Goal: Communication & Community: Answer question/provide support

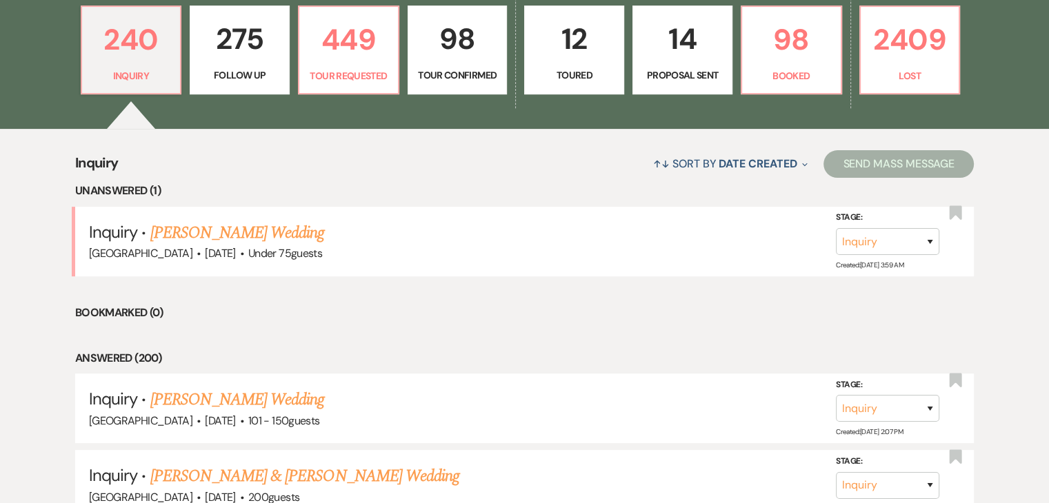
scroll to position [414, 0]
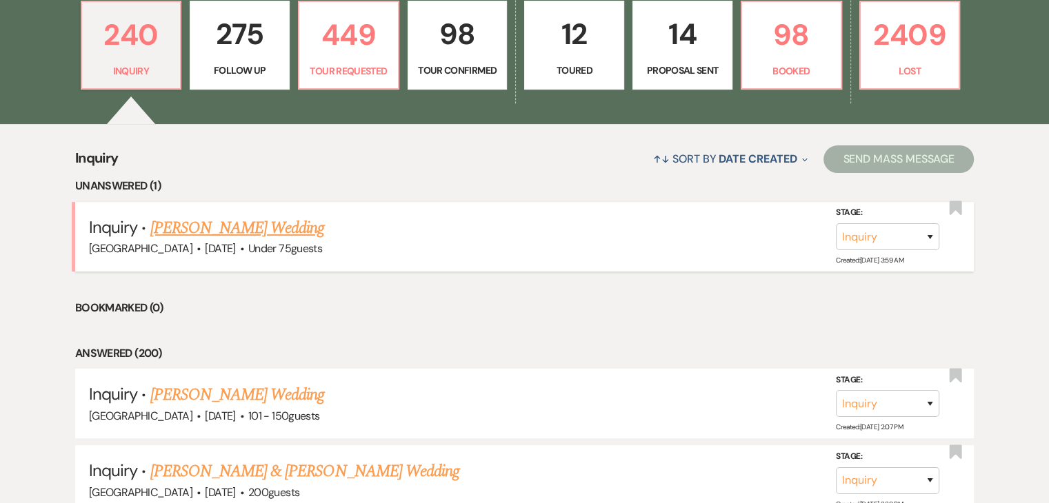
click at [182, 227] on link "Jon Jon's Wedding" at bounding box center [237, 228] width 174 height 25
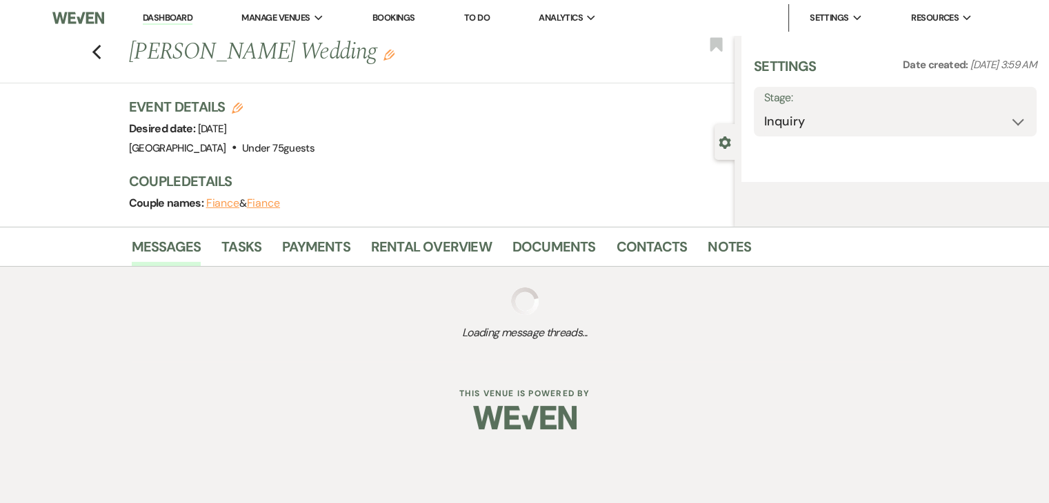
select select "3"
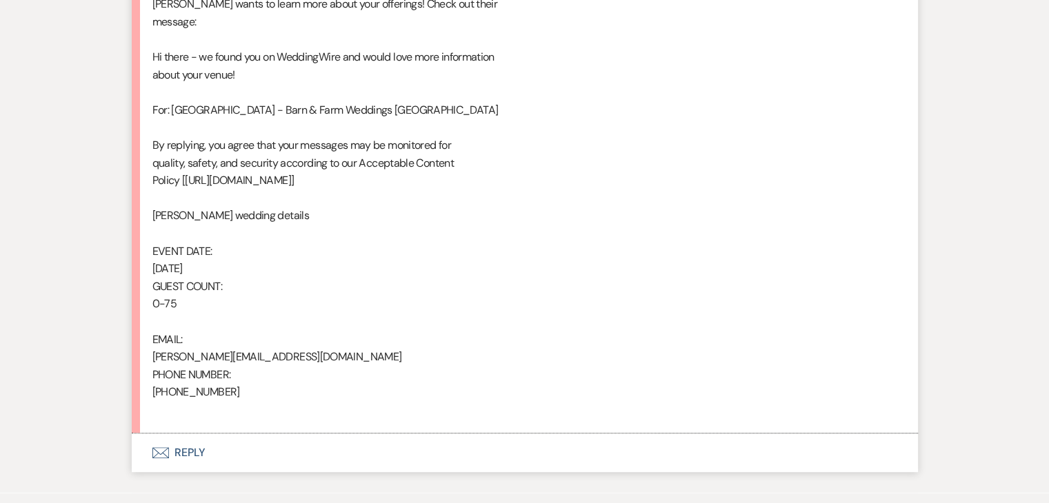
scroll to position [827, 0]
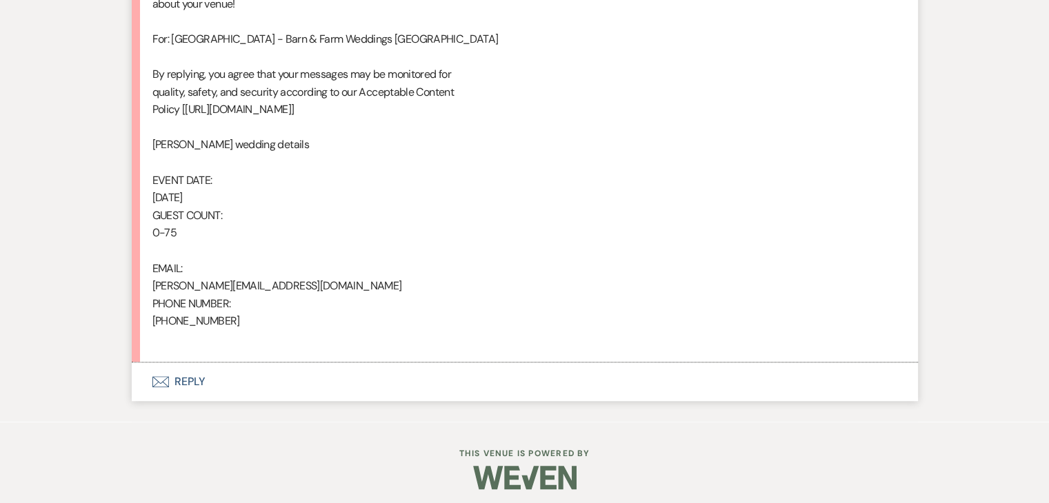
click at [187, 381] on button "Envelope Reply" at bounding box center [525, 382] width 786 height 39
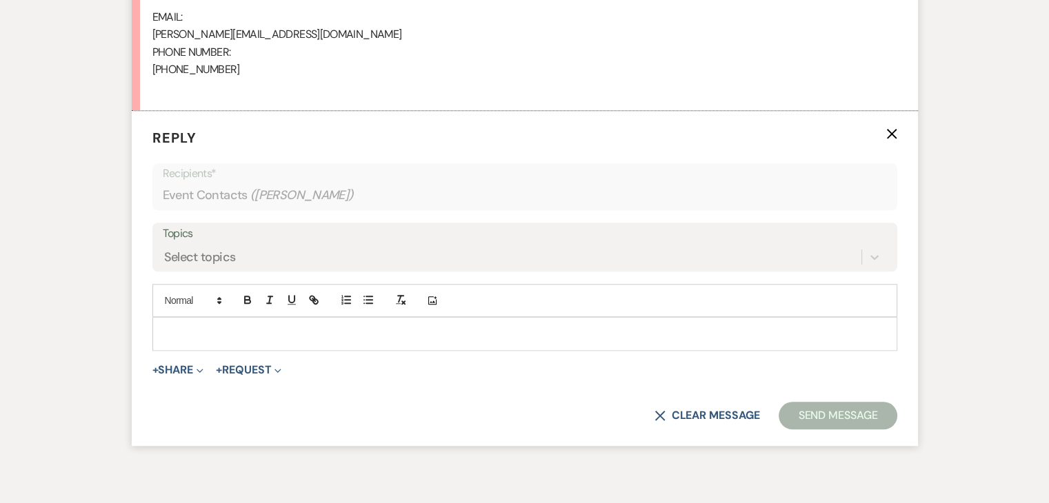
scroll to position [1080, 0]
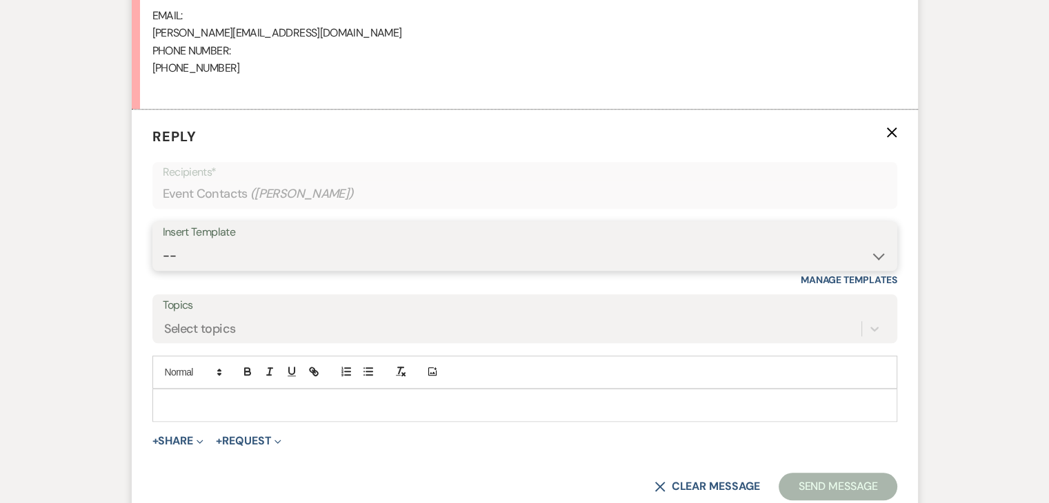
click at [463, 254] on select "-- Inquiry Follow Up Email #2 Contract Sending Template Payment Template Rental…" at bounding box center [525, 256] width 724 height 27
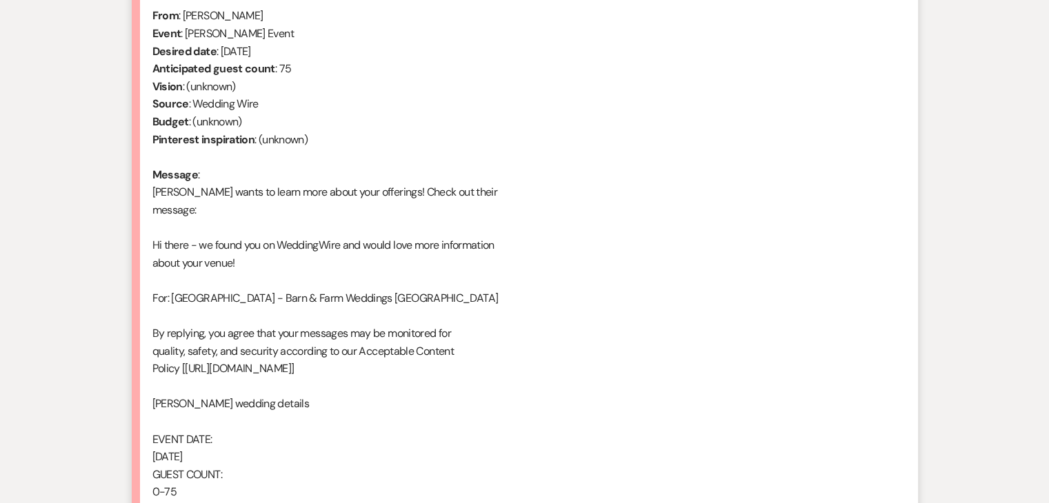
scroll to position [804, 0]
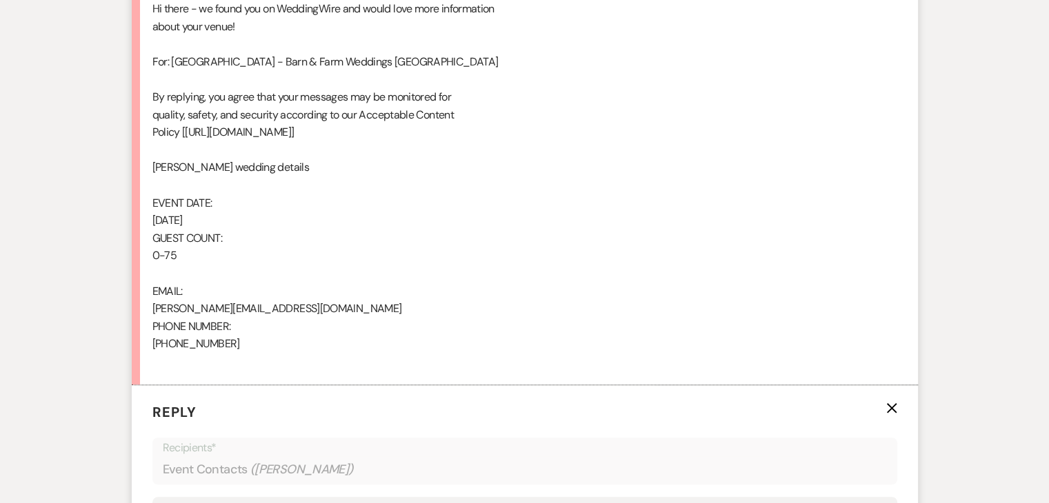
click at [123, 216] on div "Messages Tasks Payments Rental Overview Documents Contacts Notes Event Messages…" at bounding box center [524, 186] width 1049 height 1288
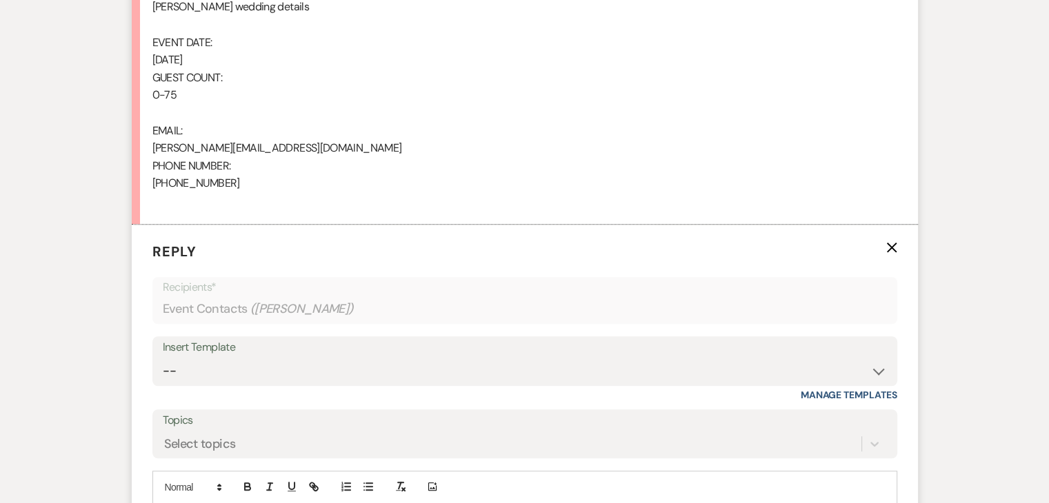
scroll to position [1011, 0]
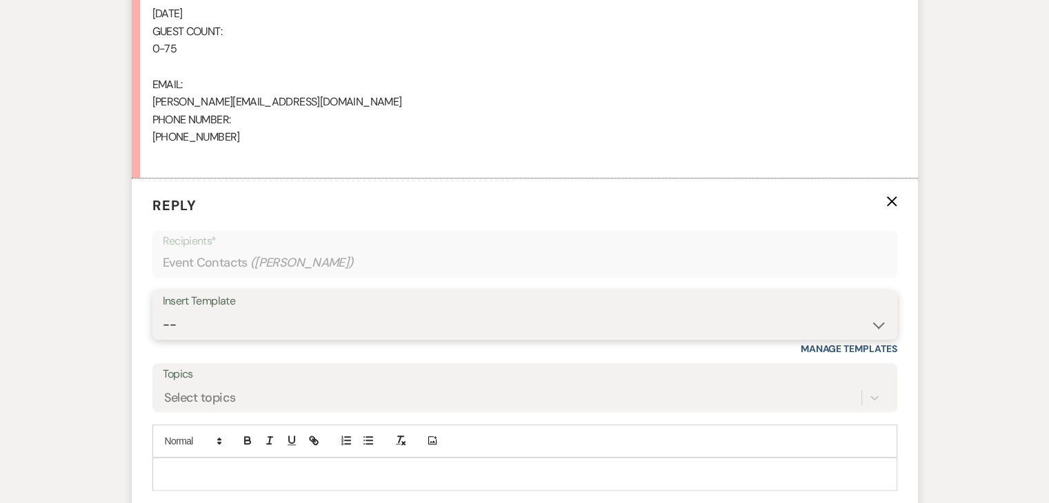
click at [311, 323] on select "-- Inquiry Follow Up Email #2 Contract Sending Template Payment Template Rental…" at bounding box center [525, 325] width 724 height 27
select select "5986"
click at [163, 312] on select "-- Inquiry Follow Up Email #2 Contract Sending Template Payment Template Rental…" at bounding box center [525, 325] width 724 height 27
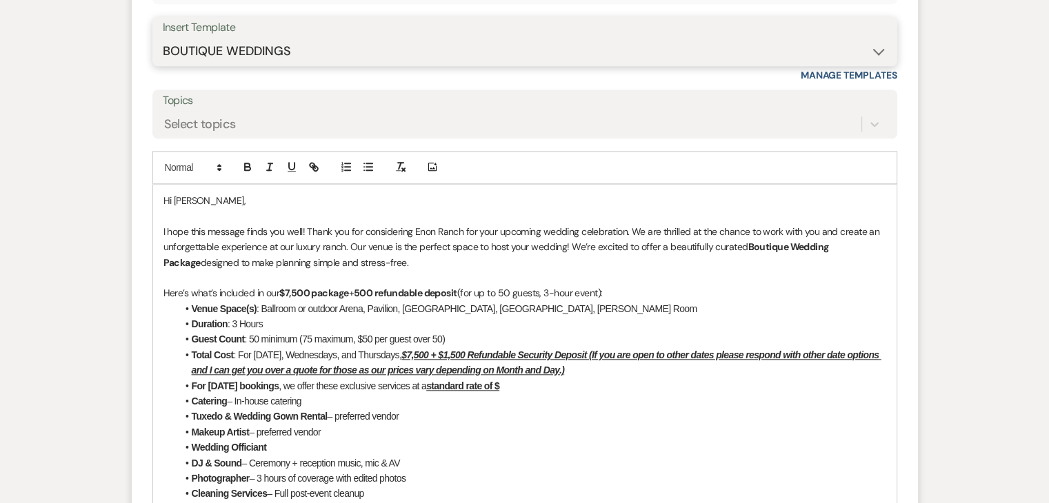
scroll to position [1287, 0]
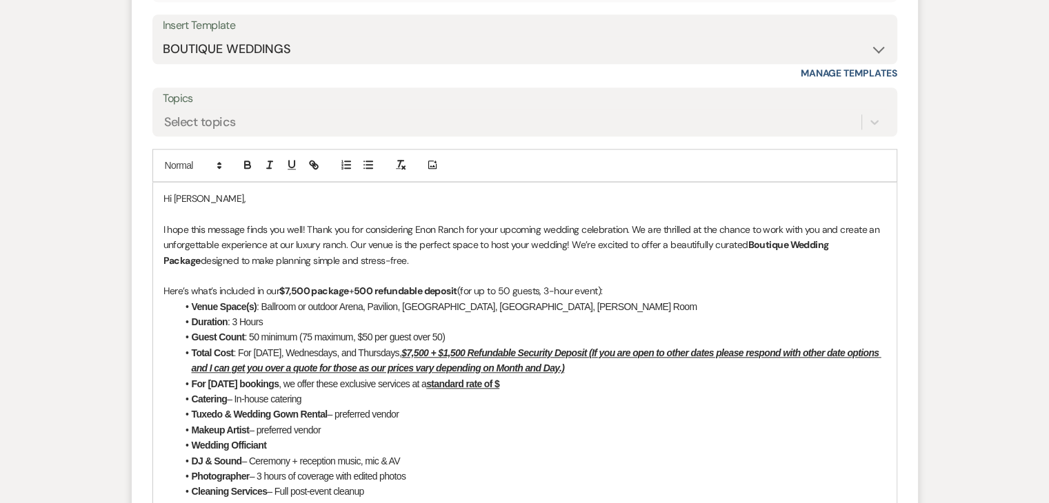
click at [290, 288] on strong "$7,500 package" at bounding box center [313, 291] width 69 height 12
click at [63, 224] on div "Messages Tasks Payments Rental Overview Documents Contacts Notes Event Messages…" at bounding box center [524, 73] width 1049 height 2029
click at [292, 287] on strong "$7,500 package" at bounding box center [313, 291] width 69 height 12
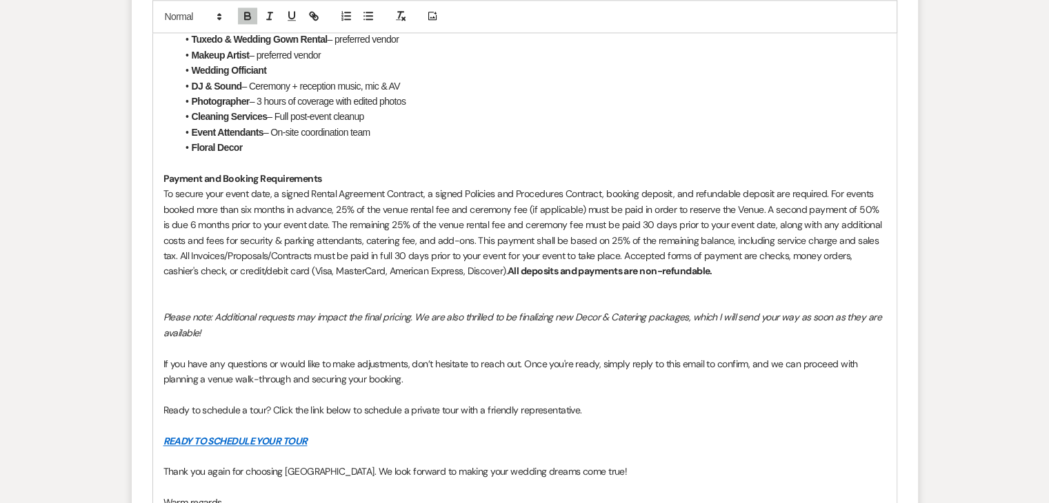
scroll to position [1960, 0]
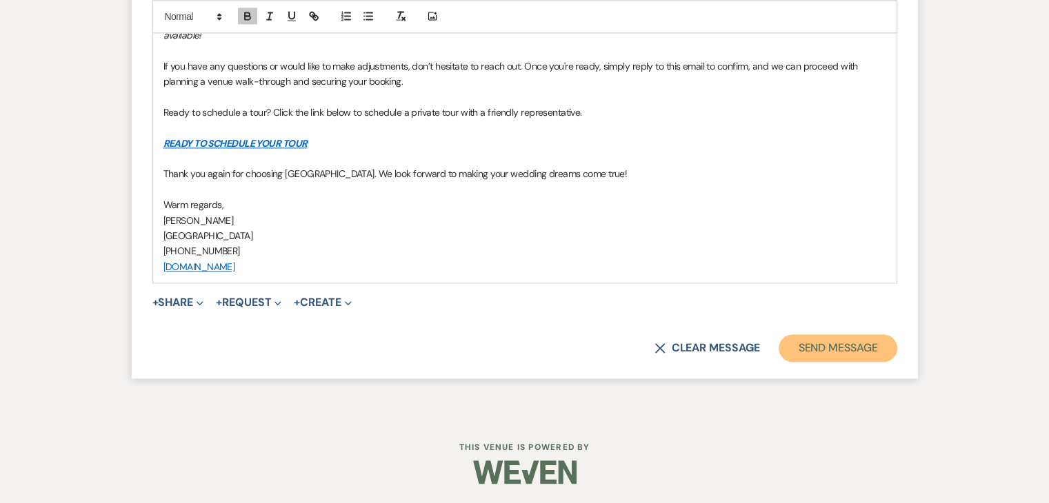
click at [818, 350] on button "Send Message" at bounding box center [837, 348] width 118 height 28
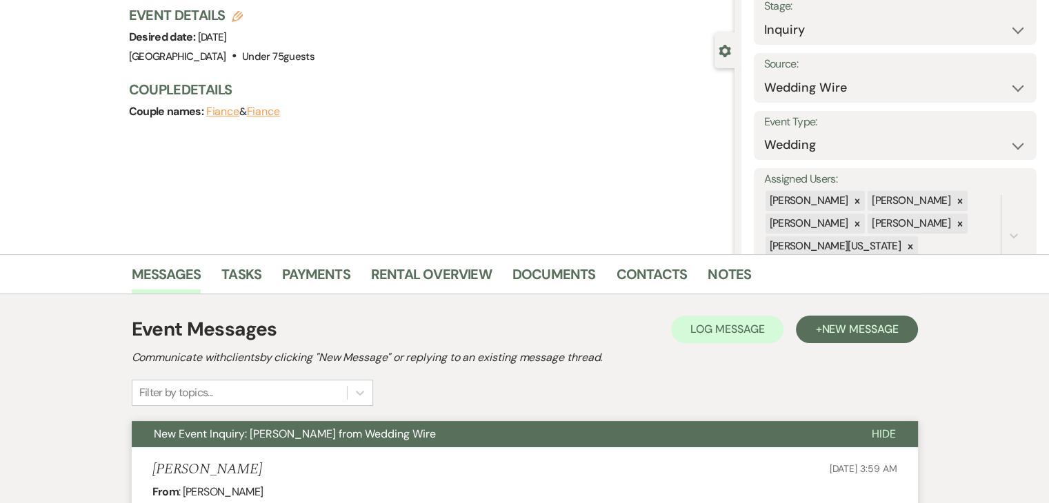
scroll to position [0, 0]
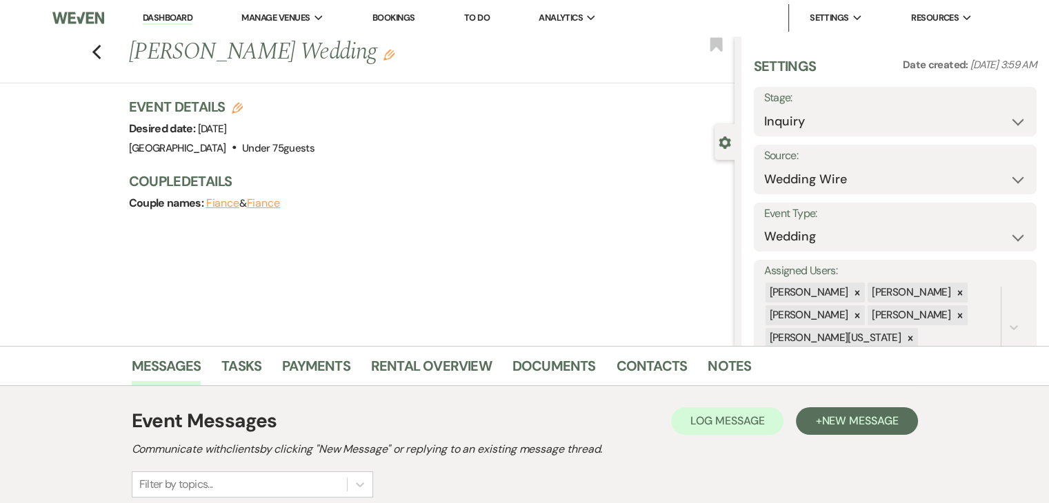
click at [145, 10] on li "Dashboard" at bounding box center [167, 18] width 63 height 28
click at [149, 14] on link "Dashboard" at bounding box center [168, 18] width 50 height 13
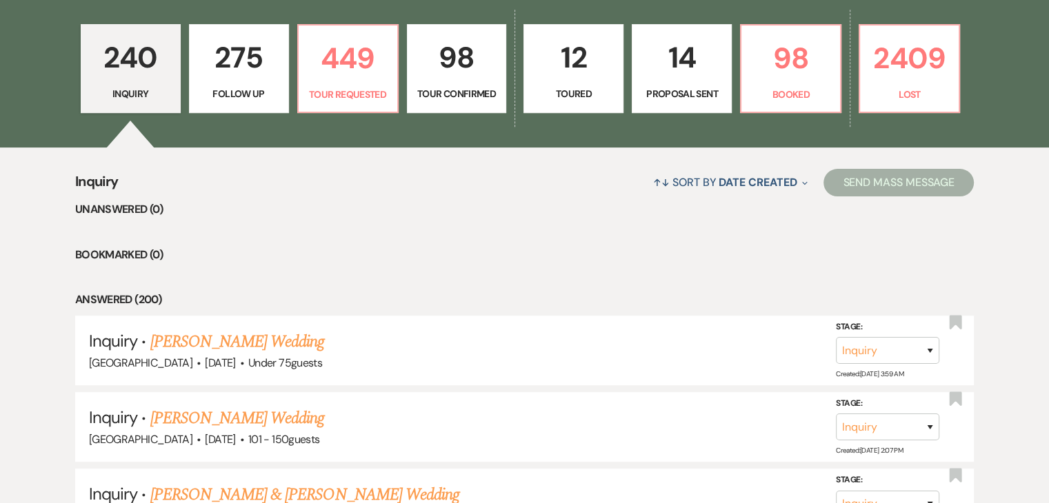
scroll to position [345, 0]
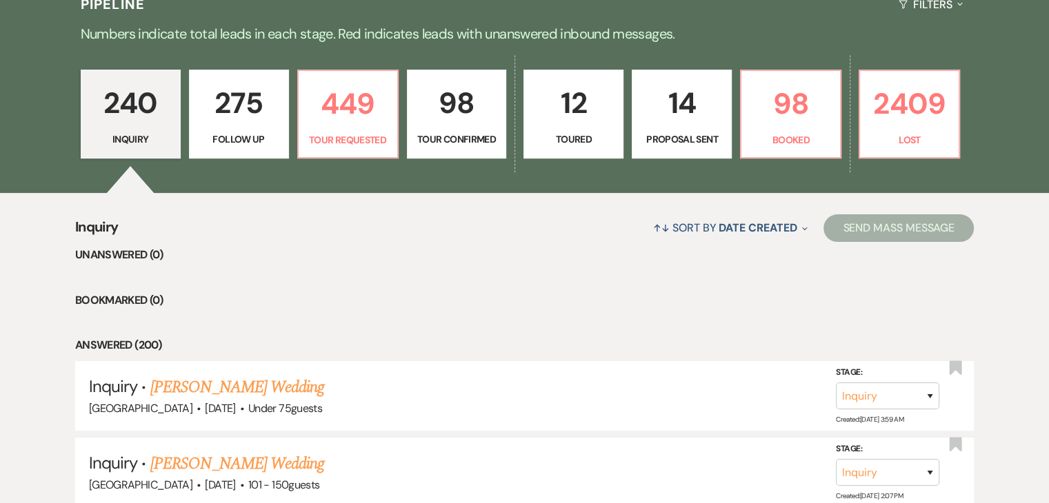
click at [210, 117] on p "275" at bounding box center [239, 103] width 82 height 46
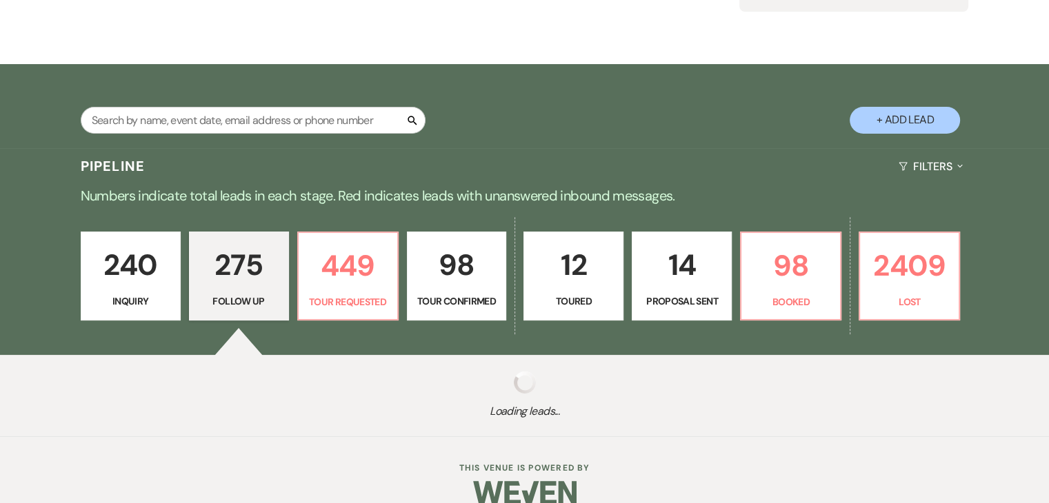
scroll to position [205, 0]
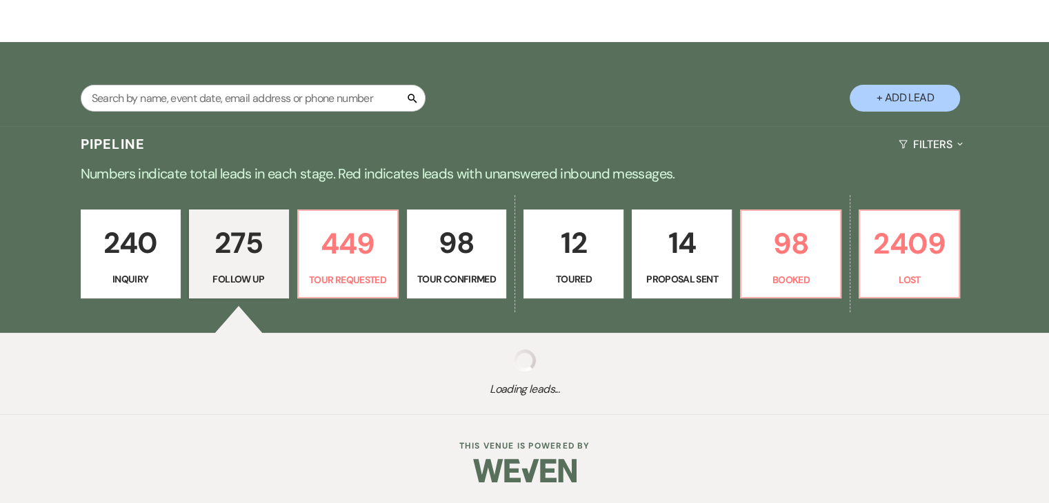
select select "9"
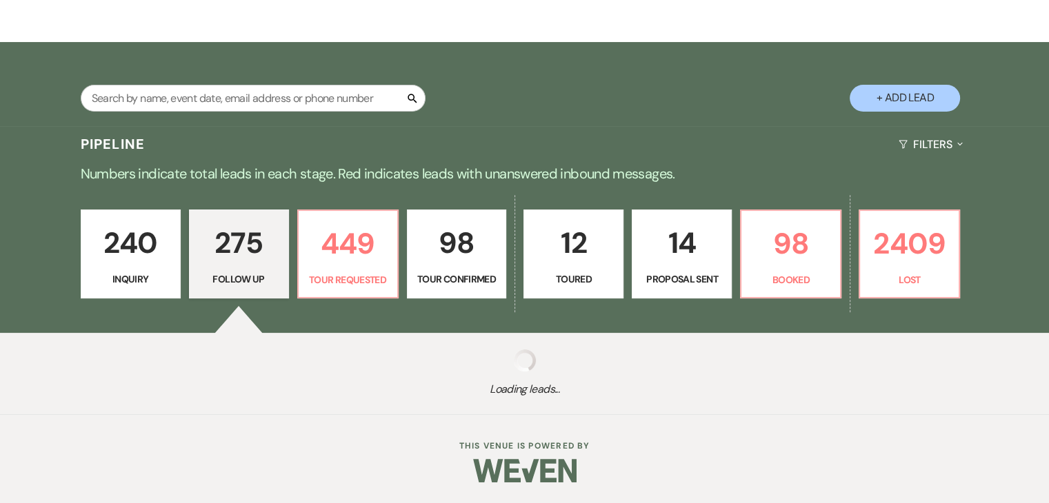
select select "9"
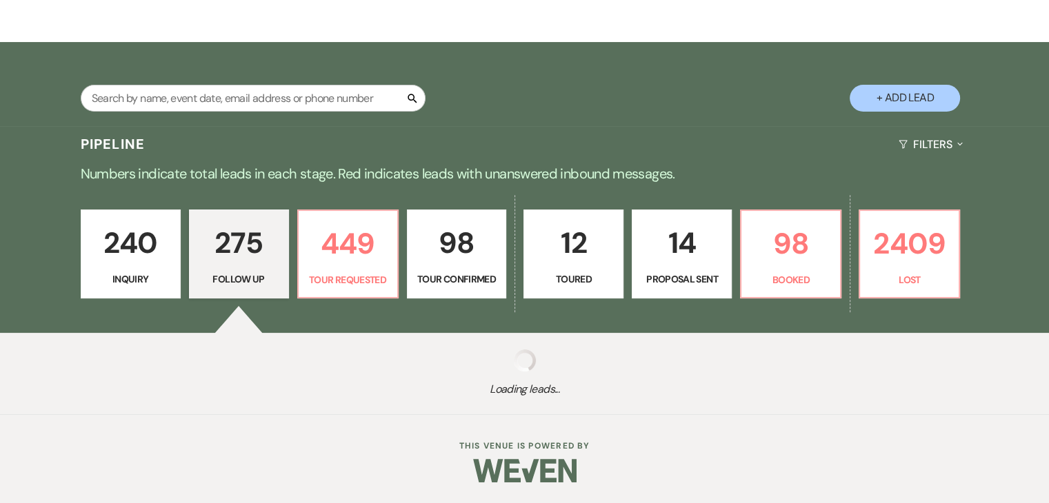
select select "9"
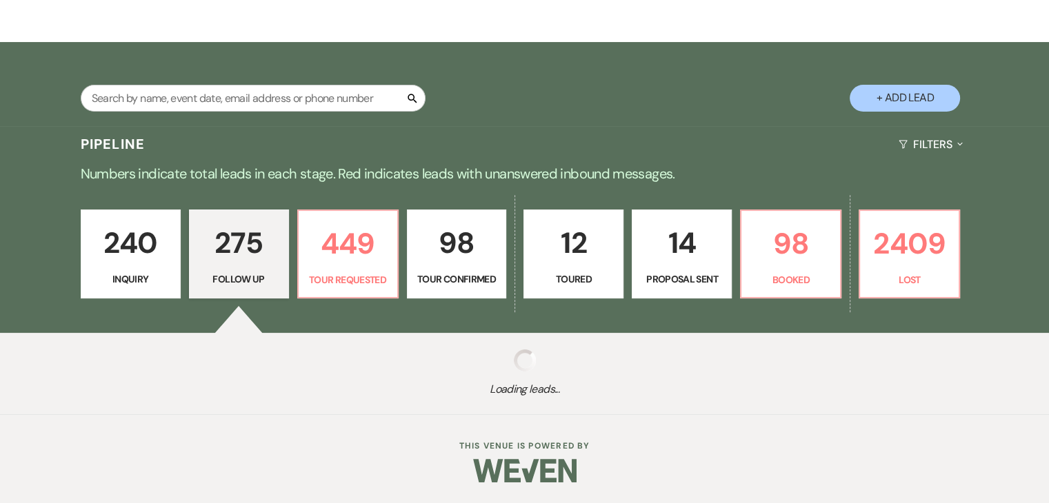
select select "9"
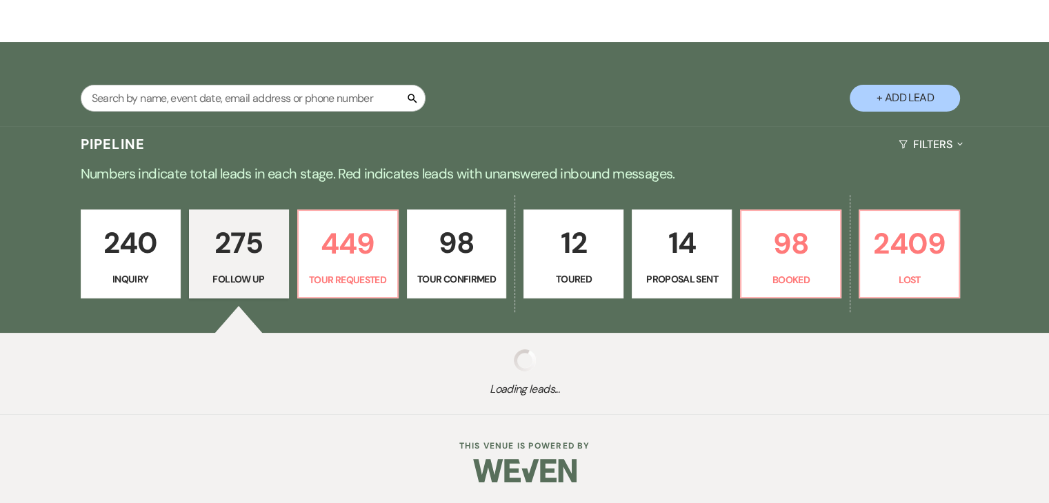
select select "9"
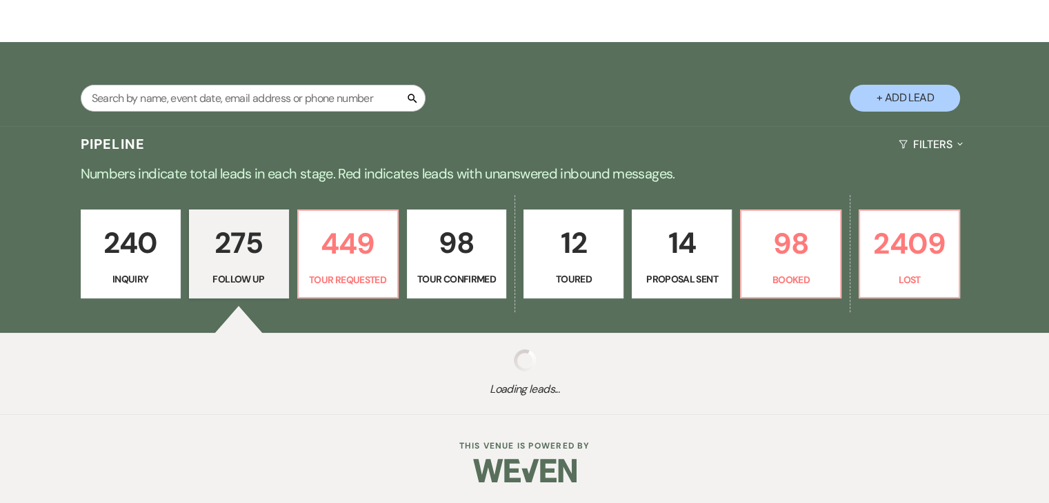
select select "9"
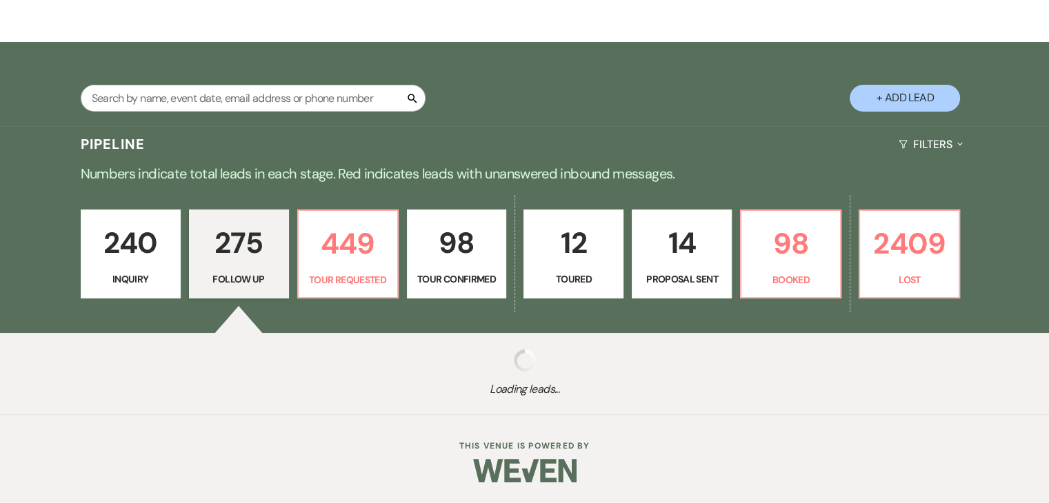
select select "9"
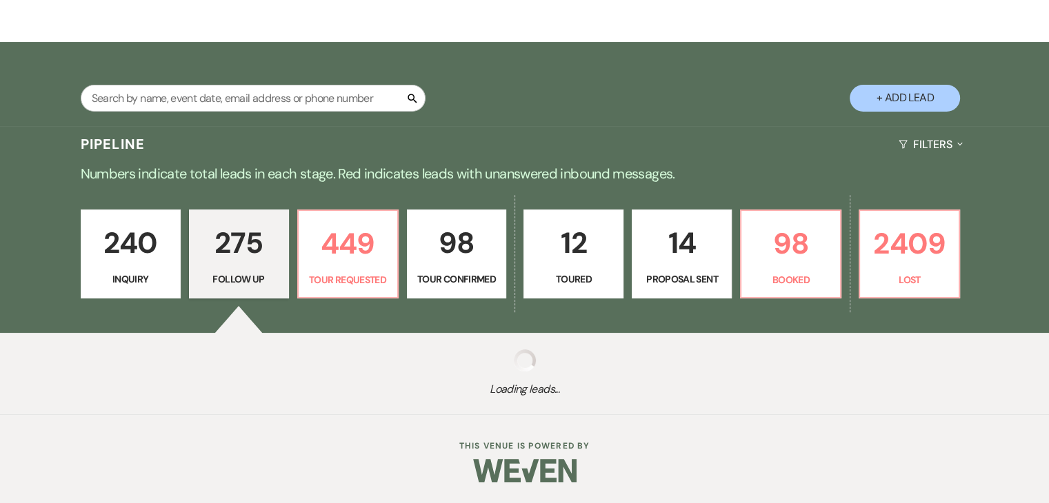
select select "9"
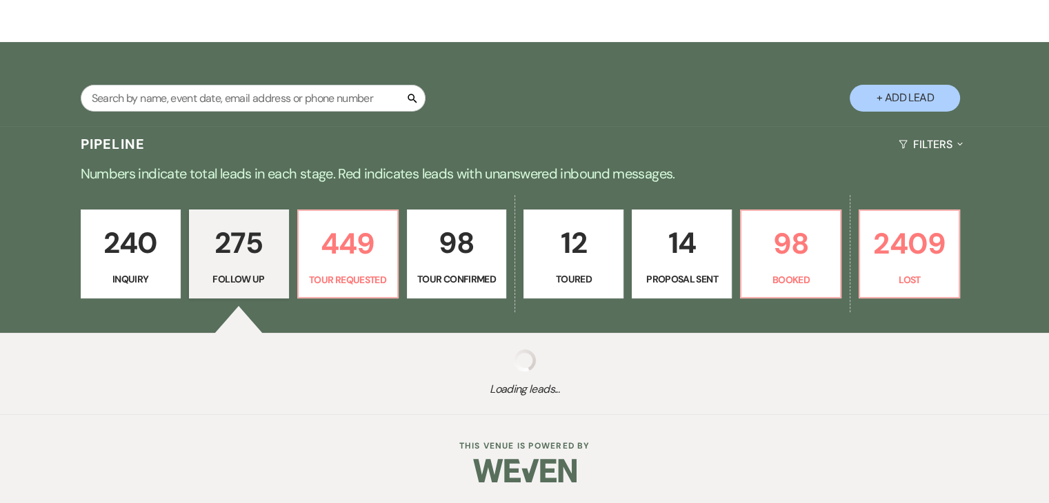
select select "9"
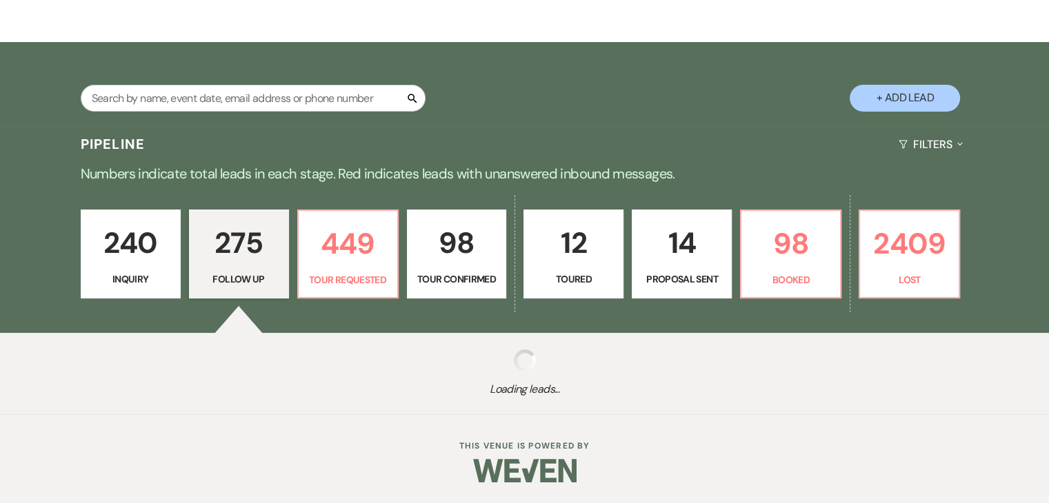
select select "9"
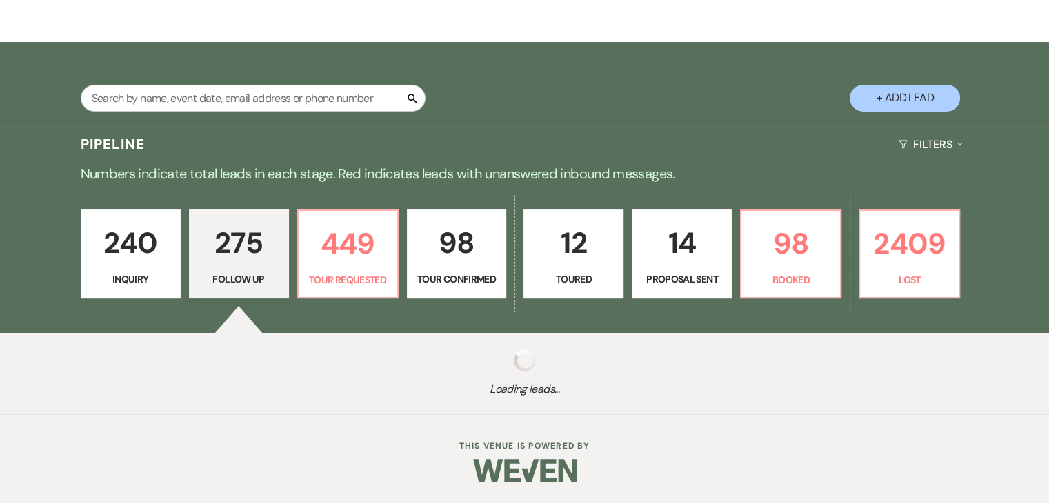
select select "9"
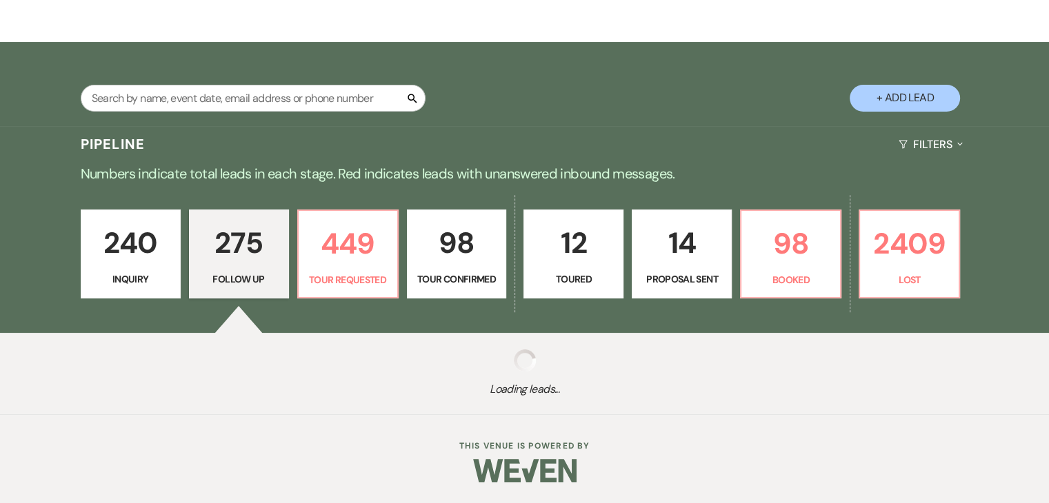
select select "9"
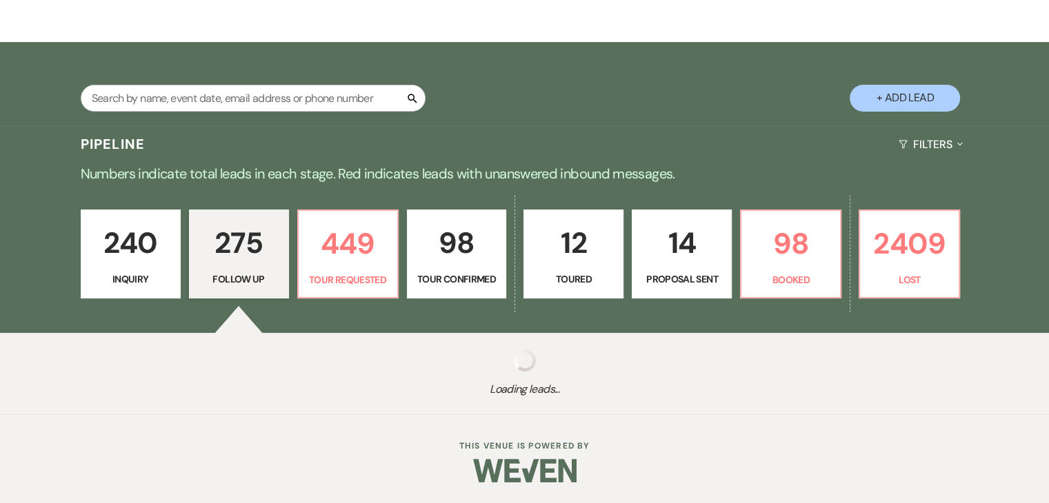
select select "9"
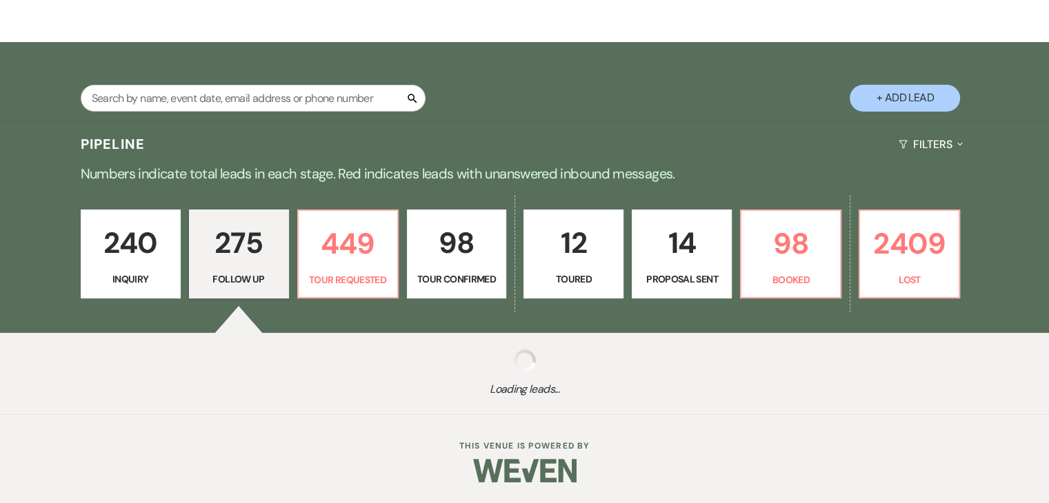
select select "9"
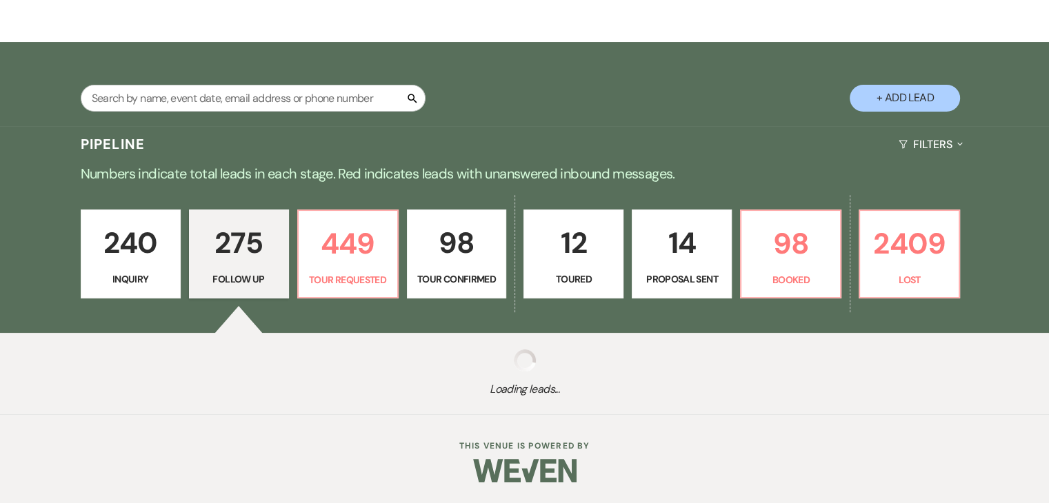
select select "9"
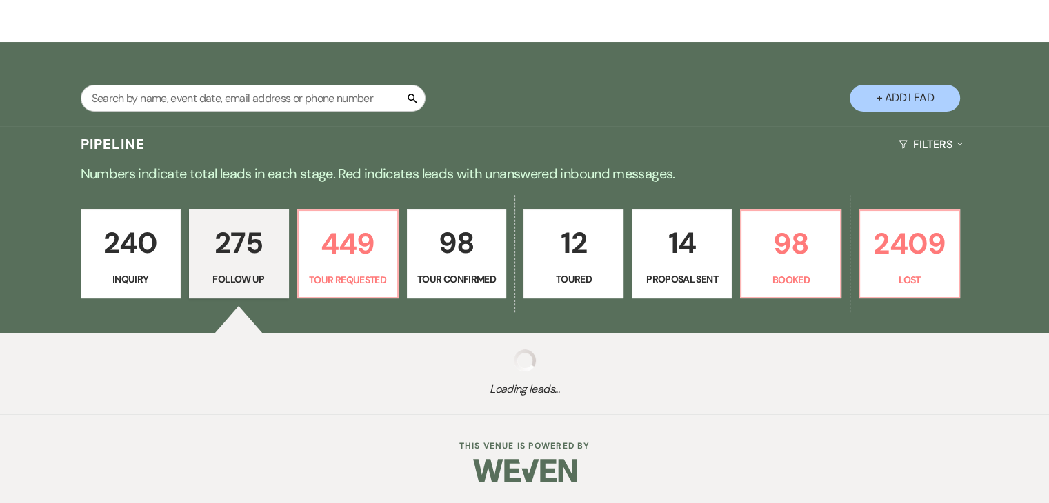
select select "9"
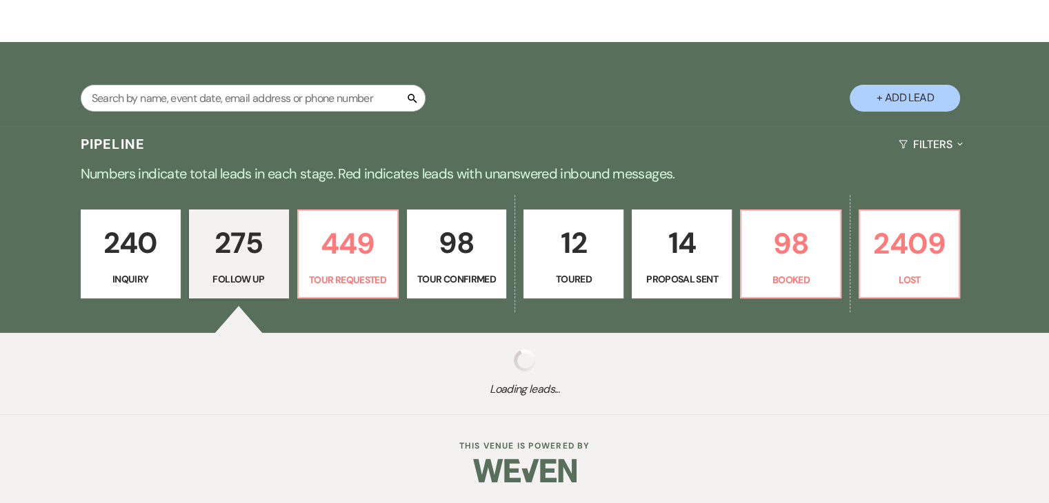
select select "9"
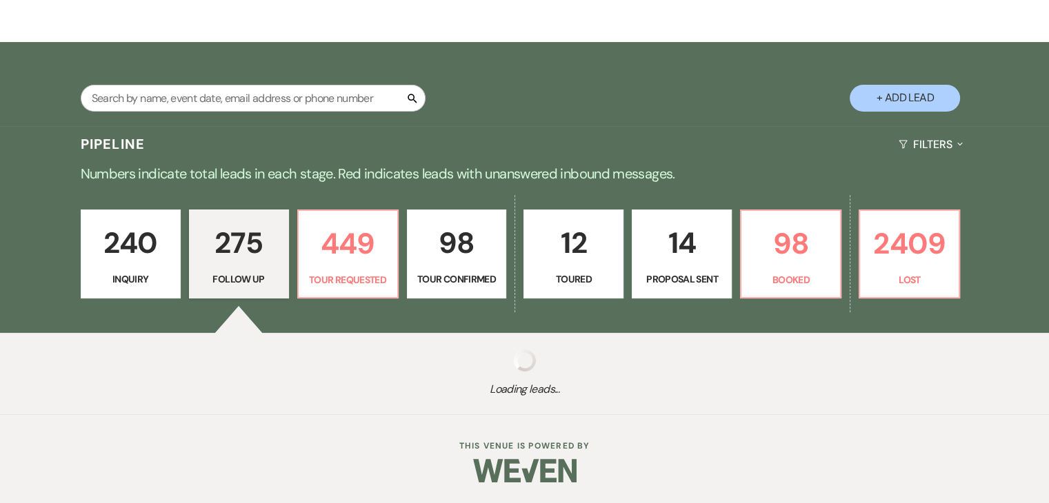
select select "9"
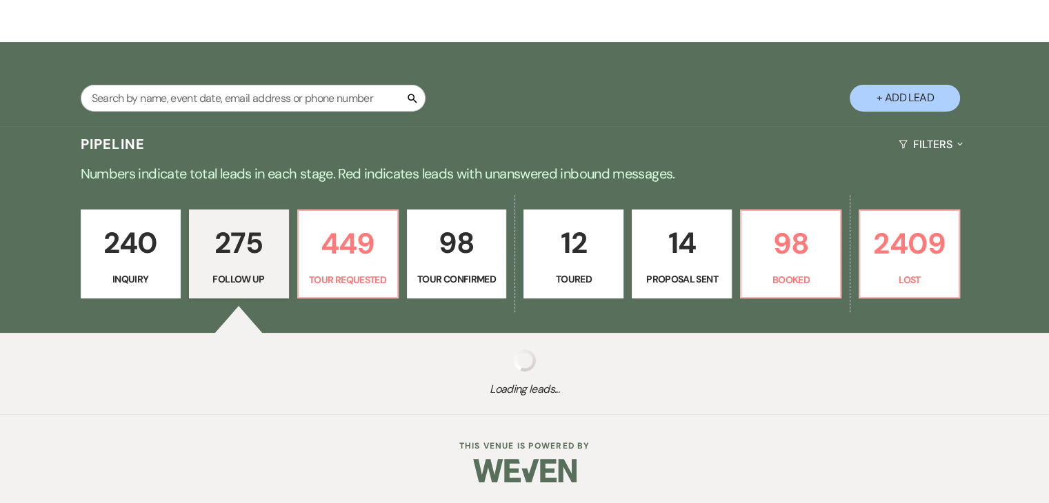
select select "9"
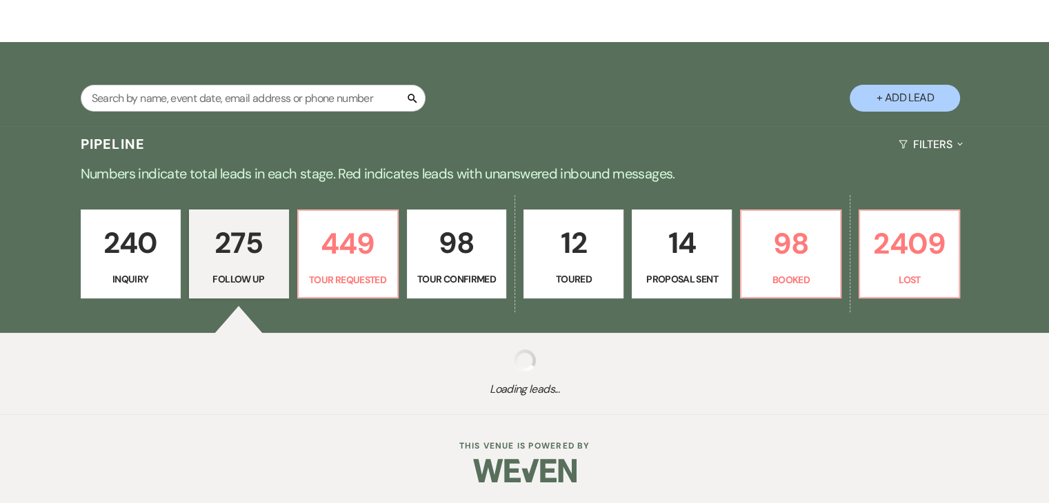
select select "9"
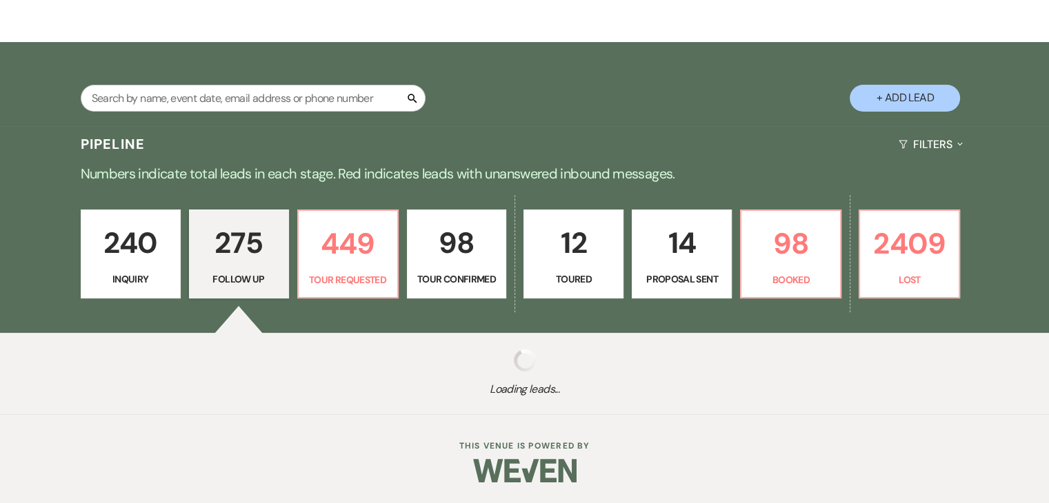
select select "9"
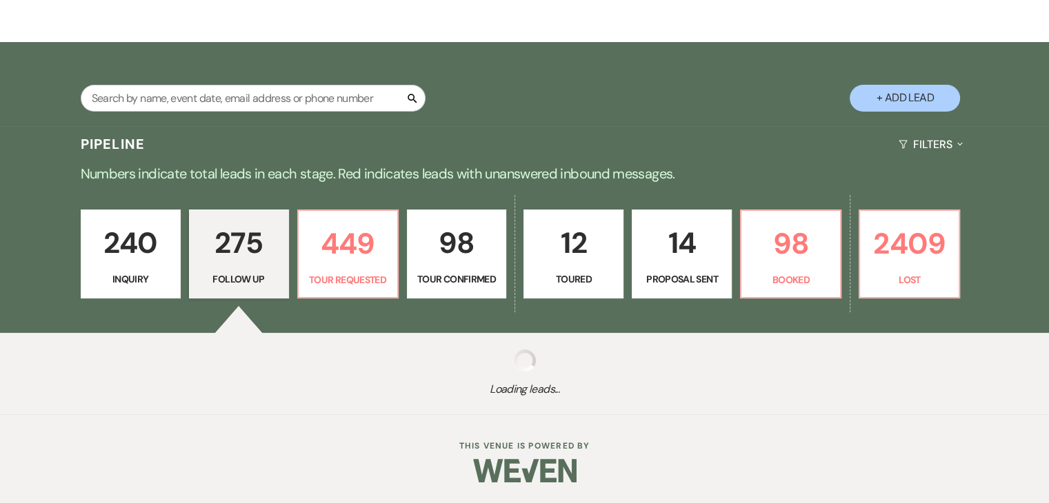
select select "9"
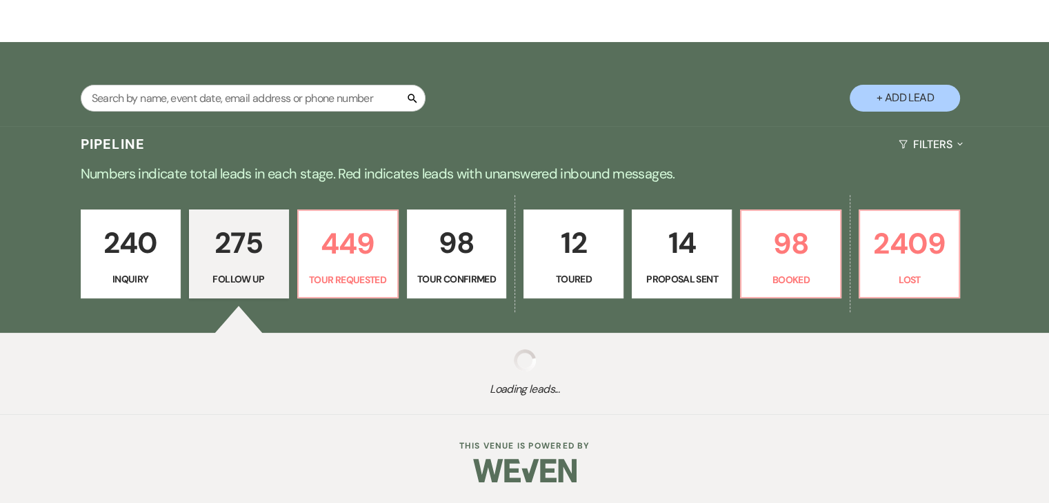
select select "9"
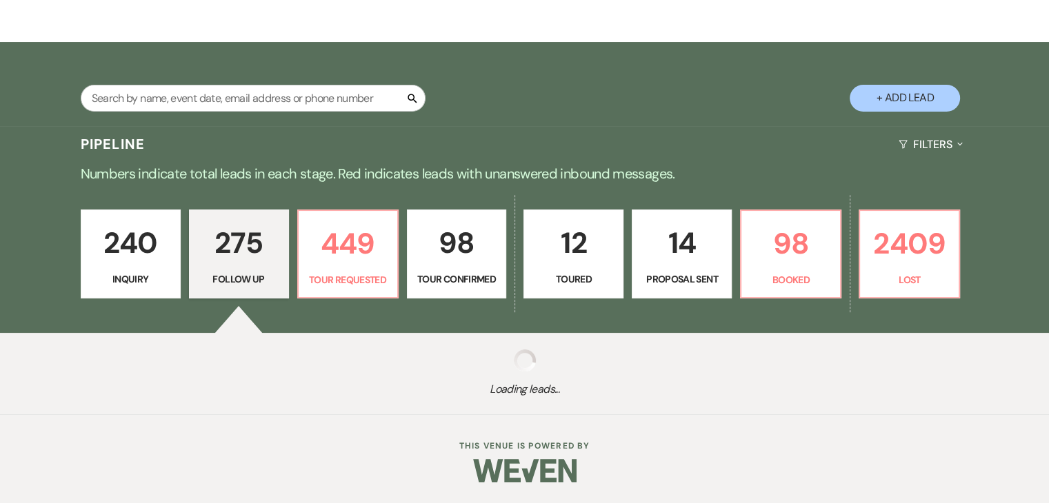
select select "9"
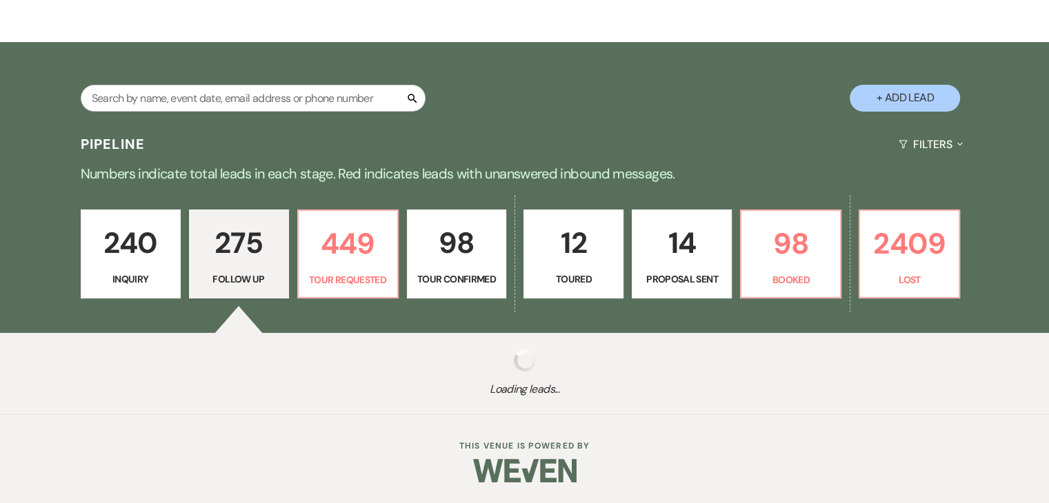
select select "9"
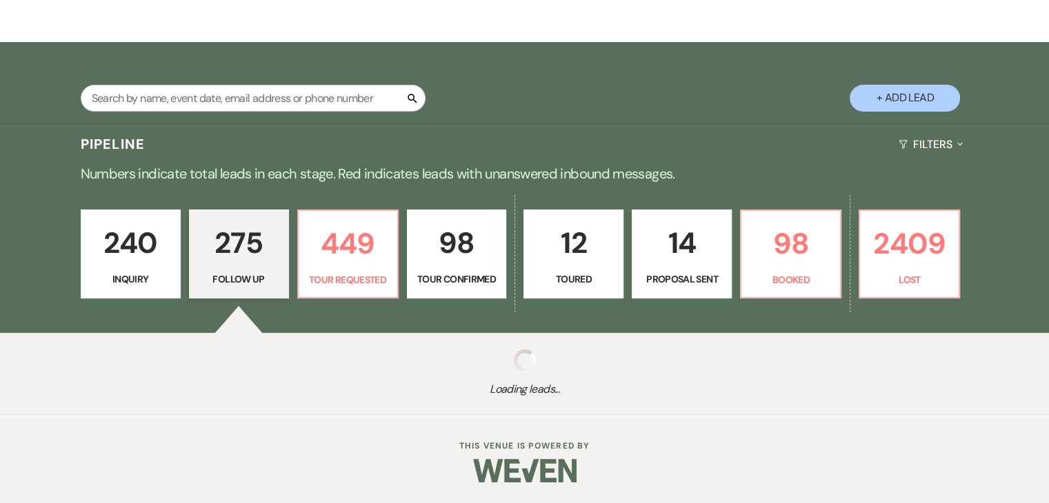
select select "9"
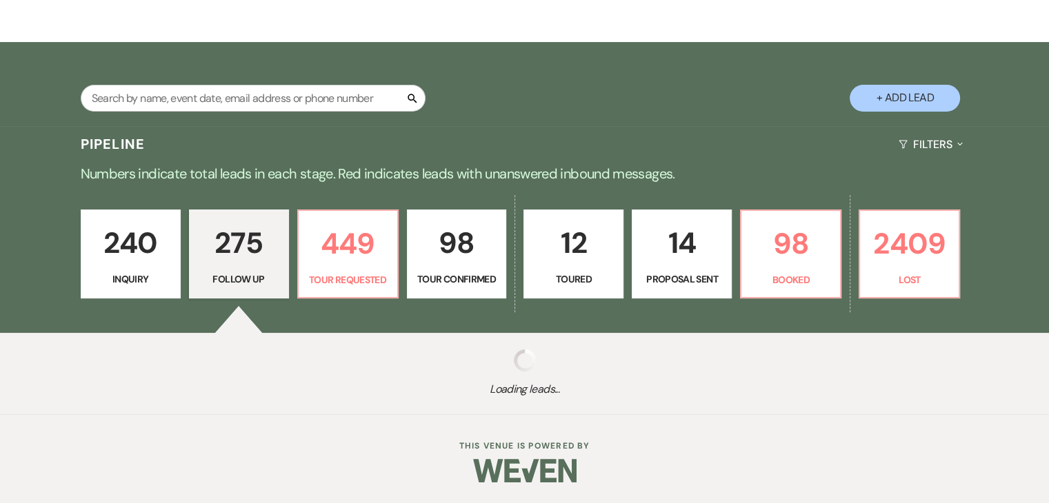
select select "9"
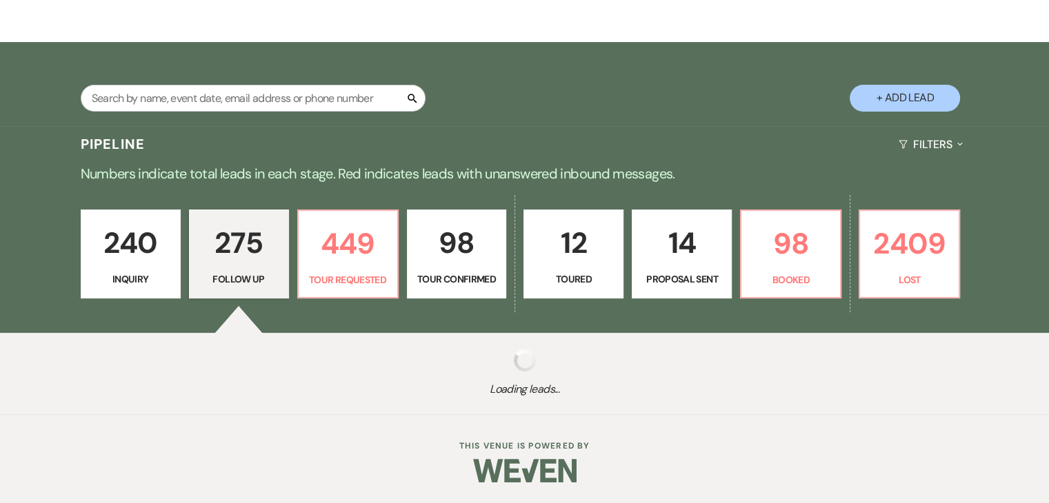
select select "9"
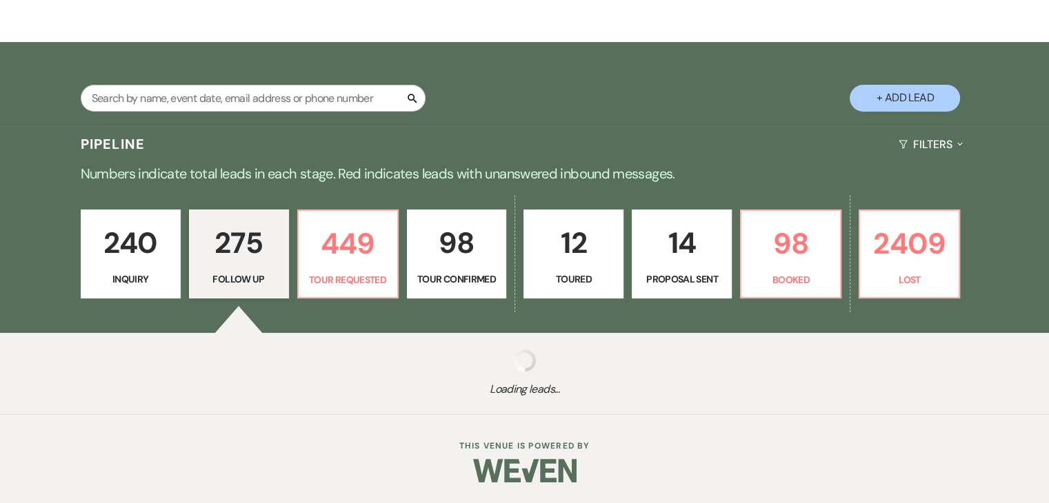
select select "9"
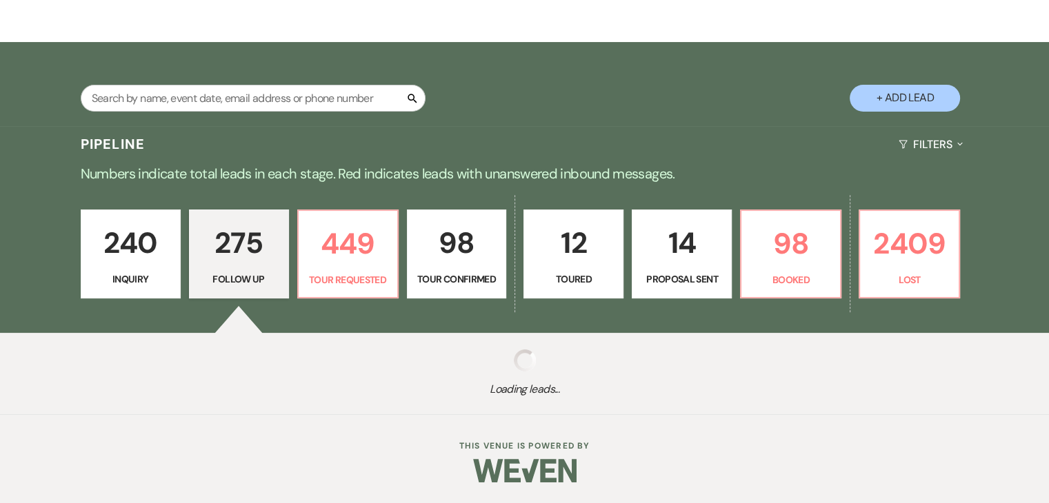
select select "9"
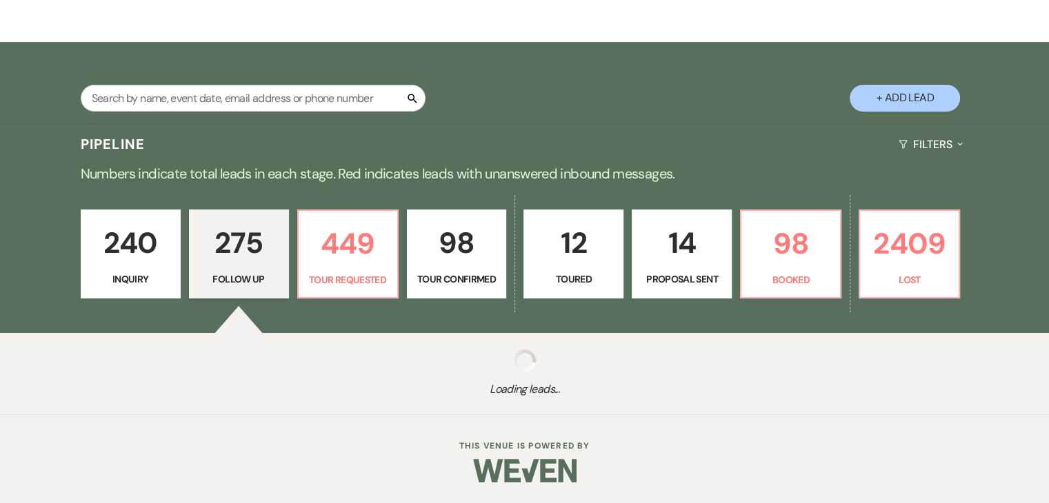
select select "9"
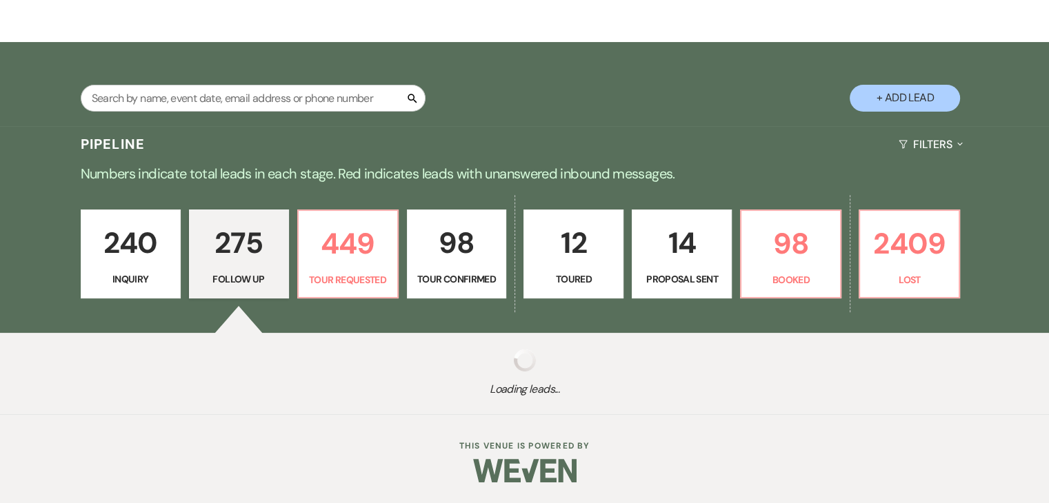
select select "9"
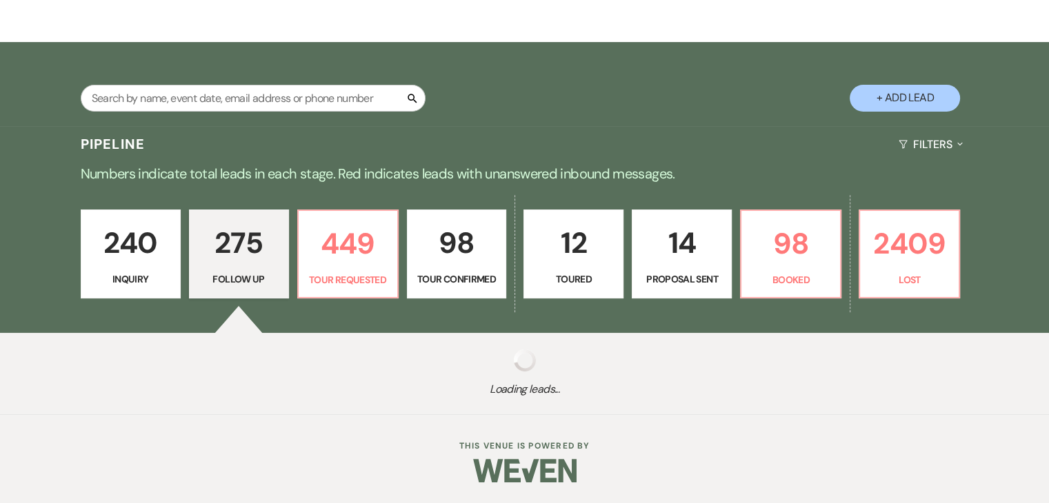
select select "9"
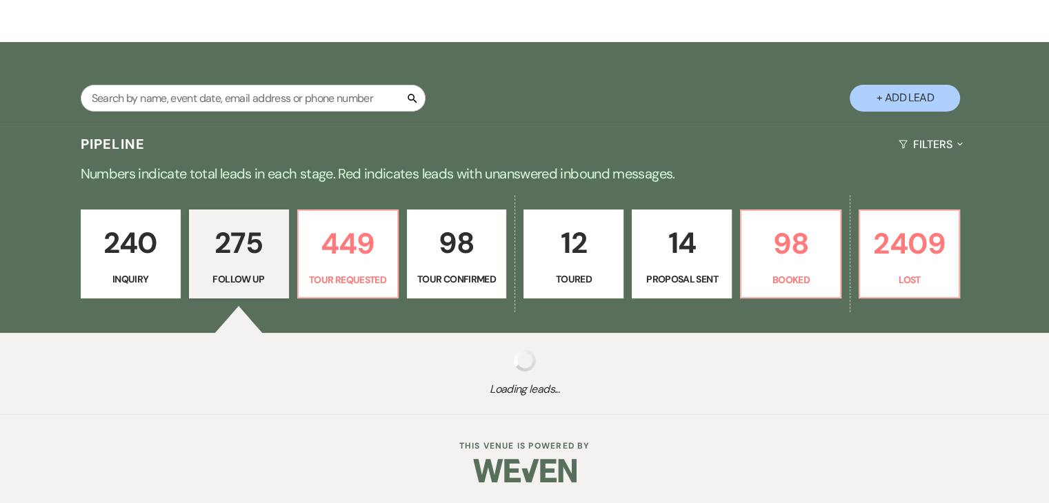
select select "9"
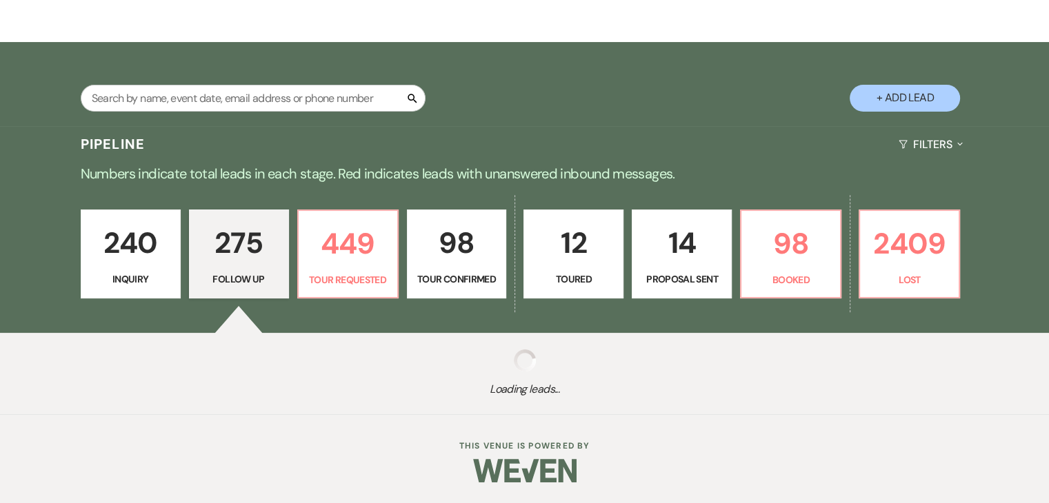
select select "9"
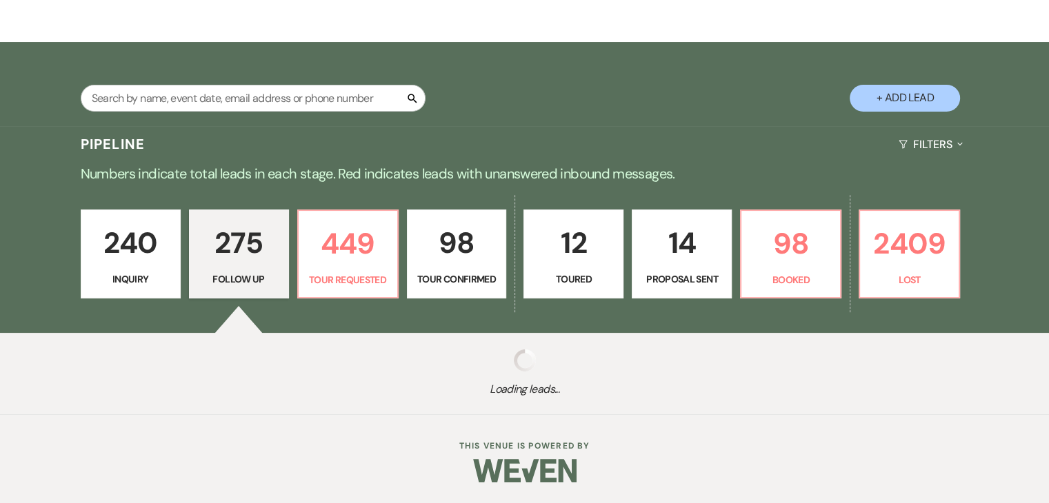
select select "9"
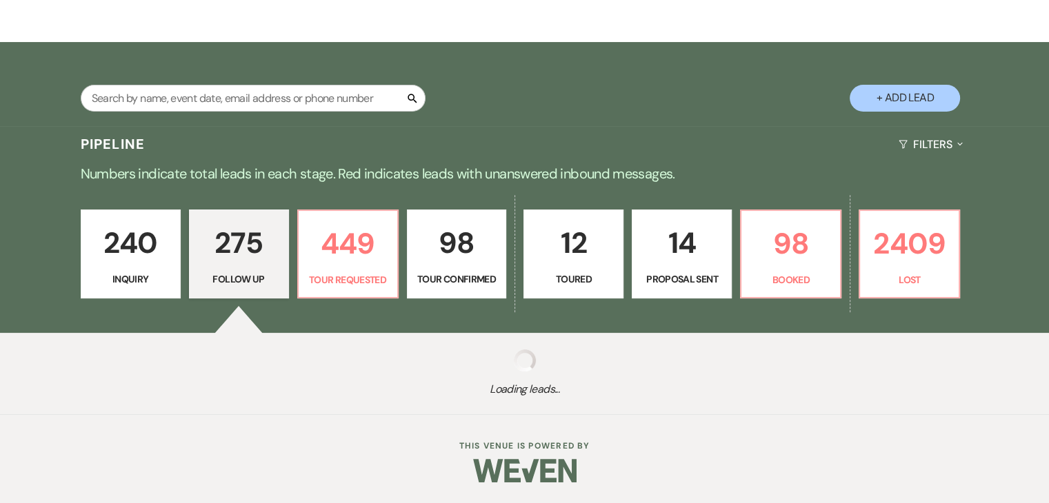
select select "9"
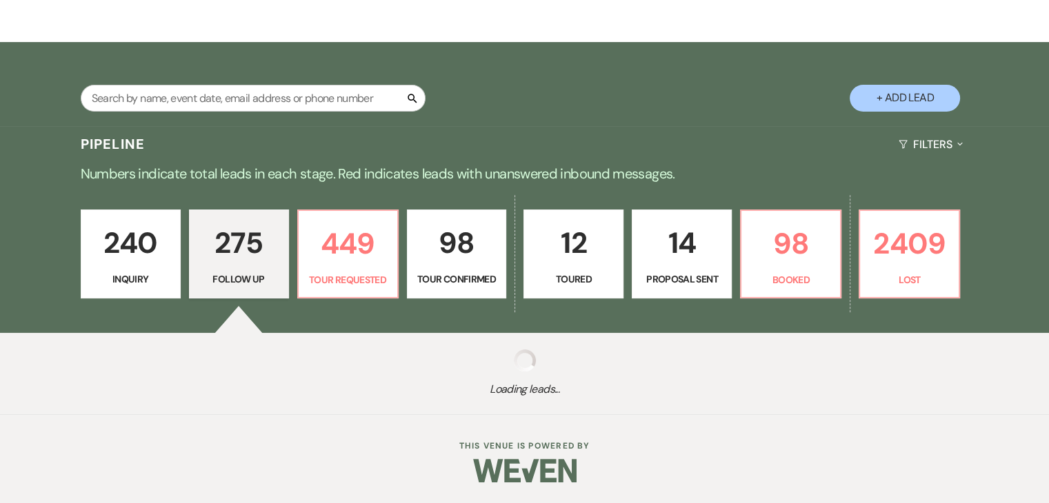
select select "9"
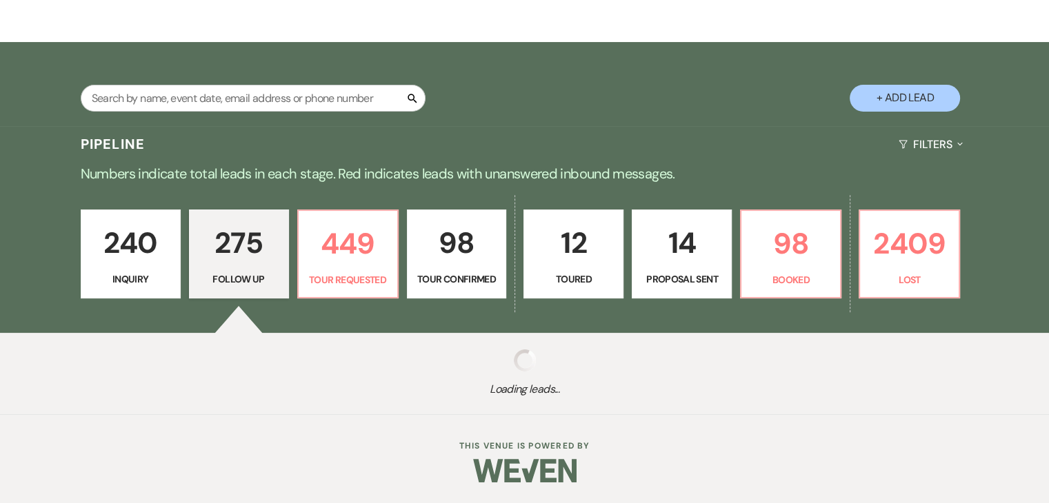
select select "9"
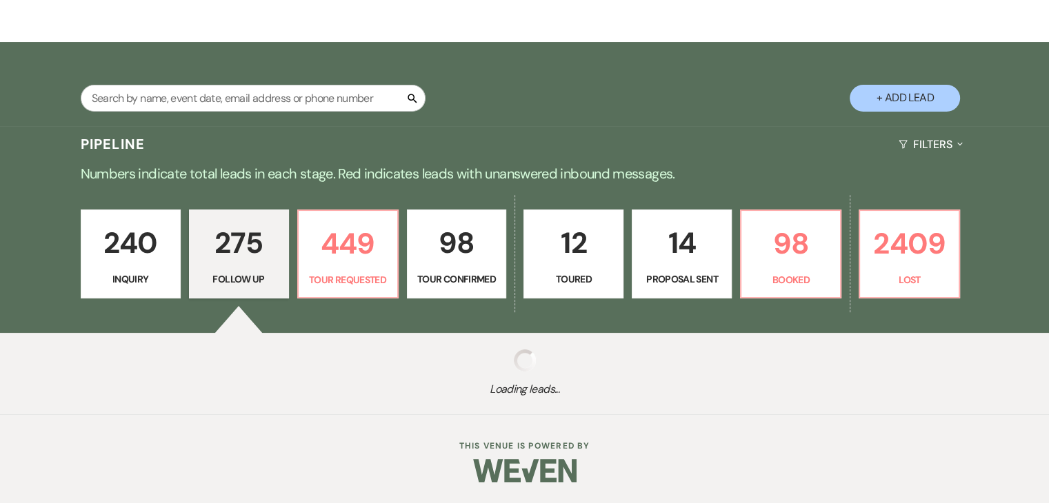
select select "9"
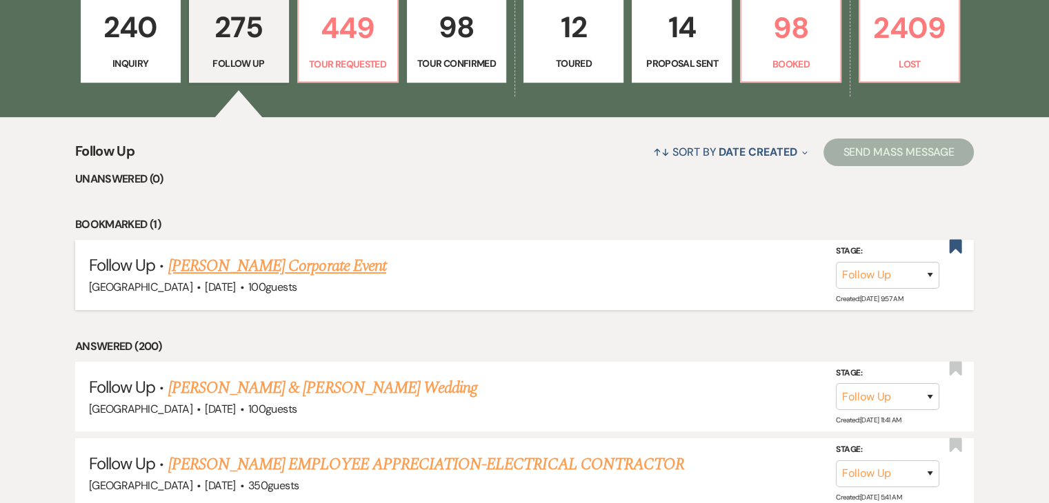
scroll to position [414, 0]
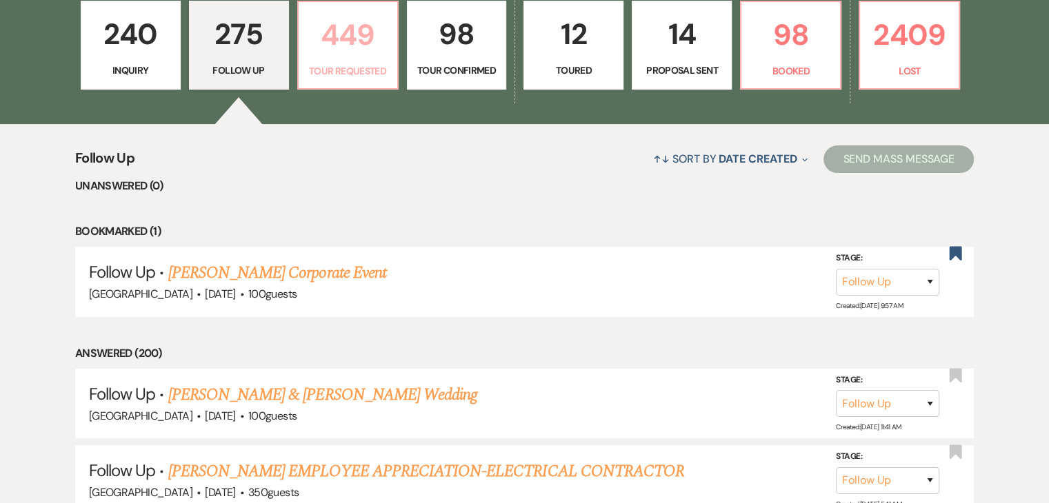
click at [342, 31] on p "449" at bounding box center [348, 35] width 82 height 46
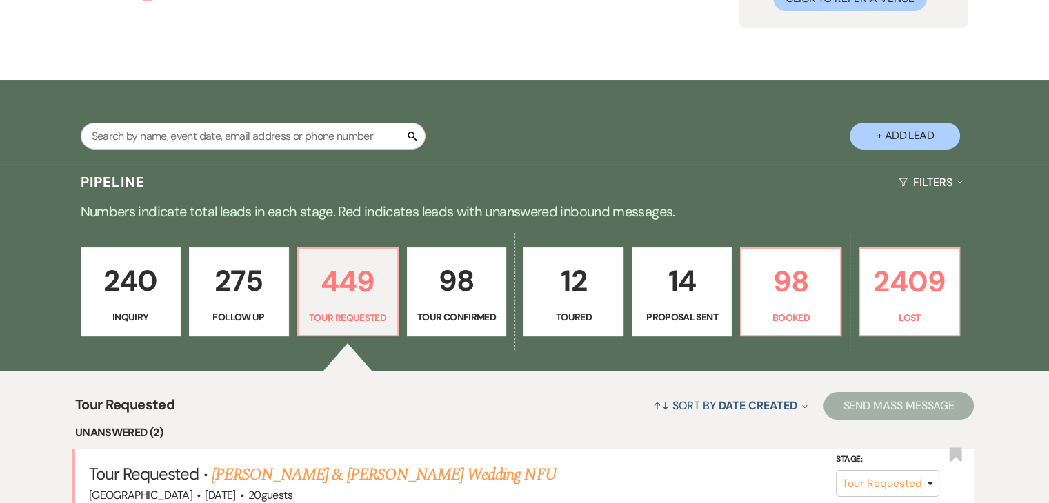
scroll to position [138, 0]
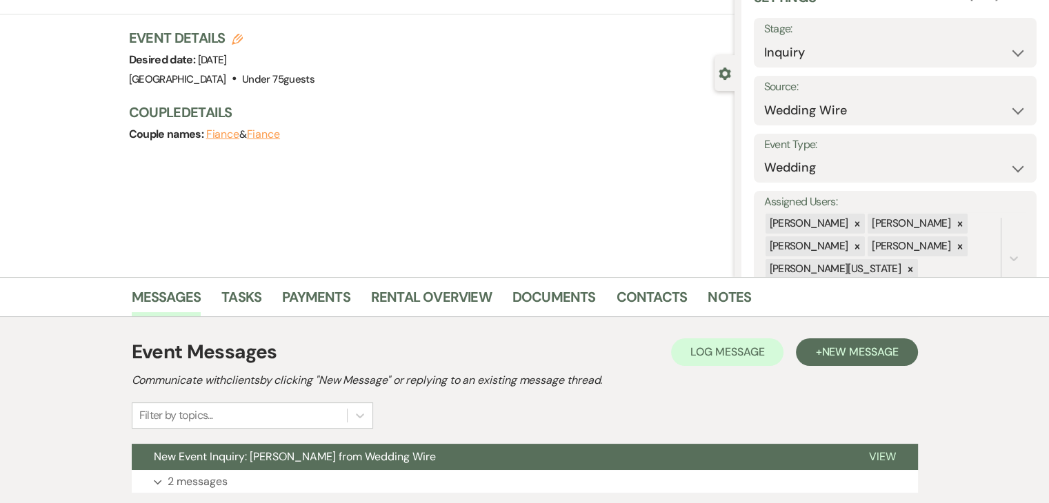
scroll to position [168, 0]
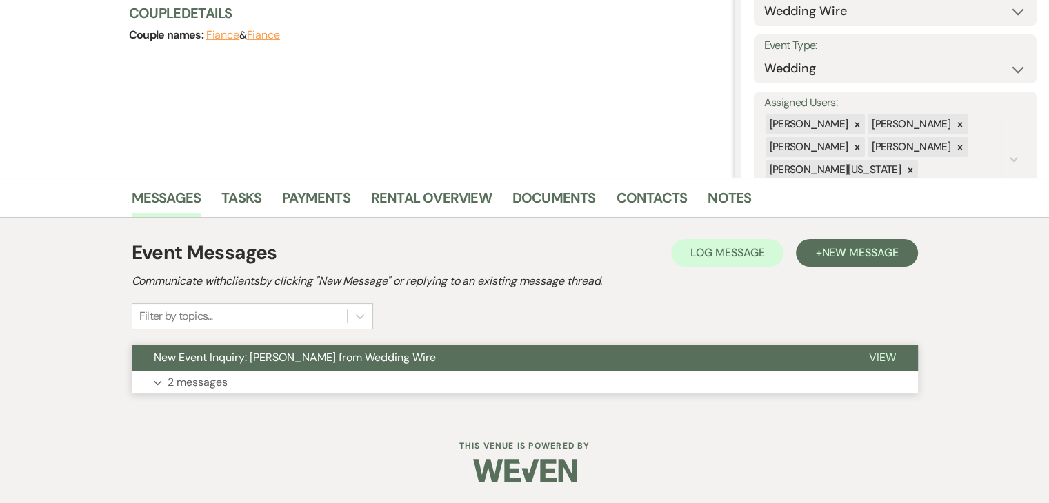
click at [344, 381] on button "Expand 2 messages" at bounding box center [525, 382] width 786 height 23
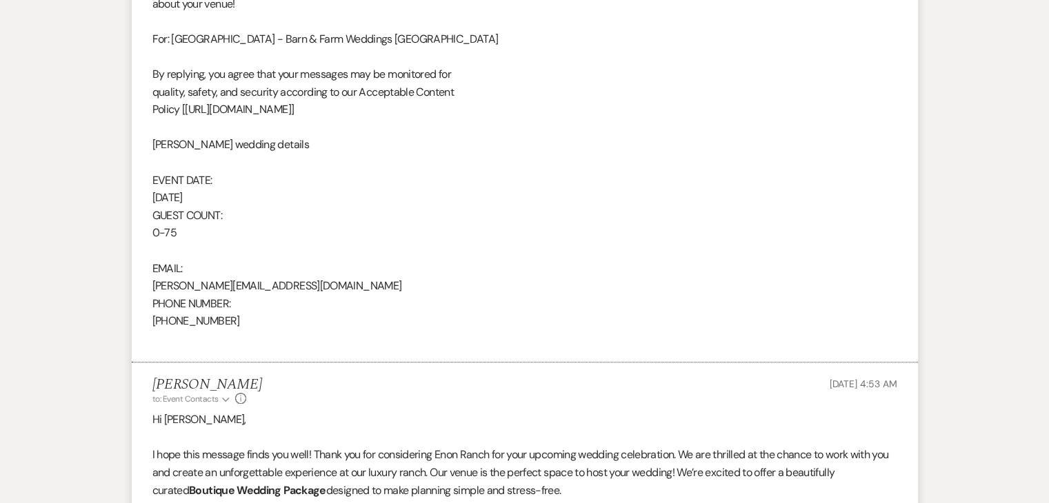
scroll to position [814, 0]
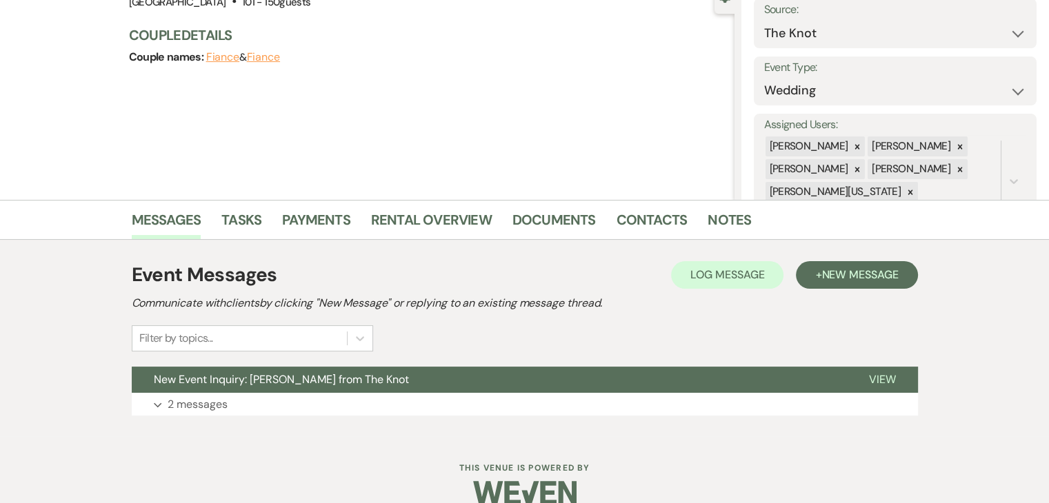
scroll to position [168, 0]
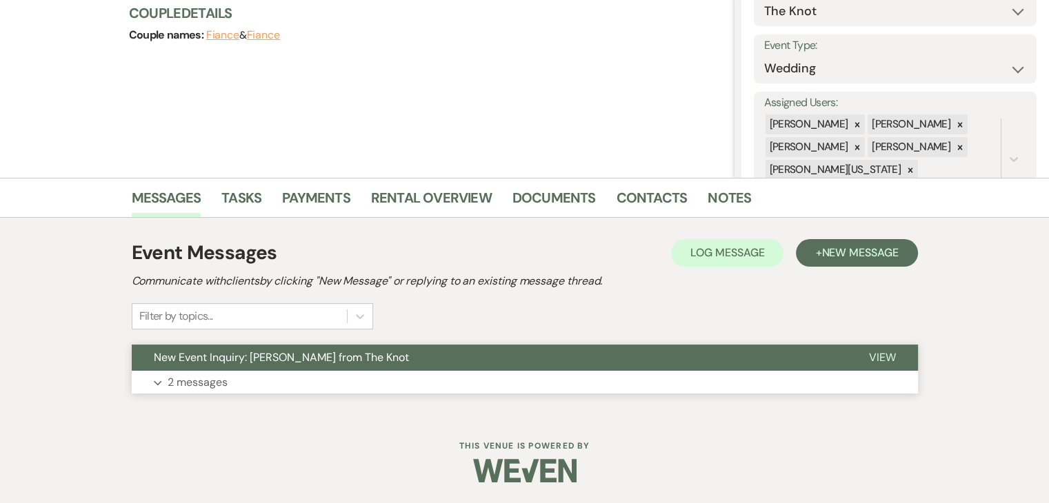
click at [267, 381] on button "Expand 2 messages" at bounding box center [525, 382] width 786 height 23
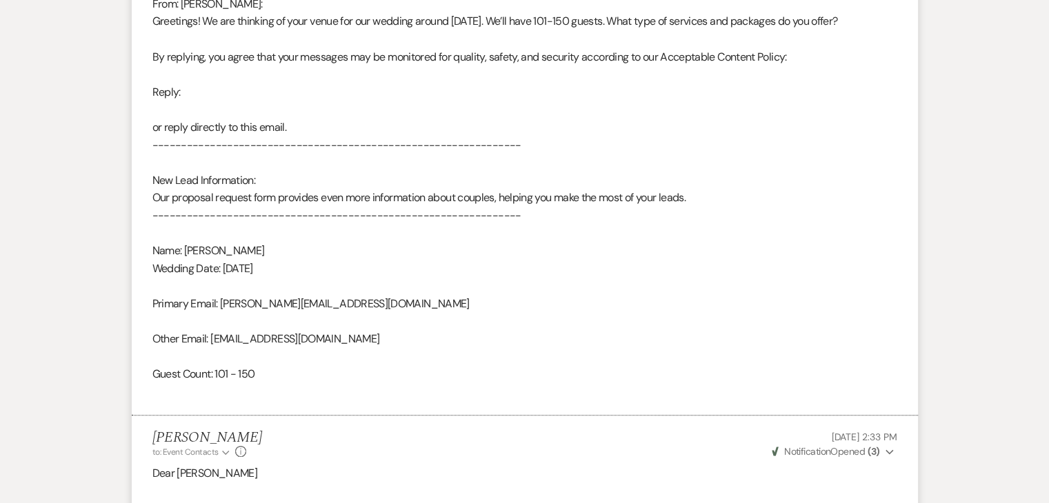
scroll to position [773, 0]
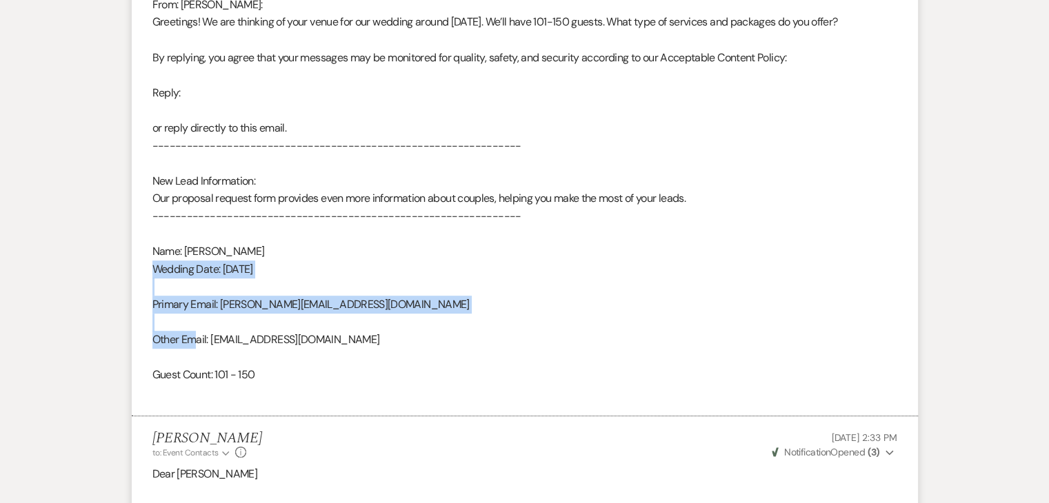
drag, startPoint x: 140, startPoint y: 265, endPoint x: 203, endPoint y: 347, distance: 103.3
click at [201, 347] on li "[PERSON_NAME] [DATE] 2:07 PM From : [PERSON_NAME] Event : [PERSON_NAME] Event D…" at bounding box center [525, 91] width 786 height 651
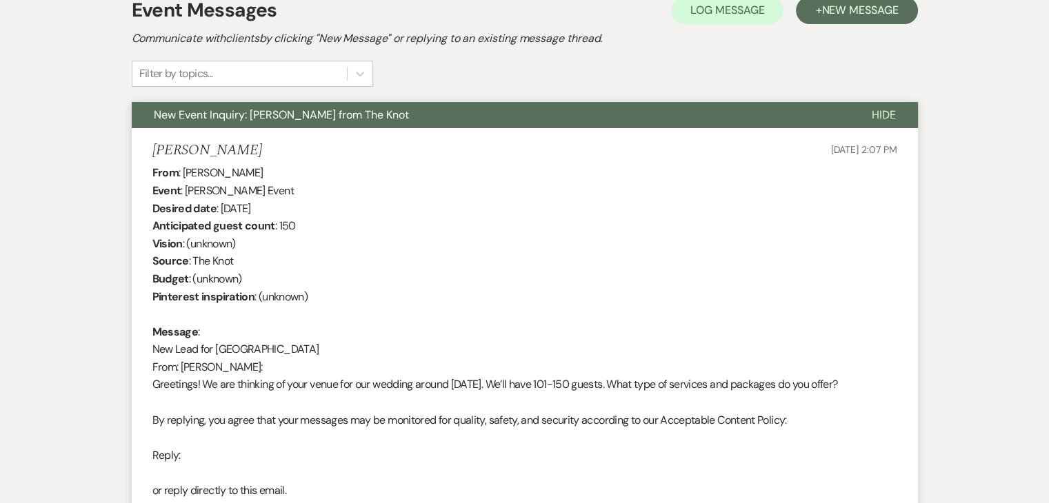
scroll to position [360, 0]
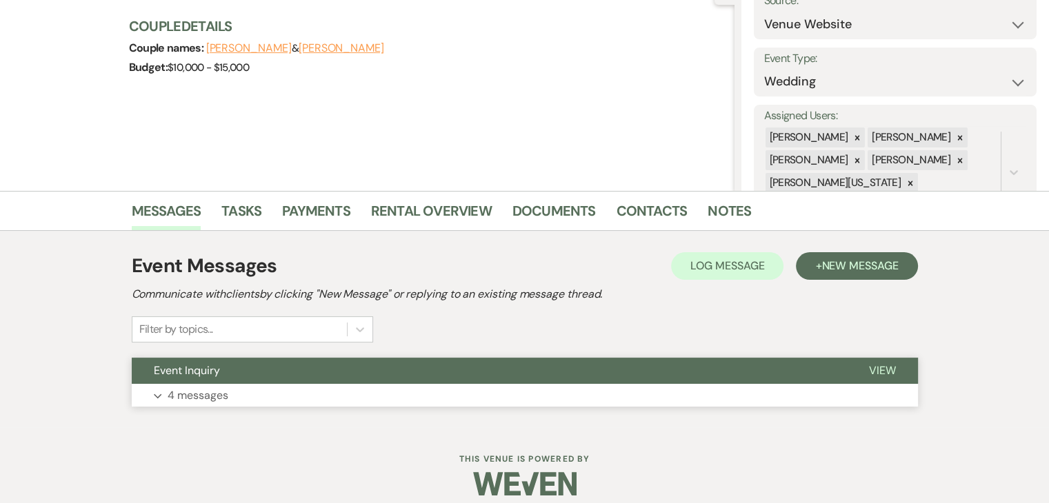
scroll to position [168, 0]
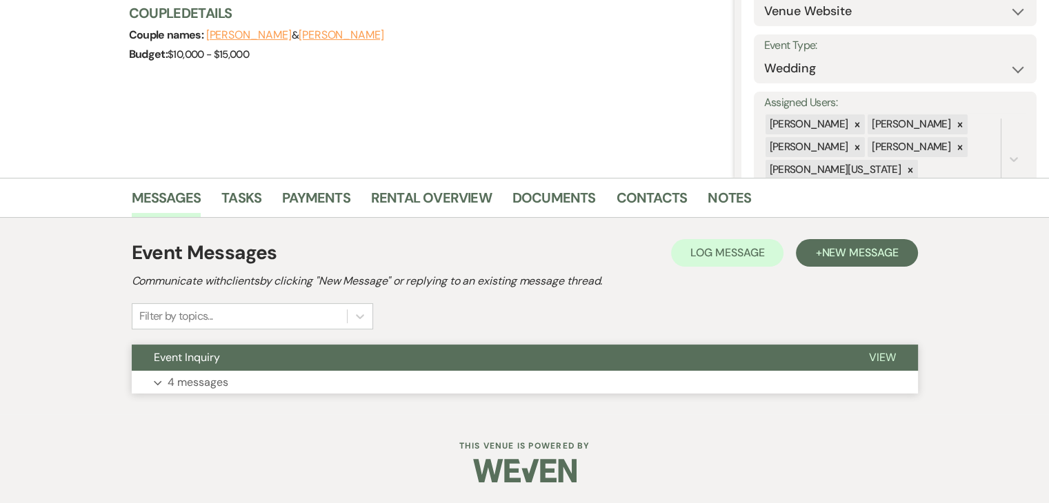
click at [308, 384] on button "Expand 4 messages" at bounding box center [525, 382] width 786 height 23
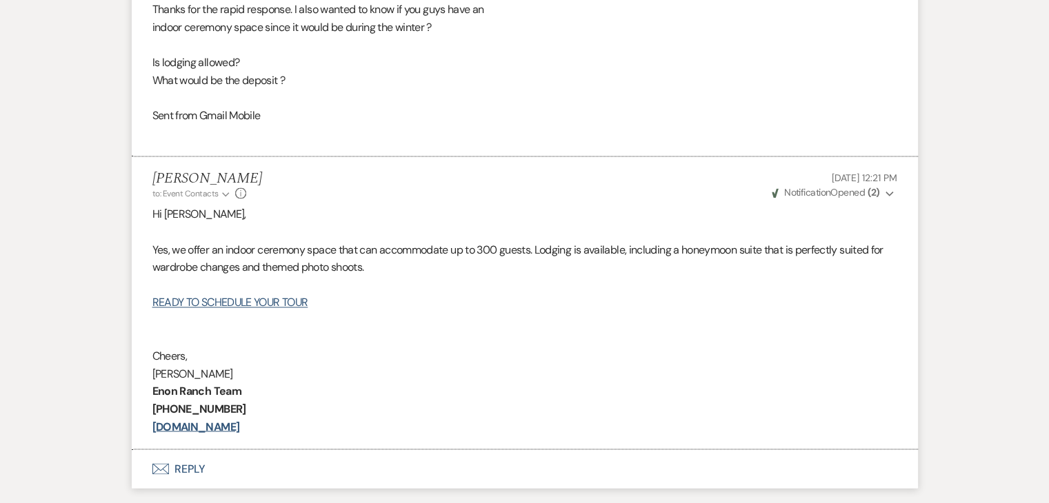
scroll to position [2305, 0]
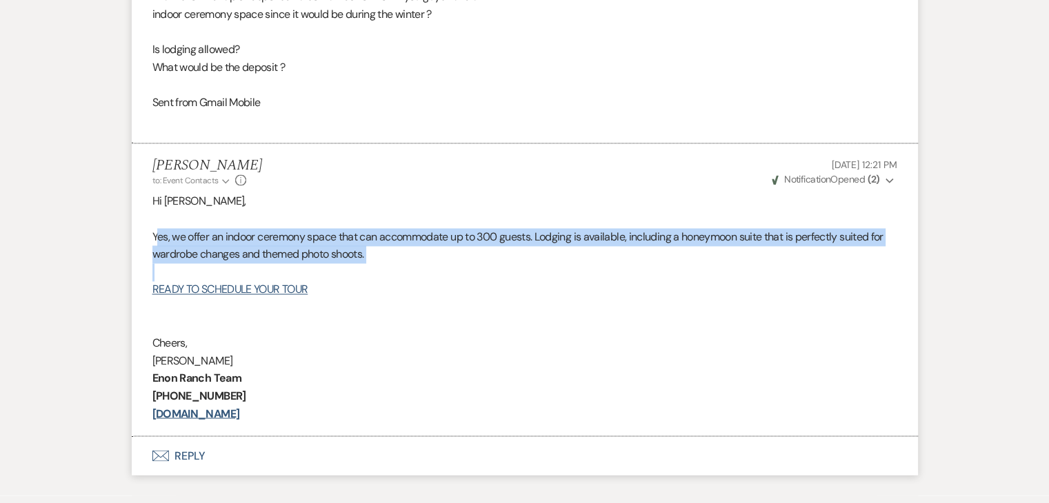
drag, startPoint x: 159, startPoint y: 236, endPoint x: 457, endPoint y: 270, distance: 299.7
click at [457, 270] on div "Hi Jimmele, Yes, we offer an indoor ceremony space that can accommodate up to 3…" at bounding box center [524, 307] width 744 height 230
click at [469, 269] on p at bounding box center [524, 272] width 744 height 18
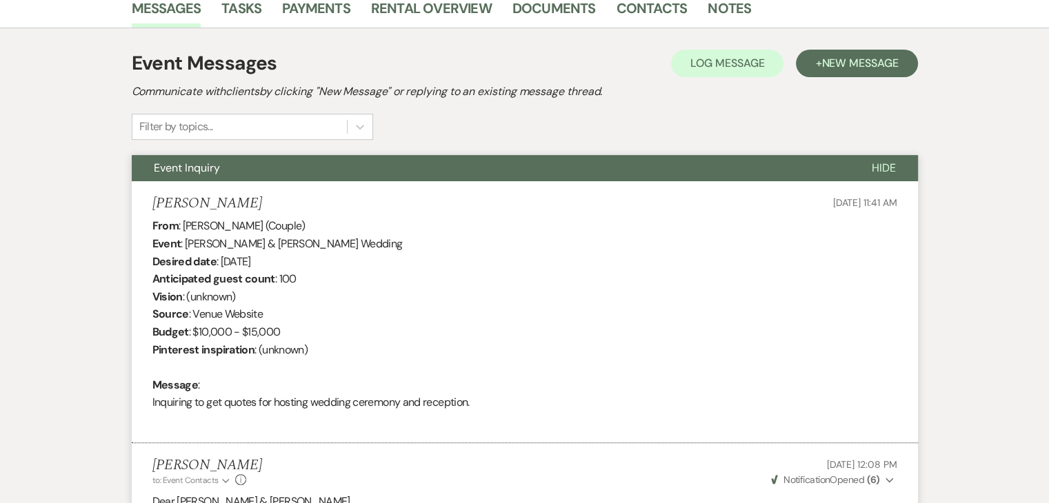
scroll to position [318, 0]
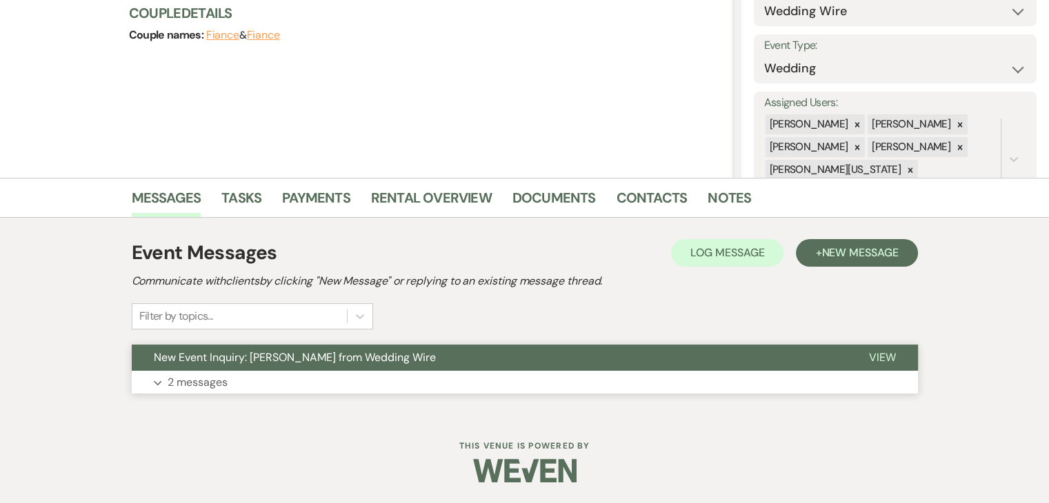
click at [332, 390] on button "Expand 2 messages" at bounding box center [525, 382] width 786 height 23
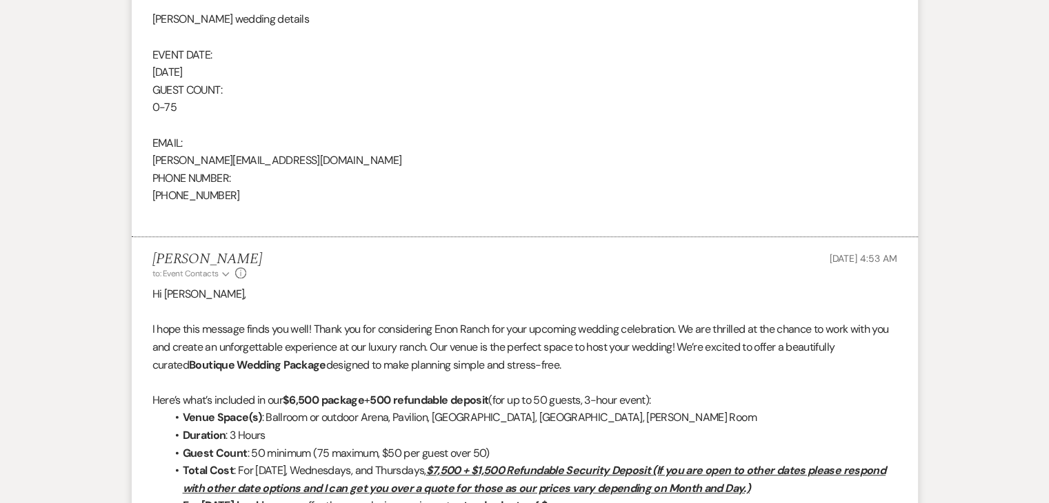
scroll to position [965, 0]
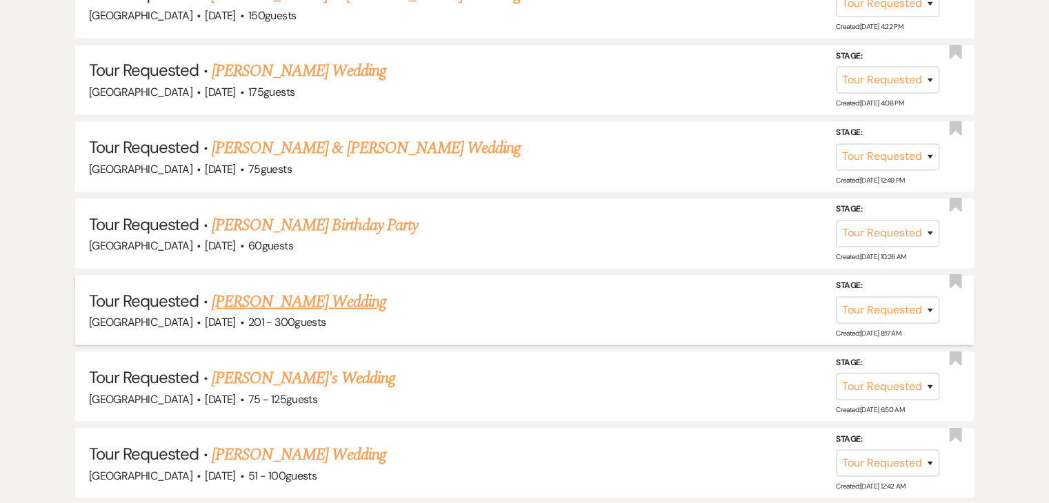
scroll to position [7717, 0]
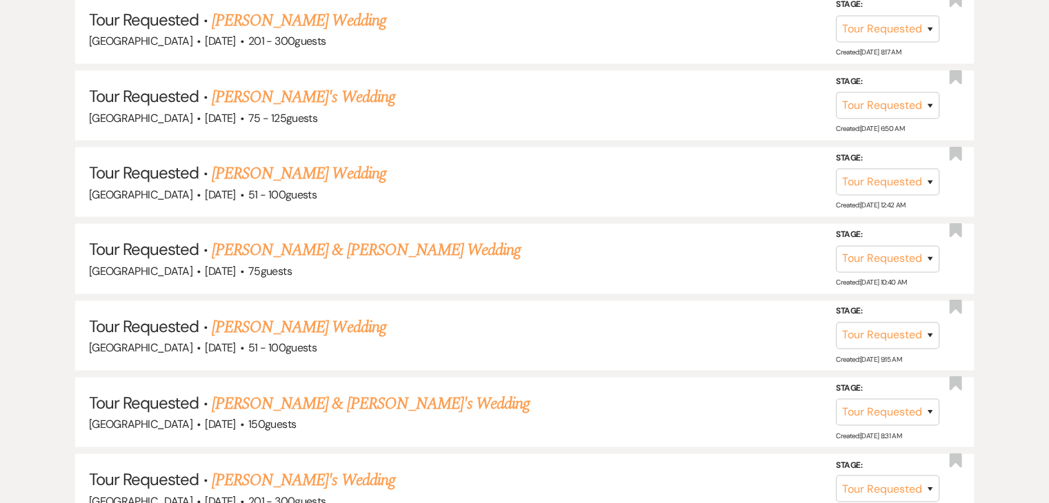
click at [37, 306] on div "Tour Requested ↑↓ Sort By Date Created Expand Send Mass Message Unanswered (2) …" at bounding box center [524, 387] width 1049 height 15685
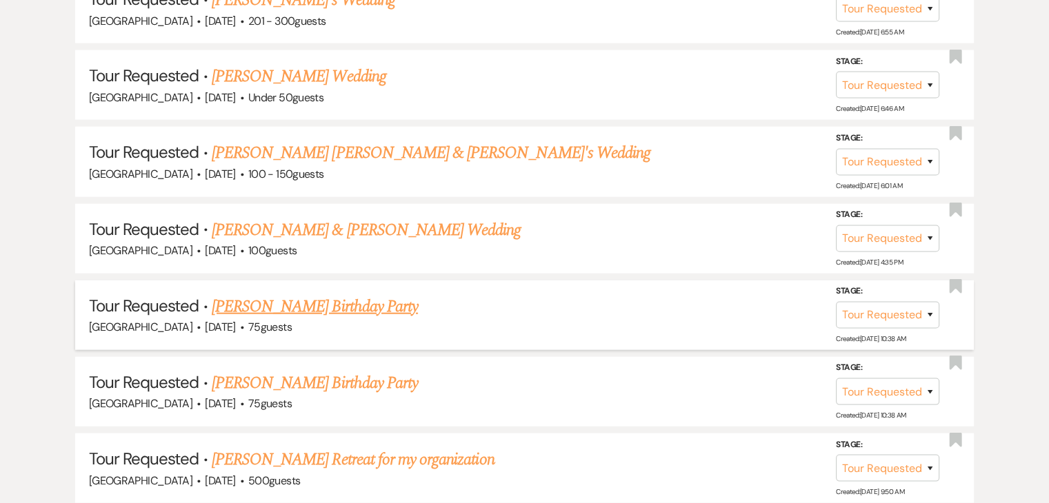
scroll to position [8476, 0]
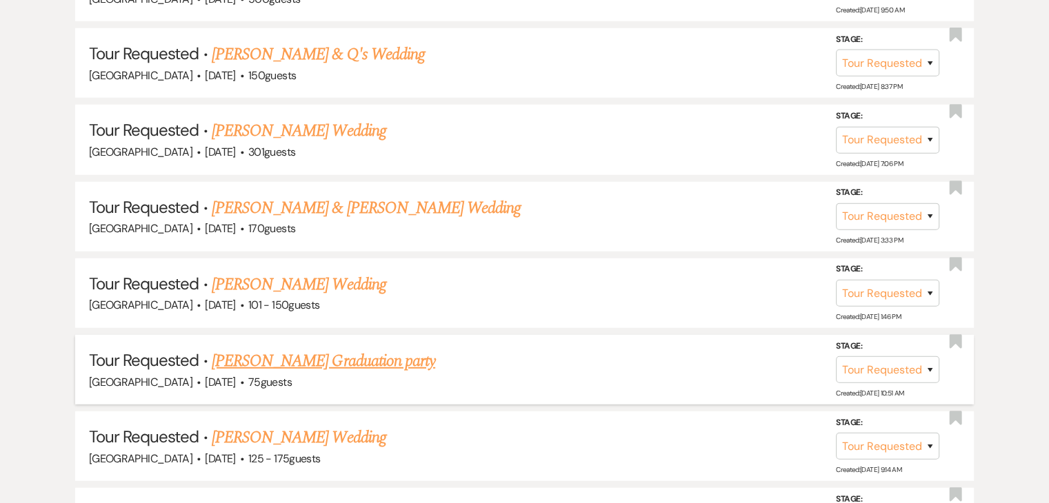
scroll to position [8958, 0]
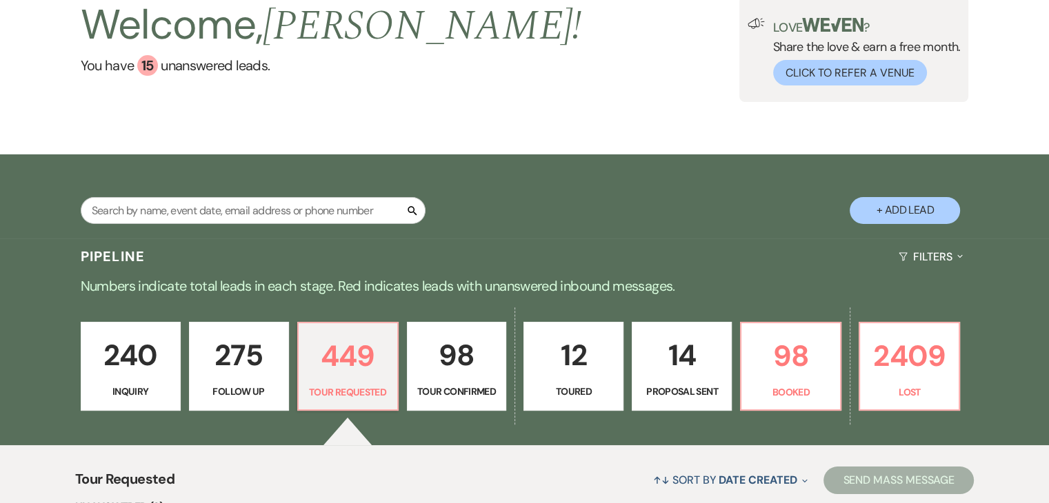
scroll to position [138, 0]
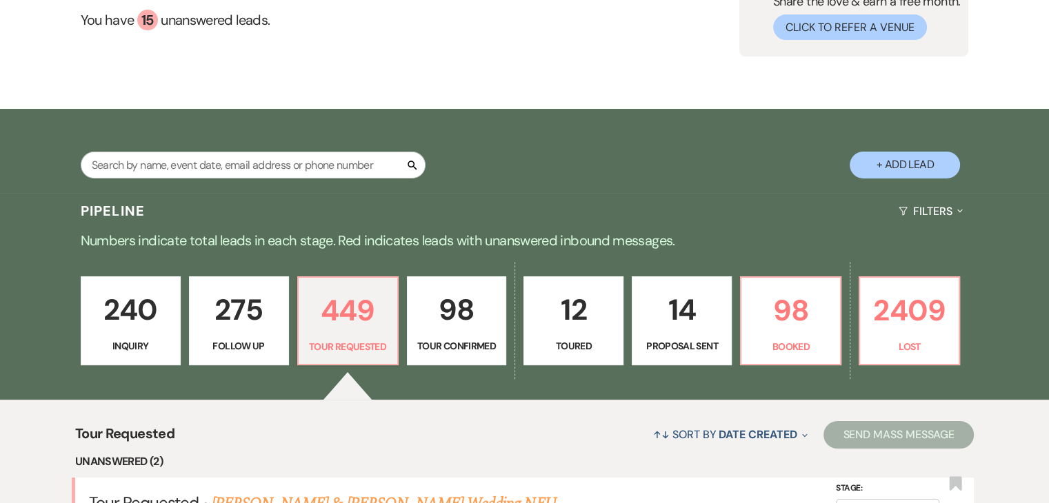
click at [220, 309] on p "275" at bounding box center [239, 310] width 82 height 46
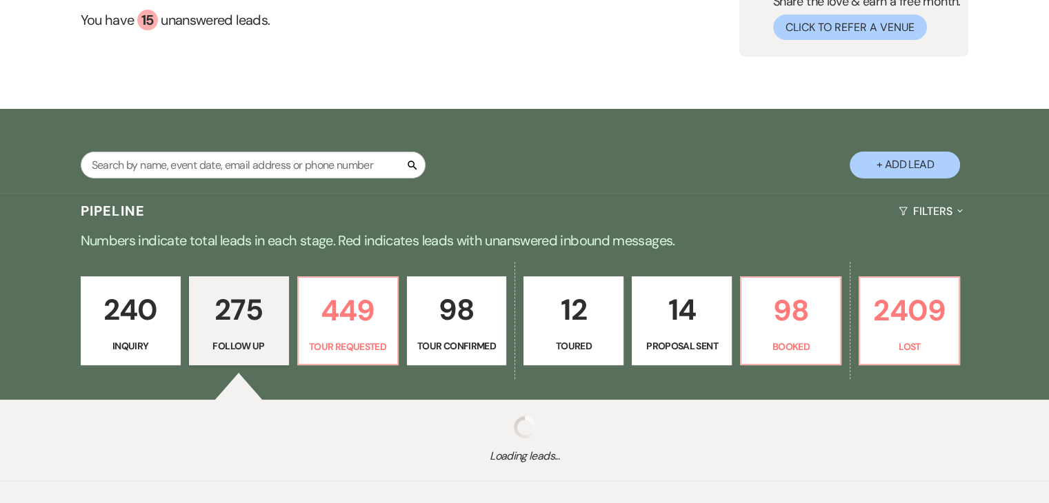
select select "9"
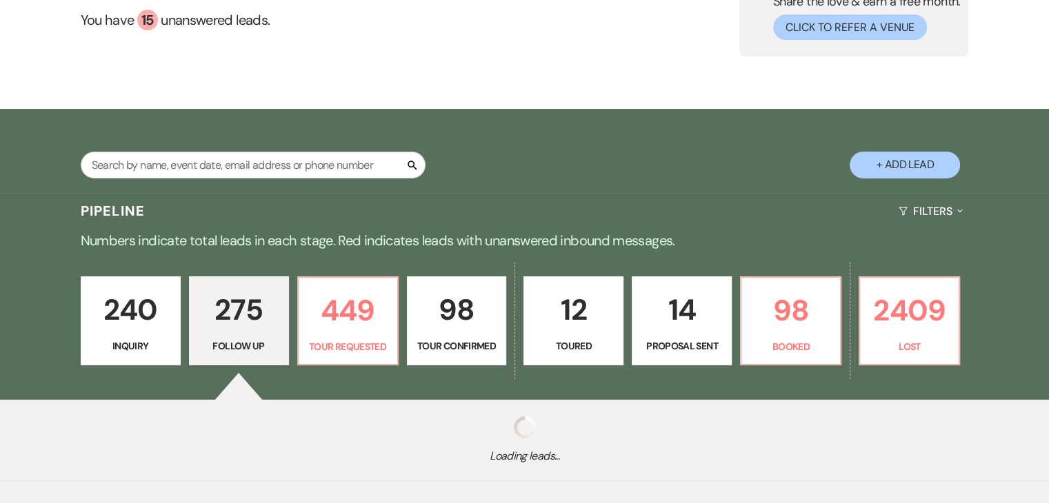
select select "9"
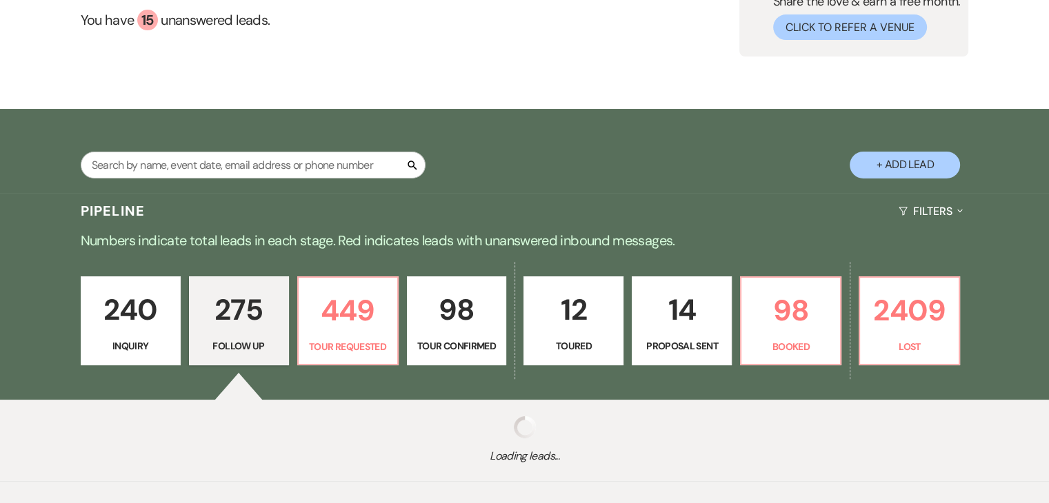
select select "9"
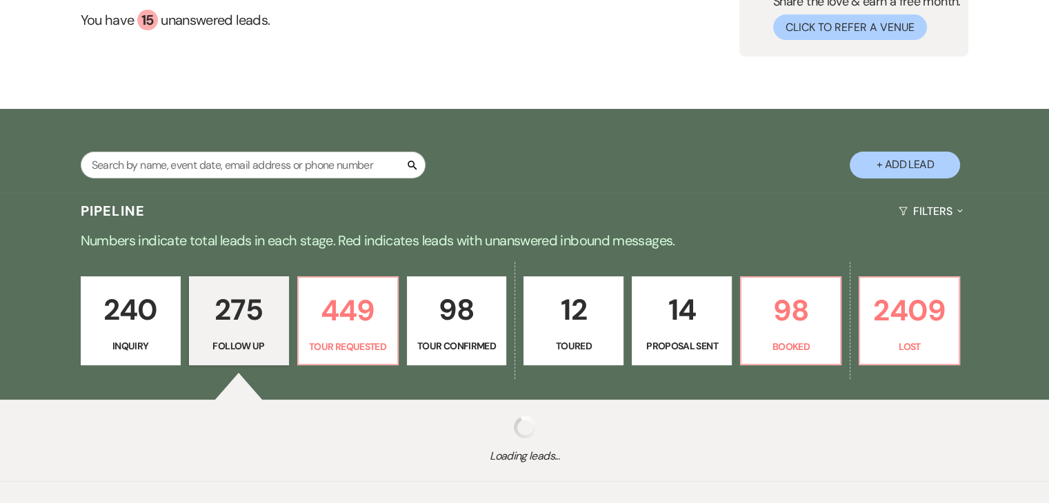
select select "9"
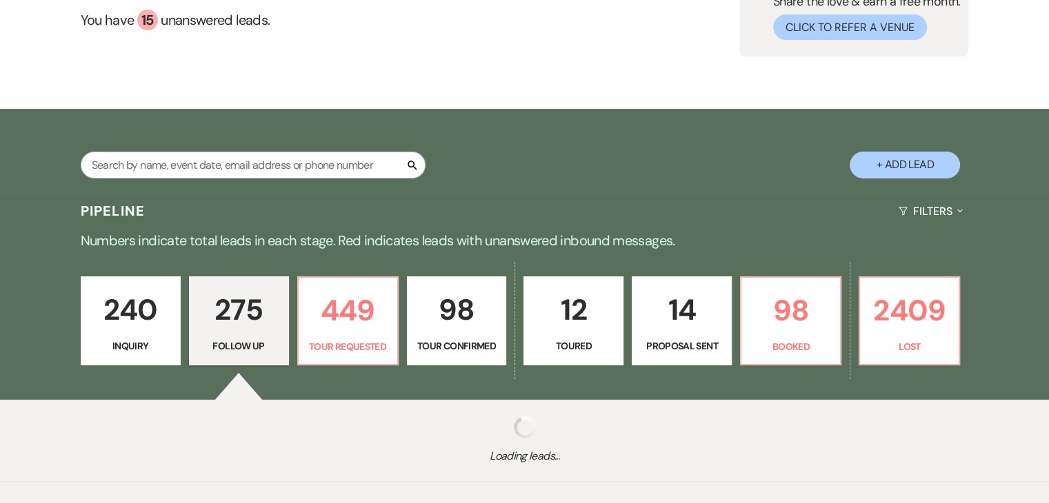
select select "9"
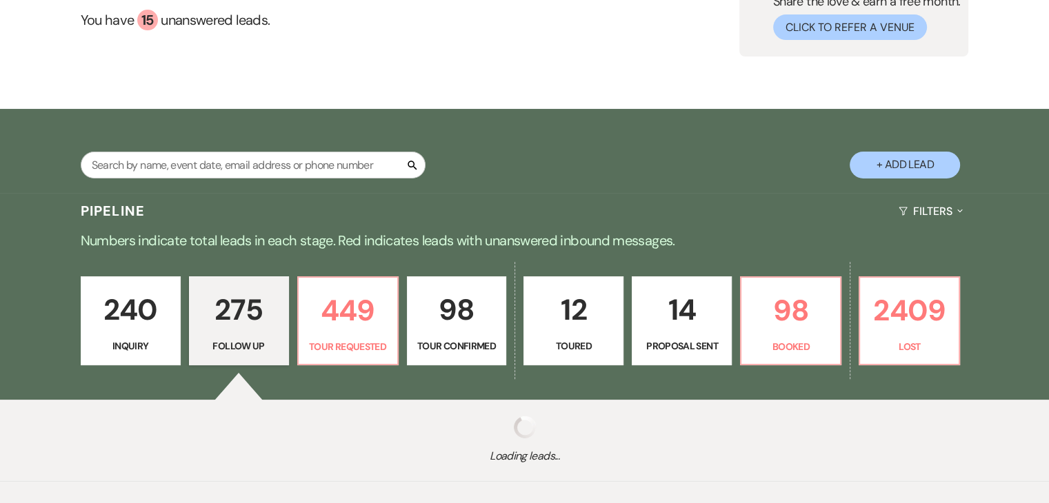
select select "9"
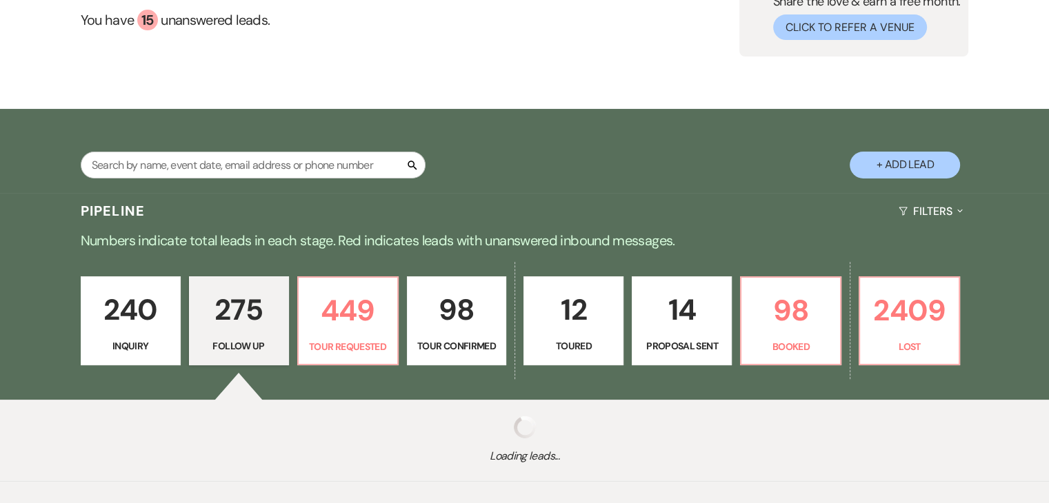
select select "9"
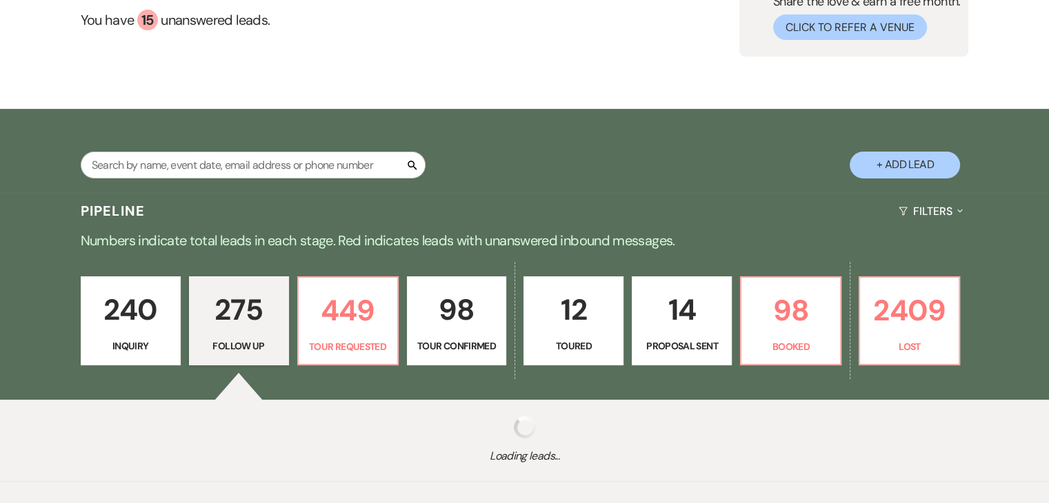
select select "9"
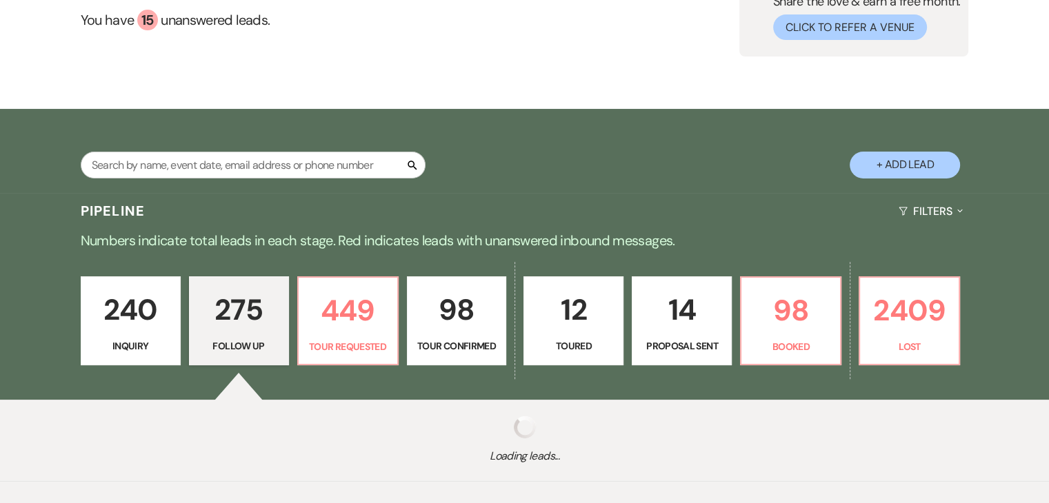
select select "9"
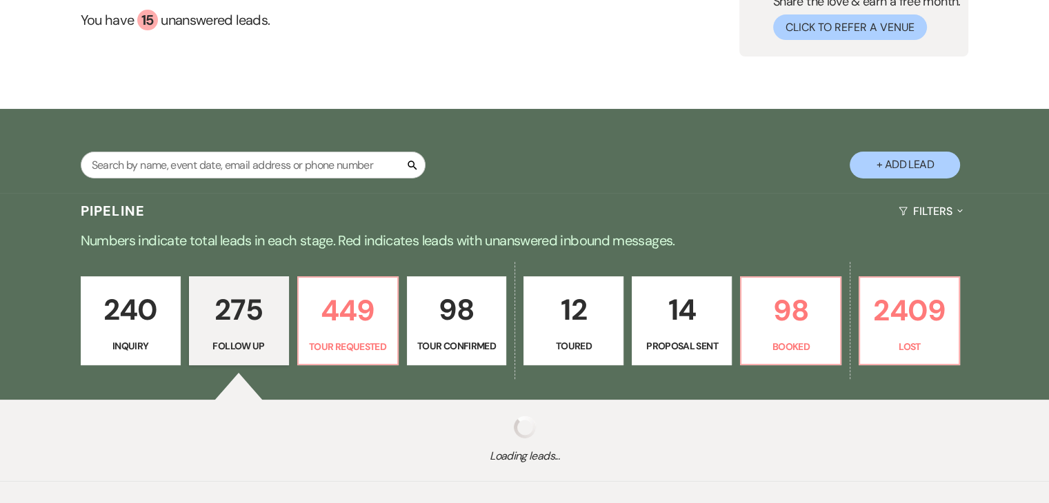
select select "9"
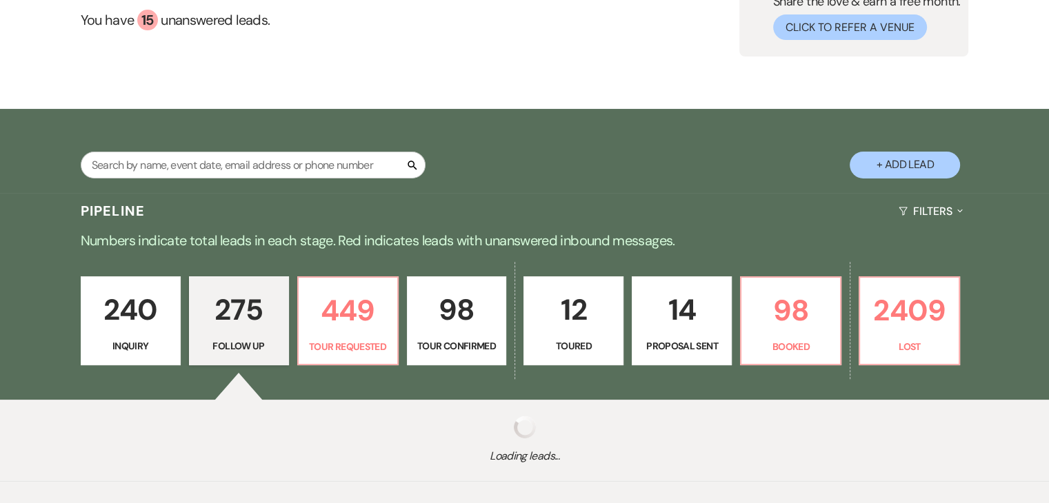
select select "9"
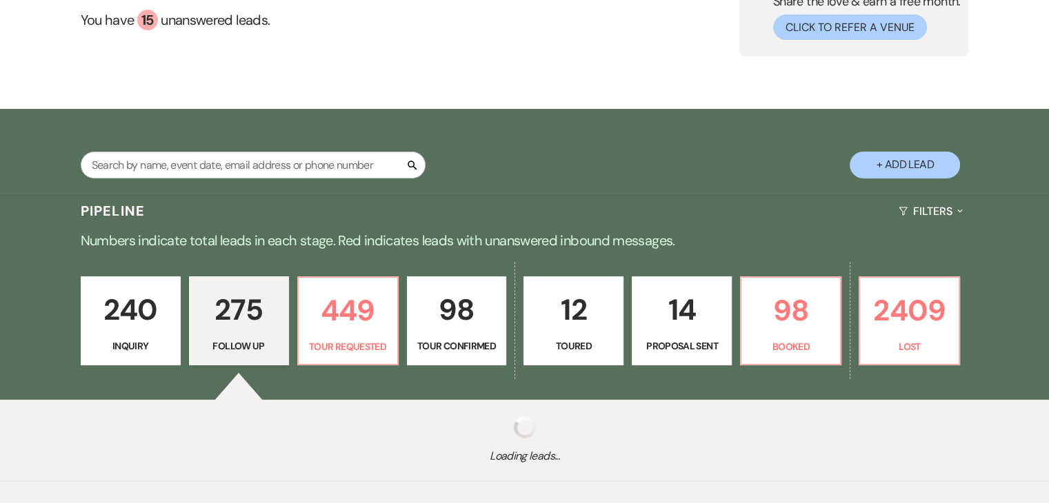
select select "9"
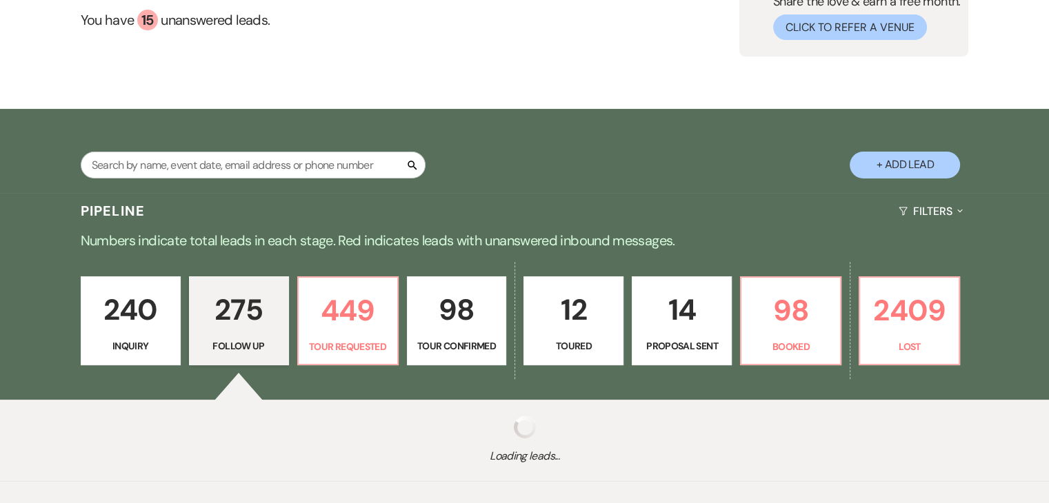
select select "9"
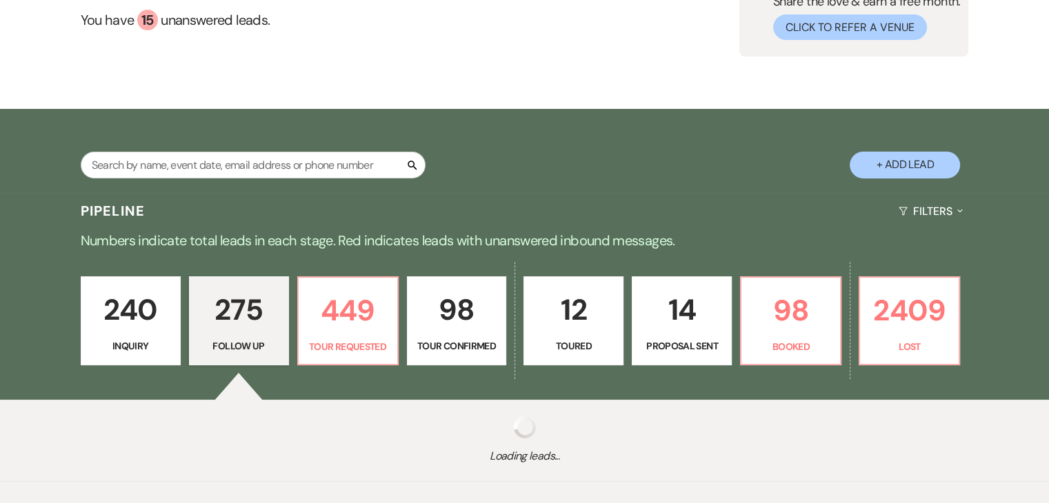
select select "9"
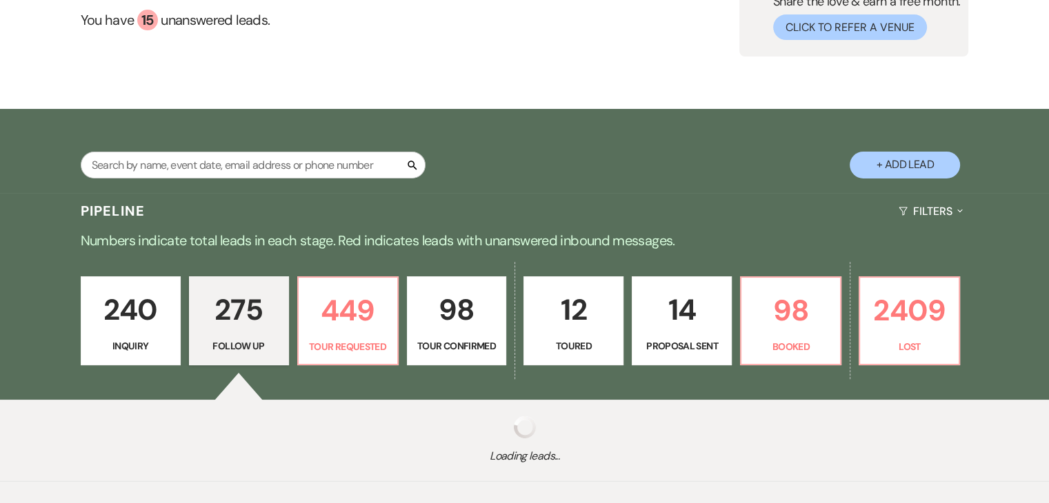
select select "9"
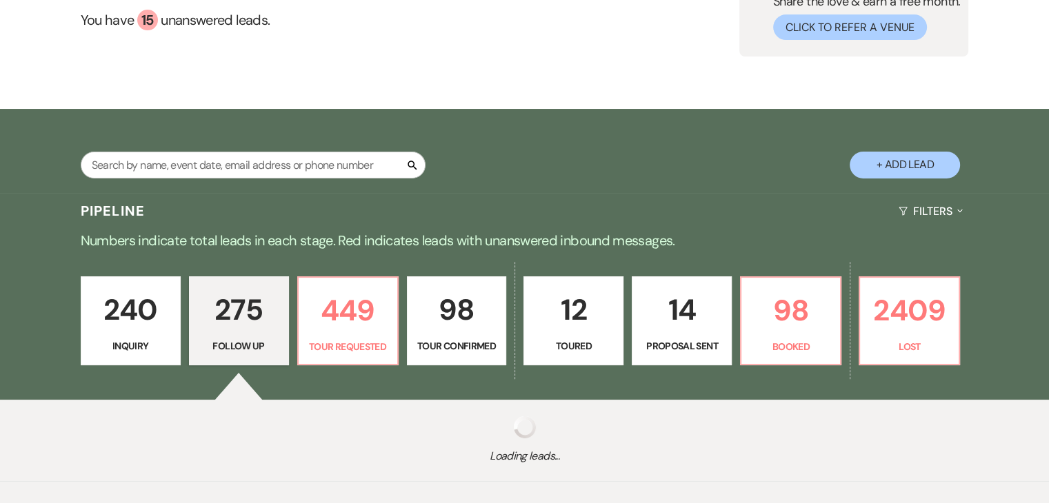
select select "9"
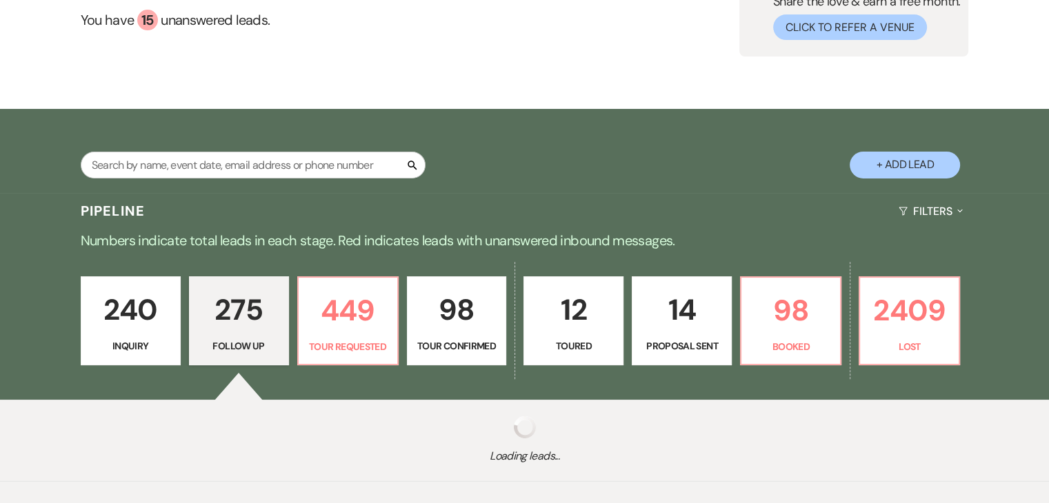
select select "9"
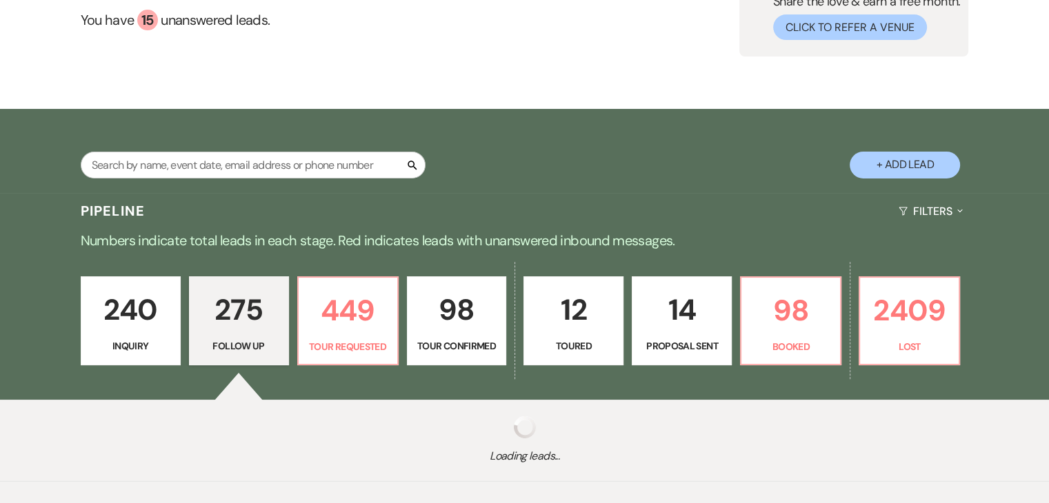
select select "9"
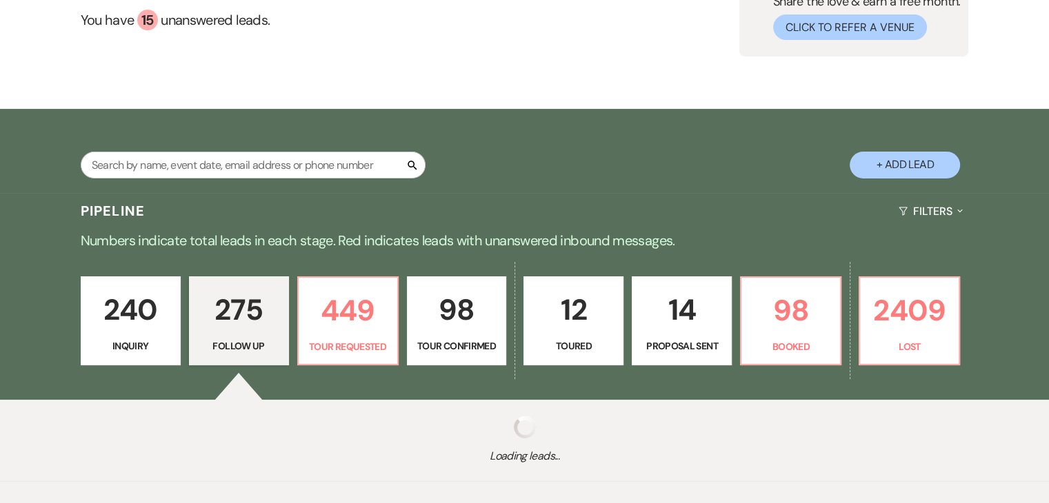
select select "9"
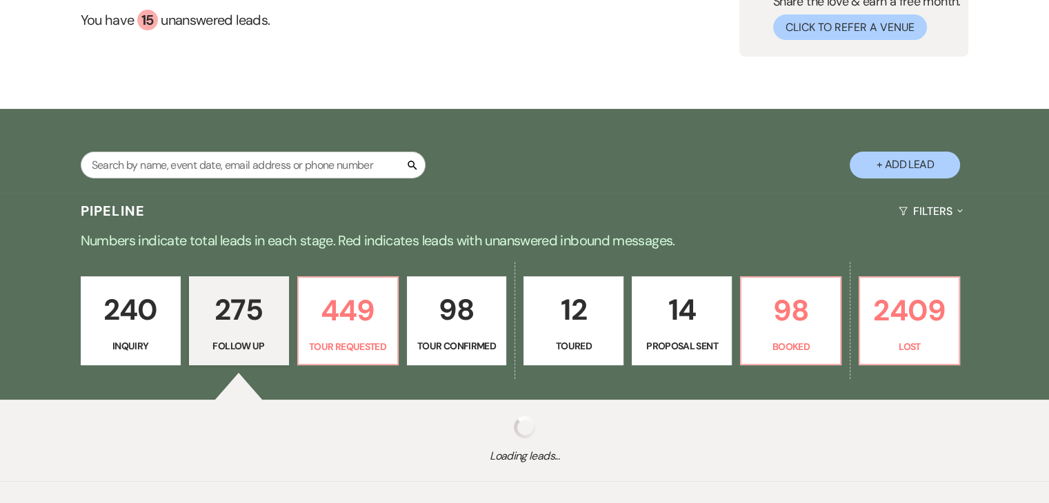
select select "9"
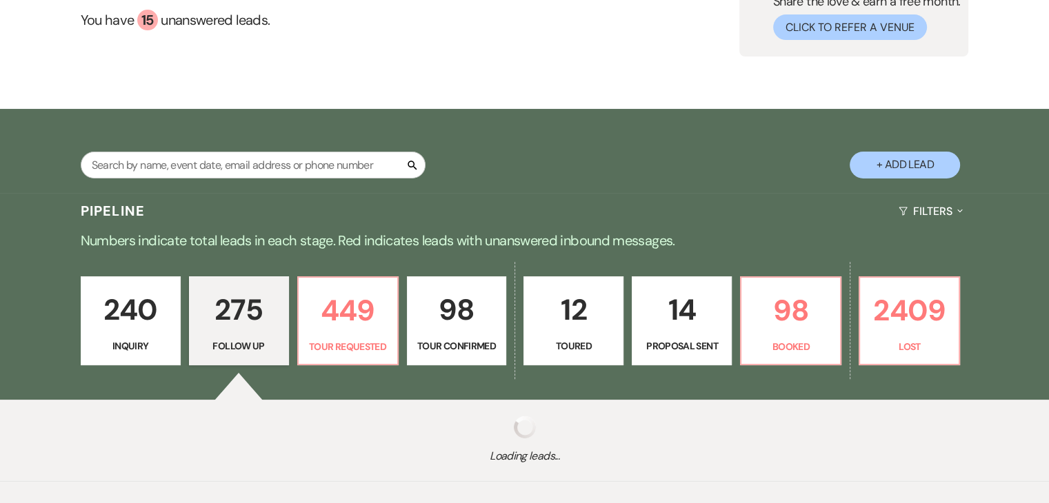
select select "9"
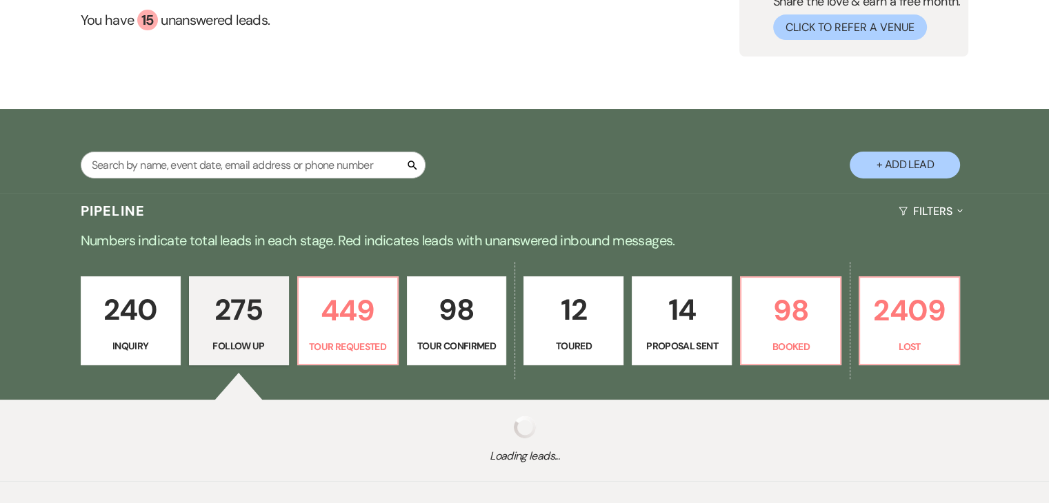
select select "9"
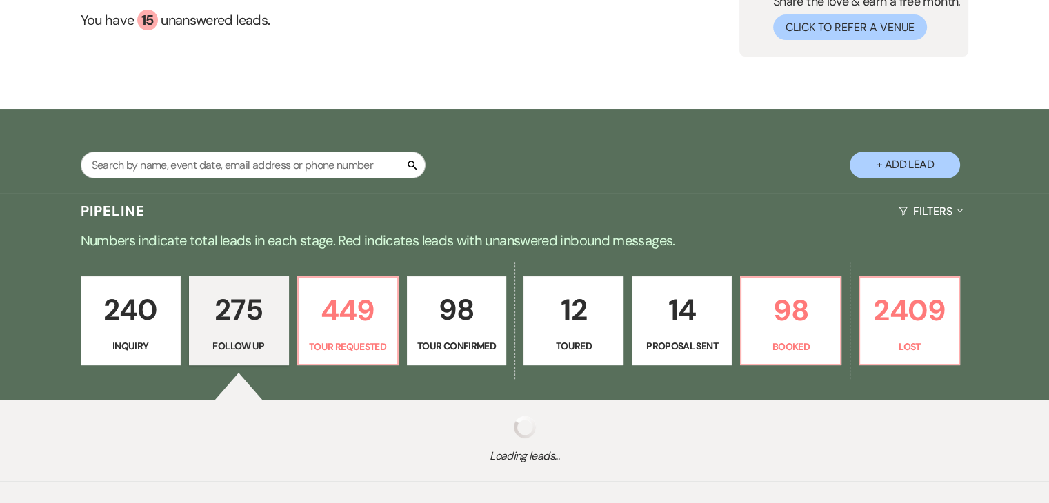
select select "9"
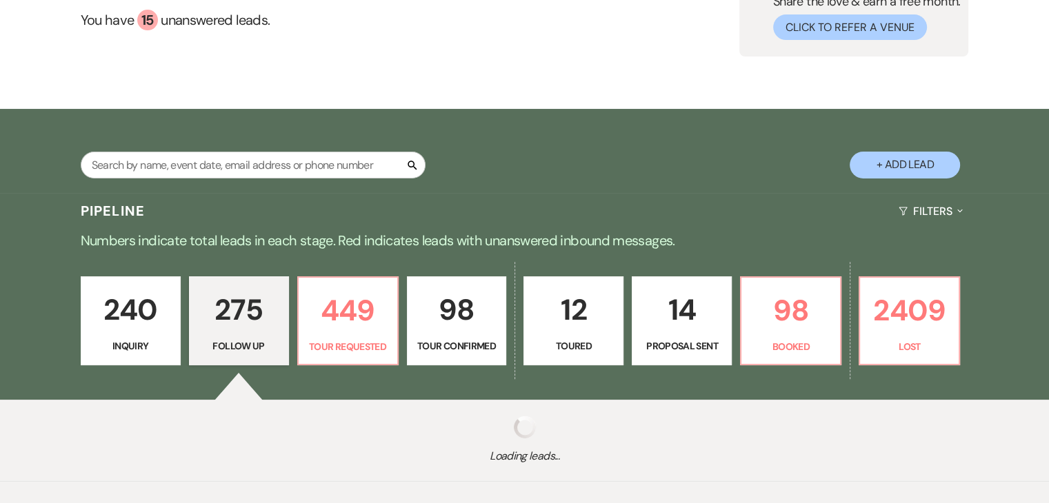
select select "9"
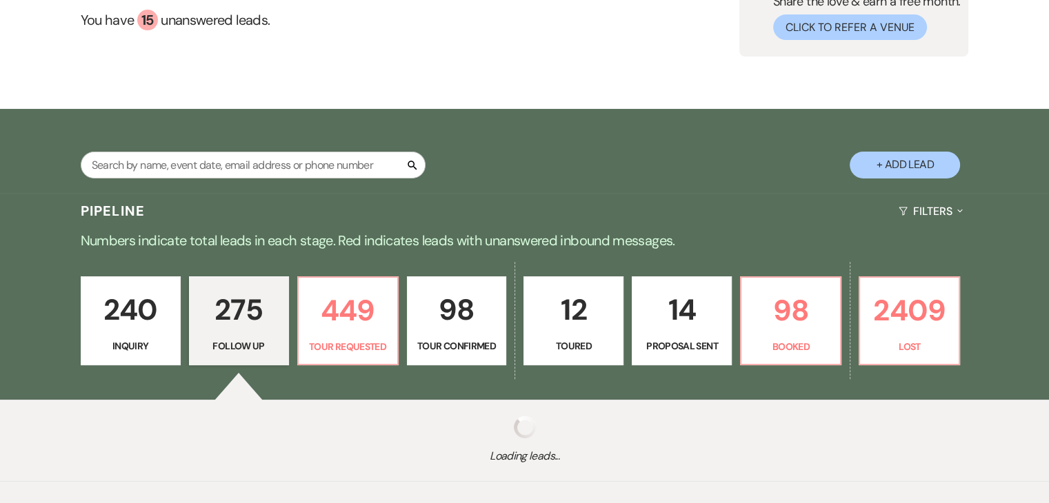
select select "9"
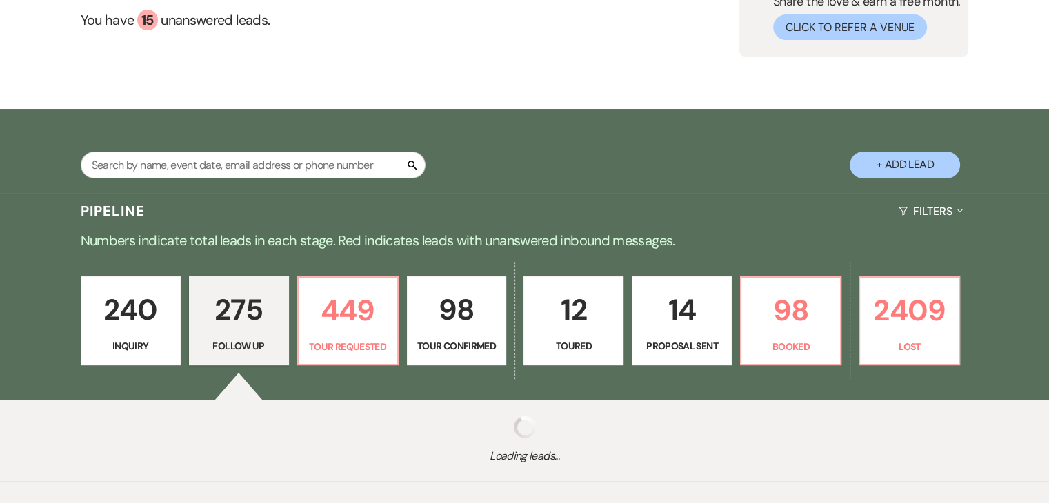
select select "9"
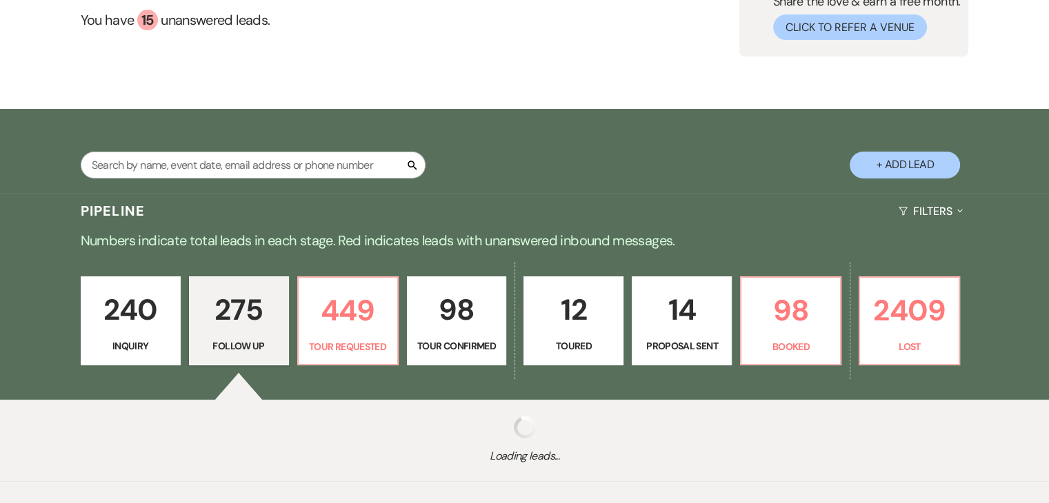
select select "9"
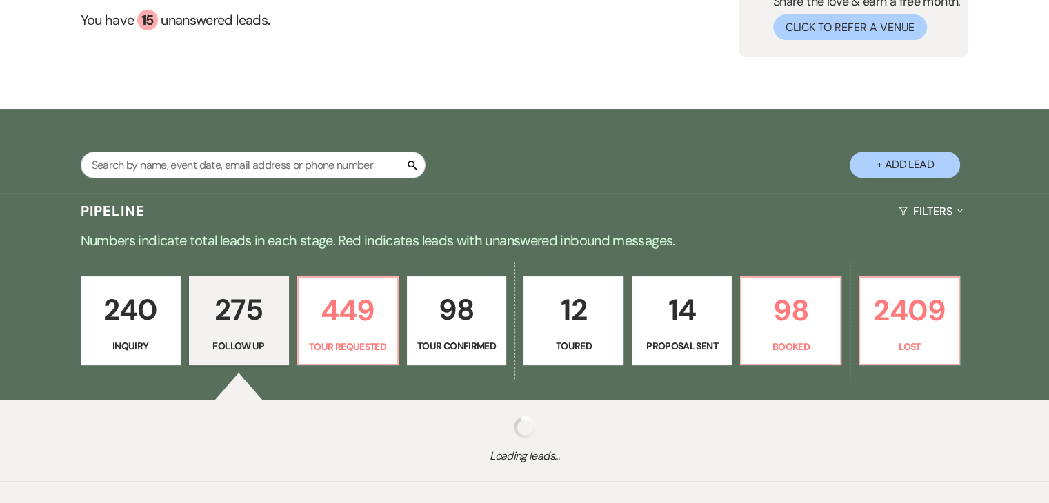
select select "9"
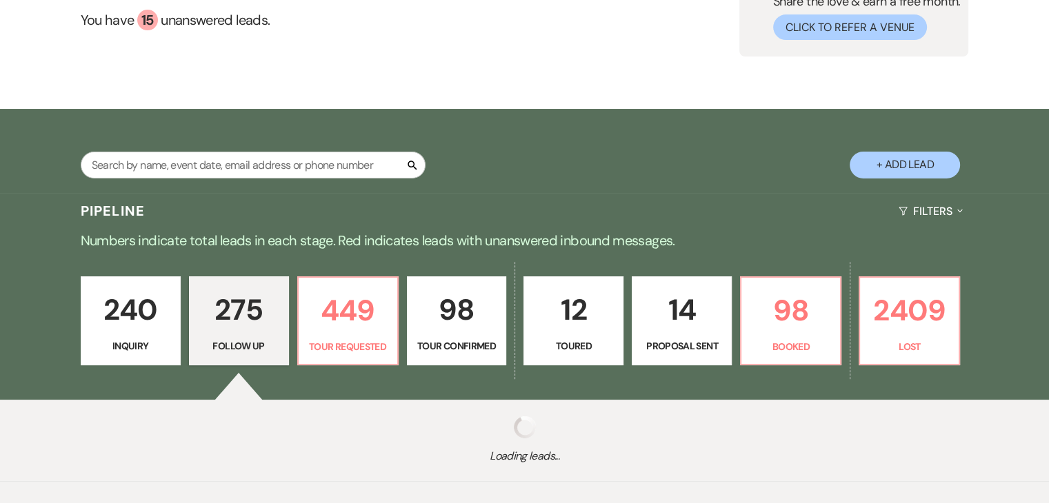
select select "9"
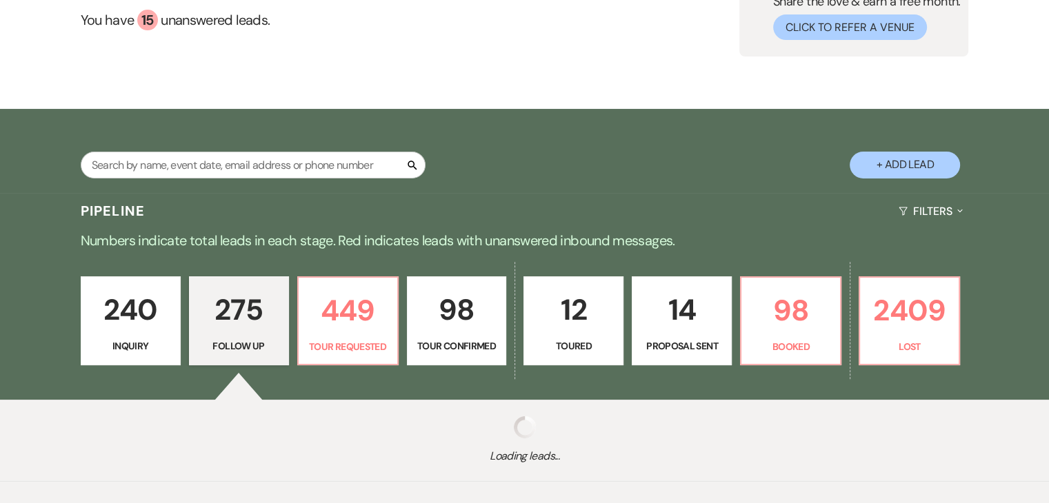
select select "9"
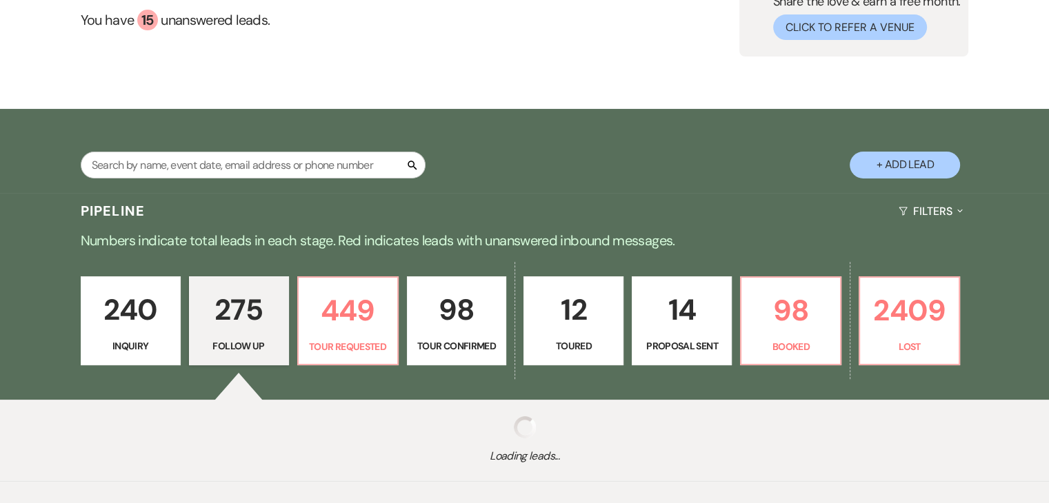
select select "9"
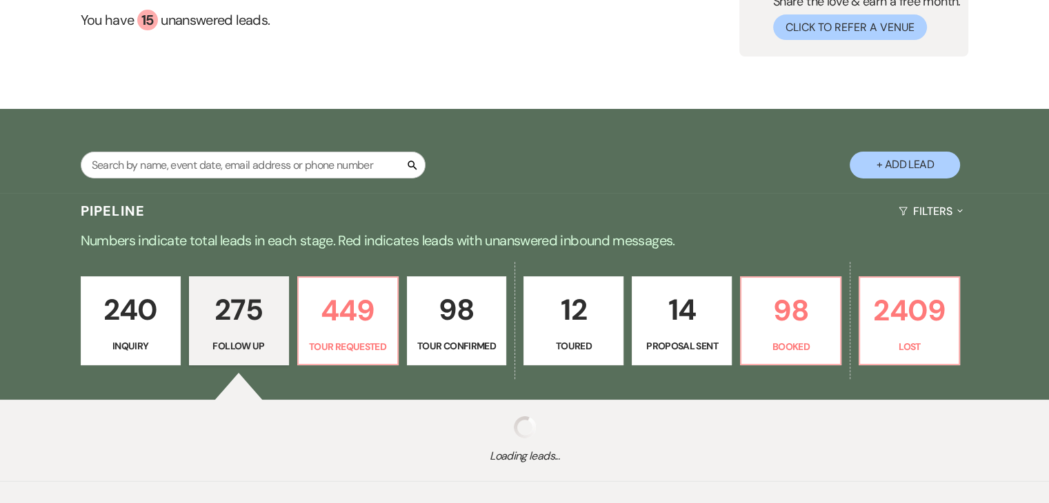
select select "9"
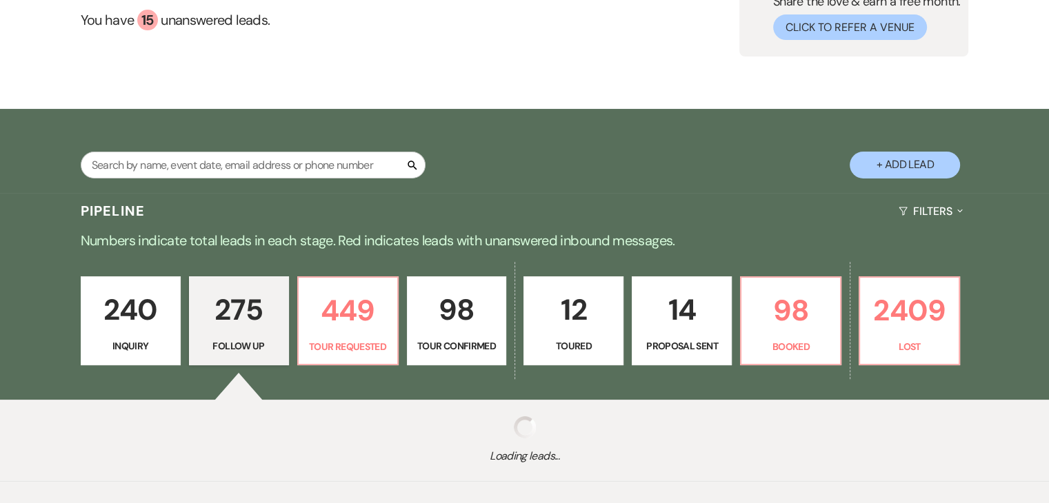
select select "9"
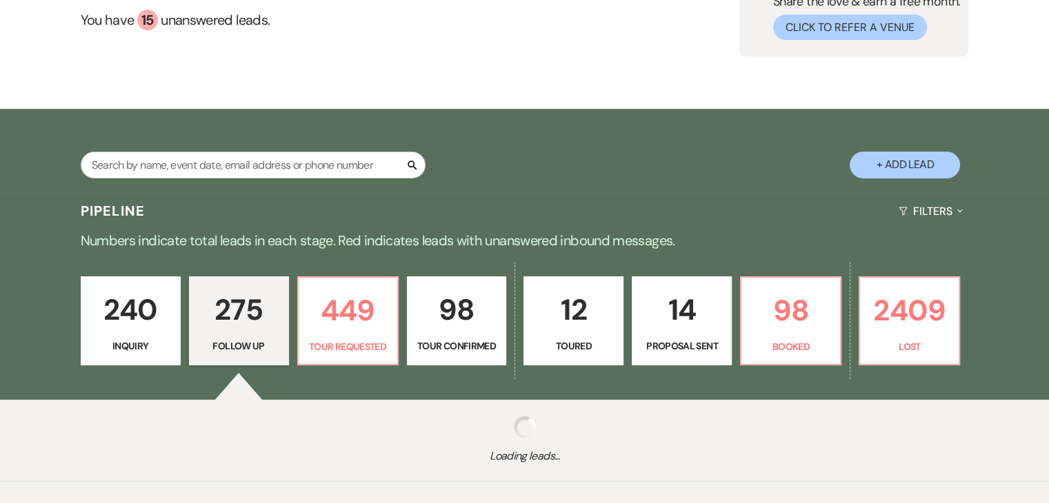
select select "9"
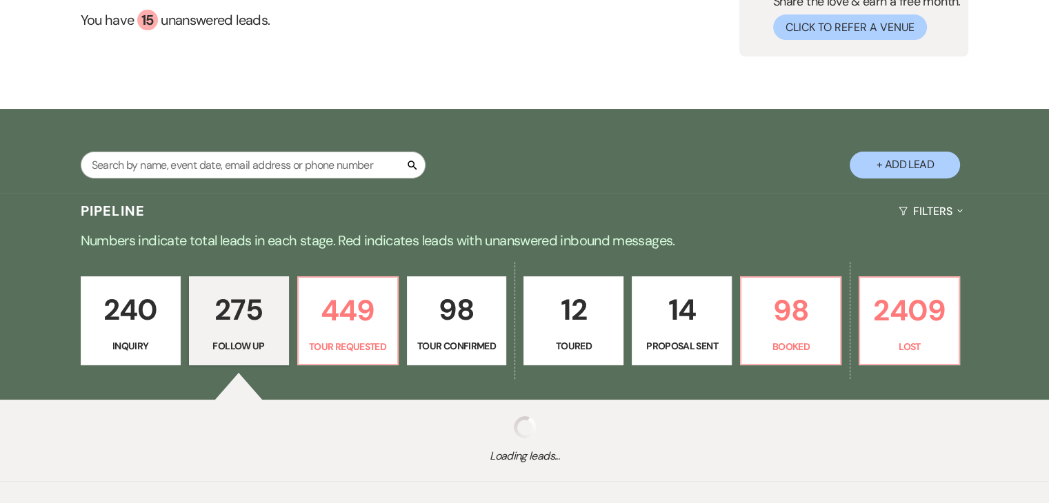
select select "9"
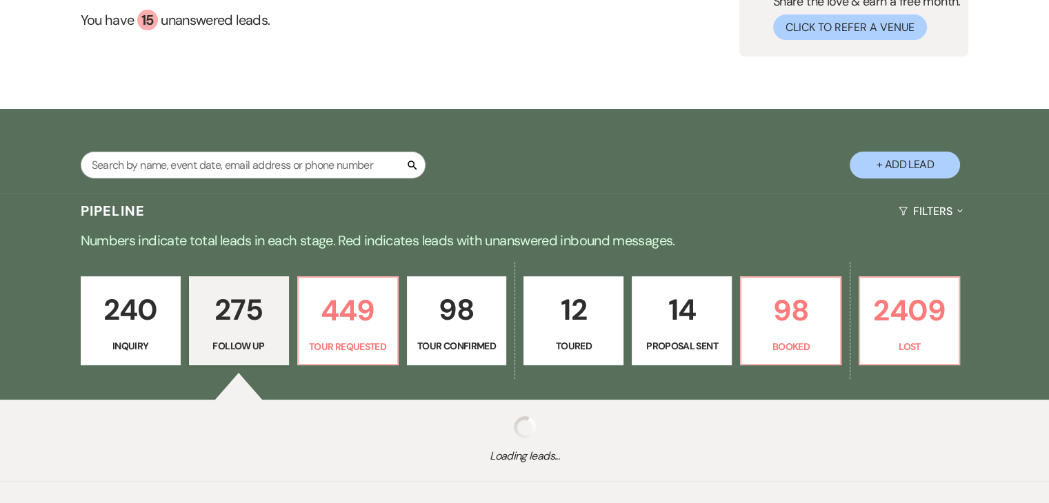
select select "9"
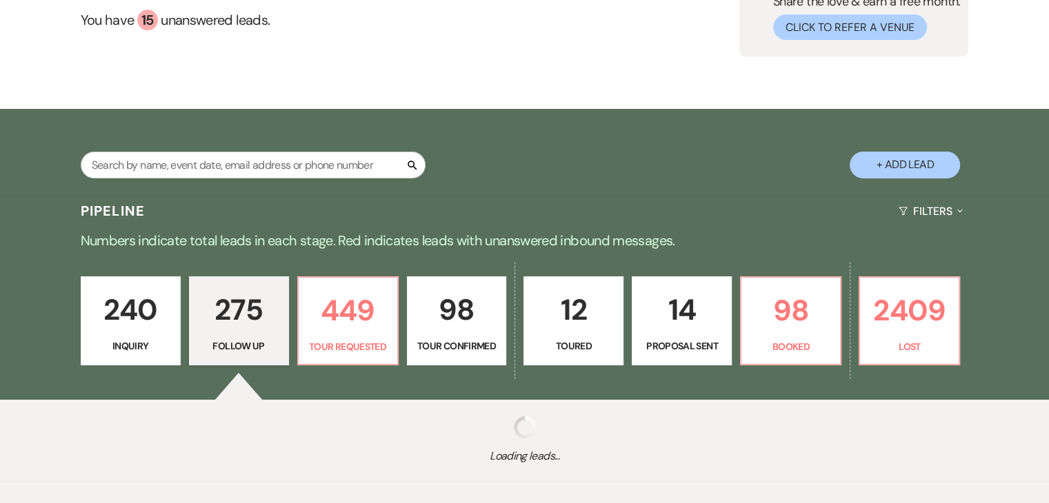
select select "9"
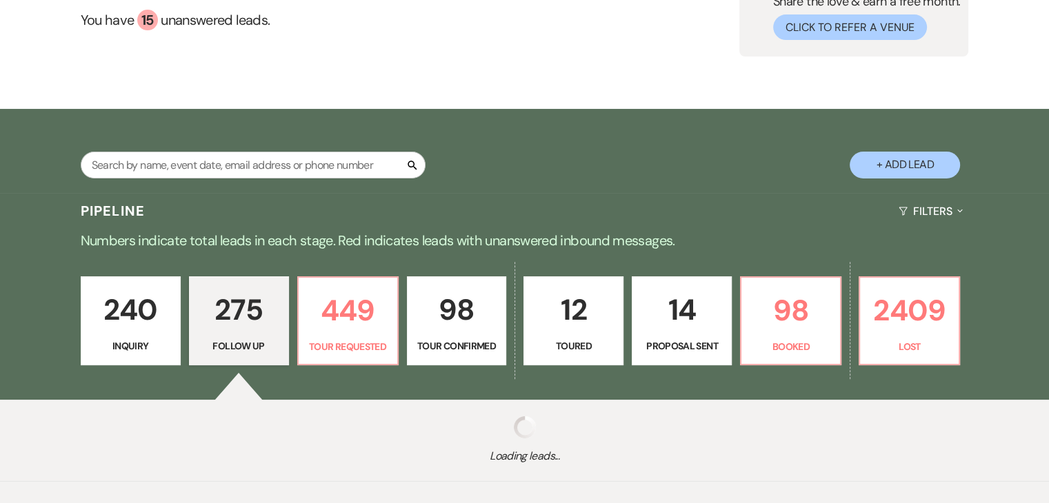
select select "9"
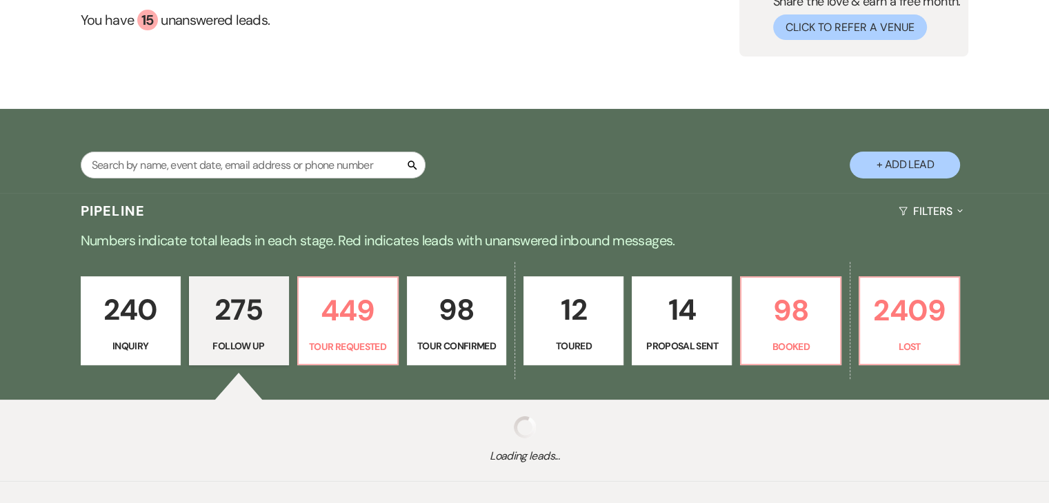
select select "9"
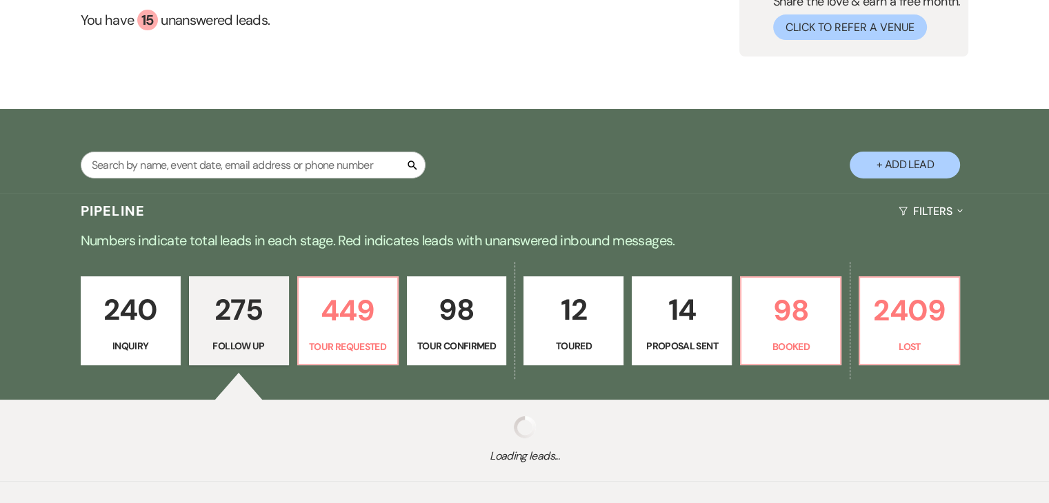
select select "9"
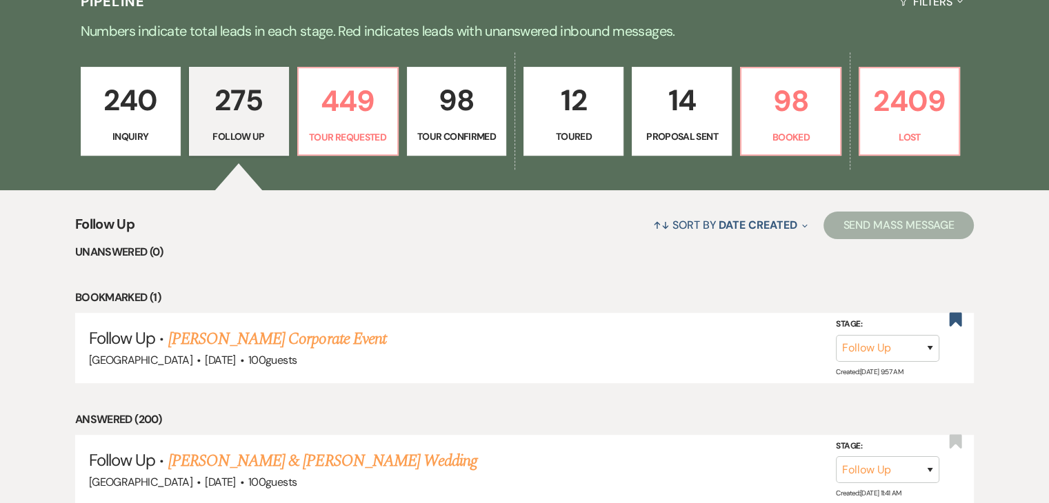
scroll to position [345, 0]
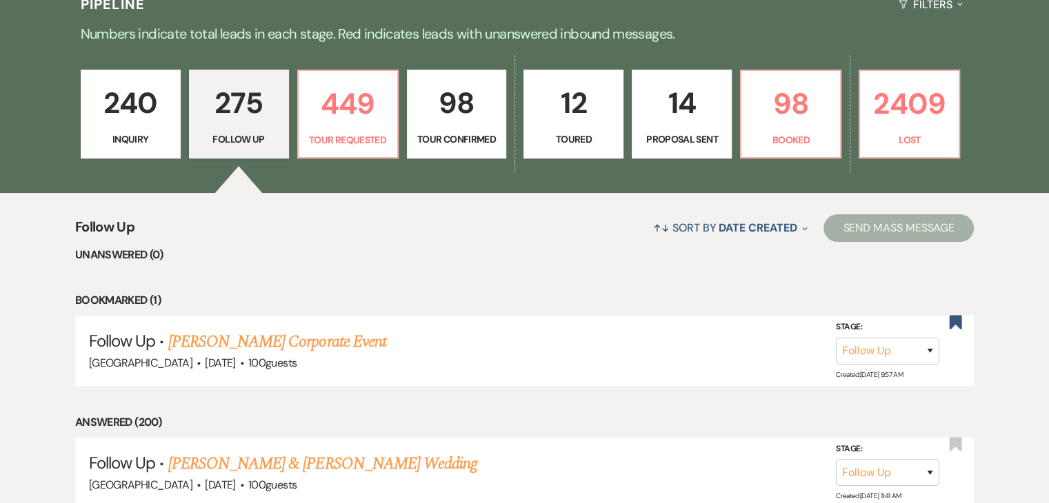
click at [111, 124] on p "240" at bounding box center [131, 103] width 82 height 46
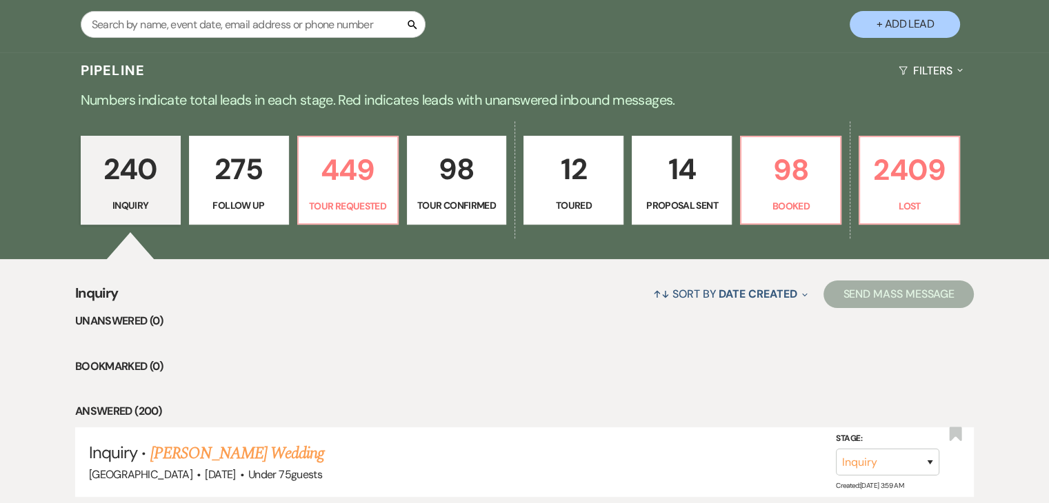
scroll to position [69, 0]
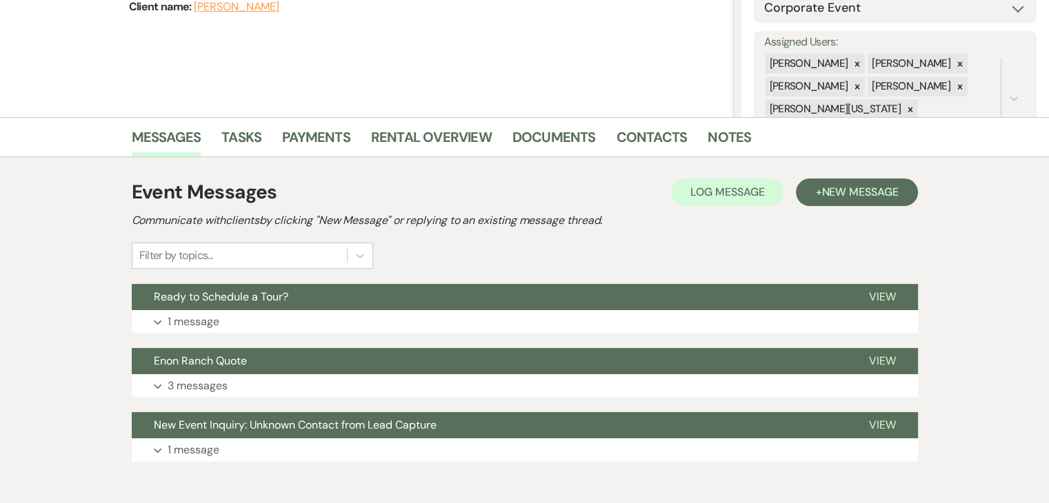
scroll to position [296, 0]
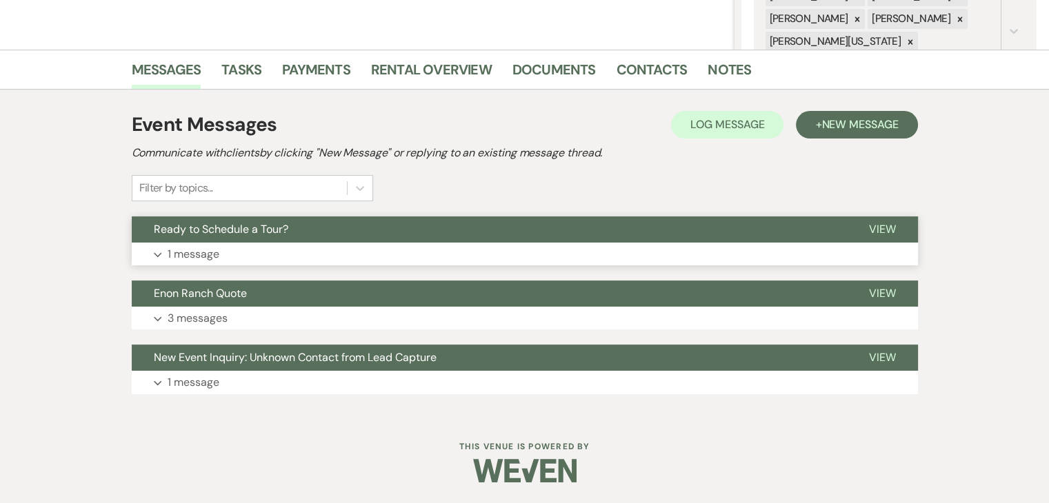
click at [338, 260] on button "Expand 1 message" at bounding box center [525, 254] width 786 height 23
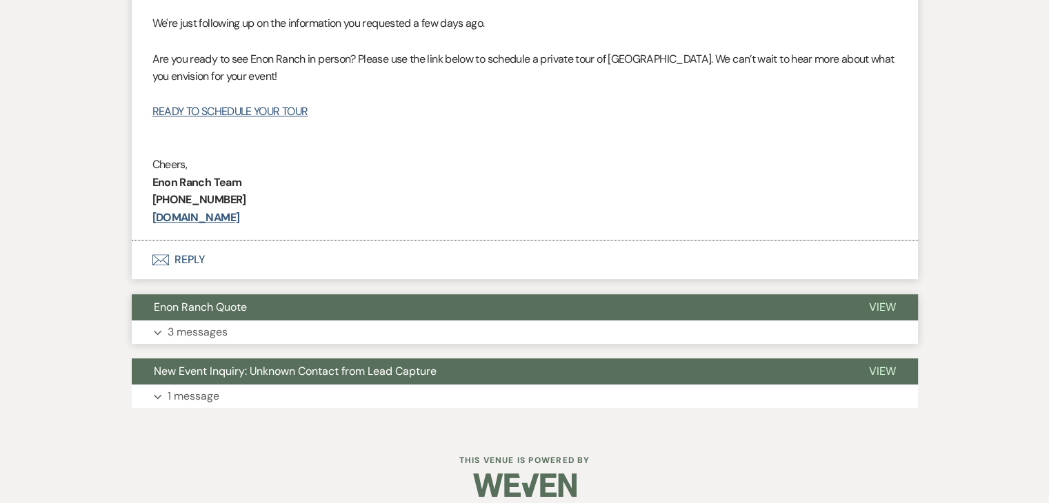
scroll to position [658, 0]
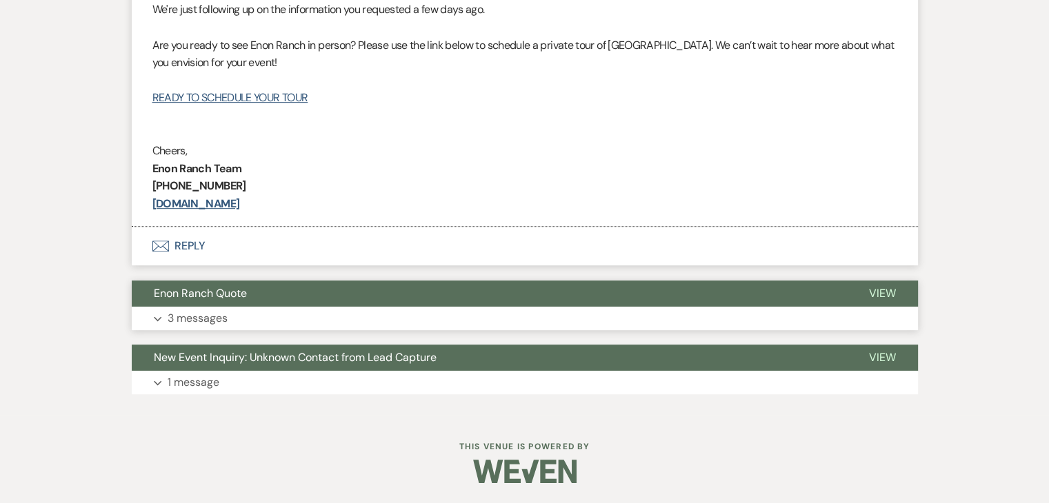
click at [350, 307] on button "Expand 3 messages" at bounding box center [525, 318] width 786 height 23
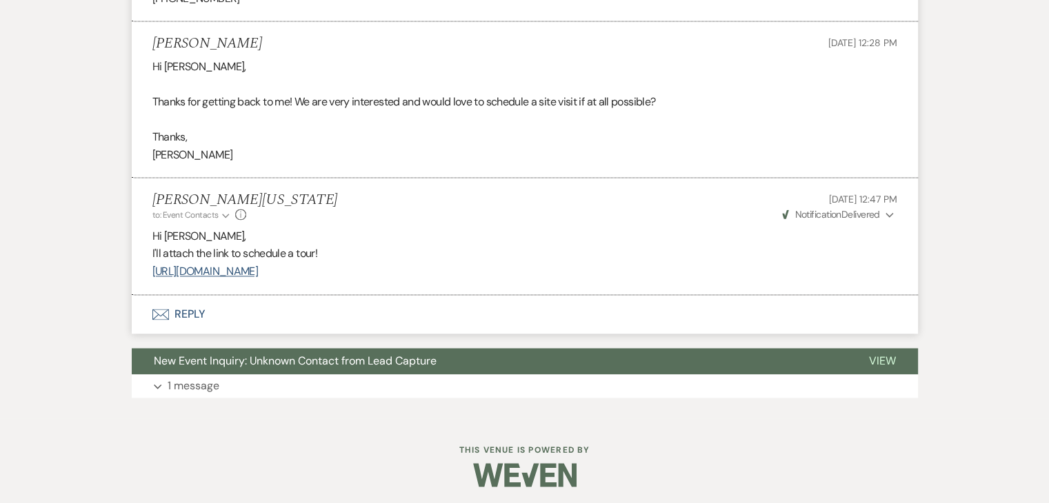
scroll to position [2068, 0]
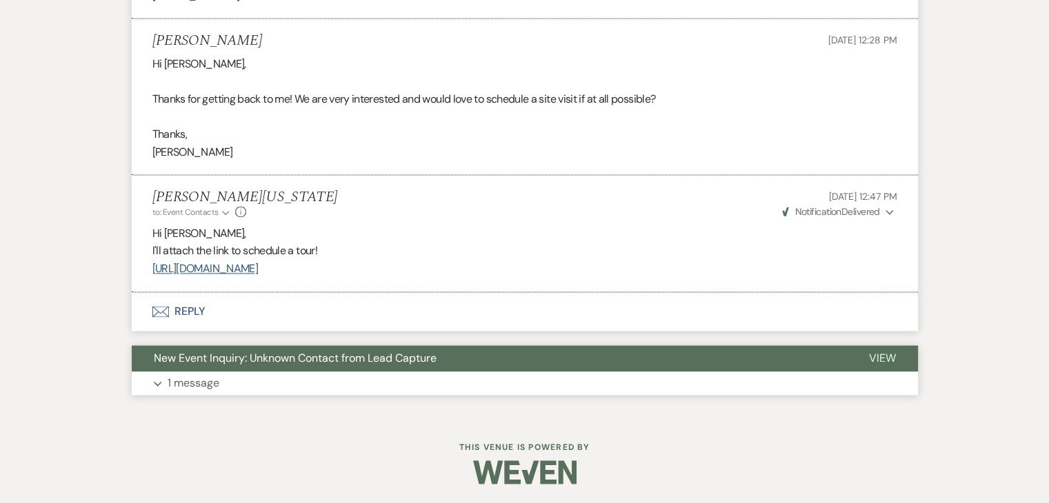
click at [356, 381] on button "Expand 1 message" at bounding box center [525, 383] width 786 height 23
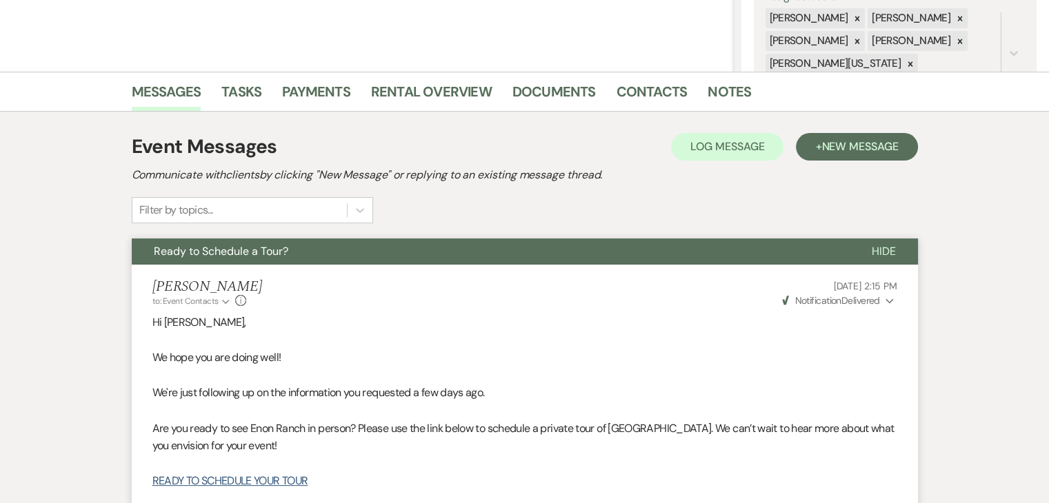
scroll to position [276, 0]
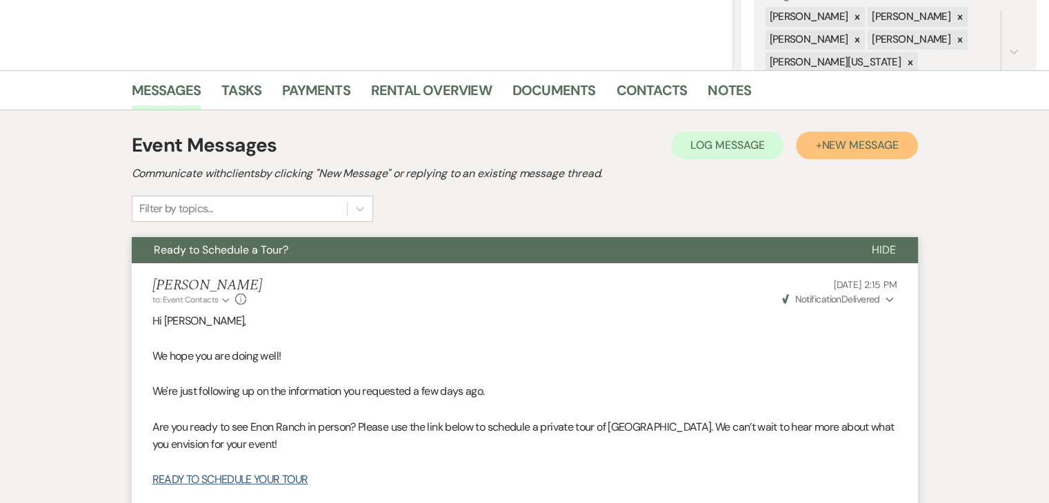
click at [807, 147] on button "+ New Message" at bounding box center [856, 146] width 121 height 28
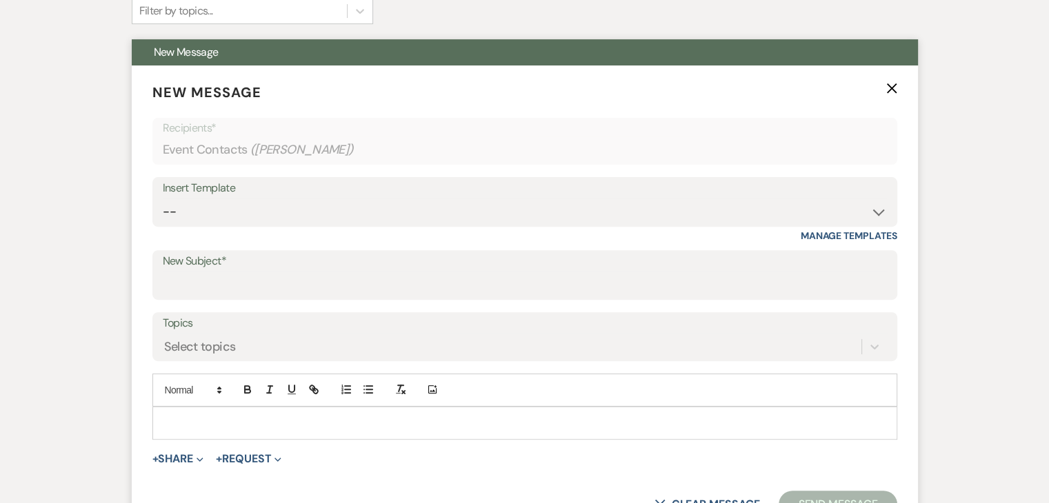
scroll to position [483, 0]
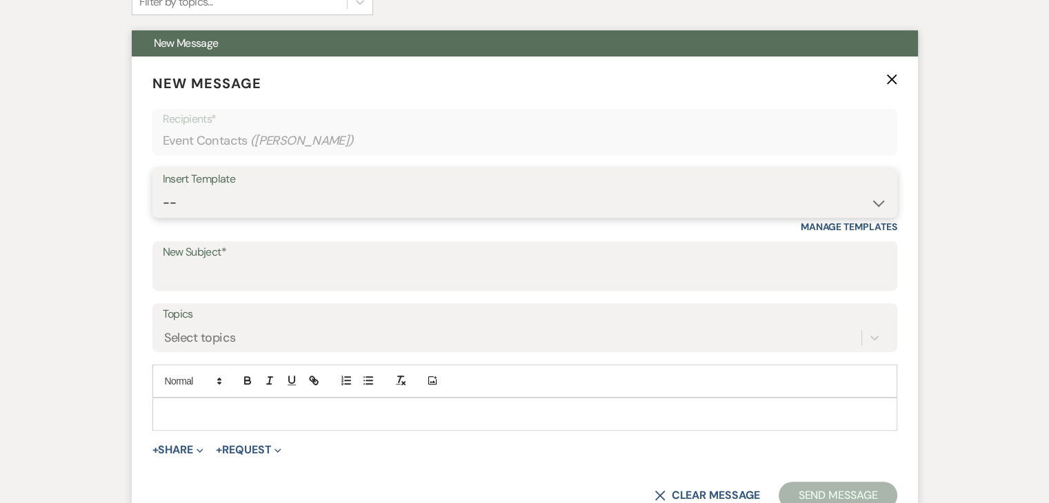
click at [405, 205] on select "-- Inquiry Follow Up Email #2 Contract Sending Template Payment Template Rental…" at bounding box center [525, 203] width 724 height 27
select select "4603"
click at [163, 190] on select "-- Inquiry Follow Up Email #2 Contract Sending Template Payment Template Rental…" at bounding box center [525, 203] width 724 height 27
type input "Checking In – Any Assistance Needed for Your Event?"
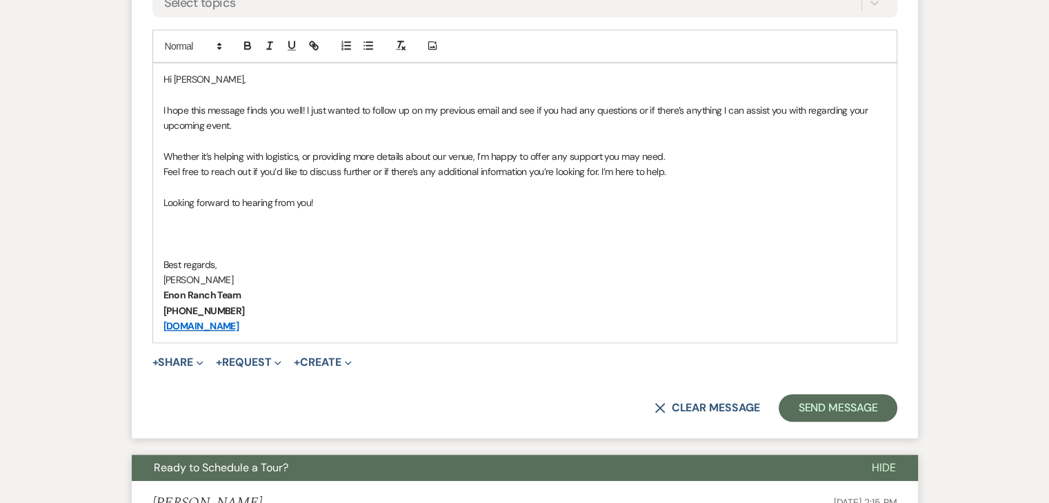
scroll to position [827, 0]
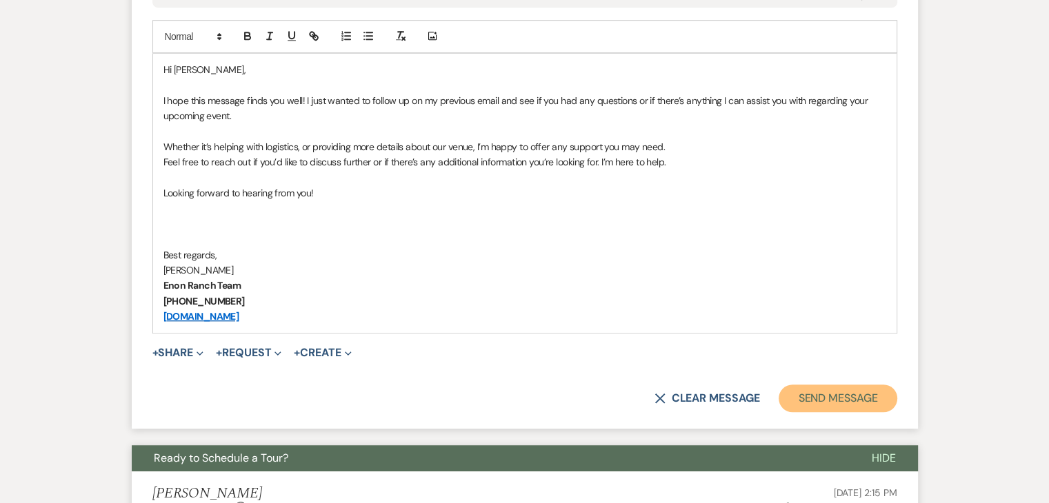
click at [841, 394] on button "Send Message" at bounding box center [837, 399] width 118 height 28
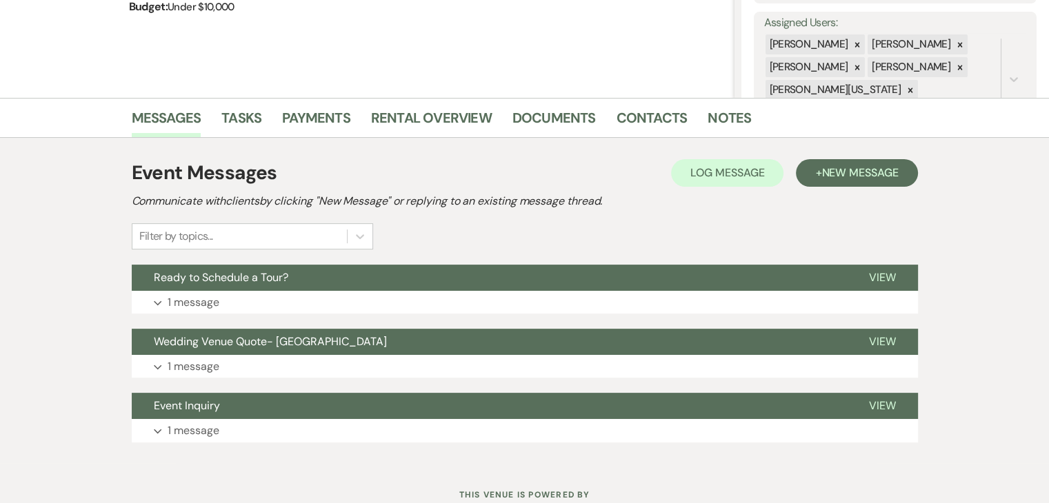
scroll to position [276, 0]
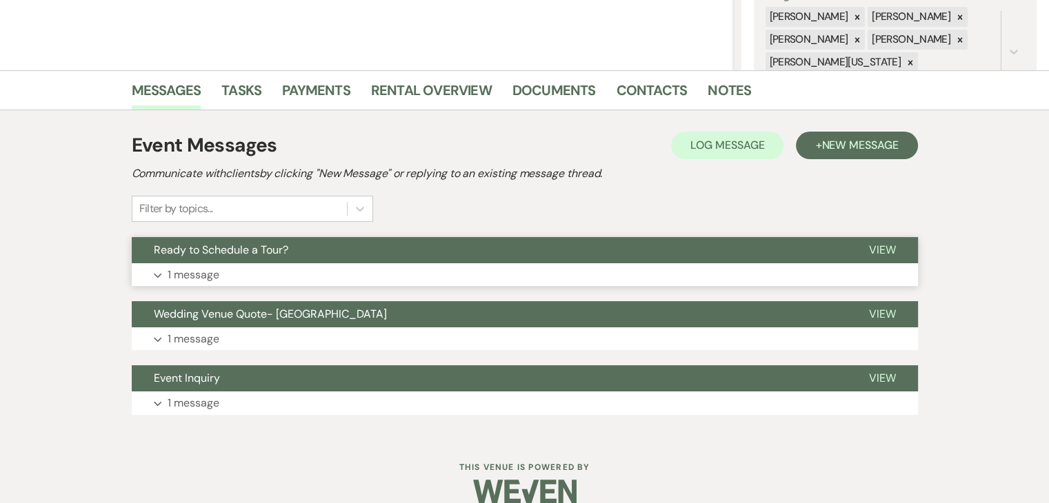
click at [458, 279] on button "Expand 1 message" at bounding box center [525, 274] width 786 height 23
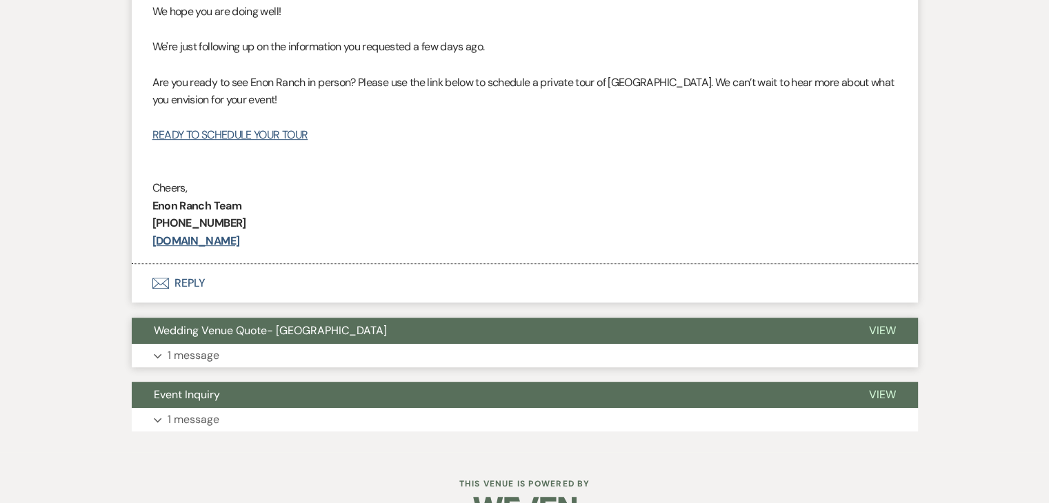
click at [254, 356] on button "Expand 1 message" at bounding box center [525, 355] width 786 height 23
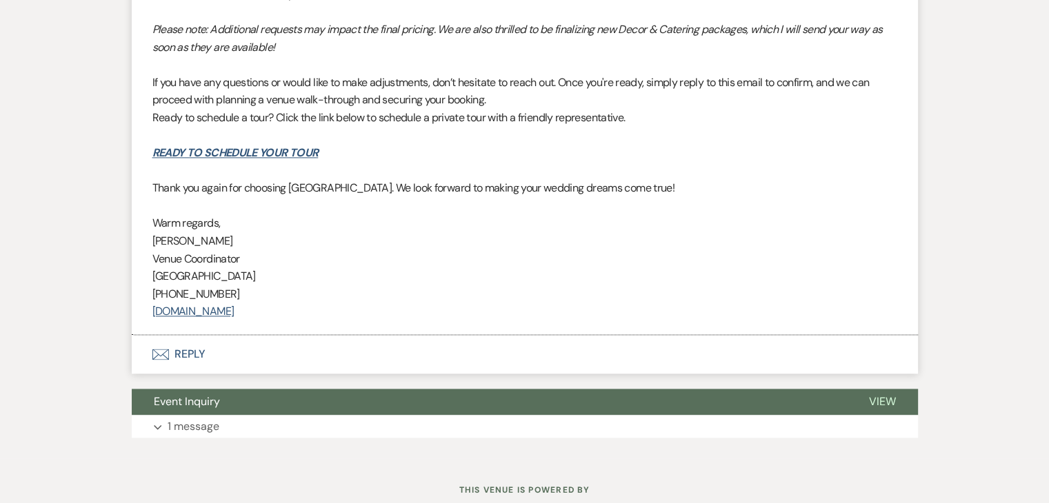
scroll to position [1931, 0]
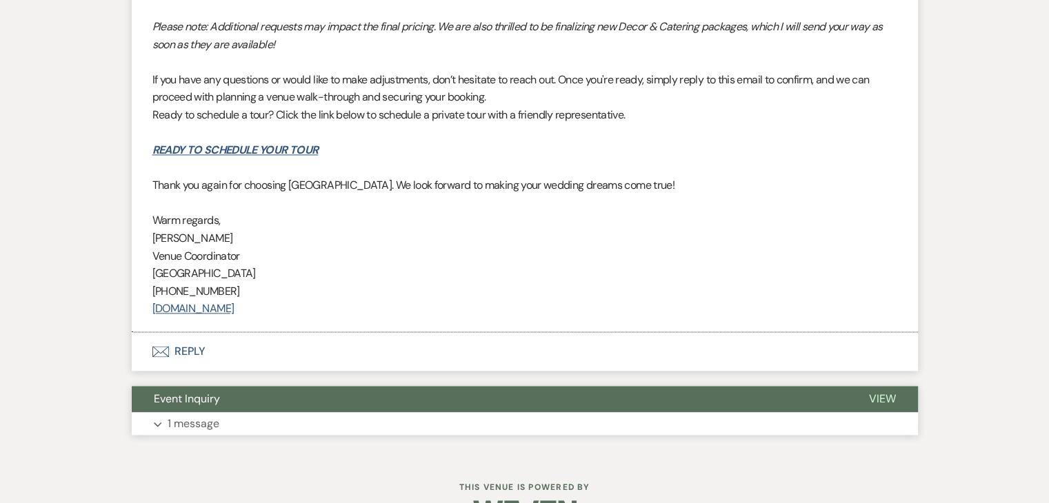
click at [336, 414] on button "Expand 1 message" at bounding box center [525, 423] width 786 height 23
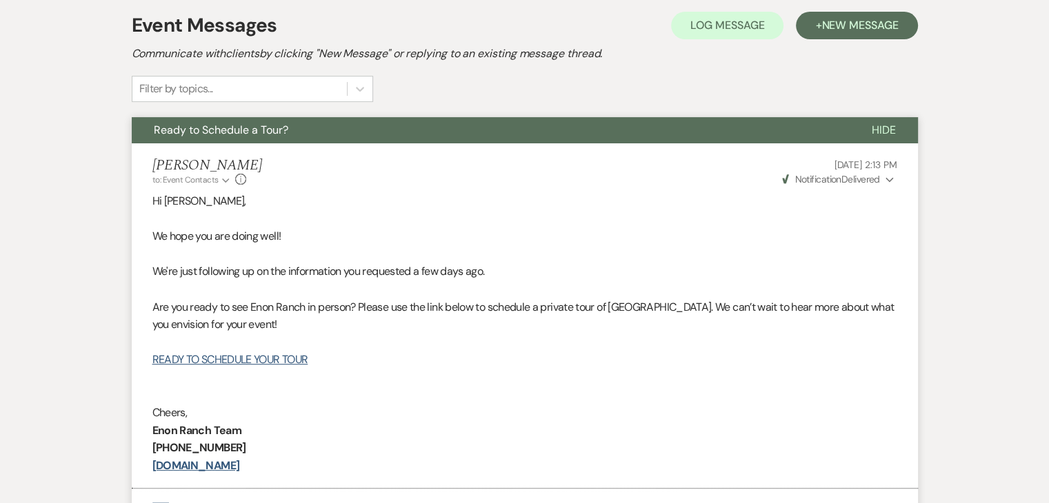
scroll to position [389, 0]
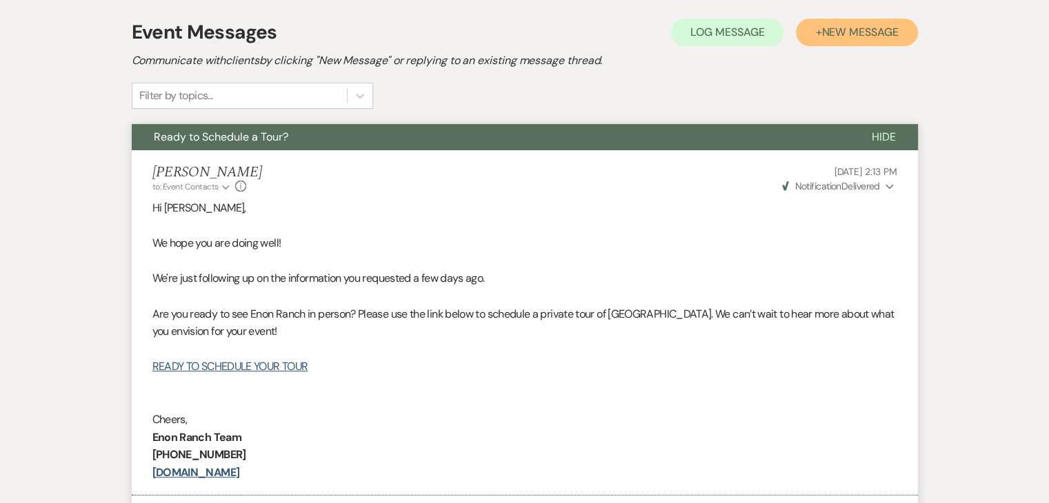
click at [853, 37] on span "New Message" at bounding box center [859, 32] width 77 height 14
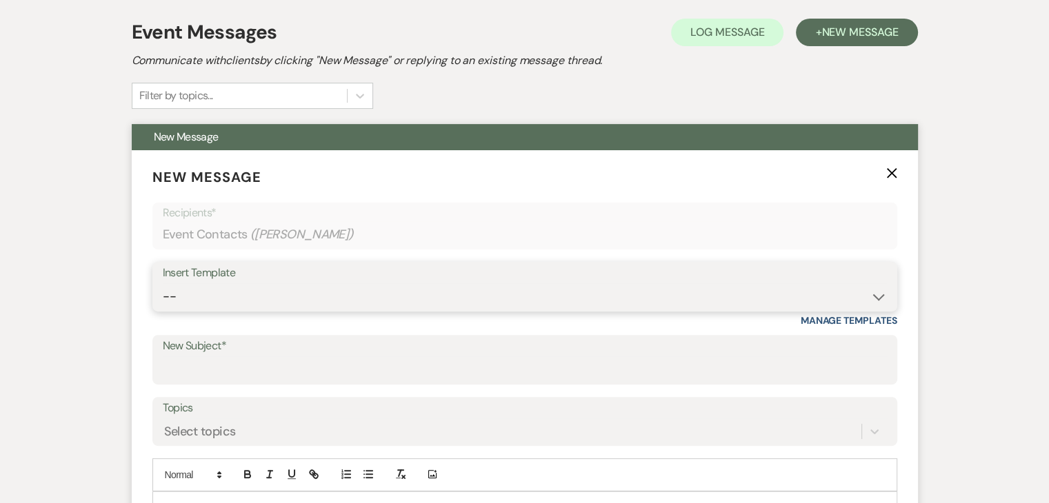
click at [392, 298] on select "-- Inquiry Follow Up Email #2 Contract Sending Template Payment Template Rental…" at bounding box center [525, 296] width 724 height 27
select select "4603"
click at [163, 283] on select "-- Inquiry Follow Up Email #2 Contract Sending Template Payment Template Rental…" at bounding box center [525, 296] width 724 height 27
type input "Checking In – Any Assistance Needed for Your Event?"
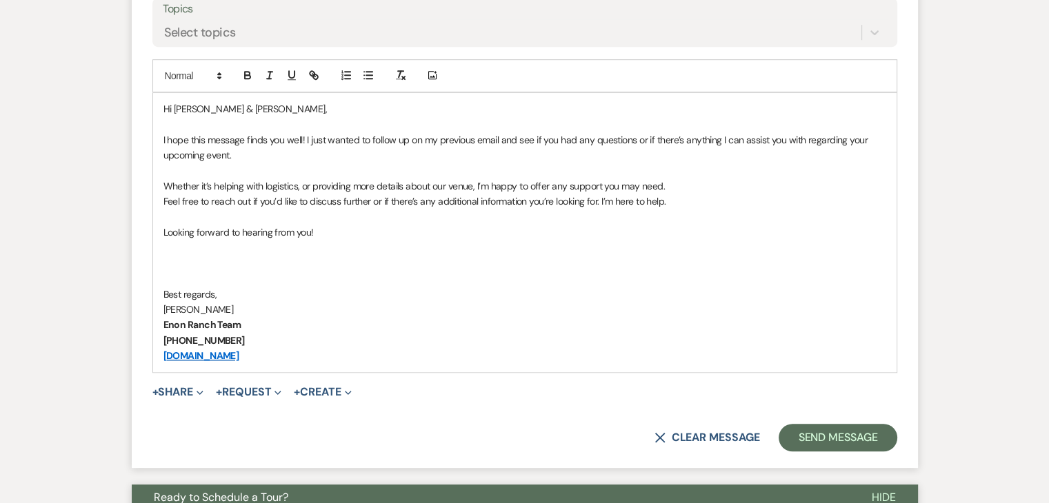
scroll to position [802, 0]
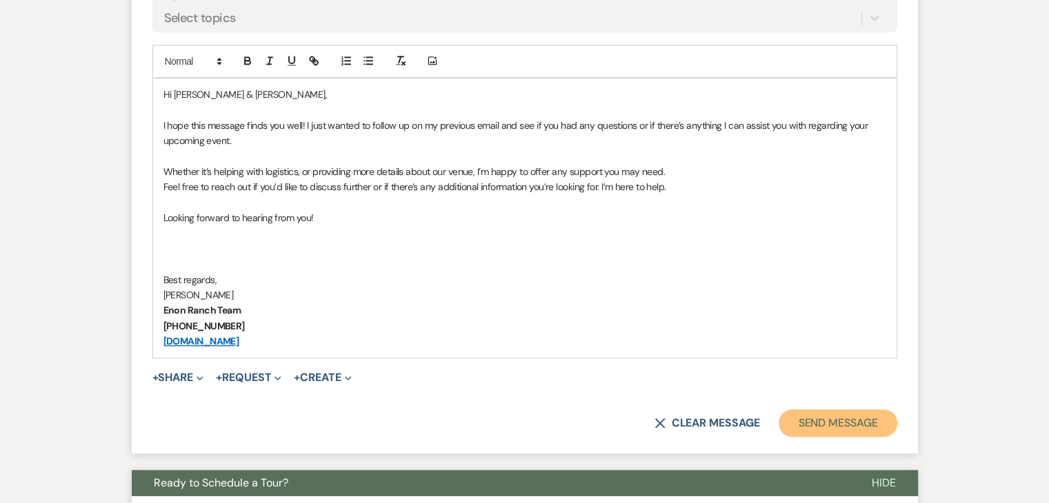
click at [869, 425] on button "Send Message" at bounding box center [837, 423] width 118 height 28
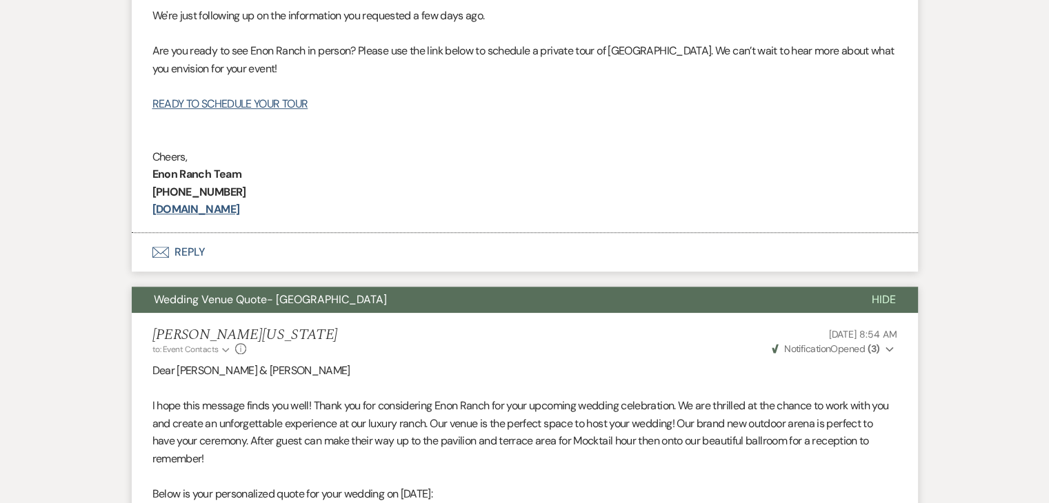
scroll to position [1103, 0]
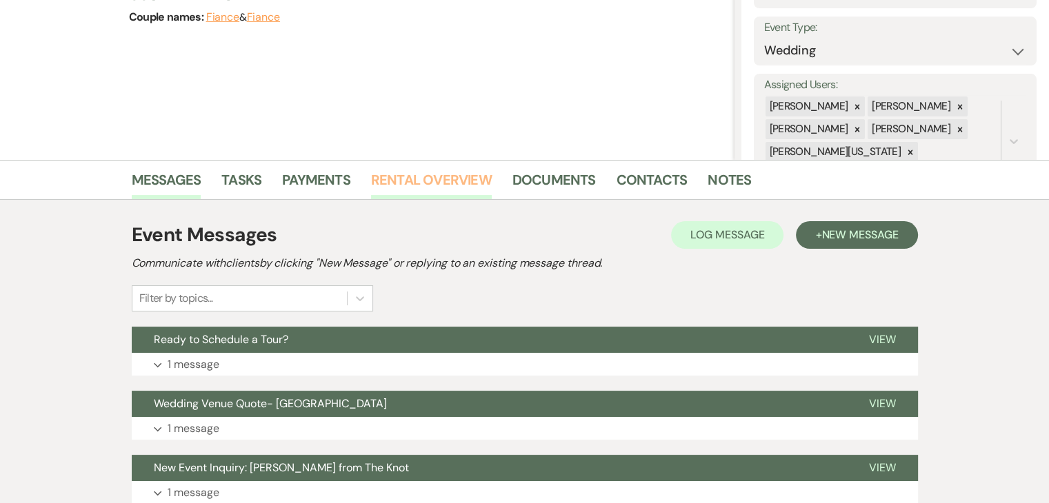
scroll to position [296, 0]
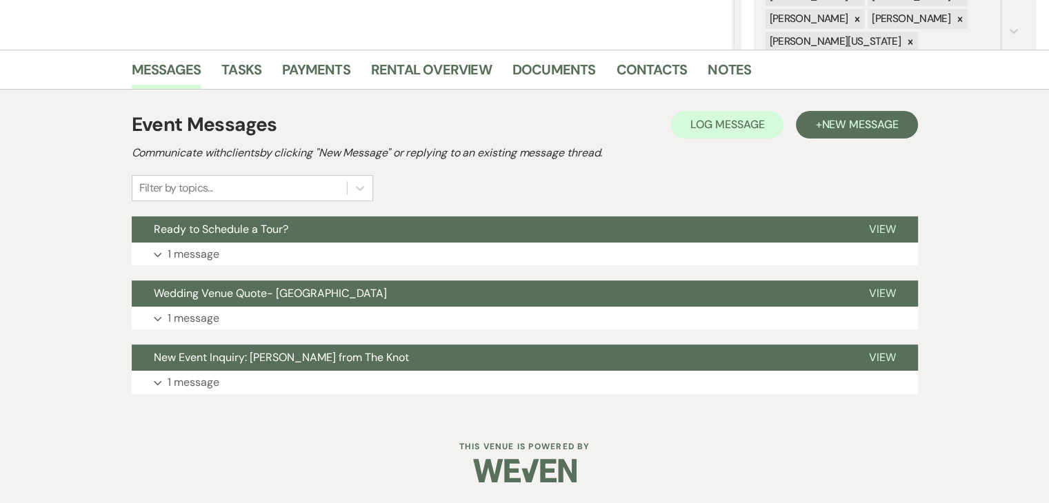
click at [310, 268] on div "Event Messages Log Log Message + New Message Communicate with clients by clicki…" at bounding box center [525, 252] width 786 height 298
click at [310, 263] on button "Expand 1 message" at bounding box center [525, 254] width 786 height 23
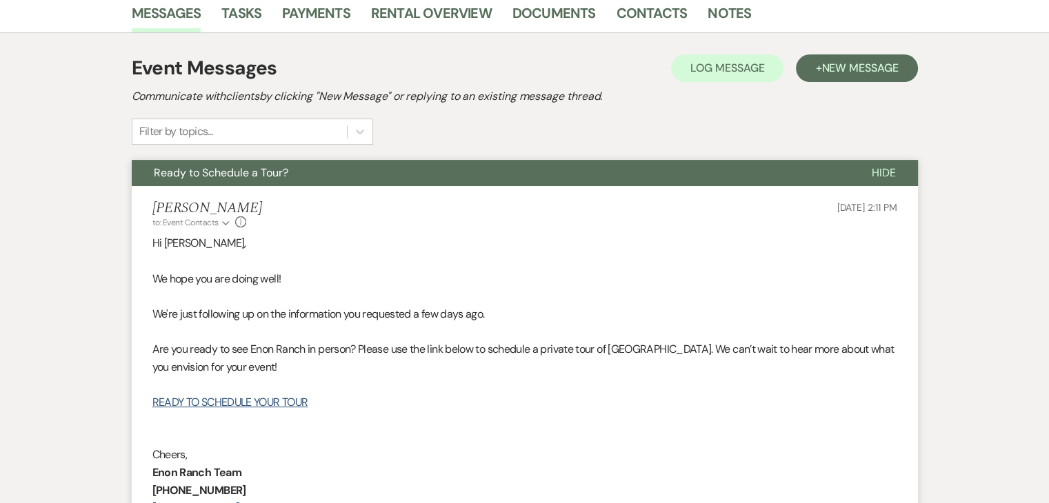
scroll to position [657, 0]
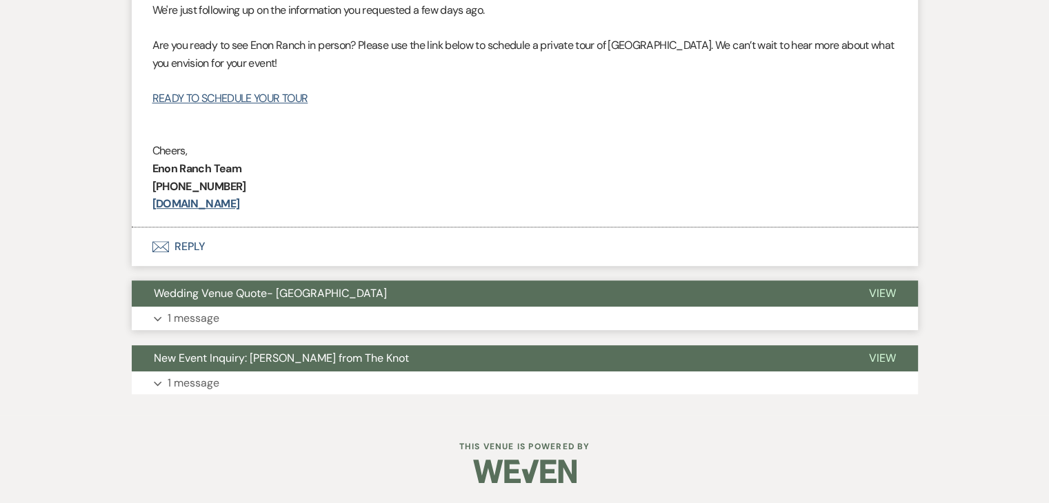
click at [418, 316] on button "Expand 1 message" at bounding box center [525, 318] width 786 height 23
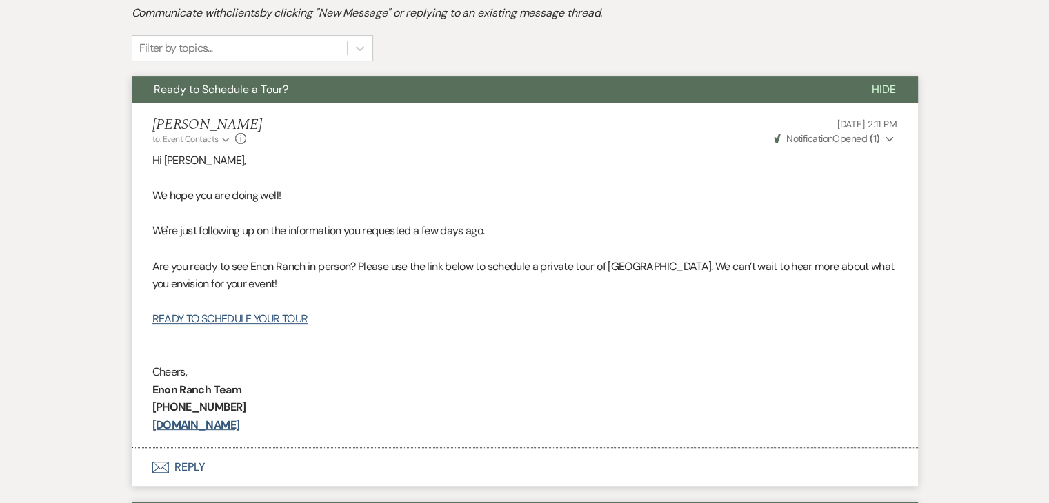
scroll to position [382, 0]
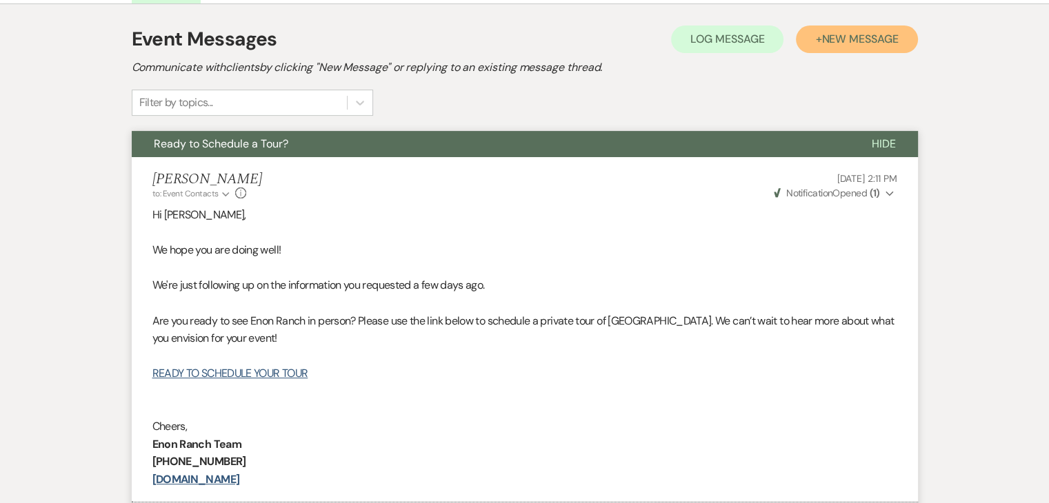
click at [846, 40] on span "New Message" at bounding box center [859, 39] width 77 height 14
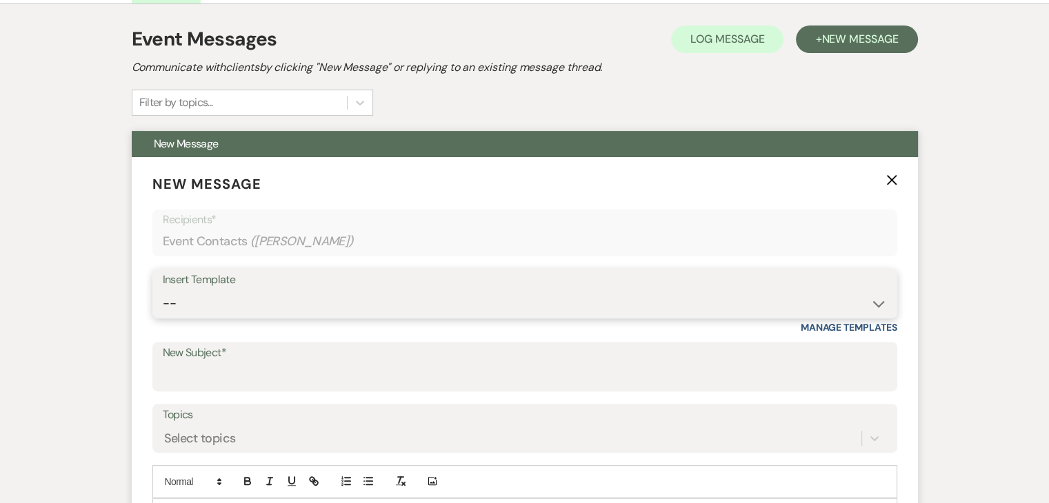
click at [234, 303] on select "-- Inquiry Follow Up Email #2 Contract Sending Template Payment Template Rental…" at bounding box center [525, 303] width 724 height 27
select select "4434"
click at [163, 290] on select "-- Inquiry Follow Up Email #2 Contract Sending Template Payment Template Rental…" at bounding box center [525, 303] width 724 height 27
type input "Enon Ranch Quote Follow up"
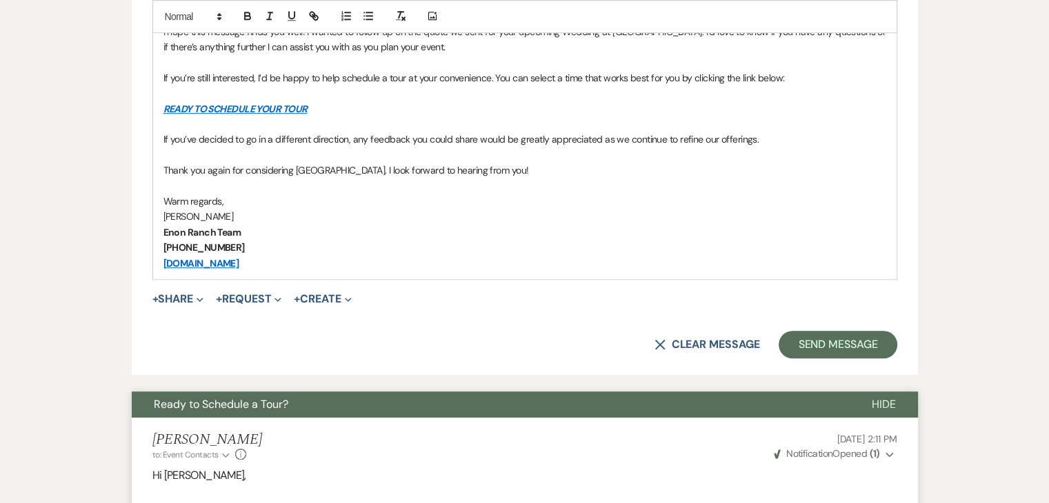
scroll to position [933, 0]
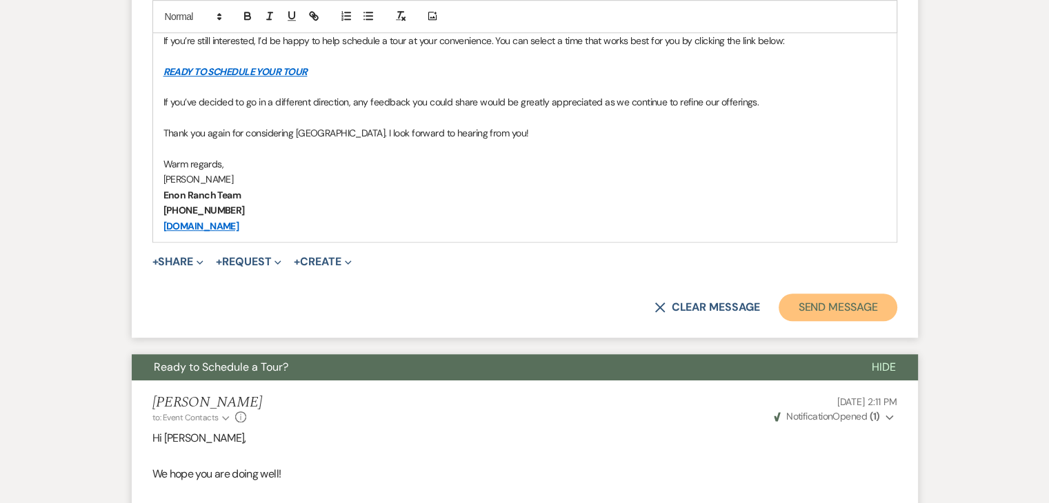
click at [790, 304] on button "Send Message" at bounding box center [837, 308] width 118 height 28
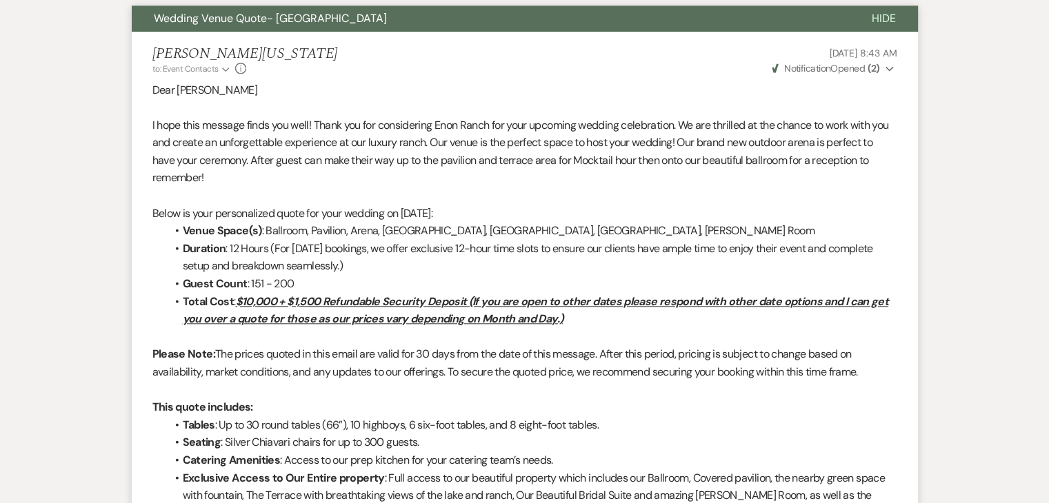
scroll to position [1387, 0]
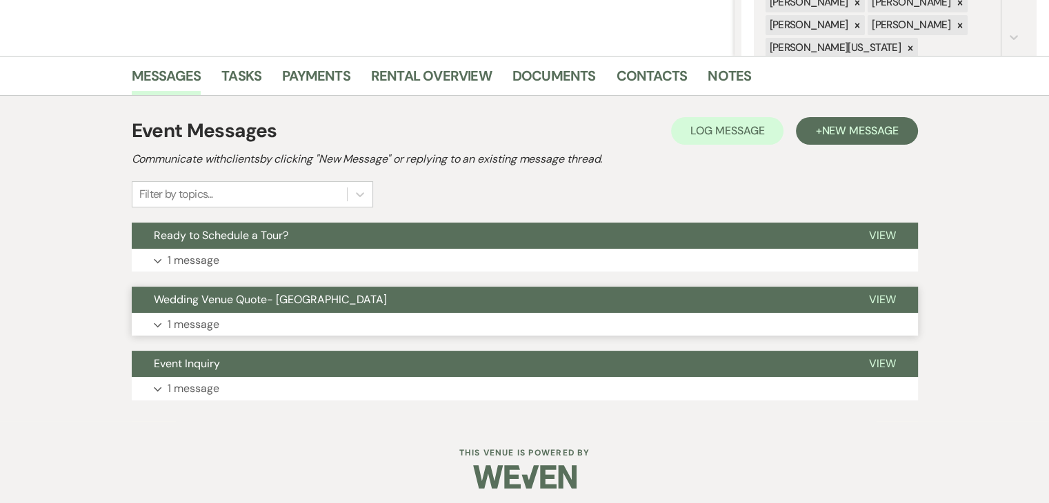
scroll to position [296, 0]
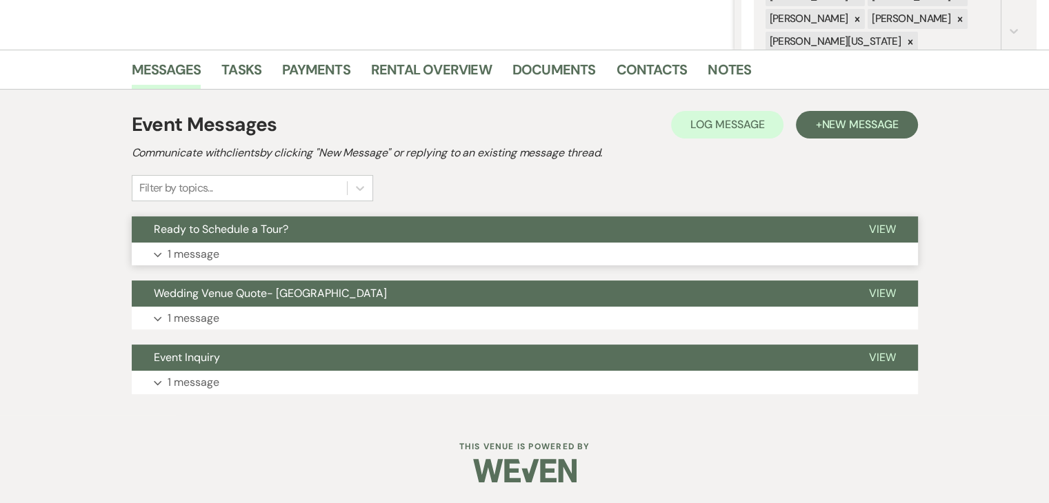
click at [333, 258] on button "Expand 1 message" at bounding box center [525, 254] width 786 height 23
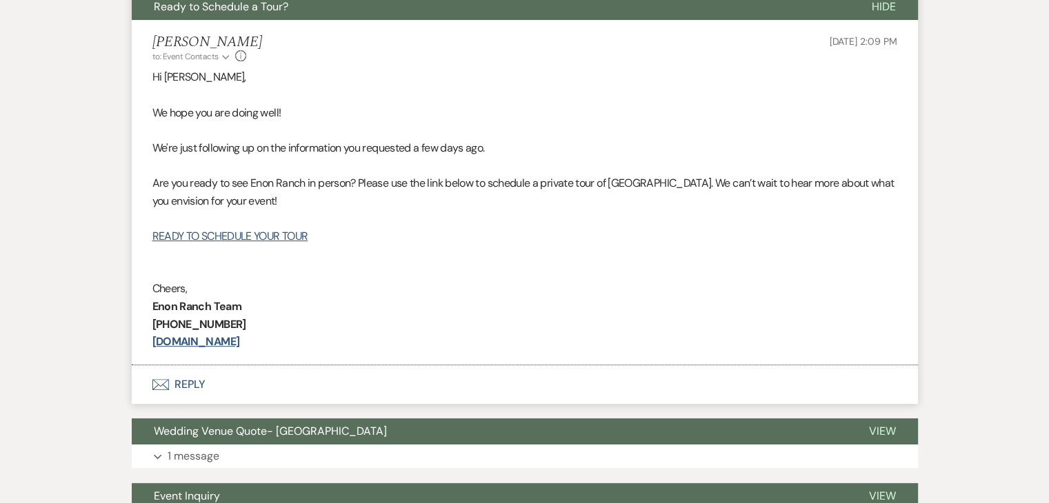
scroll to position [572, 0]
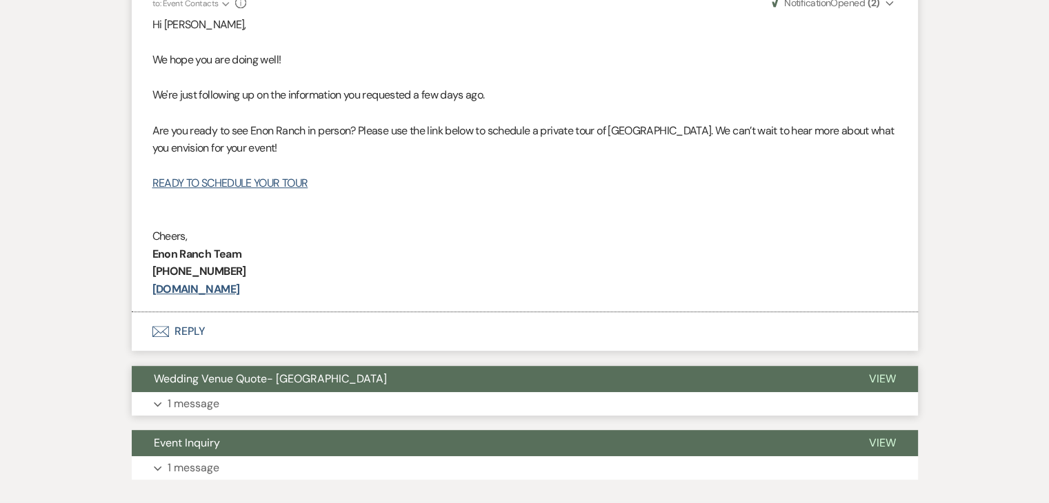
click at [407, 409] on button "Expand 1 message" at bounding box center [525, 403] width 786 height 23
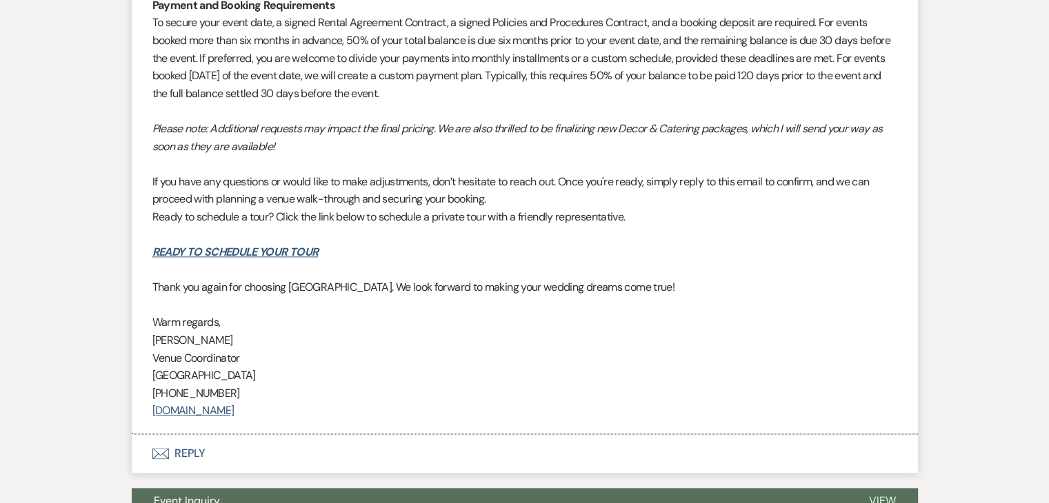
scroll to position [1882, 0]
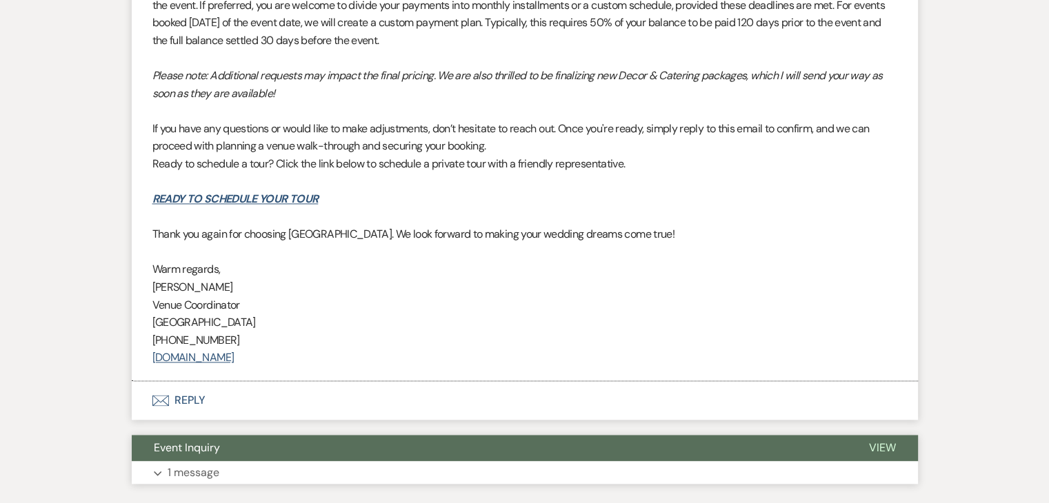
click at [311, 474] on button "Expand 1 message" at bounding box center [525, 472] width 786 height 23
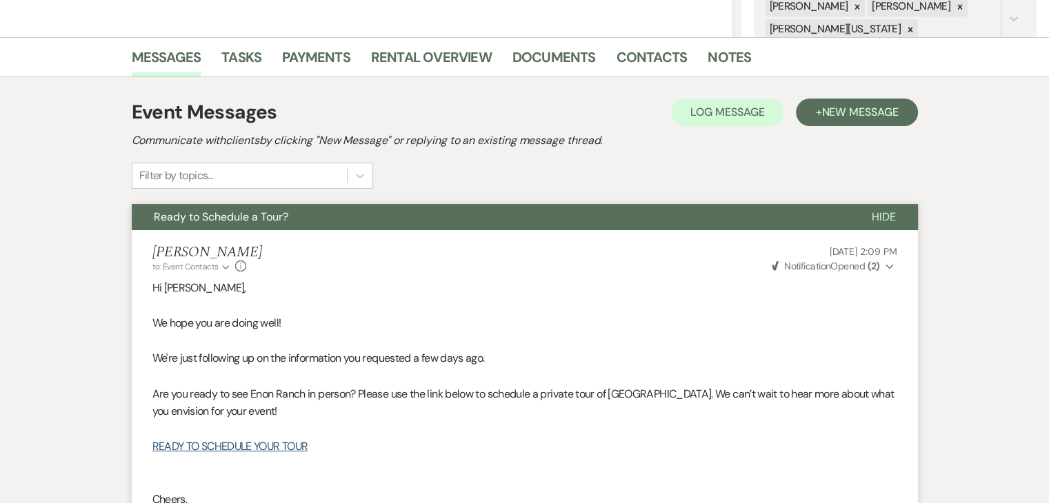
scroll to position [296, 0]
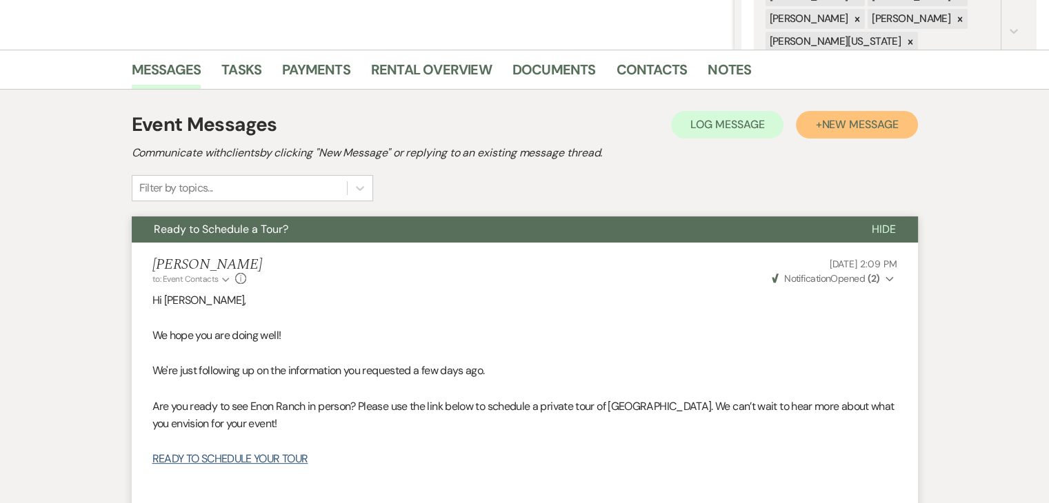
click at [878, 125] on span "New Message" at bounding box center [859, 124] width 77 height 14
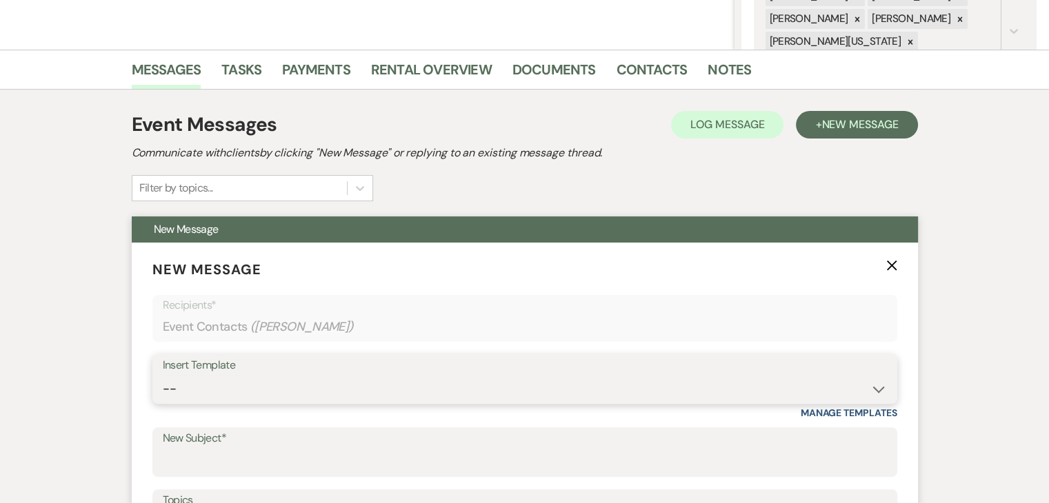
click at [279, 386] on select "-- Inquiry Follow Up Email #2 Contract Sending Template Payment Template Rental…" at bounding box center [525, 389] width 724 height 27
select select "4603"
click at [163, 376] on select "-- Inquiry Follow Up Email #2 Contract Sending Template Payment Template Rental…" at bounding box center [525, 389] width 724 height 27
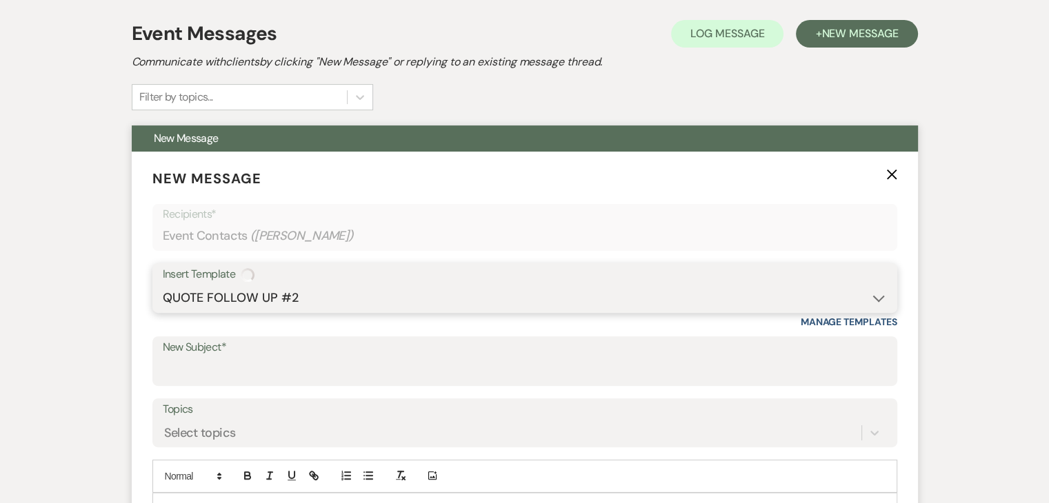
type input "Checking In – Any Assistance Needed for Your Event?"
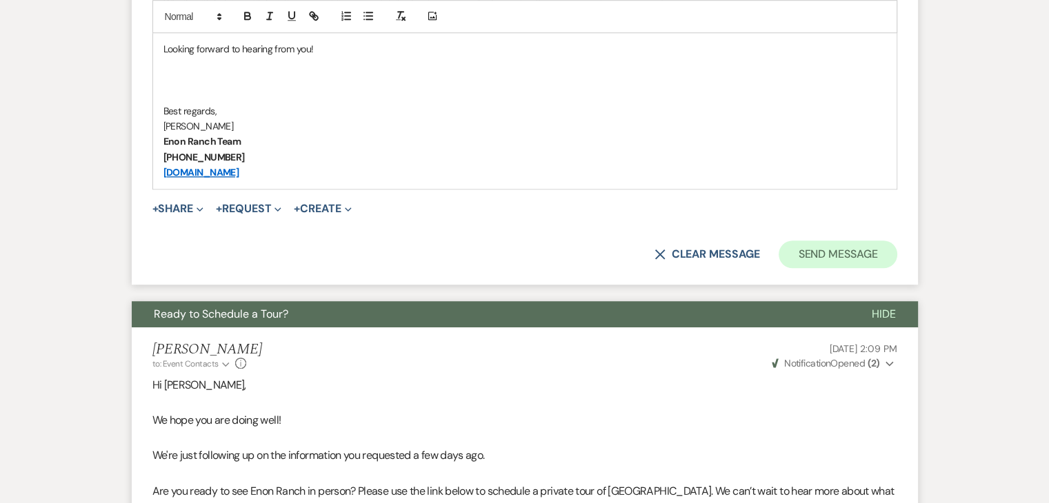
scroll to position [1124, 0]
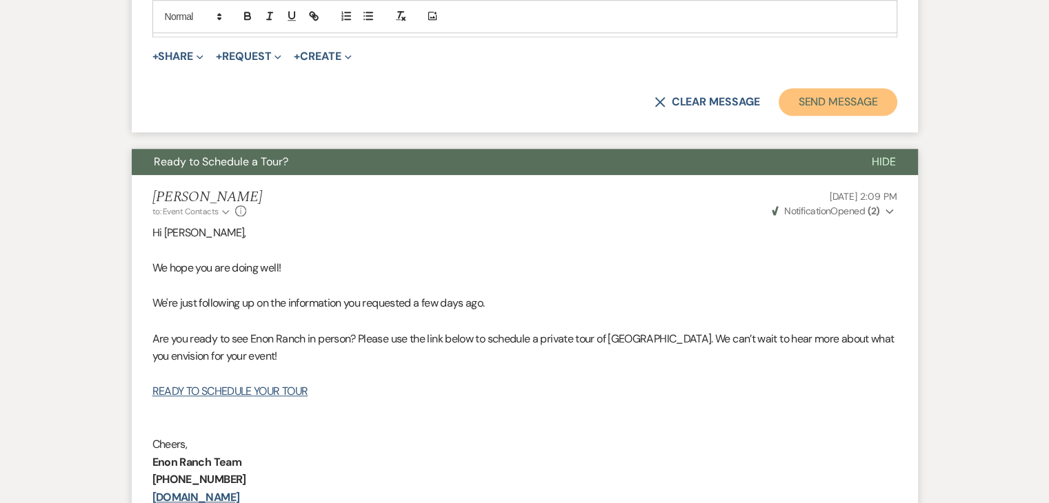
click at [820, 105] on button "Send Message" at bounding box center [837, 102] width 118 height 28
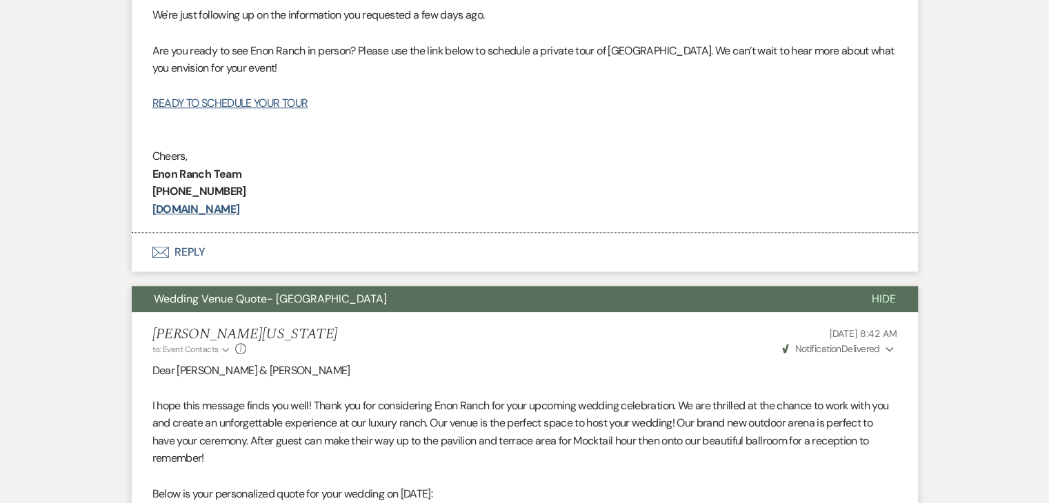
scroll to position [612, 0]
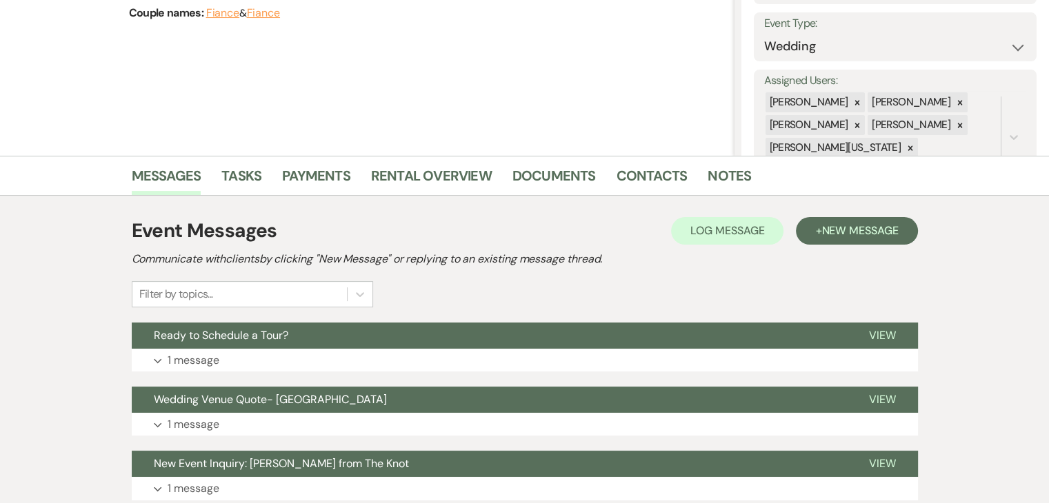
scroll to position [207, 0]
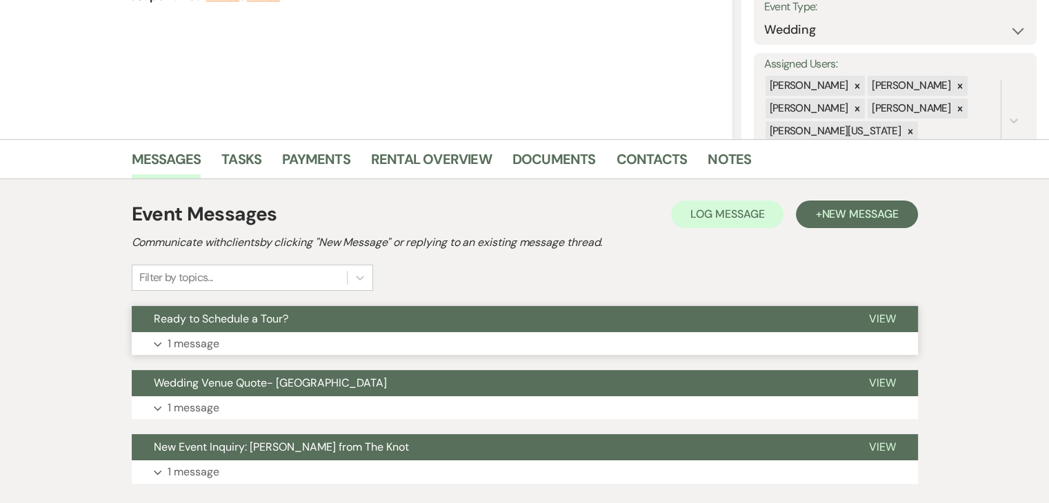
click at [262, 334] on button "Expand 1 message" at bounding box center [525, 343] width 786 height 23
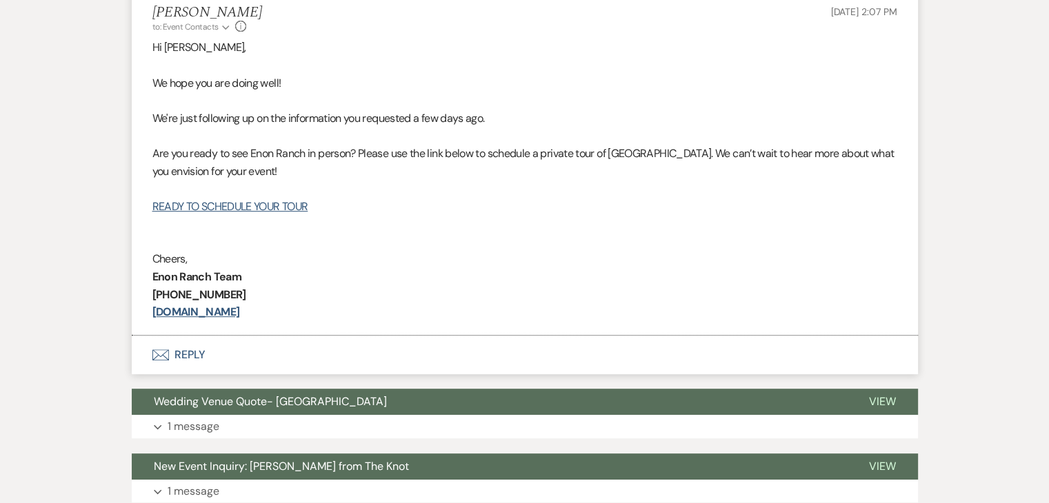
scroll to position [551, 0]
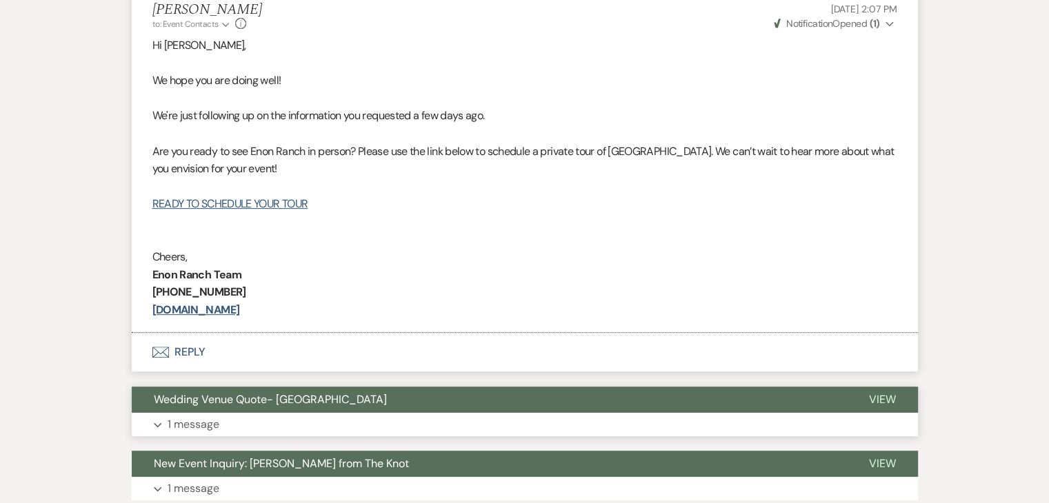
click at [340, 434] on button "Expand 1 message" at bounding box center [525, 424] width 786 height 23
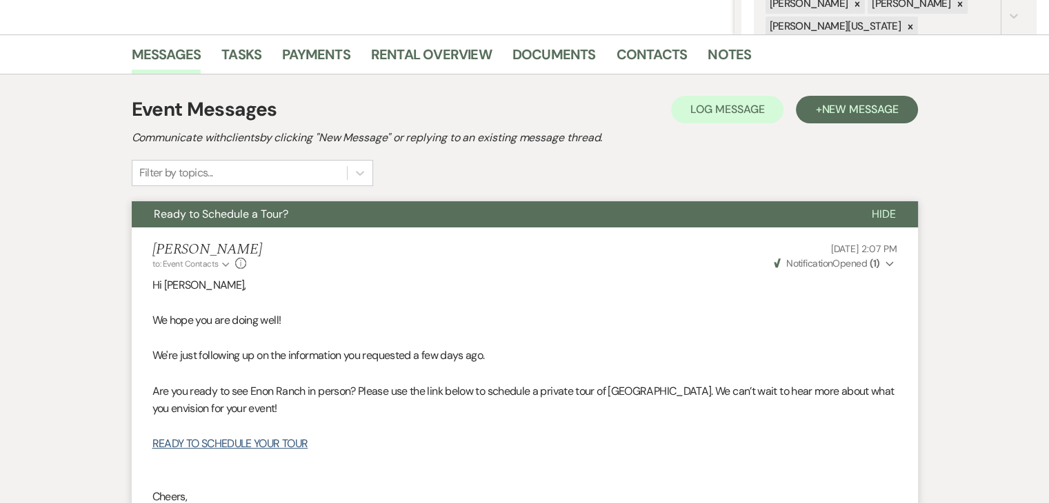
scroll to position [276, 0]
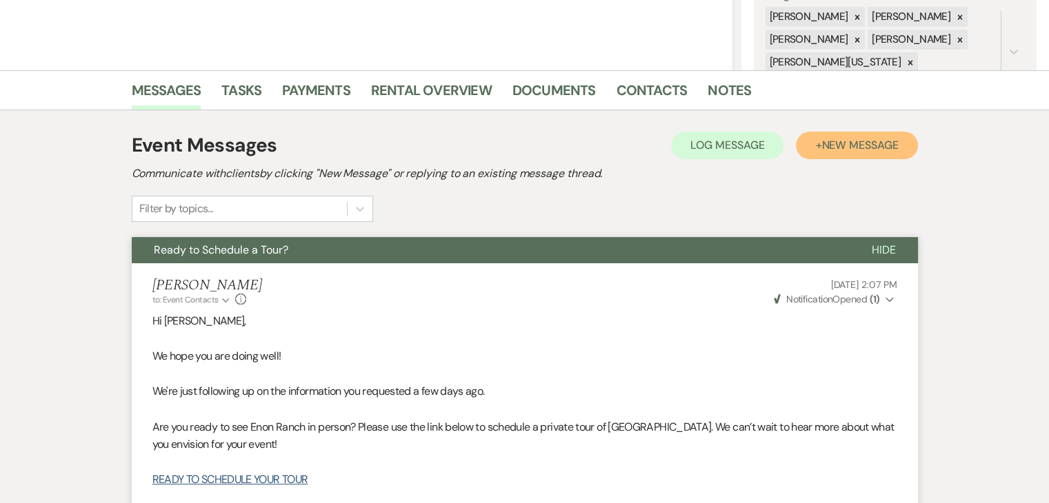
click at [851, 139] on span "New Message" at bounding box center [859, 145] width 77 height 14
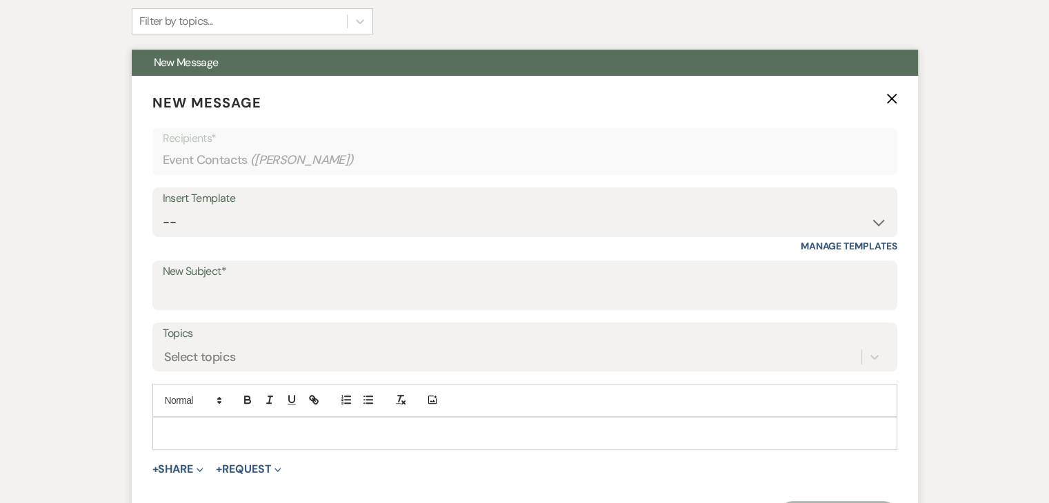
scroll to position [483, 0]
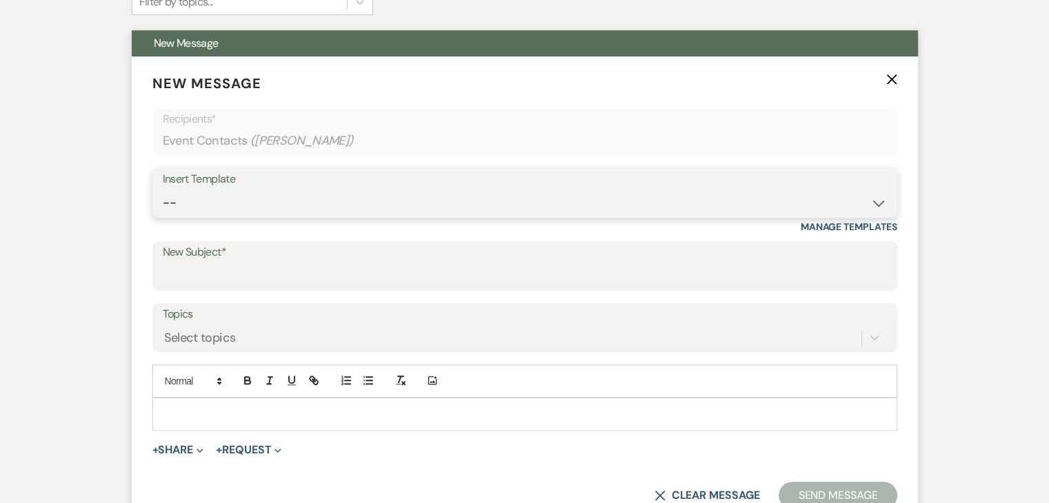
click at [254, 197] on select "-- Inquiry Follow Up Email #2 Contract Sending Template Payment Template Rental…" at bounding box center [525, 203] width 724 height 27
select select "4603"
click at [163, 190] on select "-- Inquiry Follow Up Email #2 Contract Sending Template Payment Template Rental…" at bounding box center [525, 203] width 724 height 27
type input "Checking In – Any Assistance Needed for Your Event?"
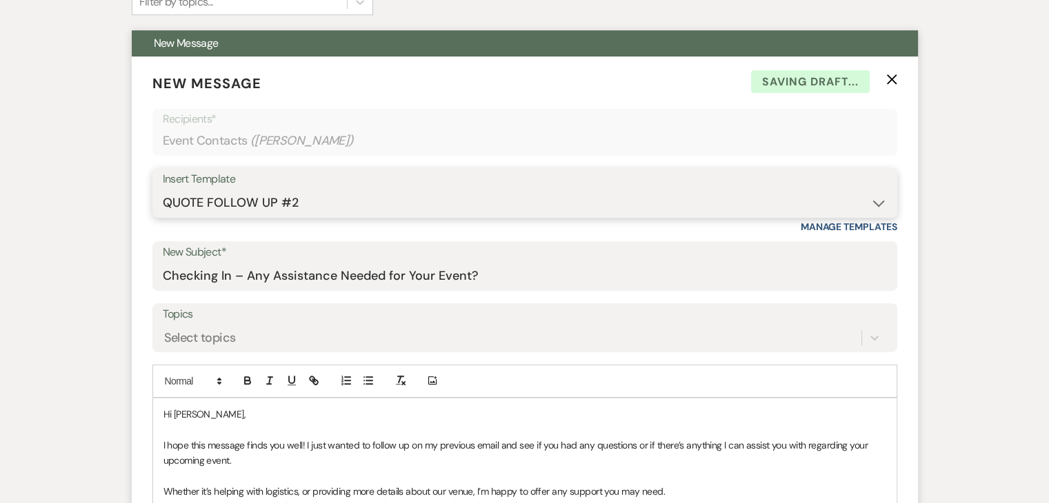
scroll to position [689, 0]
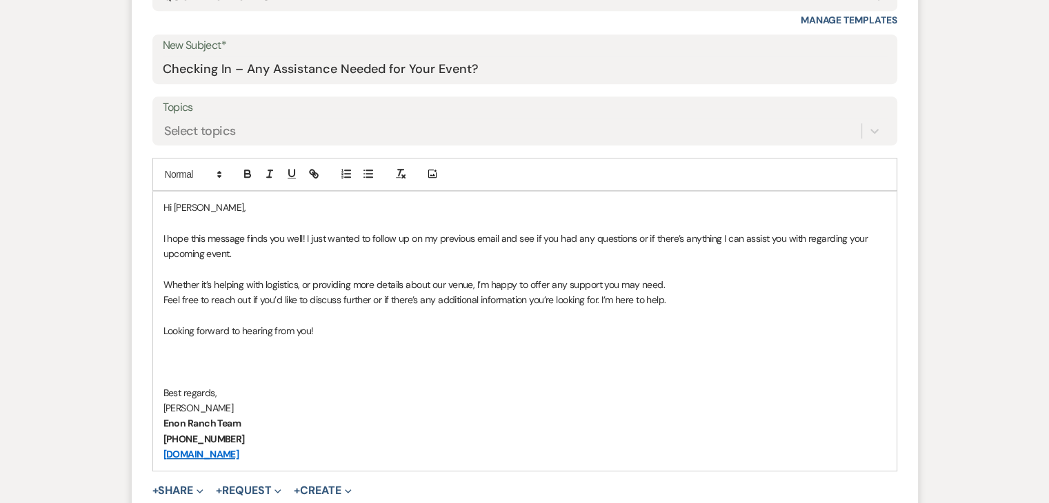
click at [645, 277] on p "Whether it’s helping with logistics, or providing more details about our venue,…" at bounding box center [524, 284] width 722 height 15
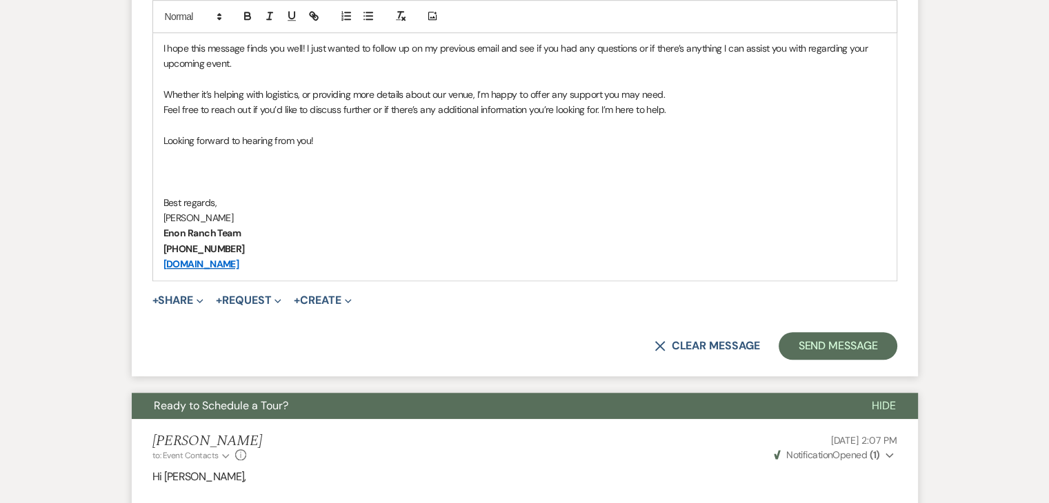
scroll to position [896, 0]
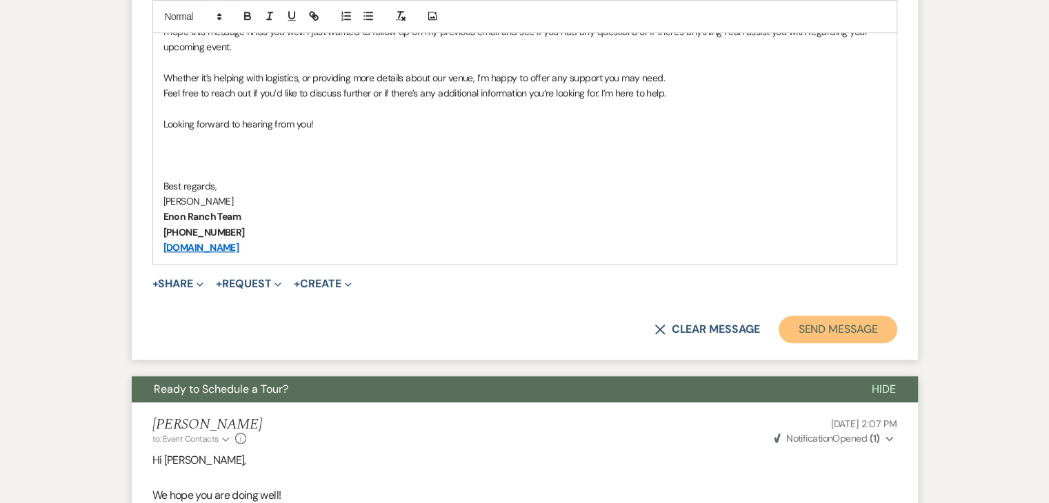
click at [829, 323] on button "Send Message" at bounding box center [837, 330] width 118 height 28
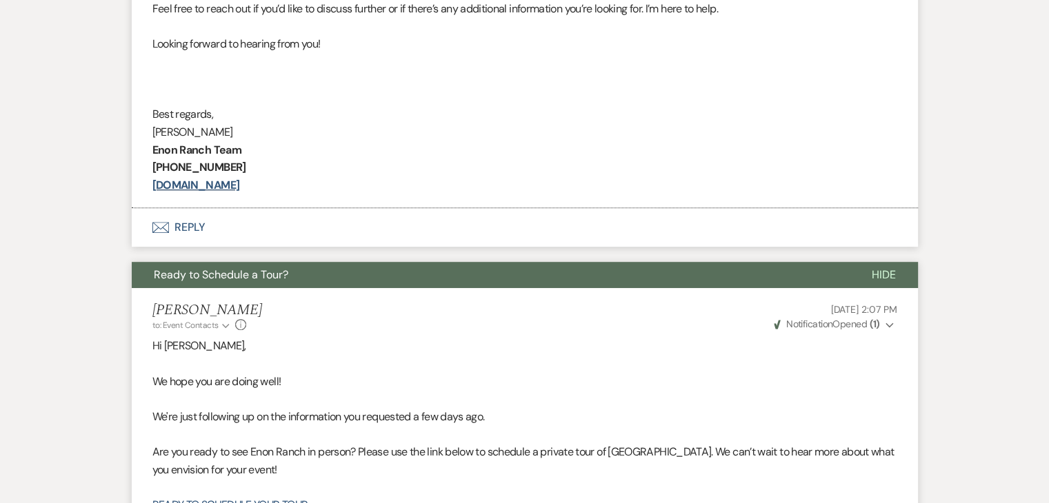
scroll to position [729, 0]
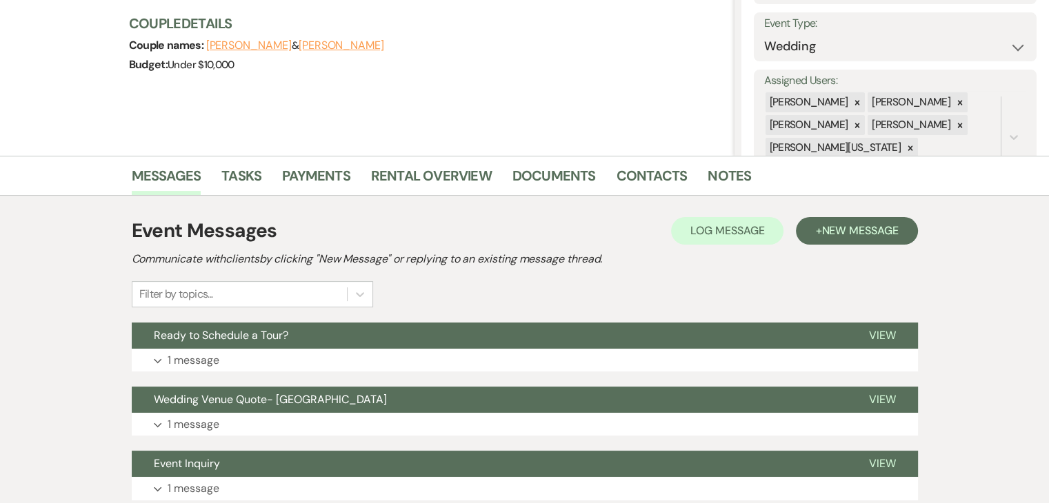
scroll to position [207, 0]
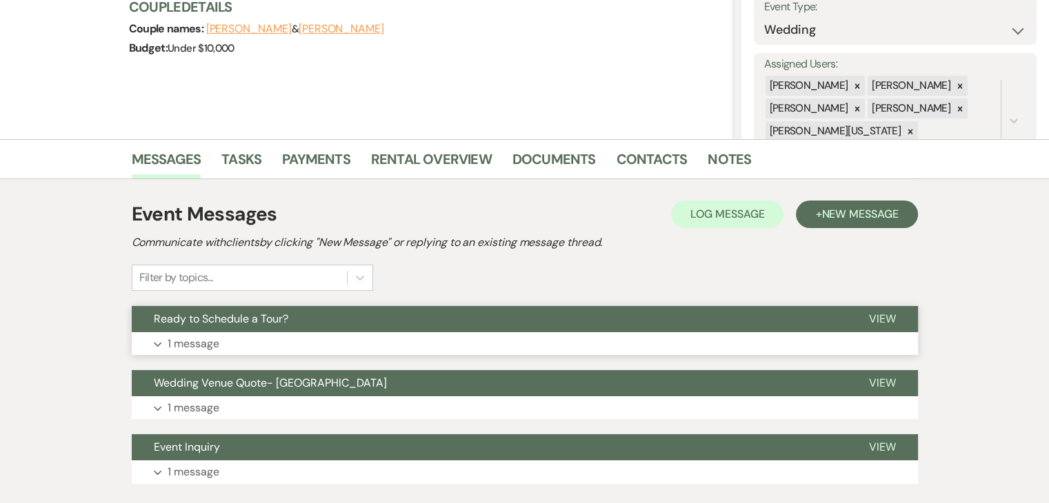
click at [417, 340] on button "Expand 1 message" at bounding box center [525, 343] width 786 height 23
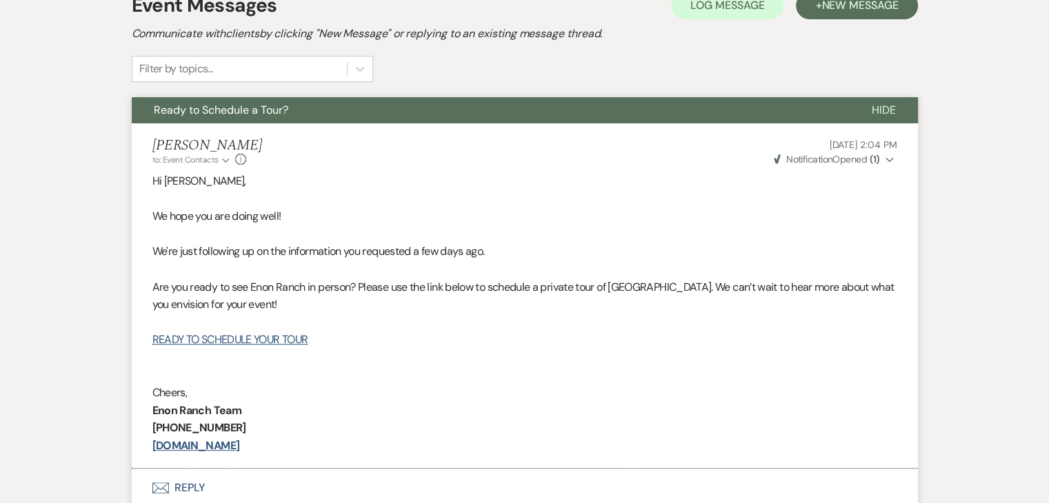
scroll to position [414, 0]
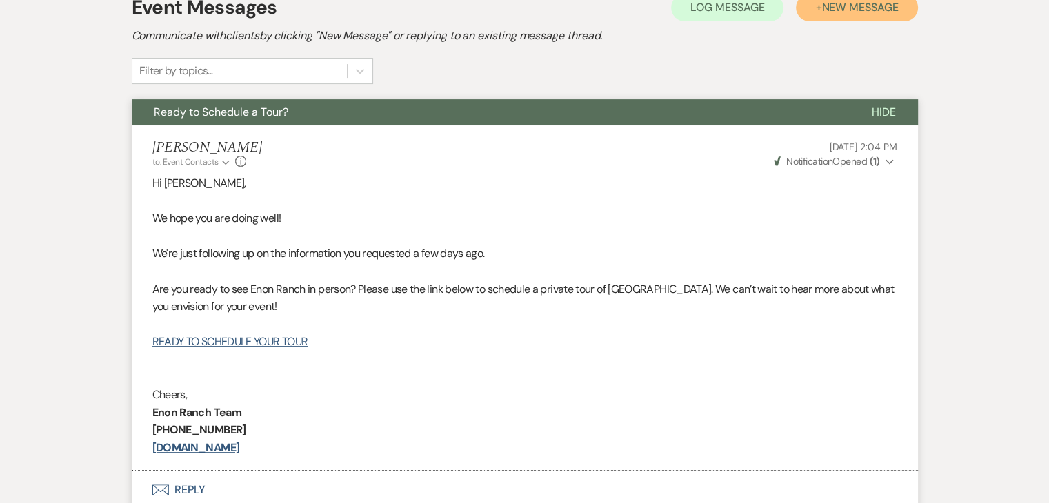
click at [850, 4] on span "New Message" at bounding box center [859, 7] width 77 height 14
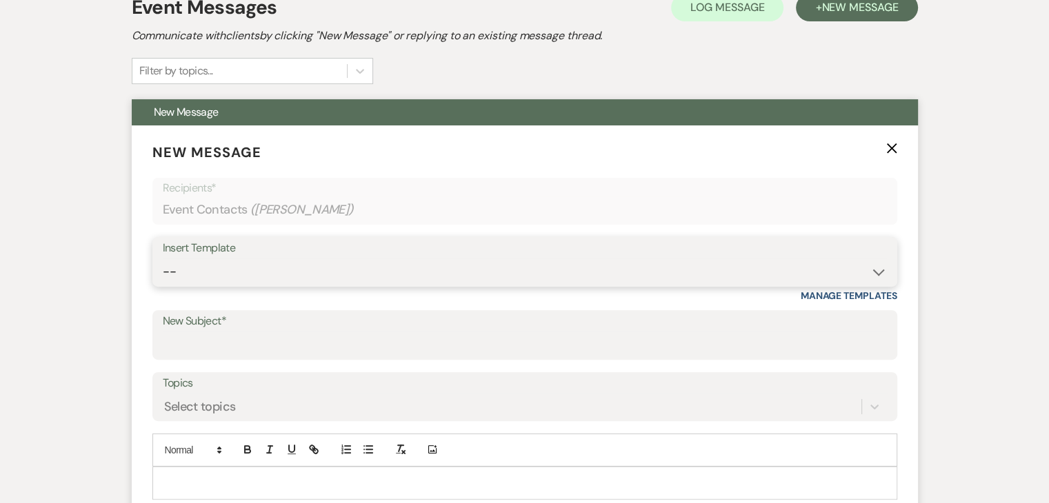
click at [292, 265] on select "-- Inquiry Follow Up Email #2 Contract Sending Template Payment Template Rental…" at bounding box center [525, 272] width 724 height 27
select select "4603"
click at [163, 259] on select "-- Inquiry Follow Up Email #2 Contract Sending Template Payment Template Rental…" at bounding box center [525, 272] width 724 height 27
type input "Checking In – Any Assistance Needed for Your Event?"
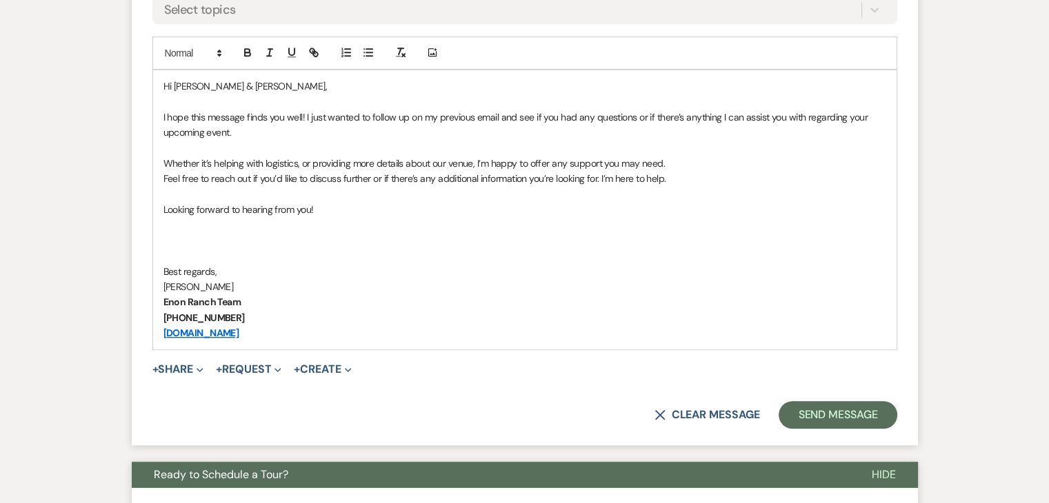
scroll to position [827, 0]
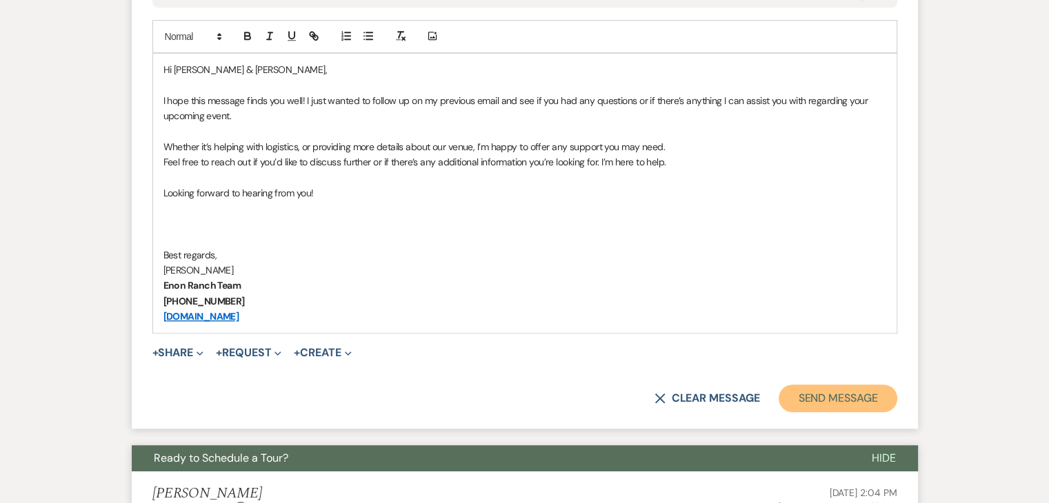
click at [838, 394] on button "Send Message" at bounding box center [837, 399] width 118 height 28
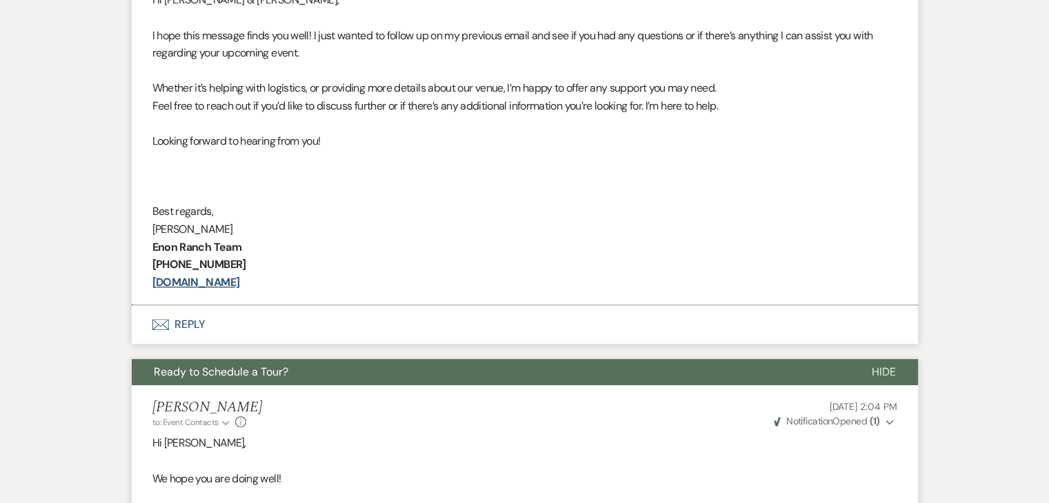
scroll to position [660, 0]
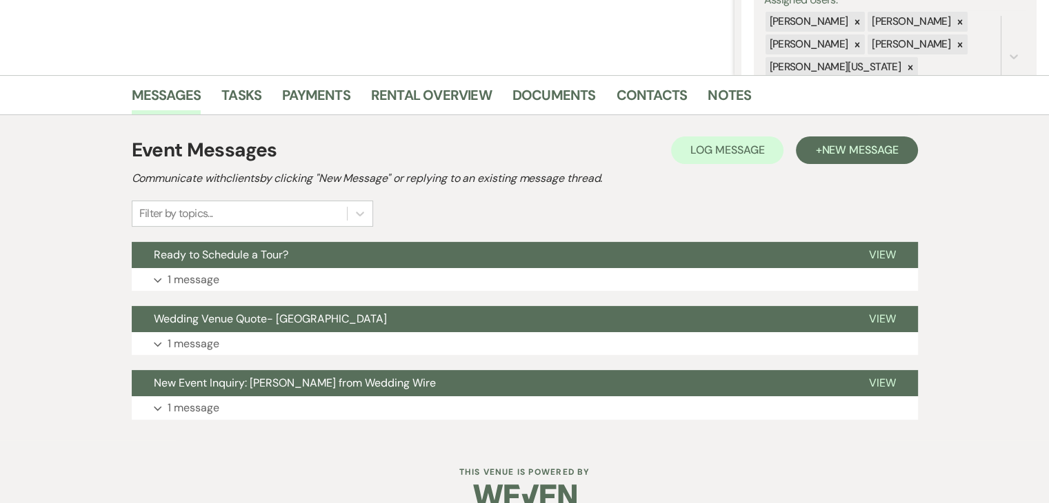
scroll to position [276, 0]
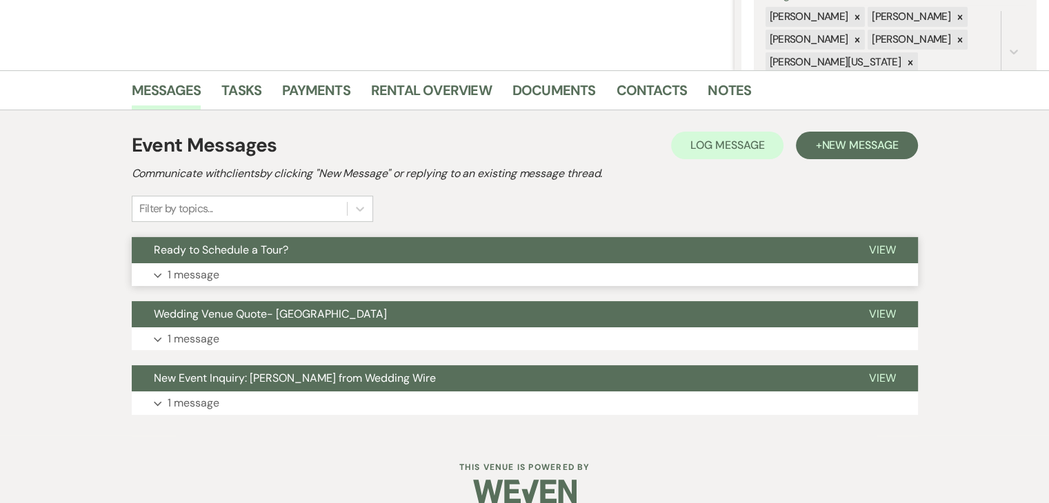
click at [392, 268] on button "Expand 1 message" at bounding box center [525, 274] width 786 height 23
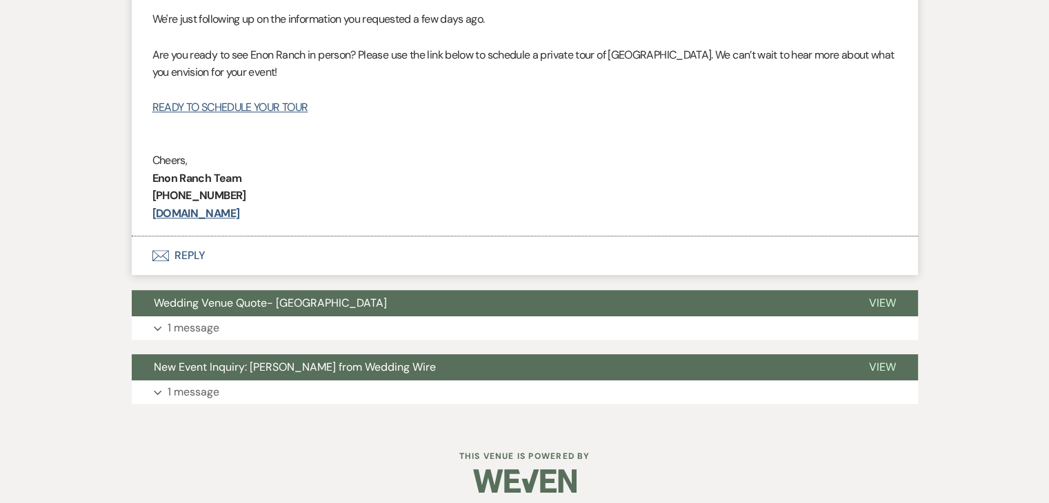
scroll to position [658, 0]
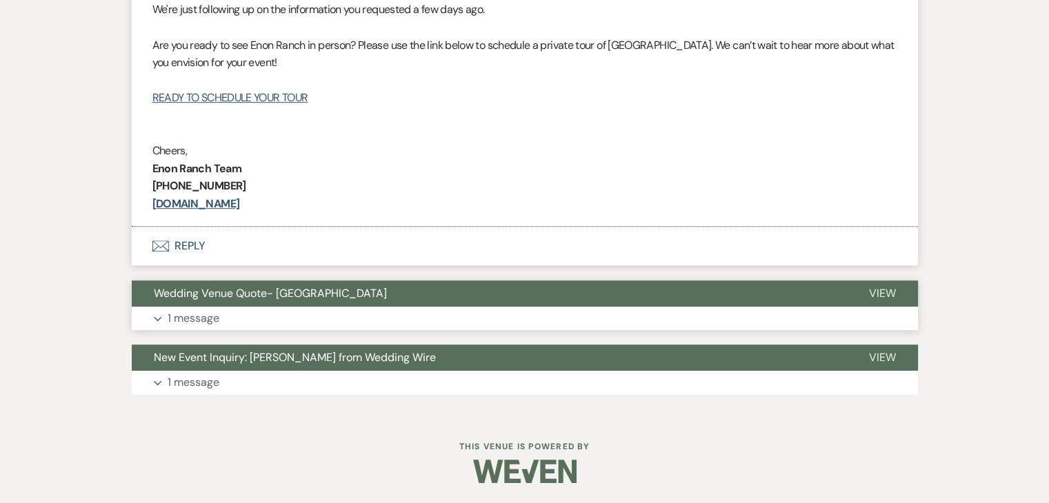
click at [364, 327] on button "Expand 1 message" at bounding box center [525, 318] width 786 height 23
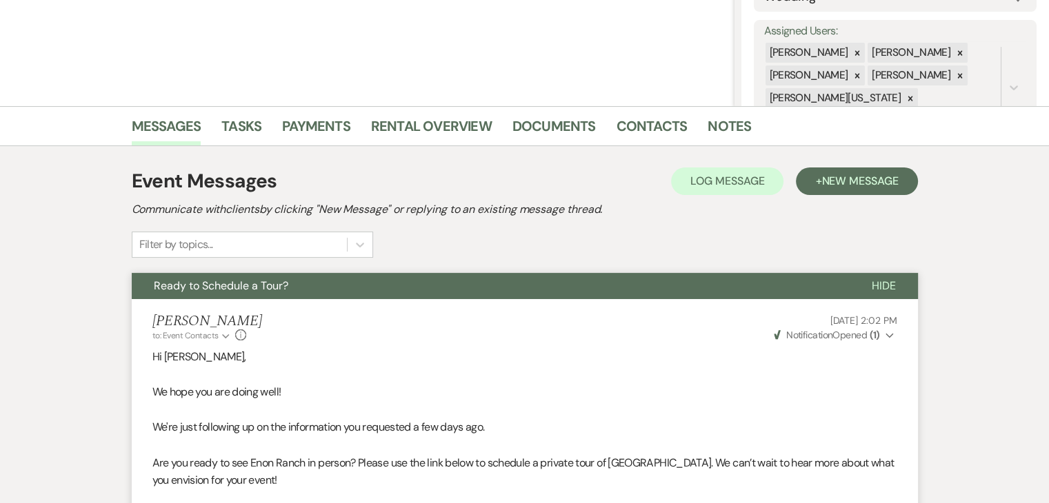
scroll to position [245, 0]
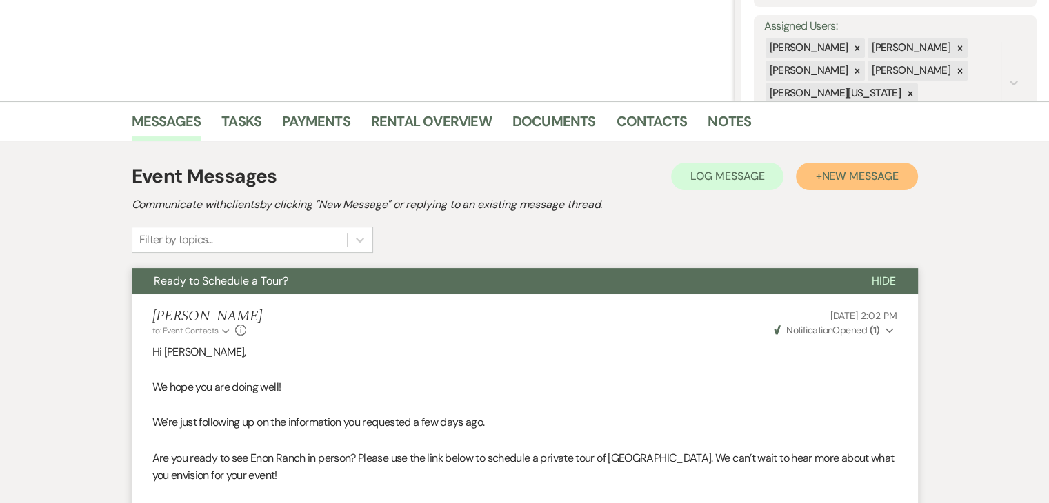
click at [859, 175] on span "New Message" at bounding box center [859, 176] width 77 height 14
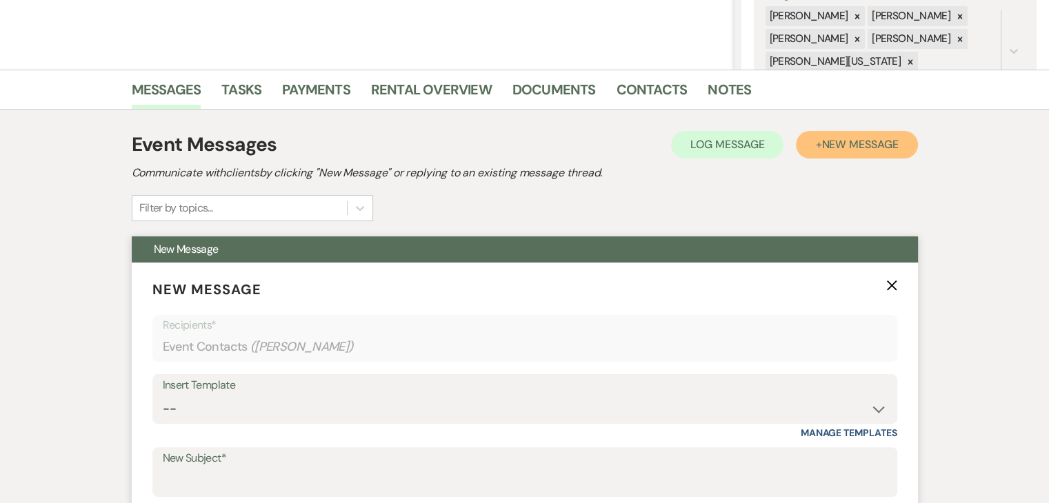
scroll to position [383, 0]
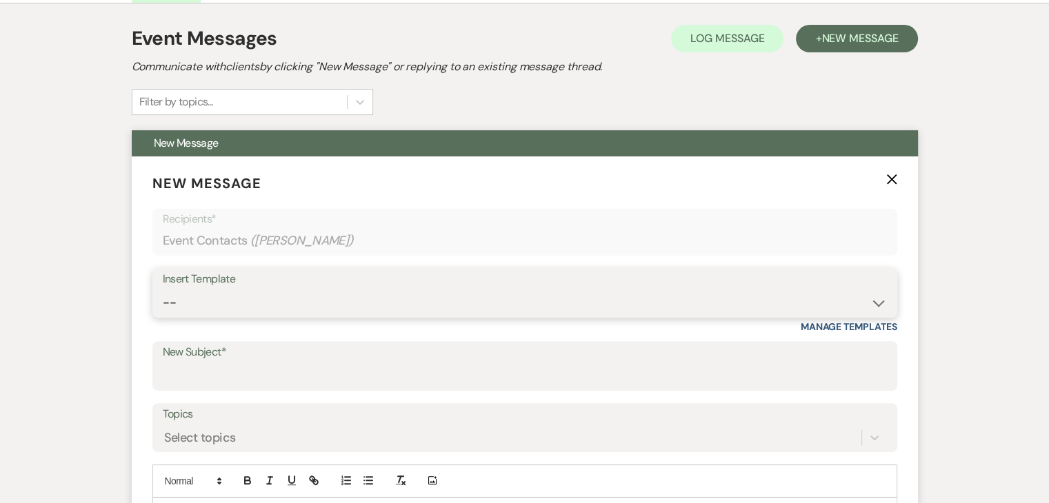
click at [323, 298] on select "-- Inquiry Follow Up Email #2 Contract Sending Template Payment Template Rental…" at bounding box center [525, 303] width 724 height 27
select select "4603"
click at [163, 290] on select "-- Inquiry Follow Up Email #2 Contract Sending Template Payment Template Rental…" at bounding box center [525, 303] width 724 height 27
type input "Checking In – Any Assistance Needed for Your Event?"
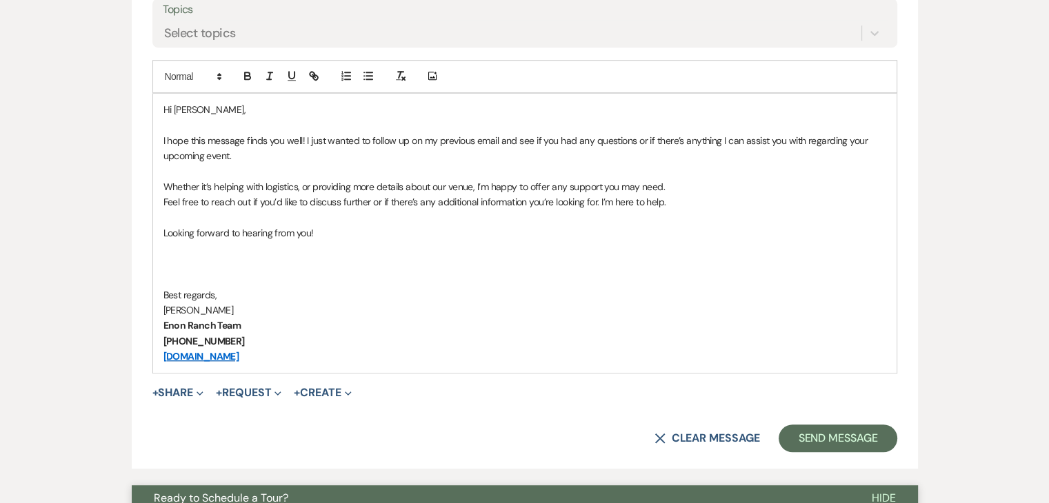
scroll to position [796, 0]
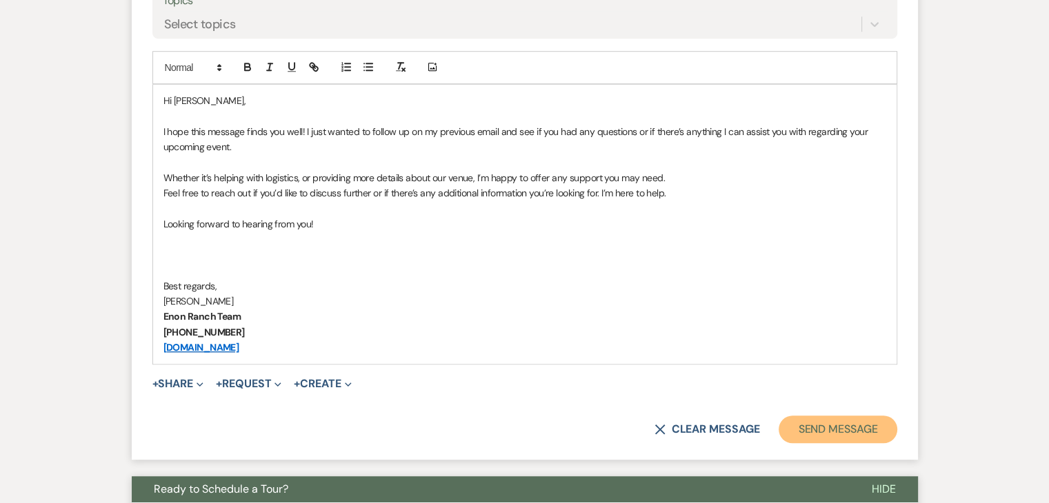
click at [827, 427] on button "Send Message" at bounding box center [837, 430] width 118 height 28
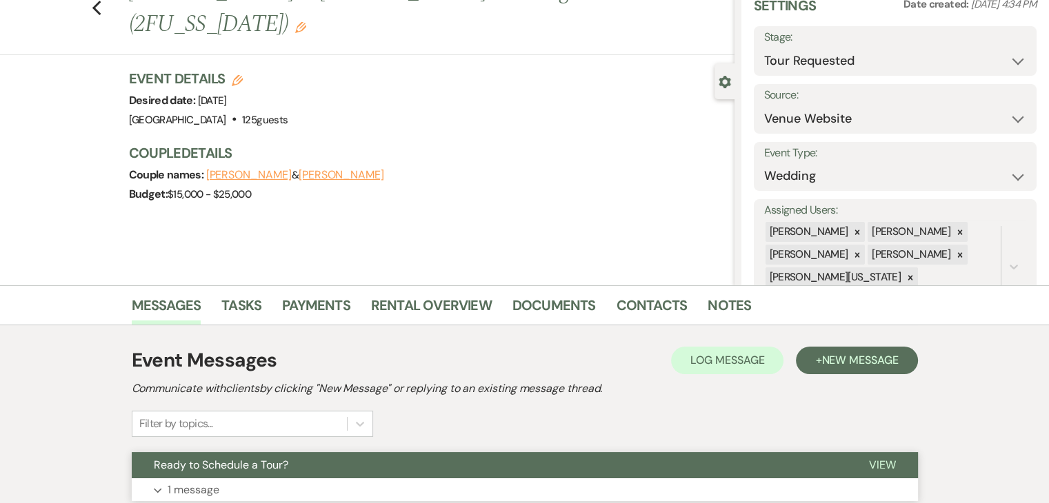
scroll to position [207, 0]
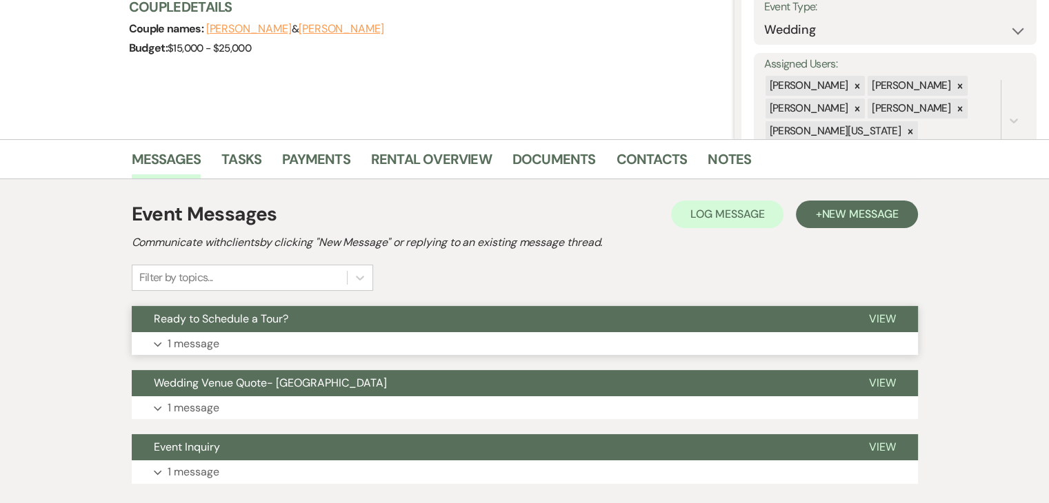
click at [434, 342] on button "Expand 1 message" at bounding box center [525, 343] width 786 height 23
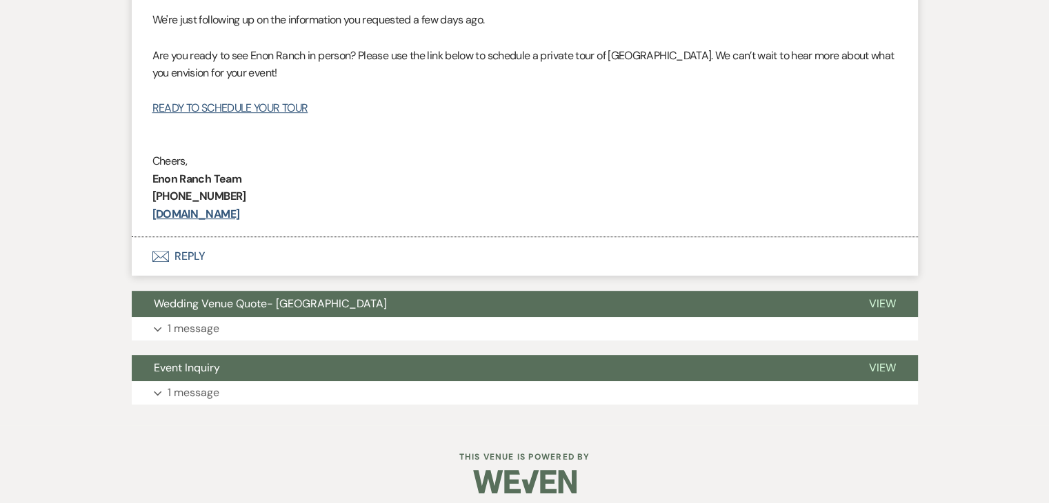
scroll to position [658, 0]
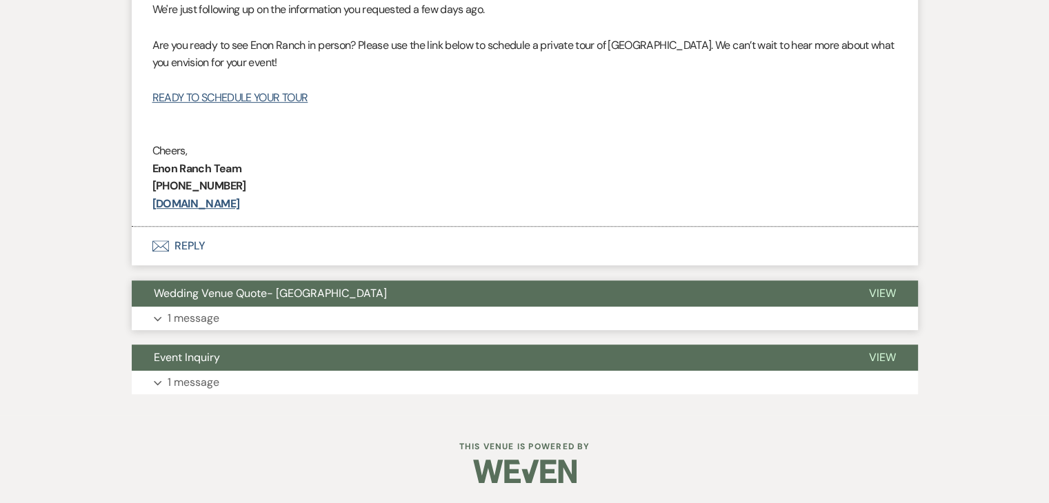
click at [435, 329] on button "Expand 1 message" at bounding box center [525, 318] width 786 height 23
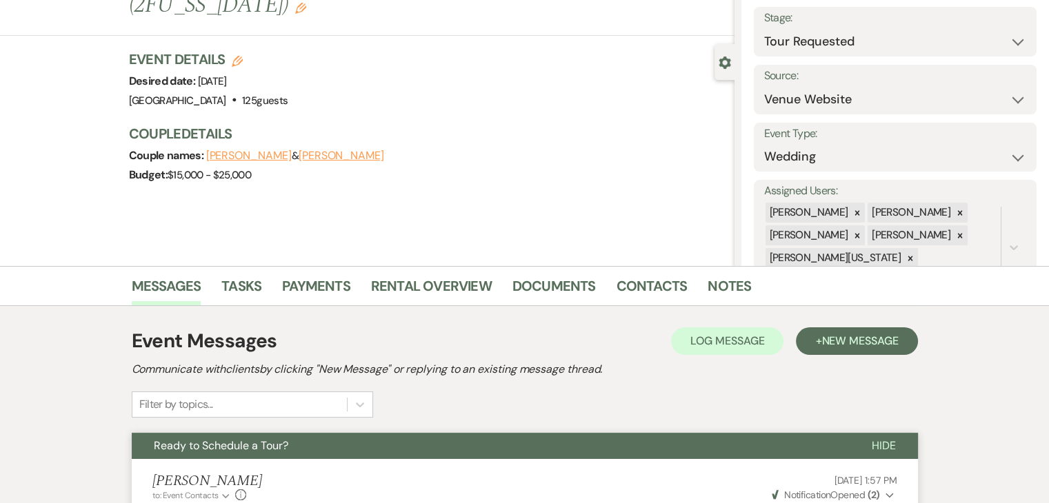
scroll to position [37, 0]
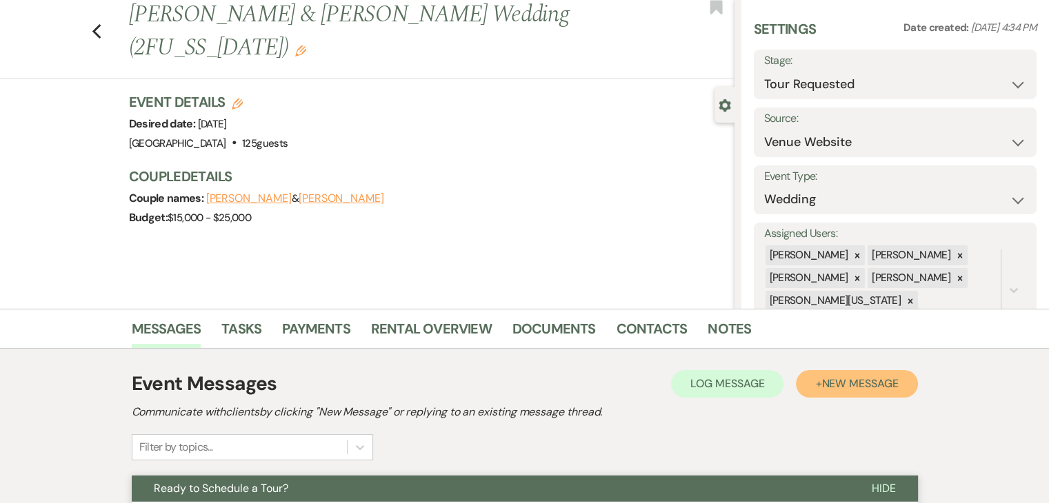
click at [838, 379] on span "New Message" at bounding box center [859, 383] width 77 height 14
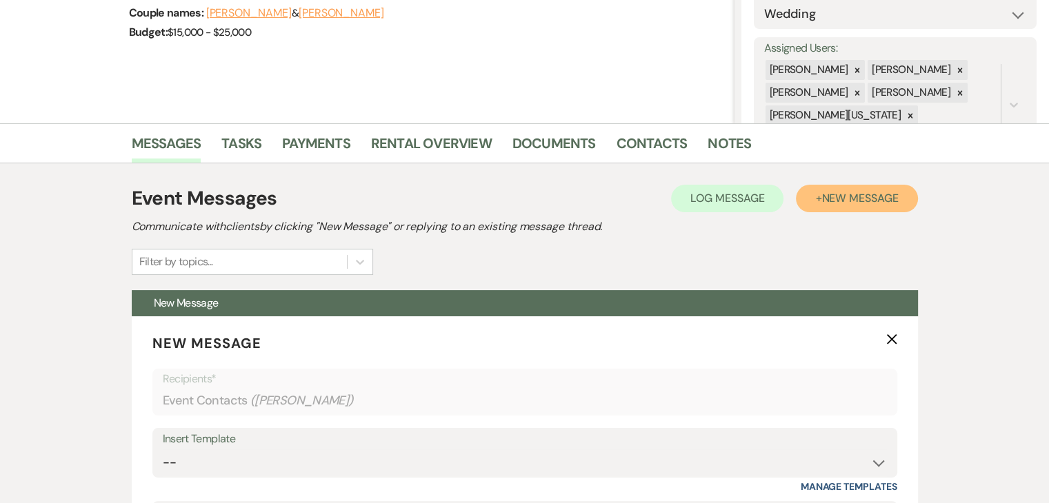
scroll to position [244, 0]
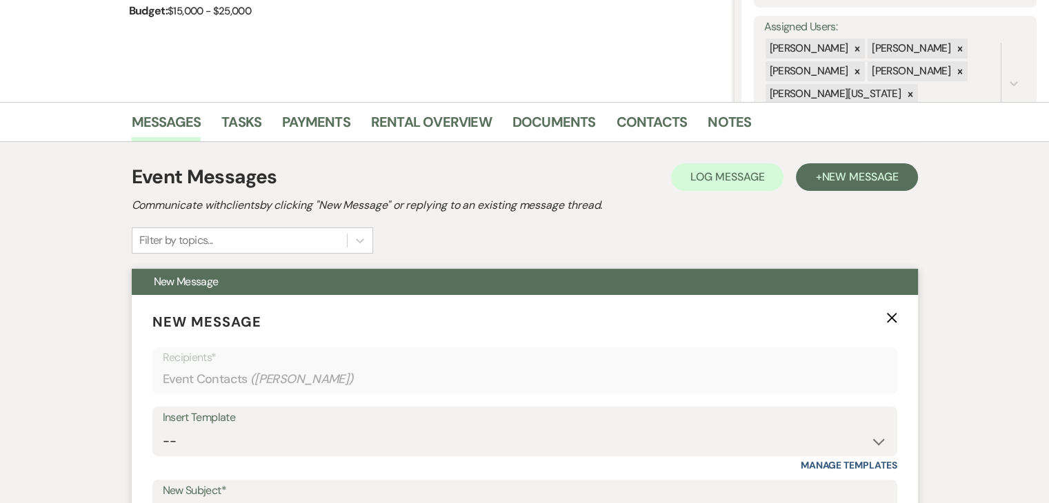
click at [318, 420] on div "Insert Template" at bounding box center [525, 418] width 724 height 20
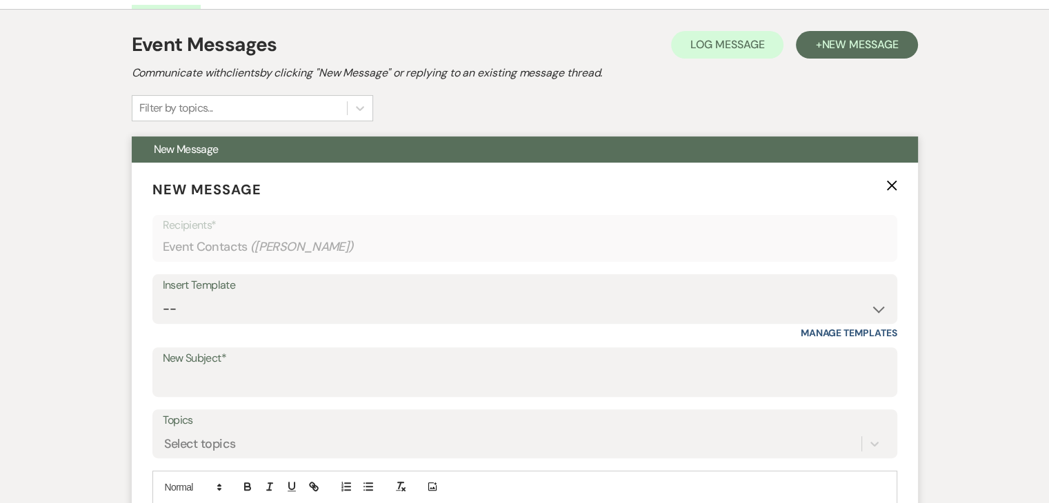
scroll to position [451, 0]
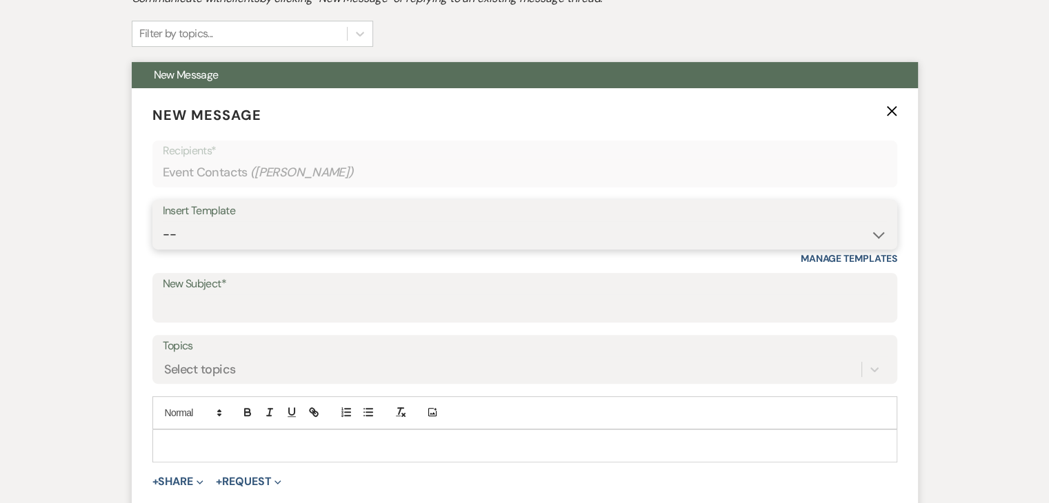
click at [306, 232] on select "-- Inquiry Follow Up Email #2 Contract Sending Template Payment Template Rental…" at bounding box center [525, 234] width 724 height 27
select select "4603"
click at [163, 221] on select "-- Inquiry Follow Up Email #2 Contract Sending Template Payment Template Rental…" at bounding box center [525, 234] width 724 height 27
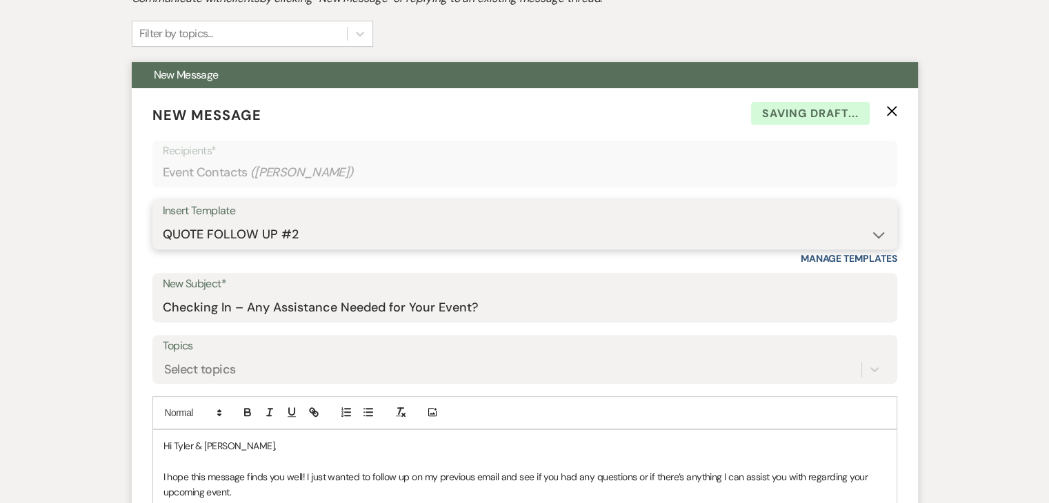
type input "Checking In – Any Assistance Needed for Your Event?"
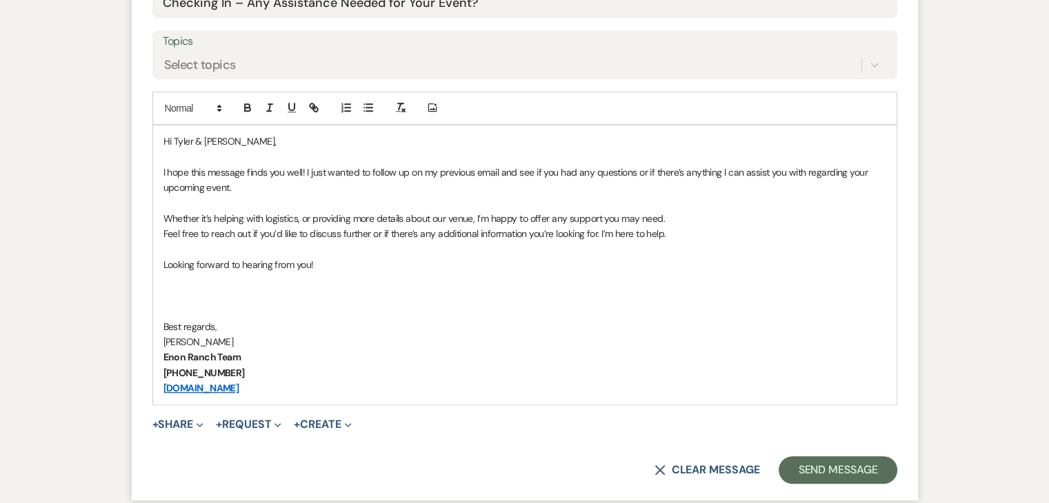
scroll to position [796, 0]
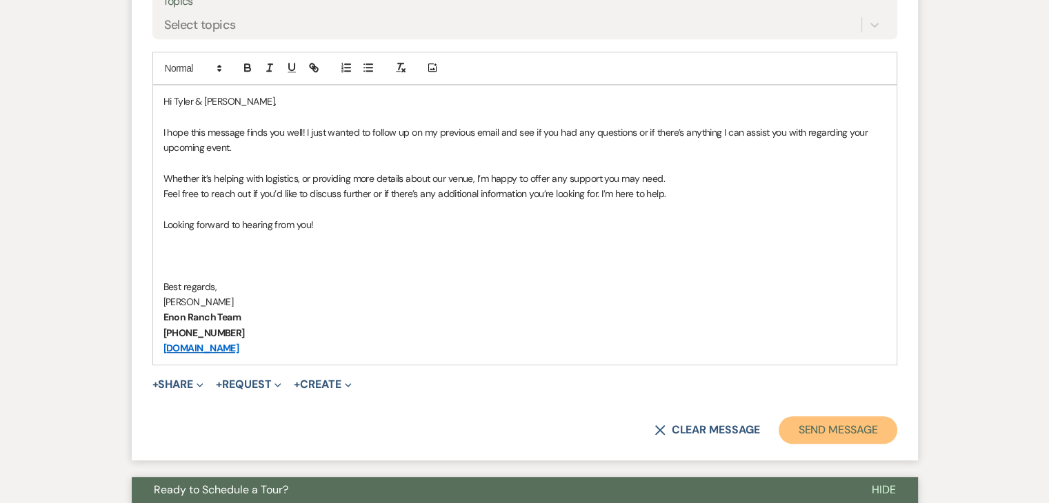
click at [843, 422] on button "Send Message" at bounding box center [837, 430] width 118 height 28
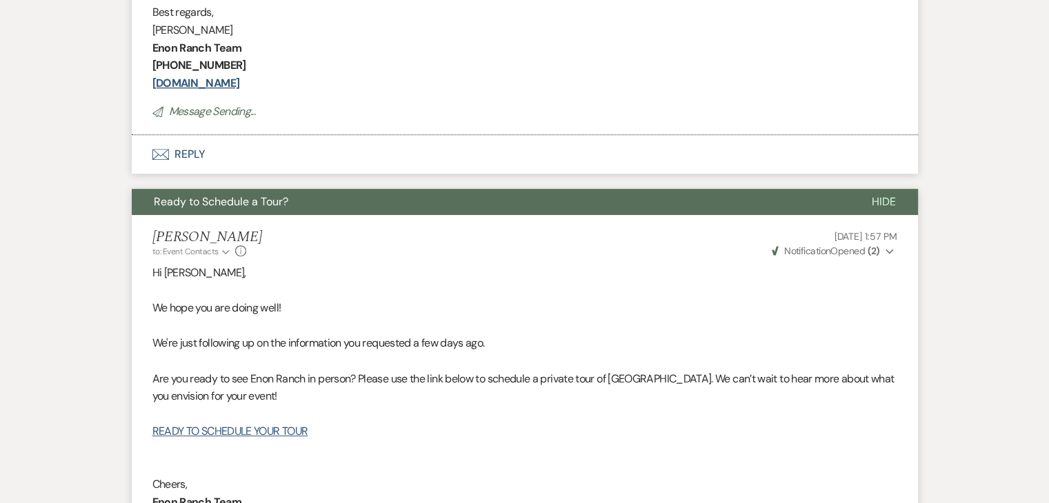
scroll to position [284, 0]
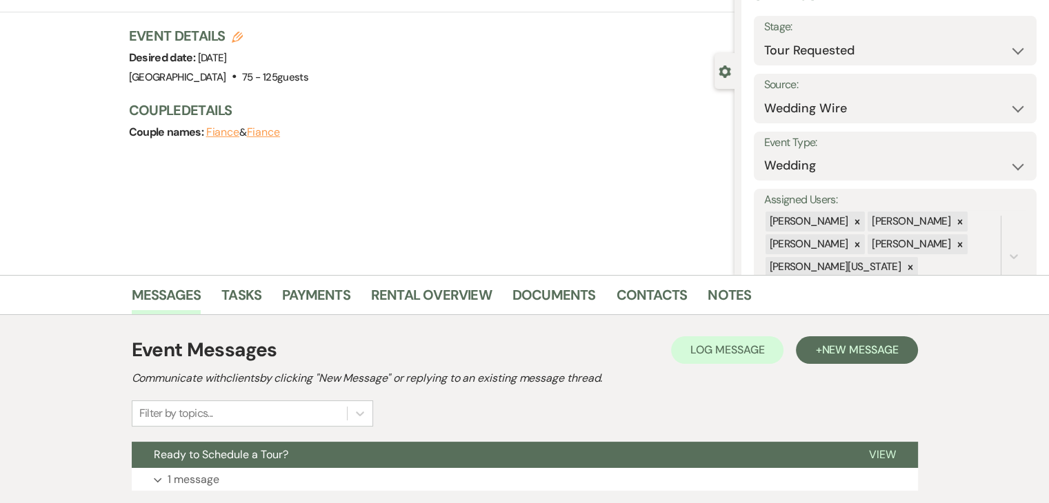
scroll to position [207, 0]
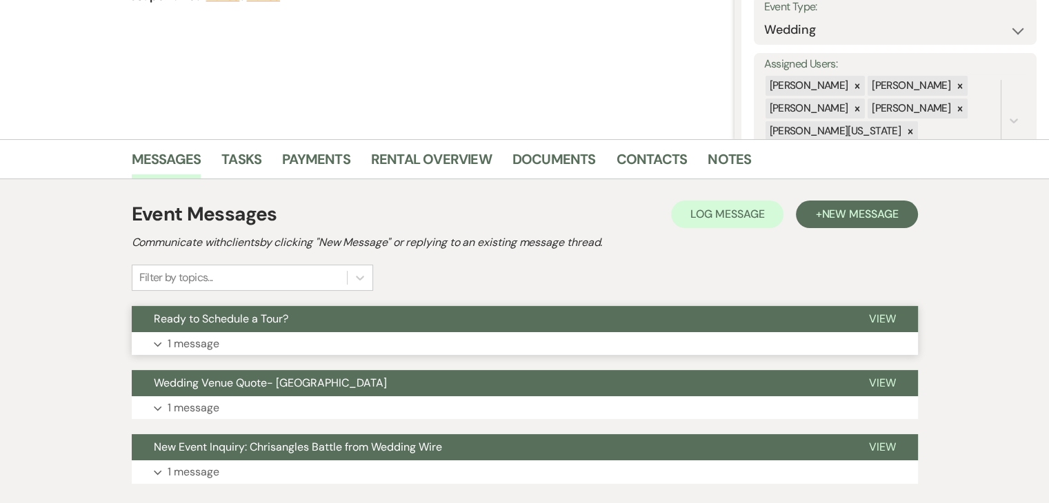
click at [424, 330] on button "Ready to Schedule a Tour?" at bounding box center [489, 319] width 715 height 26
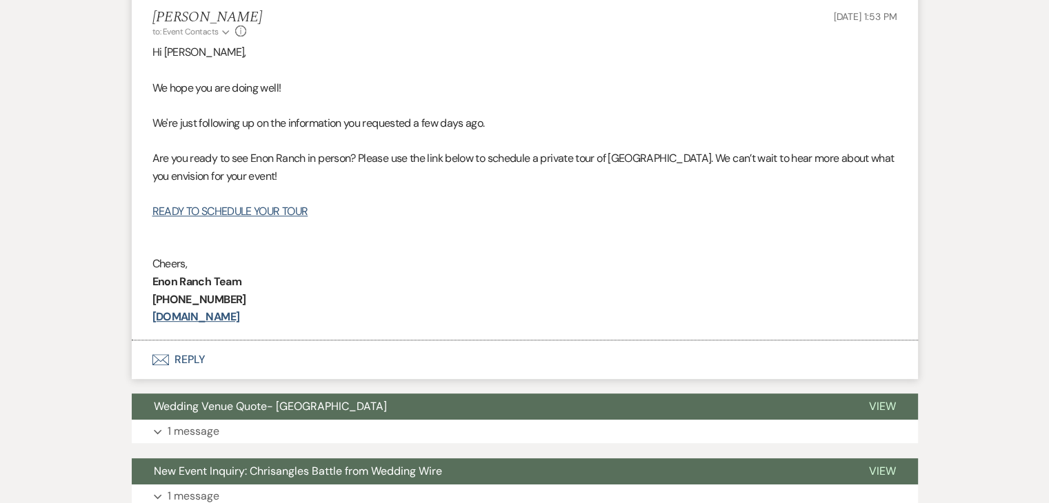
scroll to position [551, 0]
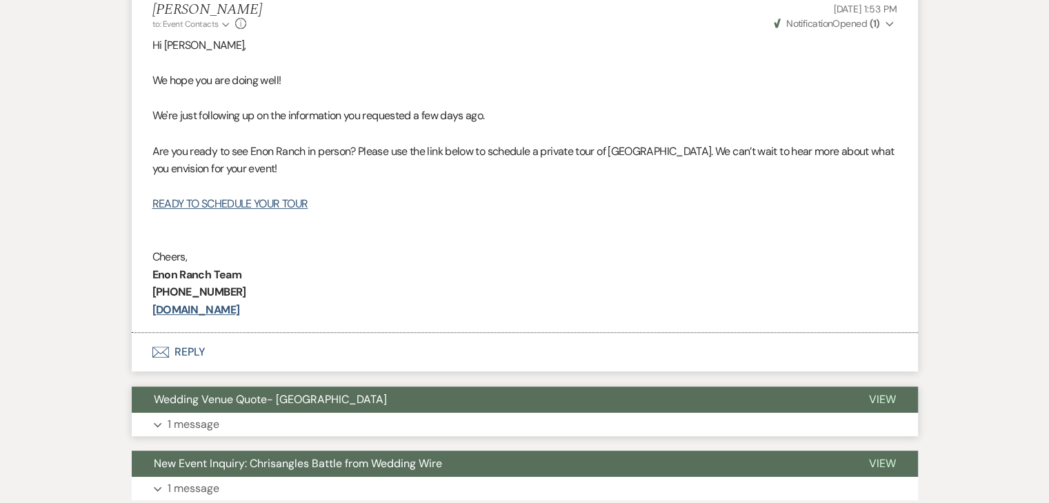
click at [365, 420] on button "Expand 1 message" at bounding box center [525, 424] width 786 height 23
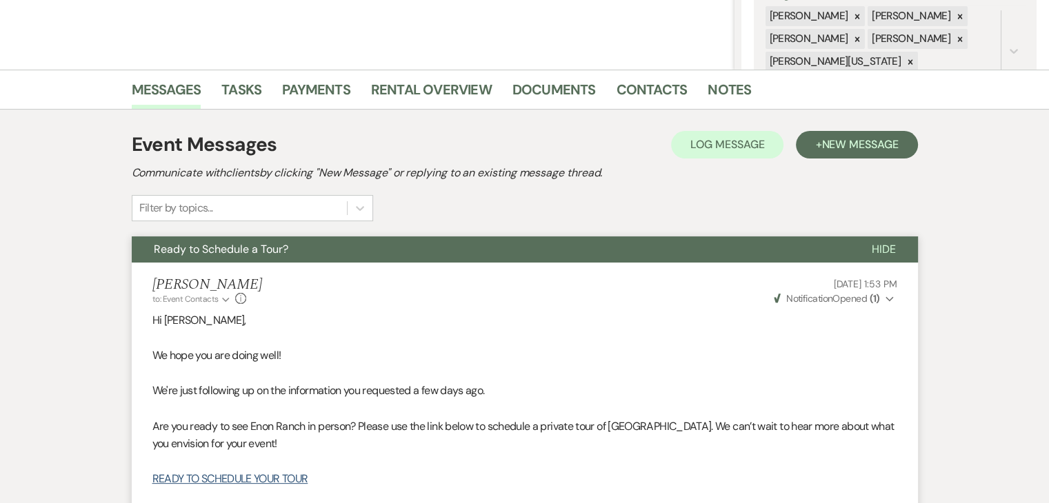
scroll to position [276, 0]
click at [869, 135] on button "+ New Message" at bounding box center [856, 146] width 121 height 28
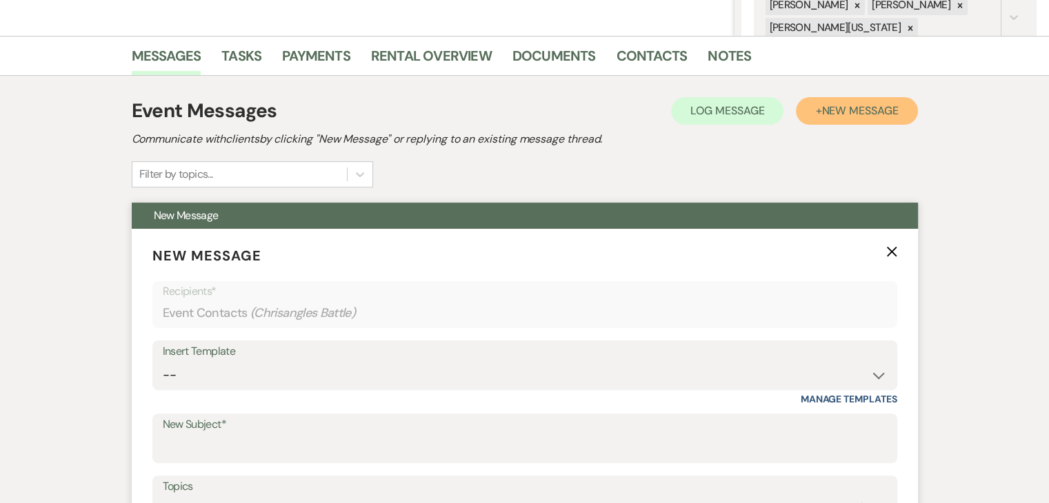
scroll to position [345, 0]
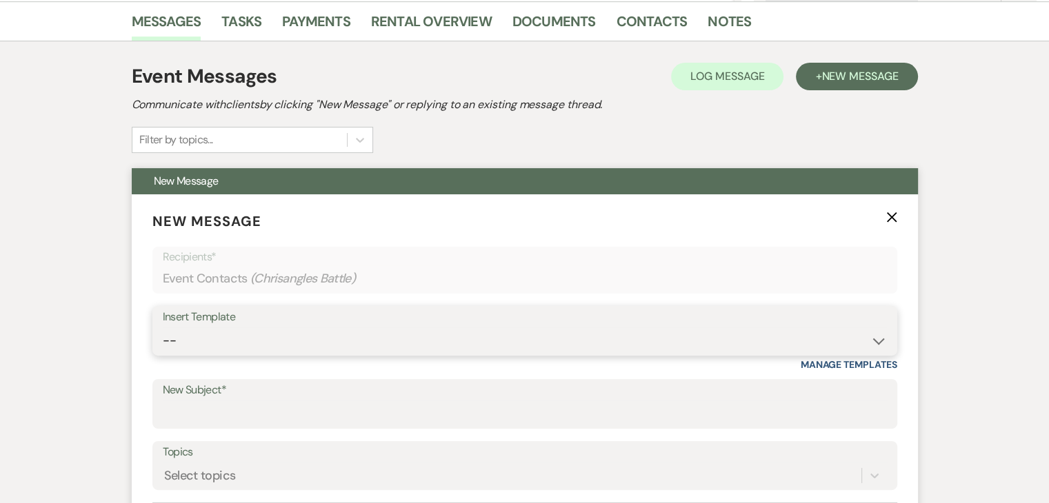
click at [366, 341] on select "-- Inquiry Follow Up Email #2 Contract Sending Template Payment Template Rental…" at bounding box center [525, 340] width 724 height 27
select select "4603"
click at [163, 327] on select "-- Inquiry Follow Up Email #2 Contract Sending Template Payment Template Rental…" at bounding box center [525, 340] width 724 height 27
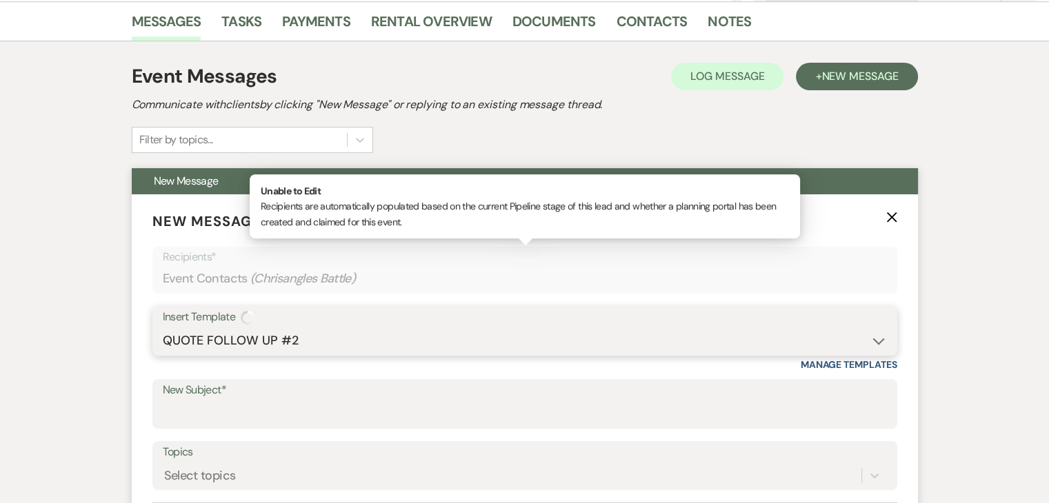
type input "Checking In – Any Assistance Needed for Your Event?"
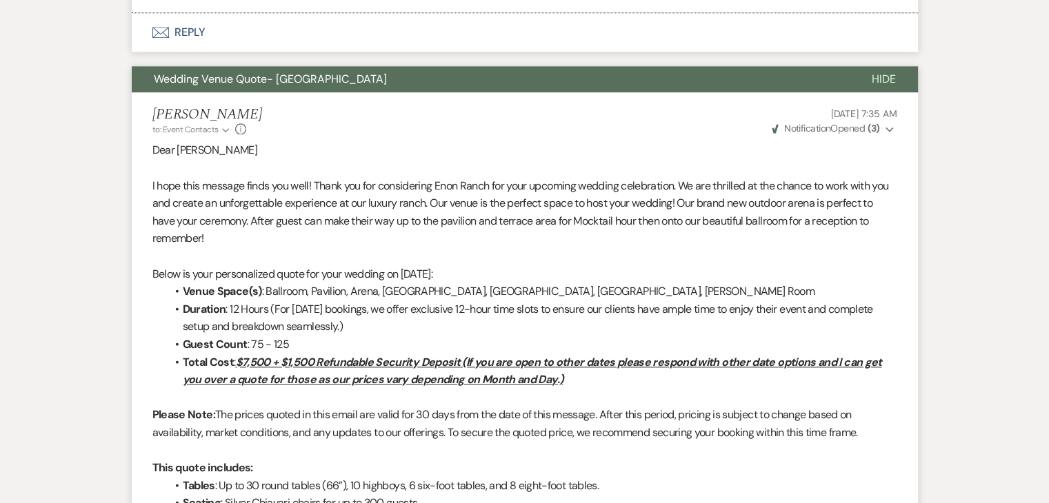
scroll to position [1654, 0]
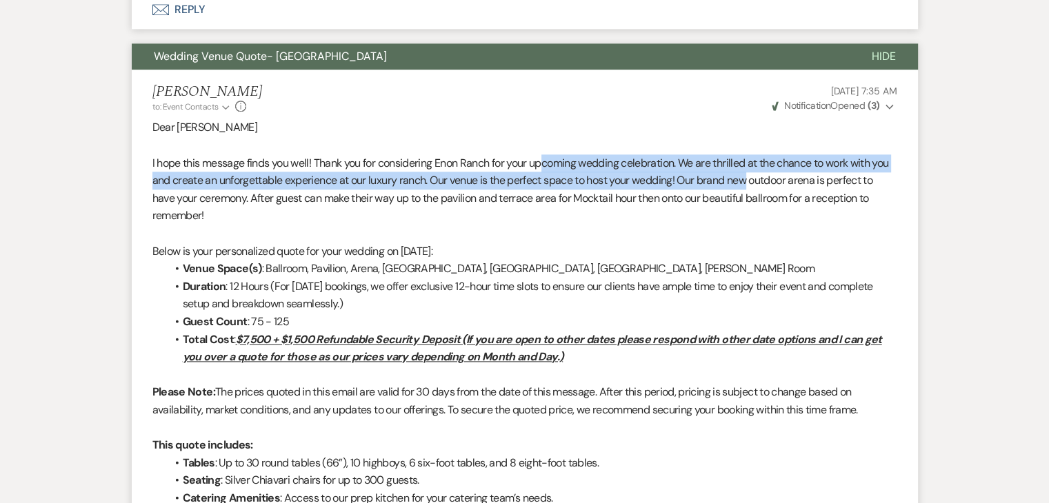
drag, startPoint x: 547, startPoint y: 168, endPoint x: 772, endPoint y: 185, distance: 225.4
click at [772, 185] on p "I hope this message finds you well! Thank you for considering Enon Ranch for yo…" at bounding box center [524, 189] width 744 height 70
click at [527, 179] on p "I hope this message finds you well! Thank you for considering Enon Ranch for yo…" at bounding box center [524, 189] width 744 height 70
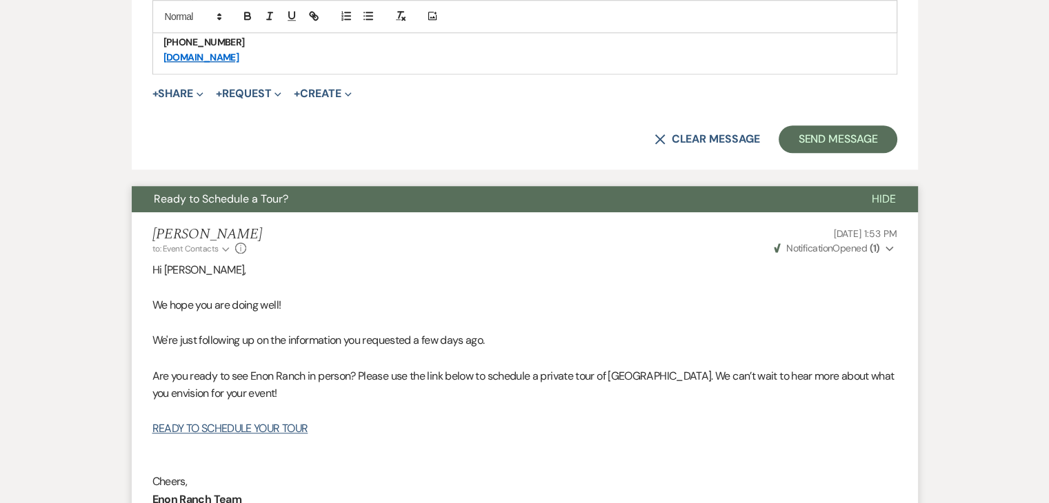
scroll to position [1034, 0]
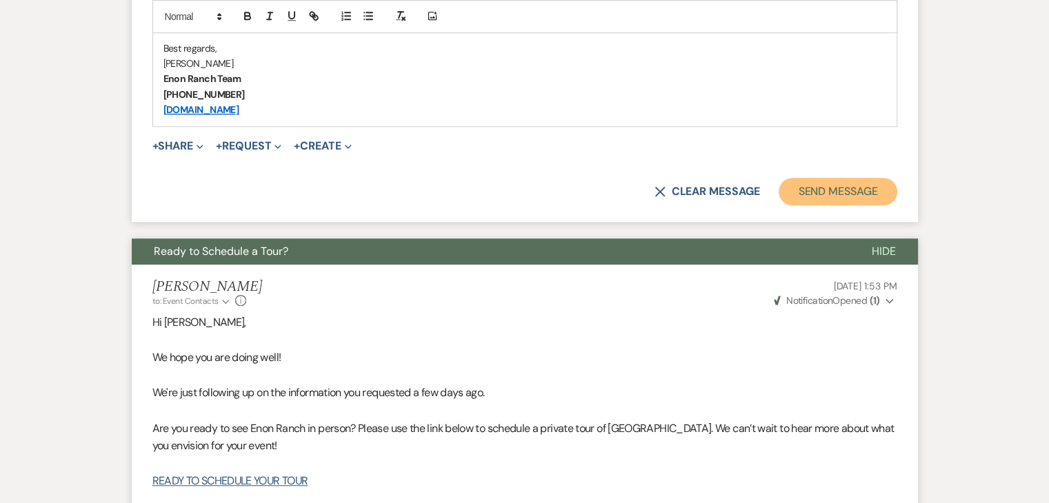
click at [829, 183] on button "Send Message" at bounding box center [837, 192] width 118 height 28
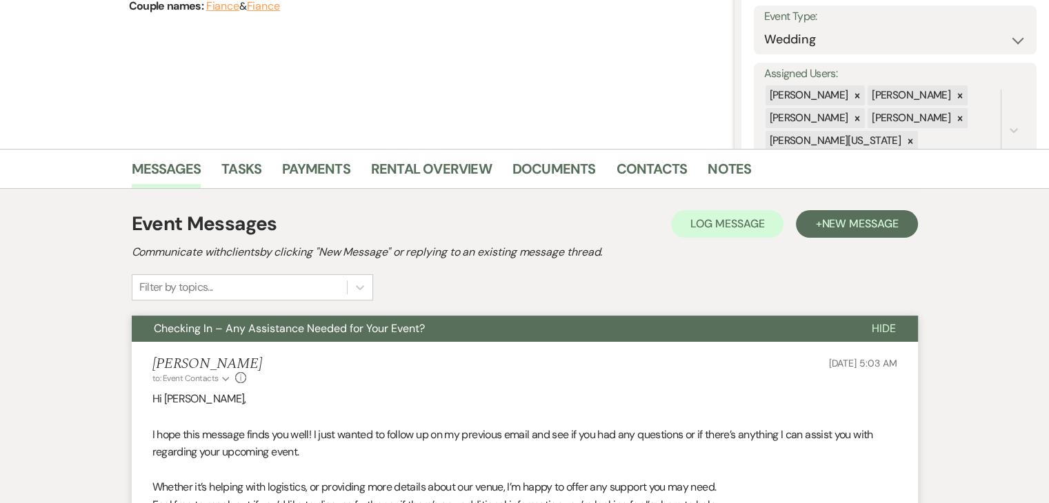
scroll to position [207, 0]
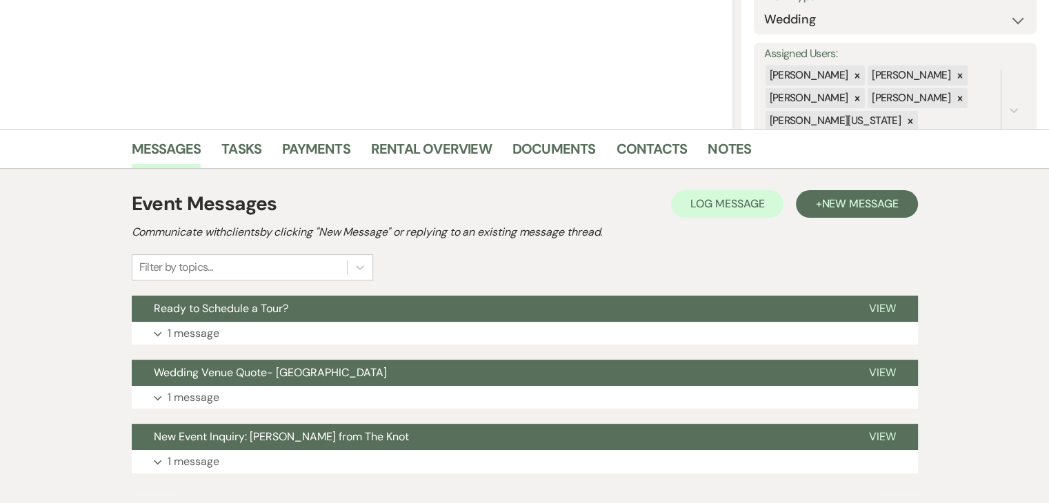
scroll to position [276, 0]
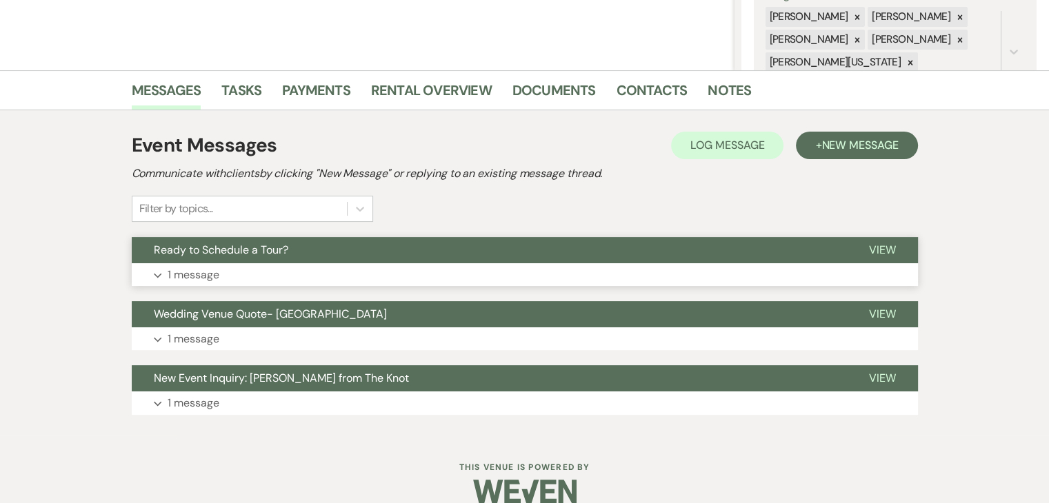
click at [345, 274] on button "Expand 1 message" at bounding box center [525, 274] width 786 height 23
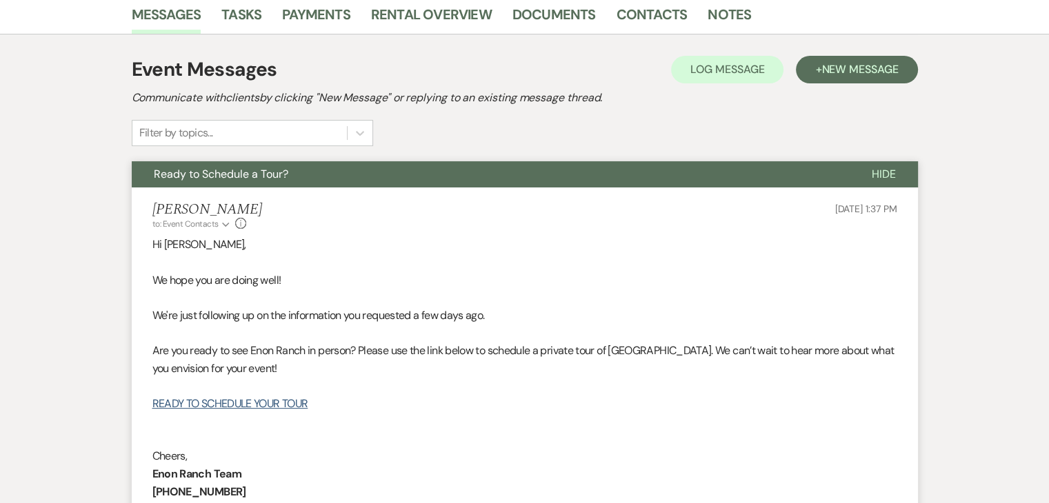
scroll to position [345, 0]
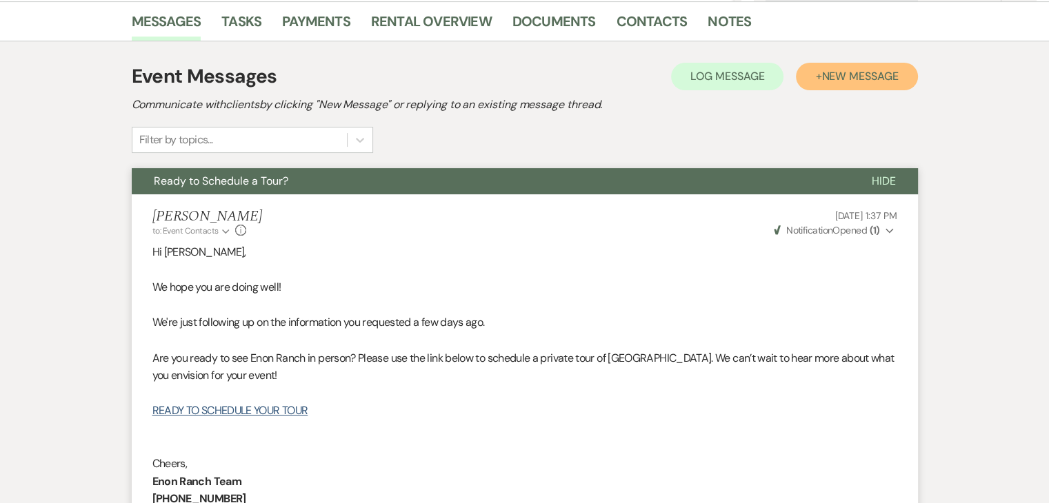
click at [821, 74] on span "New Message" at bounding box center [859, 76] width 77 height 14
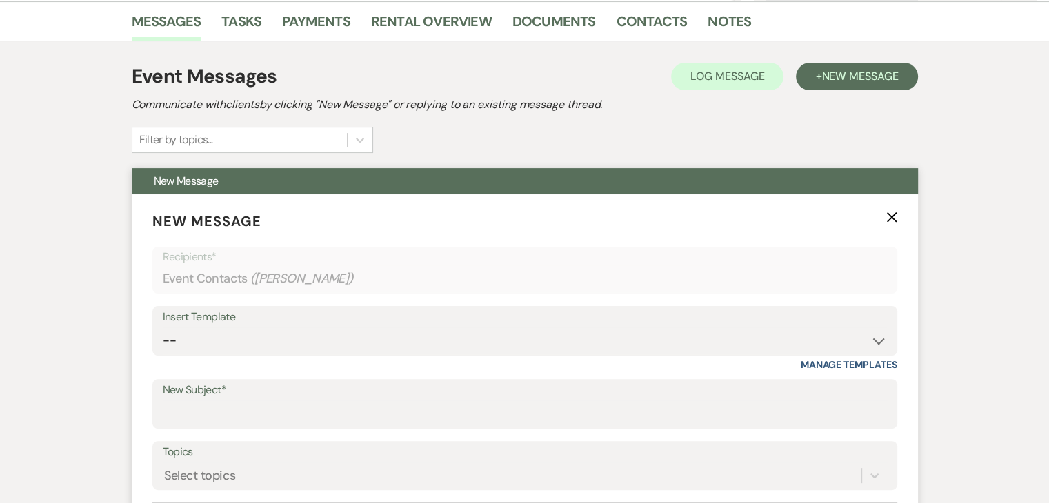
click at [295, 325] on div "Insert Template" at bounding box center [525, 317] width 724 height 20
click at [307, 330] on select "-- Inquiry Follow Up Email #2 Contract Sending Template Payment Template Rental…" at bounding box center [525, 340] width 724 height 27
select select "4603"
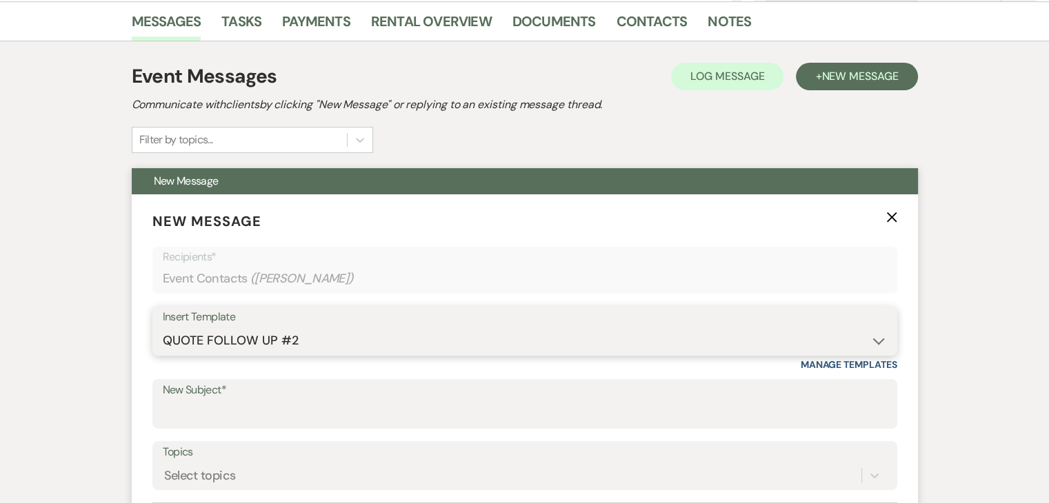
click at [163, 327] on select "-- Inquiry Follow Up Email #2 Contract Sending Template Payment Template Rental…" at bounding box center [525, 340] width 724 height 27
type input "Checking In – Any Assistance Needed for Your Event?"
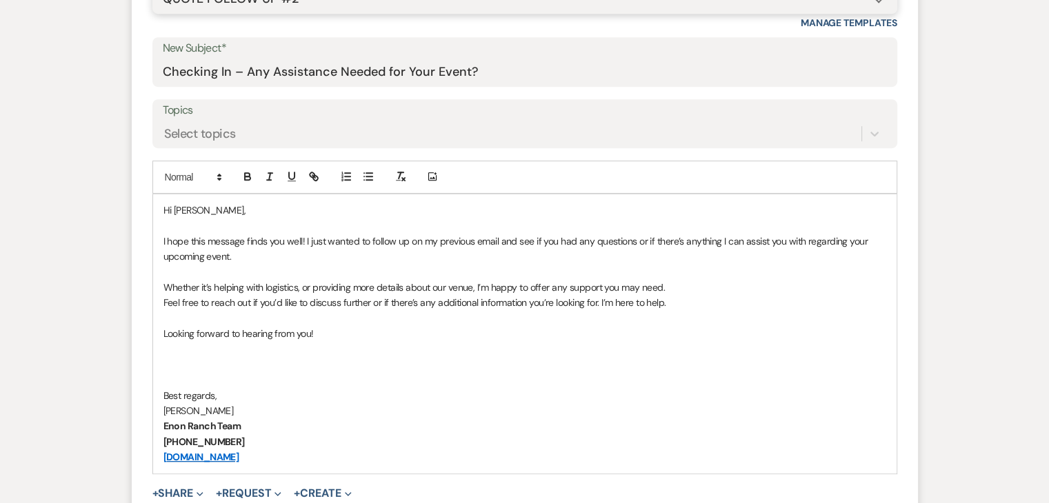
scroll to position [689, 0]
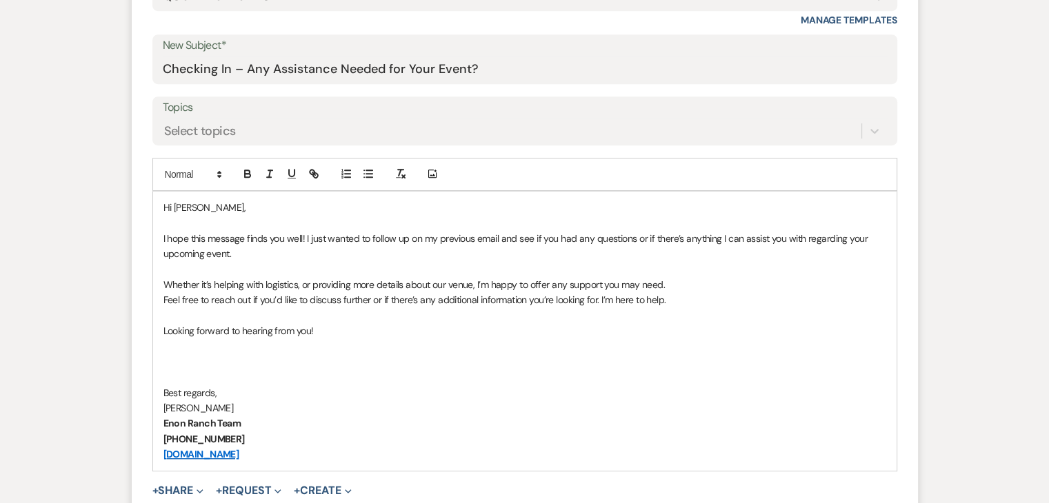
click at [678, 308] on p at bounding box center [524, 315] width 722 height 15
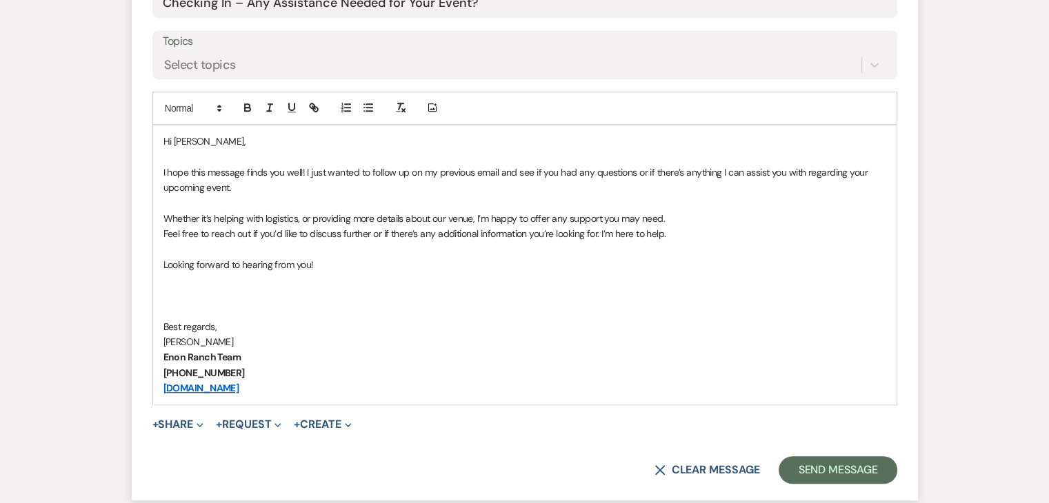
scroll to position [758, 0]
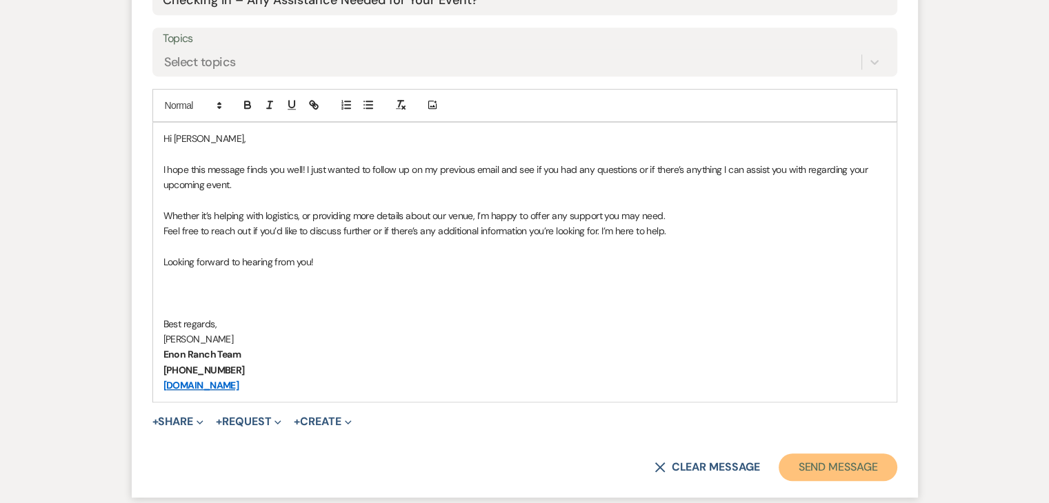
click at [875, 474] on button "Send Message" at bounding box center [837, 468] width 118 height 28
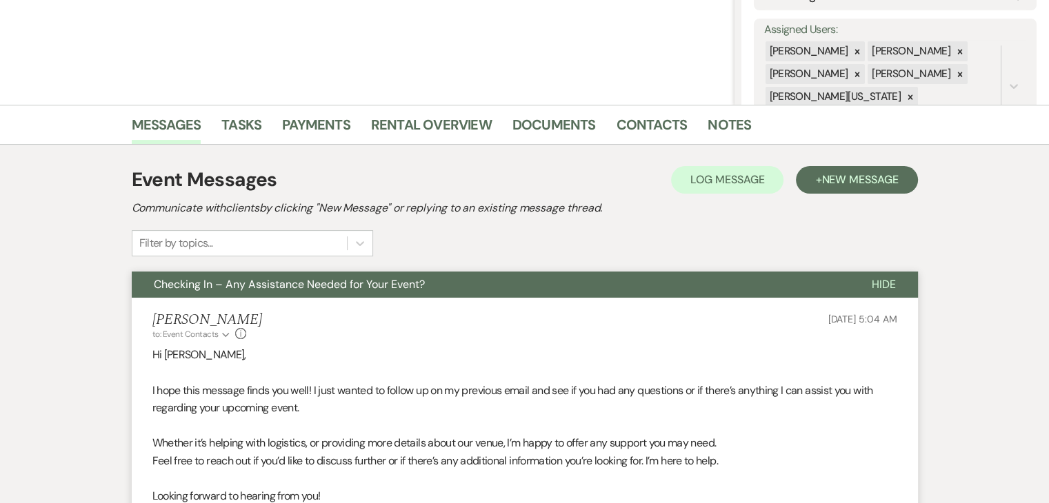
scroll to position [247, 0]
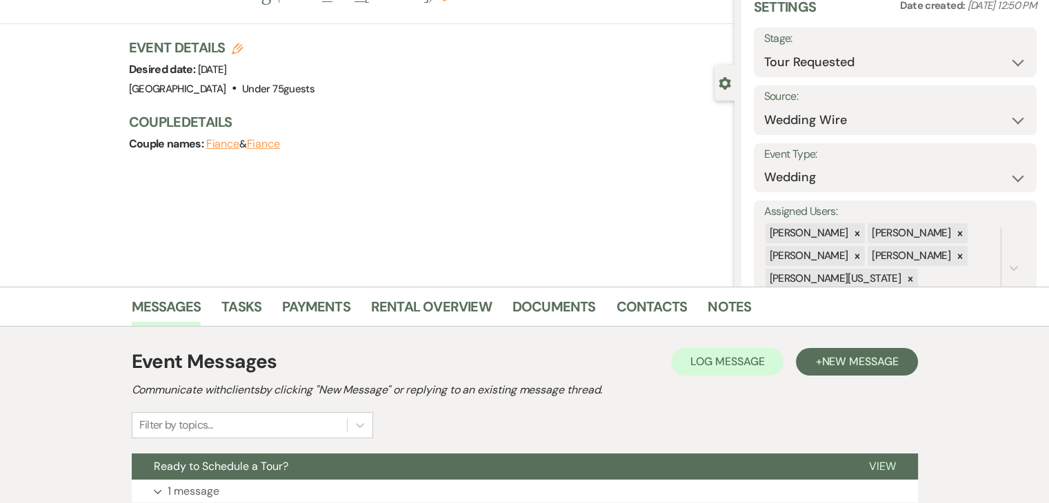
scroll to position [296, 0]
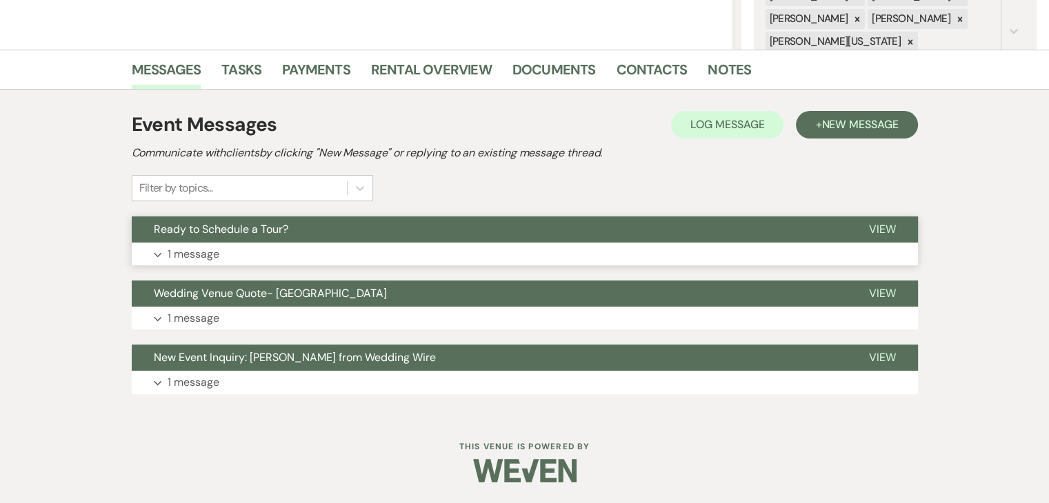
click at [366, 249] on button "Expand 1 message" at bounding box center [525, 254] width 786 height 23
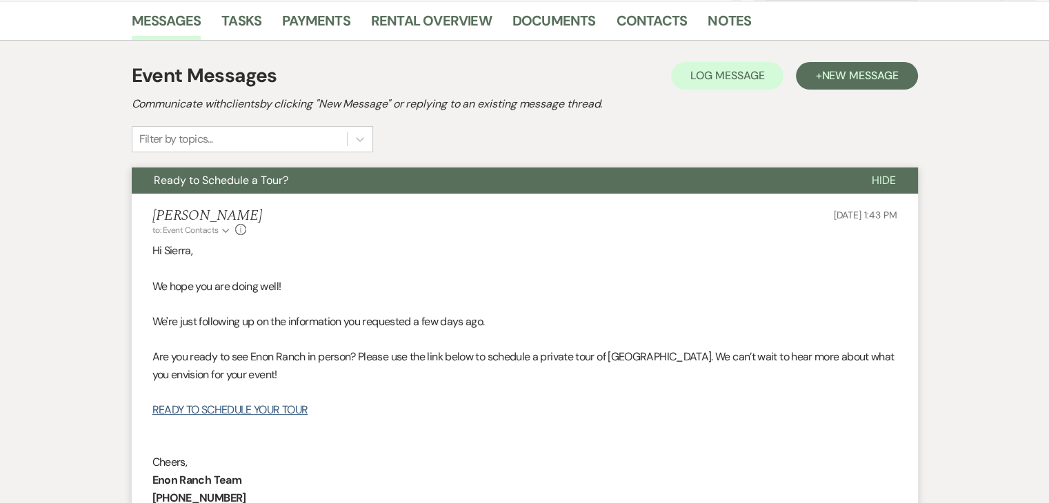
scroll to position [572, 0]
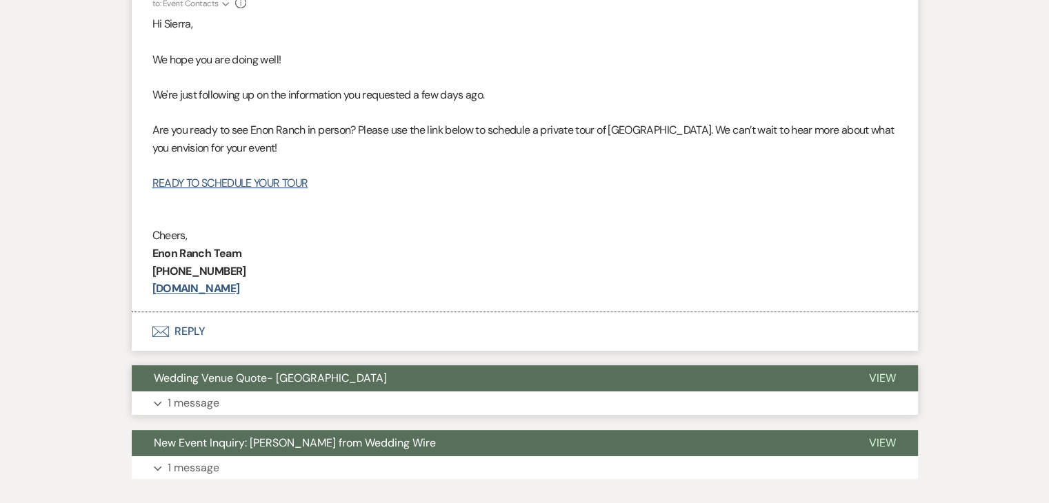
click at [465, 403] on button "Expand 1 message" at bounding box center [525, 403] width 786 height 23
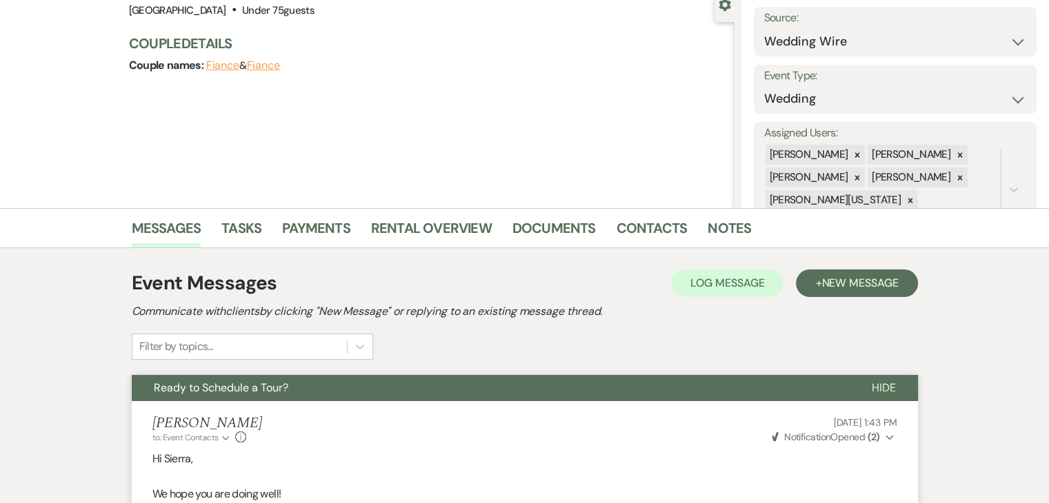
scroll to position [0, 0]
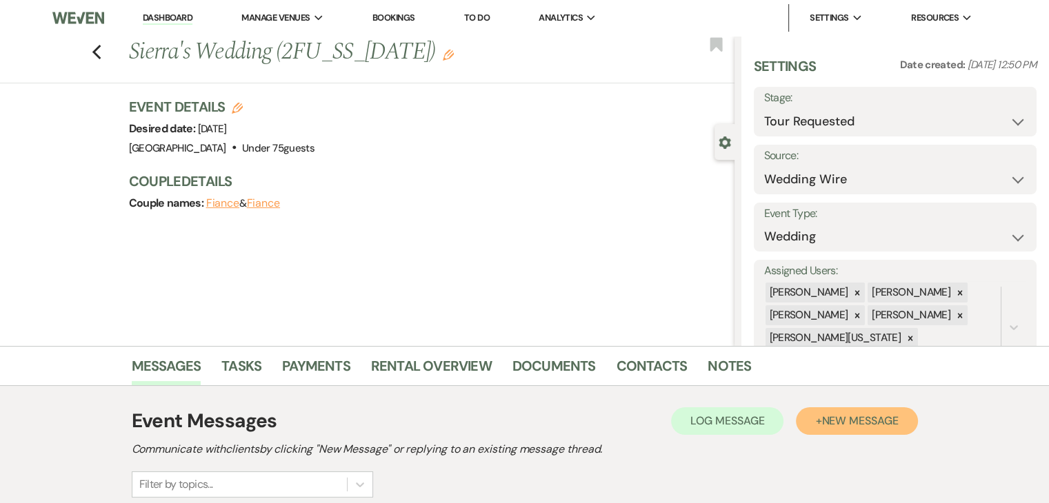
click at [858, 425] on span "New Message" at bounding box center [859, 421] width 77 height 14
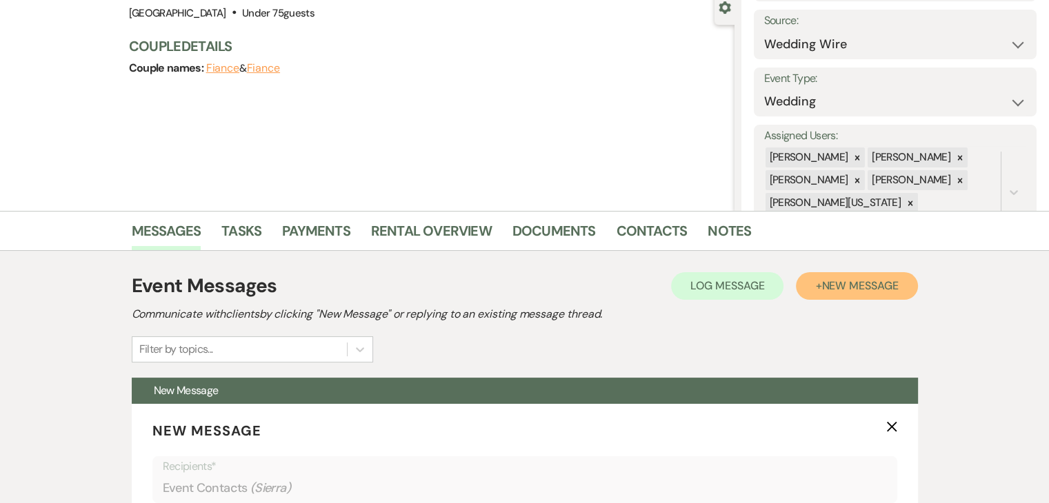
scroll to position [138, 0]
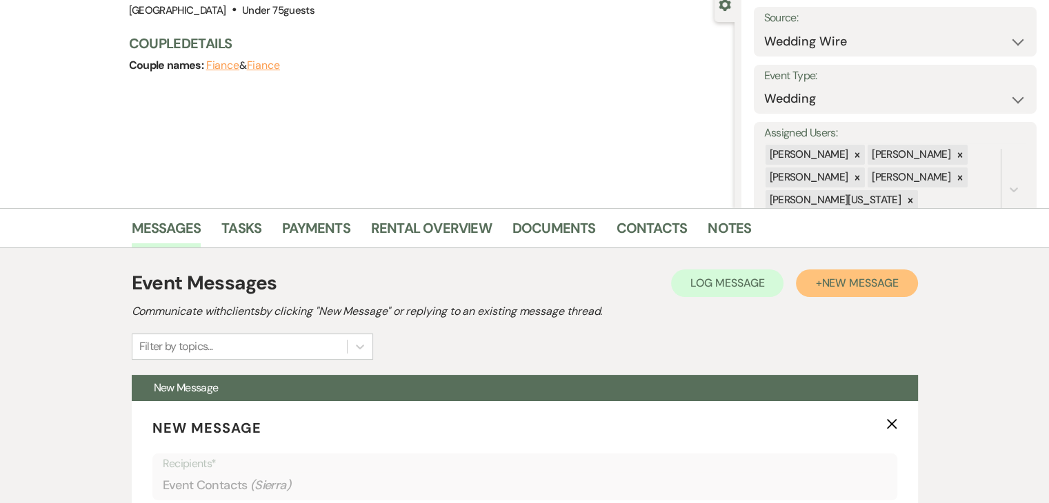
click at [838, 290] on button "+ New Message" at bounding box center [856, 284] width 121 height 28
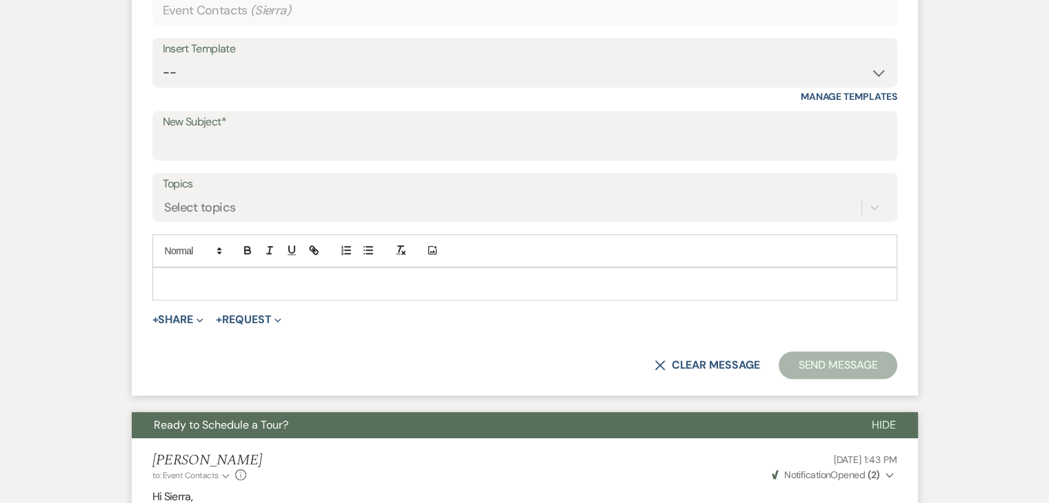
scroll to position [620, 0]
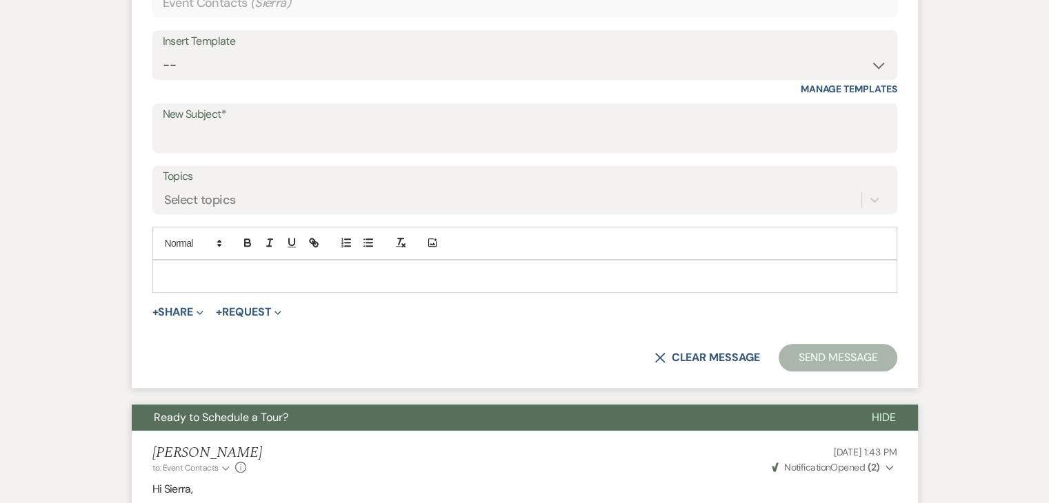
click at [306, 83] on div "Insert Template -- Inquiry Follow Up Email #2 Contract Sending Template Payment…" at bounding box center [524, 62] width 744 height 65
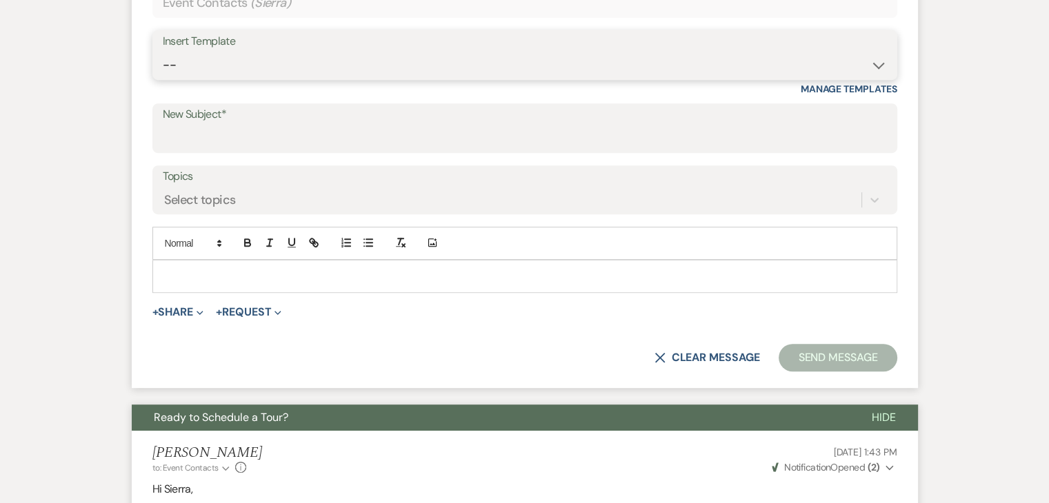
click at [312, 77] on select "-- Inquiry Follow Up Email #2 Contract Sending Template Payment Template Rental…" at bounding box center [525, 65] width 724 height 27
select select "5986"
click at [163, 52] on select "-- Inquiry Follow Up Email #2 Contract Sending Template Payment Template Rental…" at bounding box center [525, 65] width 724 height 27
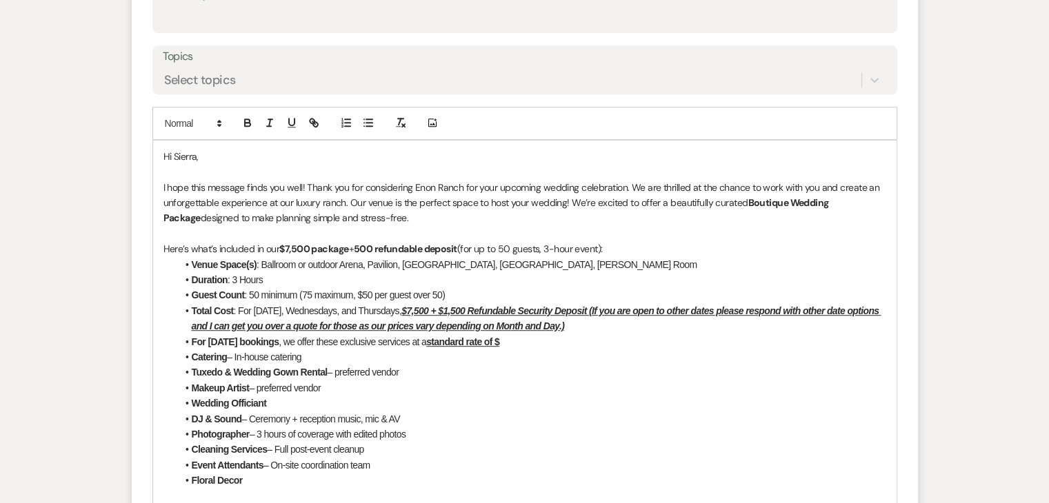
scroll to position [758, 0]
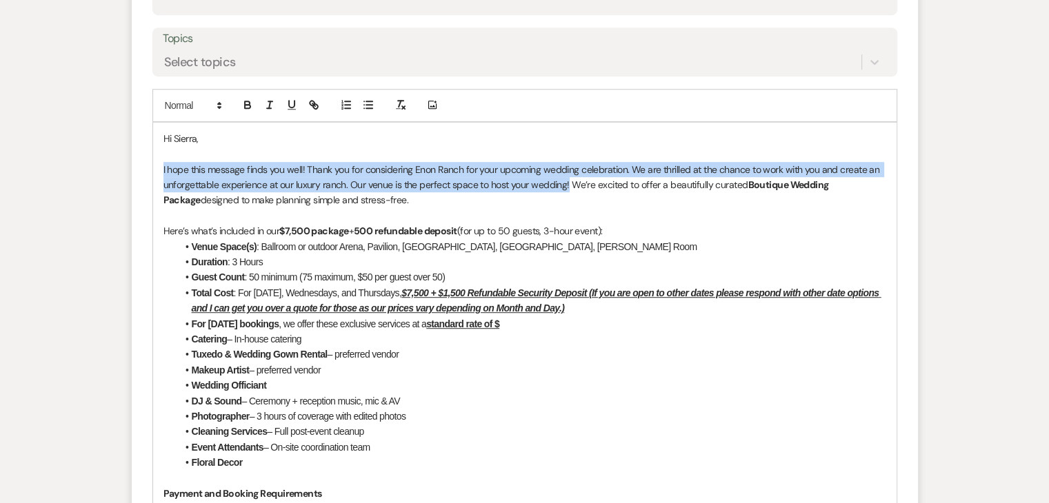
drag, startPoint x: 160, startPoint y: 161, endPoint x: 567, endPoint y: 180, distance: 407.1
click at [567, 180] on div "Hi [PERSON_NAME], I hope this message finds you well! Thank you for considering…" at bounding box center [524, 509] width 743 height 773
paste div
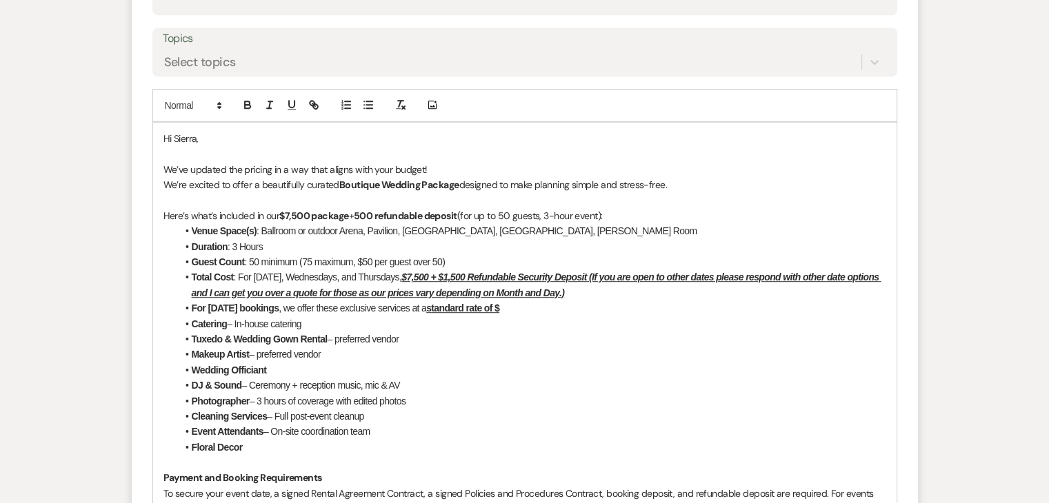
click at [464, 163] on p "We’ve updated the pricing in a way that aligns with your budget!" at bounding box center [524, 169] width 722 height 15
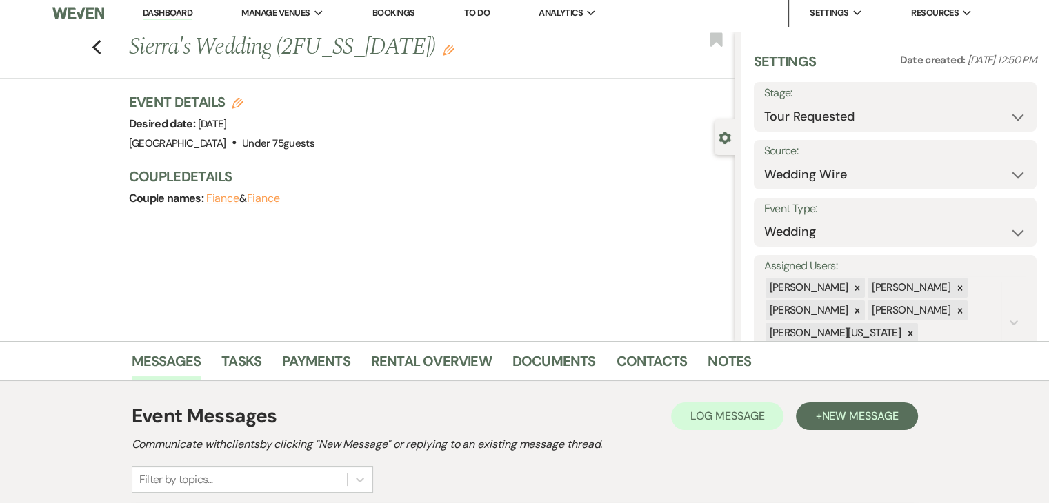
scroll to position [0, 0]
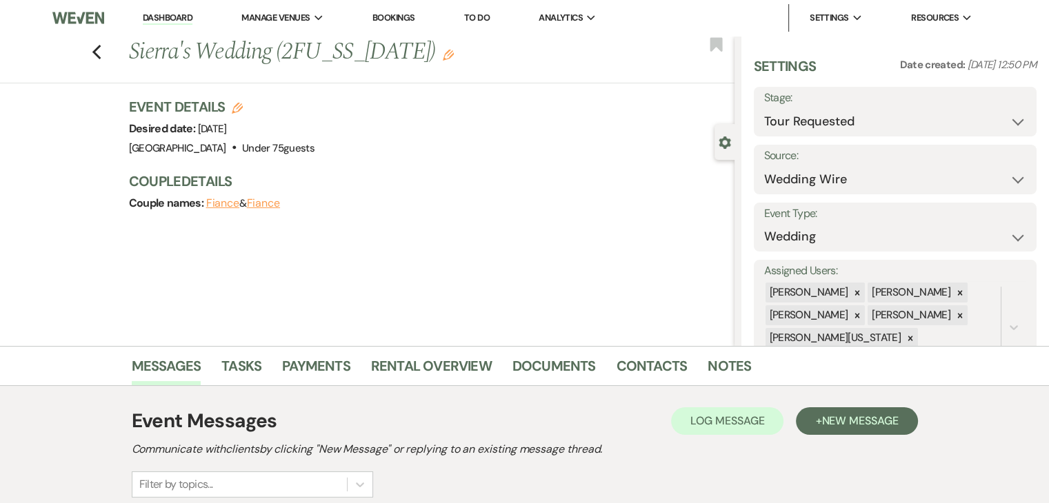
click at [124, 240] on div "Previous Sierra's Wedding (2FU_SS_[DATE]) Edit Bookmark Gear Settings Settings …" at bounding box center [367, 191] width 734 height 310
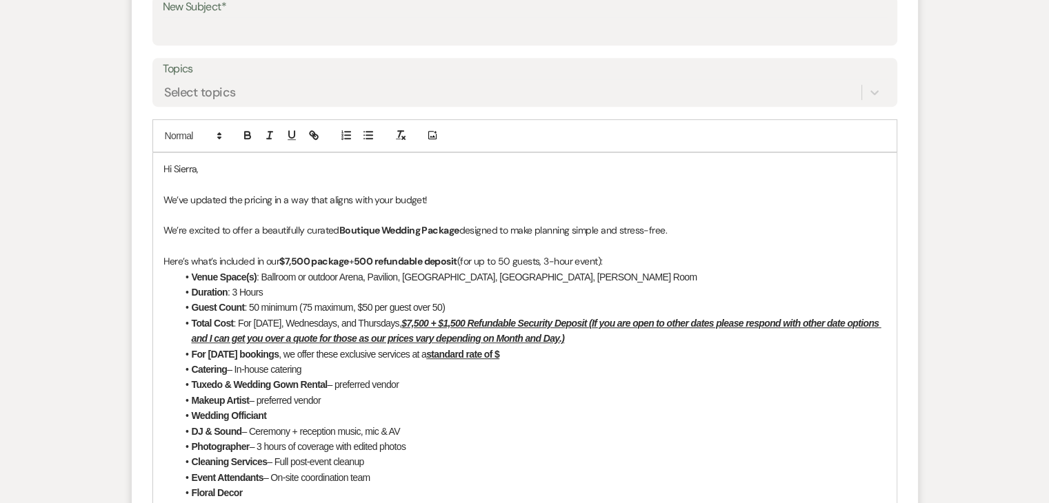
scroll to position [758, 0]
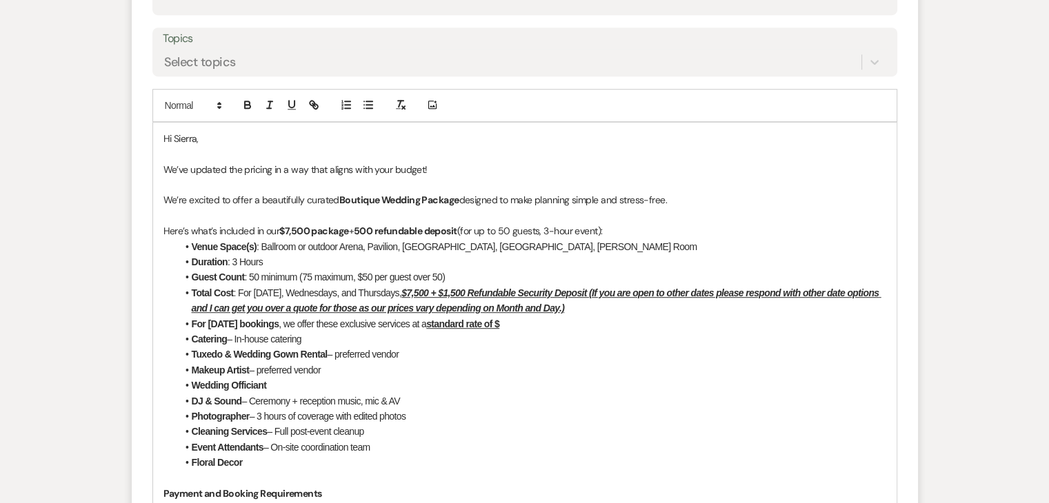
click at [288, 232] on strong "$7,500 package" at bounding box center [313, 231] width 69 height 12
click at [290, 230] on strong "$7,500 package" at bounding box center [313, 231] width 69 height 12
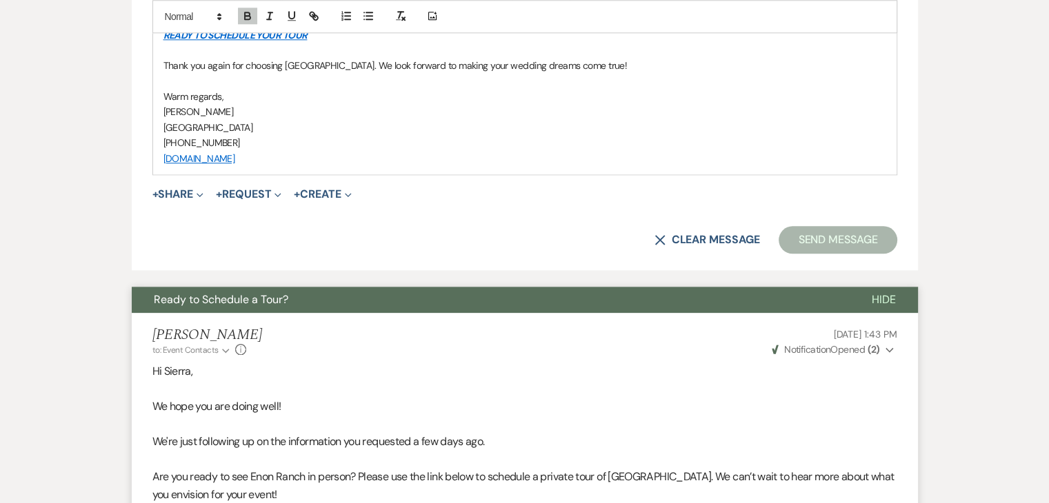
scroll to position [1517, 0]
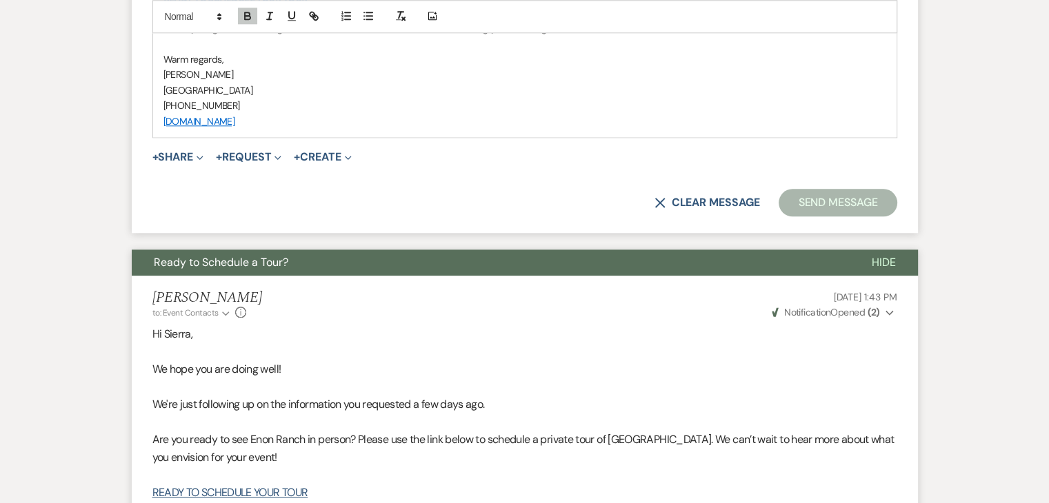
click at [602, 110] on p "[PHONE_NUMBER]" at bounding box center [524, 105] width 722 height 15
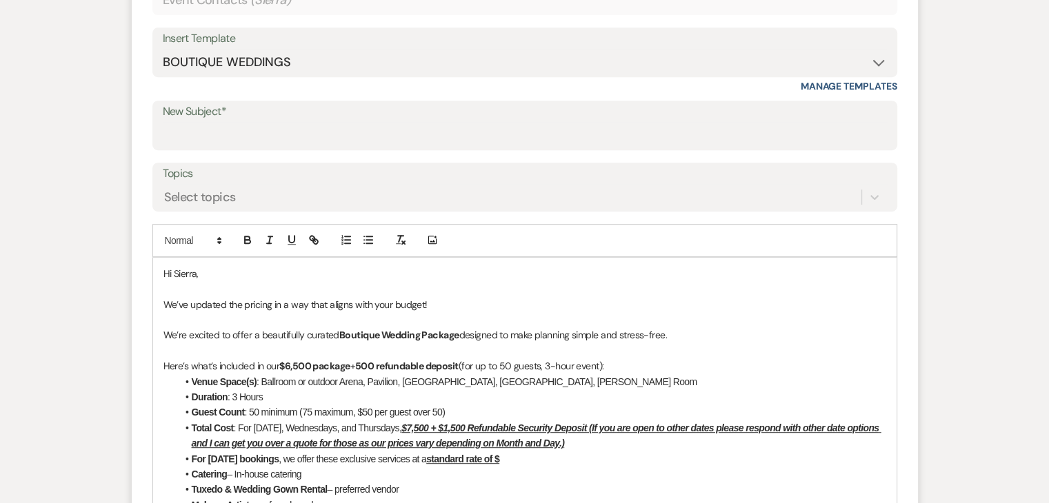
scroll to position [620, 0]
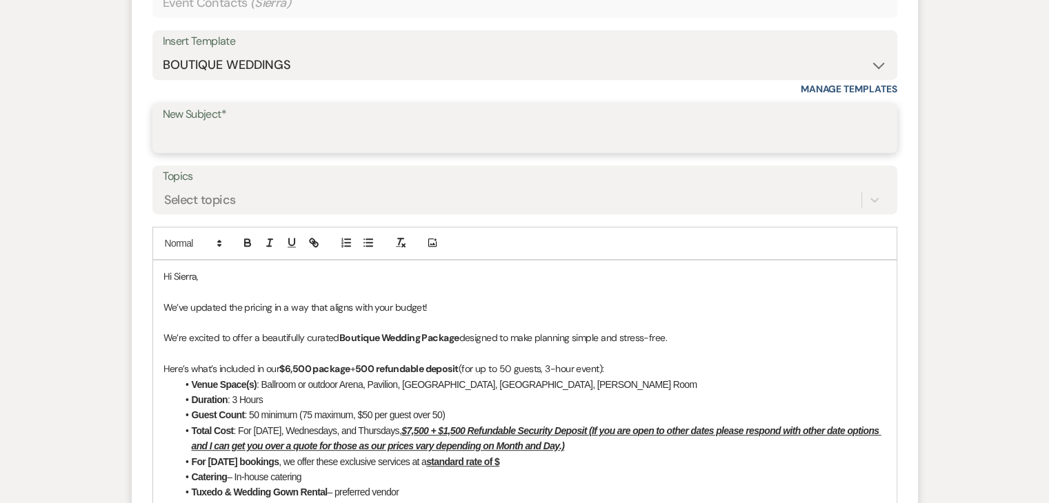
click at [334, 141] on input "New Subject*" at bounding box center [525, 138] width 724 height 27
type input "Enon Ranch Quote"
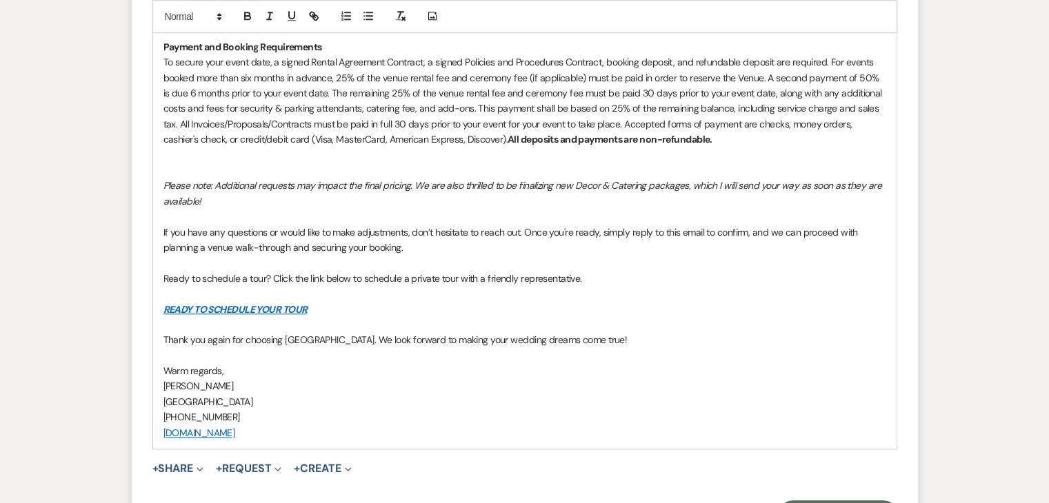
scroll to position [1310, 0]
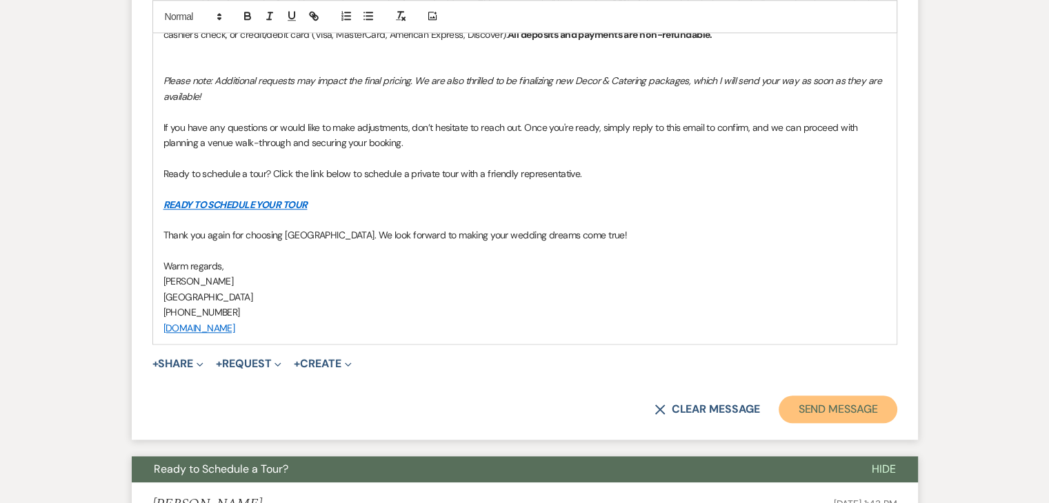
click at [846, 403] on button "Send Message" at bounding box center [837, 410] width 118 height 28
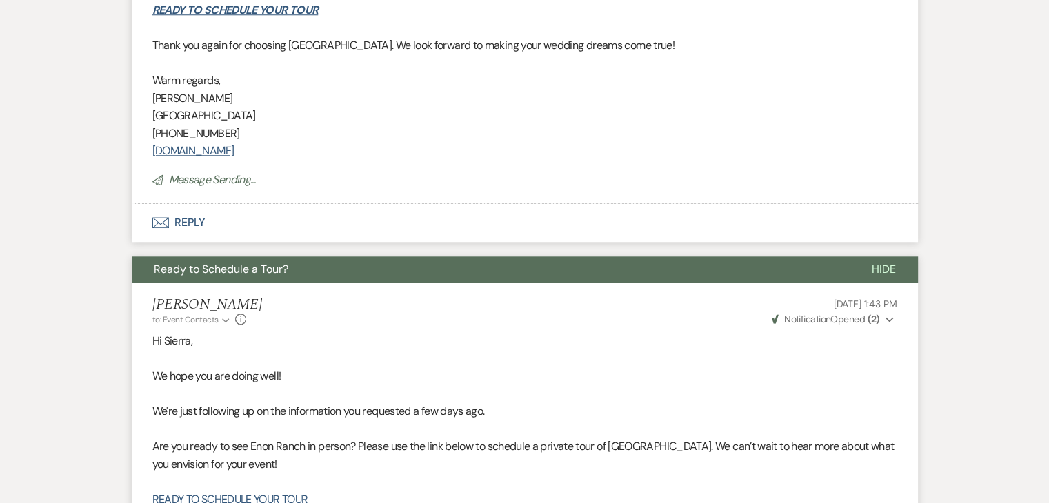
scroll to position [798, 0]
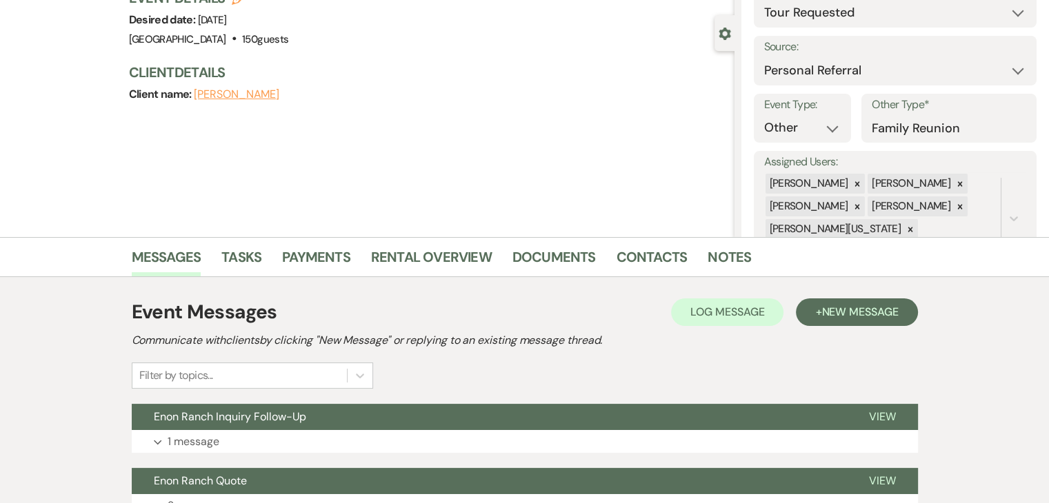
scroll to position [232, 0]
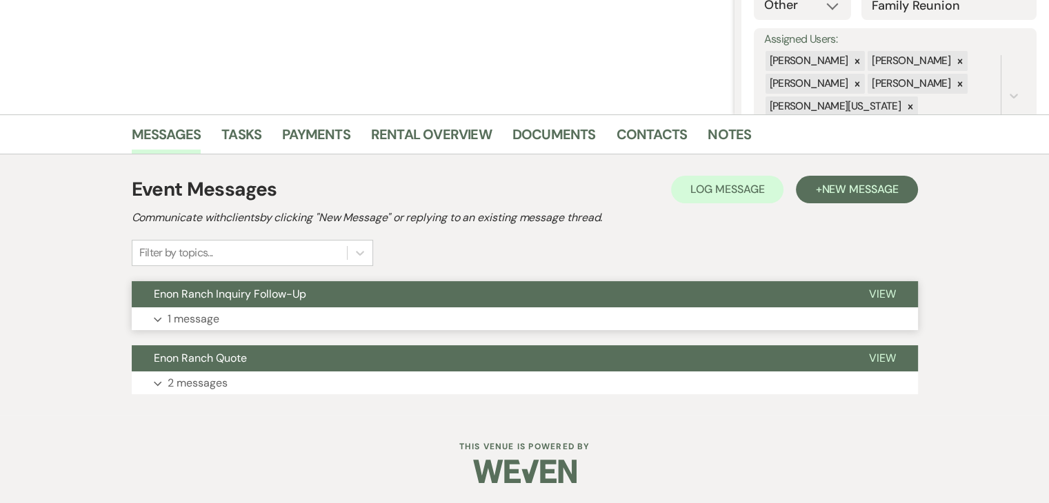
click at [448, 314] on button "Expand 1 message" at bounding box center [525, 318] width 786 height 23
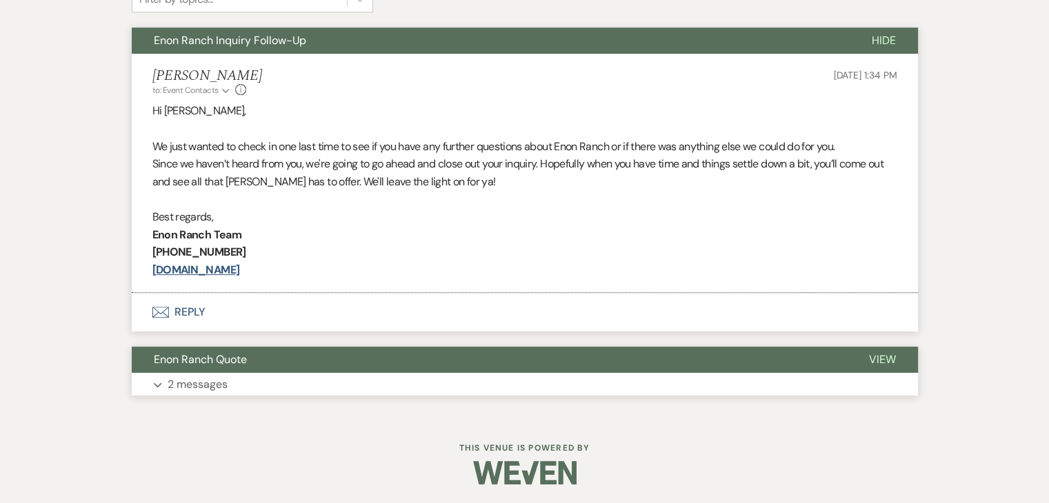
scroll to position [487, 0]
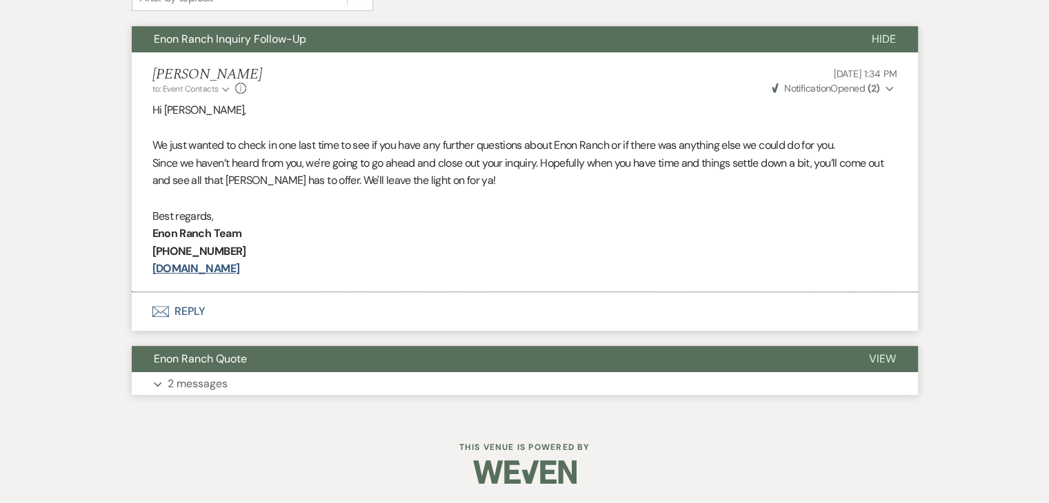
click at [346, 382] on button "Expand 2 messages" at bounding box center [525, 383] width 786 height 23
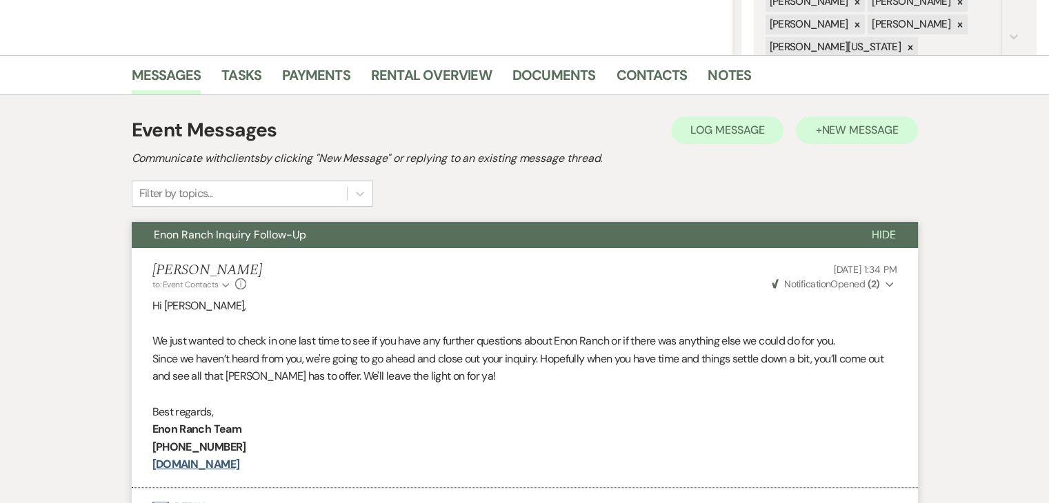
scroll to position [281, 0]
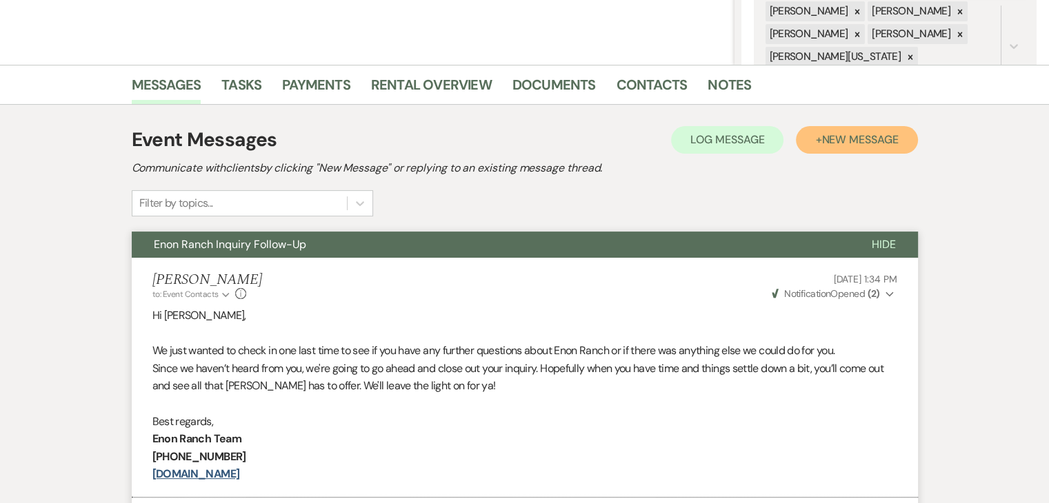
click at [830, 148] on button "+ New Message" at bounding box center [856, 140] width 121 height 28
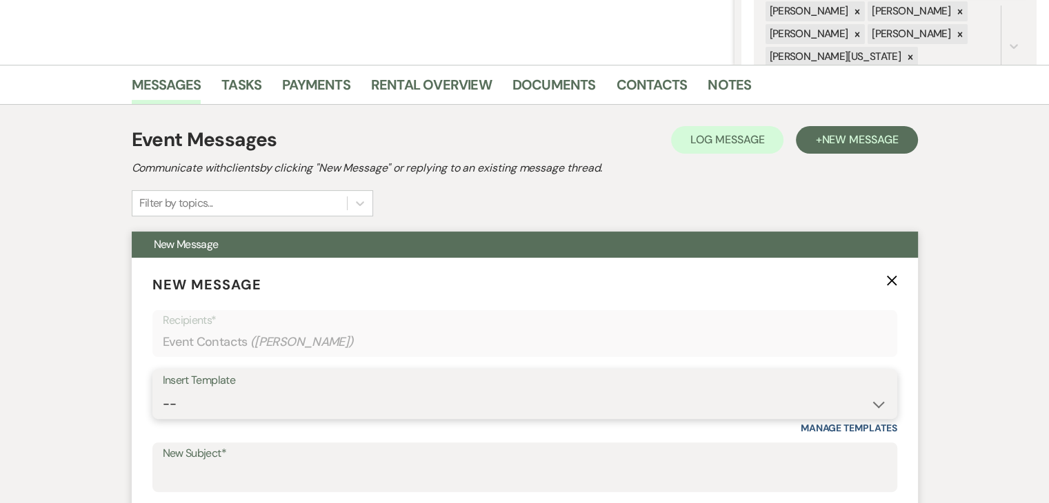
click at [297, 403] on select "--" at bounding box center [525, 404] width 724 height 27
select select "4603"
click at [163, 391] on select "-- Inquiry Follow Up Email #2 Contract Sending Template Payment Template Rental…" at bounding box center [525, 404] width 724 height 27
type input "Checking In – Any Assistance Needed for Your Event?"
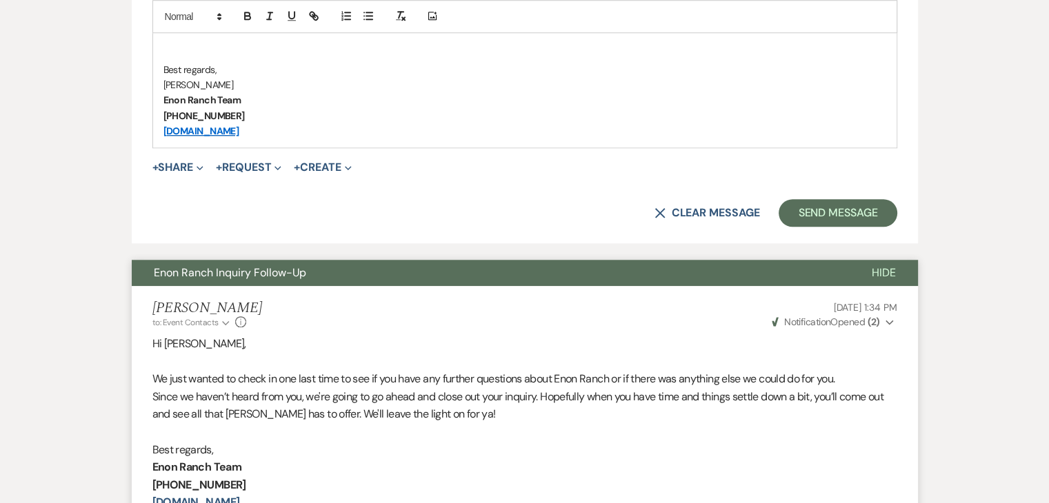
scroll to position [1103, 0]
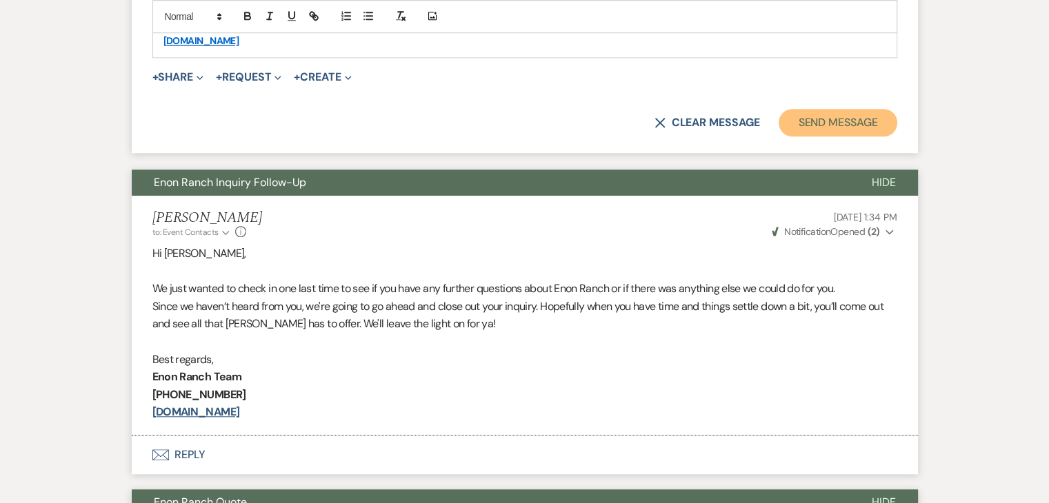
click at [830, 112] on button "Send Message" at bounding box center [837, 123] width 118 height 28
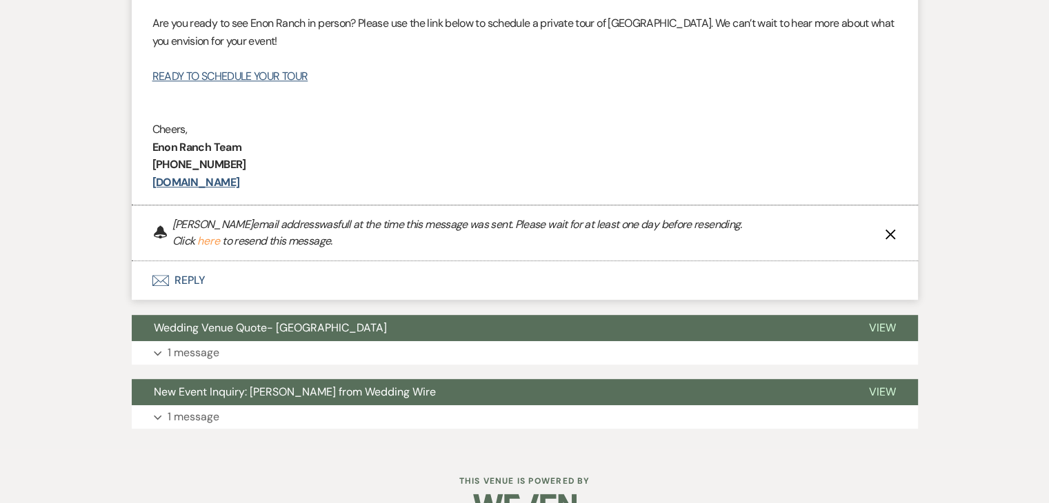
scroll to position [741, 0]
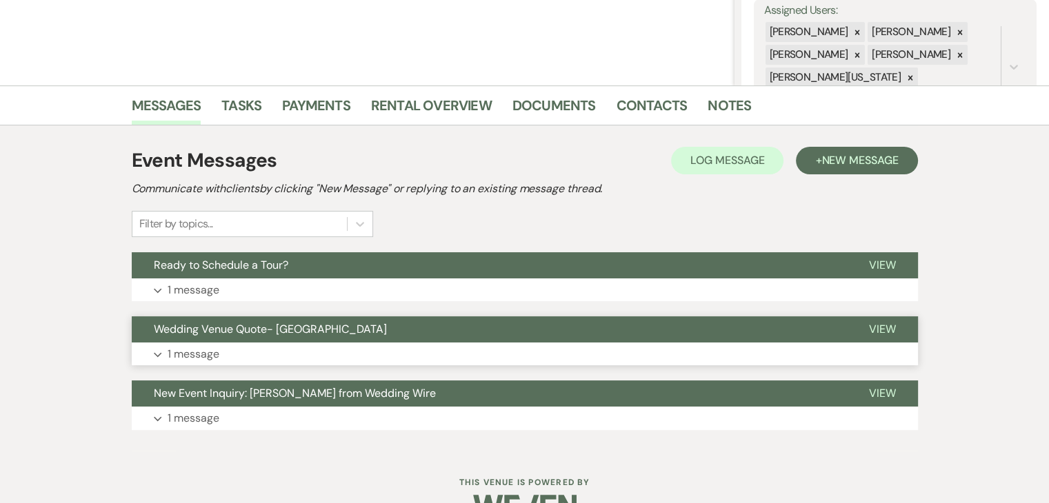
scroll to position [296, 0]
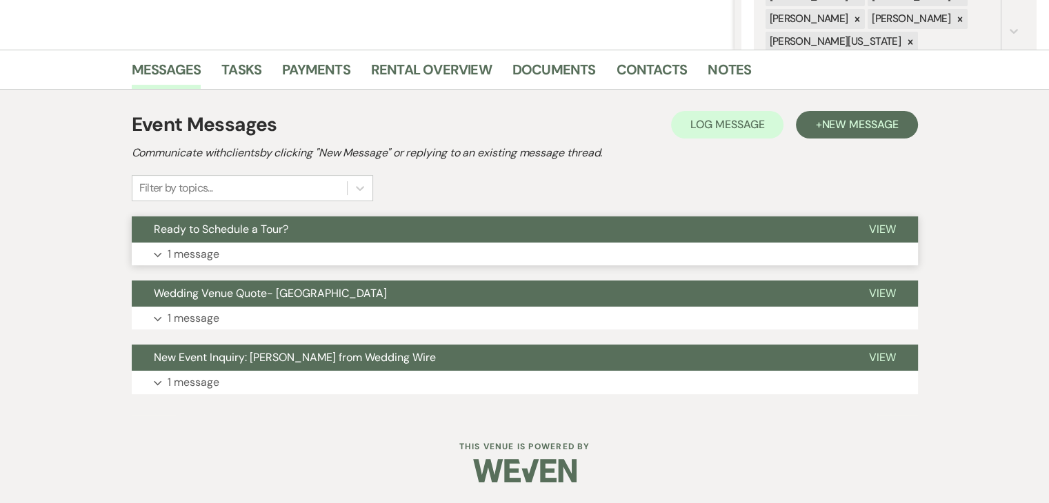
click at [336, 249] on button "Expand 1 message" at bounding box center [525, 254] width 786 height 23
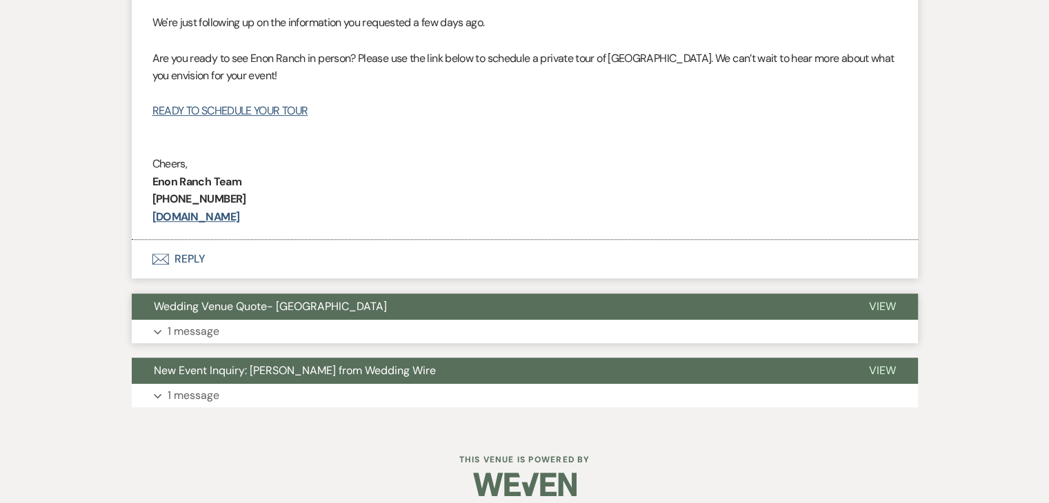
scroll to position [658, 0]
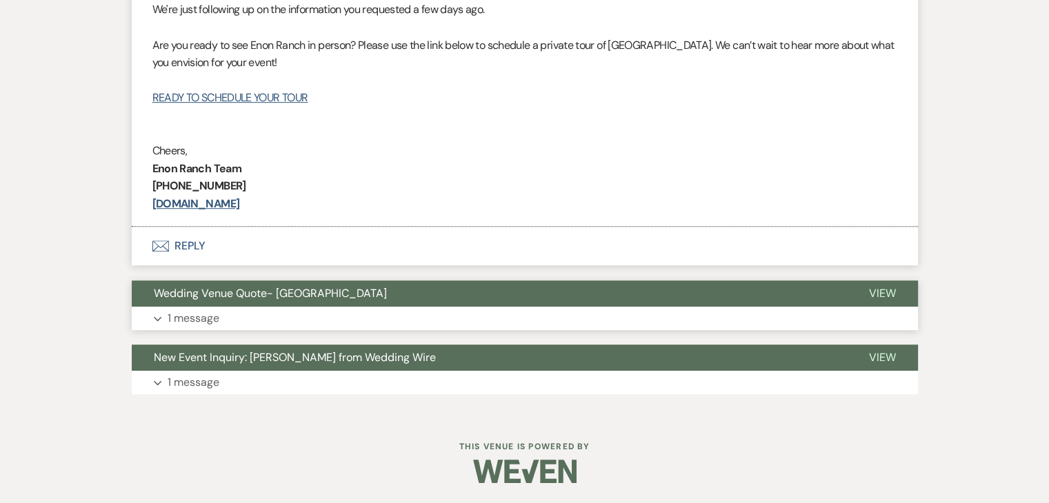
click at [380, 316] on button "Expand 1 message" at bounding box center [525, 318] width 786 height 23
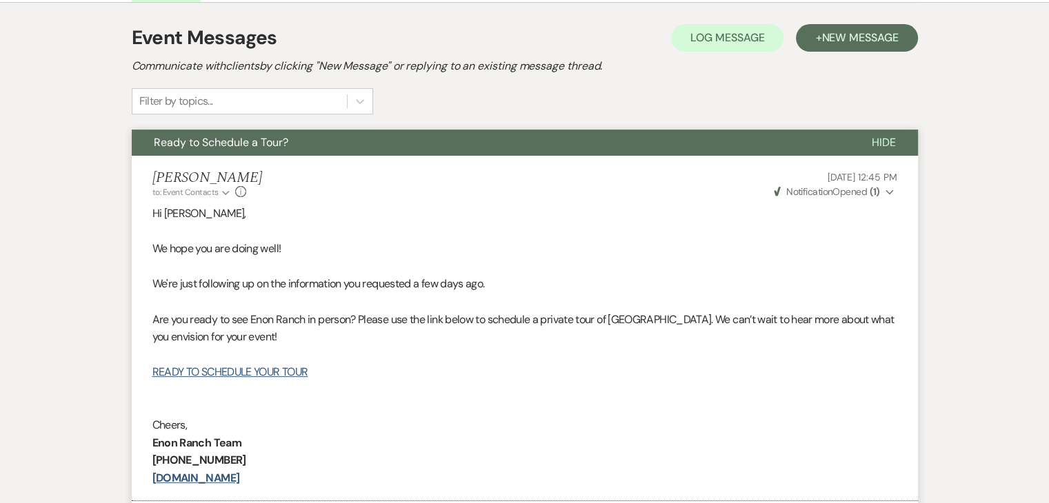
scroll to position [382, 0]
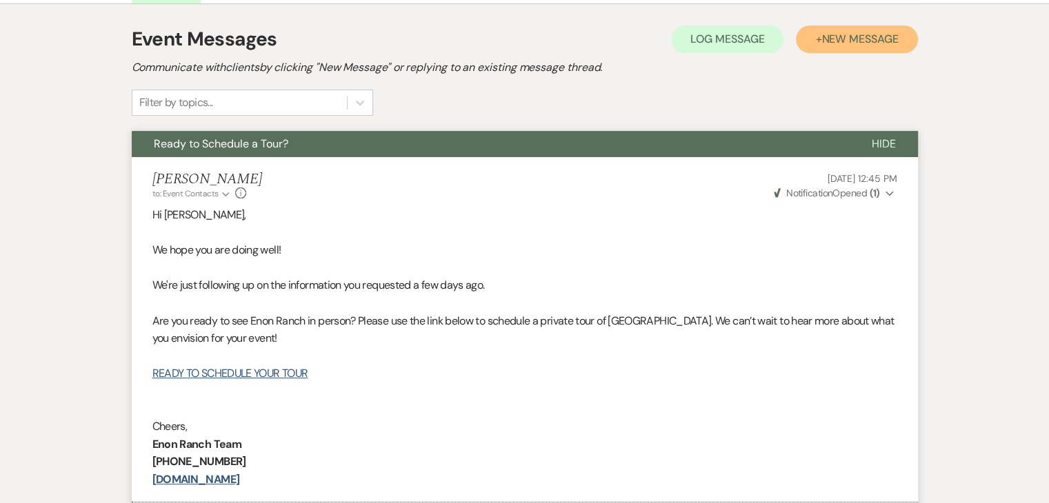
click at [844, 43] on span "New Message" at bounding box center [859, 39] width 77 height 14
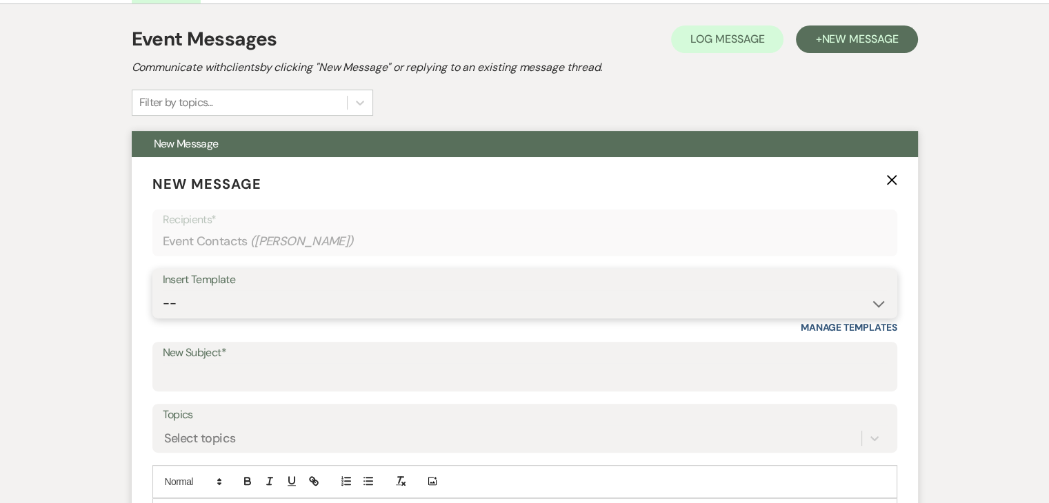
click at [292, 299] on select "-- Inquiry Follow Up Email #2 Contract Sending Template Payment Template Rental…" at bounding box center [525, 303] width 724 height 27
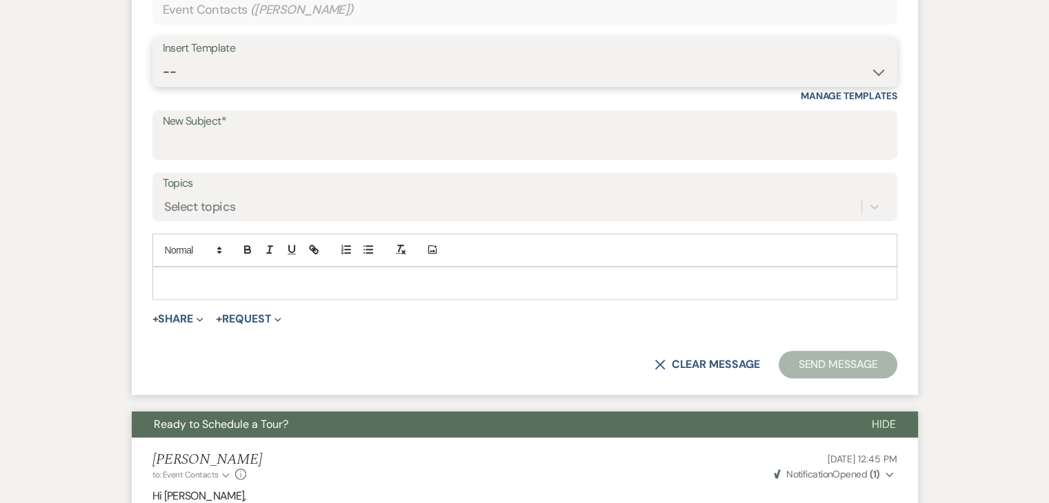
scroll to position [589, 0]
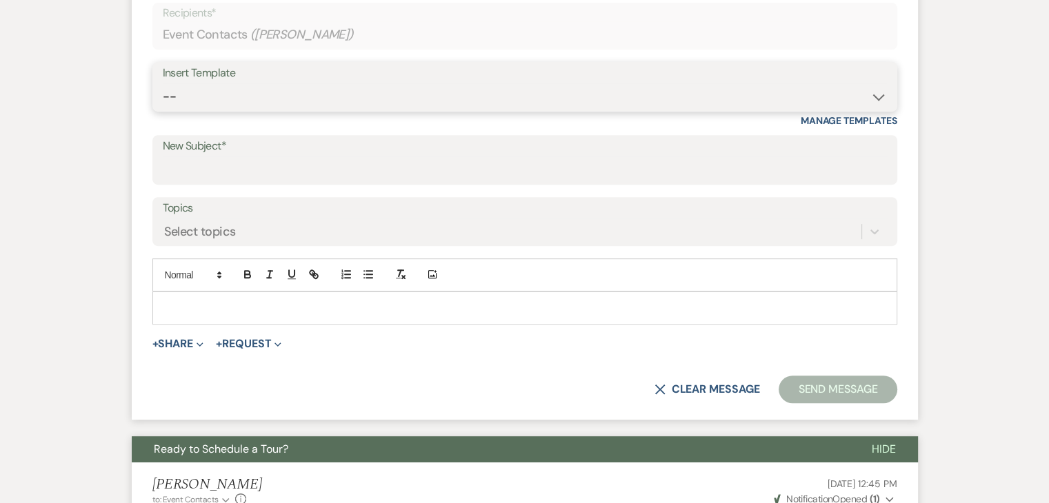
click at [272, 93] on select "-- Inquiry Follow Up Email #2 Contract Sending Template Payment Template Rental…" at bounding box center [525, 96] width 724 height 27
select select "4603"
click at [163, 83] on select "-- Inquiry Follow Up Email #2 Contract Sending Template Payment Template Rental…" at bounding box center [525, 96] width 724 height 27
type input "Checking In – Any Assistance Needed for Your Event?"
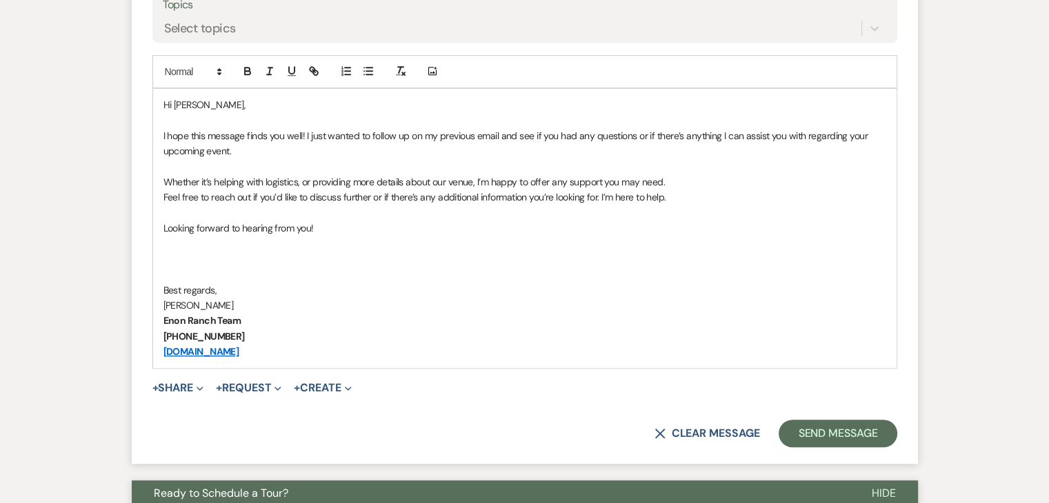
scroll to position [796, 0]
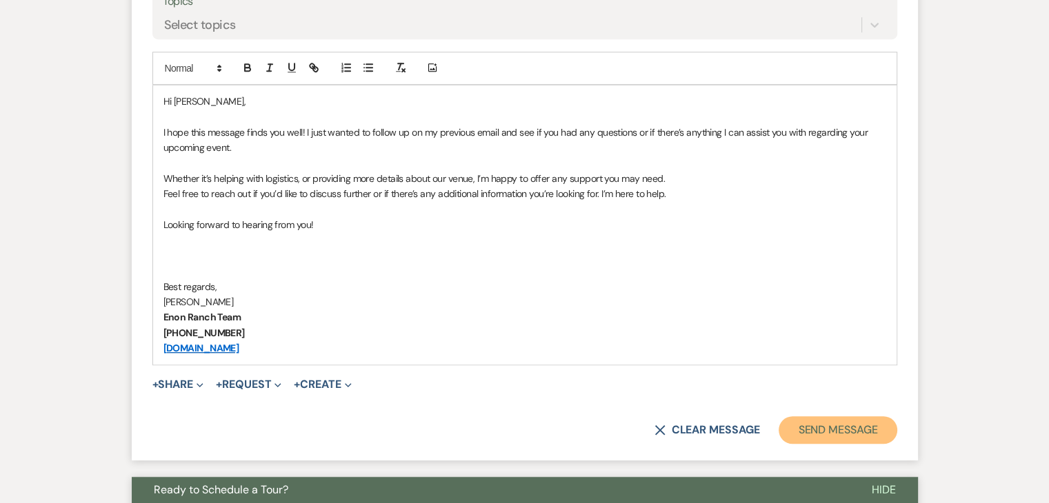
click at [867, 431] on button "Send Message" at bounding box center [837, 430] width 118 height 28
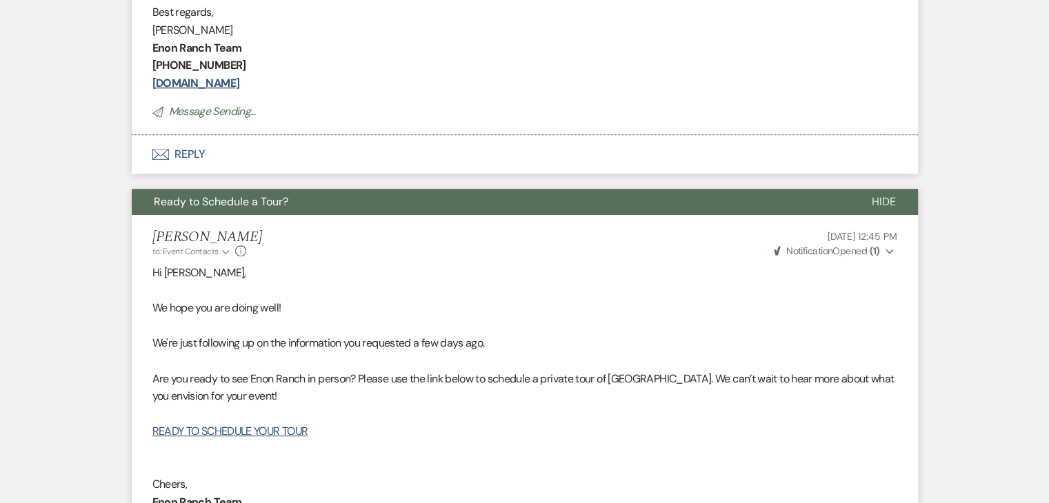
scroll to position [284, 0]
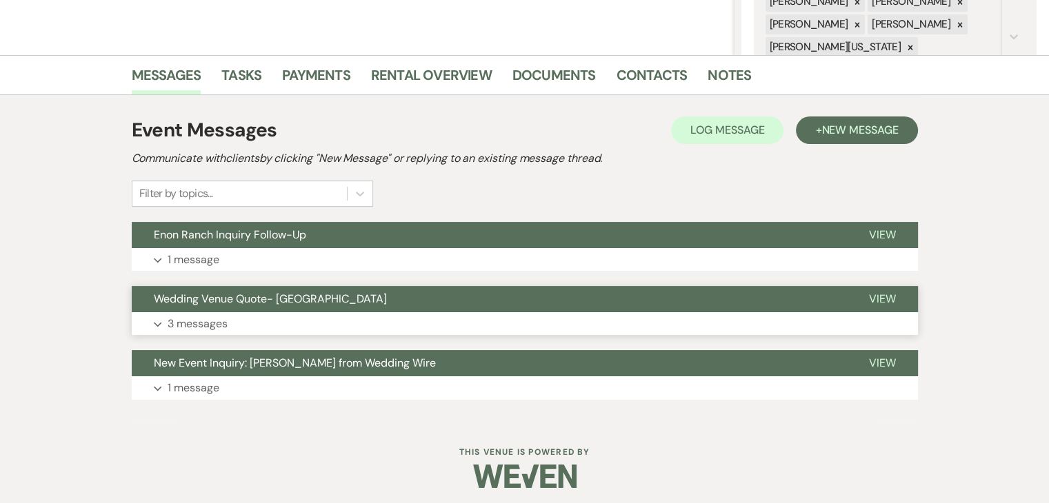
scroll to position [296, 0]
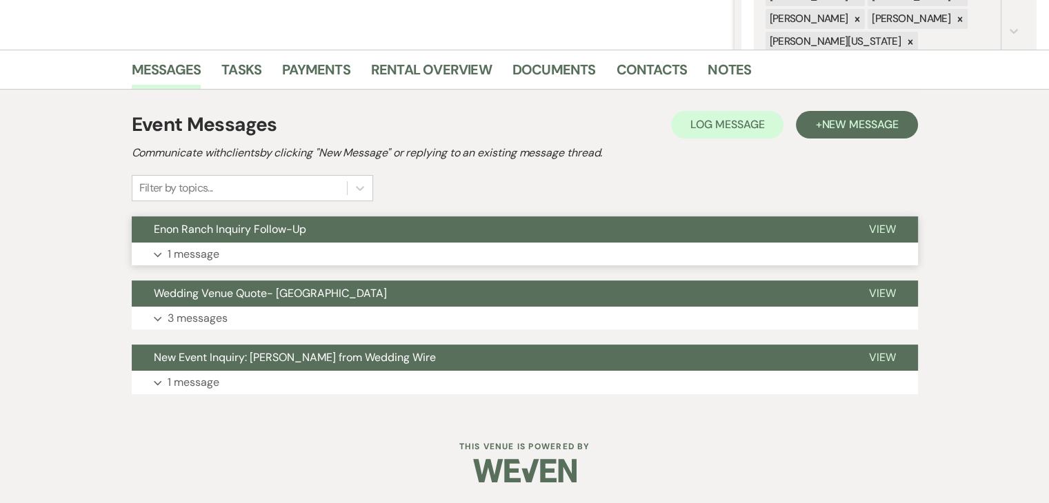
click at [385, 263] on button "Expand 1 message" at bounding box center [525, 254] width 786 height 23
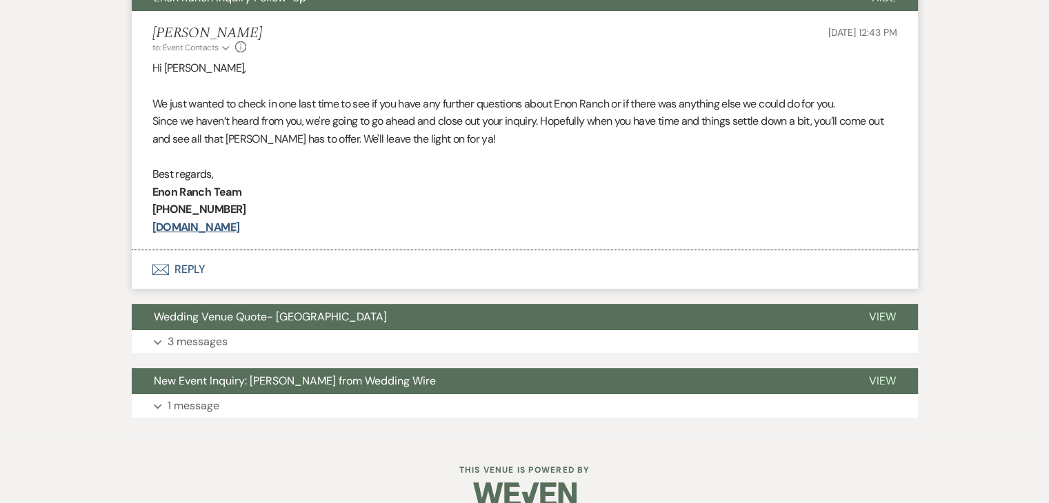
scroll to position [551, 0]
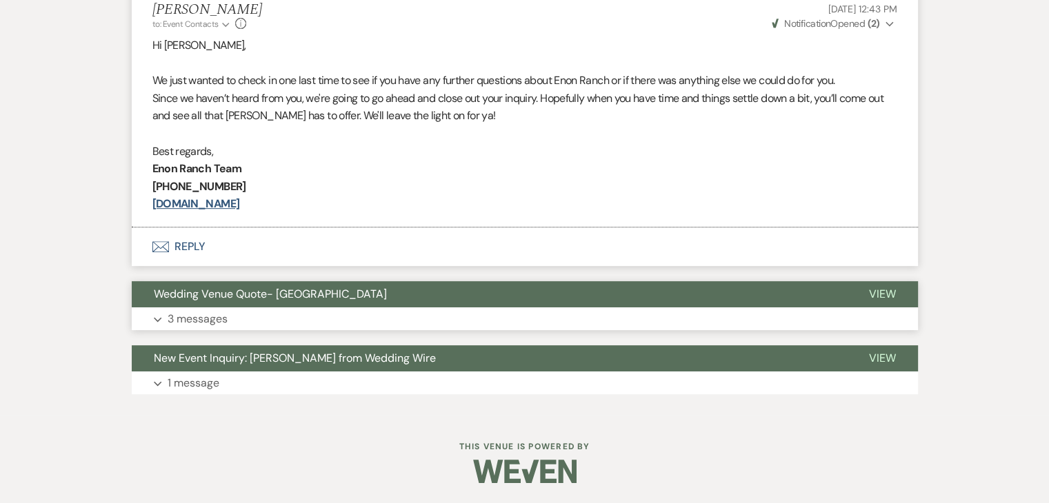
click at [347, 318] on button "Expand 3 messages" at bounding box center [525, 318] width 786 height 23
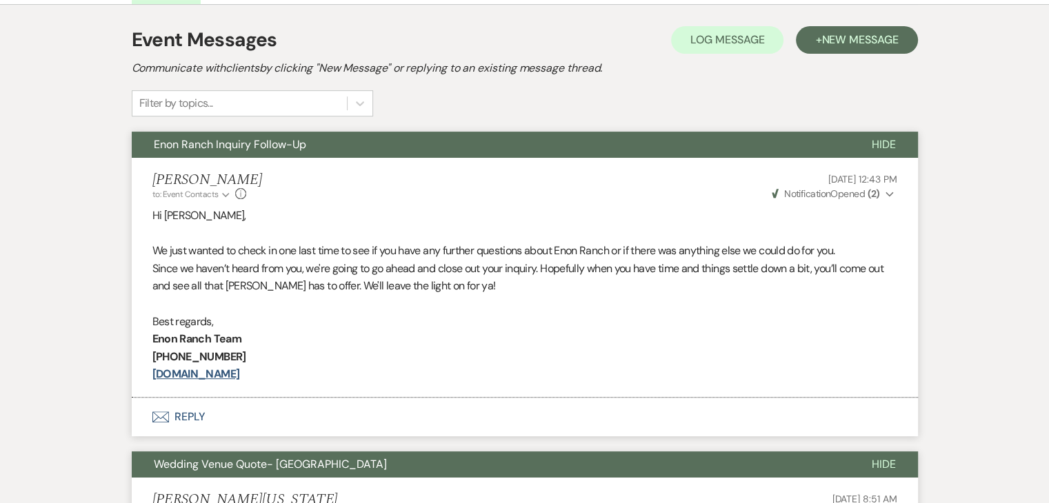
scroll to position [345, 0]
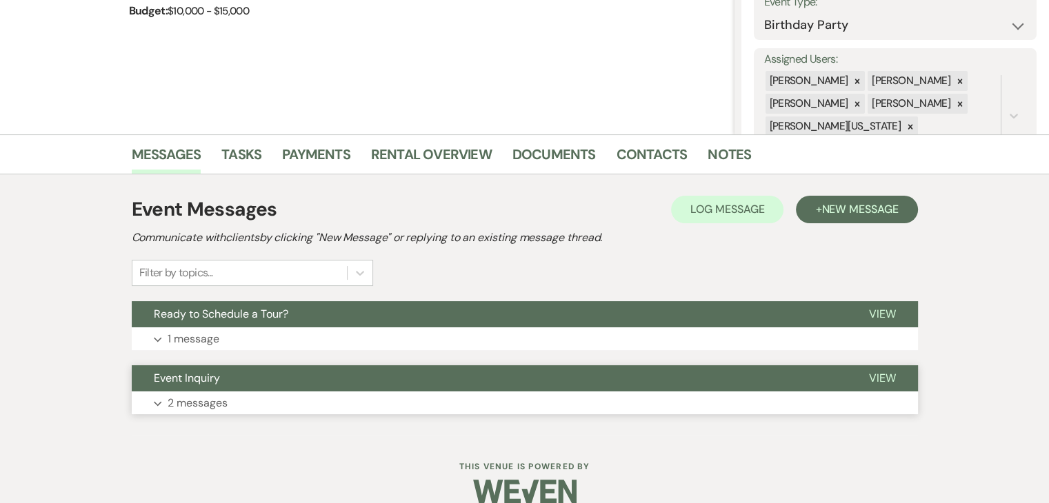
scroll to position [232, 0]
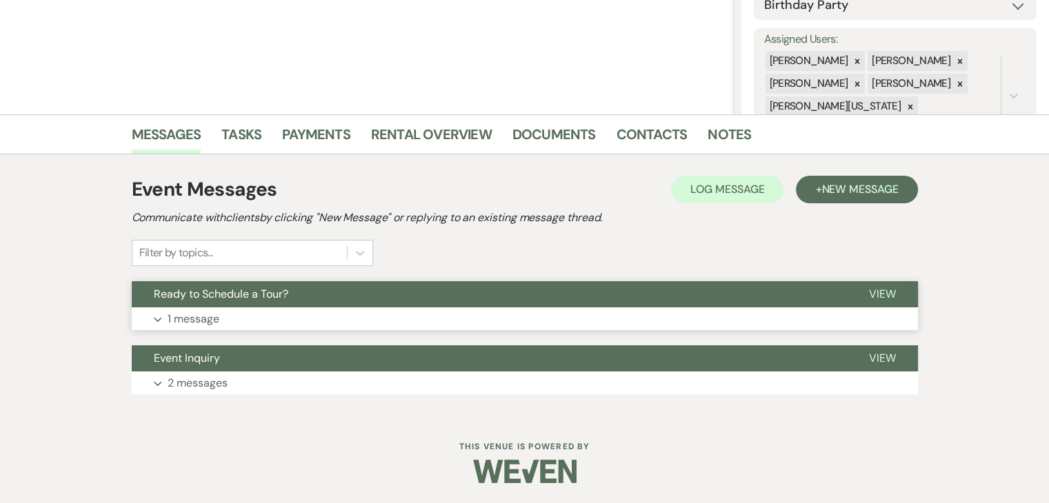
click at [406, 324] on button "Expand 1 message" at bounding box center [525, 318] width 786 height 23
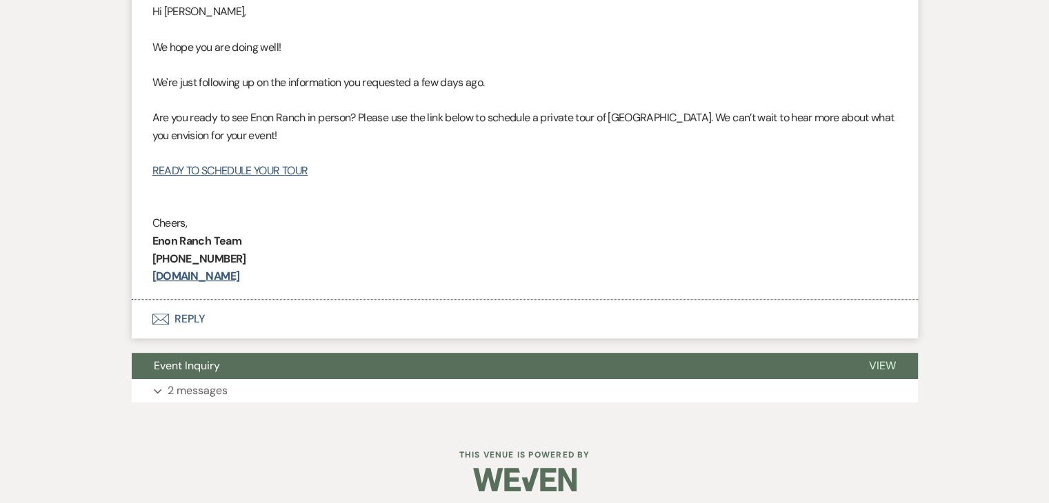
scroll to position [593, 0]
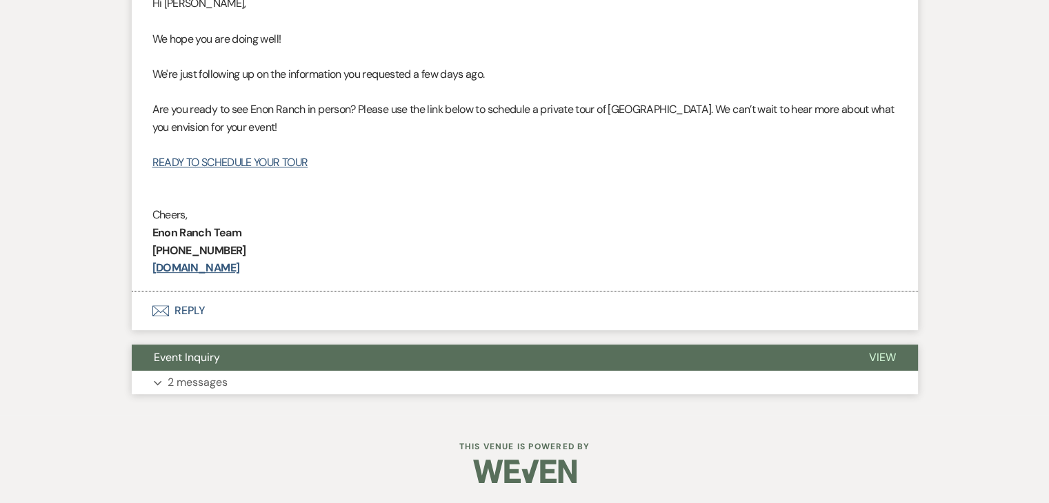
click at [491, 369] on button "Event Inquiry" at bounding box center [489, 358] width 715 height 26
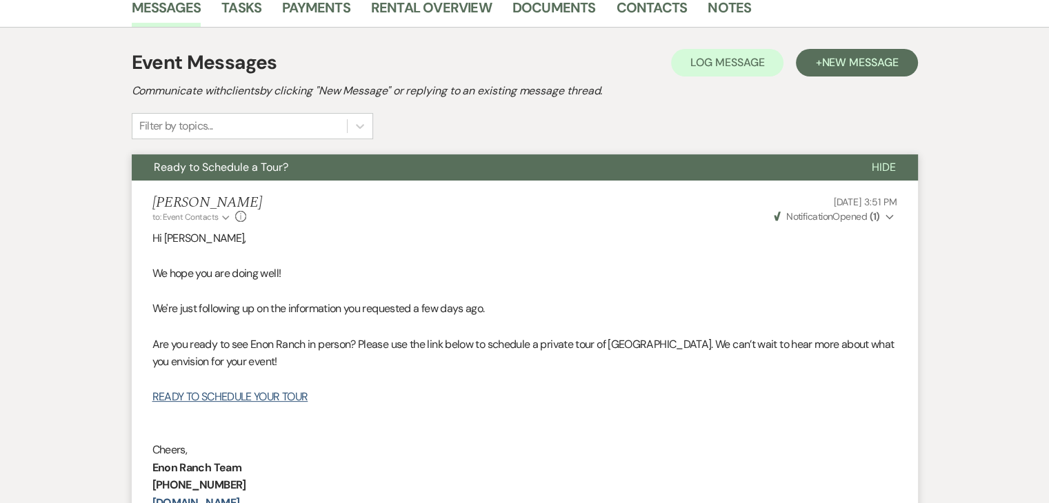
scroll to position [385, 0]
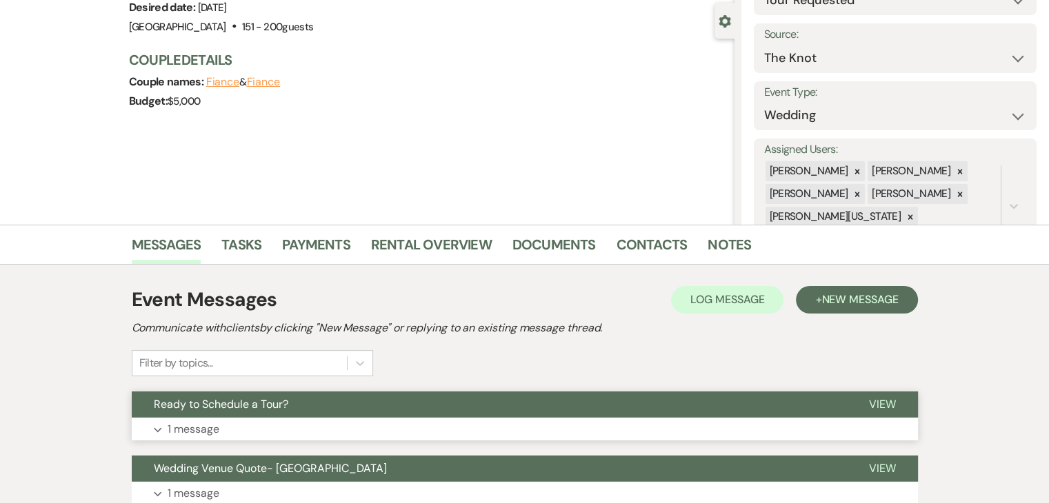
scroll to position [296, 0]
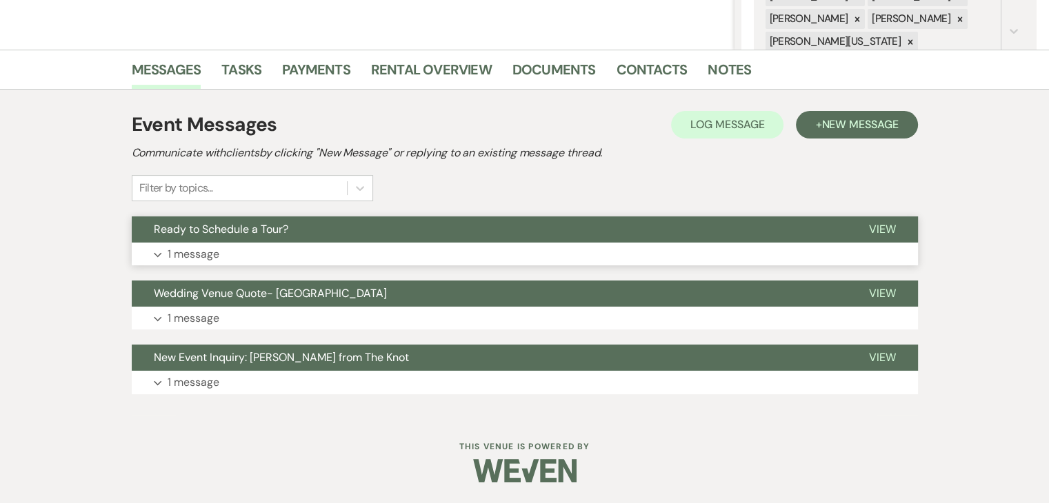
click at [383, 254] on button "Expand 1 message" at bounding box center [525, 254] width 786 height 23
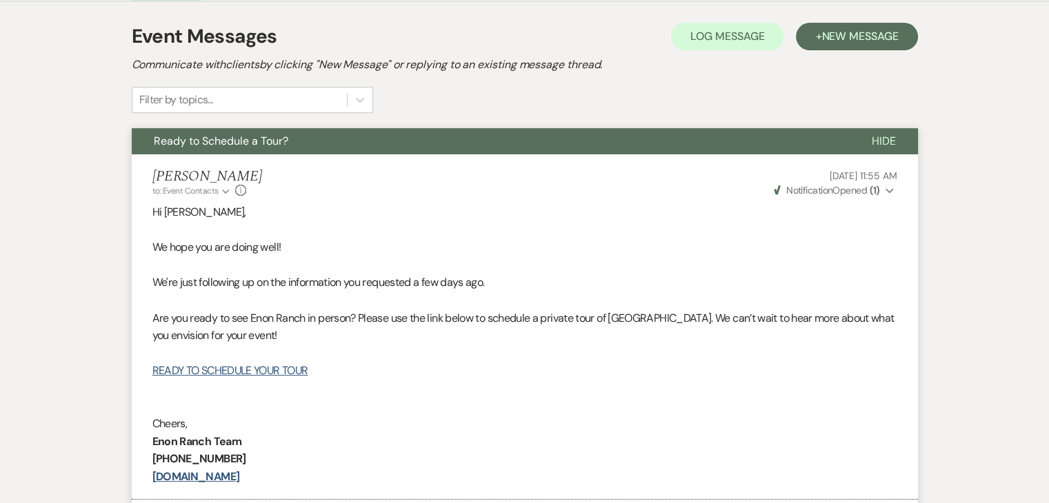
scroll to position [365, 0]
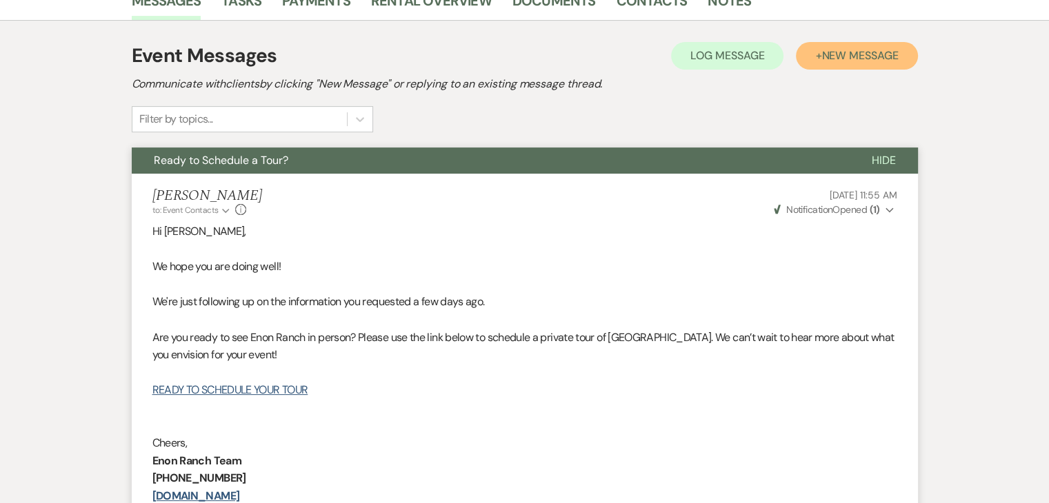
click at [858, 68] on button "+ New Message" at bounding box center [856, 56] width 121 height 28
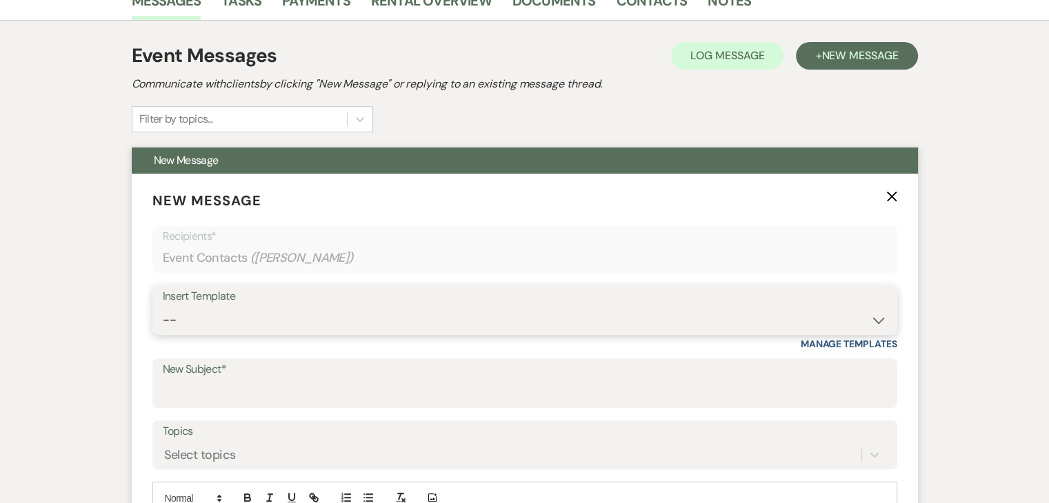
click at [381, 316] on select "-- Inquiry Follow Up Email #2 Contract Sending Template Payment Template Rental…" at bounding box center [525, 320] width 724 height 27
select select "4603"
click at [163, 307] on select "-- Inquiry Follow Up Email #2 Contract Sending Template Payment Template Rental…" at bounding box center [525, 320] width 724 height 27
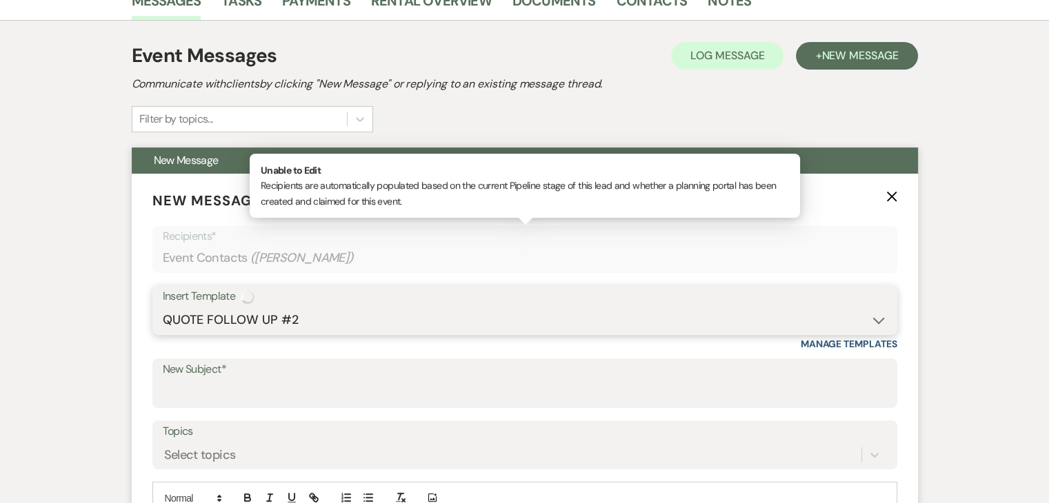
type input "Checking In – Any Assistance Needed for Your Event?"
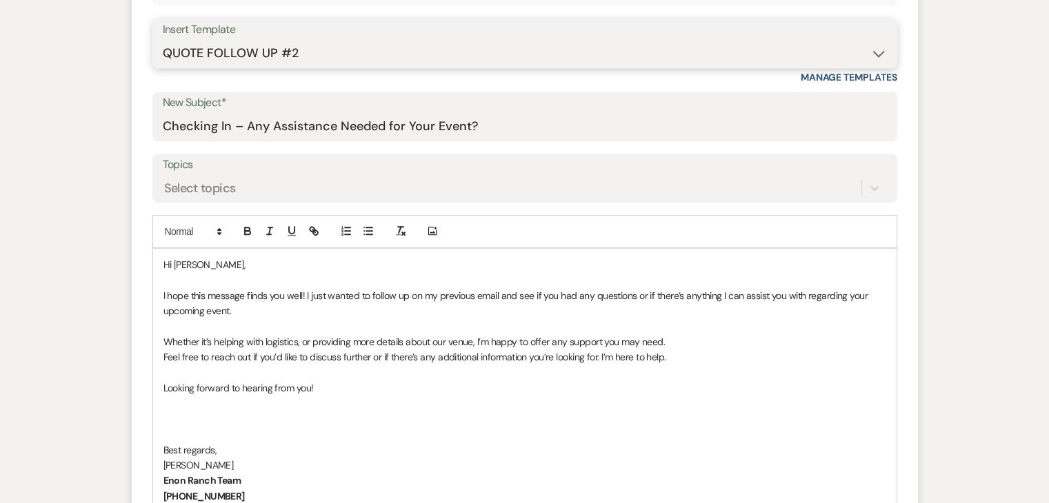
scroll to position [641, 0]
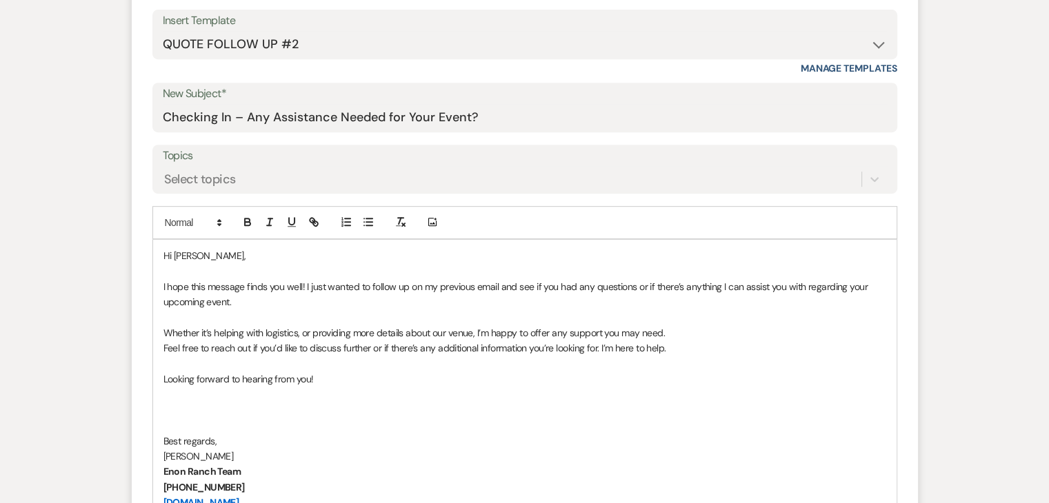
click at [609, 310] on p at bounding box center [524, 317] width 722 height 15
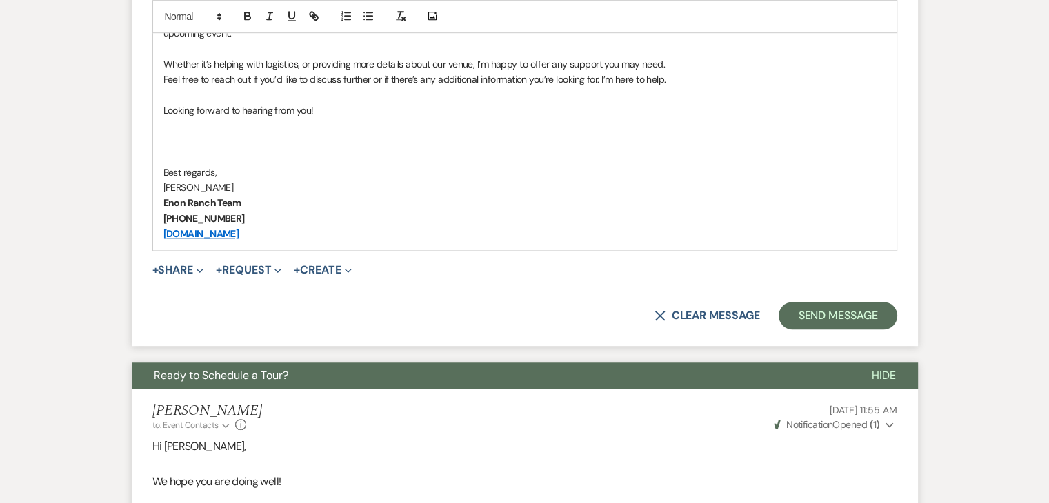
scroll to position [917, 0]
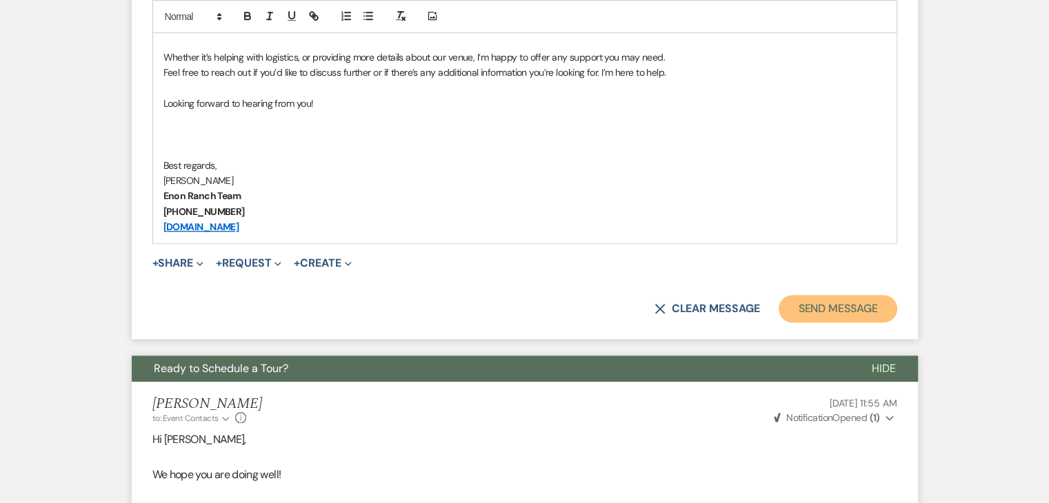
click at [800, 297] on button "Send Message" at bounding box center [837, 309] width 118 height 28
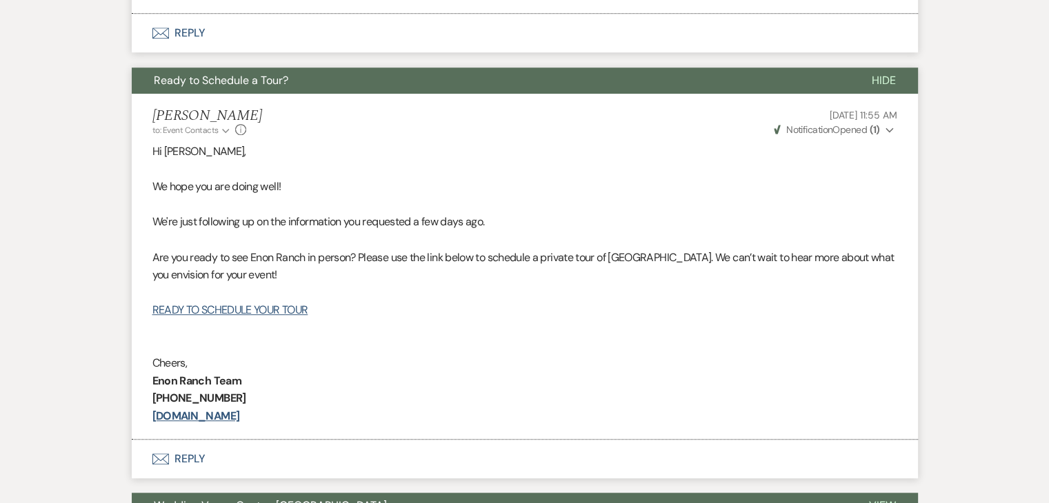
scroll to position [405, 0]
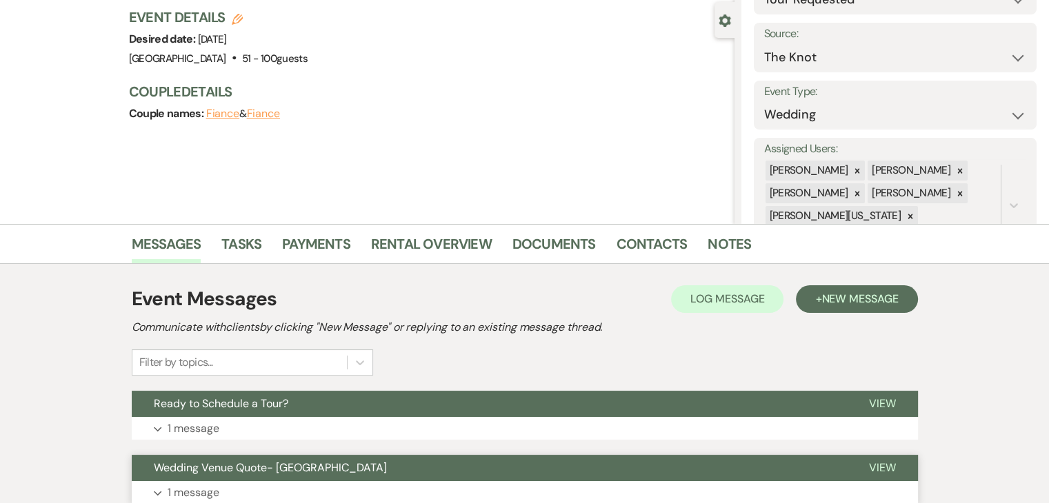
scroll to position [276, 0]
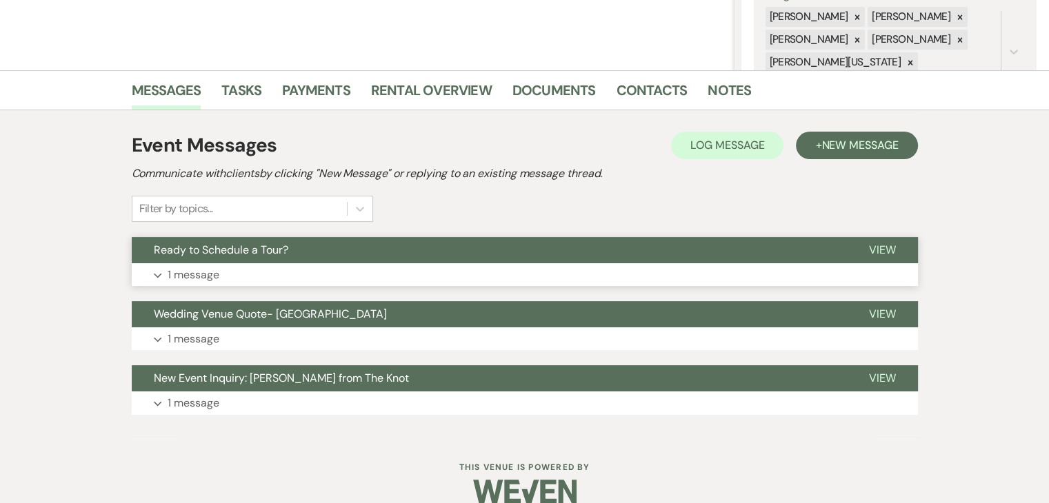
click at [385, 282] on button "Expand 1 message" at bounding box center [525, 274] width 786 height 23
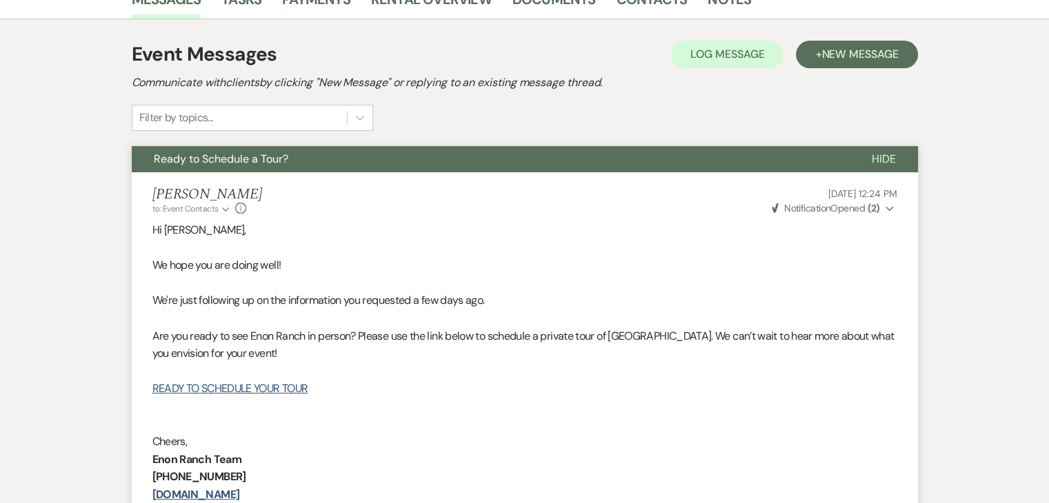
scroll to position [345, 0]
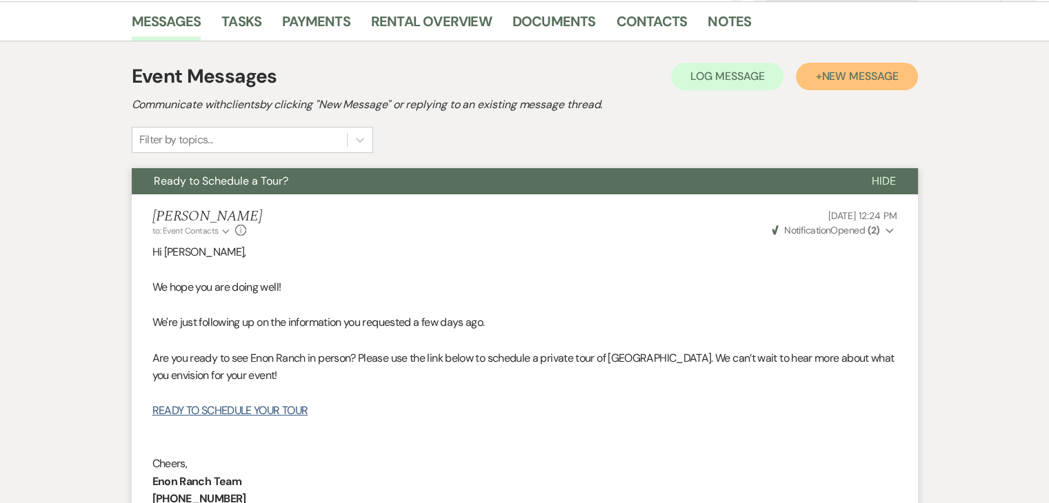
click at [830, 75] on span "New Message" at bounding box center [859, 76] width 77 height 14
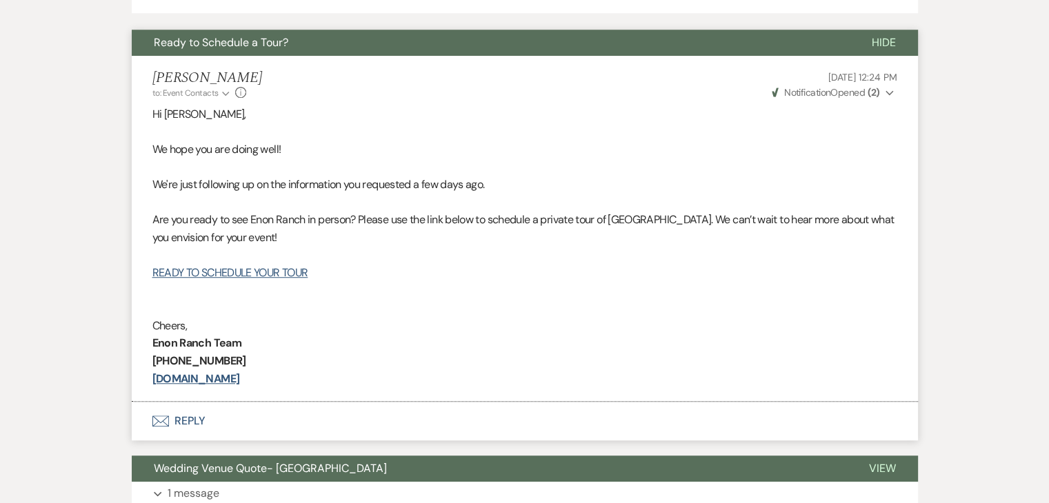
scroll to position [1169, 0]
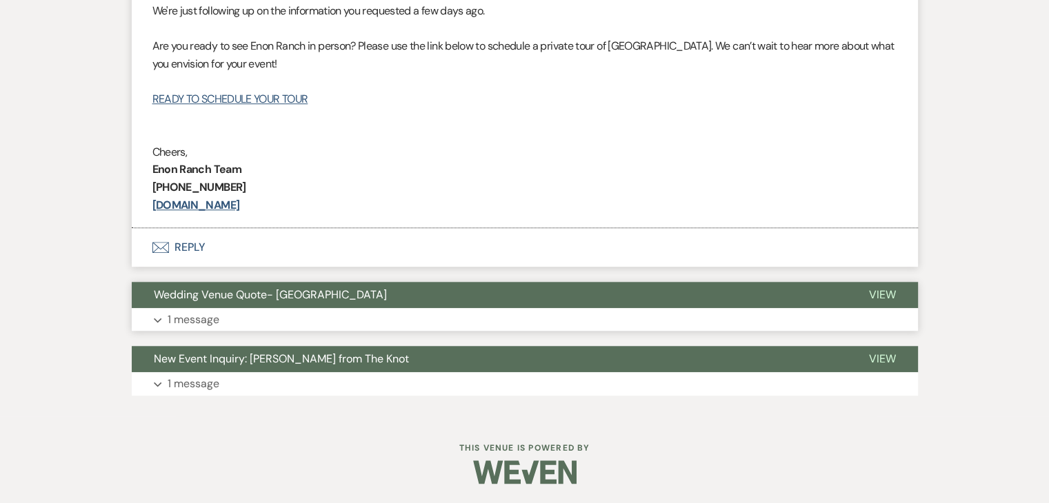
click at [376, 324] on button "Expand 1 message" at bounding box center [525, 319] width 786 height 23
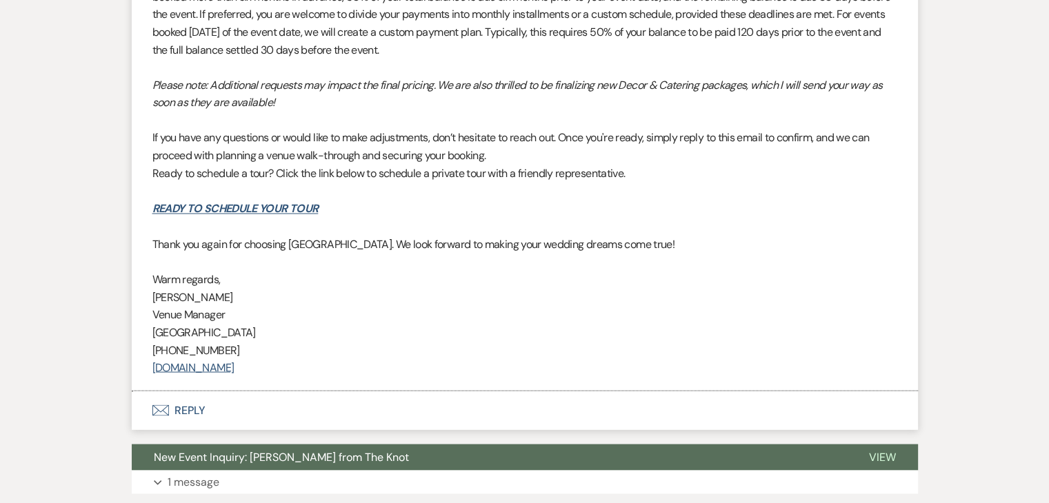
scroll to position [2483, 0]
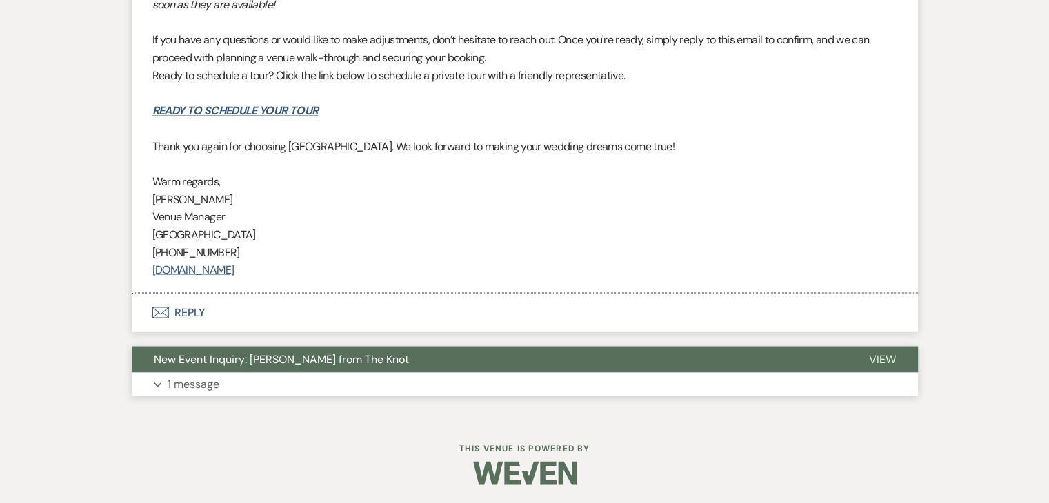
click at [265, 384] on button "Expand 1 message" at bounding box center [525, 383] width 786 height 23
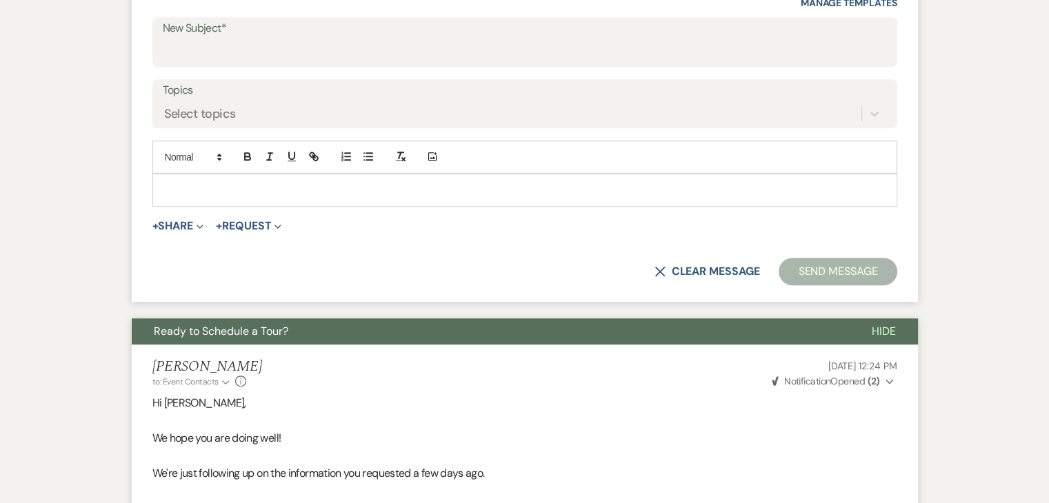
scroll to position [484, 0]
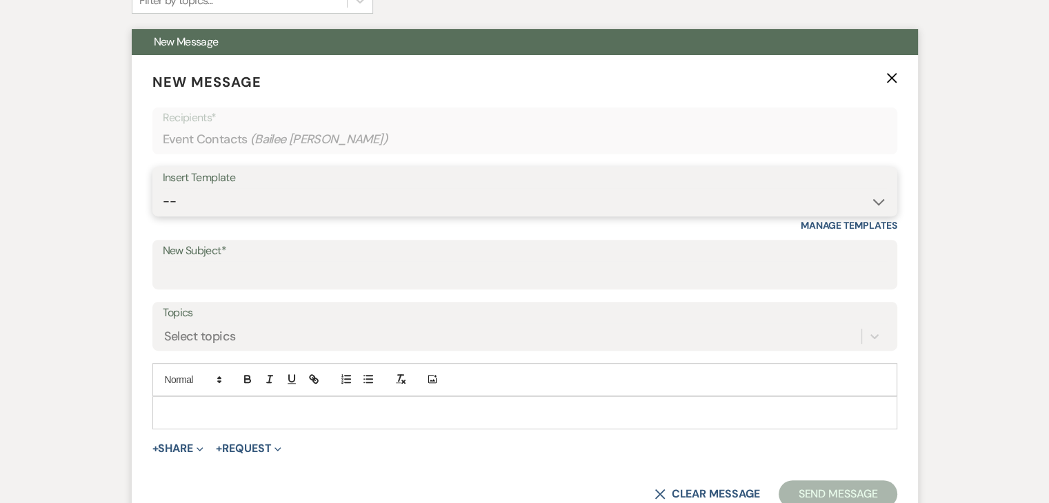
click at [303, 193] on select "-- Inquiry Follow Up Email #2 Contract Sending Template Payment Template Rental…" at bounding box center [525, 201] width 724 height 27
select select "5986"
click at [163, 188] on select "-- Inquiry Follow Up Email #2 Contract Sending Template Payment Template Rental…" at bounding box center [525, 201] width 724 height 27
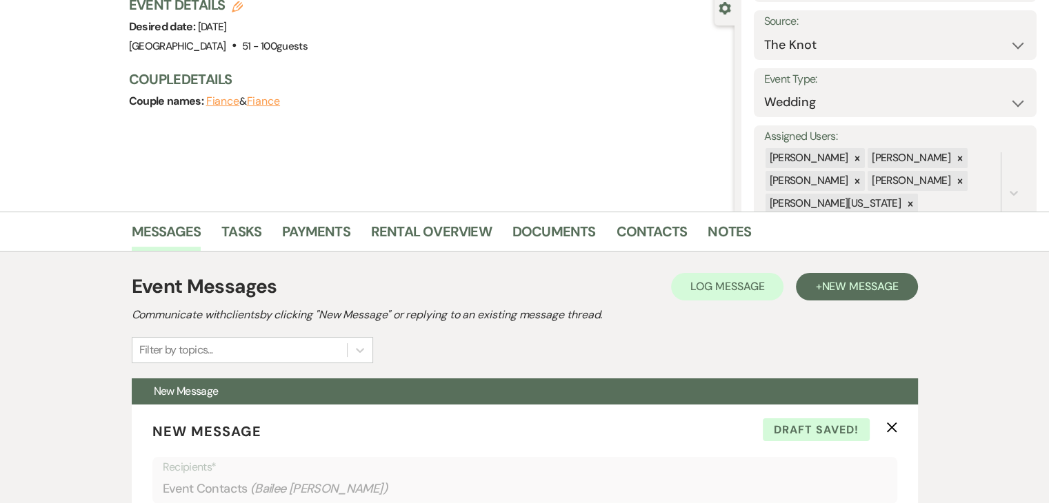
scroll to position [276, 0]
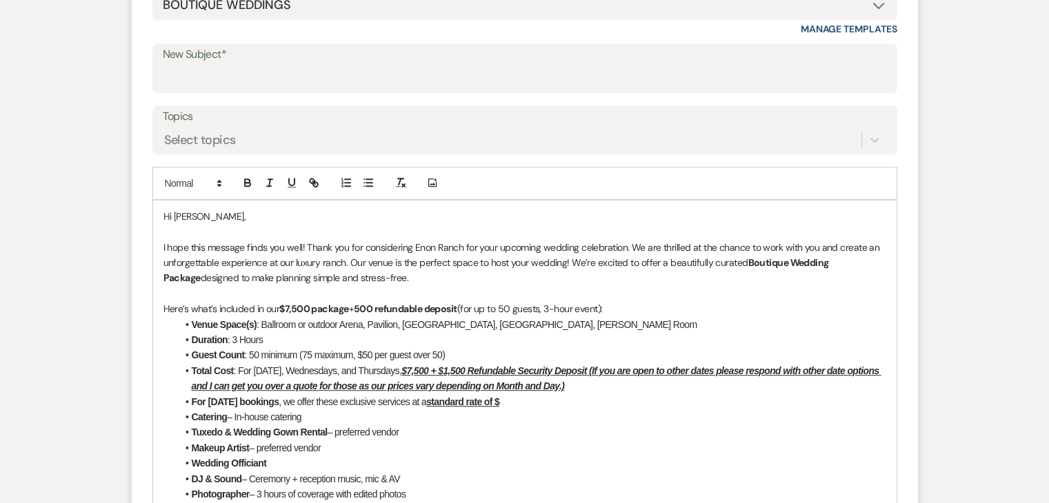
scroll to position [689, 0]
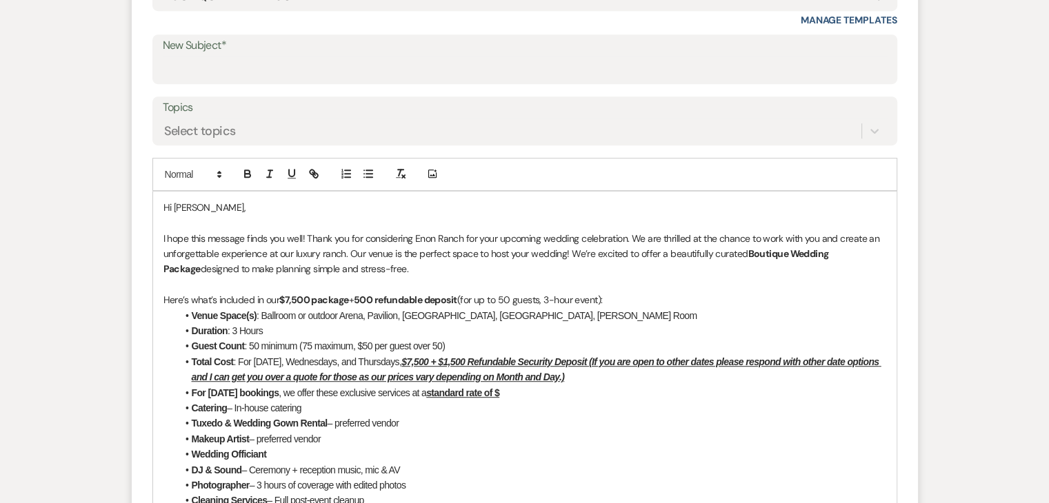
click at [290, 301] on strong "$7,500 package" at bounding box center [313, 300] width 69 height 12
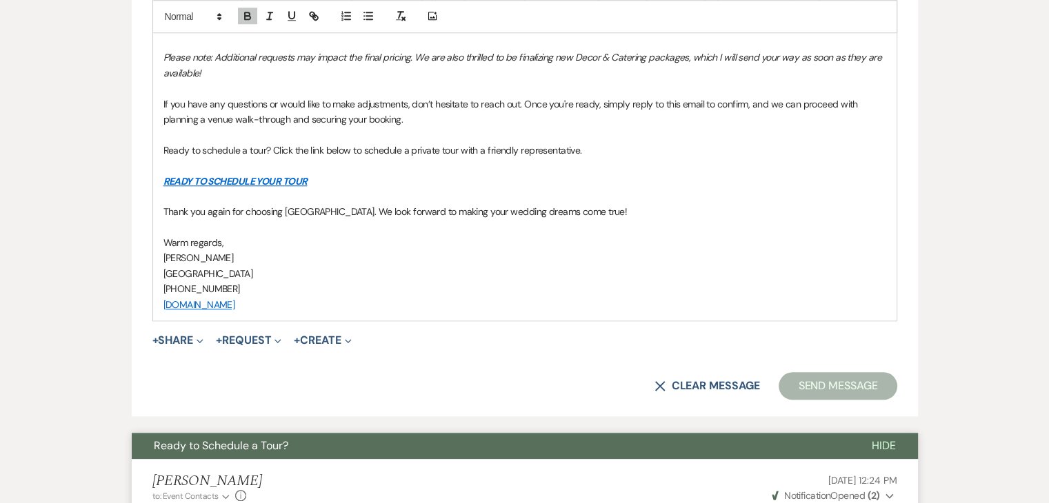
scroll to position [1379, 0]
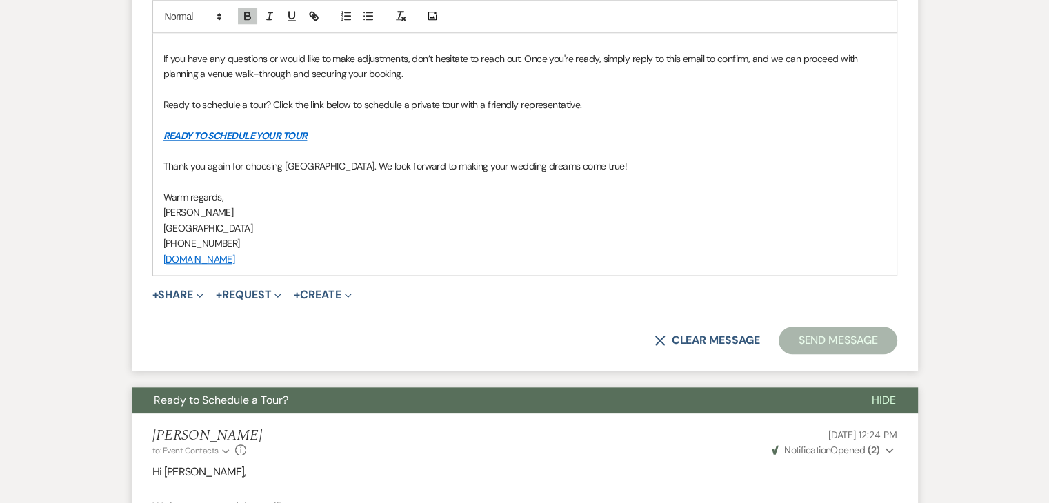
click at [612, 225] on p "[GEOGRAPHIC_DATA]" at bounding box center [524, 228] width 722 height 15
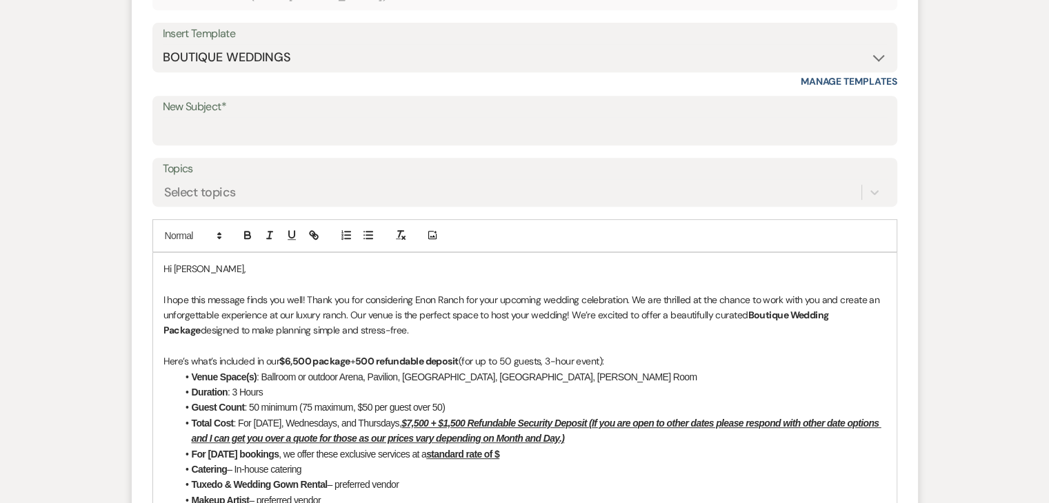
scroll to position [620, 0]
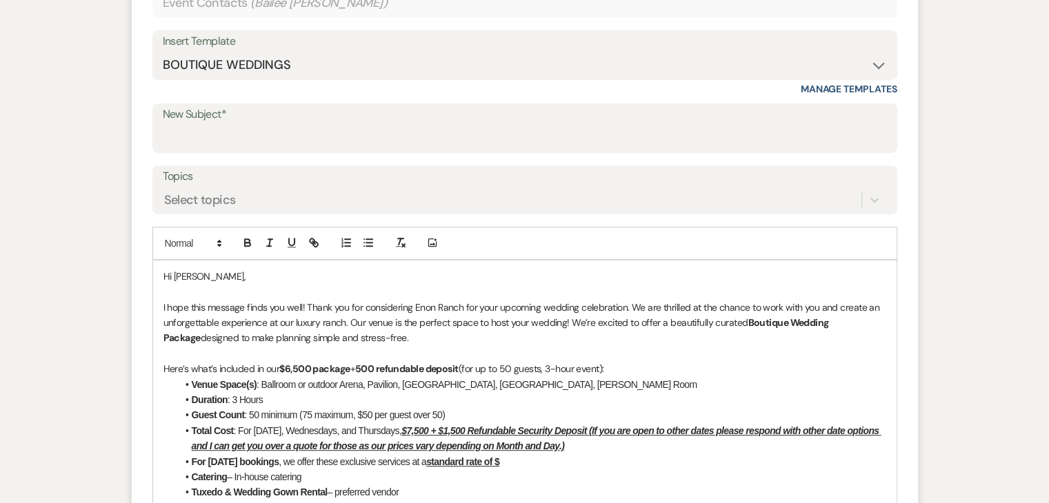
click at [348, 122] on label "New Subject*" at bounding box center [525, 115] width 724 height 20
click at [348, 125] on input "New Subject*" at bounding box center [525, 138] width 724 height 27
click at [357, 141] on input "New Subject*" at bounding box center [525, 138] width 724 height 27
type input "Enon Ranch Quote"
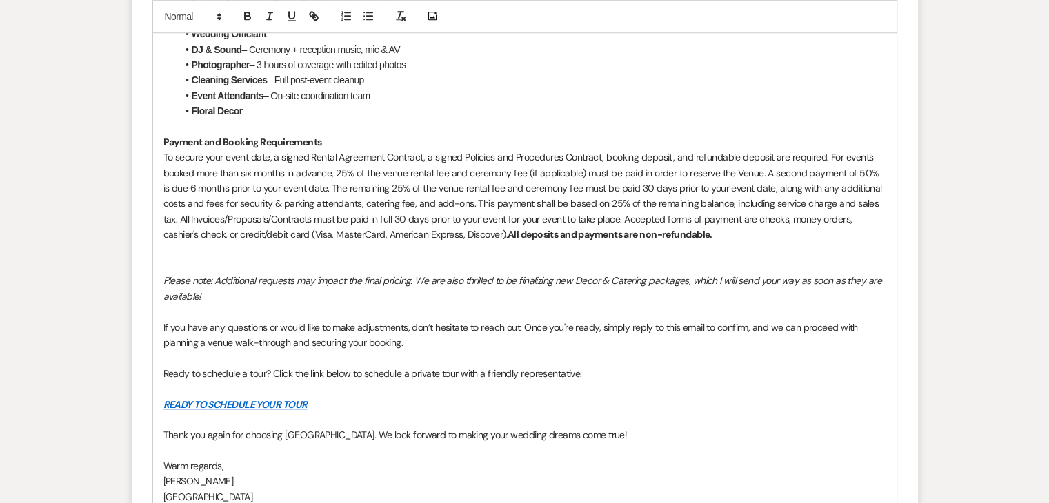
scroll to position [1241, 0]
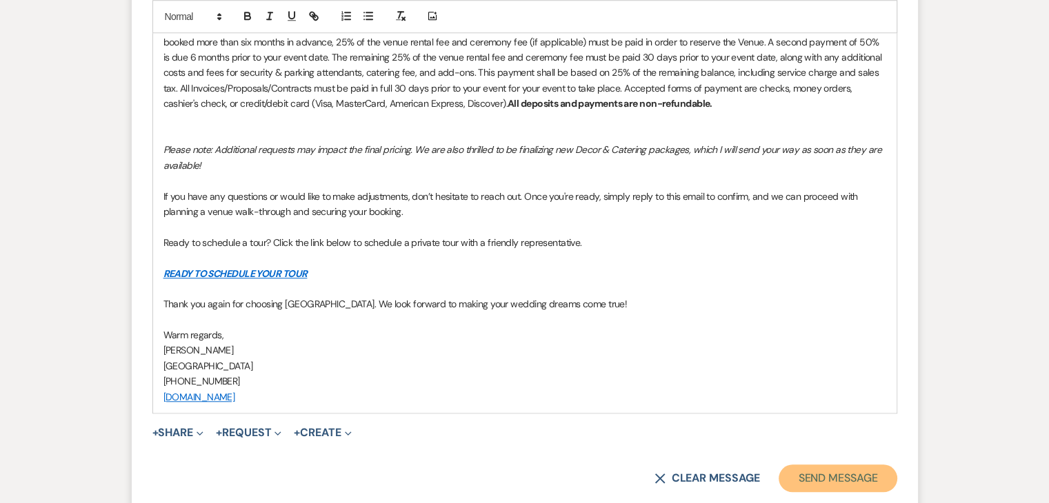
click at [847, 475] on button "Send Message" at bounding box center [837, 479] width 118 height 28
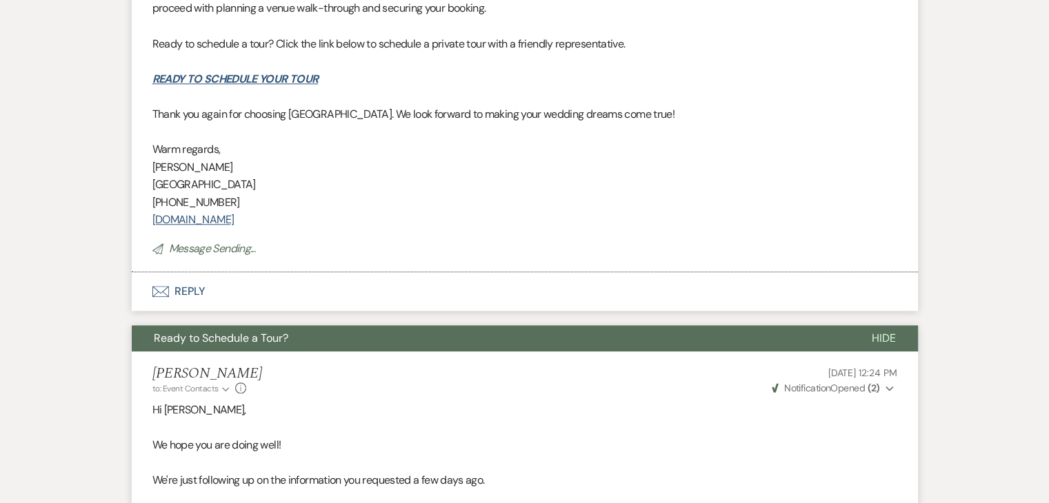
scroll to position [729, 0]
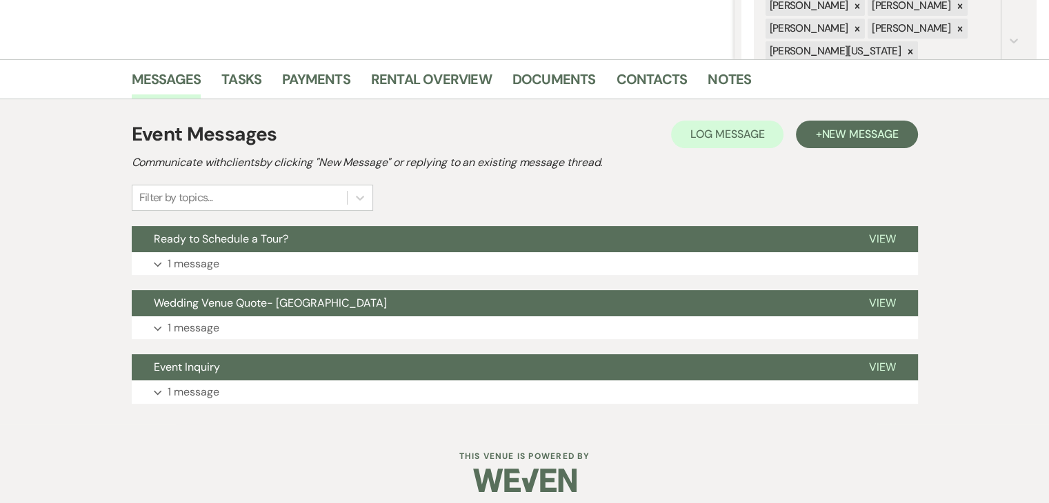
scroll to position [296, 0]
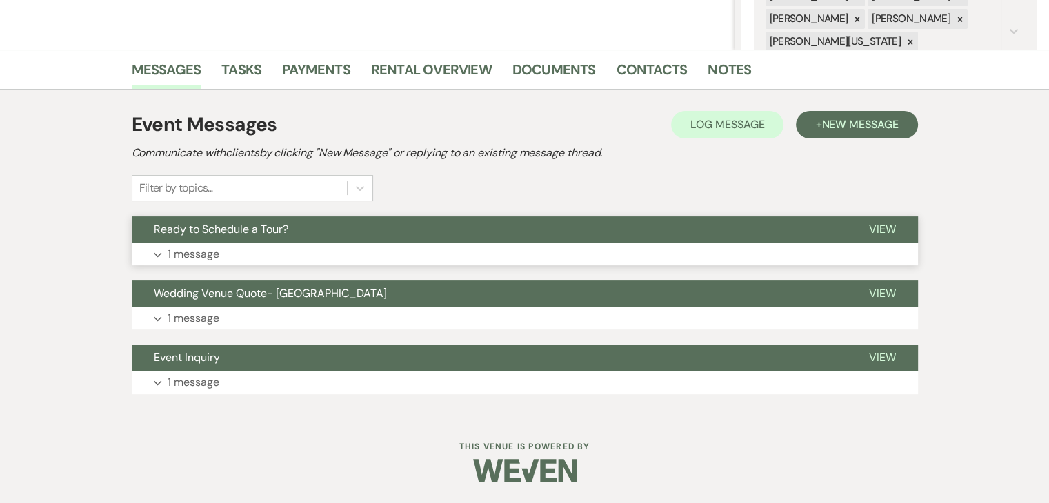
click at [347, 253] on button "Expand 1 message" at bounding box center [525, 254] width 786 height 23
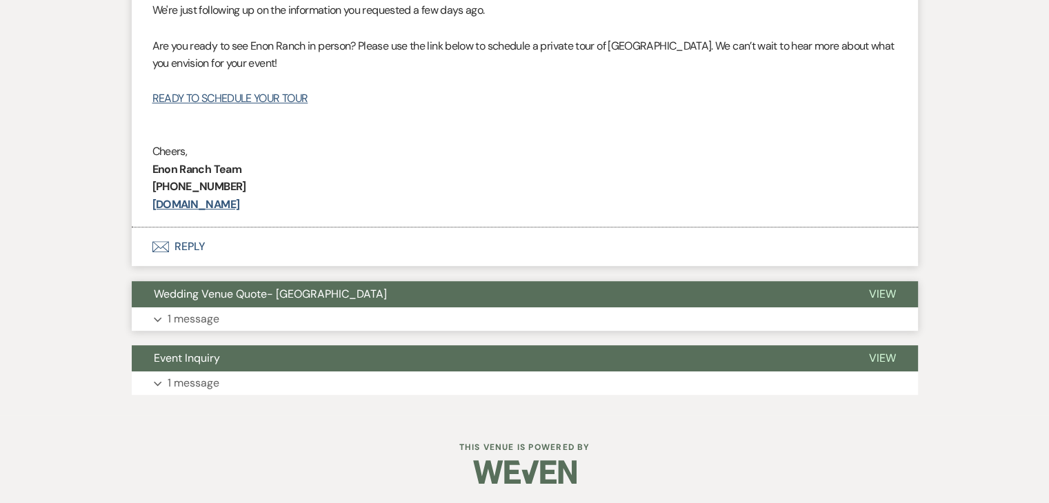
scroll to position [658, 0]
click at [447, 311] on button "Expand 1 message" at bounding box center [525, 318] width 786 height 23
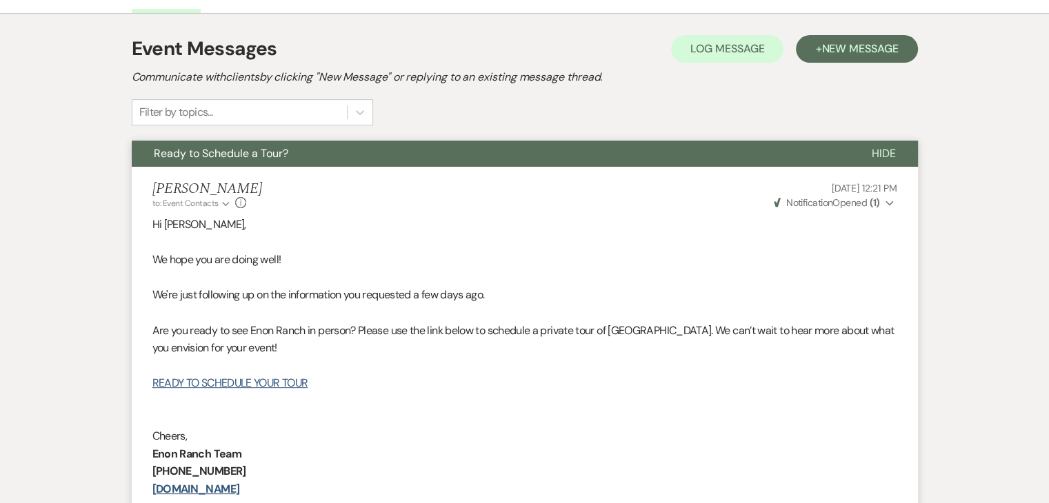
scroll to position [414, 0]
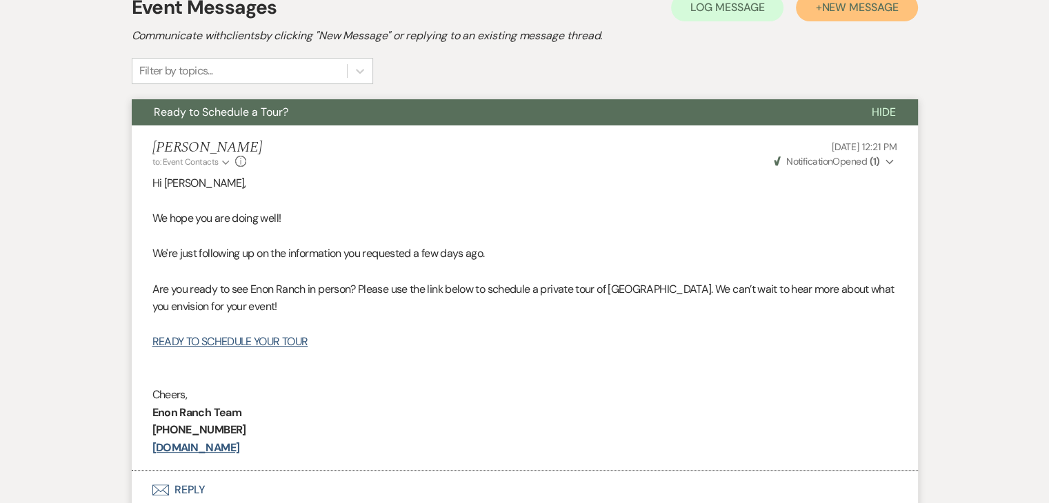
click at [869, 10] on span "New Message" at bounding box center [859, 7] width 77 height 14
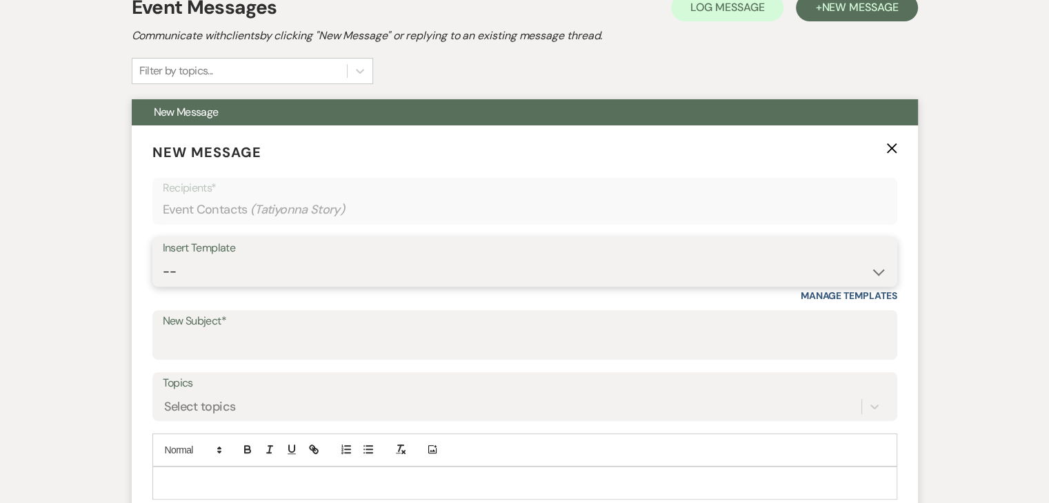
click at [363, 272] on select "-- Inquiry Follow Up Email #2 Contract Sending Template Payment Template Rental…" at bounding box center [525, 272] width 724 height 27
select select "4603"
click at [163, 259] on select "-- Inquiry Follow Up Email #2 Contract Sending Template Payment Template Rental…" at bounding box center [525, 272] width 724 height 27
type input "Checking In – Any Assistance Needed for Your Event?"
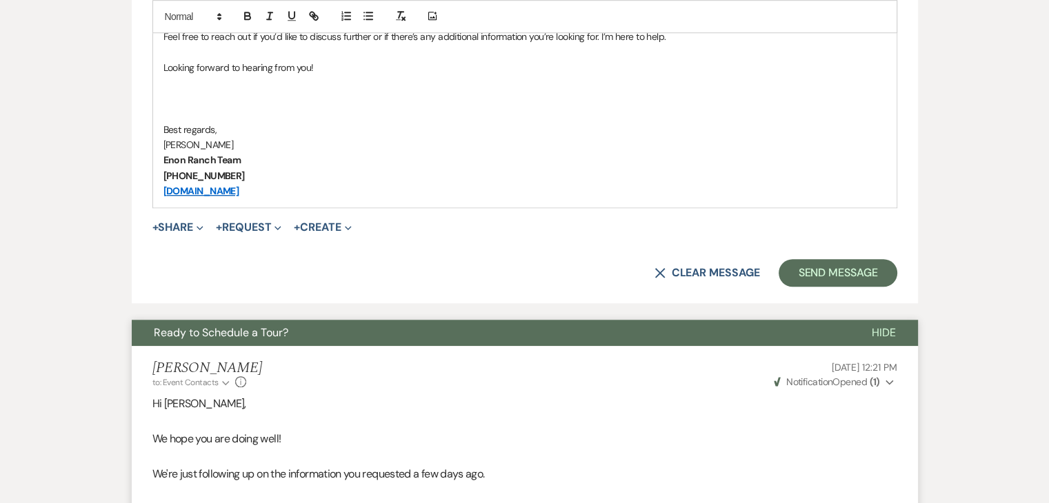
scroll to position [965, 0]
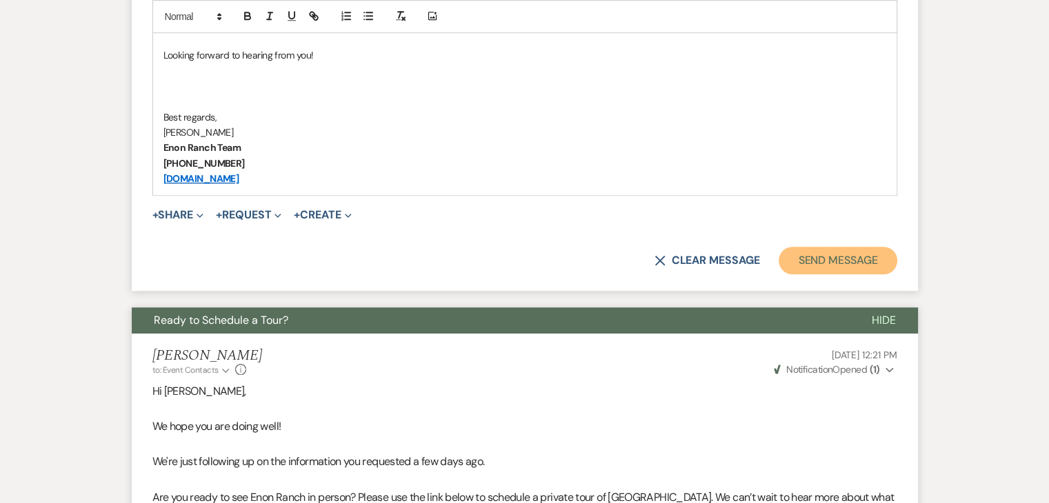
click at [833, 260] on button "Send Message" at bounding box center [837, 261] width 118 height 28
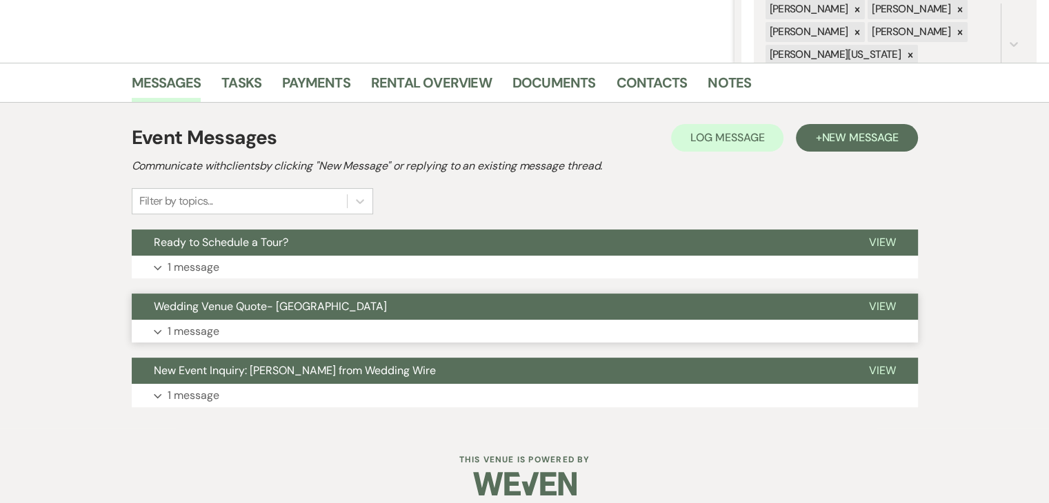
scroll to position [296, 0]
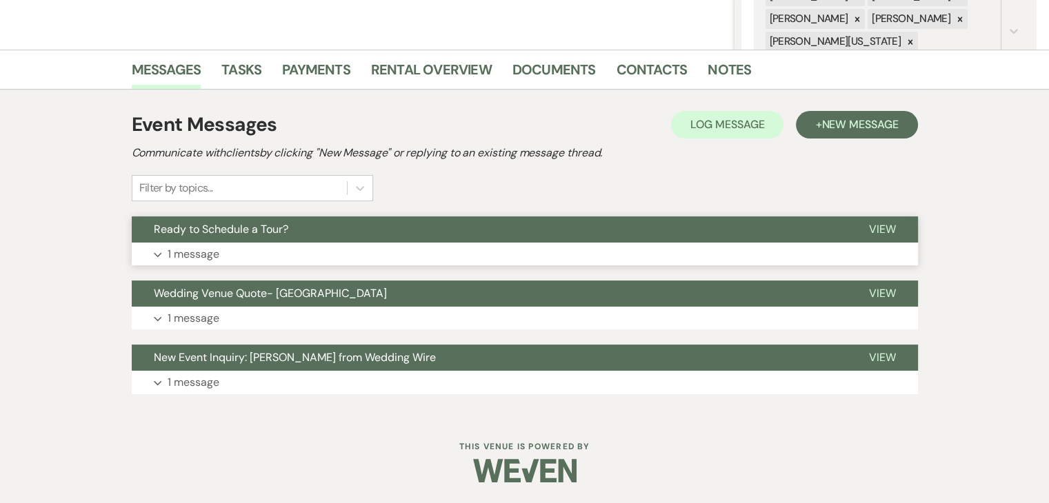
click at [375, 263] on button "Expand 1 message" at bounding box center [525, 254] width 786 height 23
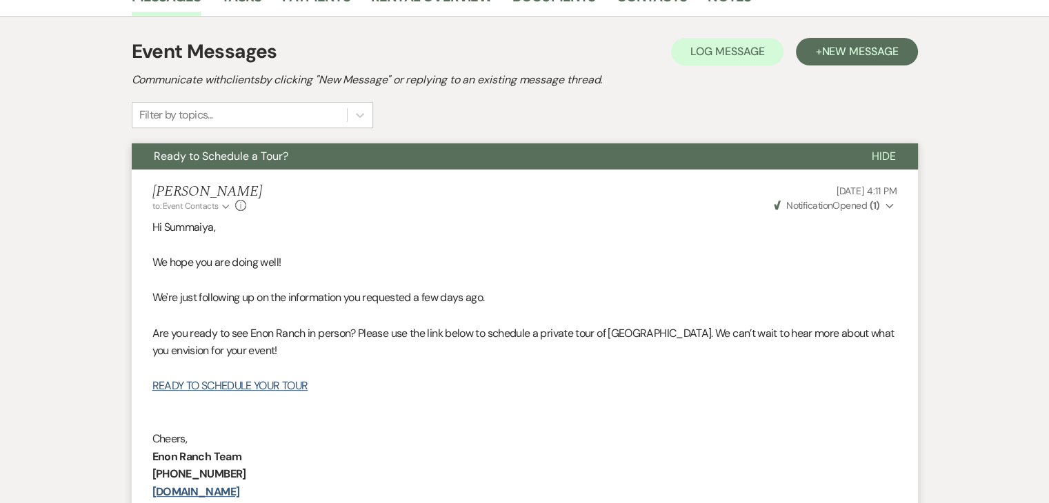
scroll to position [365, 0]
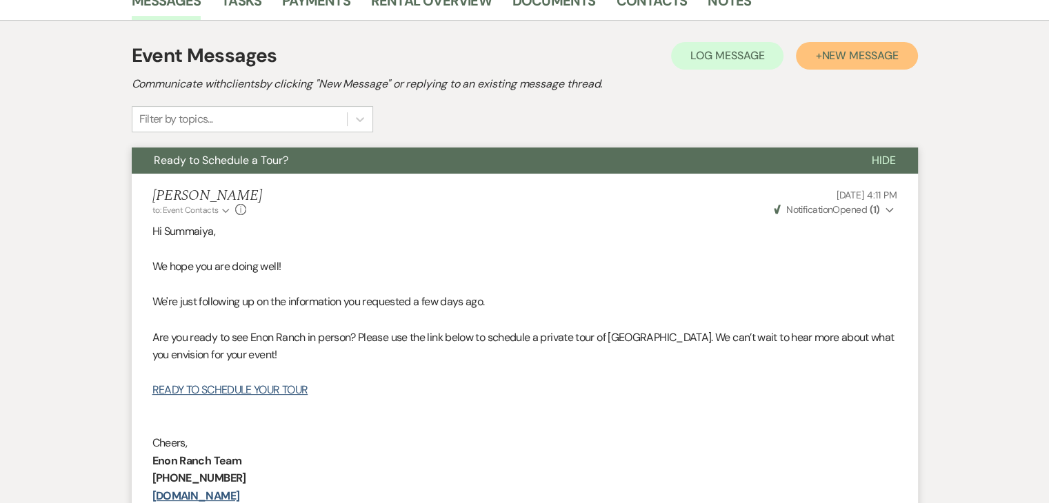
click at [823, 59] on span "New Message" at bounding box center [859, 55] width 77 height 14
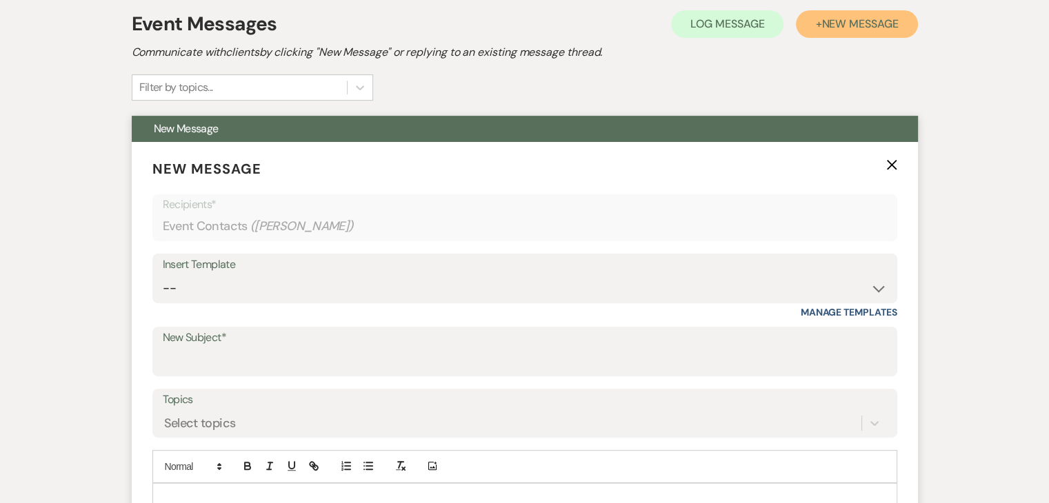
scroll to position [503, 0]
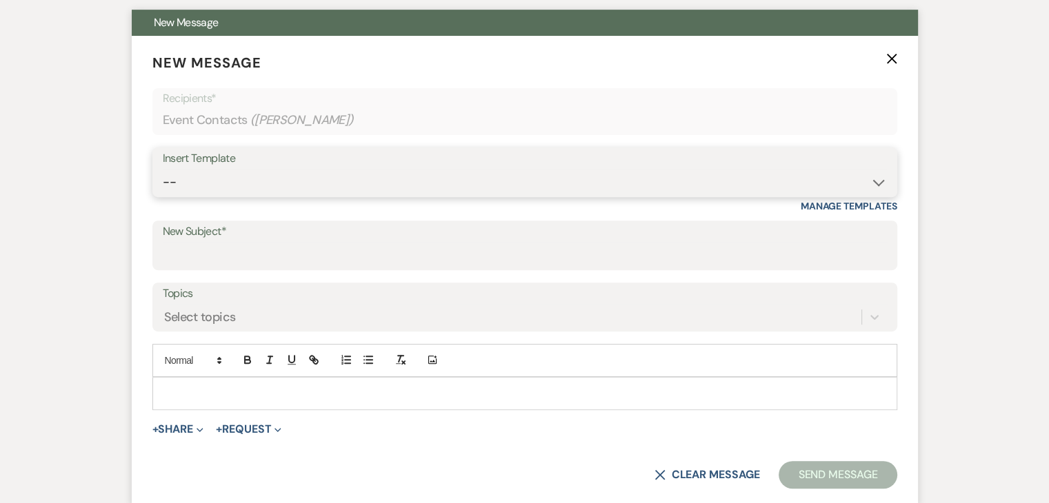
click at [339, 183] on select "-- Inquiry Follow Up Email #2 Contract Sending Template Payment Template Rental…" at bounding box center [525, 182] width 724 height 27
select select "4603"
click at [163, 169] on select "-- Inquiry Follow Up Email #2 Contract Sending Template Payment Template Rental…" at bounding box center [525, 182] width 724 height 27
type input "Checking In – Any Assistance Needed for Your Event?"
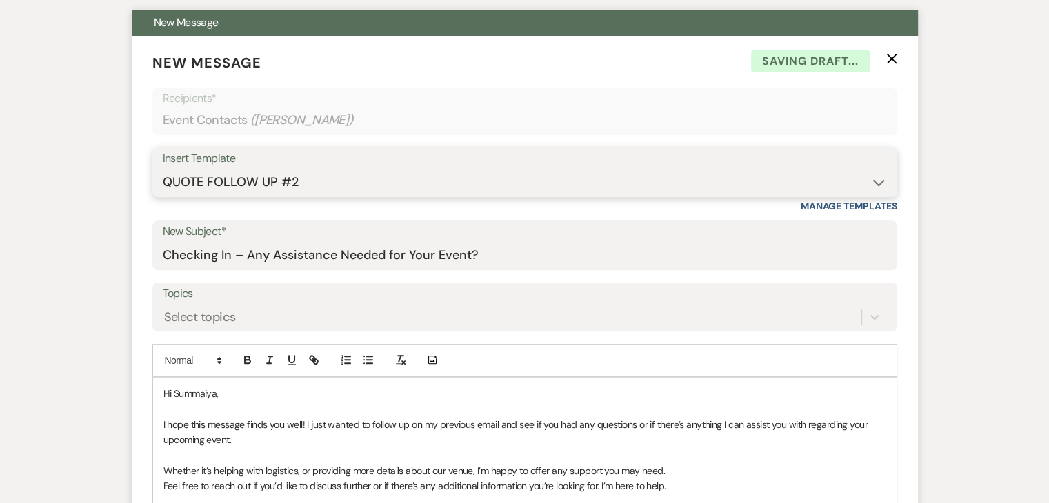
scroll to position [779, 0]
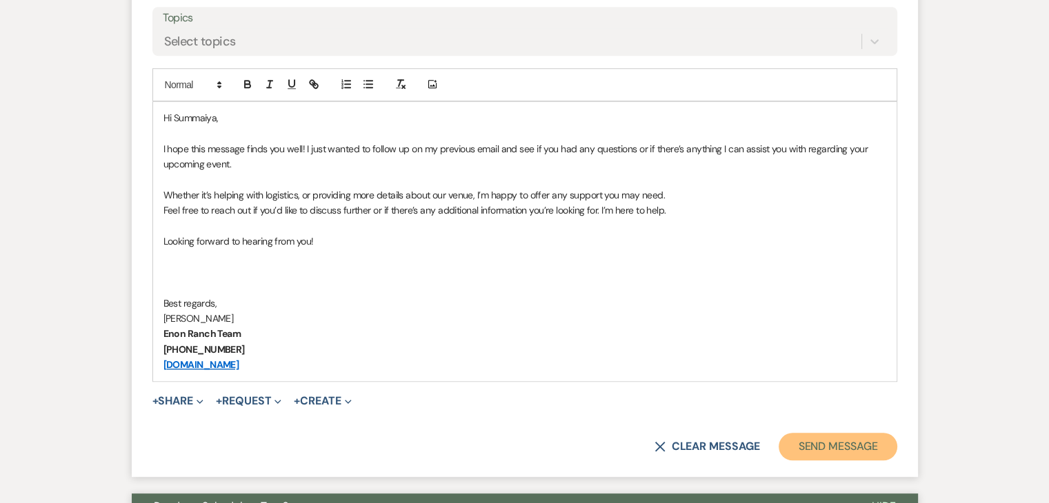
click at [822, 442] on button "Send Message" at bounding box center [837, 447] width 118 height 28
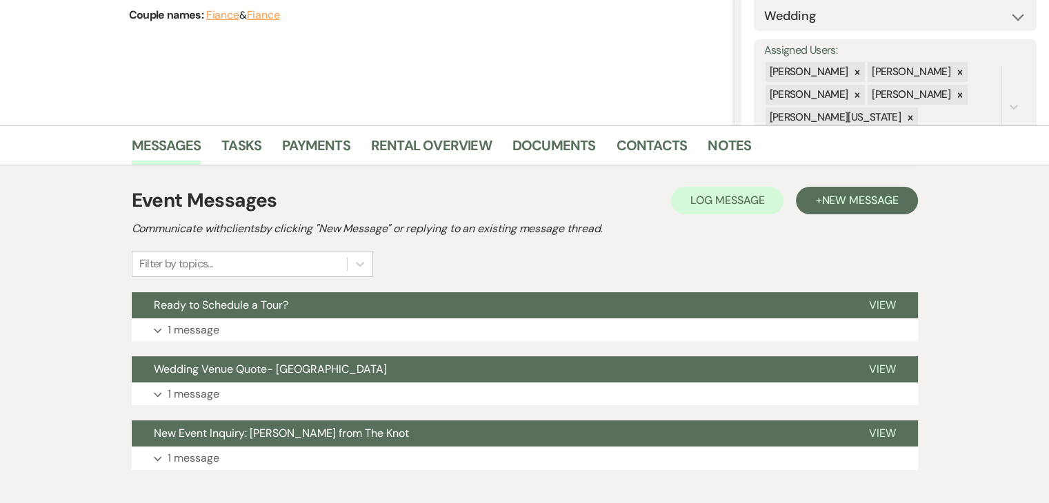
scroll to position [276, 0]
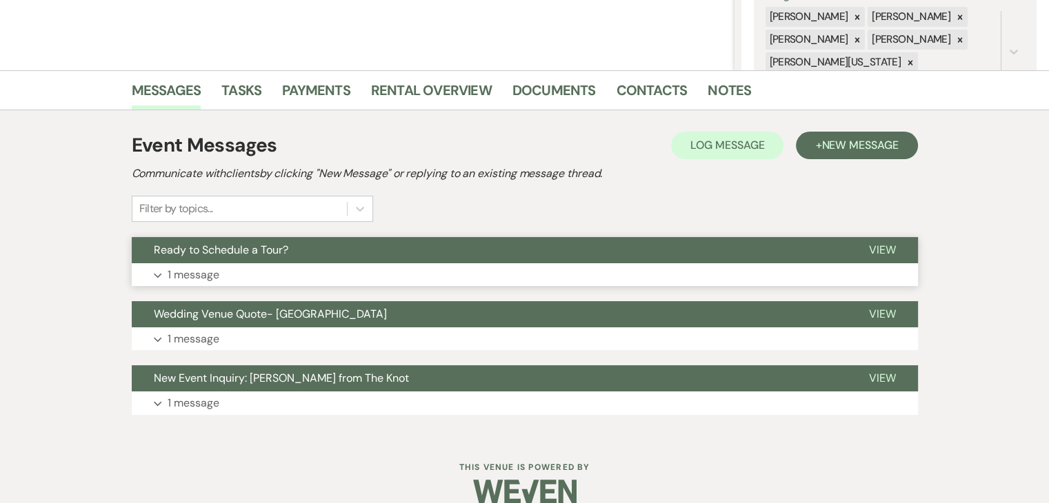
click at [403, 271] on button "Expand 1 message" at bounding box center [525, 274] width 786 height 23
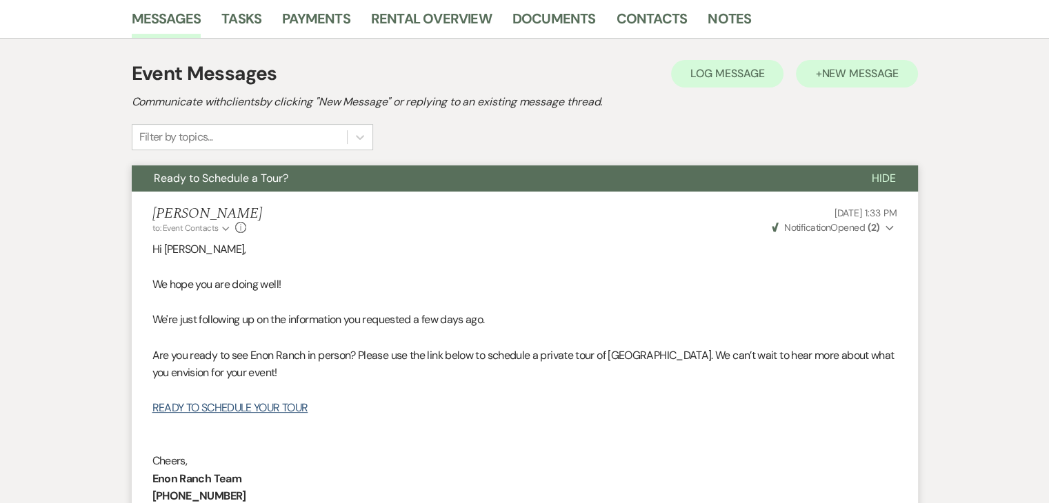
scroll to position [345, 0]
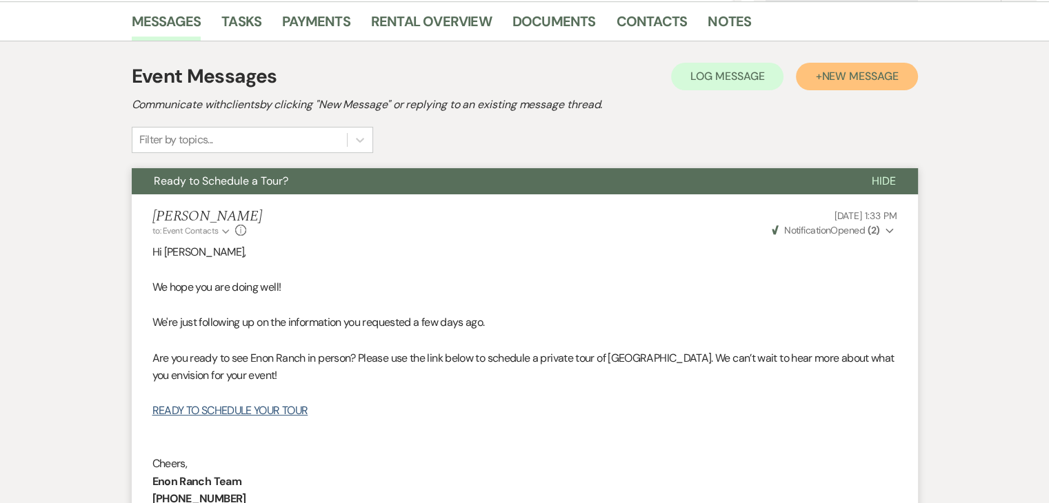
click at [813, 79] on button "+ New Message" at bounding box center [856, 77] width 121 height 28
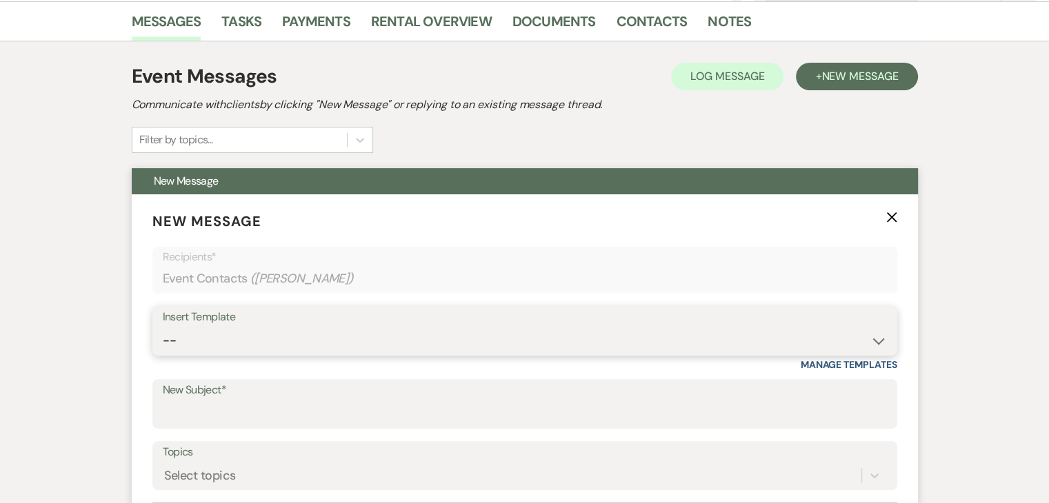
click at [361, 343] on select "-- Inquiry Follow Up Email #2 Contract Sending Template Payment Template Rental…" at bounding box center [525, 340] width 724 height 27
select select "4603"
click at [163, 327] on select "-- Inquiry Follow Up Email #2 Contract Sending Template Payment Template Rental…" at bounding box center [525, 340] width 724 height 27
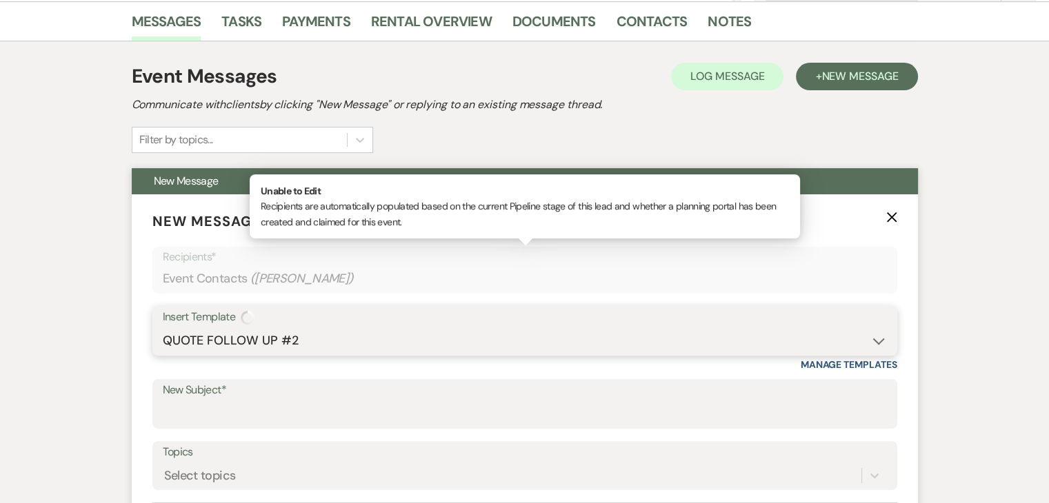
type input "Checking In – Any Assistance Needed for Your Event?"
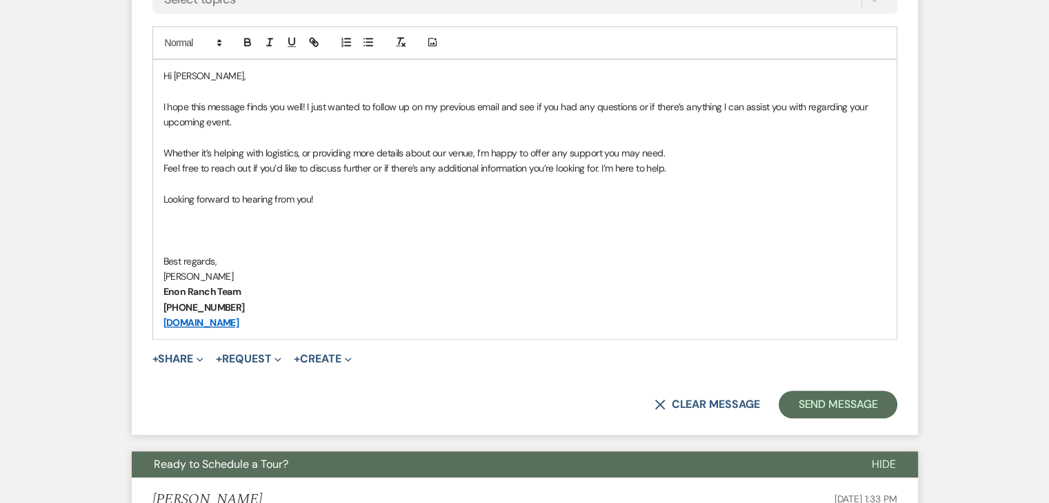
scroll to position [827, 0]
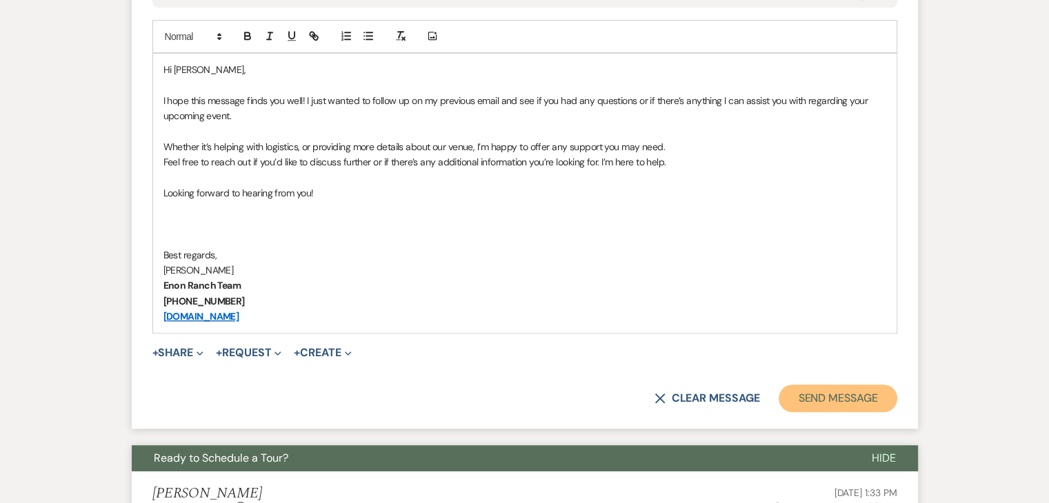
click at [816, 387] on button "Send Message" at bounding box center [837, 399] width 118 height 28
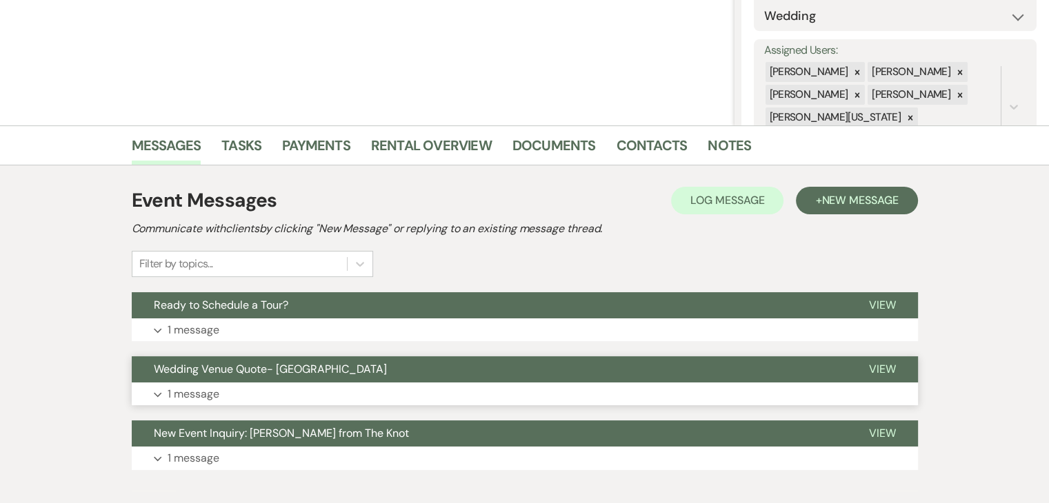
scroll to position [296, 0]
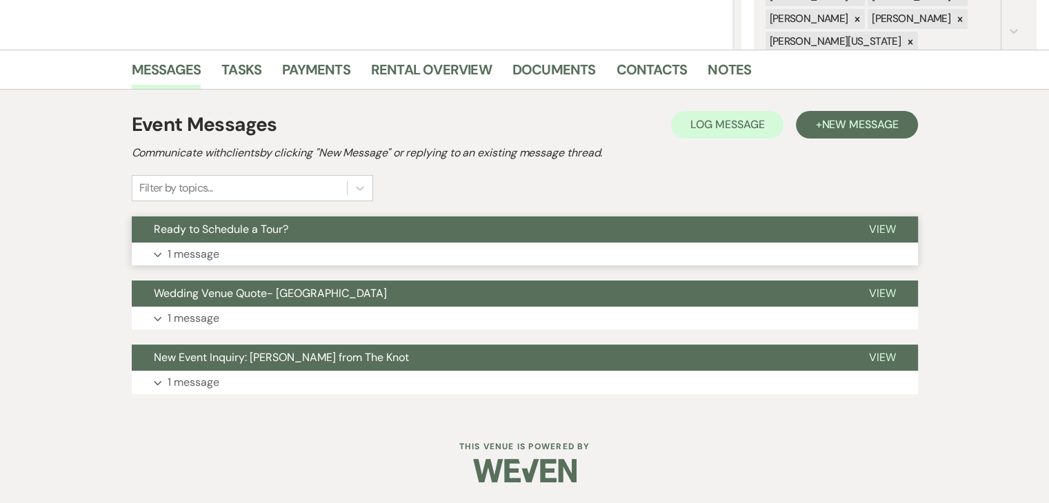
click at [391, 256] on button "Expand 1 message" at bounding box center [525, 254] width 786 height 23
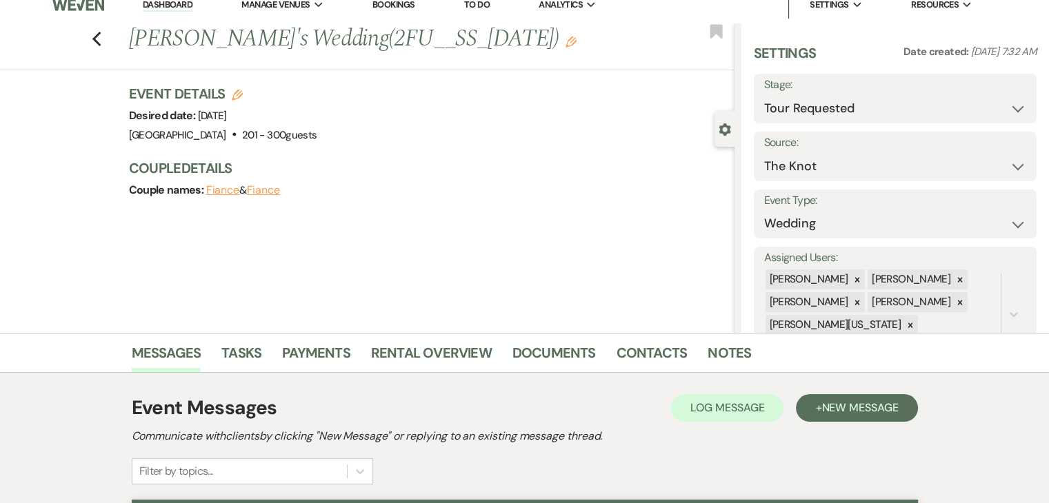
scroll to position [0, 0]
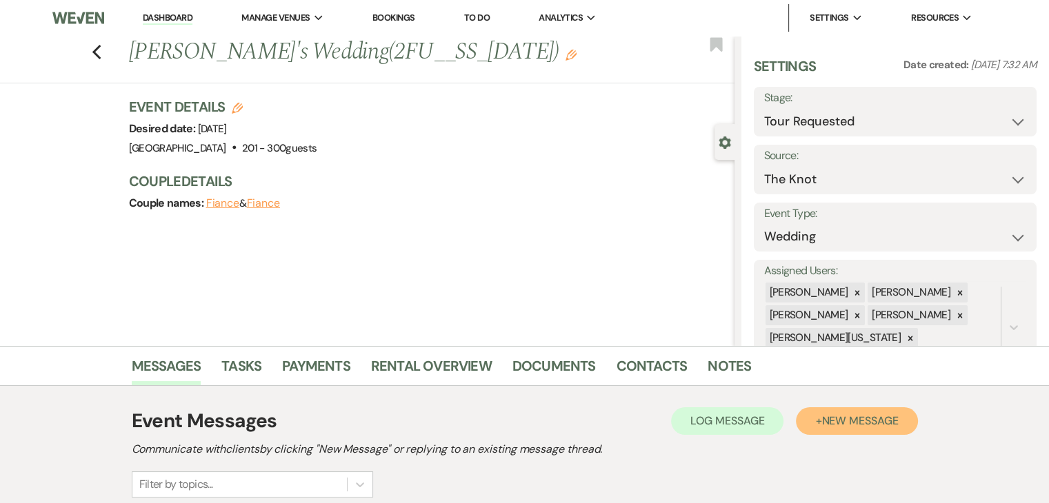
click at [822, 418] on span "New Message" at bounding box center [859, 421] width 77 height 14
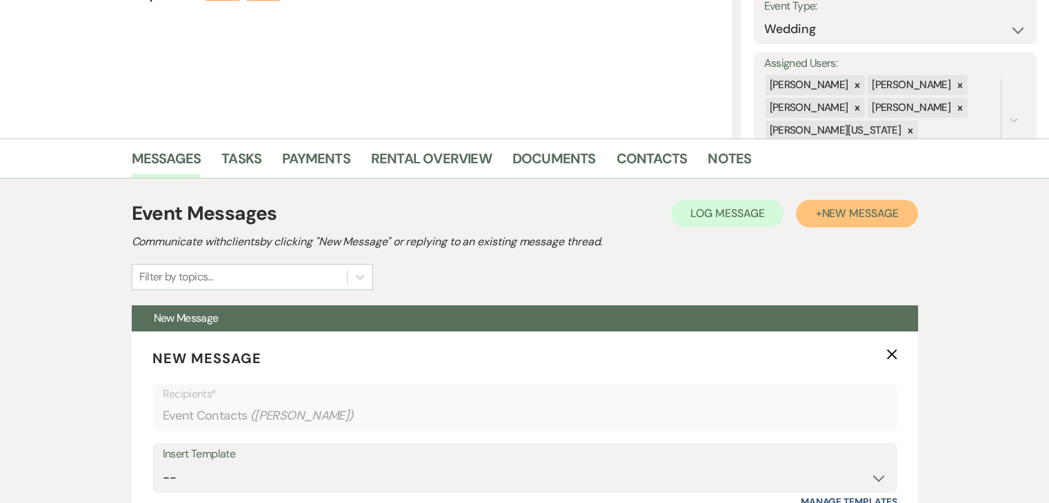
scroll to position [276, 0]
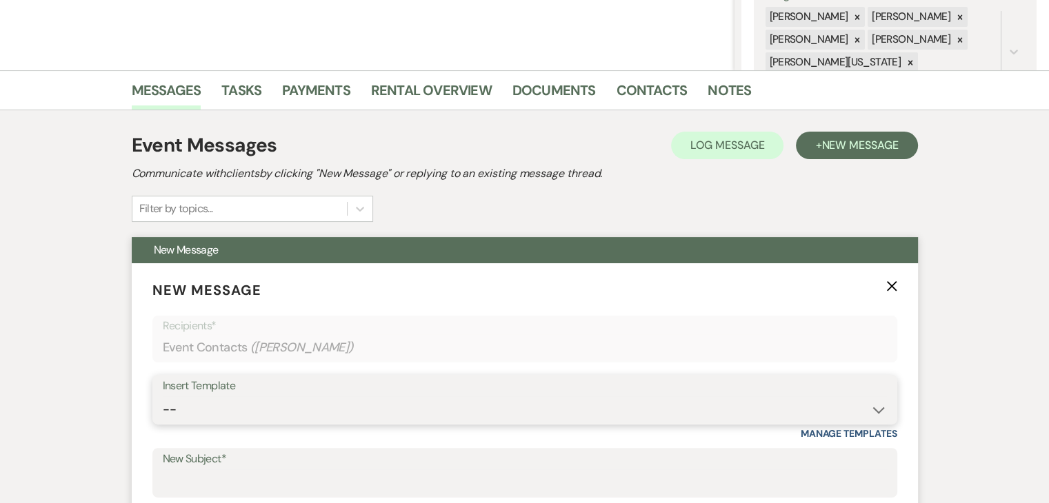
click at [327, 403] on select "-- Inquiry Follow Up Email #2 Contract Sending Template Payment Template Rental…" at bounding box center [525, 409] width 724 height 27
select select "4603"
click at [163, 396] on select "-- Inquiry Follow Up Email #2 Contract Sending Template Payment Template Rental…" at bounding box center [525, 409] width 724 height 27
type input "Checking In – Any Assistance Needed for Your Event?"
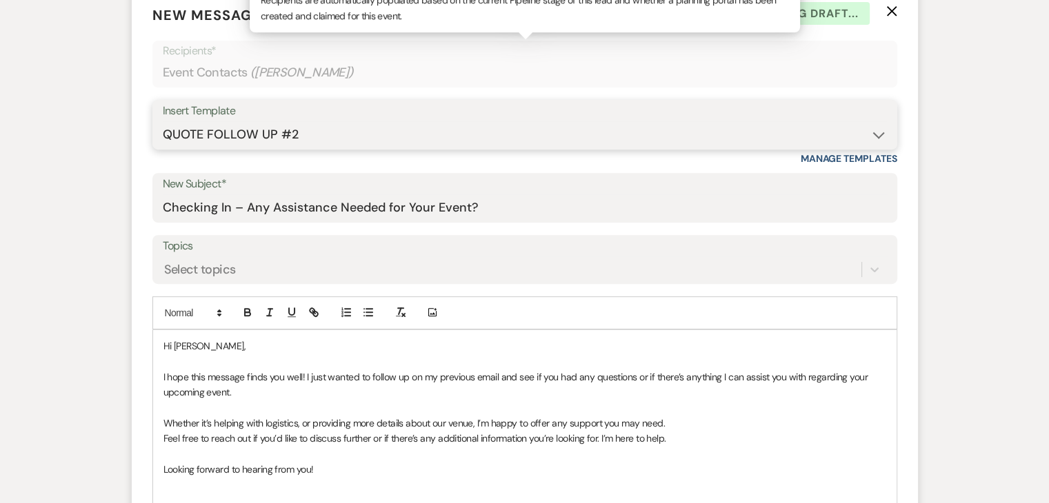
scroll to position [551, 0]
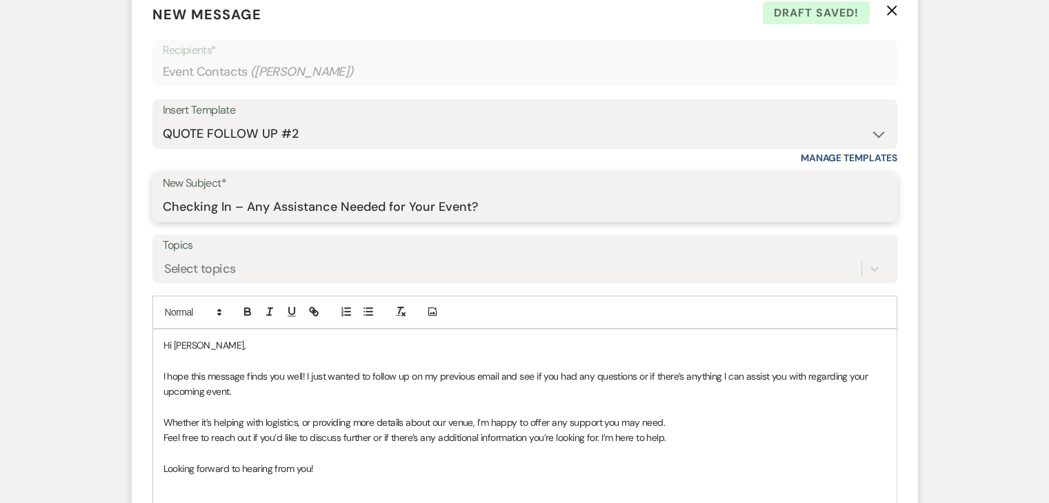
click at [558, 196] on input "Checking In – Any Assistance Needed for Your Event?" at bounding box center [525, 207] width 724 height 27
click at [547, 202] on input "Checking In – Any Assistance Needed for Your Event?" at bounding box center [525, 207] width 724 height 27
click at [509, 202] on input "Checking In – Any Assistance Needed for Your Event?" at bounding box center [525, 207] width 724 height 27
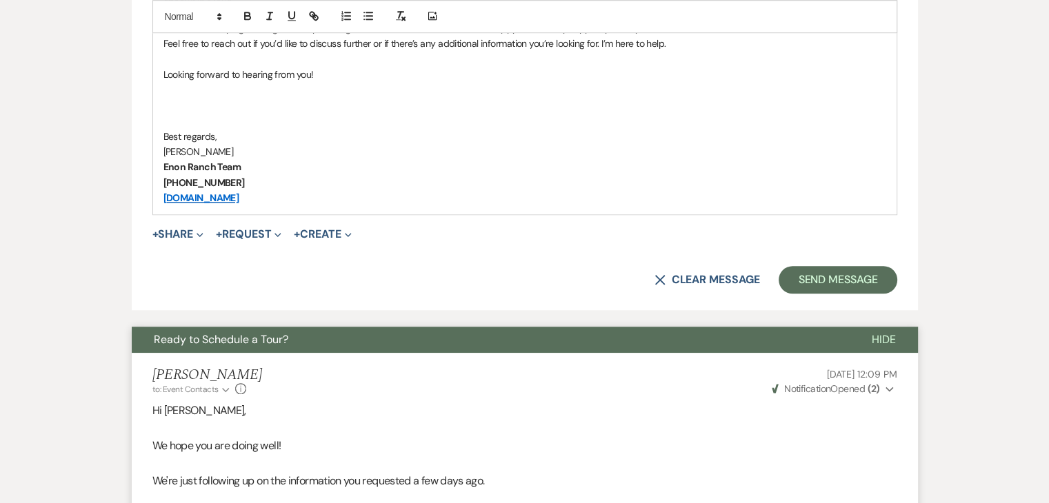
scroll to position [965, 0]
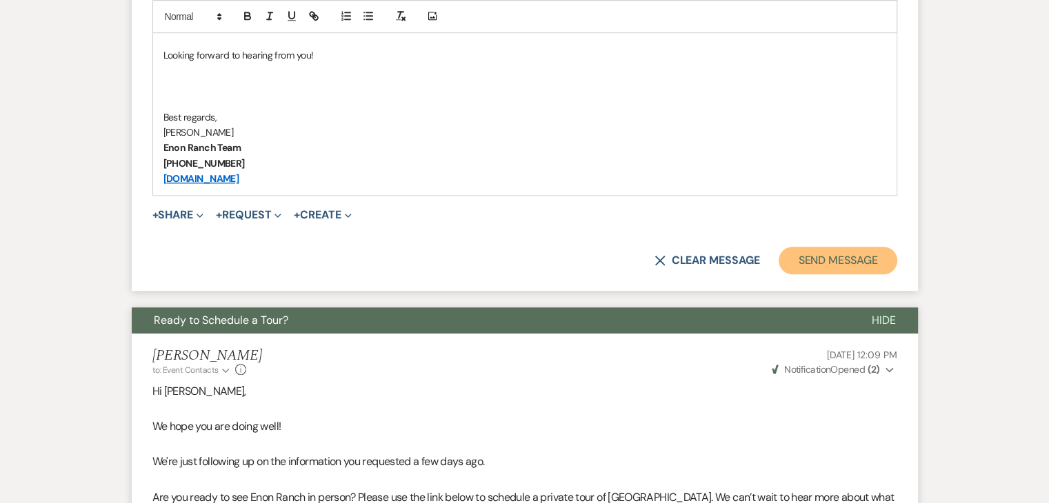
click at [818, 256] on button "Send Message" at bounding box center [837, 261] width 118 height 28
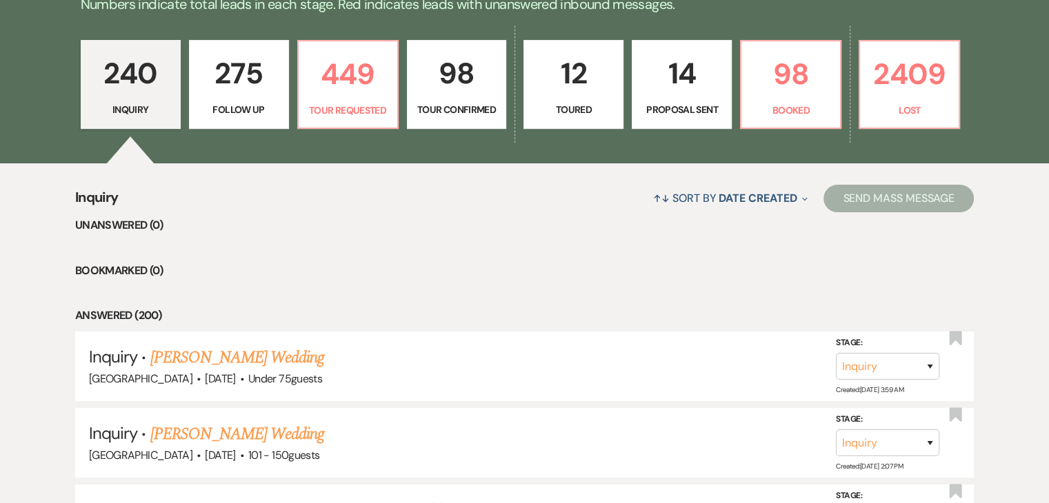
scroll to position [481, 0]
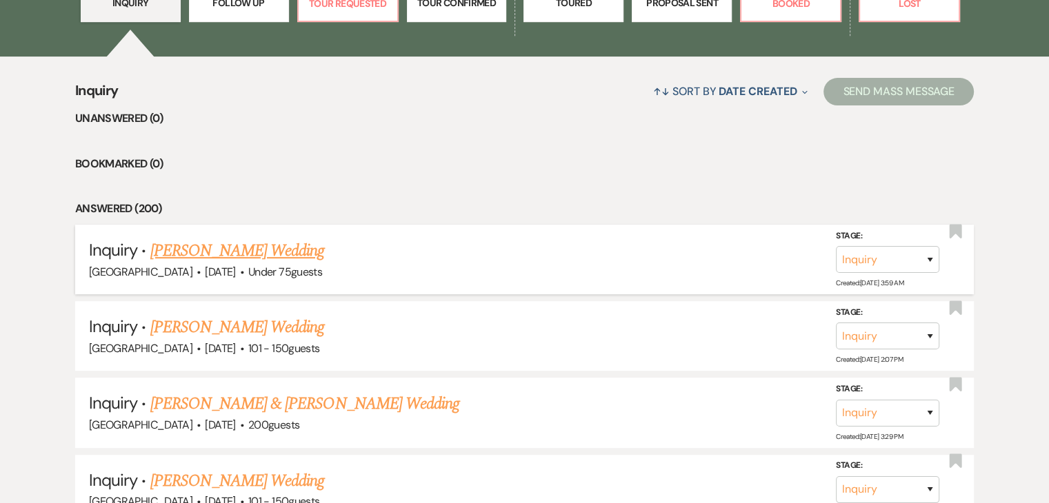
click at [241, 254] on link "[PERSON_NAME] Wedding" at bounding box center [237, 251] width 174 height 25
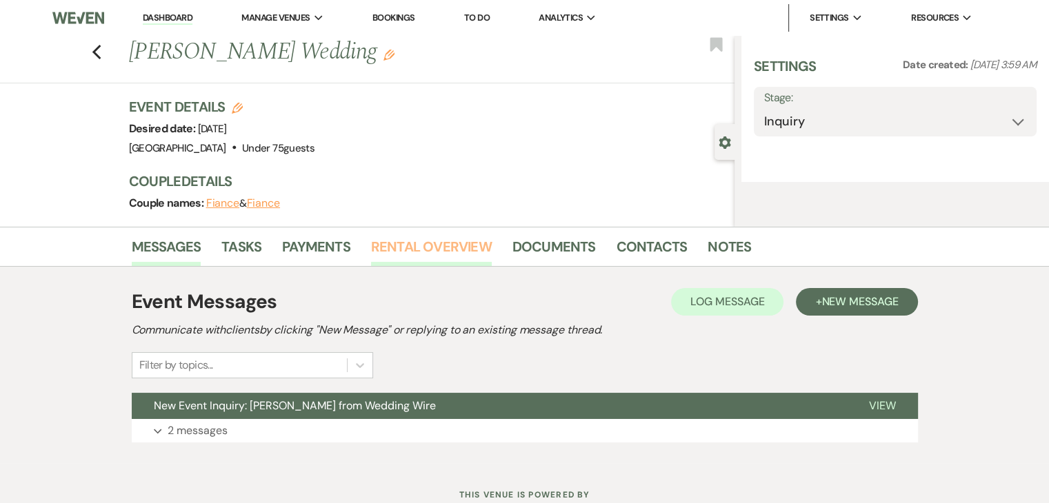
select select "3"
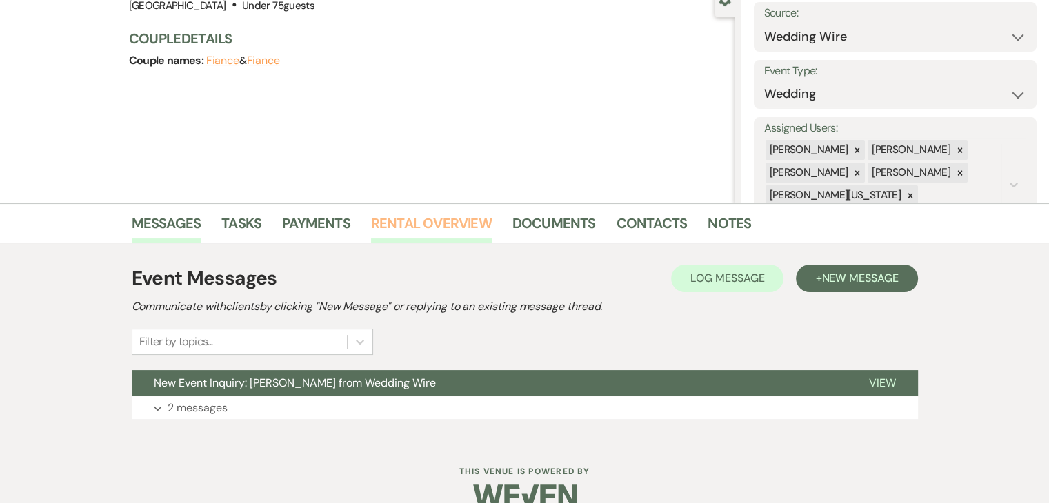
scroll to position [168, 0]
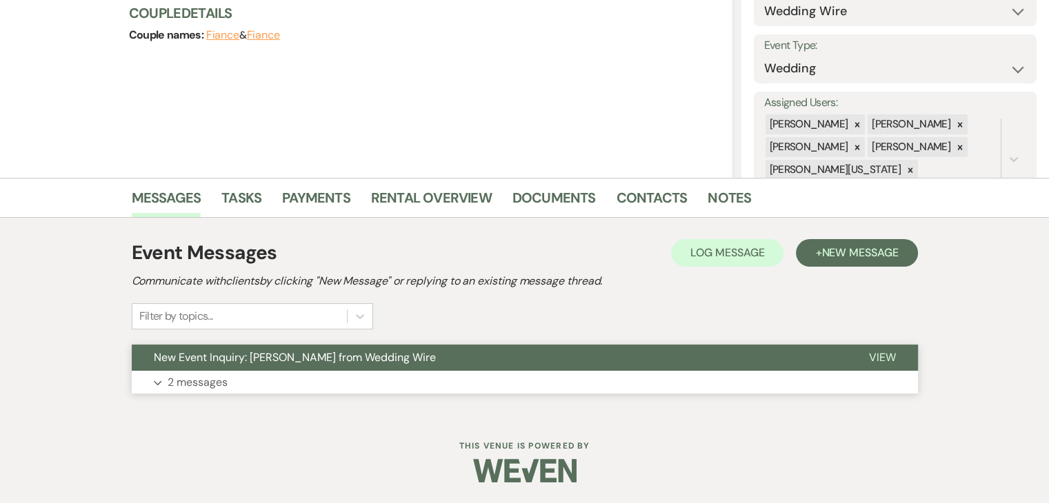
click at [425, 392] on button "Expand 2 messages" at bounding box center [525, 382] width 786 height 23
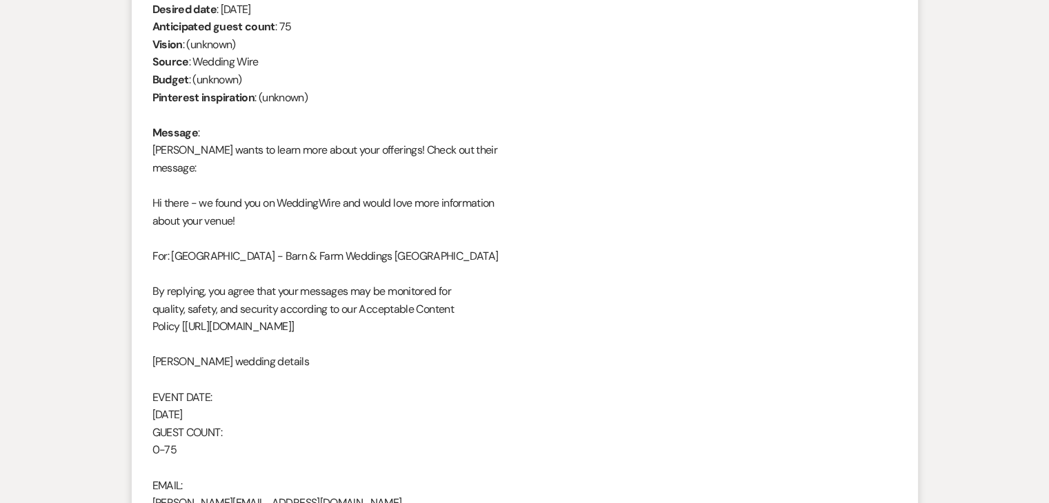
scroll to position [582, 0]
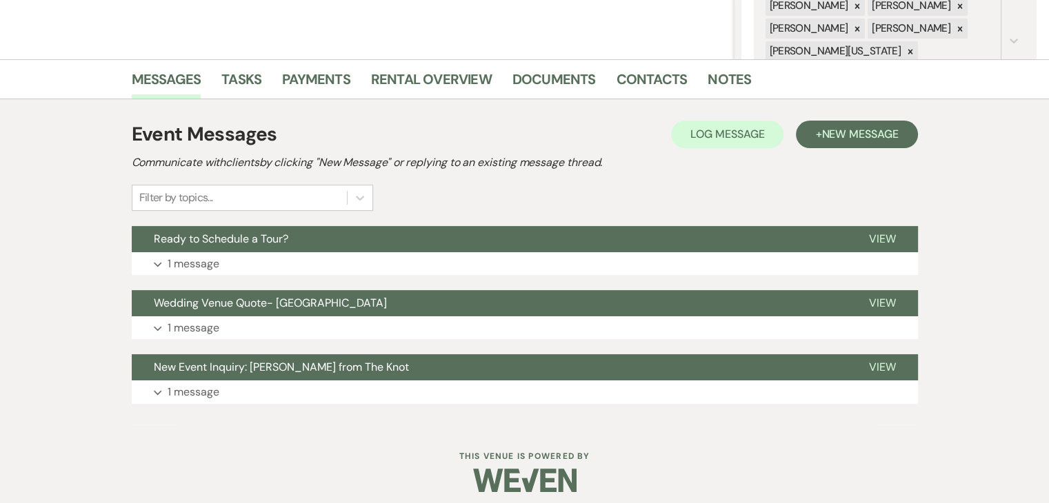
scroll to position [296, 0]
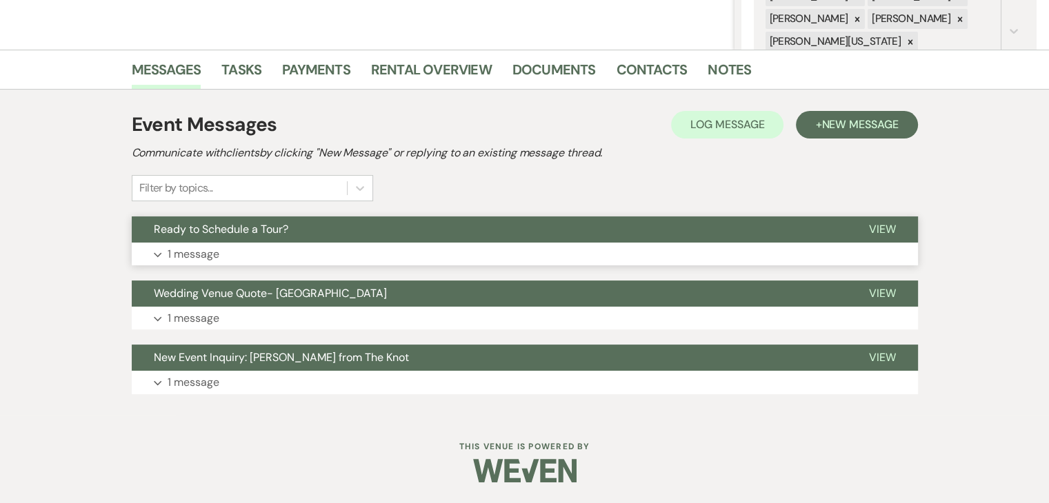
click at [468, 256] on button "Expand 1 message" at bounding box center [525, 254] width 786 height 23
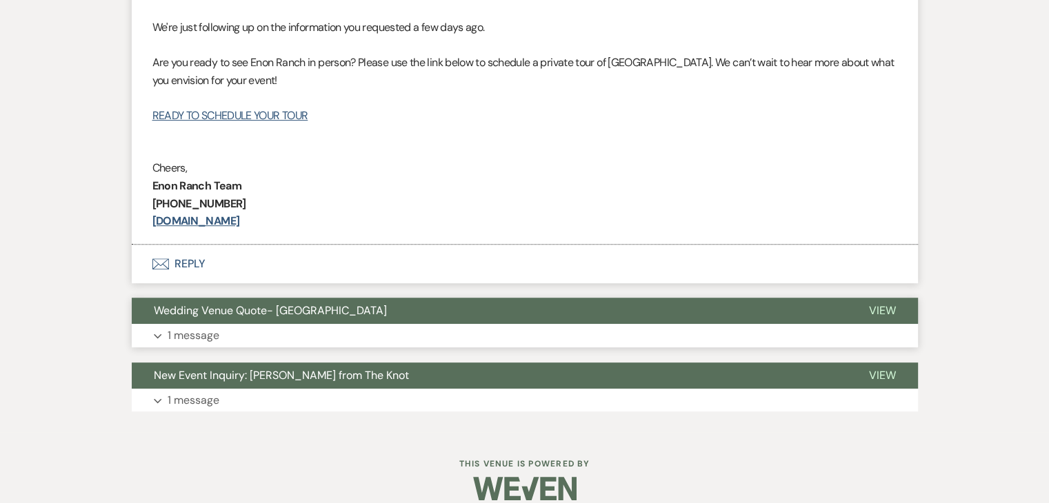
scroll to position [657, 0]
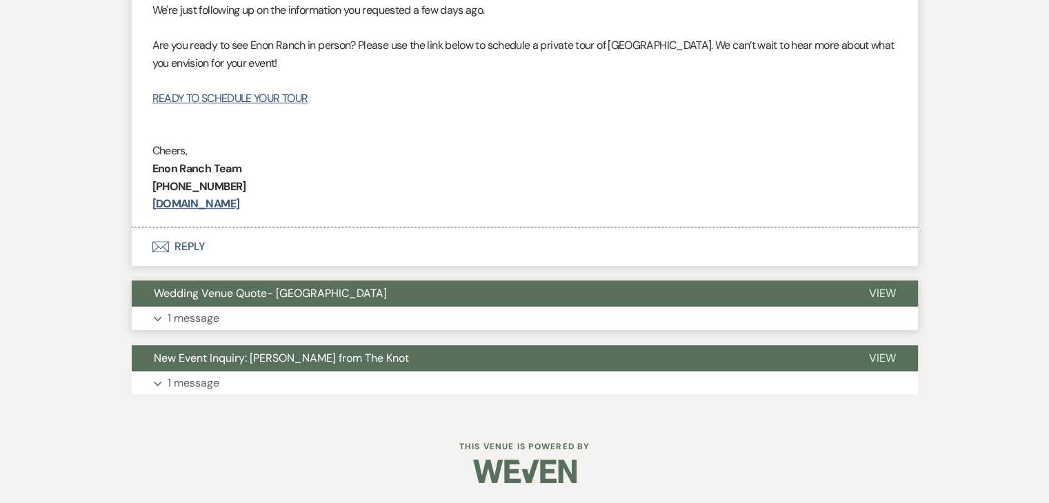
click at [536, 325] on button "Expand 1 message" at bounding box center [525, 318] width 786 height 23
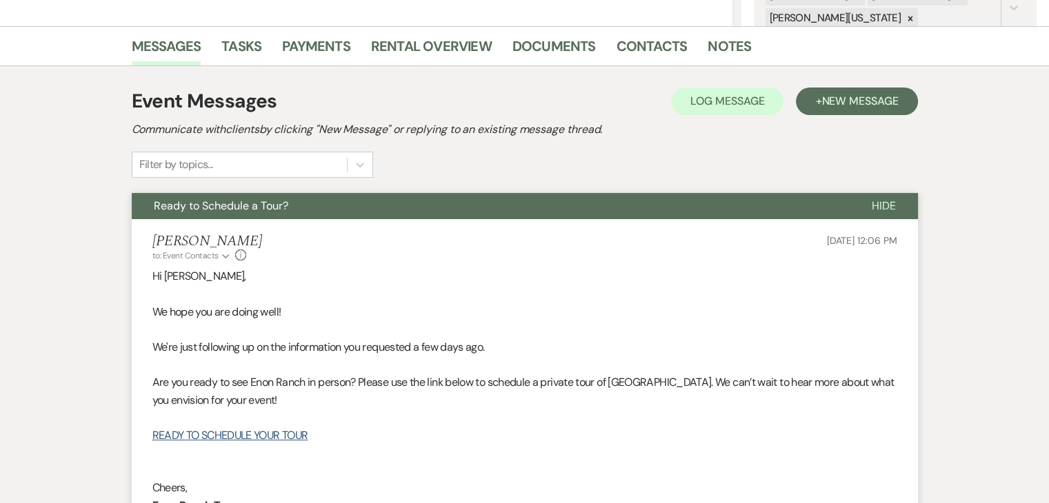
scroll to position [37, 0]
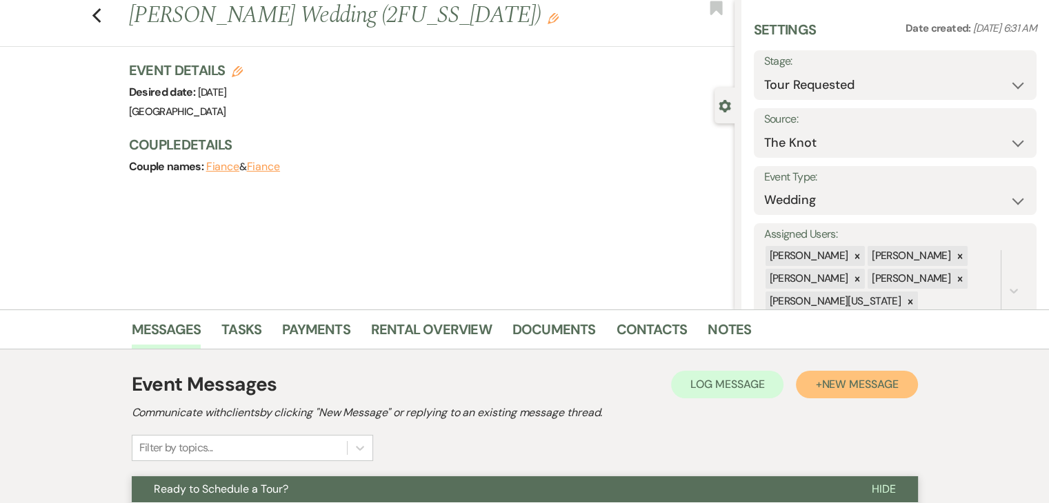
click at [835, 382] on span "New Message" at bounding box center [859, 384] width 77 height 14
click at [876, 387] on span "New Message" at bounding box center [859, 384] width 77 height 14
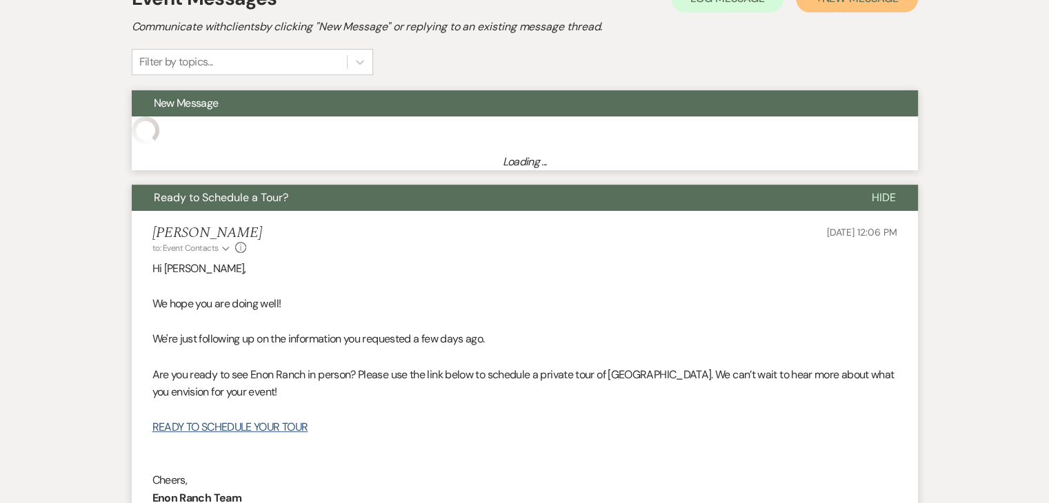
scroll to position [381, 0]
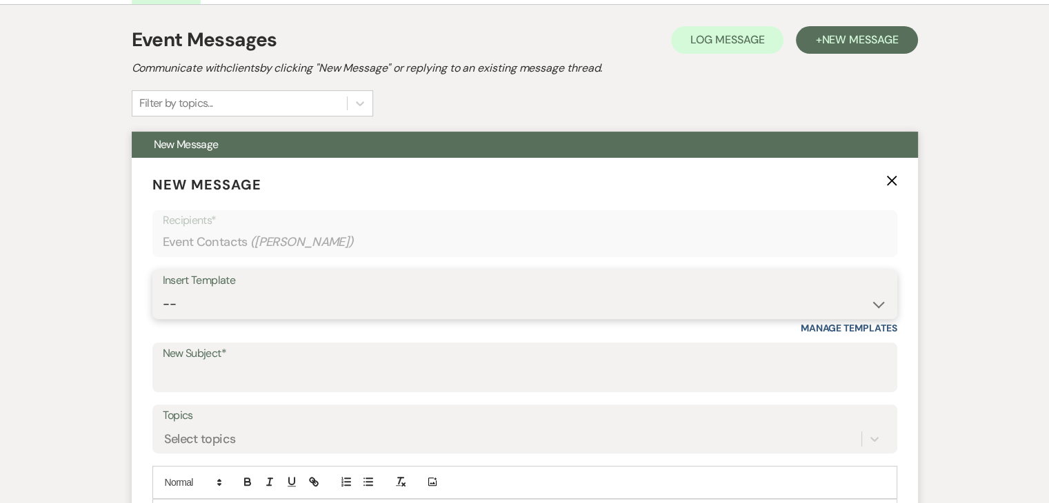
click at [700, 291] on select "--" at bounding box center [525, 304] width 724 height 27
click at [618, 303] on select "--" at bounding box center [525, 304] width 724 height 27
click at [738, 291] on select "-- Inquiry Follow Up Email #2 Contract Sending Template Payment Template Rental…" at bounding box center [525, 304] width 724 height 27
select select "4603"
click at [163, 291] on select "-- Inquiry Follow Up Email #2 Contract Sending Template Payment Template Rental…" at bounding box center [525, 304] width 724 height 27
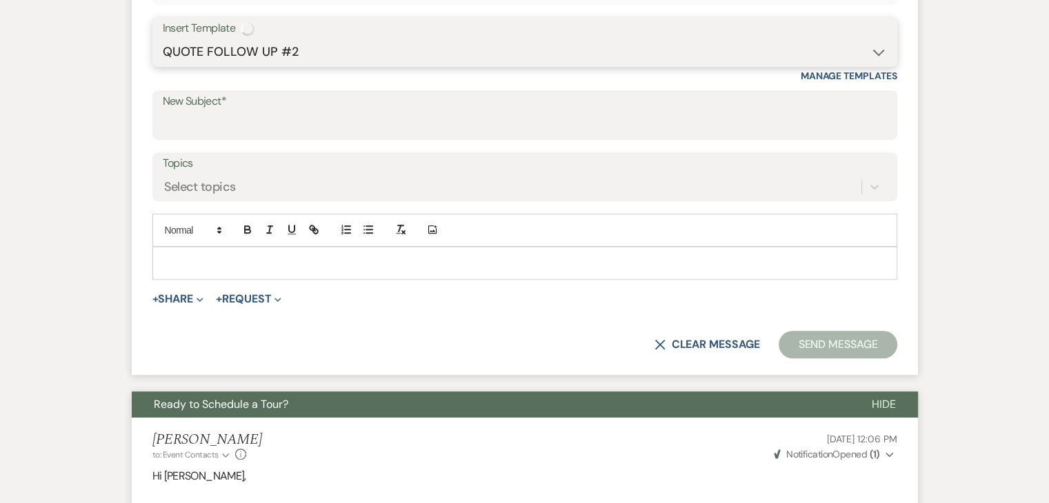
scroll to position [657, 0]
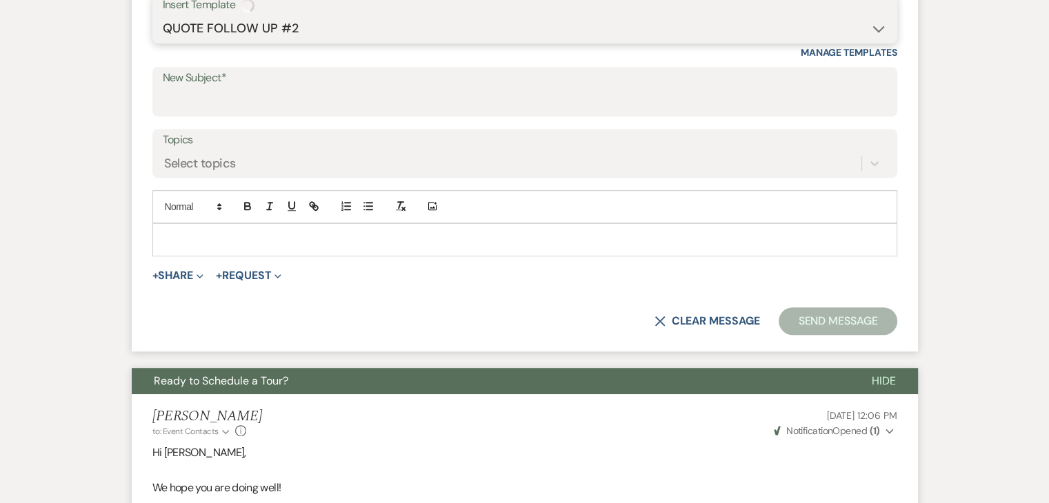
type input "Checking In – Any Assistance Needed for Your Event?"
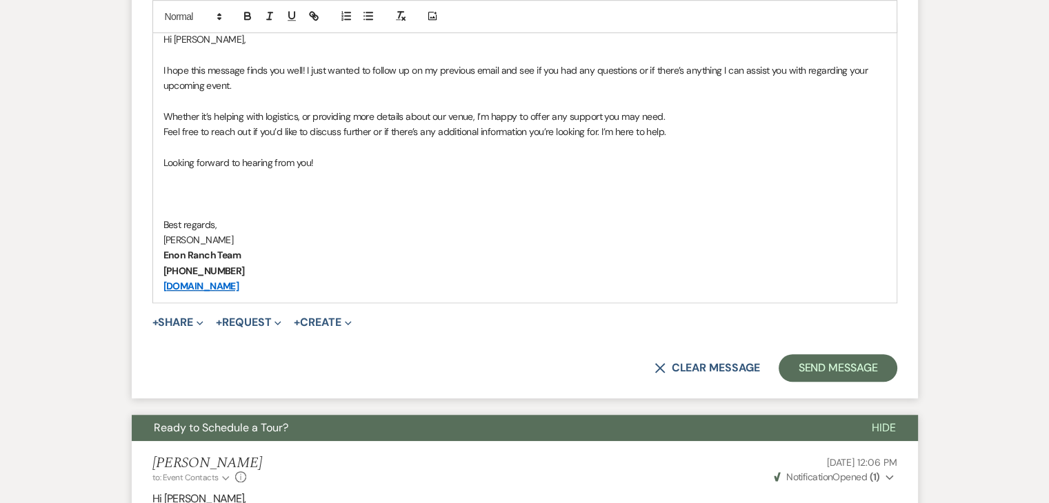
scroll to position [864, 0]
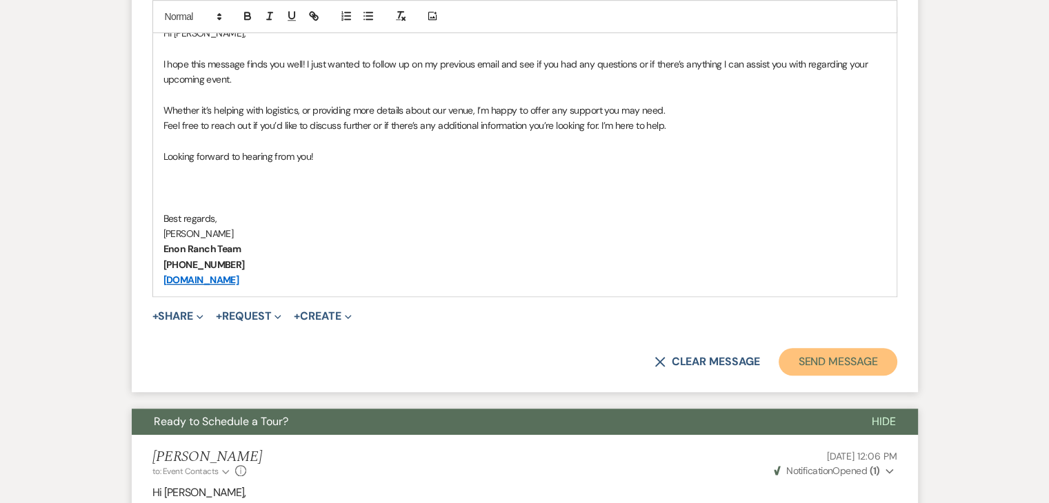
click at [800, 354] on button "Send Message" at bounding box center [837, 362] width 118 height 28
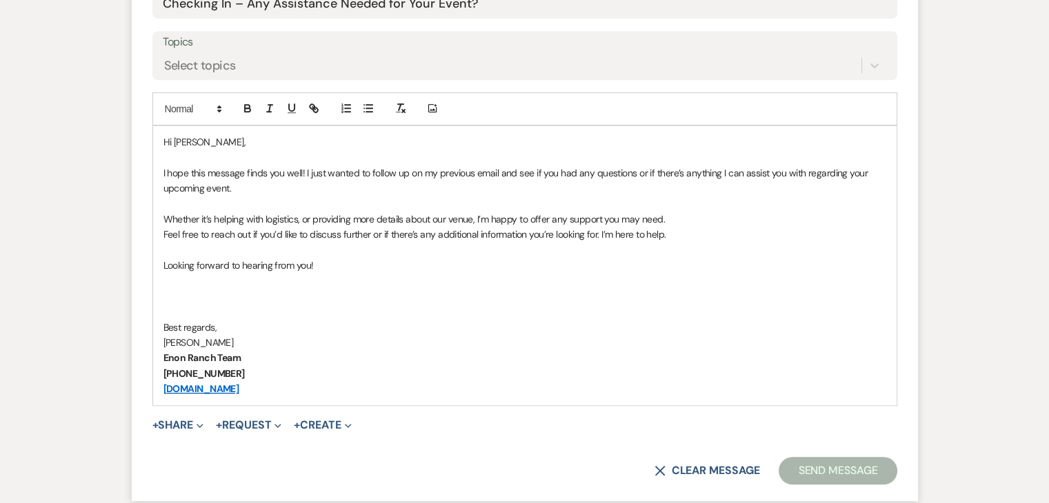
scroll to position [588, 0]
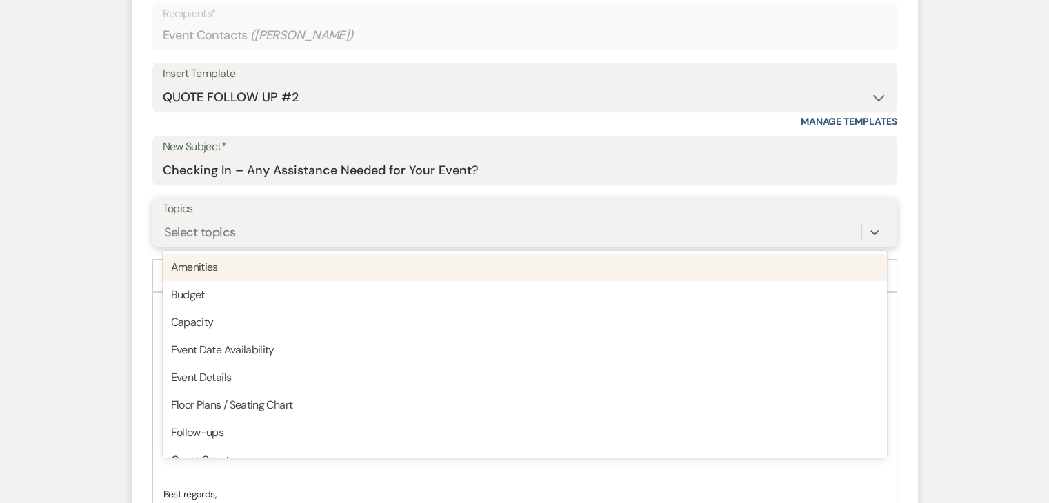
click at [303, 219] on div "Select topics" at bounding box center [525, 232] width 724 height 26
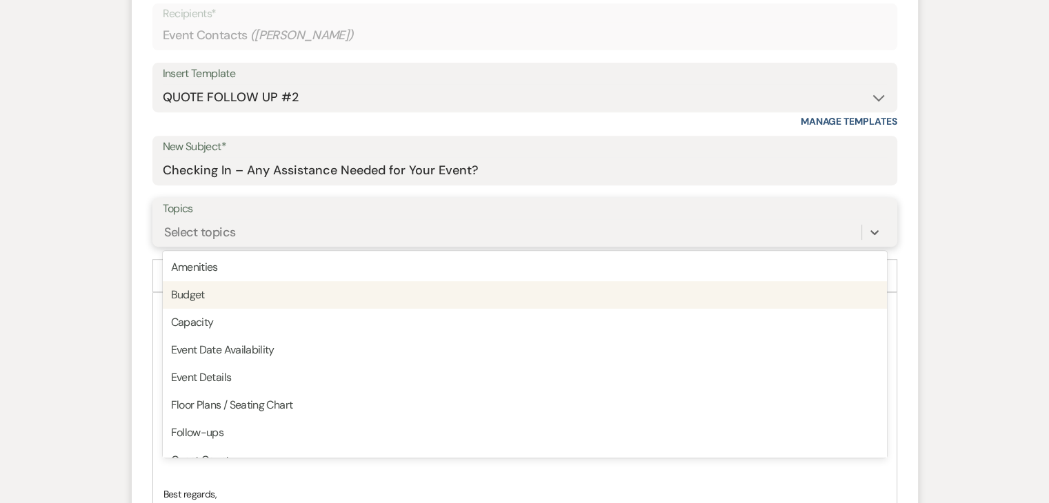
click at [305, 296] on div "Budget" at bounding box center [525, 295] width 724 height 28
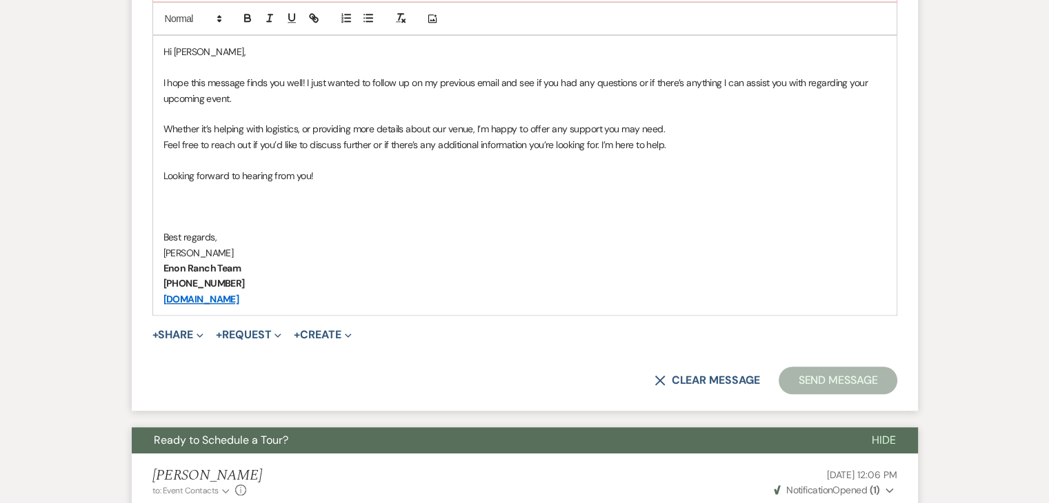
scroll to position [882, 0]
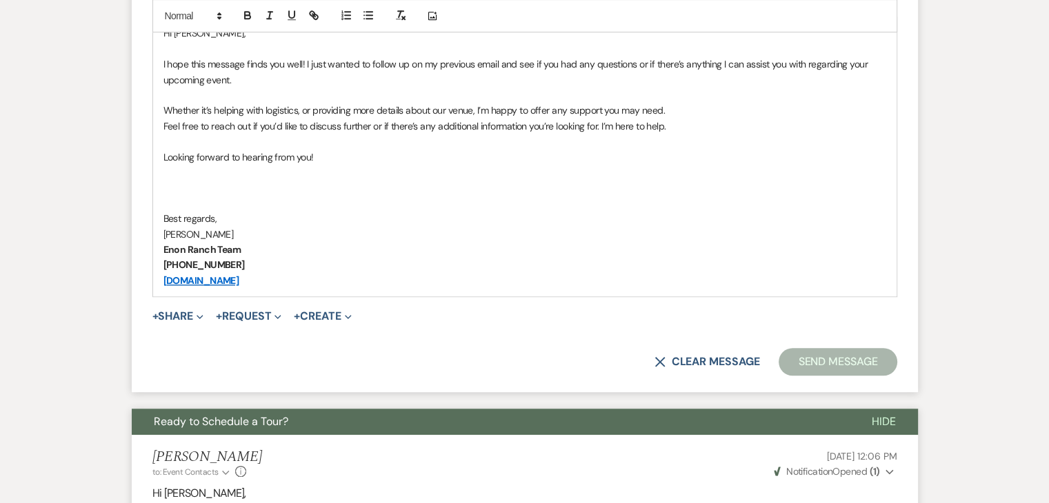
click at [447, 97] on p at bounding box center [524, 95] width 722 height 15
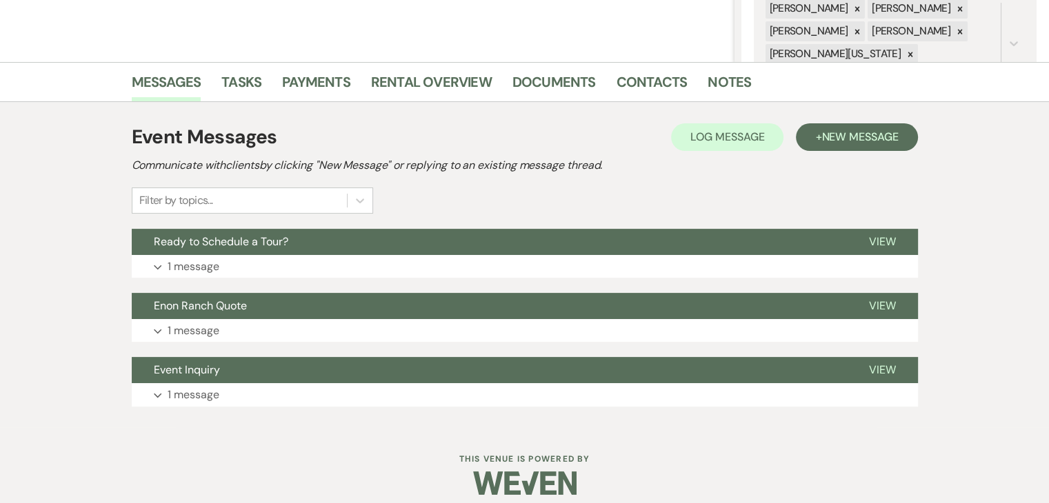
scroll to position [296, 0]
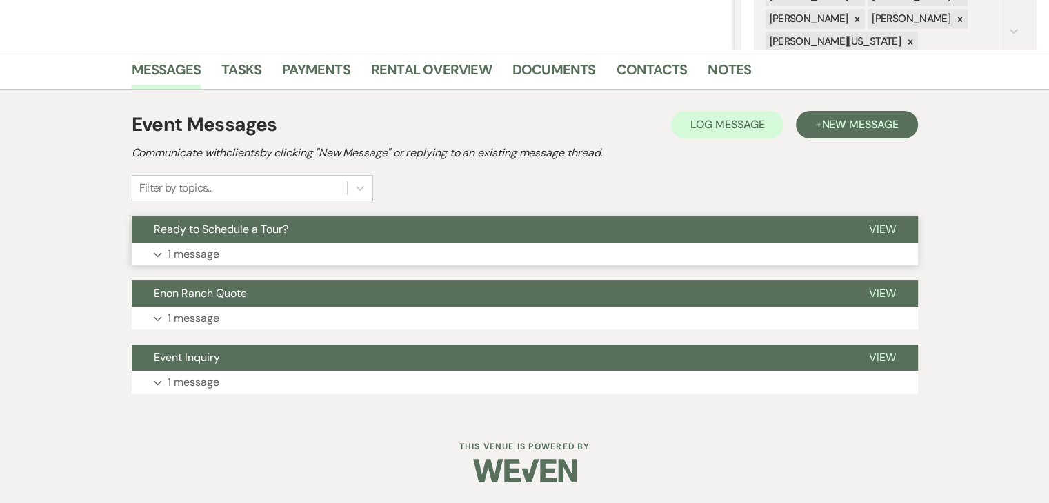
click at [386, 254] on button "Expand 1 message" at bounding box center [525, 254] width 786 height 23
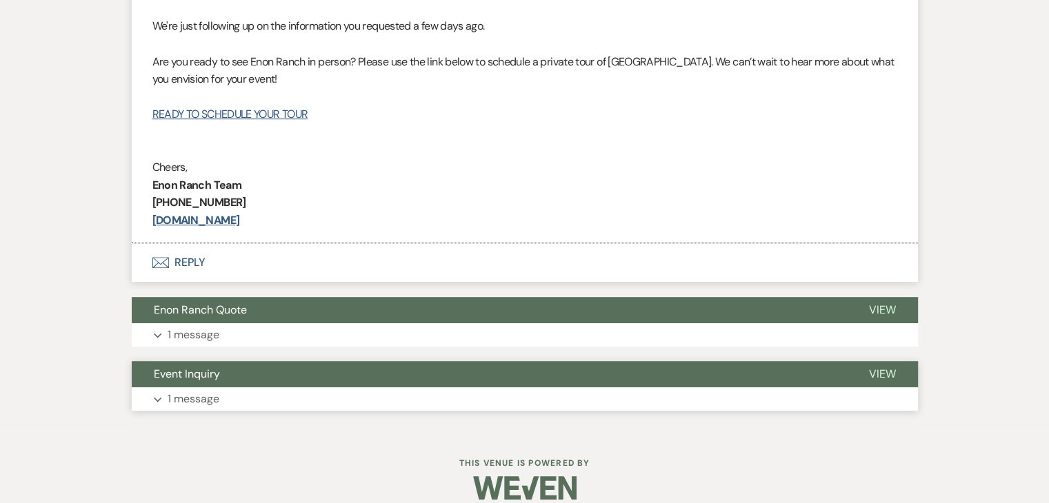
scroll to position [642, 0]
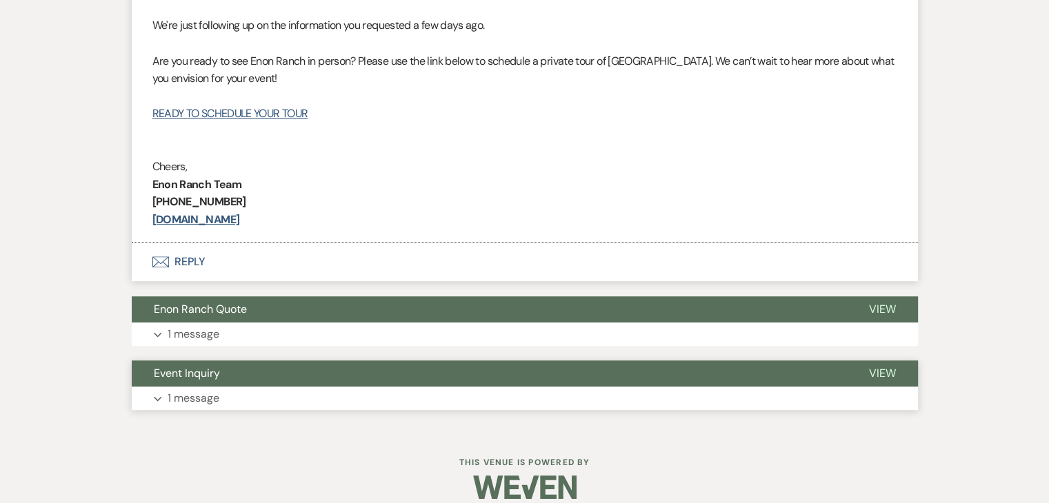
click at [419, 384] on button "Event Inquiry" at bounding box center [489, 374] width 715 height 26
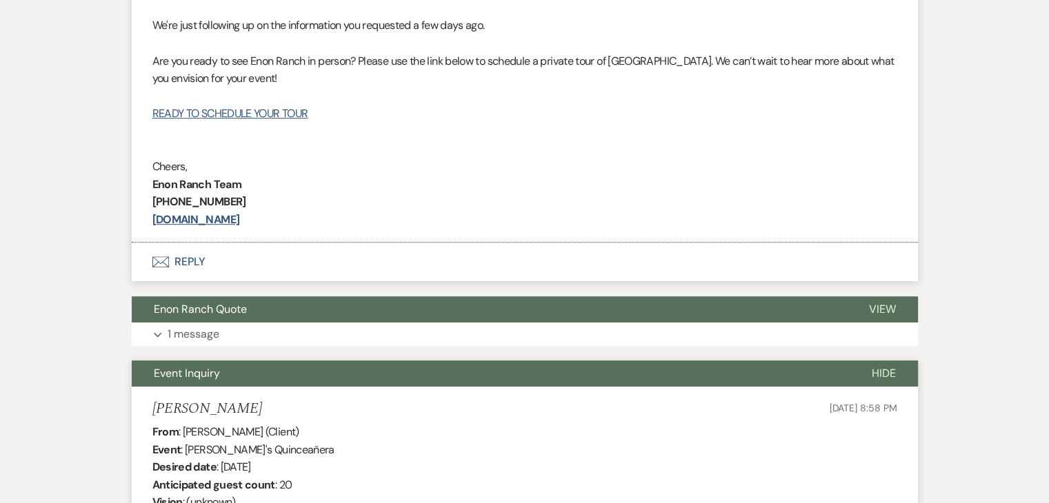
click at [451, 345] on div "Event Messages Log Log Message + New Message Communicate with clients by clicki…" at bounding box center [525, 226] width 786 height 937
click at [455, 336] on button "Expand 1 message" at bounding box center [525, 334] width 786 height 23
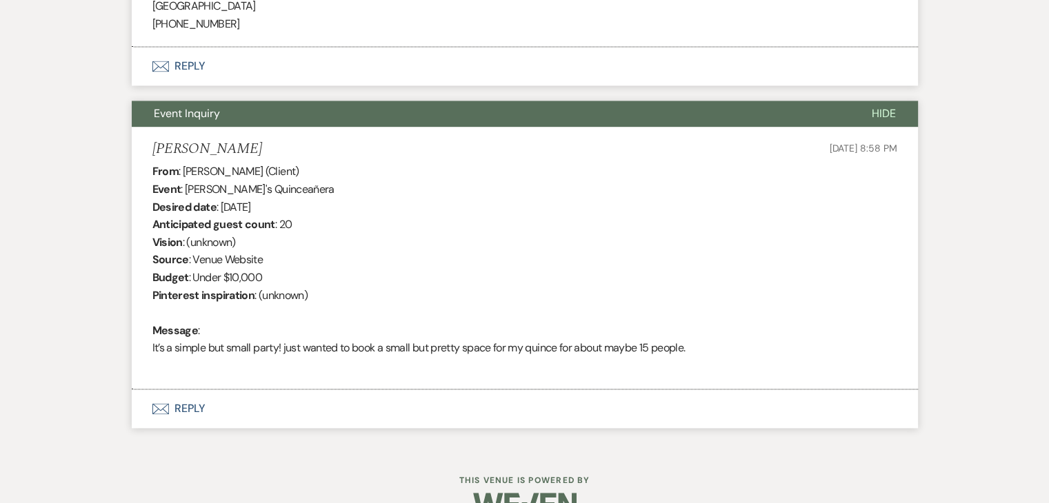
scroll to position [2068, 0]
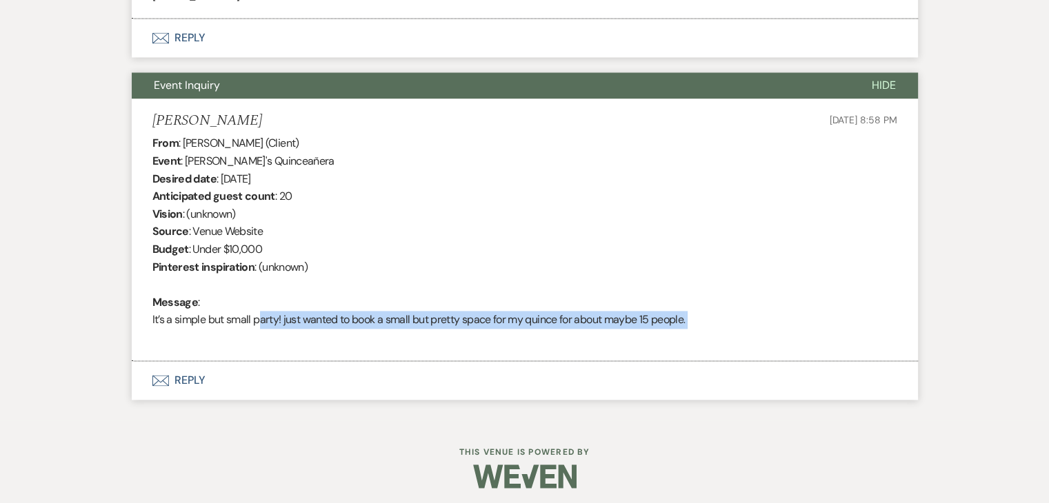
drag, startPoint x: 256, startPoint y: 321, endPoint x: 678, endPoint y: 334, distance: 422.8
click at [678, 334] on div "From : [PERSON_NAME] (Client) Event : [PERSON_NAME]'s Quinceañera Desired date …" at bounding box center [524, 240] width 744 height 212
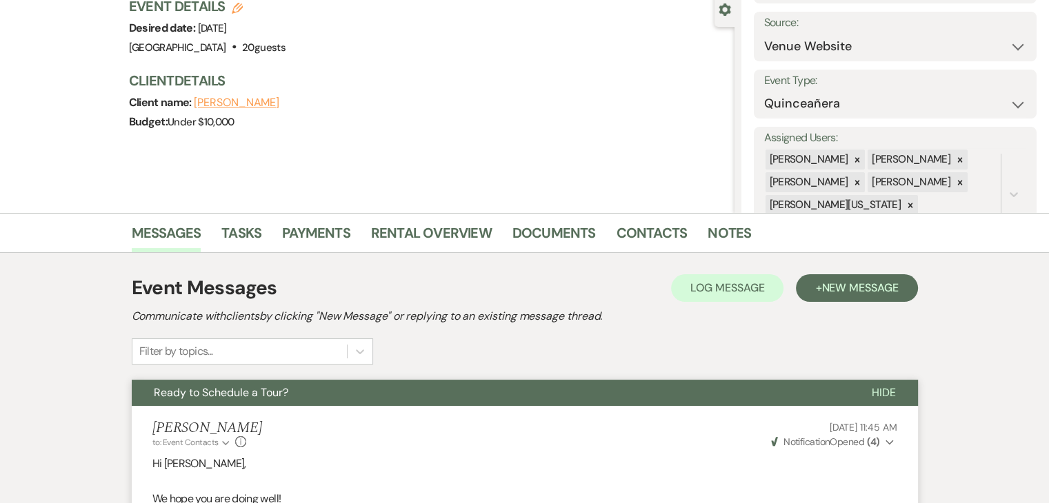
scroll to position [138, 0]
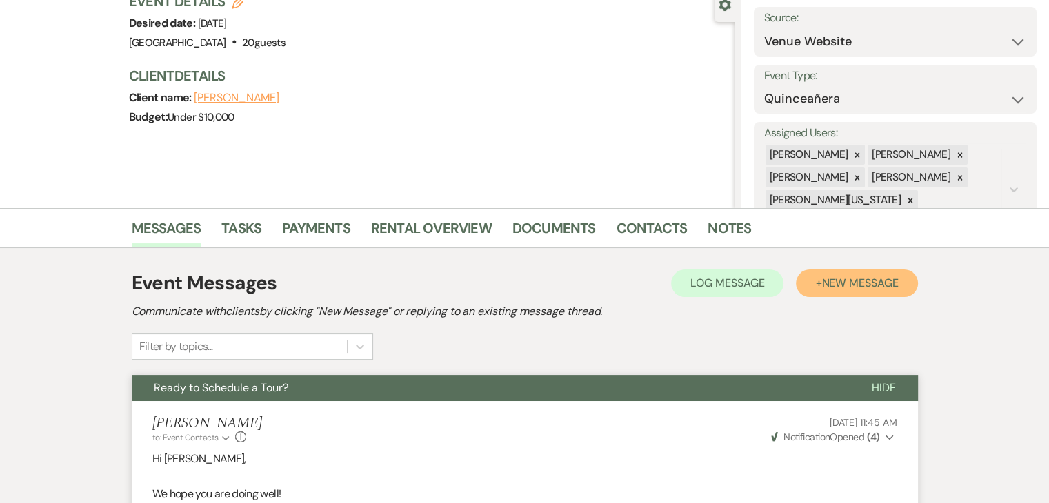
click at [851, 282] on span "New Message" at bounding box center [859, 283] width 77 height 14
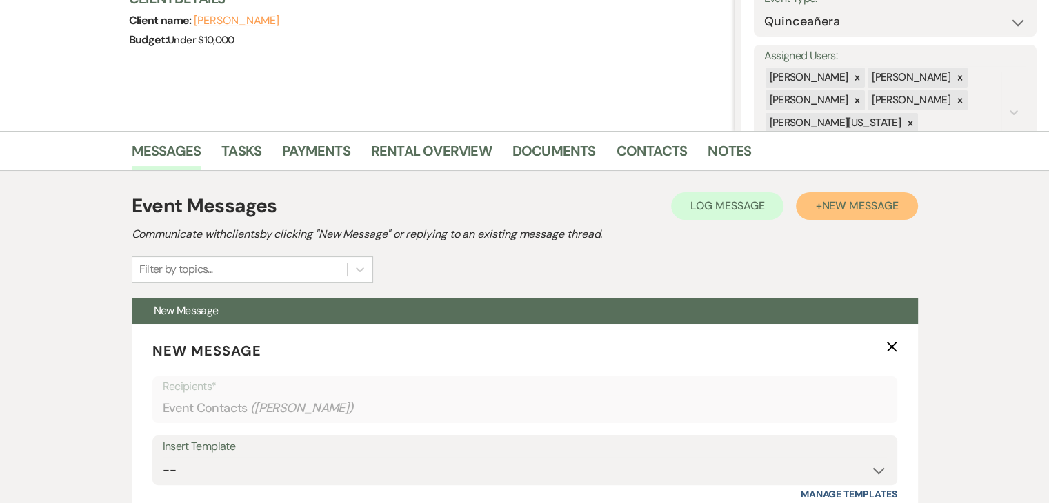
scroll to position [414, 0]
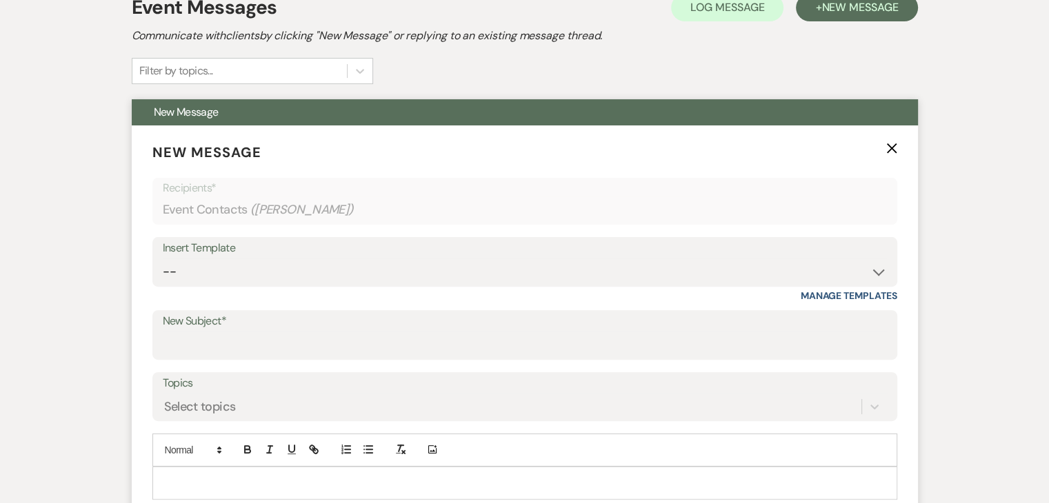
click at [311, 252] on div "Insert Template" at bounding box center [525, 249] width 724 height 20
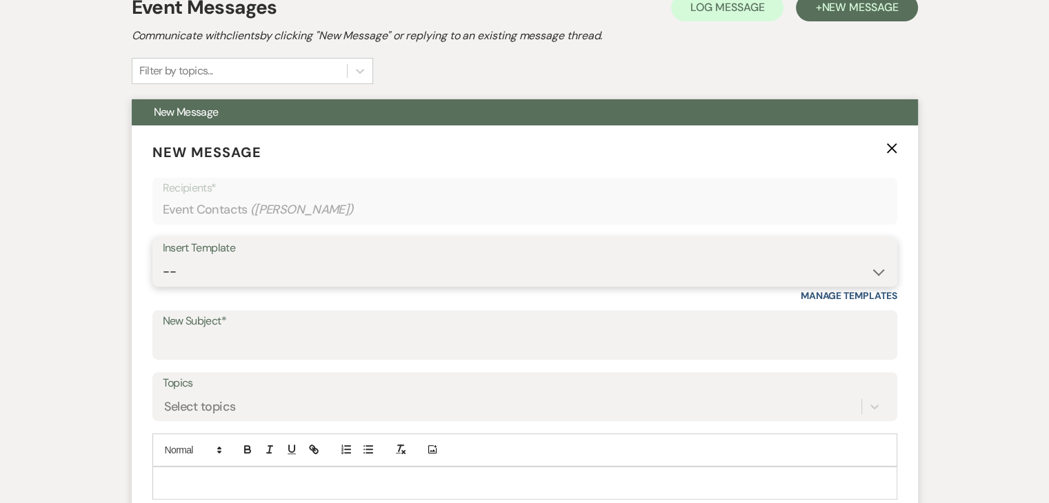
click at [332, 260] on select "-- Inquiry Follow Up Email #2 Contract Sending Template Payment Template Rental…" at bounding box center [525, 272] width 724 height 27
select select "5221"
click at [163, 259] on select "-- Inquiry Follow Up Email #2 Contract Sending Template Payment Template Rental…" at bounding box center [525, 272] width 724 height 27
type input "Exclusive Spring Pricing – Let’s Make Your Event at Enon Ranch Happen!"
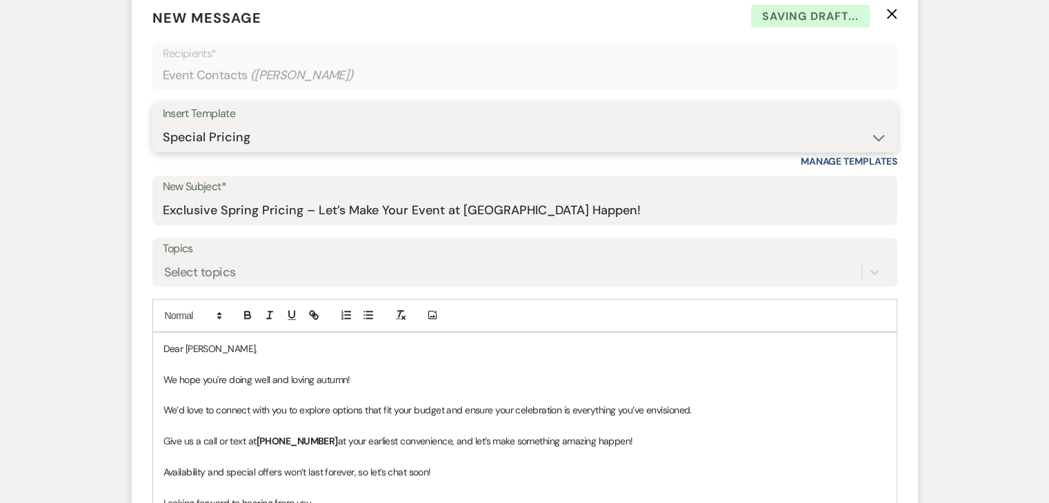
scroll to position [620, 0]
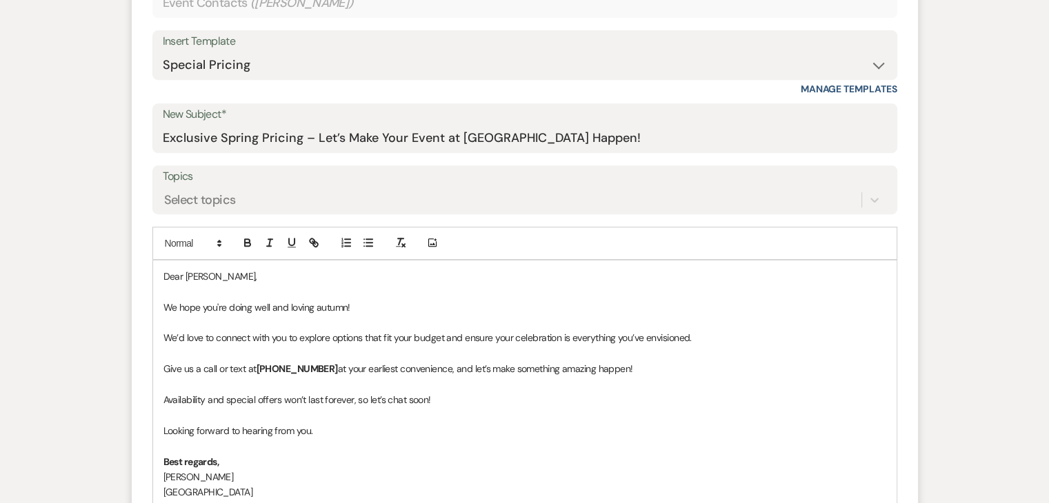
drag, startPoint x: 182, startPoint y: 313, endPoint x: 315, endPoint y: 356, distance: 140.0
click at [313, 356] on div "Dear Marylyn, We hope you're doing well and loving autumn! We’d love to connect…" at bounding box center [524, 392] width 743 height 263
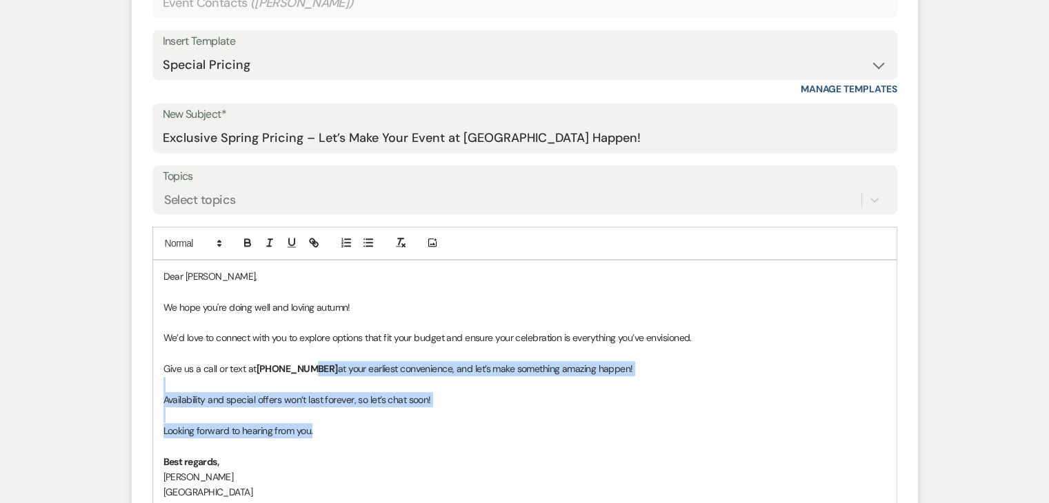
drag, startPoint x: 309, startPoint y: 361, endPoint x: 496, endPoint y: 422, distance: 196.4
click at [496, 422] on div "Dear Marylyn, We hope you're doing well and loving autumn! We’d love to connect…" at bounding box center [524, 392] width 743 height 263
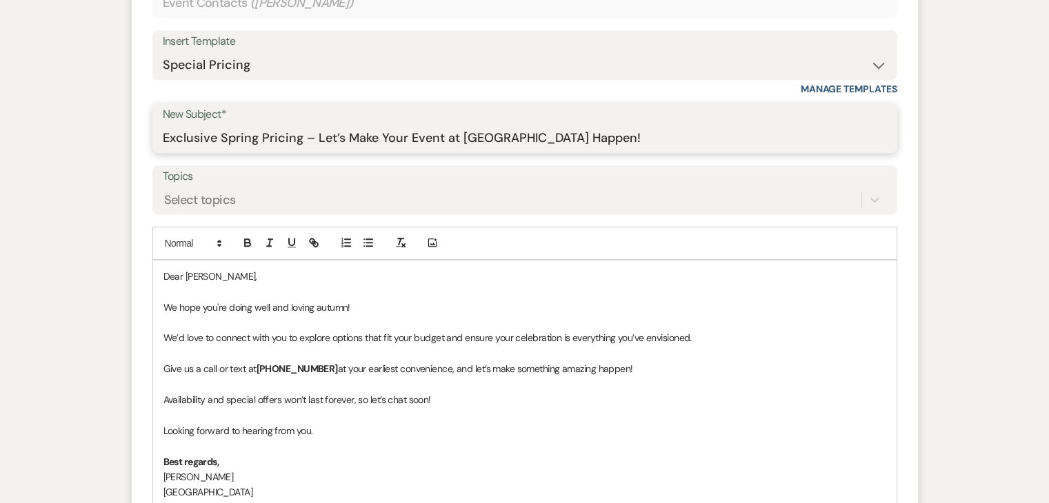
click at [500, 133] on input "Exclusive Spring Pricing – Let’s Make Your Event at Enon Ranch Happen!" at bounding box center [525, 138] width 724 height 27
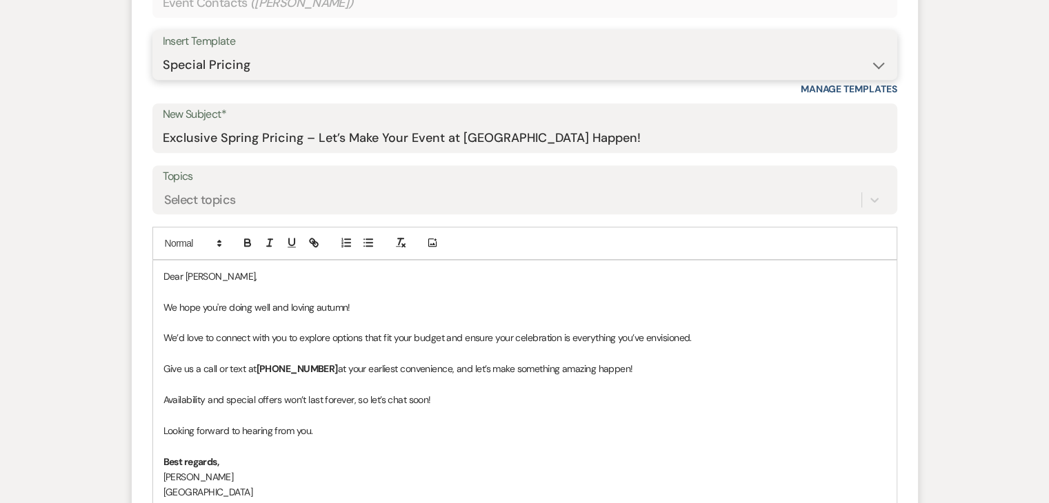
click at [453, 65] on select "-- Inquiry Follow Up Email #2 Contract Sending Template Payment Template Rental…" at bounding box center [525, 65] width 724 height 27
select select "4381"
click at [163, 52] on select "-- Inquiry Follow Up Email #2 Contract Sending Template Payment Template Rental…" at bounding box center [525, 65] width 724 height 27
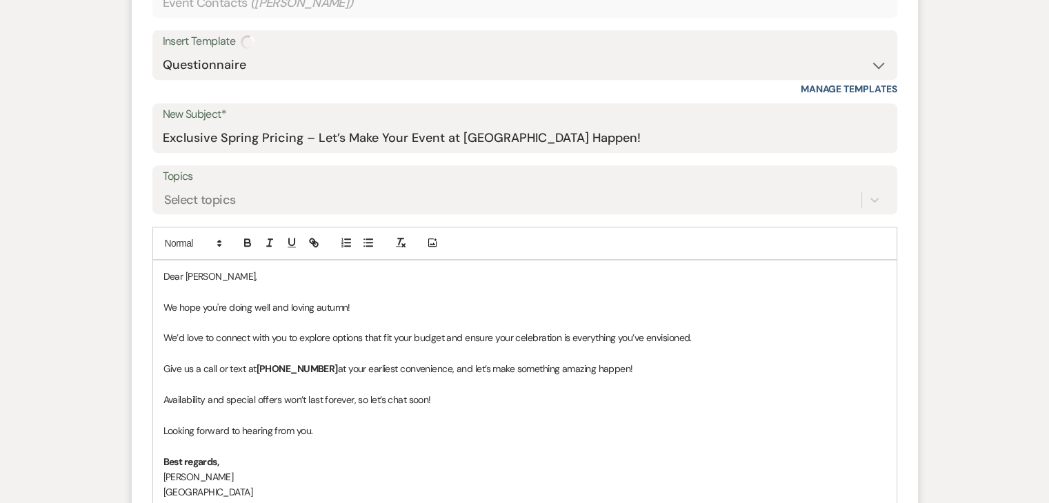
click at [611, 78] on div "Insert Template -- Inquiry Follow Up Email #2 Contract Sending Template Payment…" at bounding box center [524, 55] width 744 height 50
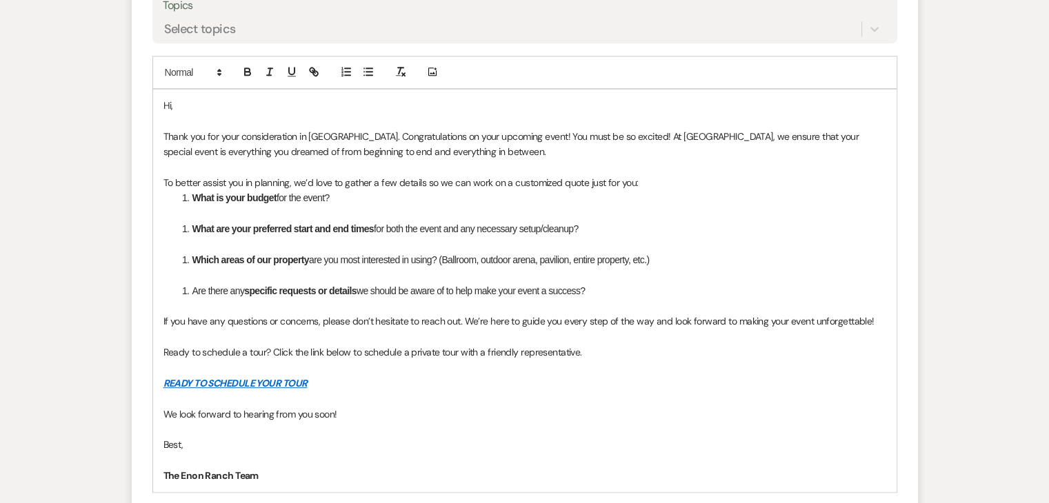
scroll to position [689, 0]
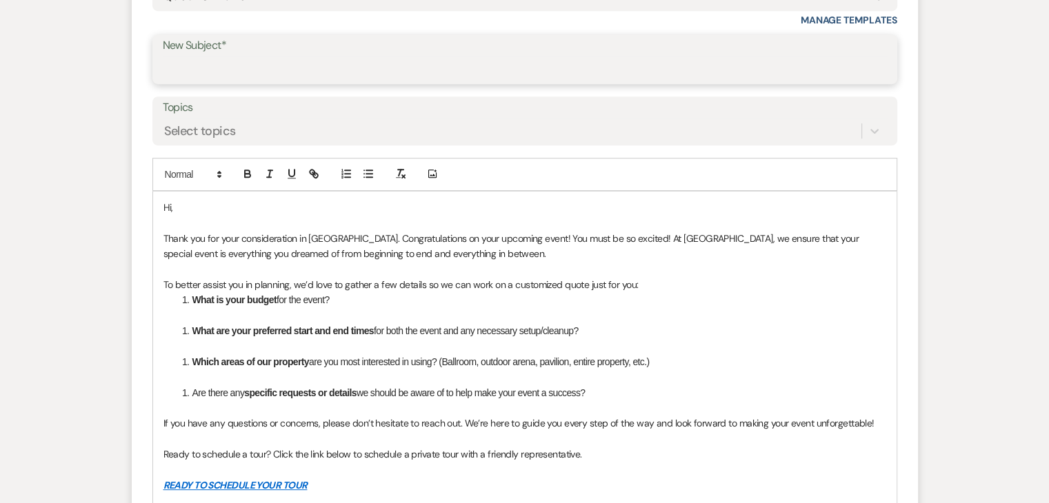
click at [334, 68] on input "New Subject*" at bounding box center [525, 69] width 724 height 27
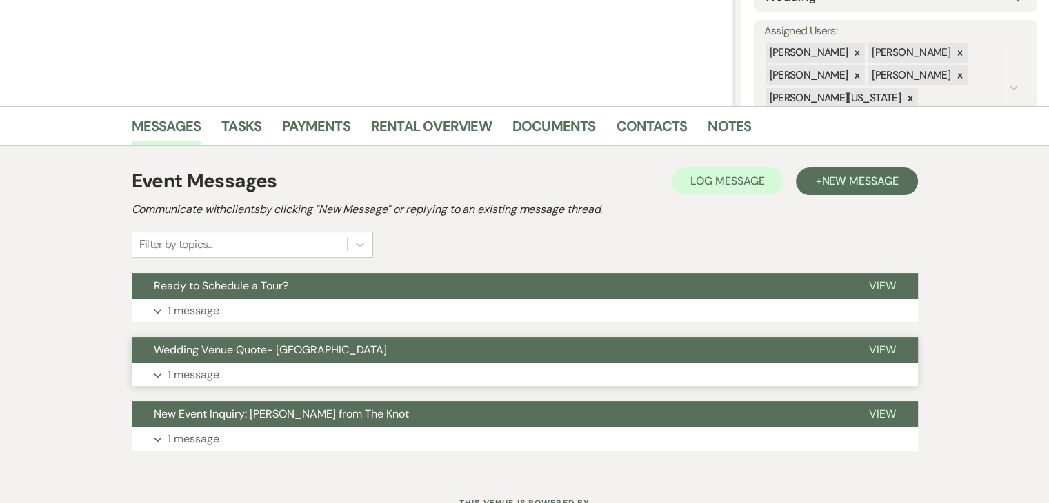
scroll to position [276, 0]
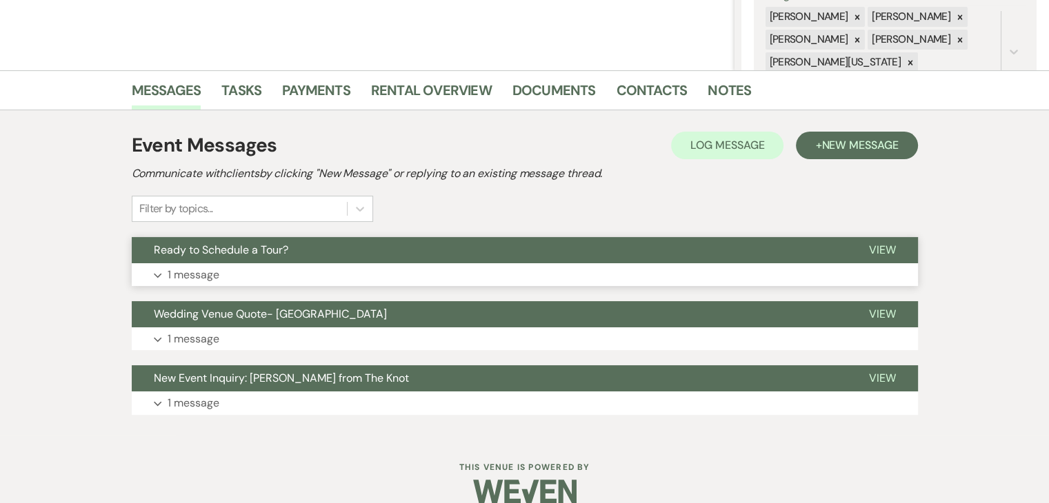
click at [336, 285] on button "Expand 1 message" at bounding box center [525, 274] width 786 height 23
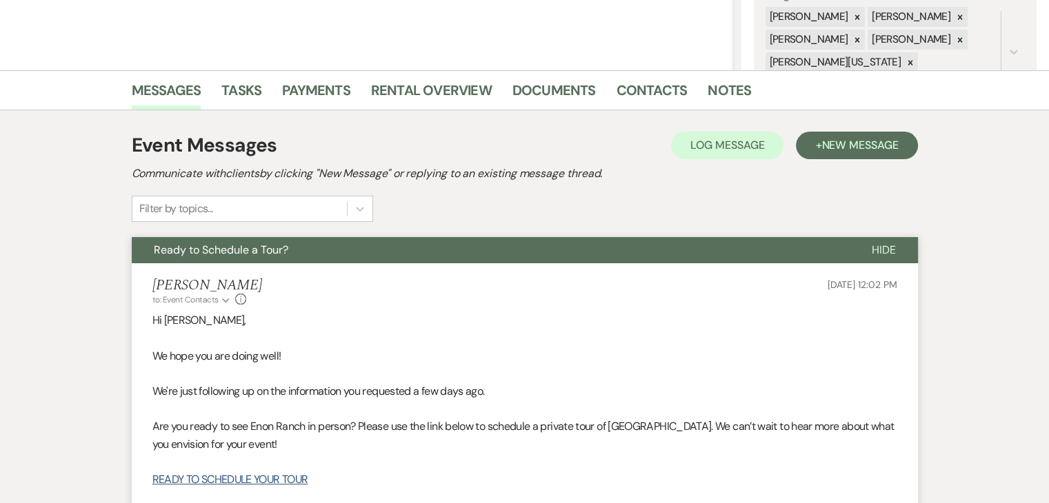
click at [338, 274] on li "[PERSON_NAME] to: Event Contacts Expand Info [DATE] 12:02 PM Hi [PERSON_NAME], …" at bounding box center [525, 435] width 786 height 345
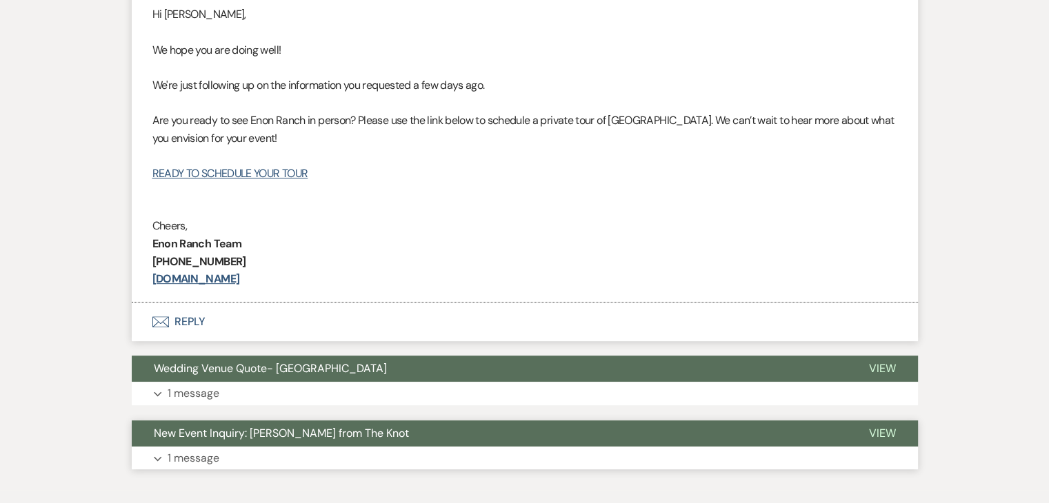
scroll to position [658, 0]
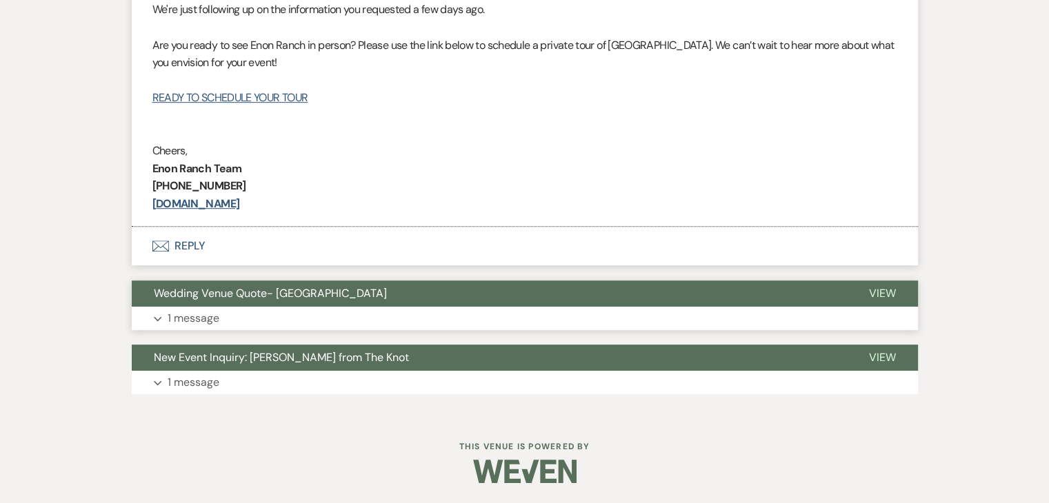
click at [415, 326] on button "Expand 1 message" at bounding box center [525, 318] width 786 height 23
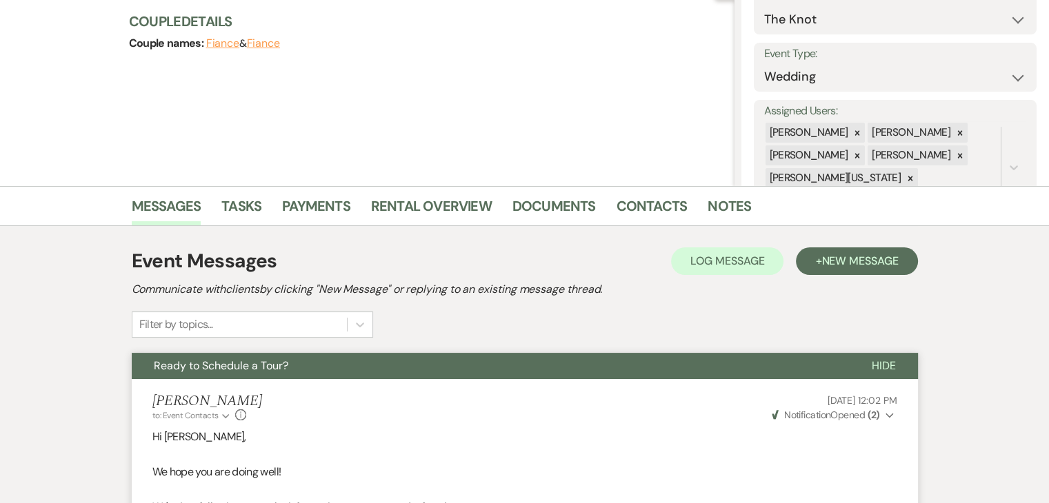
scroll to position [0, 0]
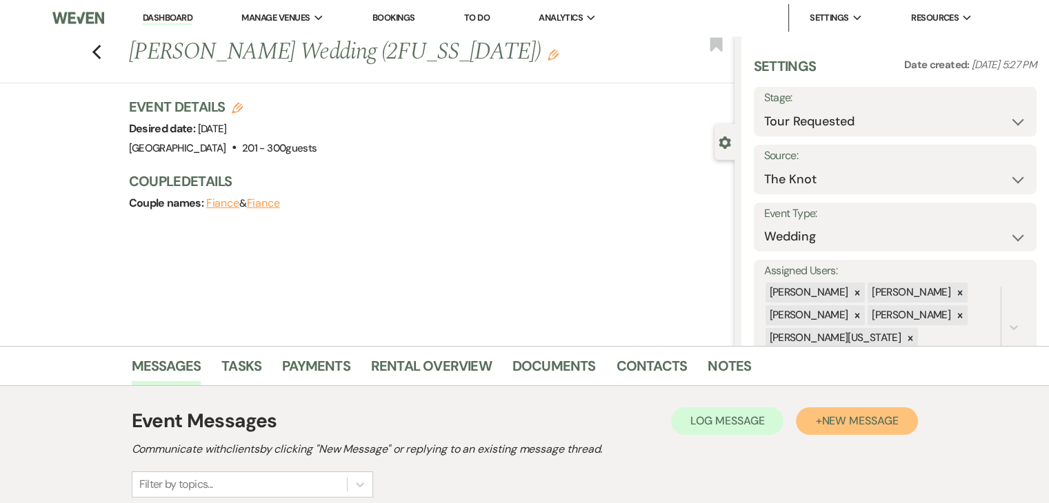
click at [811, 427] on button "+ New Message" at bounding box center [856, 421] width 121 height 28
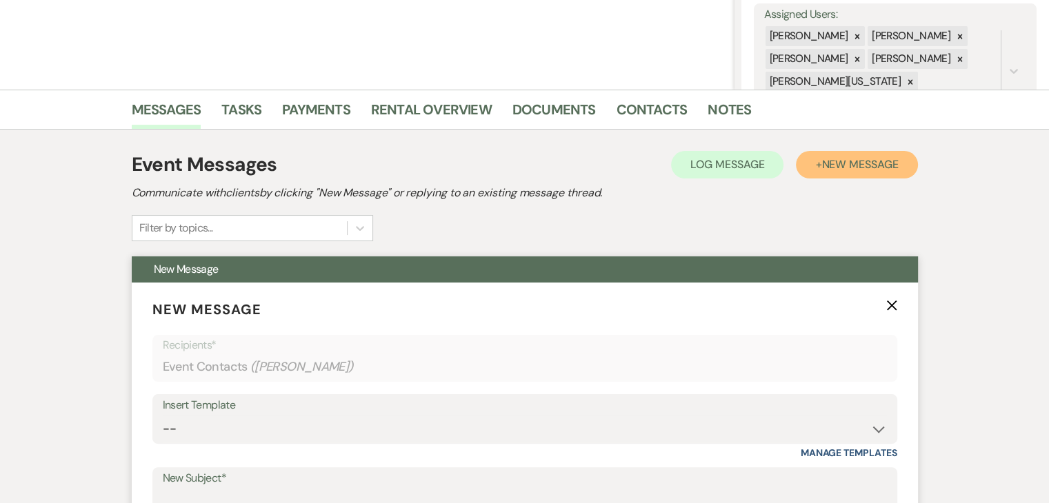
scroll to position [345, 0]
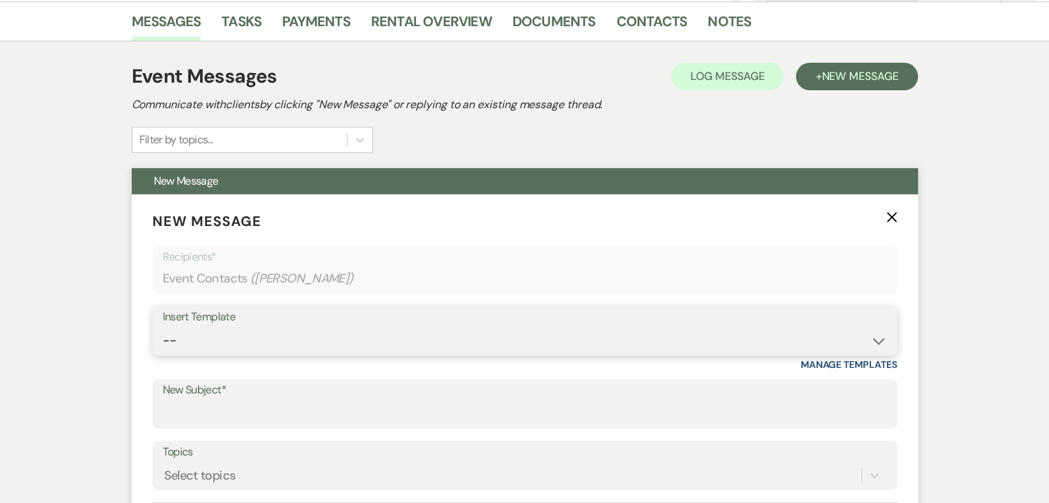
click at [390, 346] on select "-- Inquiry Follow Up Email #2 Contract Sending Template Payment Template Rental…" at bounding box center [525, 340] width 724 height 27
select select "4603"
click at [163, 327] on select "-- Inquiry Follow Up Email #2 Contract Sending Template Payment Template Rental…" at bounding box center [525, 340] width 724 height 27
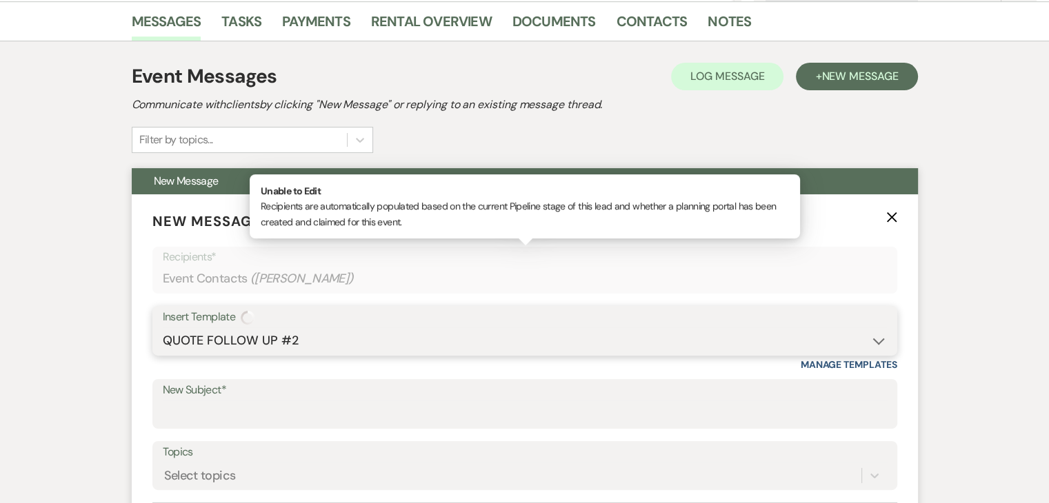
type input "Checking In – Any Assistance Needed for Your Event?"
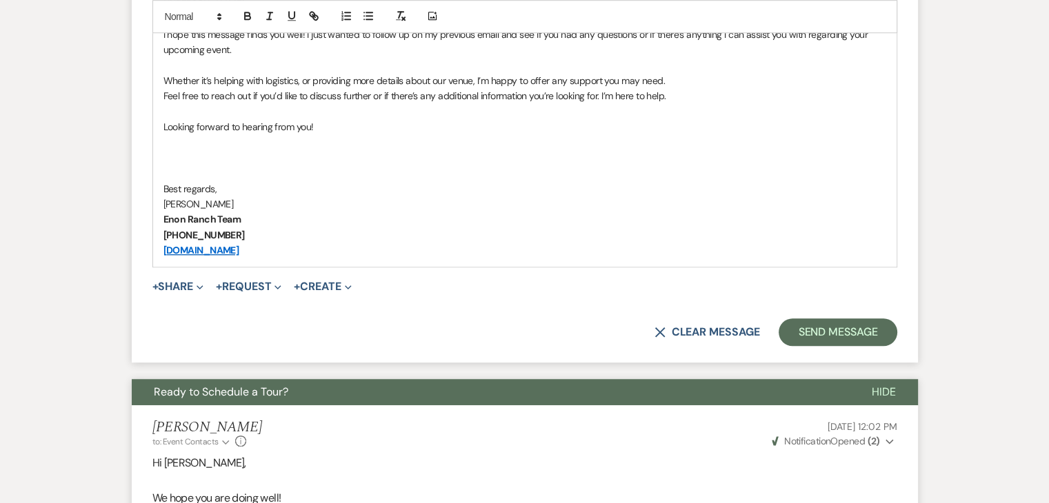
scroll to position [896, 0]
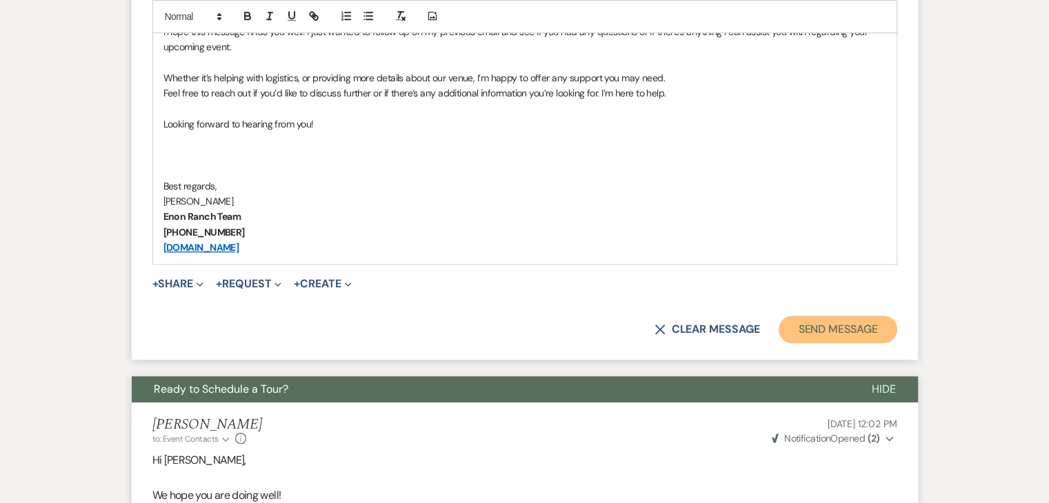
click at [875, 326] on button "Send Message" at bounding box center [837, 330] width 118 height 28
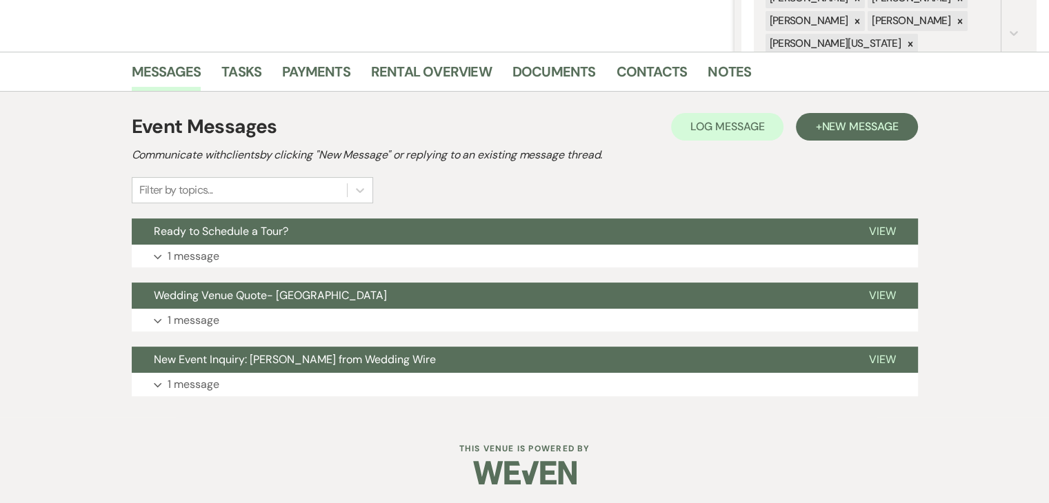
scroll to position [296, 0]
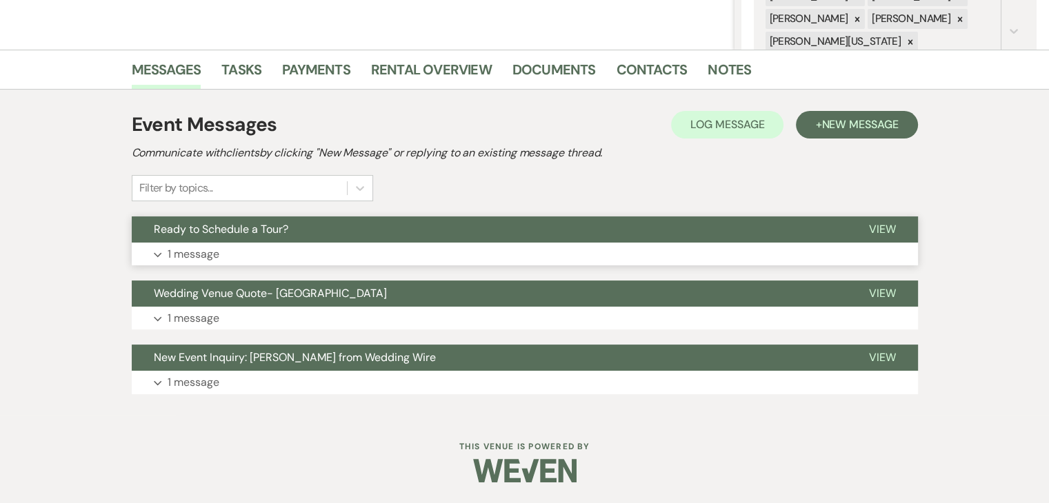
click at [473, 252] on button "Expand 1 message" at bounding box center [525, 254] width 786 height 23
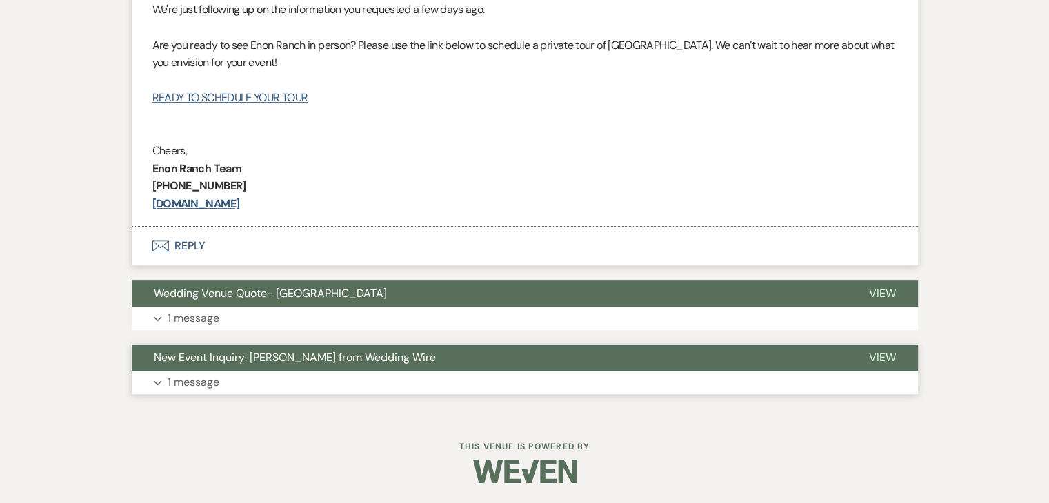
click at [372, 374] on button "Expand 1 message" at bounding box center [525, 382] width 786 height 23
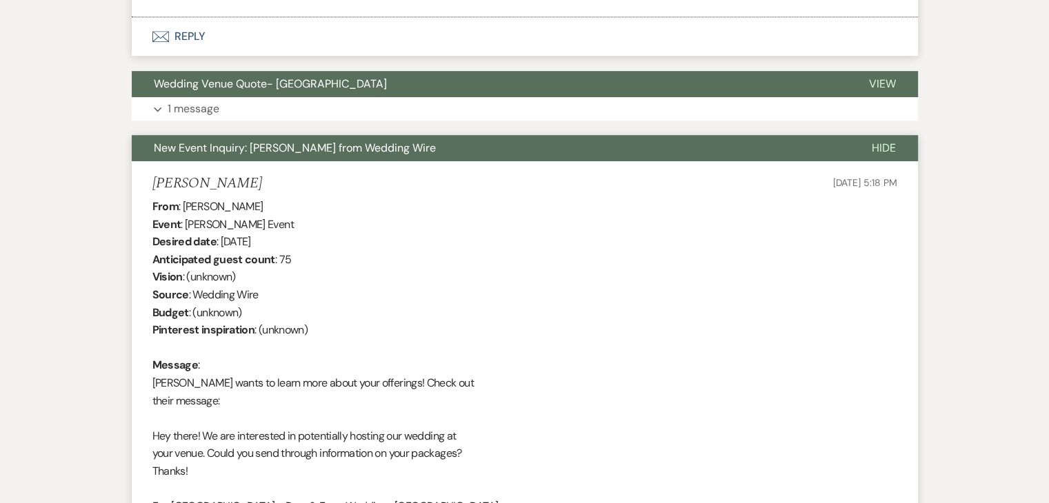
scroll to position [858, 0]
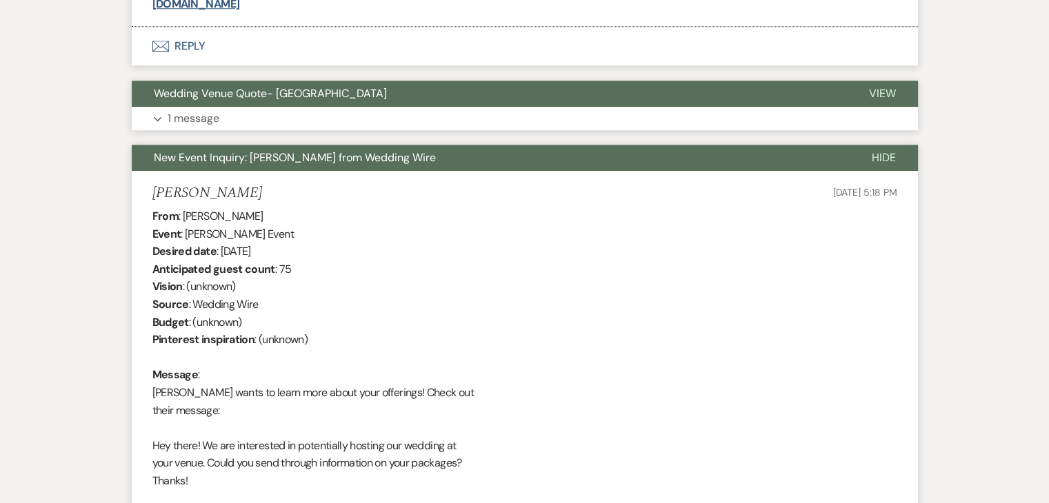
click at [248, 117] on button "Expand 1 message" at bounding box center [525, 118] width 786 height 23
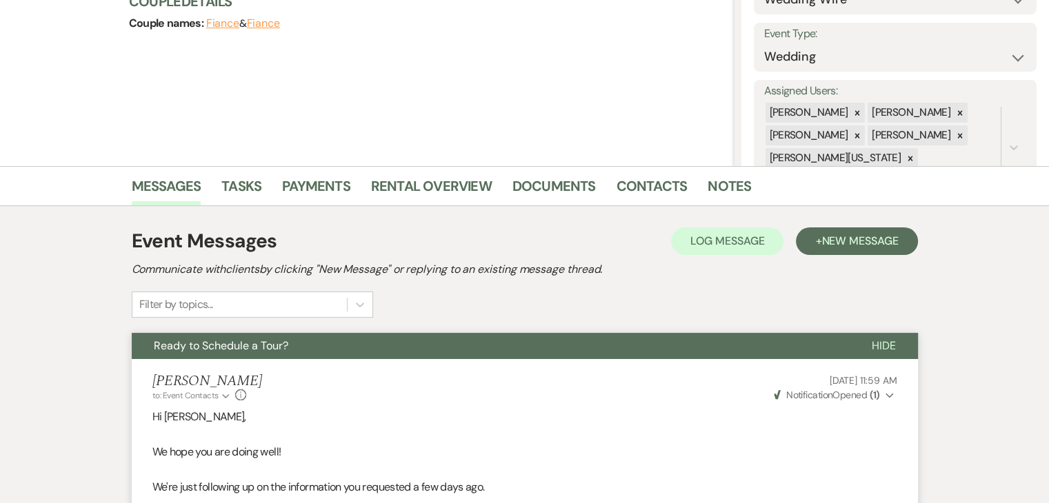
scroll to position [168, 0]
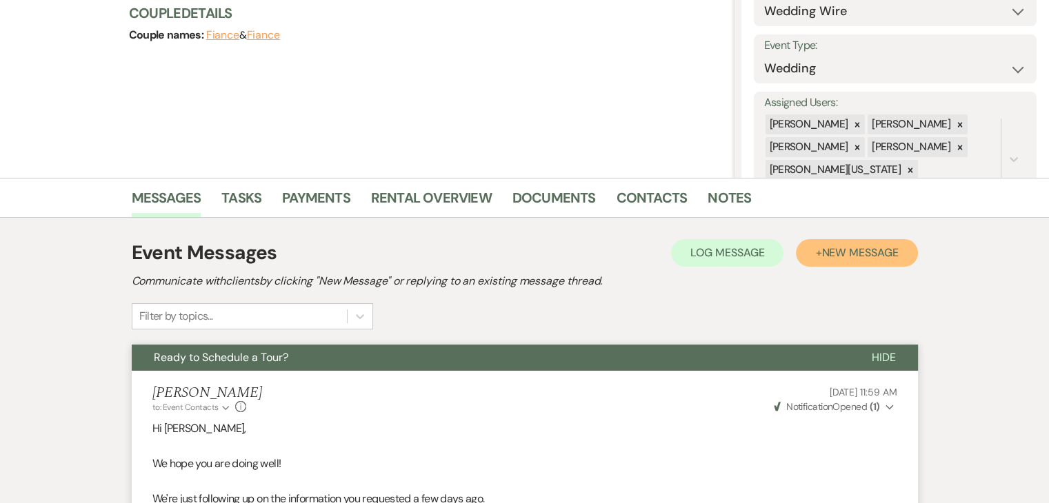
click at [844, 257] on span "New Message" at bounding box center [859, 252] width 77 height 14
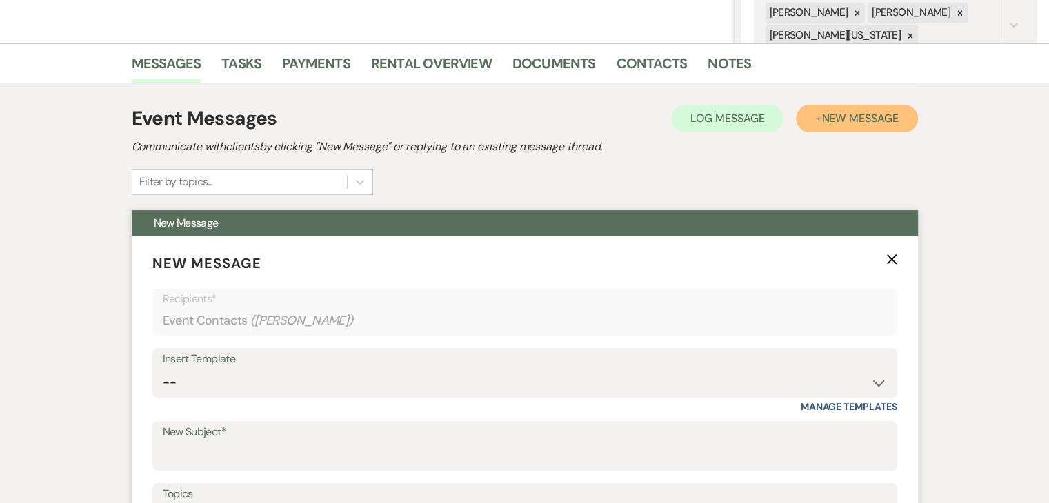
scroll to position [306, 0]
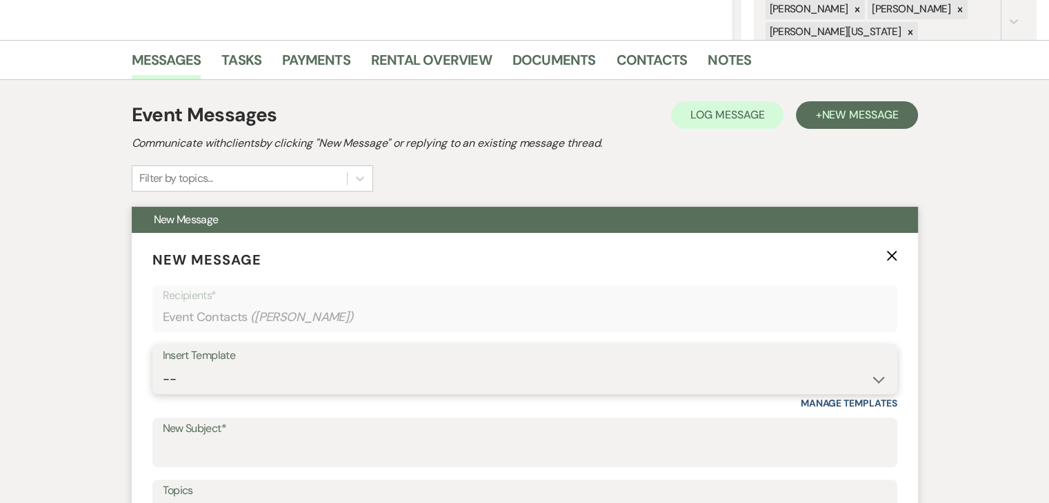
click at [528, 367] on select "-- Inquiry Follow Up Email #2 Contract Sending Template Payment Template Rental…" at bounding box center [525, 379] width 724 height 27
select select "4603"
click at [163, 366] on select "-- Inquiry Follow Up Email #2 Contract Sending Template Payment Template Rental…" at bounding box center [525, 379] width 724 height 27
type input "Checking In – Any Assistance Needed for Your Event?"
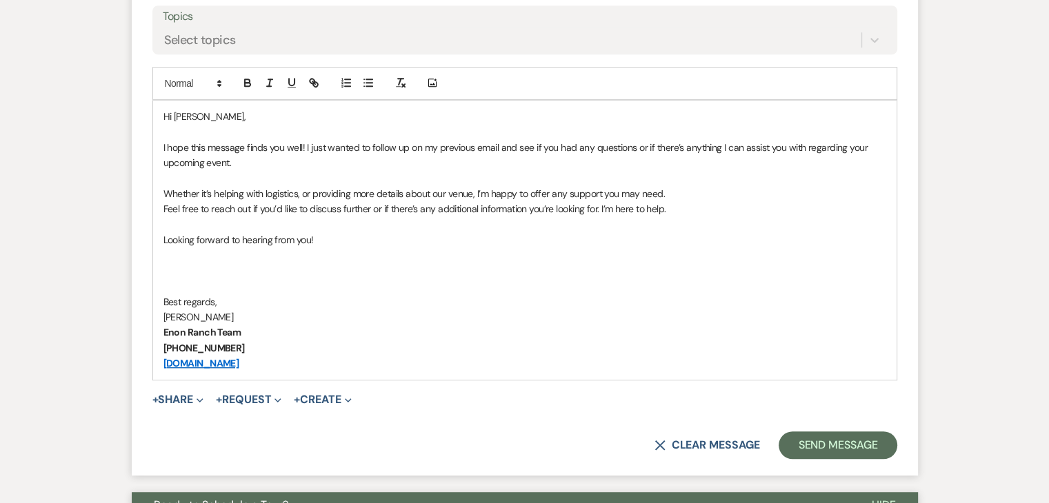
scroll to position [789, 0]
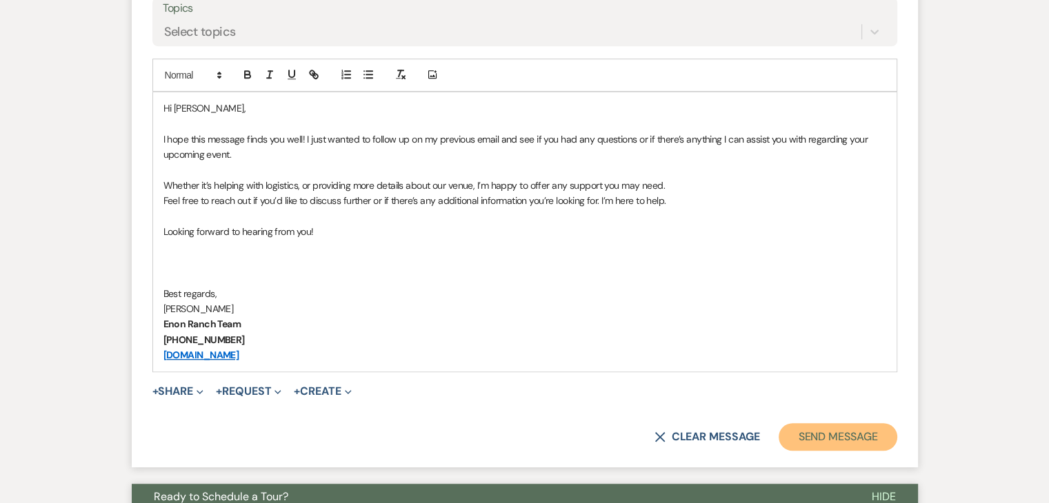
click at [855, 434] on button "Send Message" at bounding box center [837, 437] width 118 height 28
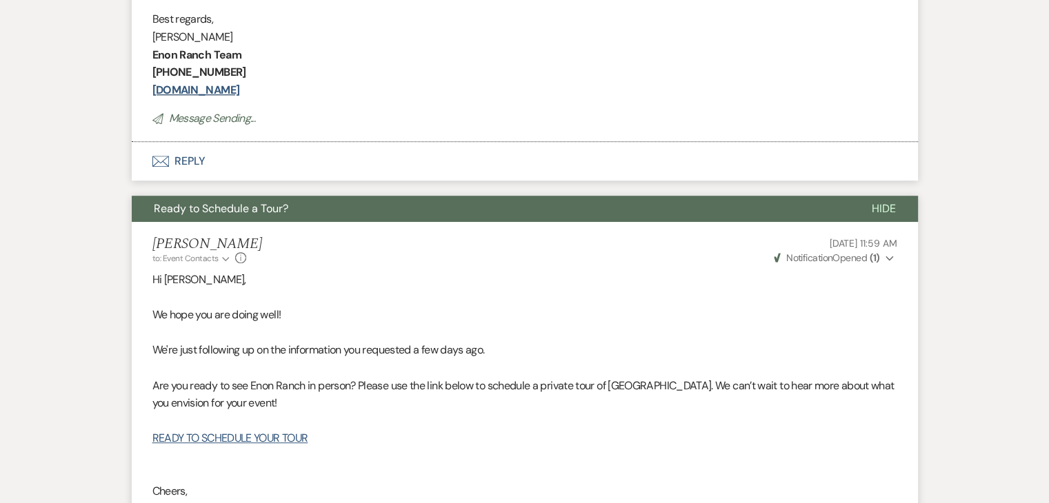
scroll to position [277, 0]
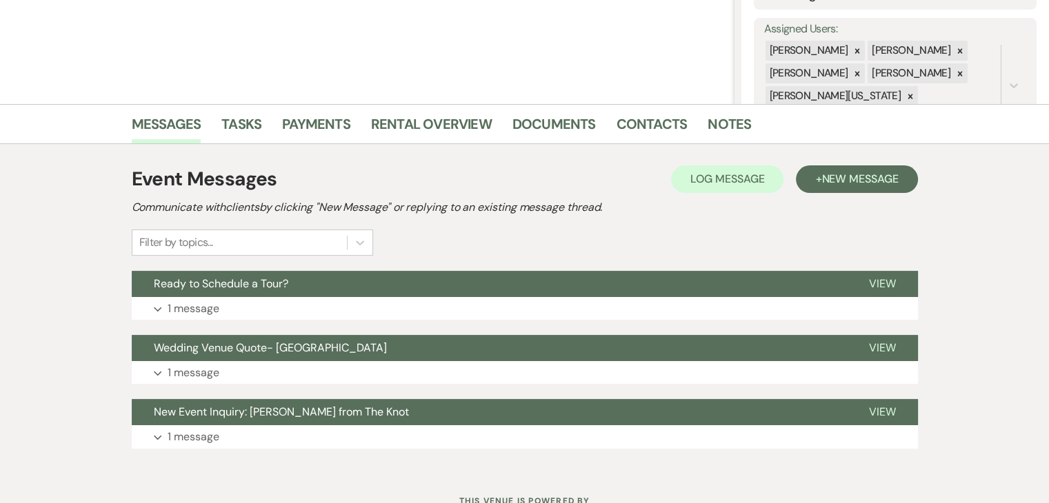
scroll to position [296, 0]
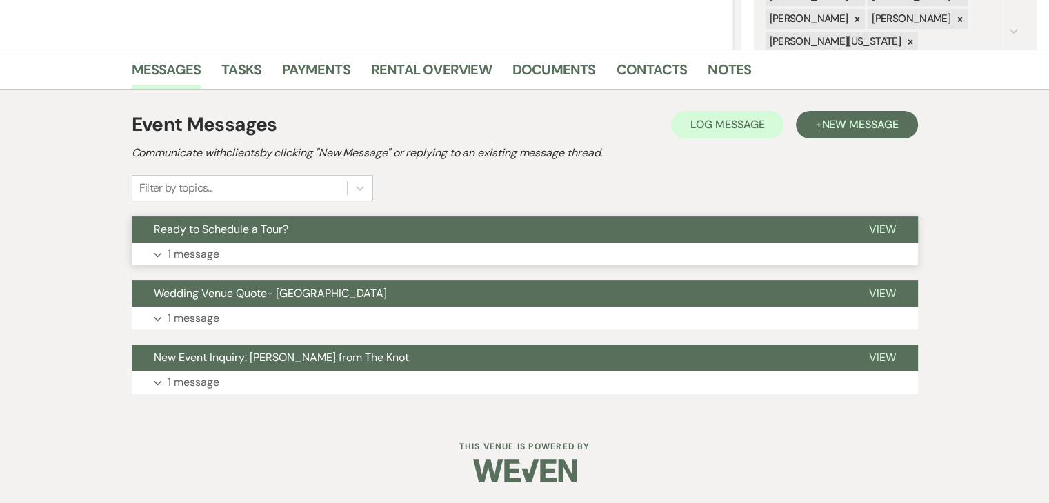
click at [447, 251] on button "Expand 1 message" at bounding box center [525, 254] width 786 height 23
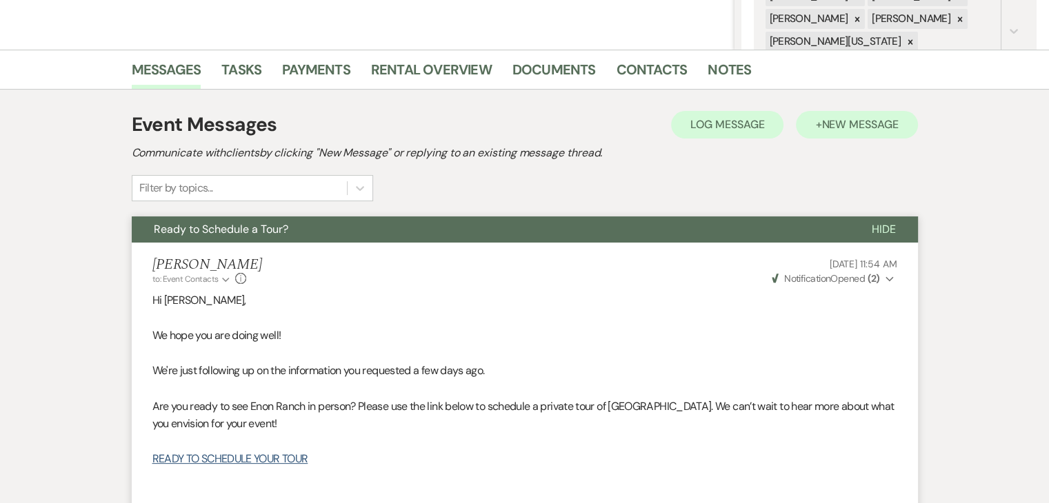
click at [826, 127] on span "New Message" at bounding box center [859, 124] width 77 height 14
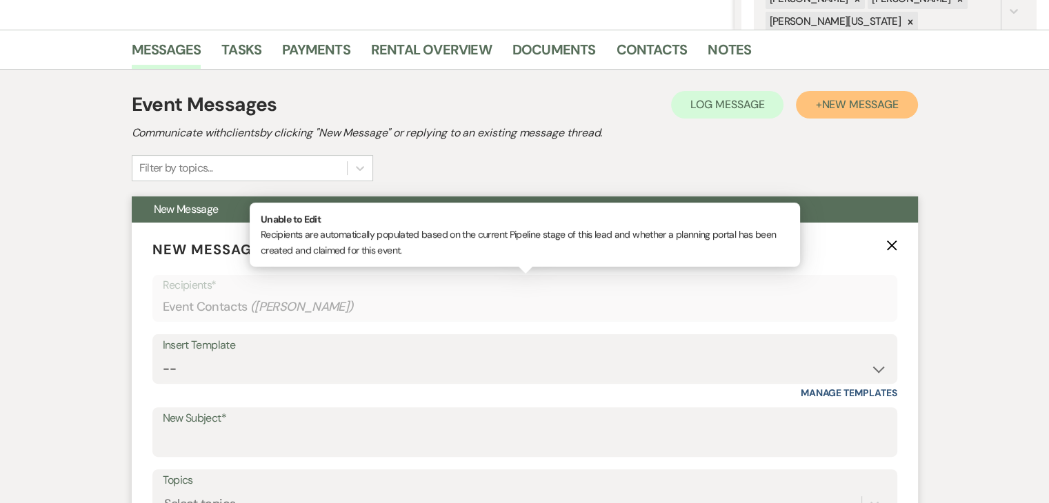
scroll to position [434, 0]
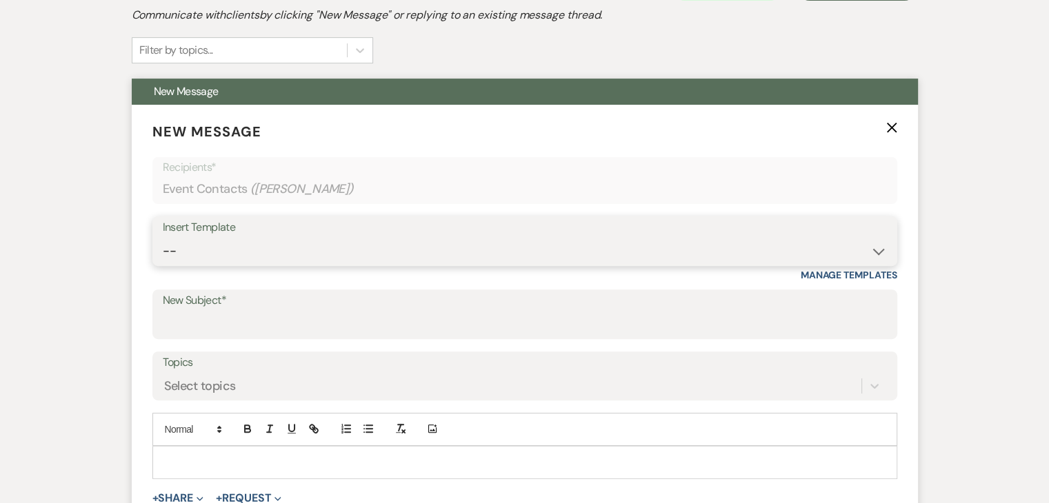
click at [353, 253] on select "-- Inquiry Follow Up Email #2 Contract Sending Template Payment Template Rental…" at bounding box center [525, 251] width 724 height 27
select select "4603"
click at [163, 238] on select "-- Inquiry Follow Up Email #2 Contract Sending Template Payment Template Rental…" at bounding box center [525, 251] width 724 height 27
type input "Checking In – Any Assistance Needed for Your Event?"
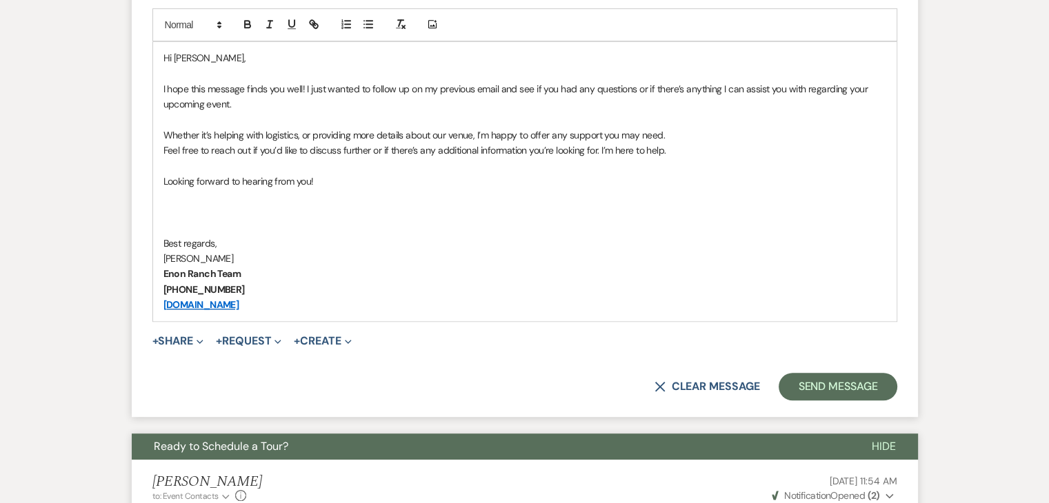
scroll to position [848, 0]
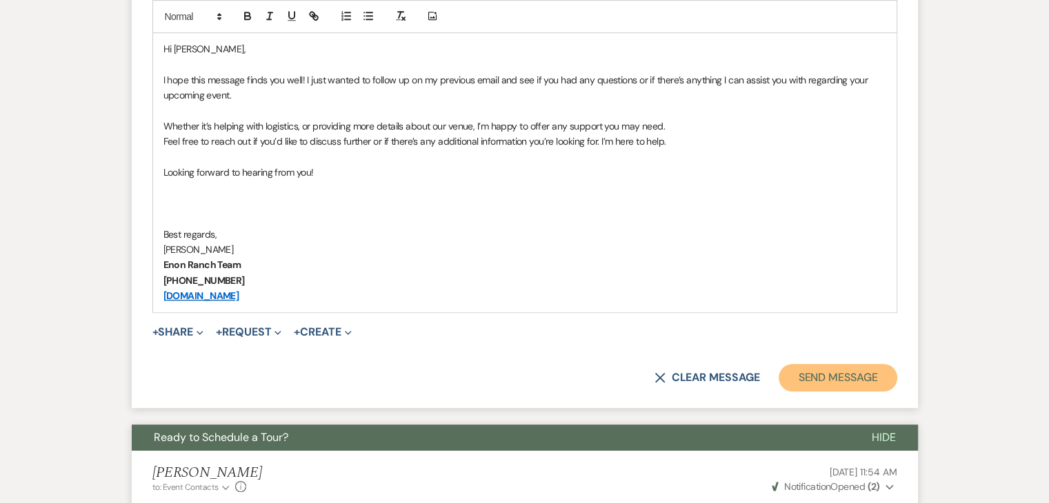
click at [836, 373] on button "Send Message" at bounding box center [837, 378] width 118 height 28
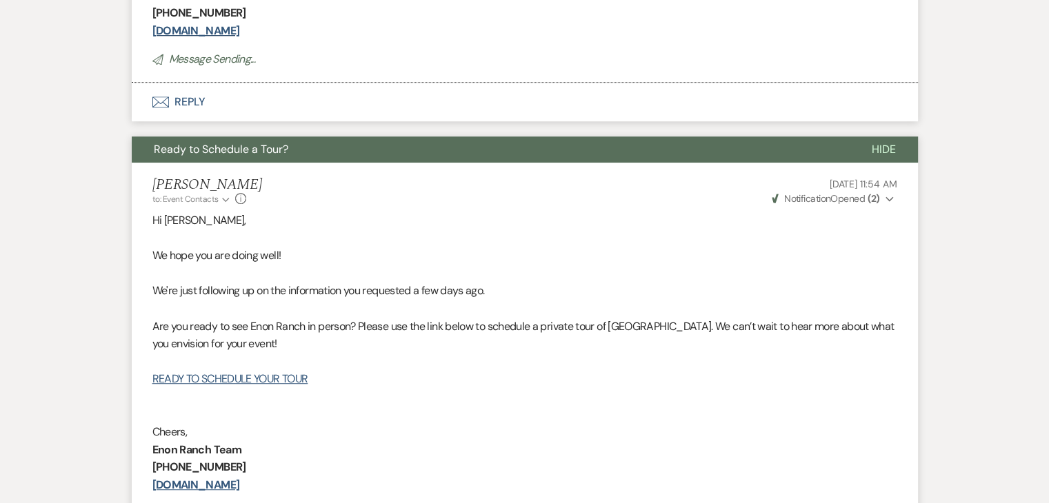
scroll to position [336, 0]
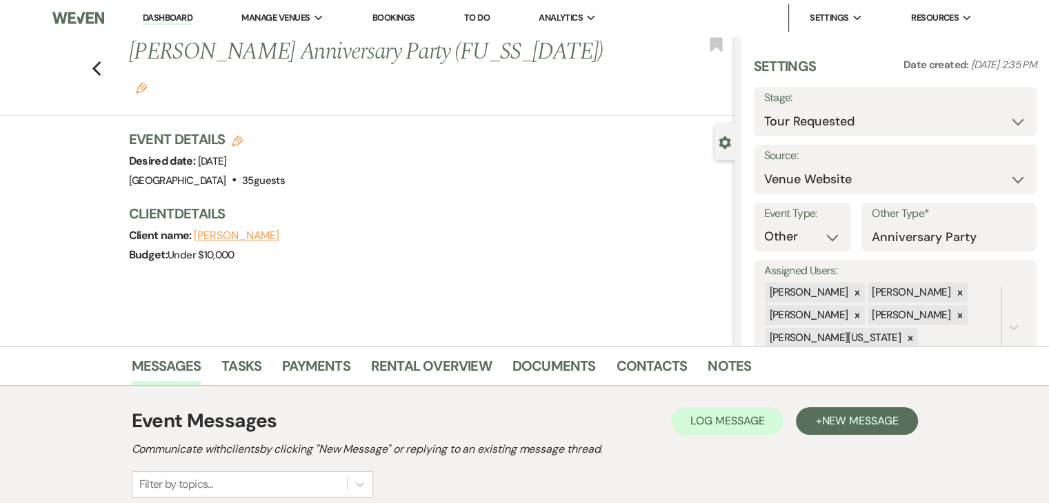
scroll to position [296, 0]
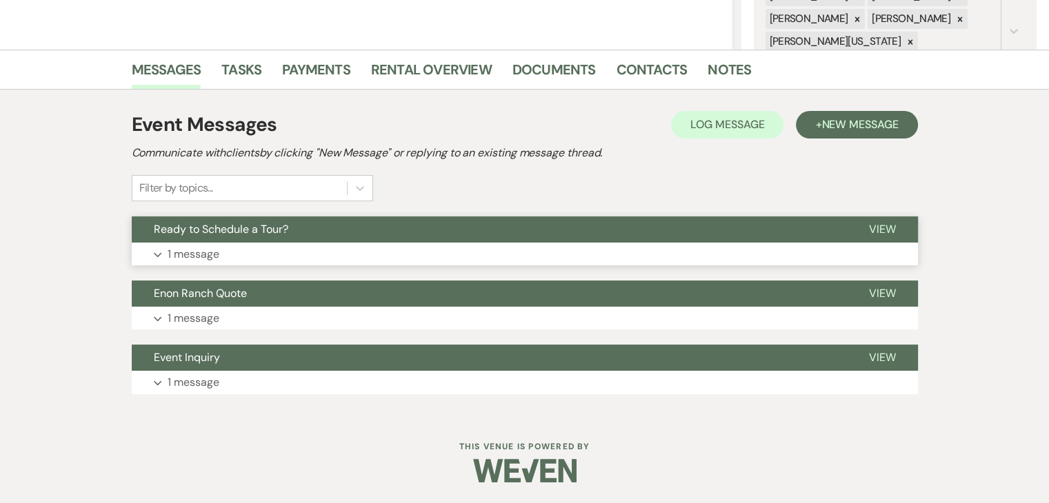
click at [323, 253] on button "Expand 1 message" at bounding box center [525, 254] width 786 height 23
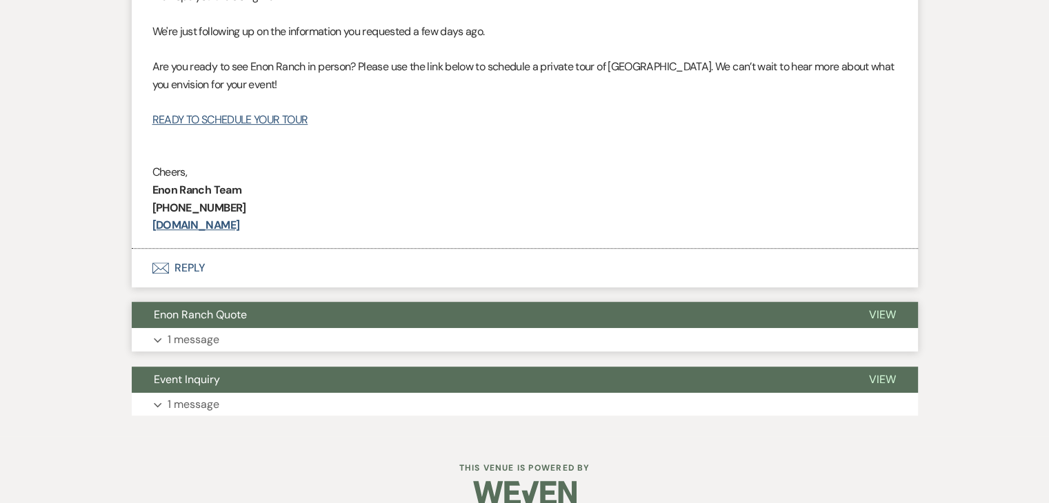
scroll to position [657, 0]
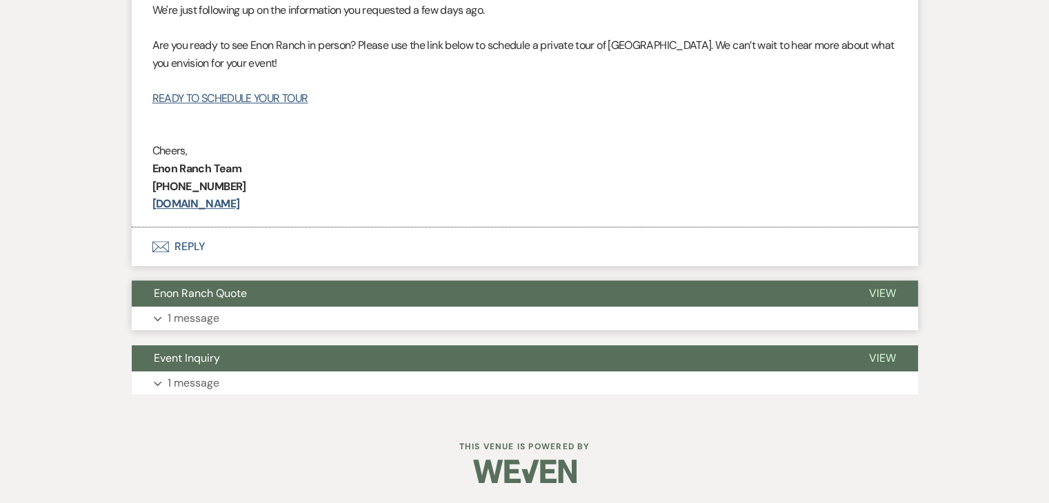
click at [353, 325] on button "Expand 1 message" at bounding box center [525, 318] width 786 height 23
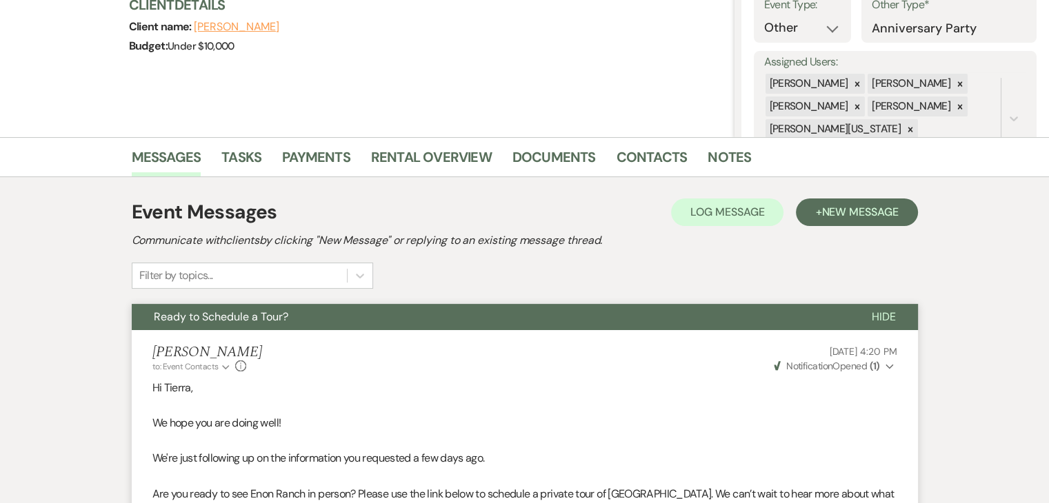
scroll to position [175, 0]
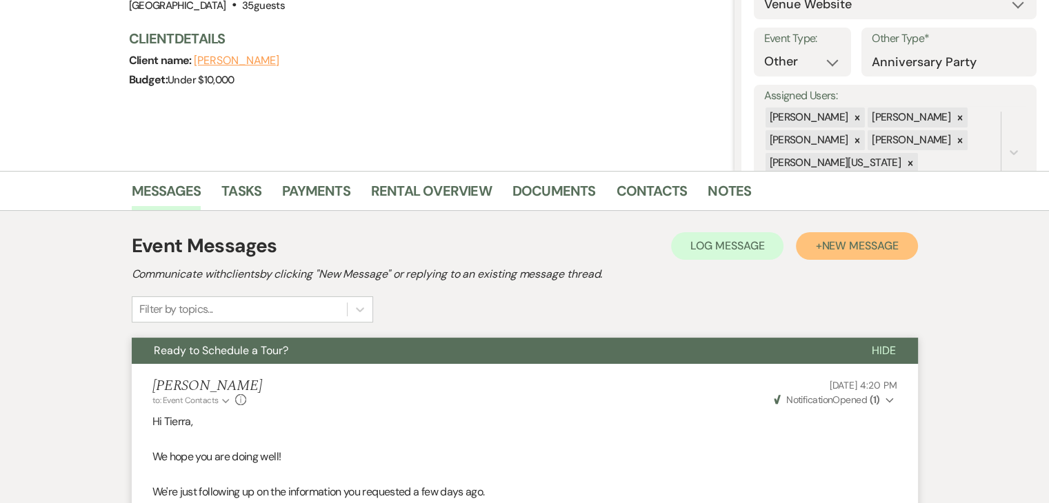
click at [843, 245] on span "New Message" at bounding box center [859, 246] width 77 height 14
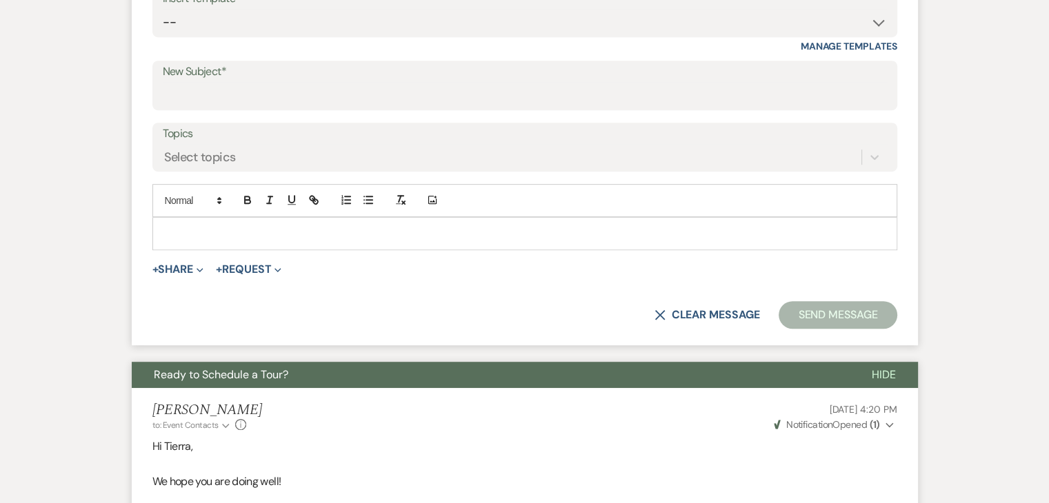
scroll to position [658, 0]
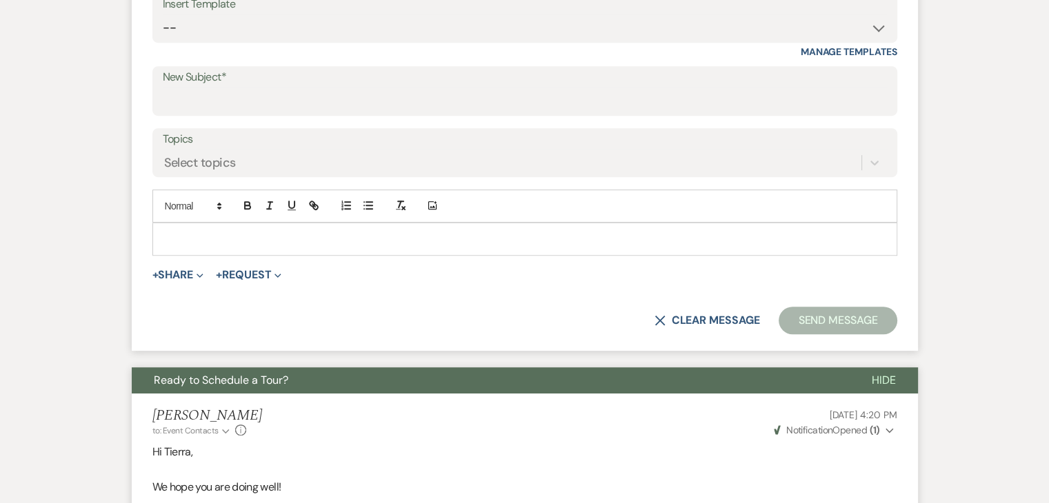
click at [334, 74] on label "New Subject*" at bounding box center [525, 78] width 724 height 20
click at [334, 88] on input "New Subject*" at bounding box center [525, 101] width 724 height 27
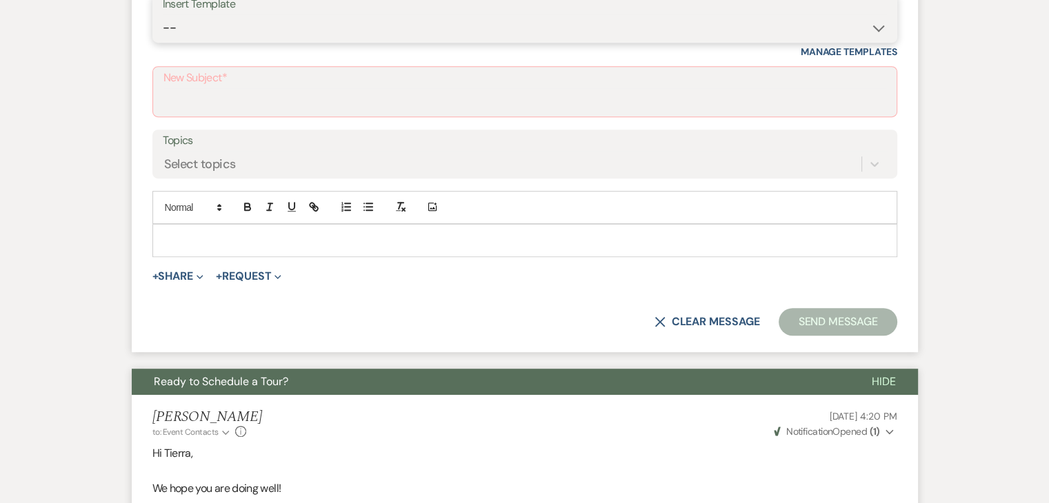
click at [327, 32] on select "-- Inquiry Follow Up Email #2 Contract Sending Template Payment Template Rental…" at bounding box center [525, 27] width 724 height 27
select select "4603"
click at [163, 14] on select "-- Inquiry Follow Up Email #2 Contract Sending Template Payment Template Rental…" at bounding box center [525, 27] width 724 height 27
type input "Checking In – Any Assistance Needed for Your Event?"
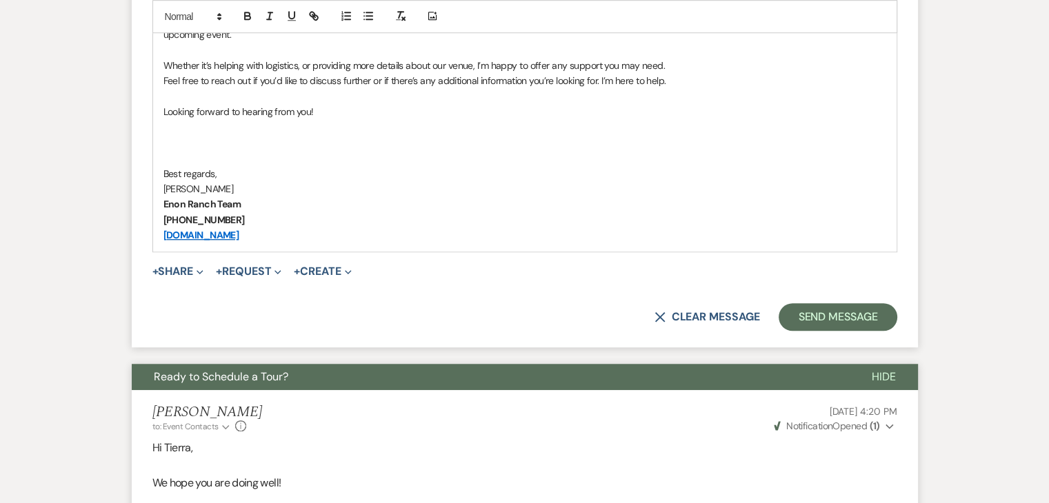
scroll to position [933, 0]
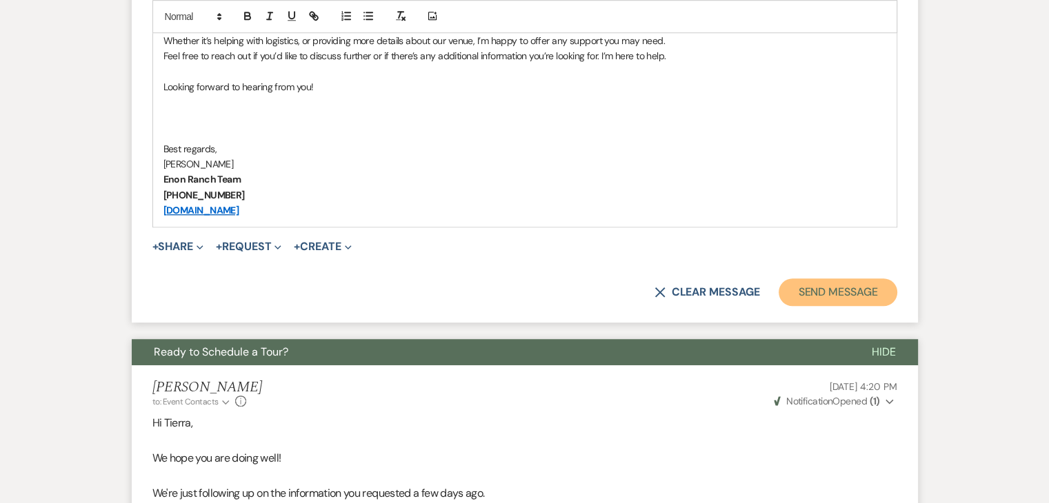
click at [828, 281] on button "Send Message" at bounding box center [837, 292] width 118 height 28
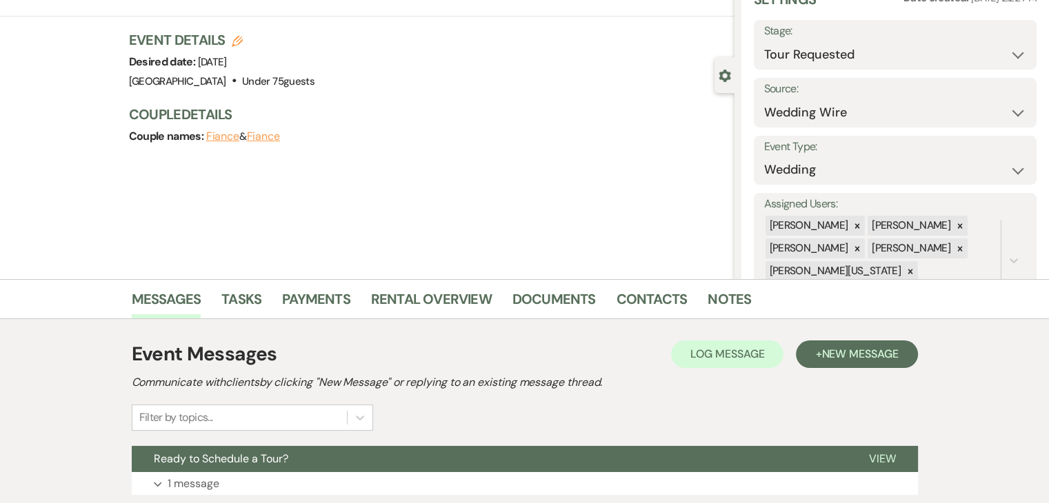
scroll to position [296, 0]
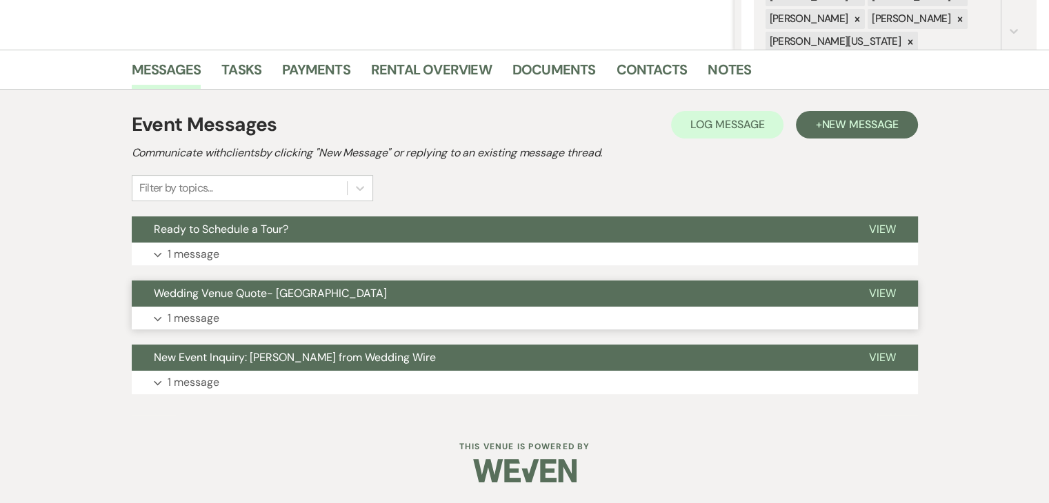
click at [318, 300] on button "Wedding Venue Quote- [GEOGRAPHIC_DATA]" at bounding box center [489, 294] width 715 height 26
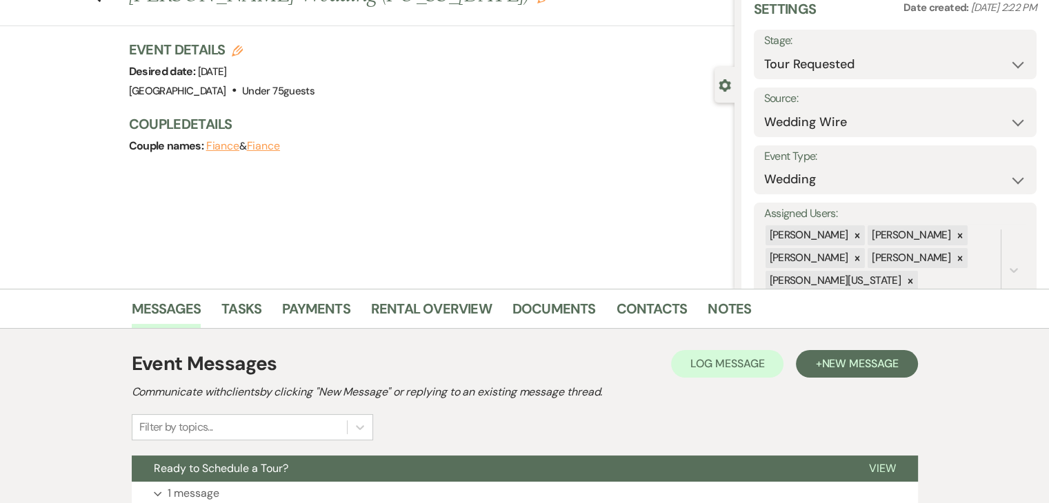
scroll to position [0, 0]
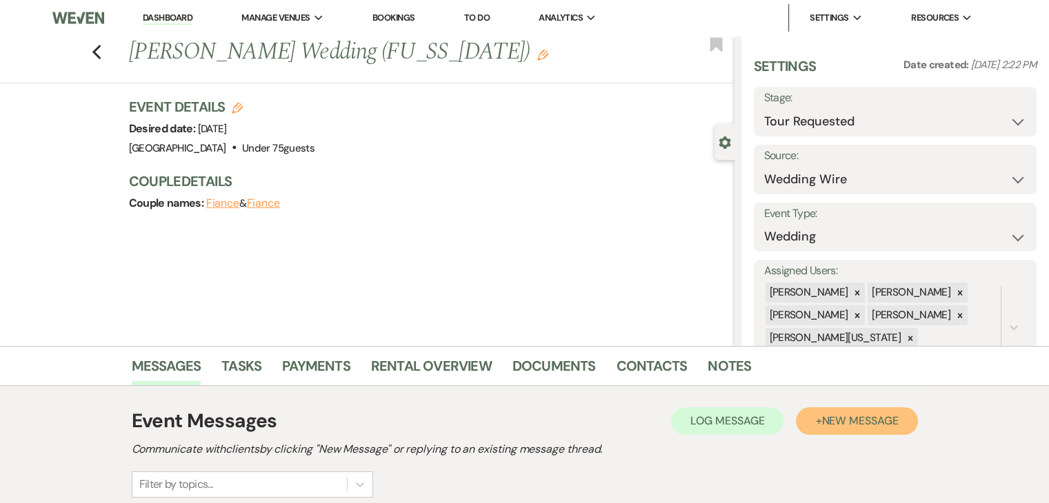
click at [855, 425] on span "New Message" at bounding box center [859, 421] width 77 height 14
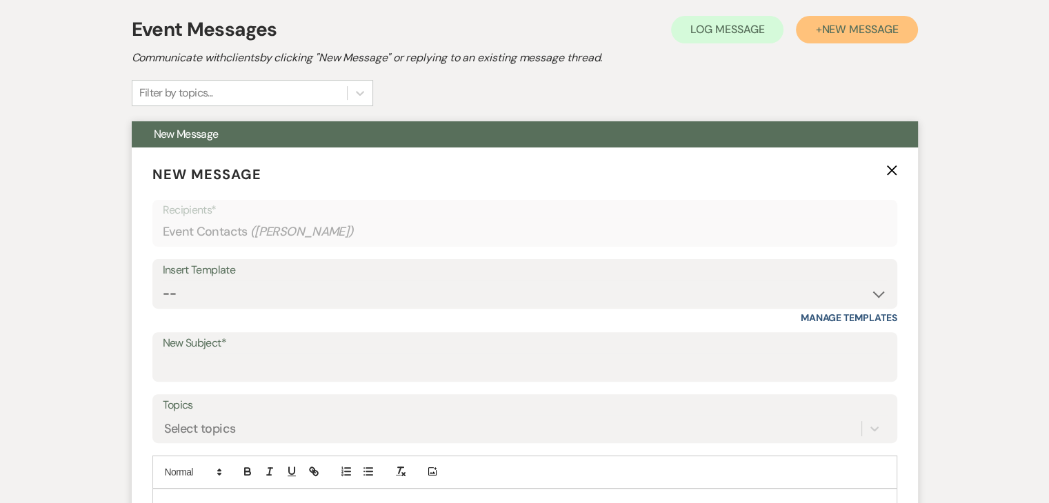
scroll to position [414, 0]
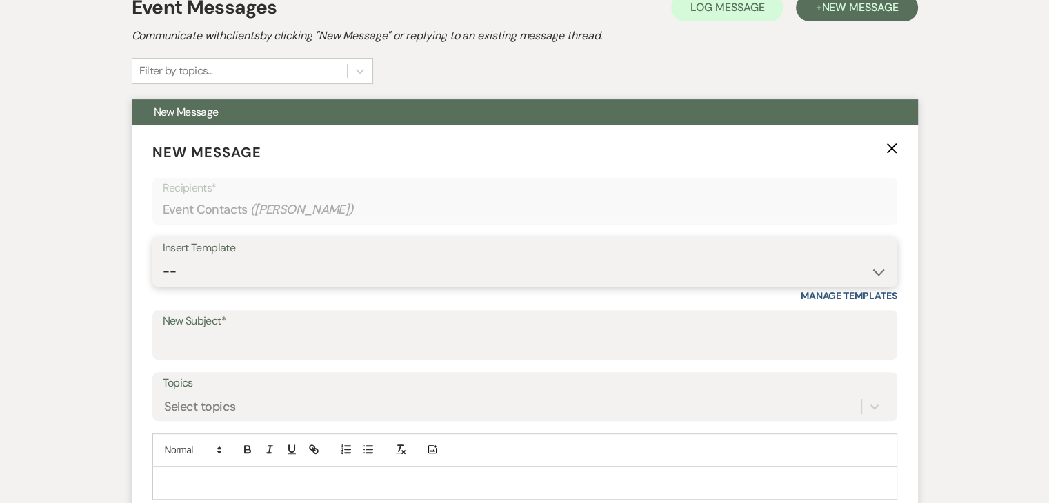
click at [351, 266] on select "-- Inquiry Follow Up Email #2 Contract Sending Template Payment Template Rental…" at bounding box center [525, 272] width 724 height 27
select select "4434"
click at [163, 259] on select "-- Inquiry Follow Up Email #2 Contract Sending Template Payment Template Rental…" at bounding box center [525, 272] width 724 height 27
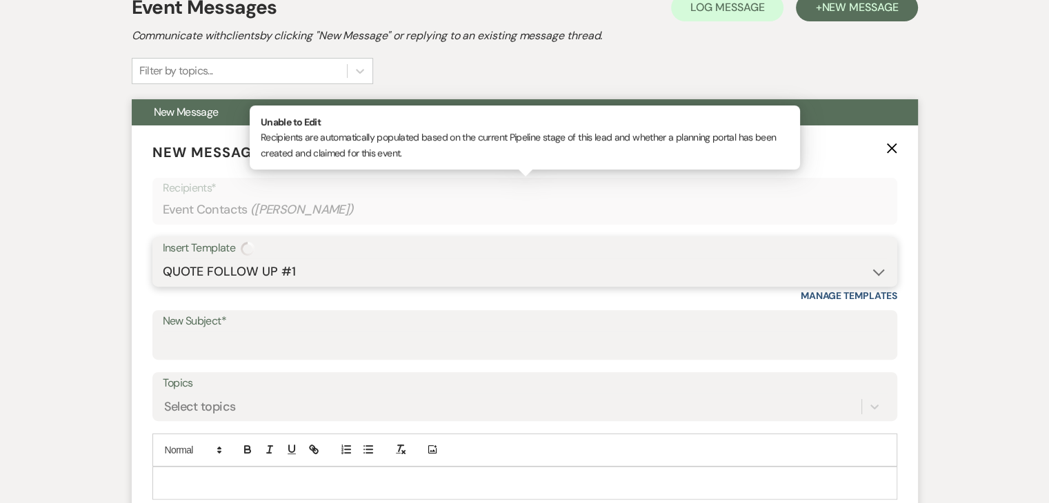
type input "Enon Ranch Quote Follow up"
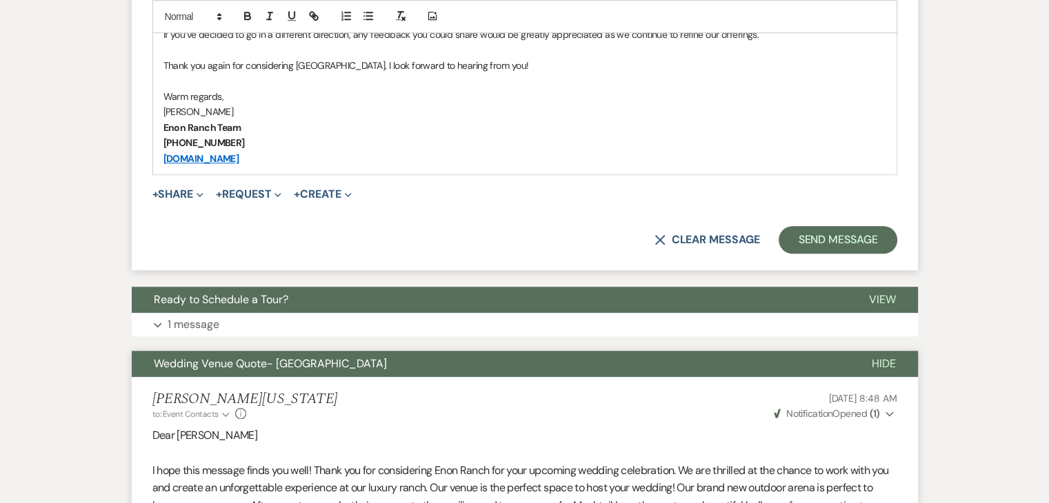
scroll to position [896, 0]
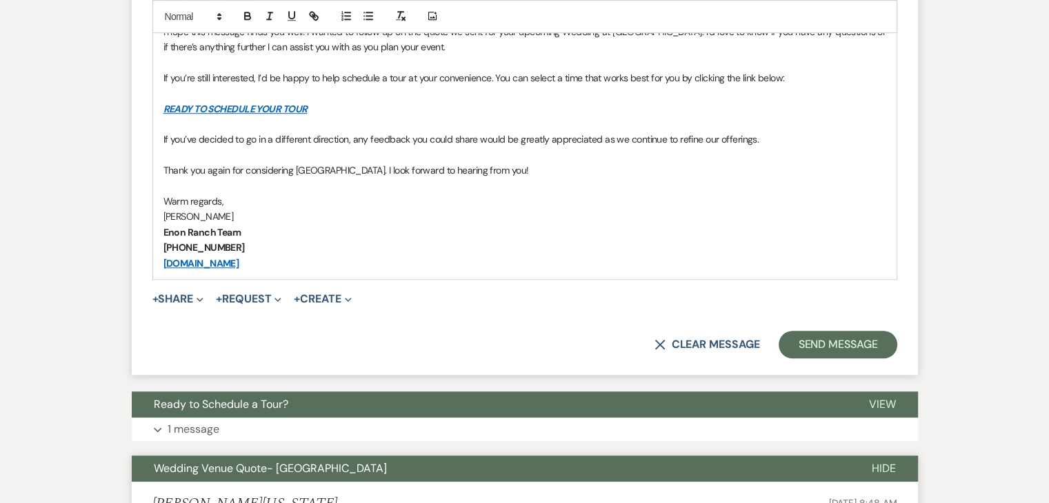
click at [523, 188] on p at bounding box center [524, 186] width 722 height 15
click at [855, 343] on button "Send Message" at bounding box center [837, 345] width 118 height 28
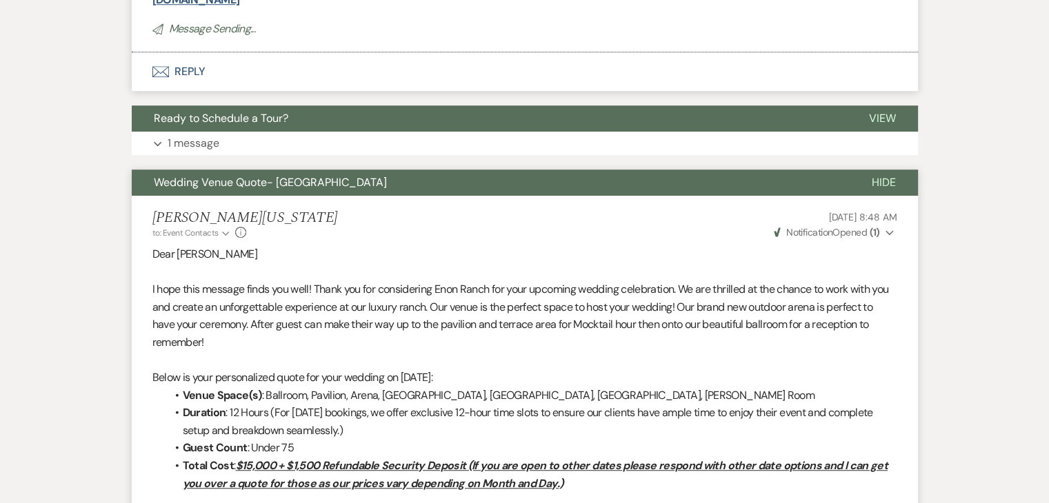
scroll to position [385, 0]
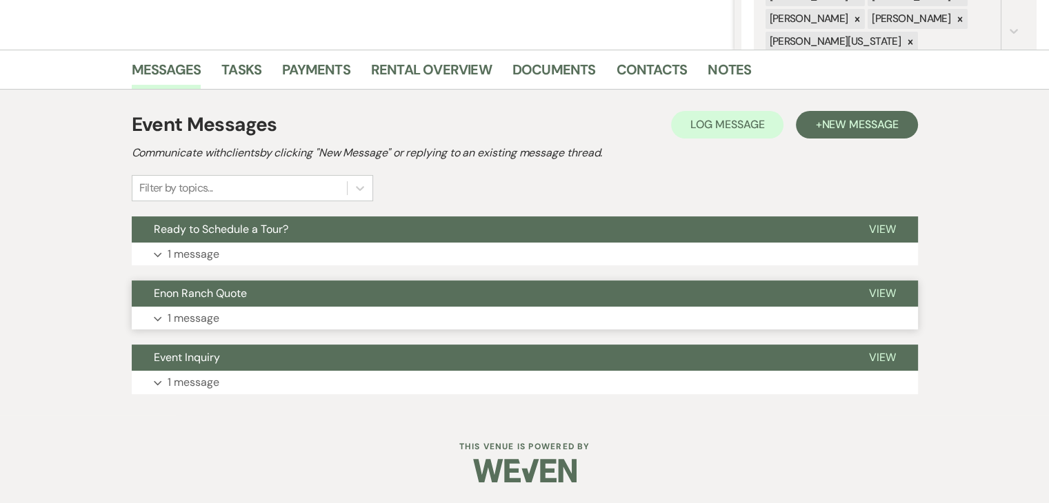
click at [347, 321] on button "Expand 1 message" at bounding box center [525, 318] width 786 height 23
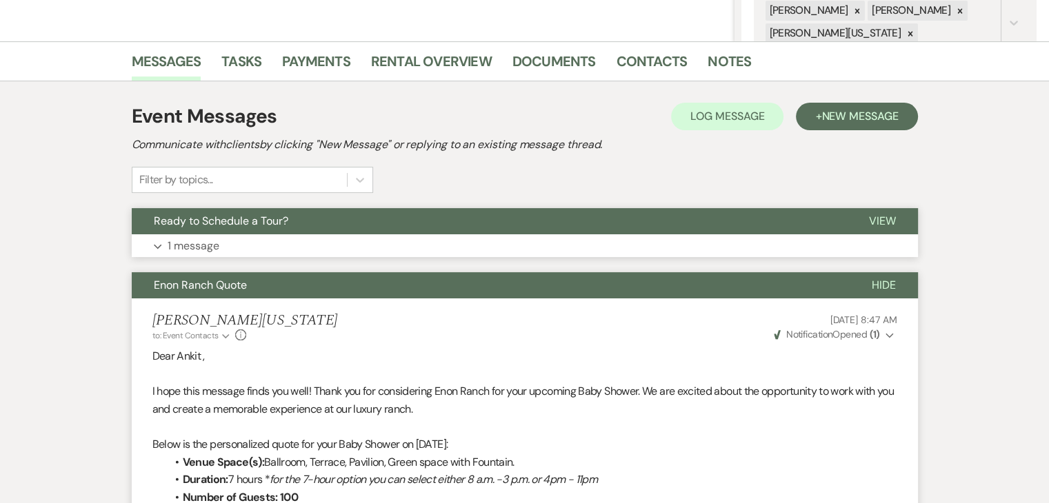
scroll to position [159, 0]
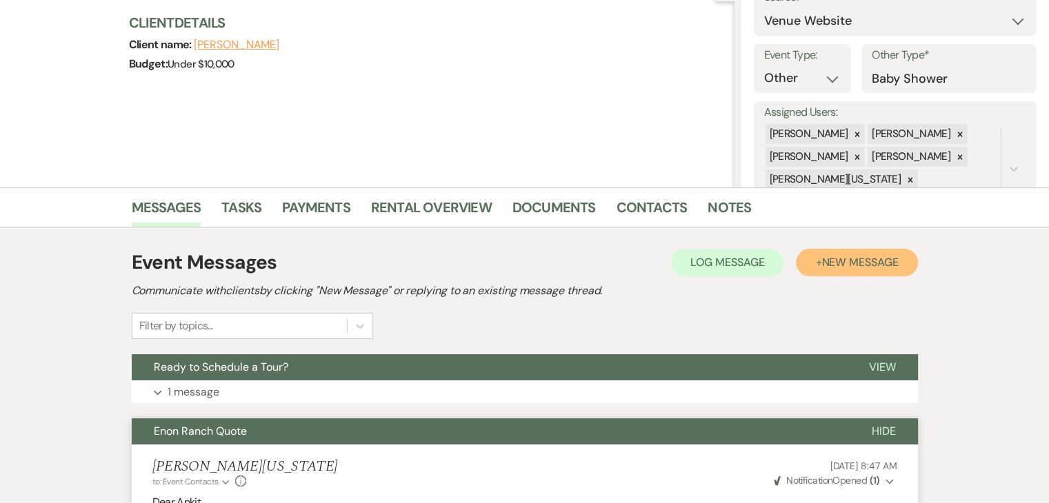
click at [831, 255] on span "New Message" at bounding box center [859, 262] width 77 height 14
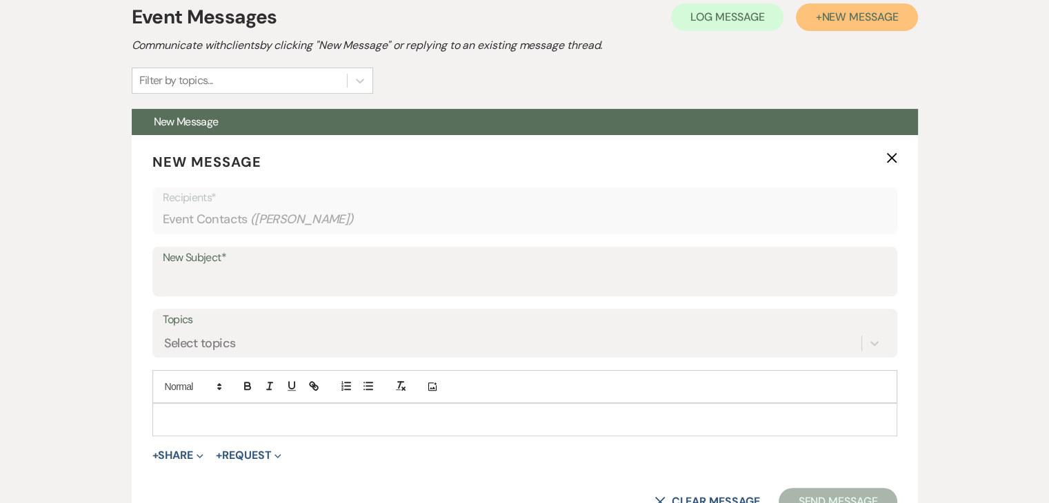
scroll to position [434, 0]
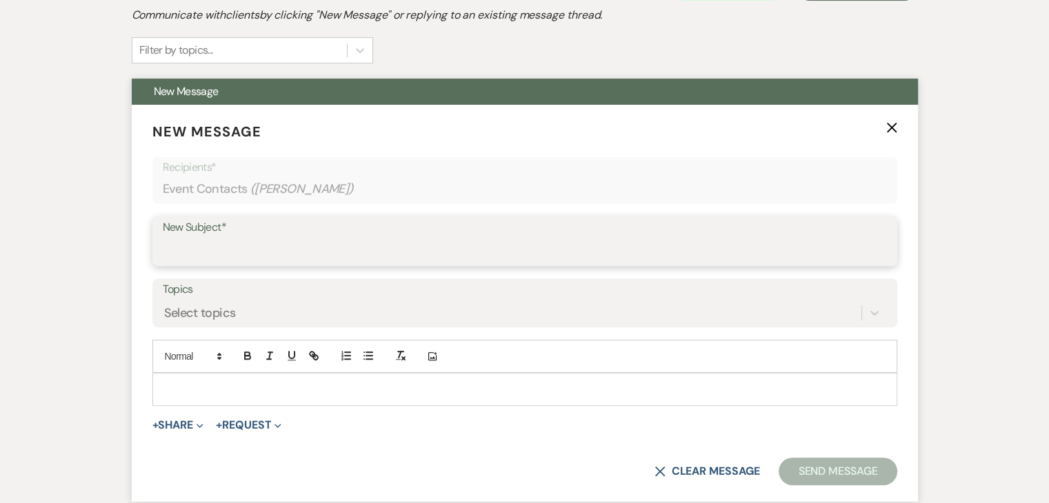
click at [558, 256] on input "New Subject*" at bounding box center [525, 251] width 724 height 27
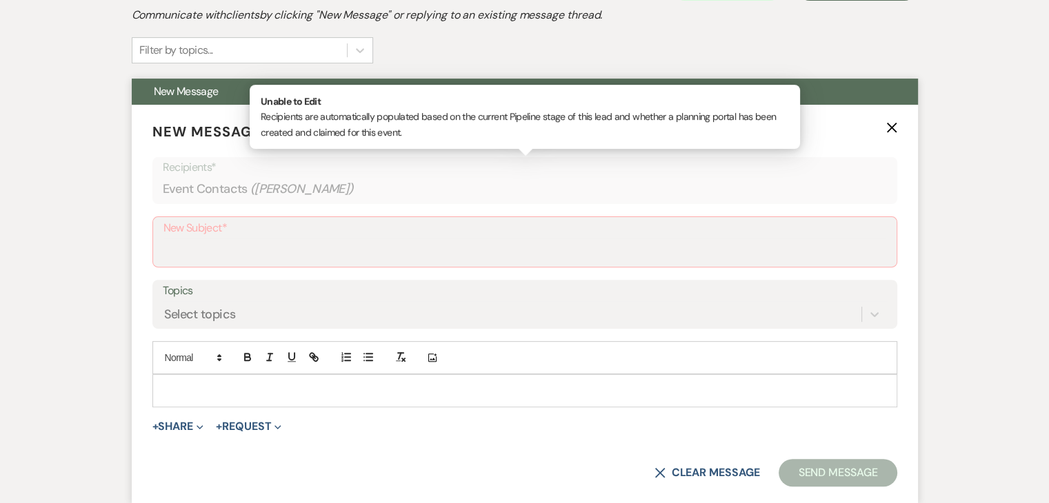
click at [512, 171] on p "Recipients*" at bounding box center [525, 168] width 724 height 18
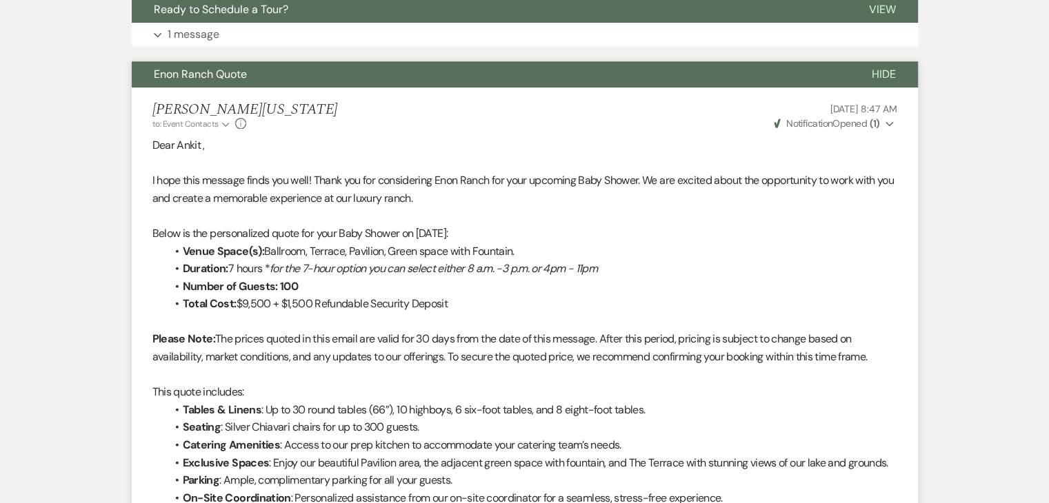
scroll to position [982, 0]
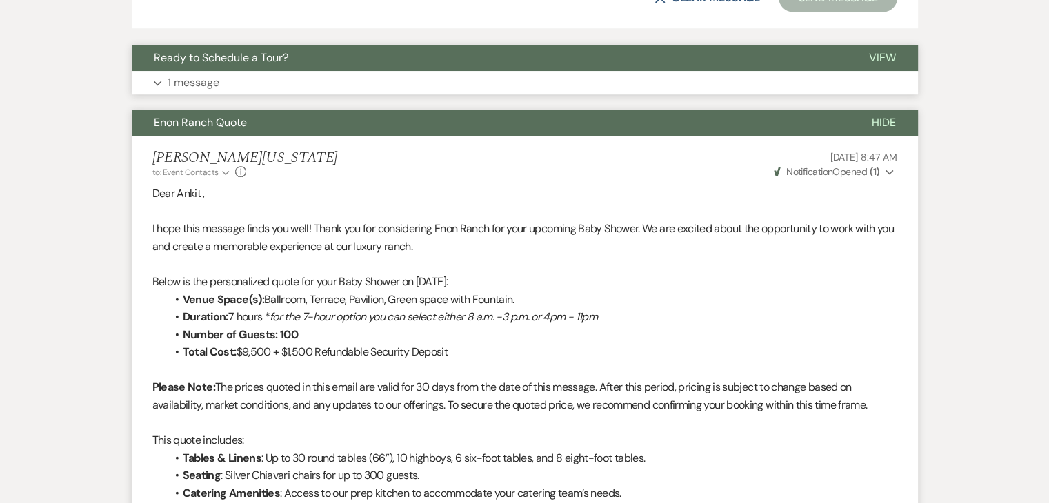
click at [424, 88] on button "Expand 1 message" at bounding box center [525, 82] width 786 height 23
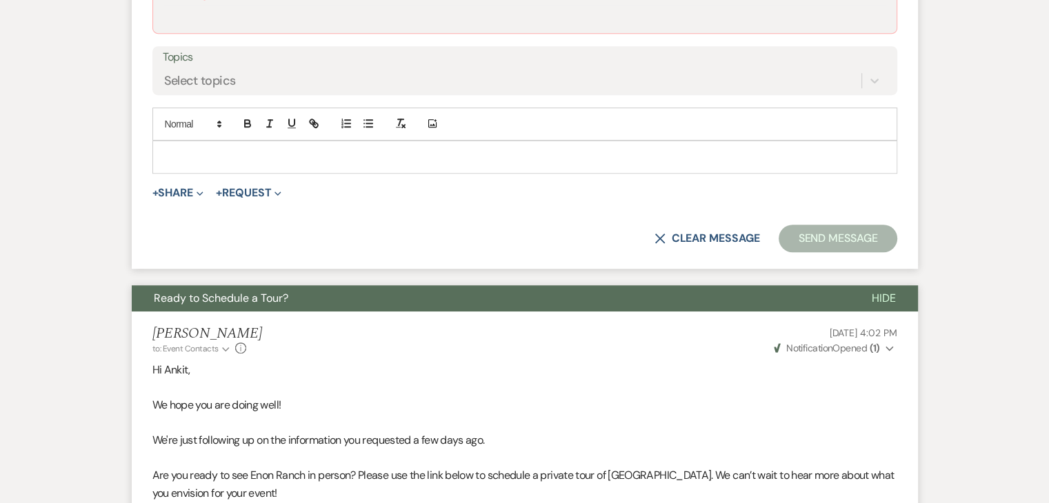
scroll to position [568, 0]
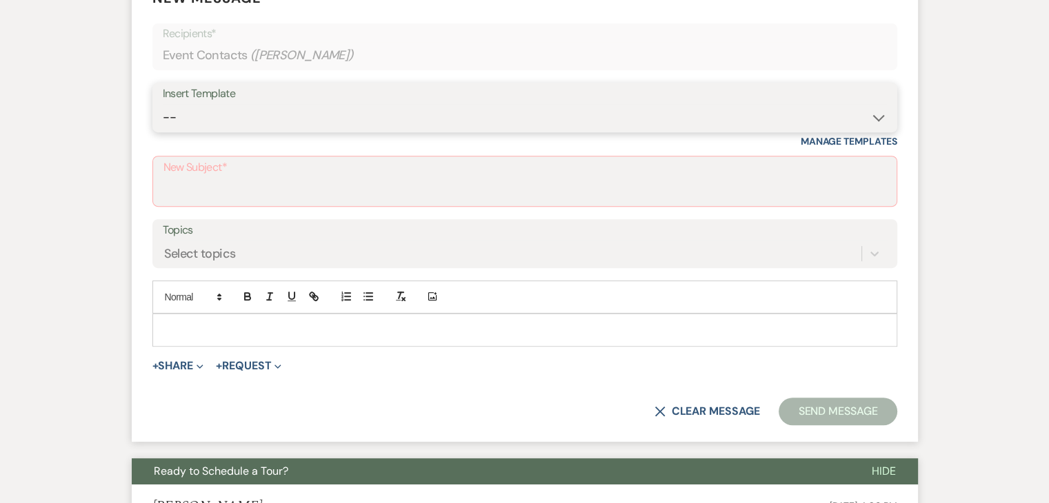
click at [396, 105] on select "-- Inquiry Follow Up Email #2 Contract Sending Template Payment Template Rental…" at bounding box center [525, 117] width 724 height 27
select select "4603"
click at [163, 104] on select "-- Inquiry Follow Up Email #2 Contract Sending Template Payment Template Rental…" at bounding box center [525, 117] width 724 height 27
type input "Checking In – Any Assistance Needed for Your Event?"
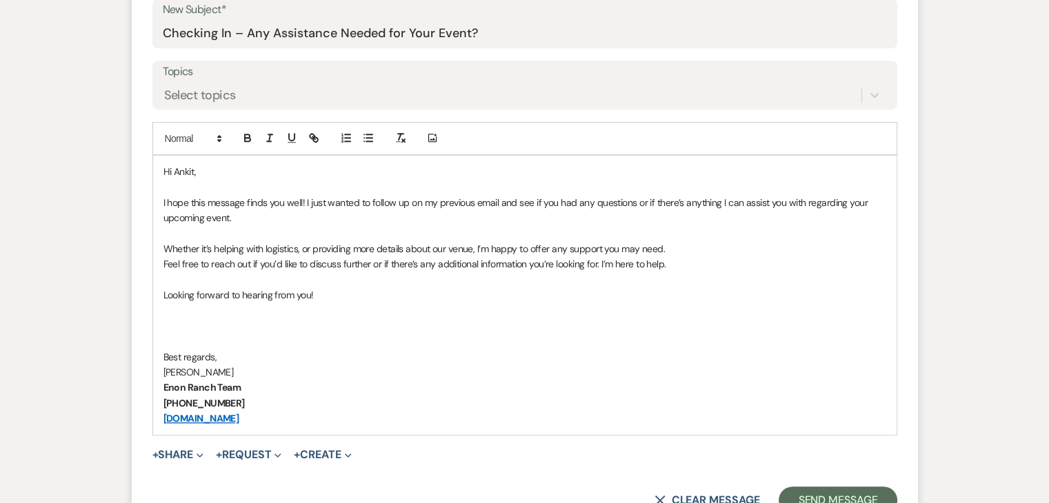
scroll to position [844, 0]
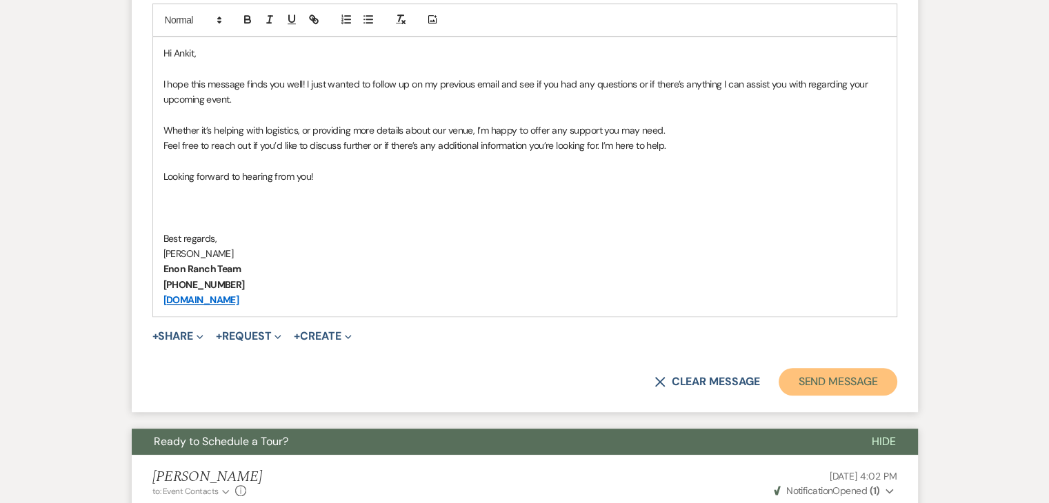
click at [830, 381] on button "Send Message" at bounding box center [837, 382] width 118 height 28
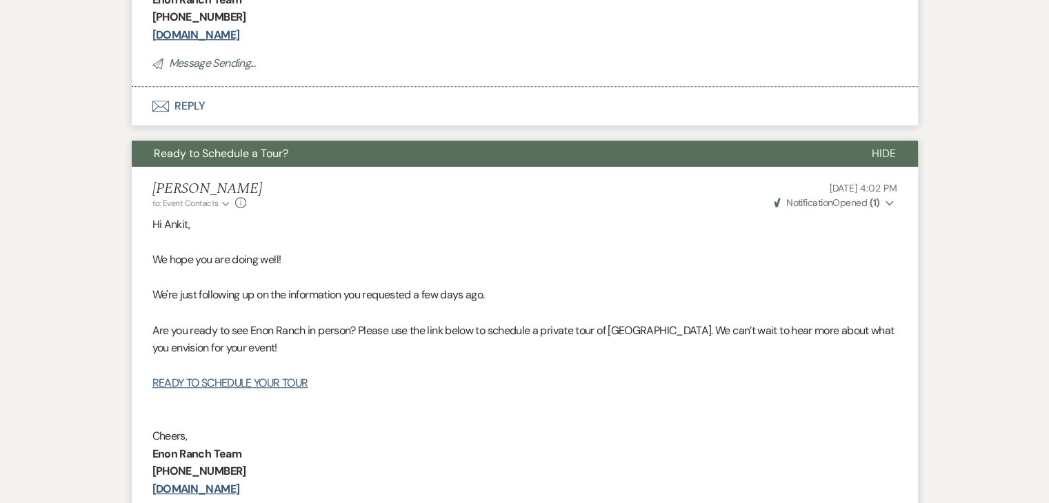
scroll to position [332, 0]
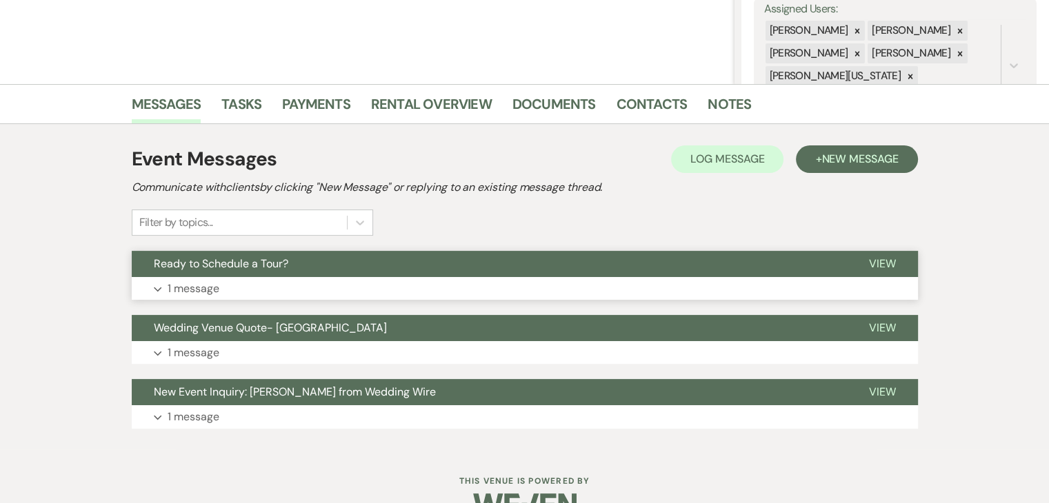
scroll to position [276, 0]
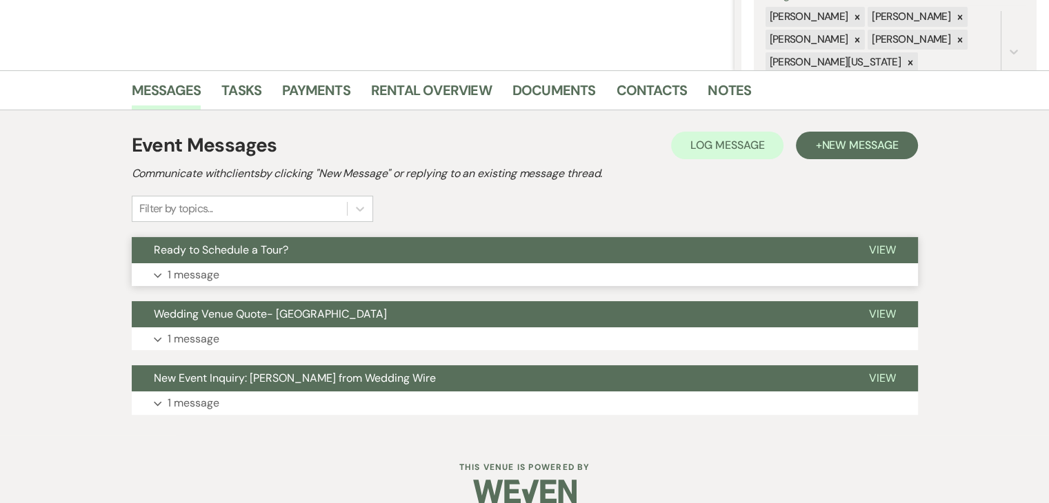
click at [373, 274] on button "Expand 1 message" at bounding box center [525, 274] width 786 height 23
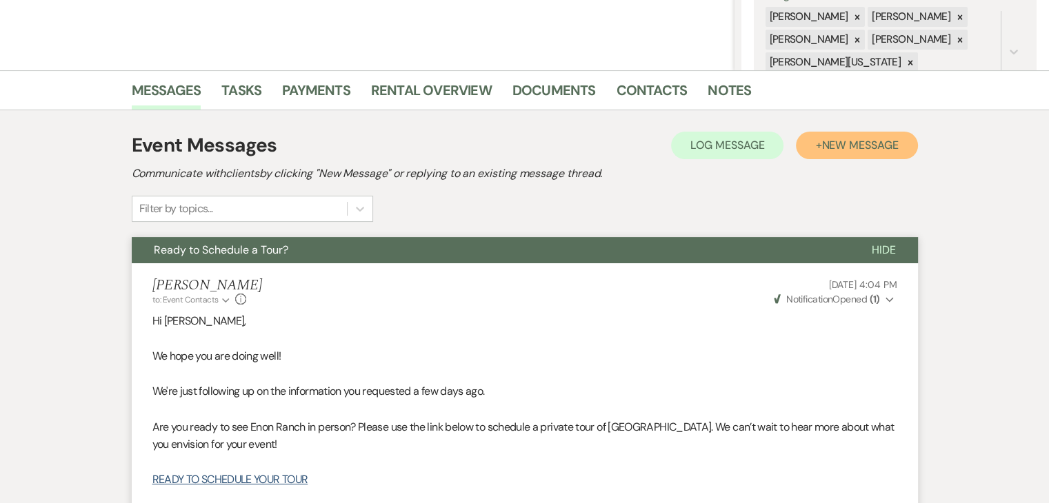
click at [816, 137] on button "+ New Message" at bounding box center [856, 146] width 121 height 28
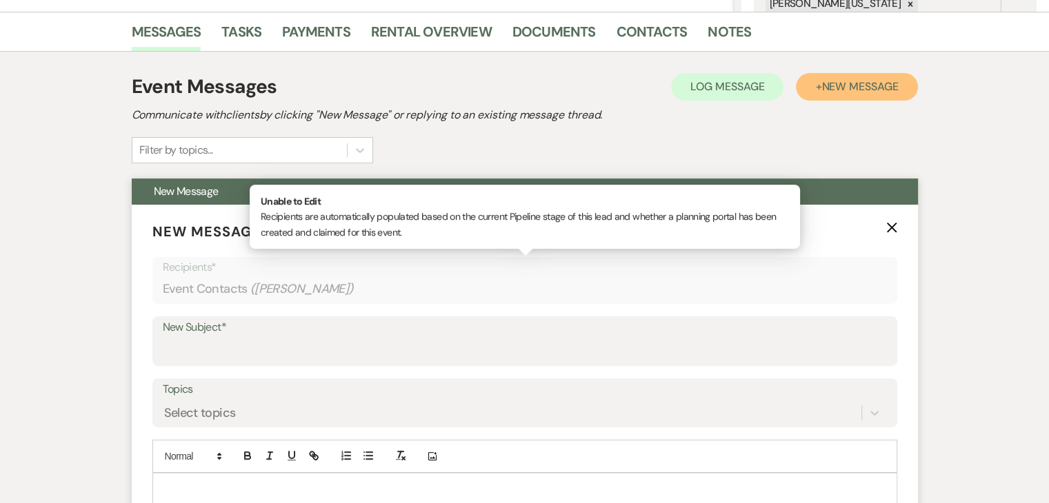
scroll to position [483, 0]
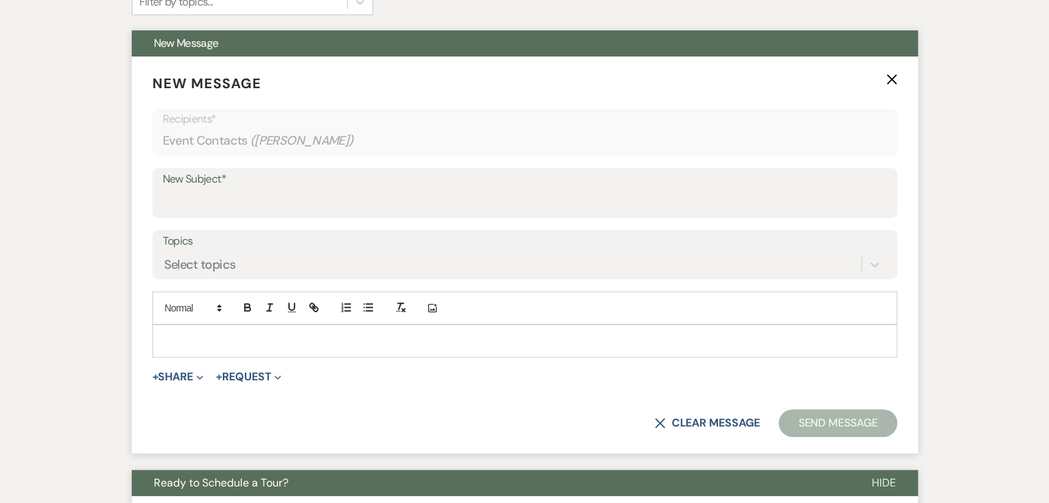
click at [301, 183] on label "New Subject*" at bounding box center [525, 180] width 724 height 20
click at [301, 190] on input "New Subject*" at bounding box center [525, 203] width 724 height 27
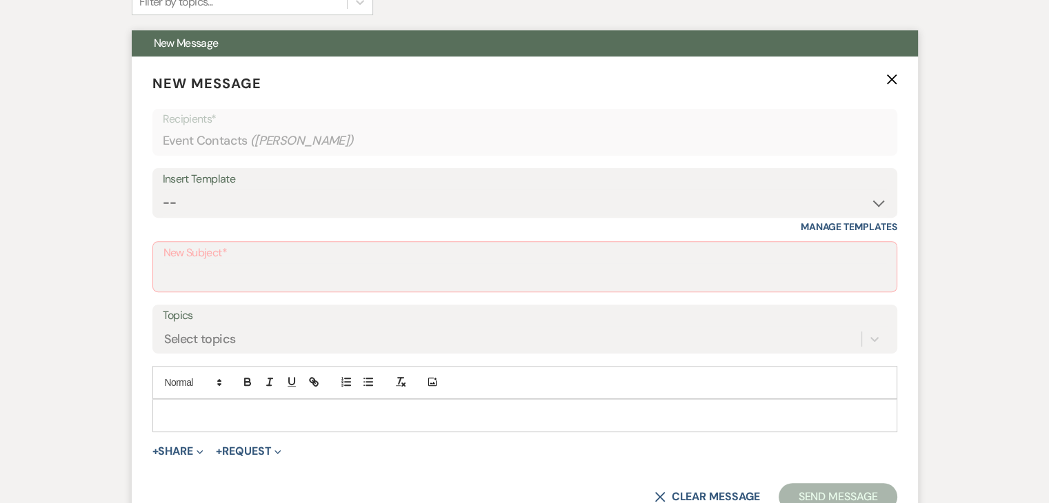
click at [305, 186] on div "Insert Template" at bounding box center [525, 180] width 724 height 20
click at [363, 199] on select "-- Inquiry Follow Up Email #2 Contract Sending Template Payment Template Rental…" at bounding box center [525, 203] width 724 height 27
select select "4603"
click at [163, 190] on select "-- Inquiry Follow Up Email #2 Contract Sending Template Payment Template Rental…" at bounding box center [525, 203] width 724 height 27
type input "Checking In – Any Assistance Needed for Your Event?"
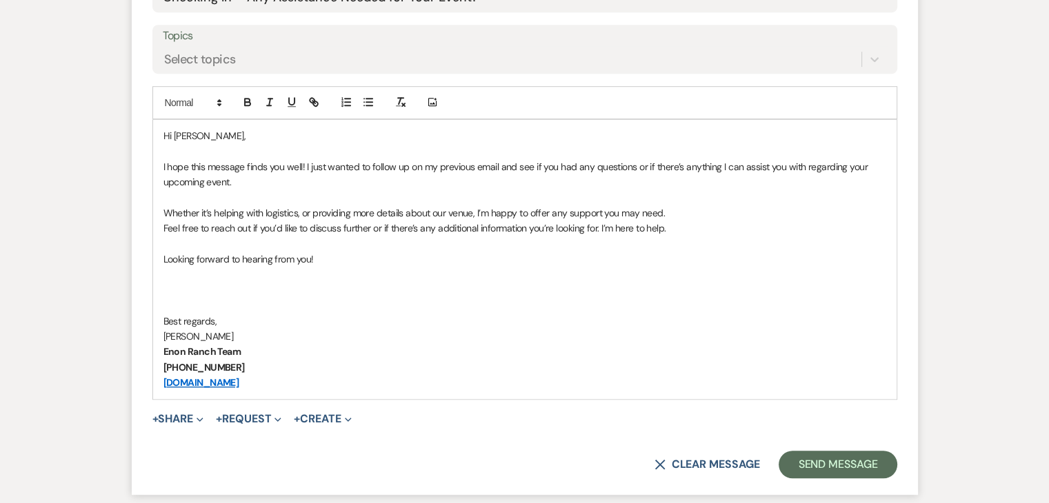
scroll to position [827, 0]
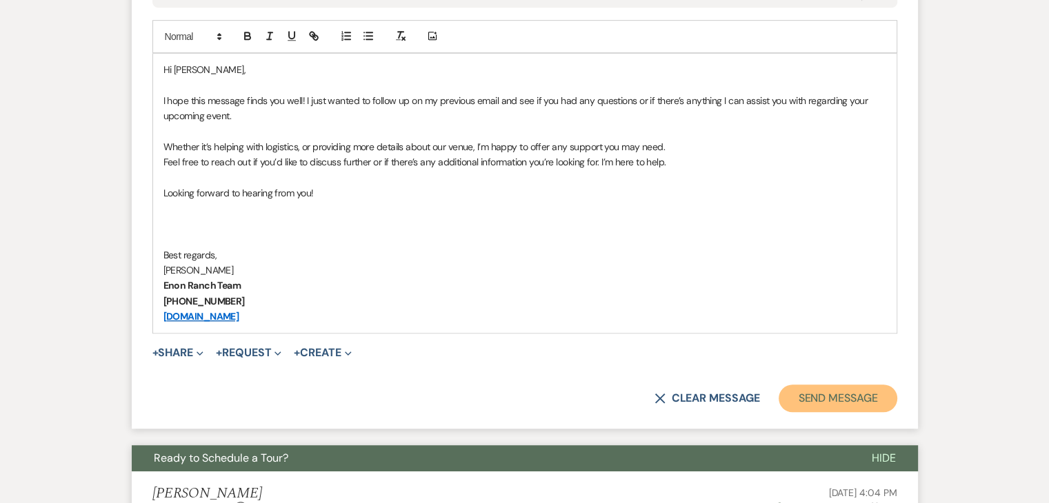
click at [842, 396] on button "Send Message" at bounding box center [837, 399] width 118 height 28
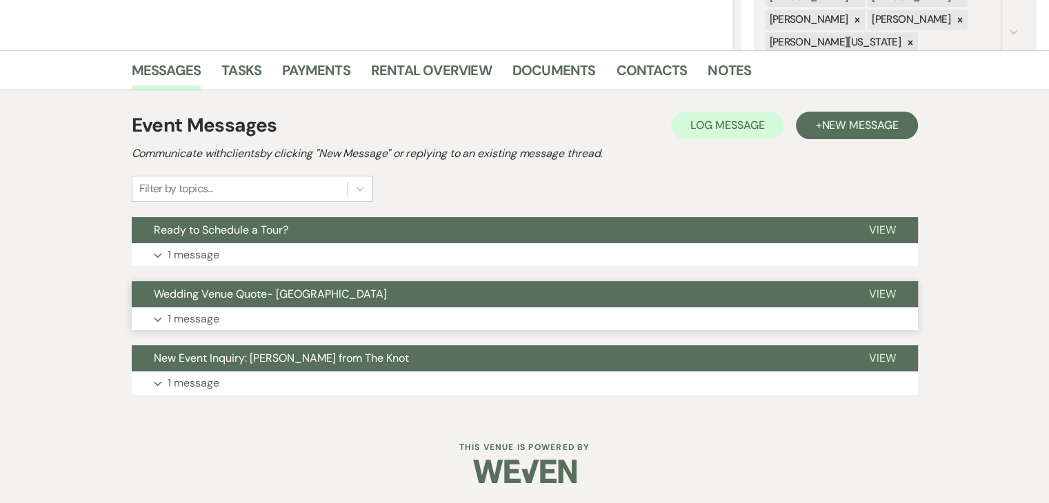
scroll to position [296, 0]
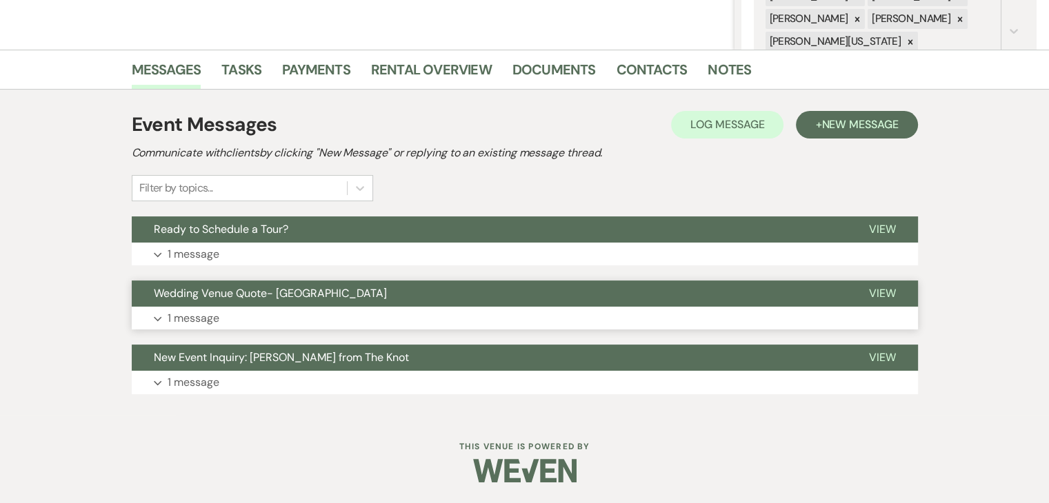
click at [304, 323] on button "Expand 1 message" at bounding box center [525, 318] width 786 height 23
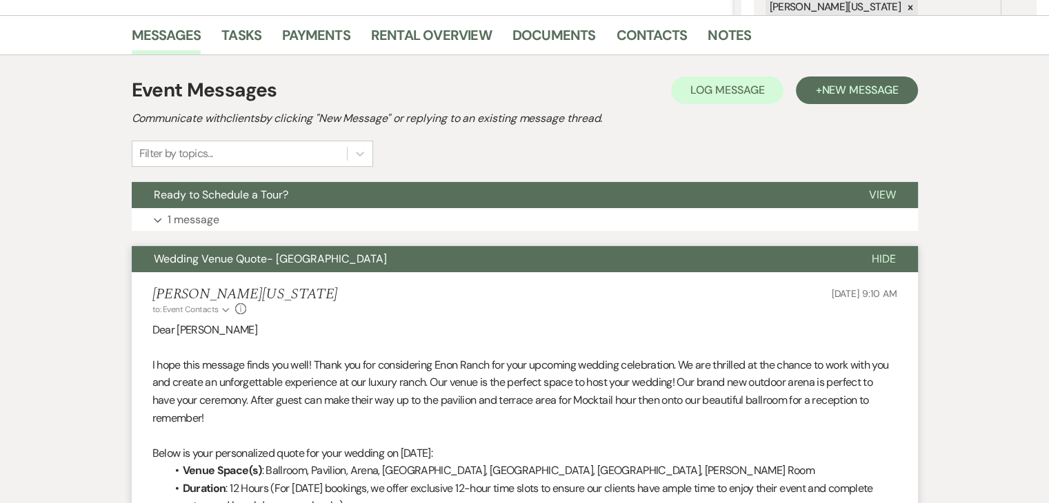
scroll to position [227, 0]
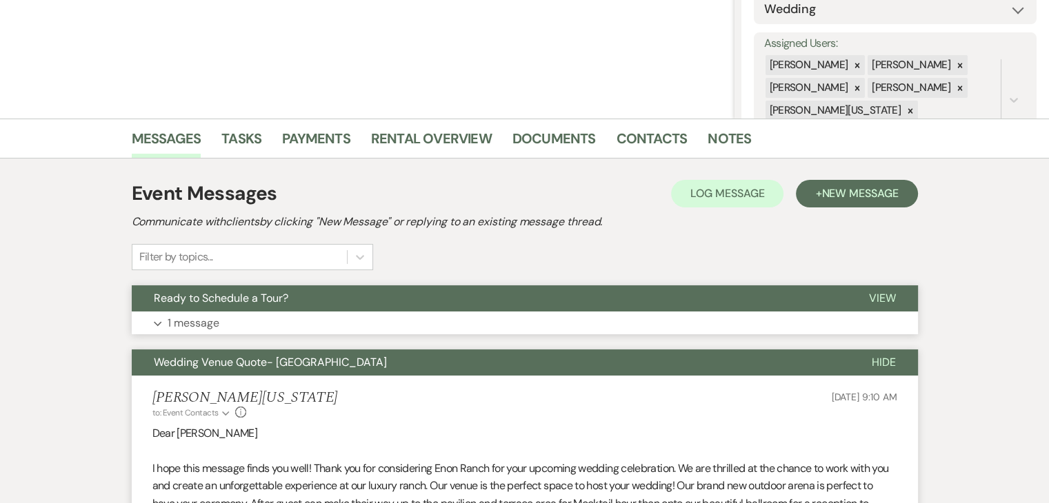
click at [251, 324] on button "Expand 1 message" at bounding box center [525, 323] width 786 height 23
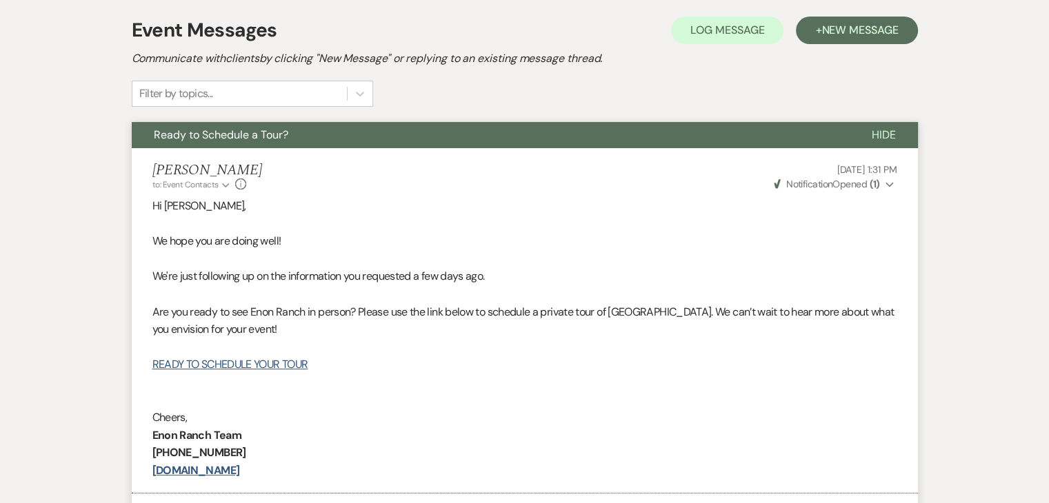
scroll to position [296, 0]
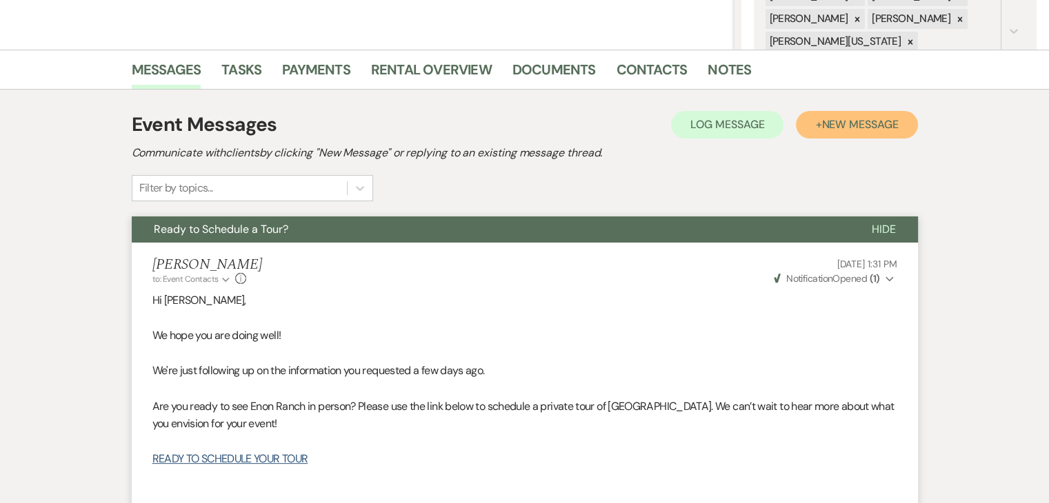
click at [854, 128] on span "New Message" at bounding box center [859, 124] width 77 height 14
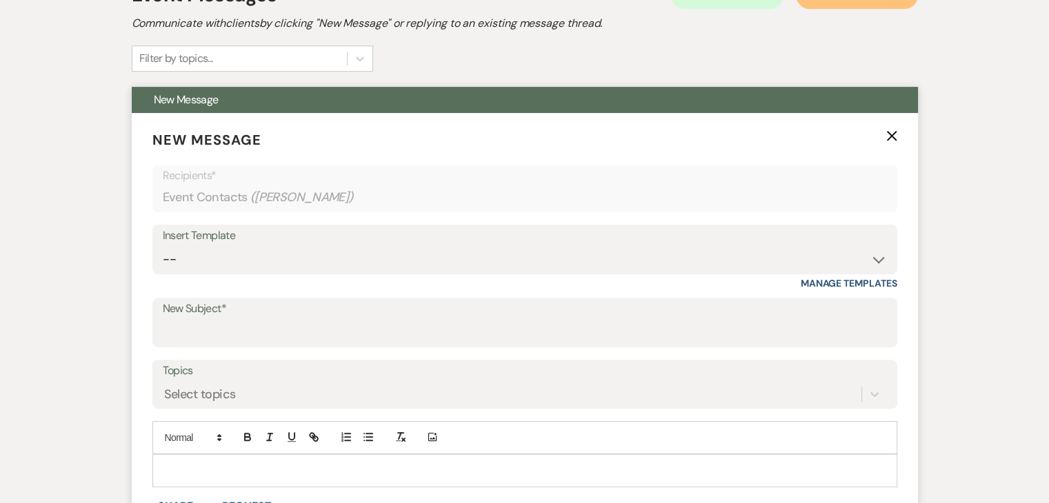
scroll to position [434, 0]
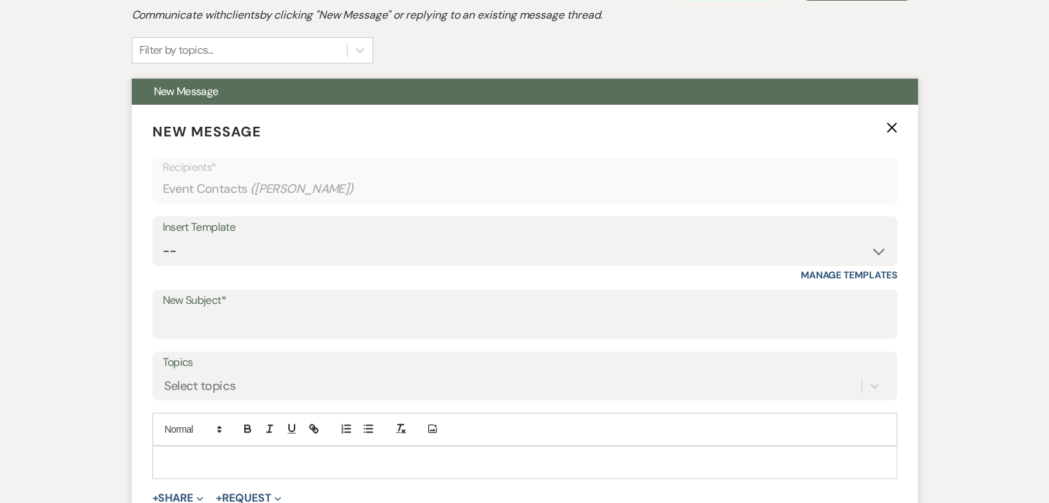
click at [367, 228] on div "Insert Template" at bounding box center [525, 228] width 724 height 20
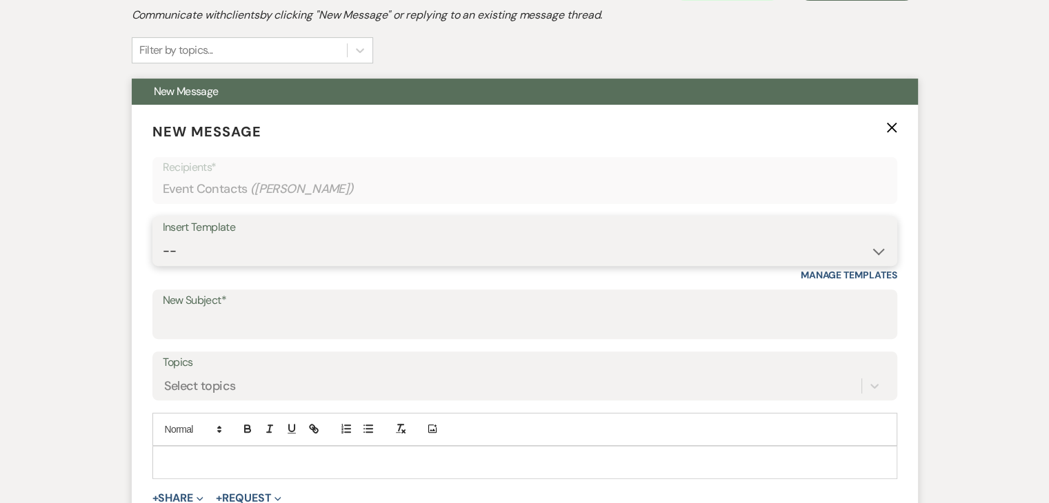
click at [372, 245] on select "-- Inquiry Follow Up Email #2 Contract Sending Template Payment Template Rental…" at bounding box center [525, 251] width 724 height 27
select select "4603"
click at [163, 238] on select "-- Inquiry Follow Up Email #2 Contract Sending Template Payment Template Rental…" at bounding box center [525, 251] width 724 height 27
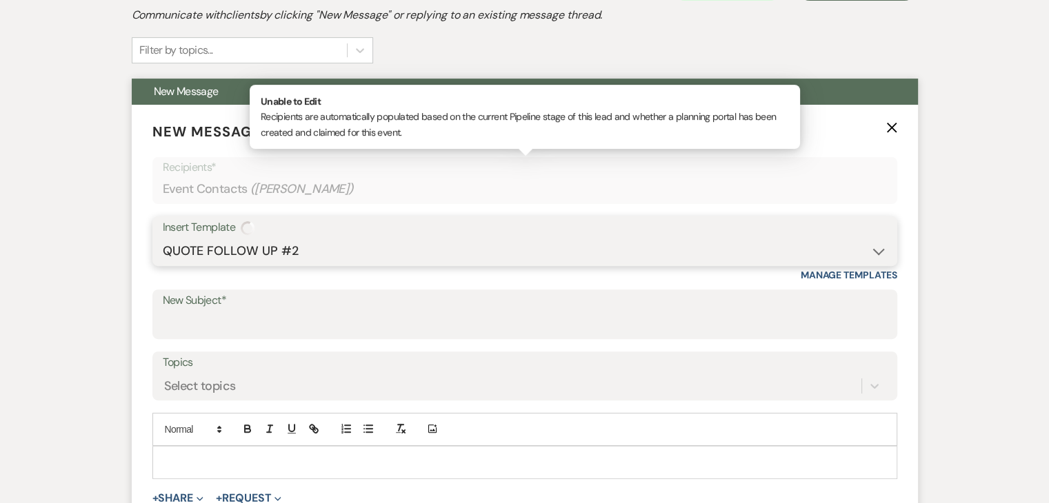
type input "Checking In – Any Assistance Needed for Your Event?"
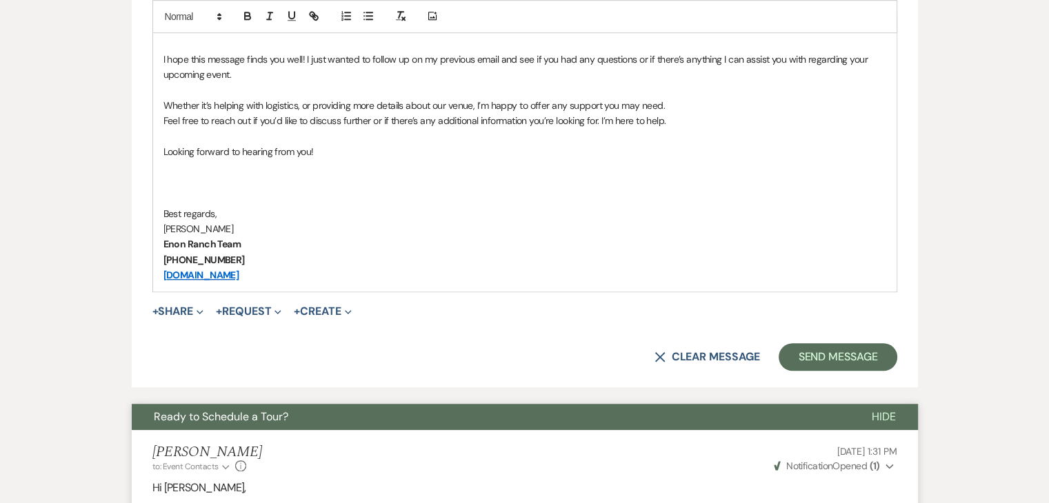
scroll to position [917, 0]
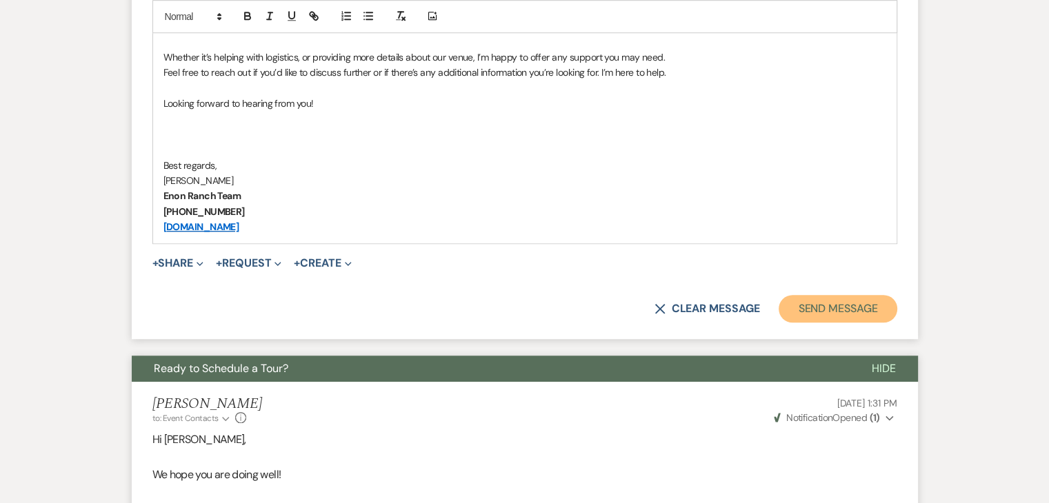
click at [842, 306] on button "Send Message" at bounding box center [837, 309] width 118 height 28
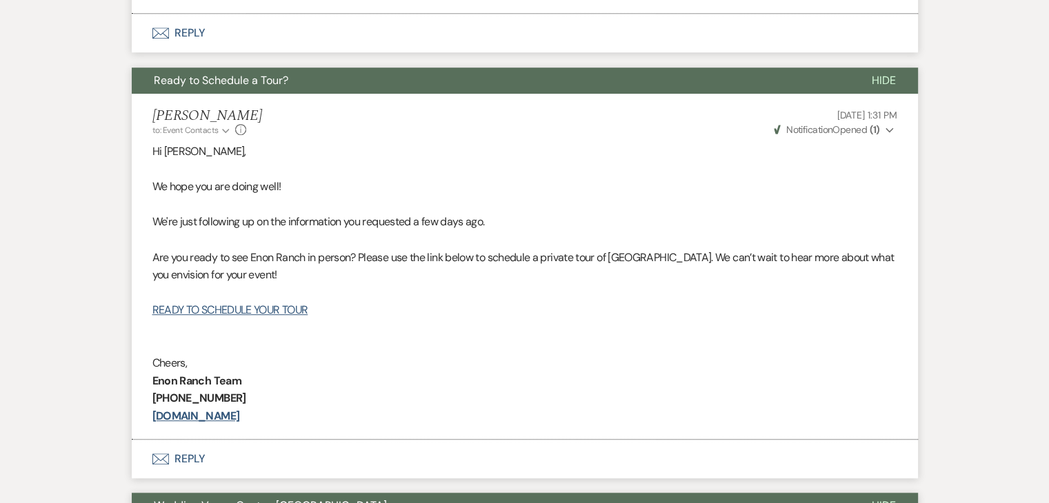
scroll to position [405, 0]
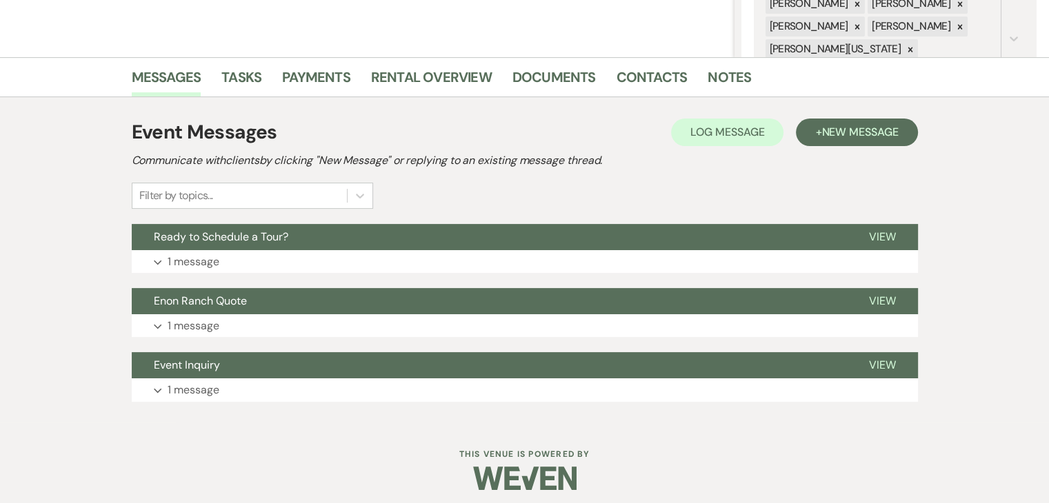
scroll to position [296, 0]
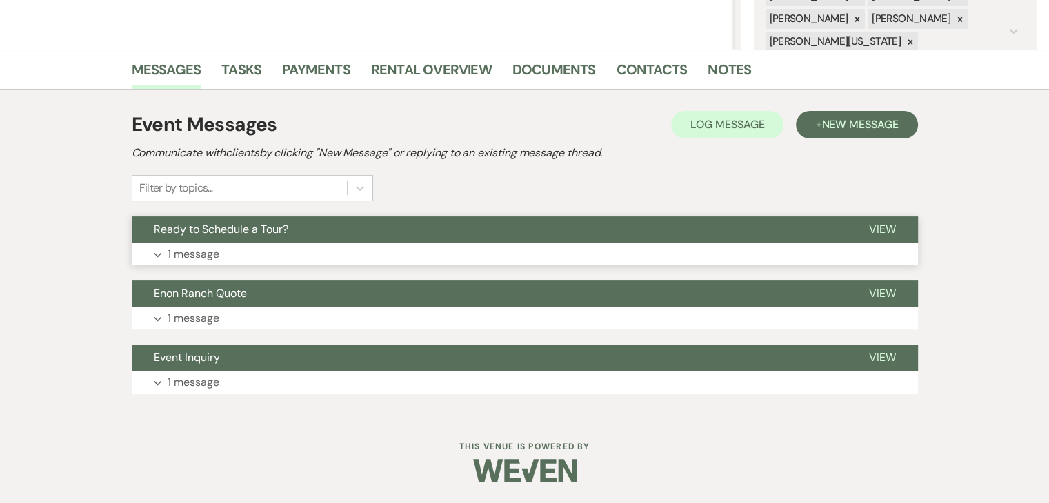
click at [389, 252] on button "Expand 1 message" at bounding box center [525, 254] width 786 height 23
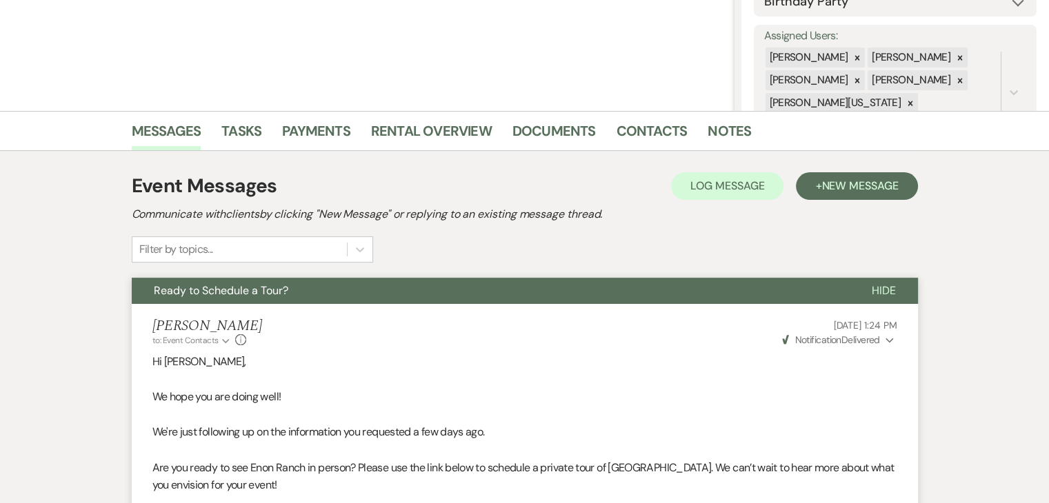
scroll to position [227, 0]
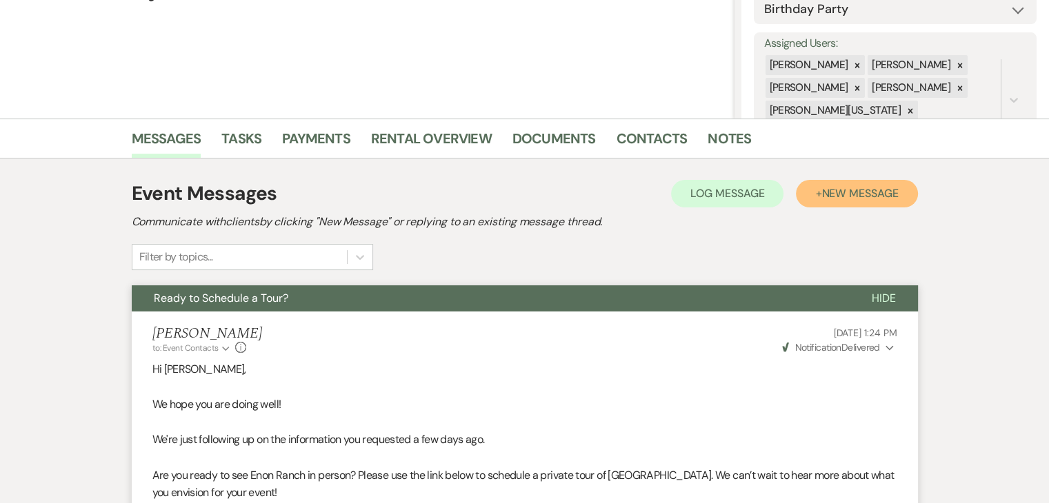
click at [824, 196] on span "New Message" at bounding box center [859, 193] width 77 height 14
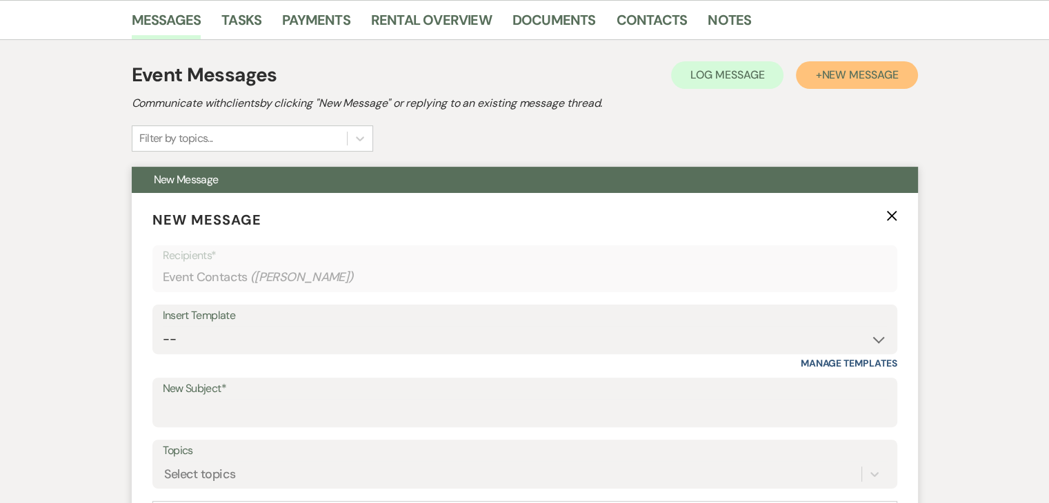
scroll to position [365, 0]
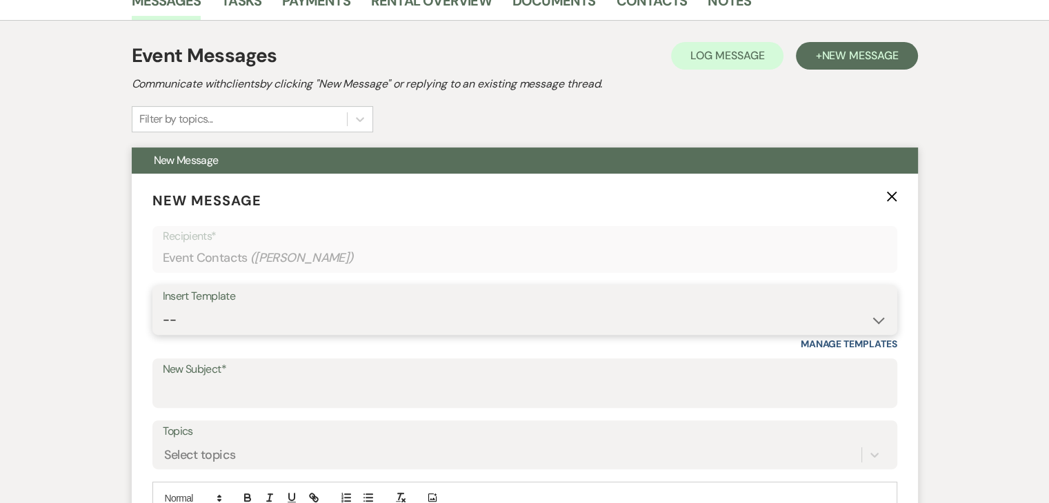
click at [356, 307] on select "-- Inquiry Follow Up Email #2 Contract Sending Template Payment Template Rental…" at bounding box center [525, 320] width 724 height 27
select select "4603"
click at [163, 307] on select "-- Inquiry Follow Up Email #2 Contract Sending Template Payment Template Rental…" at bounding box center [525, 320] width 724 height 27
type input "Checking In – Any Assistance Needed for Your Event?"
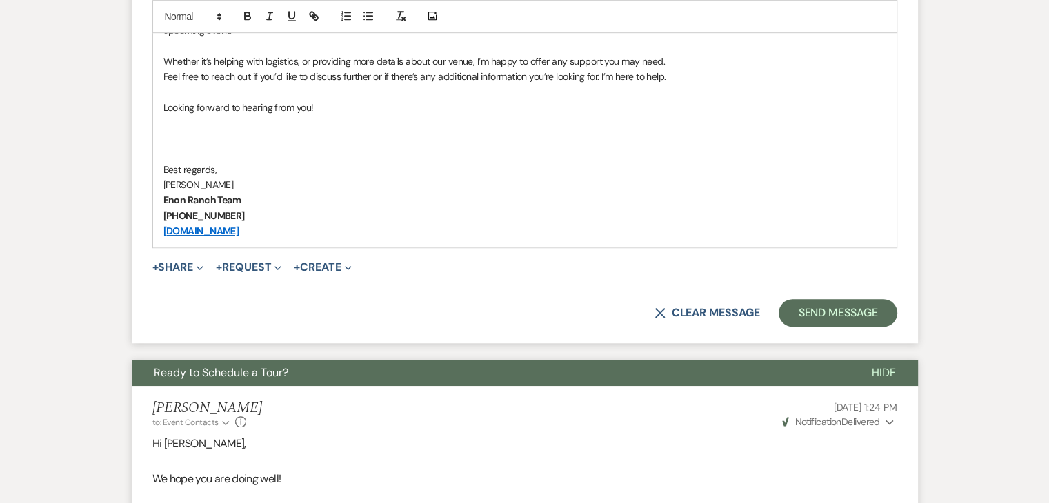
scroll to position [917, 0]
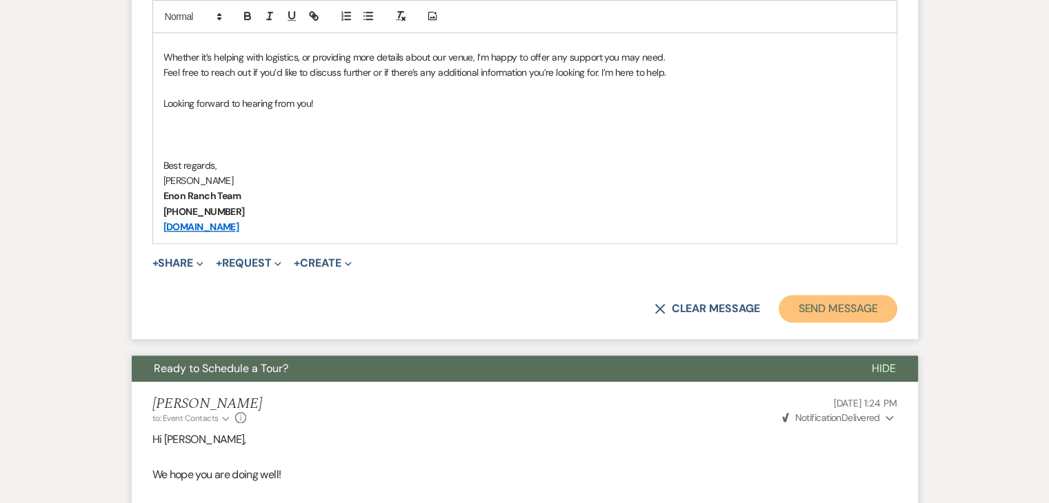
click at [834, 312] on button "Send Message" at bounding box center [837, 309] width 118 height 28
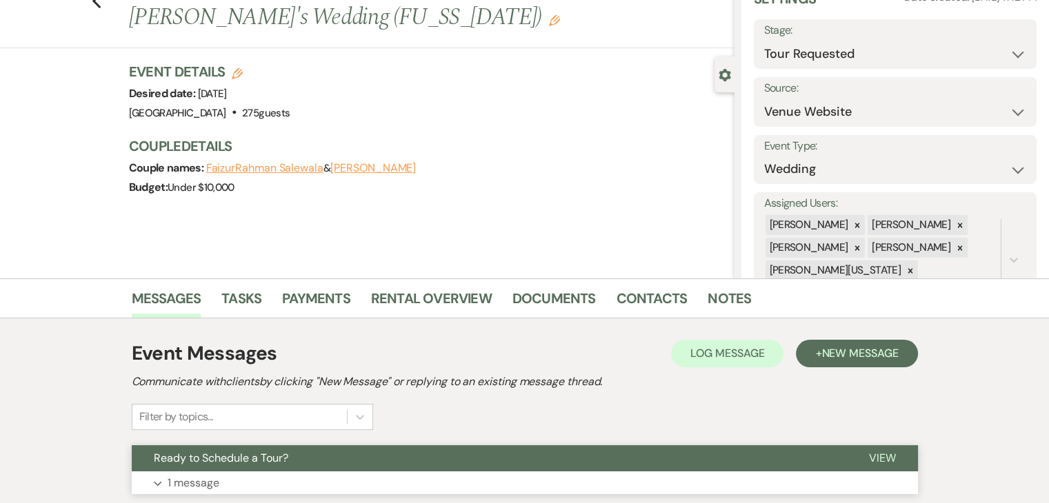
scroll to position [296, 0]
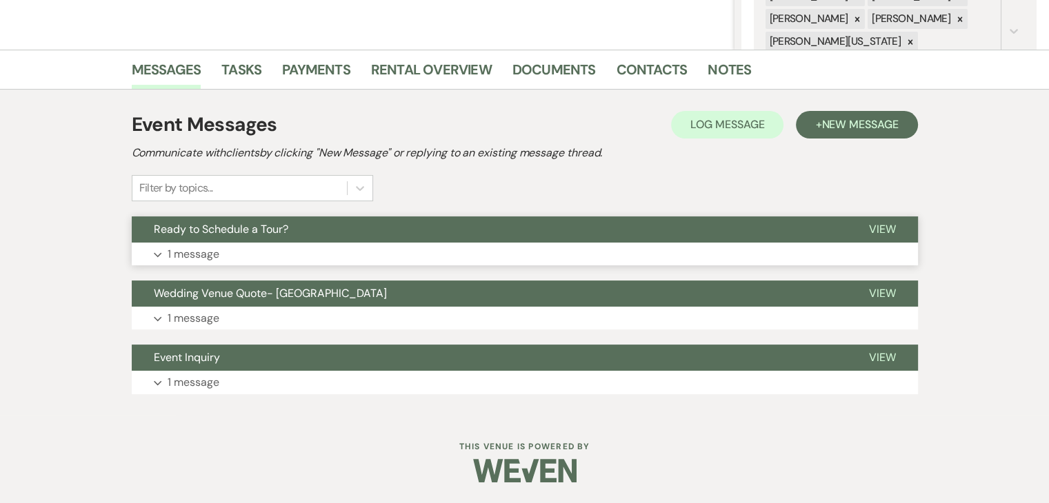
click at [422, 260] on button "Expand 1 message" at bounding box center [525, 254] width 786 height 23
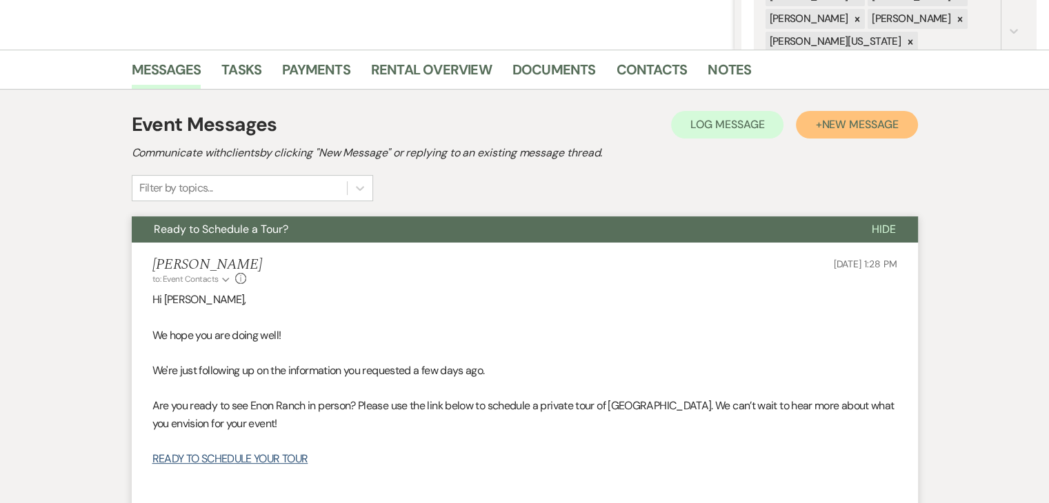
click at [857, 126] on span "New Message" at bounding box center [859, 124] width 77 height 14
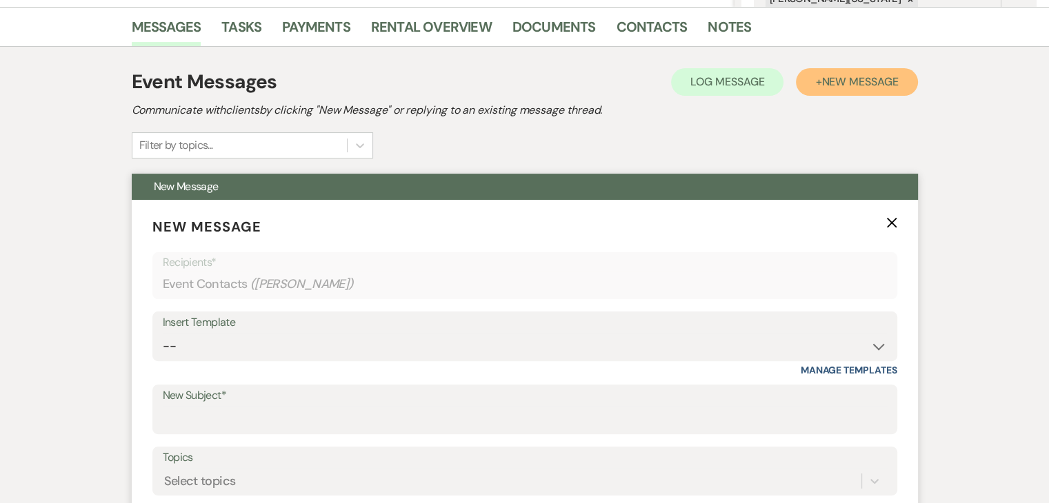
scroll to position [345, 0]
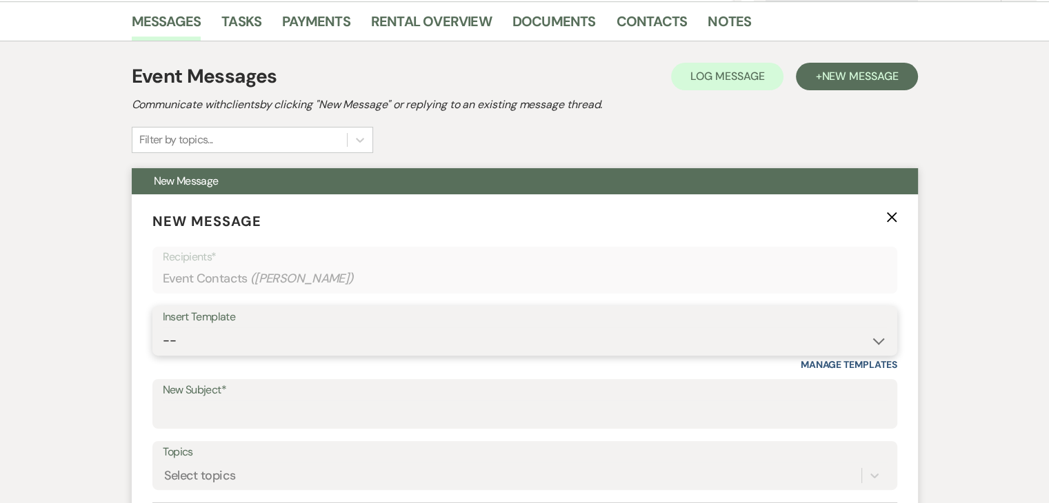
click at [378, 328] on select "-- Inquiry Follow Up Email #2 Contract Sending Template Payment Template Rental…" at bounding box center [525, 340] width 724 height 27
select select "4603"
click at [163, 327] on select "-- Inquiry Follow Up Email #2 Contract Sending Template Payment Template Rental…" at bounding box center [525, 340] width 724 height 27
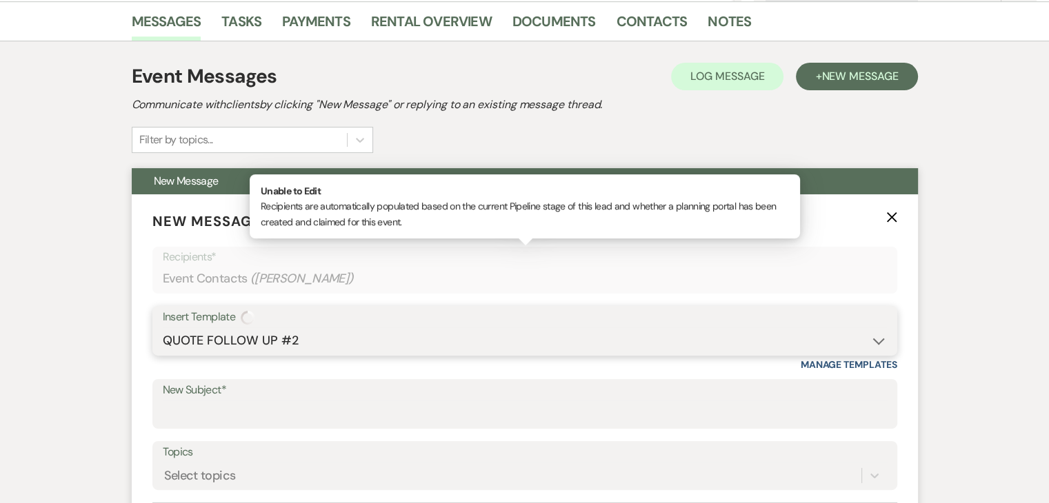
type input "Checking In – Any Assistance Needed for Your Event?"
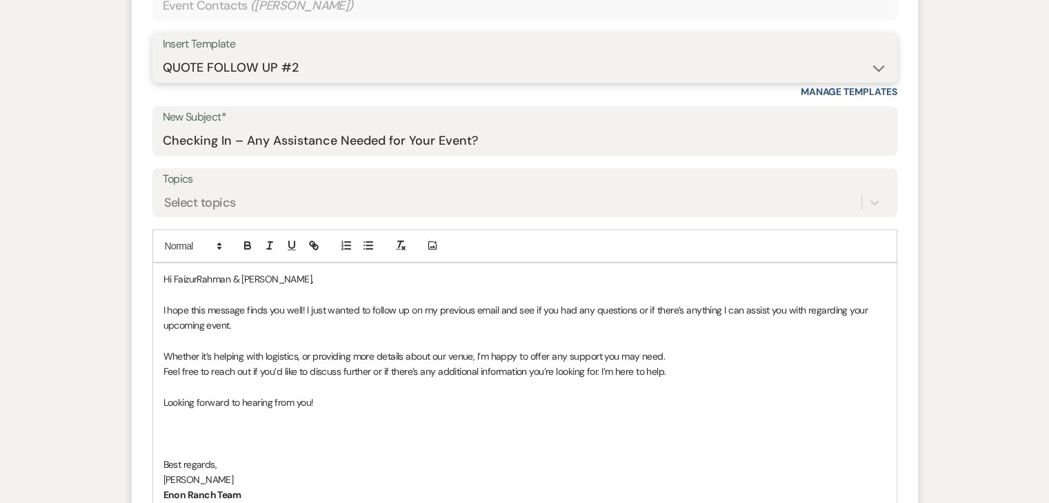
scroll to position [827, 0]
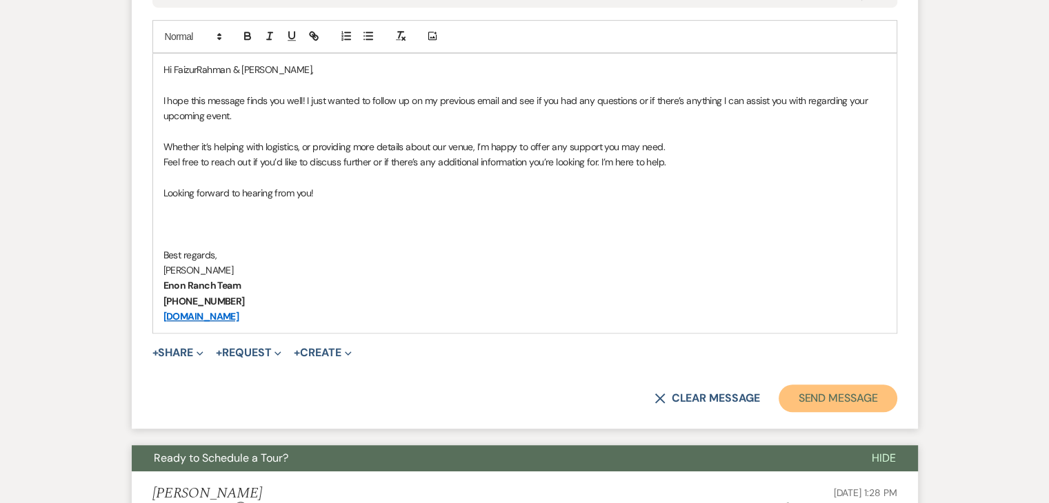
click at [856, 397] on button "Send Message" at bounding box center [837, 399] width 118 height 28
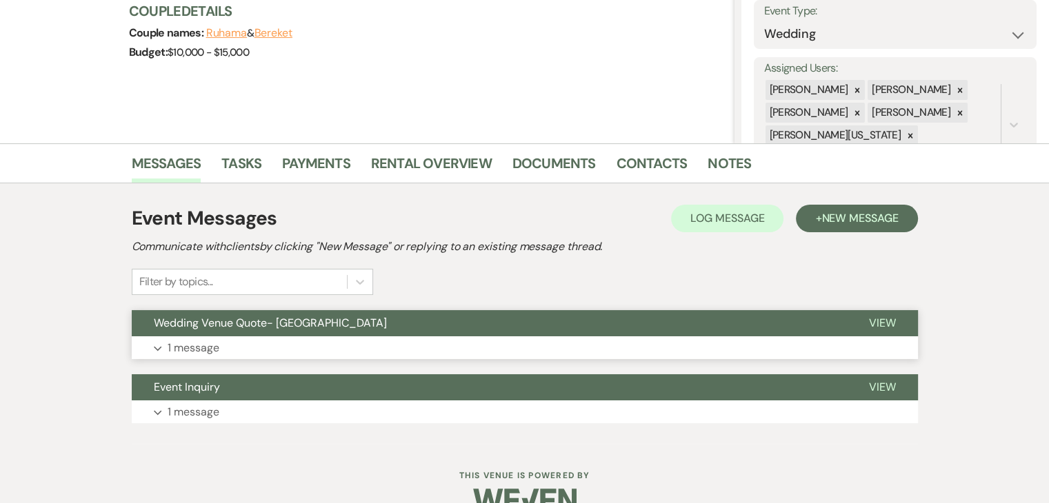
scroll to position [232, 0]
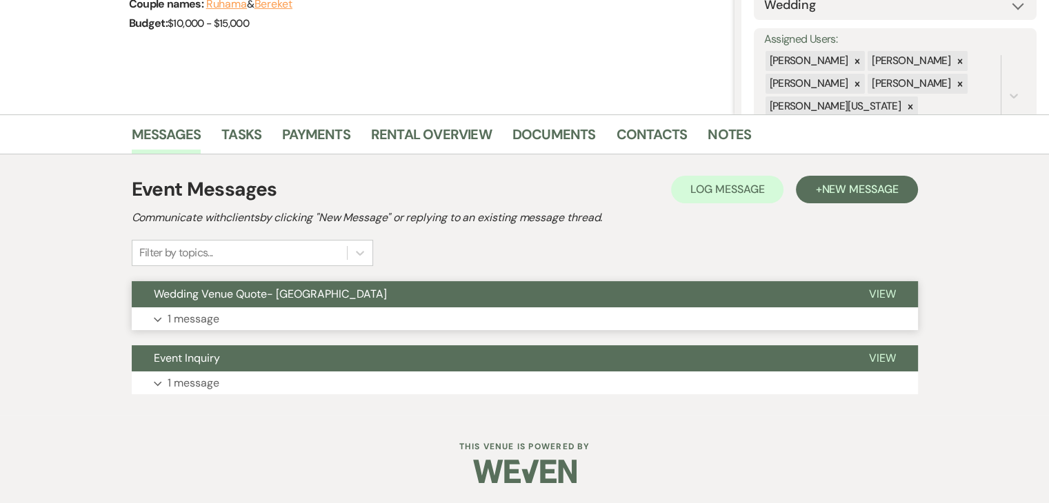
click at [396, 310] on button "Expand 1 message" at bounding box center [525, 318] width 786 height 23
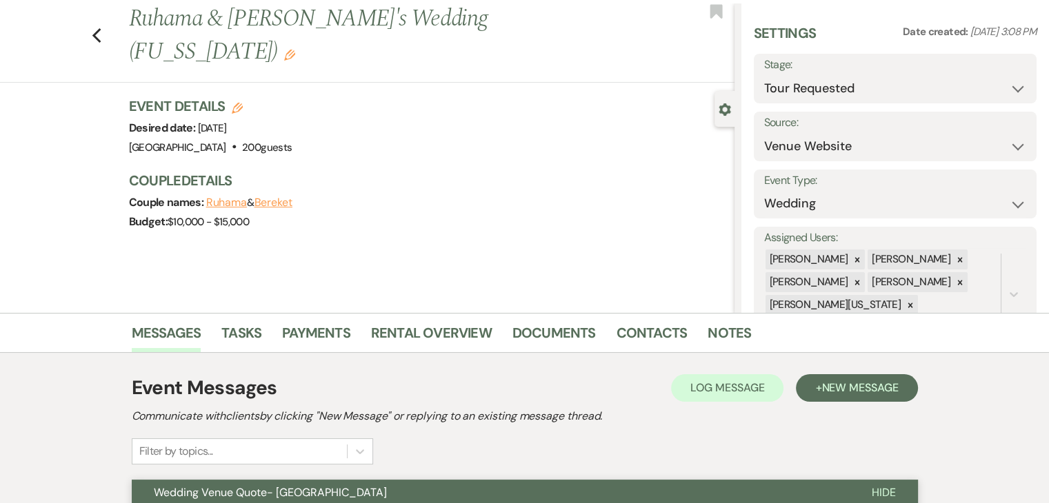
scroll to position [25, 0]
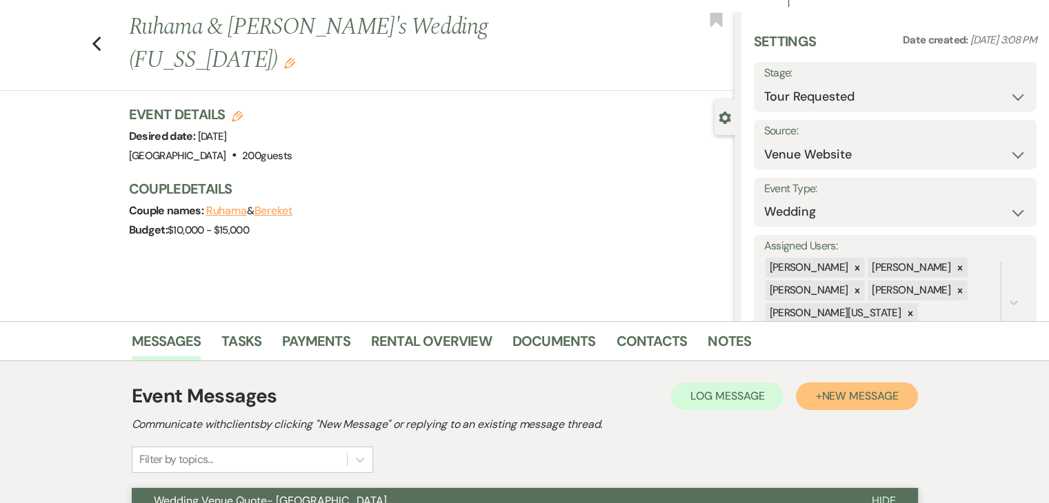
click at [862, 396] on span "New Message" at bounding box center [859, 396] width 77 height 14
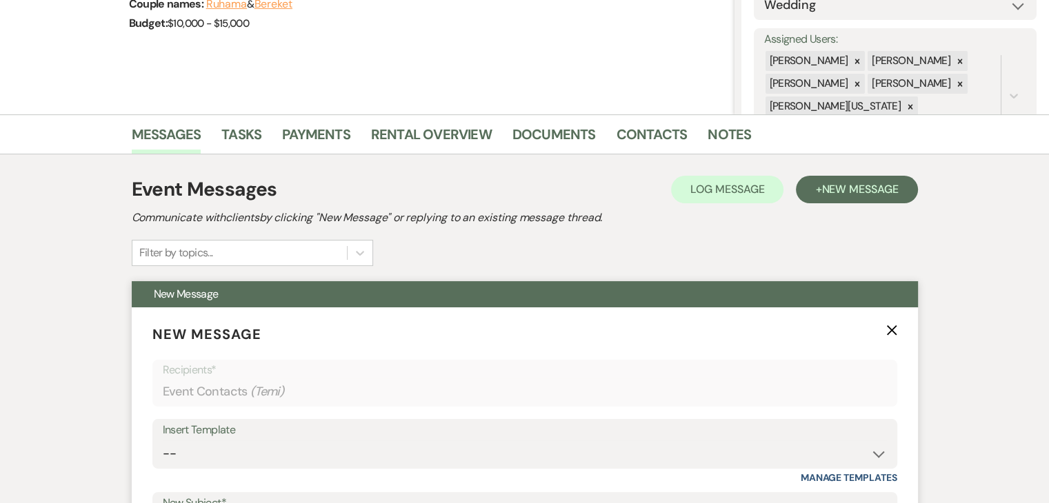
click at [290, 434] on div "Insert Template" at bounding box center [525, 431] width 724 height 20
click at [262, 440] on select "-- Inquiry Follow Up Email #2 Contract Sending Template Payment Template Rental…" at bounding box center [525, 453] width 724 height 27
select select "4434"
click at [163, 440] on select "-- Inquiry Follow Up Email #2 Contract Sending Template Payment Template Rental…" at bounding box center [525, 453] width 724 height 27
type input "Enon Ranch Quote Follow up"
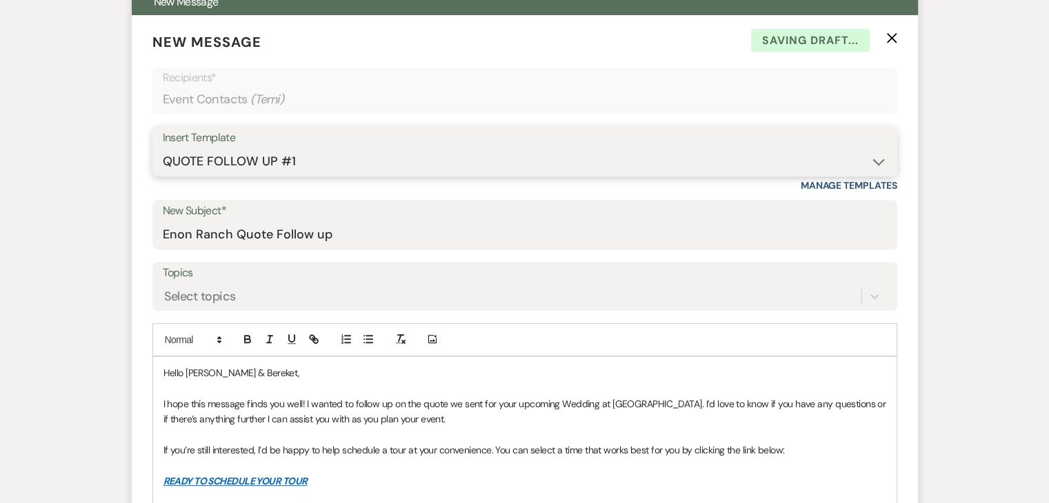
scroll to position [576, 0]
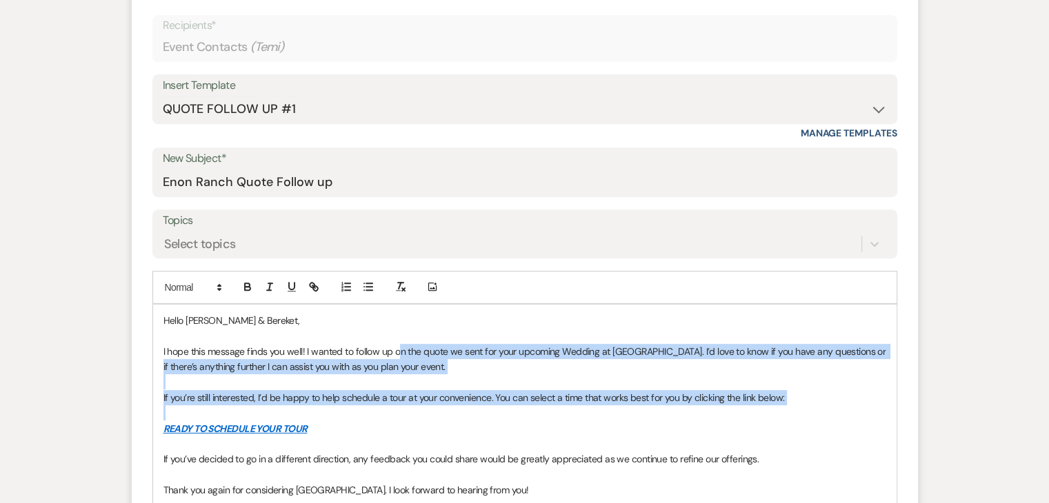
drag, startPoint x: 397, startPoint y: 347, endPoint x: 522, endPoint y: 416, distance: 142.2
click at [522, 416] on div "Hello [PERSON_NAME] & Bereket, I hope this message finds you well! I wanted to …" at bounding box center [524, 452] width 743 height 294
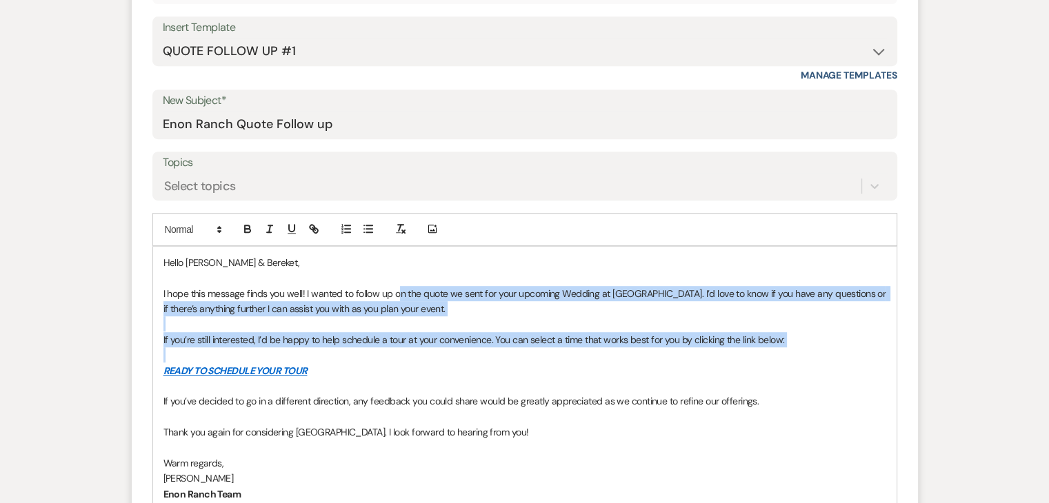
scroll to position [852, 0]
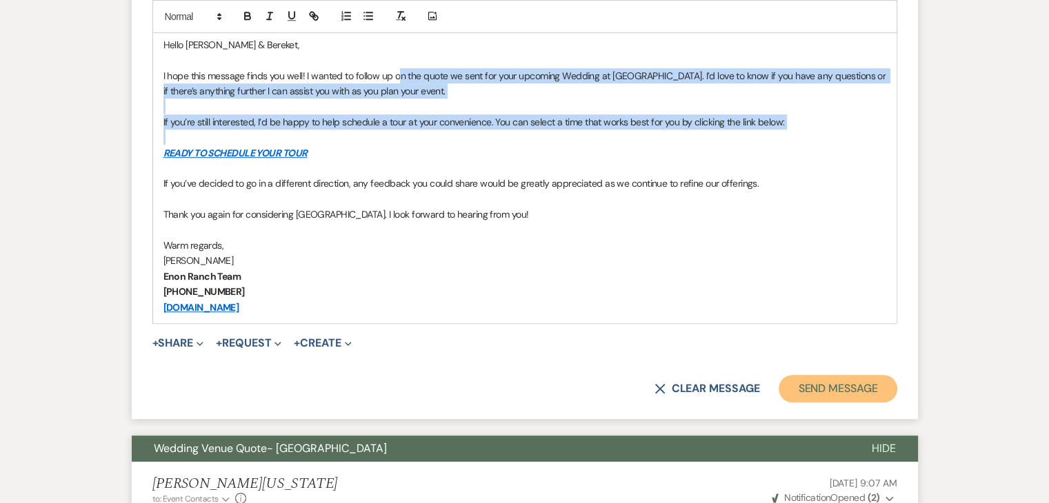
click at [844, 384] on button "Send Message" at bounding box center [837, 389] width 118 height 28
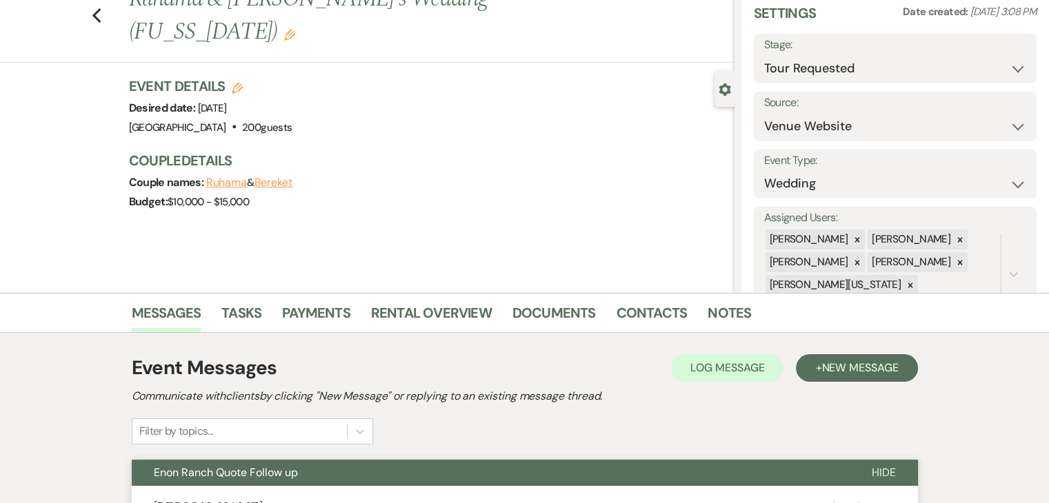
scroll to position [145, 0]
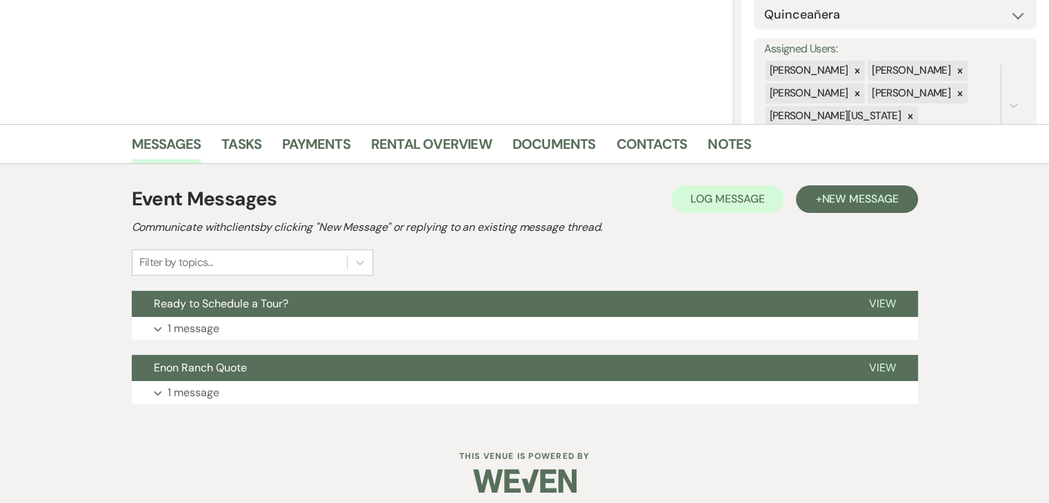
scroll to position [232, 0]
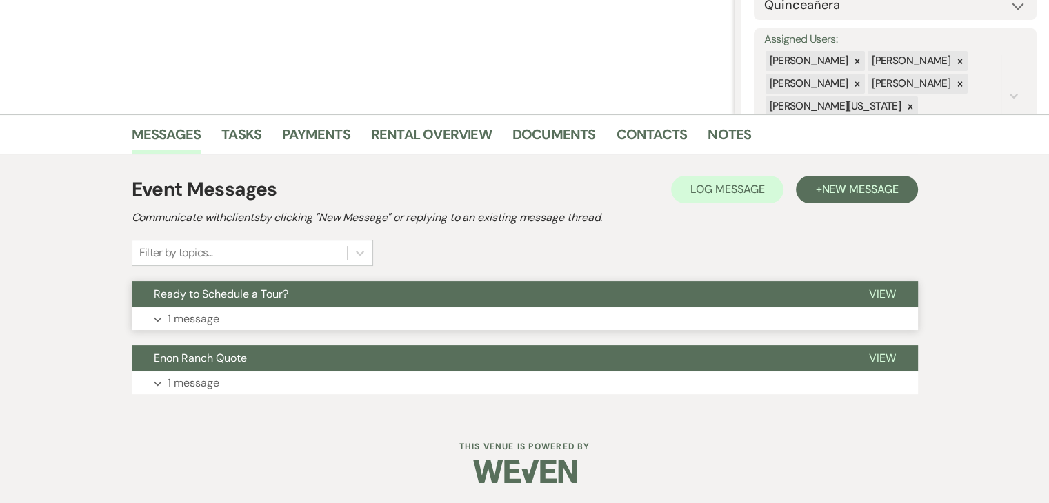
click at [374, 320] on button "Expand 1 message" at bounding box center [525, 318] width 786 height 23
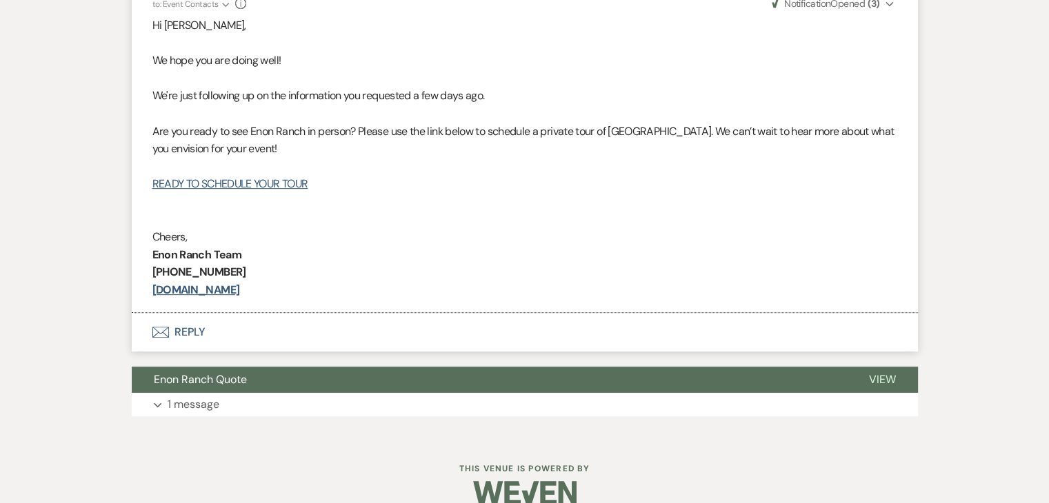
scroll to position [593, 0]
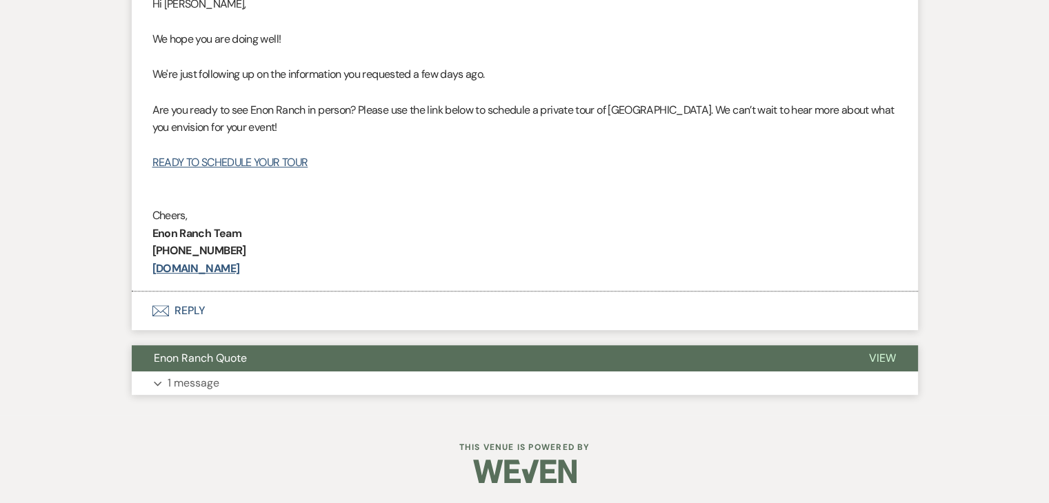
click at [334, 374] on button "Expand 1 message" at bounding box center [525, 383] width 786 height 23
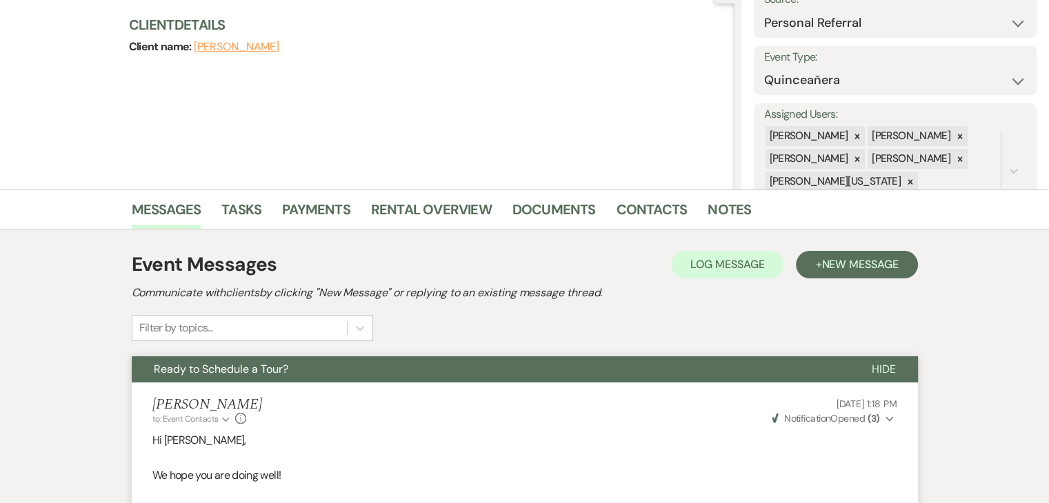
scroll to position [146, 0]
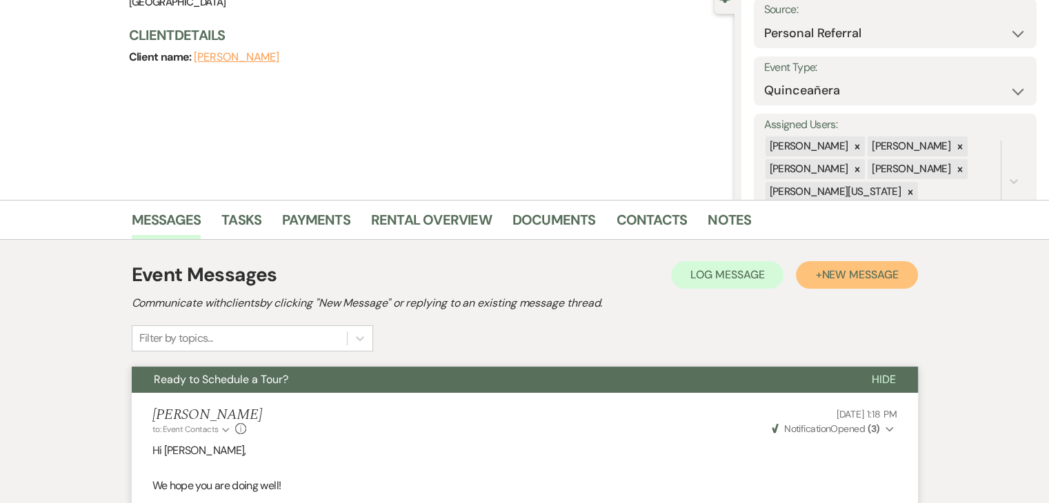
click at [862, 274] on span "New Message" at bounding box center [859, 274] width 77 height 14
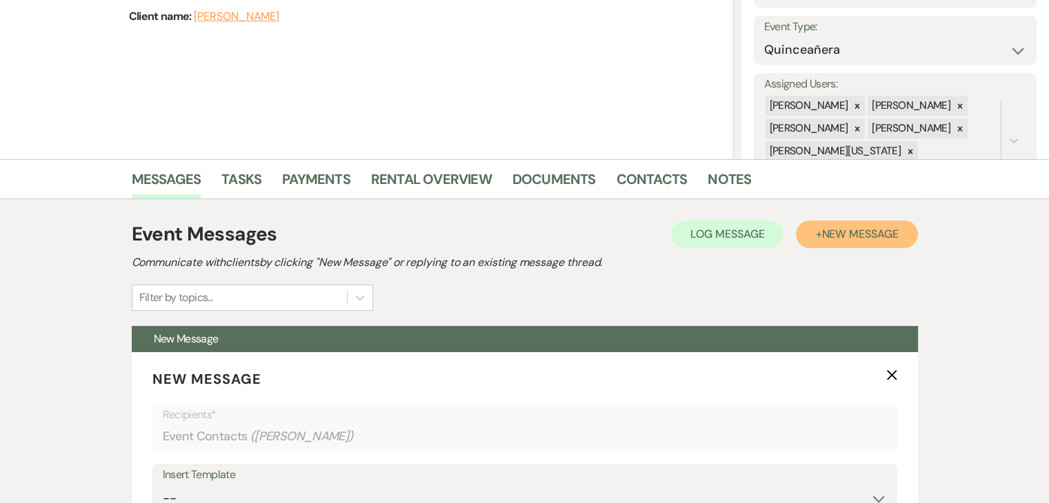
scroll to position [353, 0]
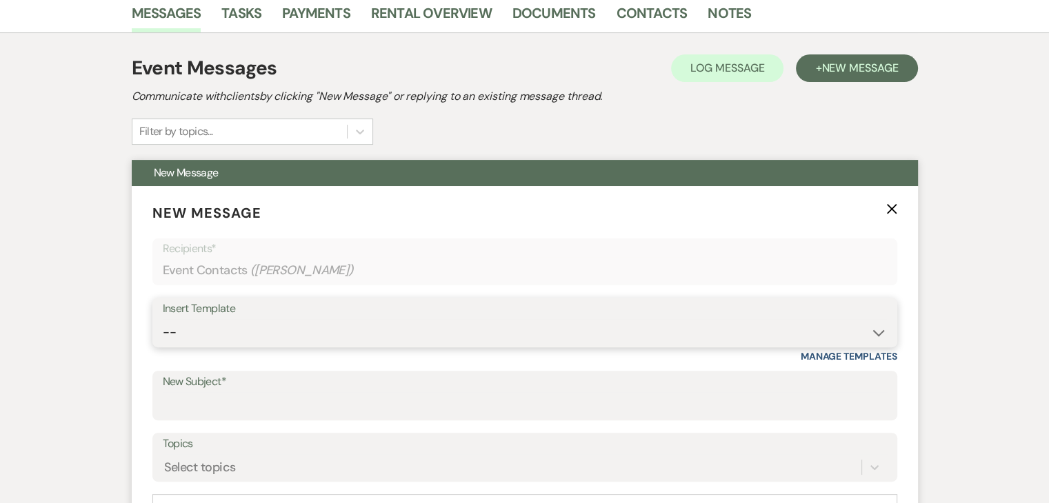
click at [345, 322] on select "-- Inquiry Follow Up Email #2 Contract Sending Template Payment Template Rental…" at bounding box center [525, 332] width 724 height 27
select select "4603"
click at [163, 319] on select "-- Inquiry Follow Up Email #2 Contract Sending Template Payment Template Rental…" at bounding box center [525, 332] width 724 height 27
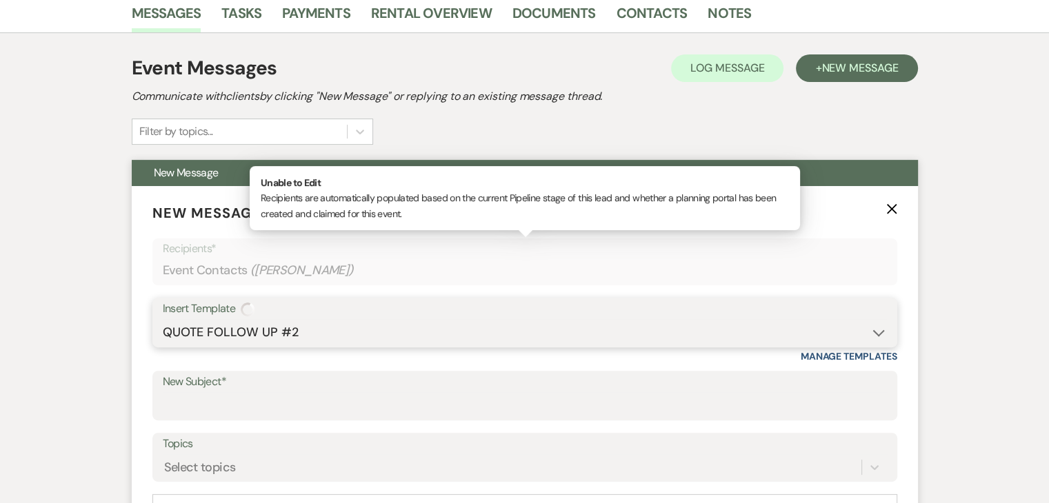
type input "Checking In – Any Assistance Needed for Your Event?"
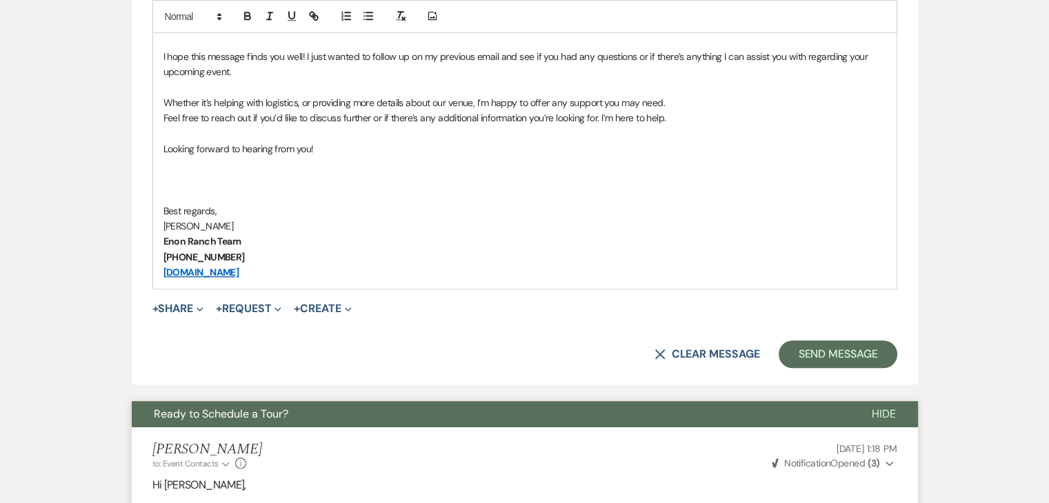
scroll to position [904, 0]
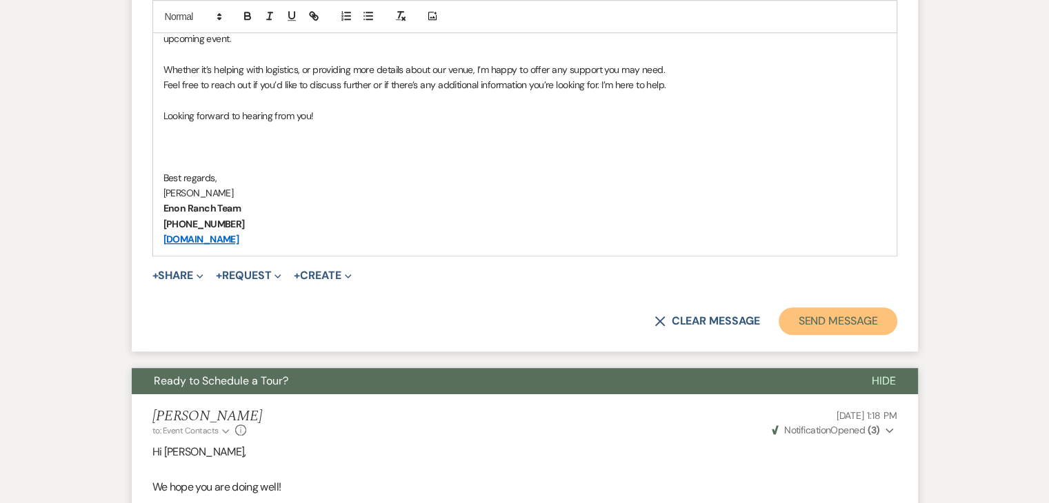
click at [850, 321] on button "Send Message" at bounding box center [837, 321] width 118 height 28
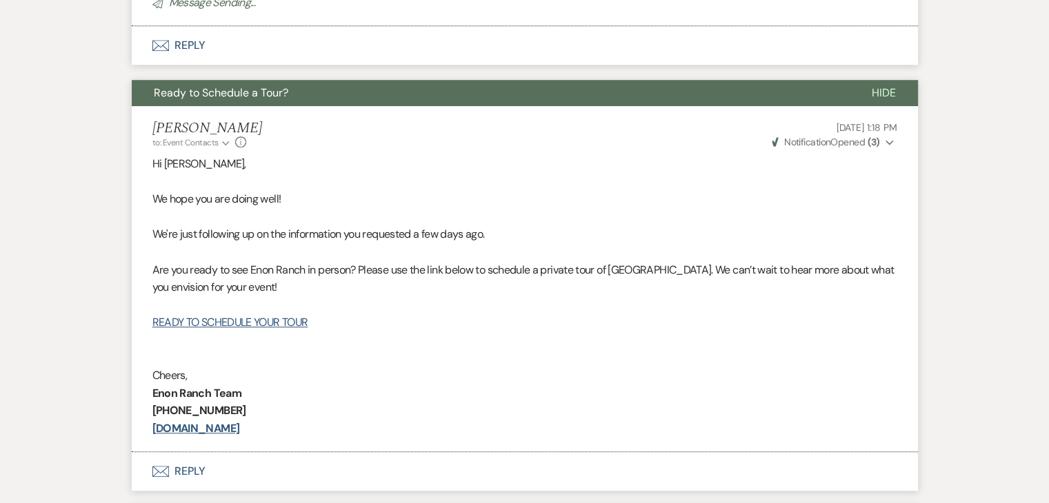
scroll to position [393, 0]
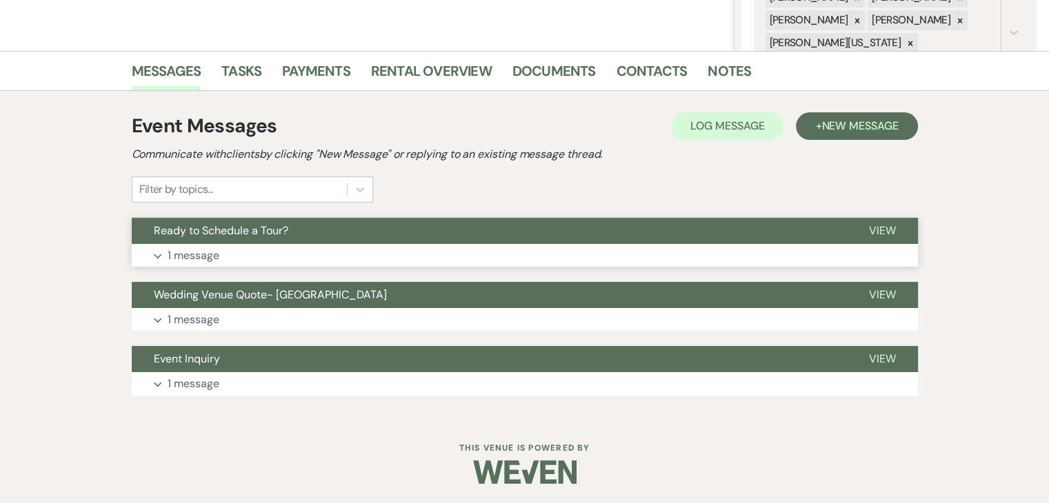
scroll to position [296, 0]
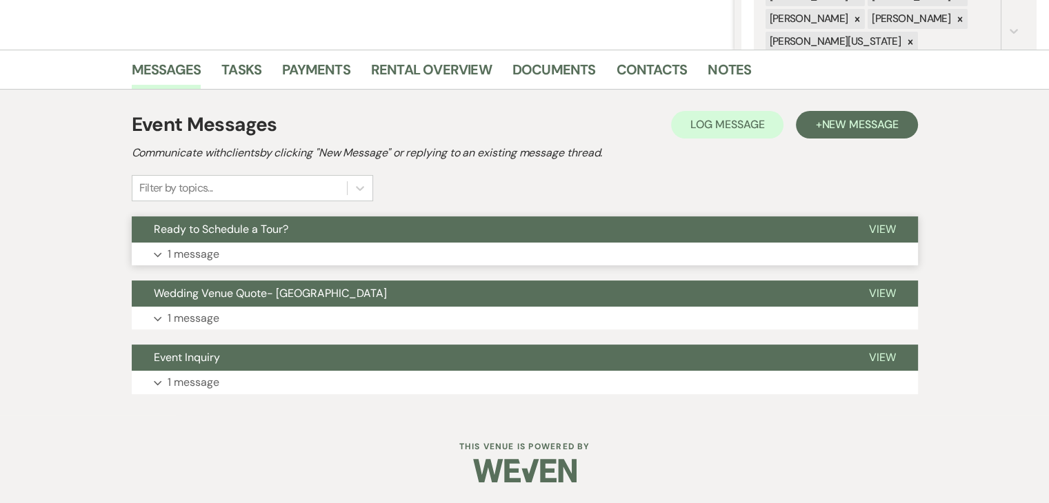
click at [430, 253] on button "Expand 1 message" at bounding box center [525, 254] width 786 height 23
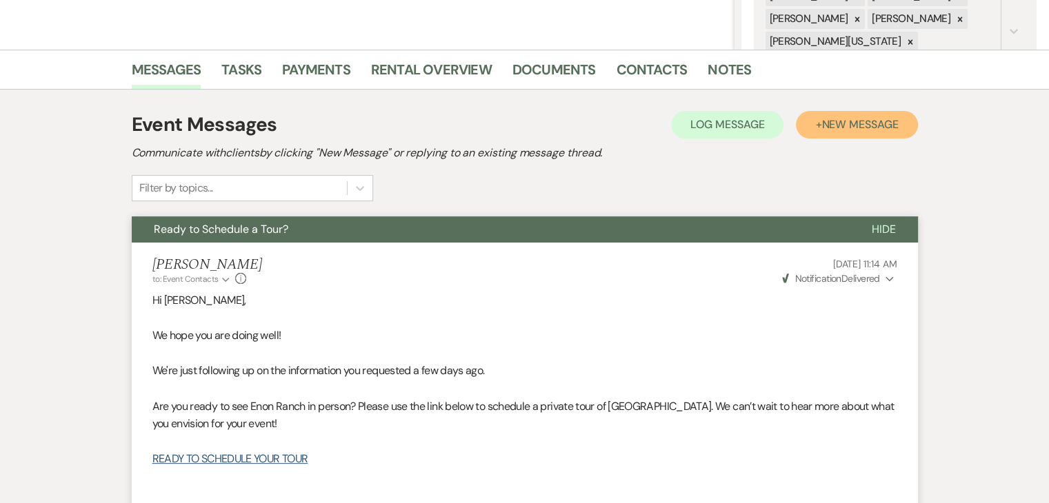
click at [836, 118] on span "New Message" at bounding box center [859, 124] width 77 height 14
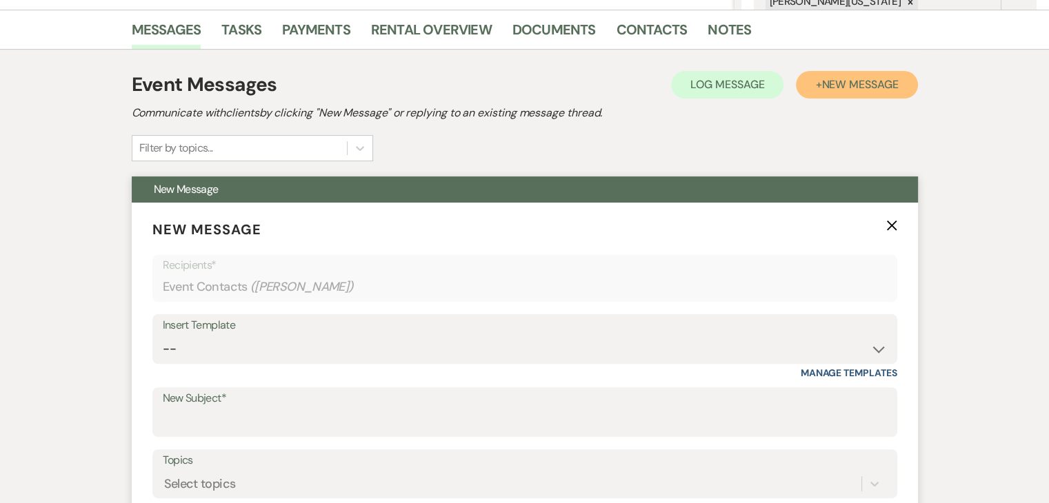
scroll to position [503, 0]
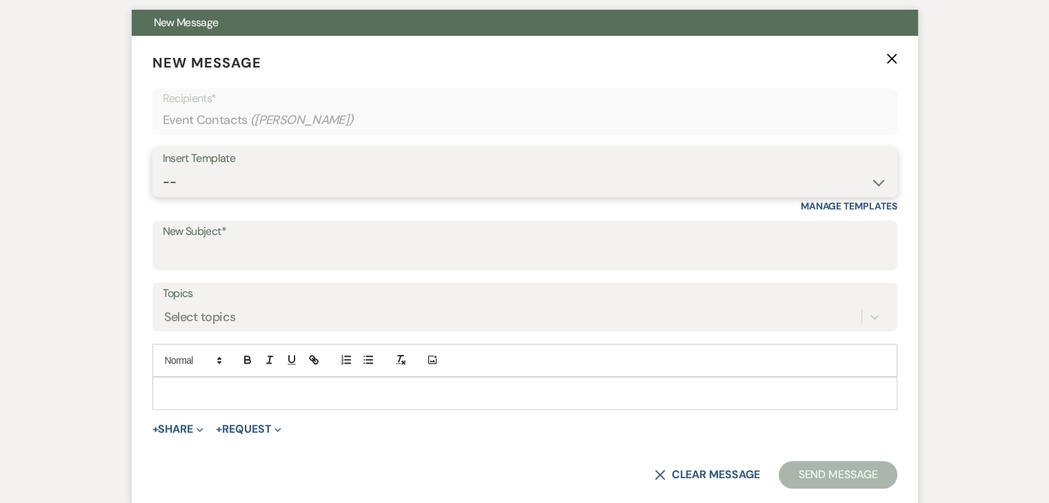
click at [505, 176] on select "-- Inquiry Follow Up Email #2 Contract Sending Template Payment Template Rental…" at bounding box center [525, 182] width 724 height 27
select select "4603"
click at [163, 169] on select "-- Inquiry Follow Up Email #2 Contract Sending Template Payment Template Rental…" at bounding box center [525, 182] width 724 height 27
type input "Checking In – Any Assistance Needed for Your Event?"
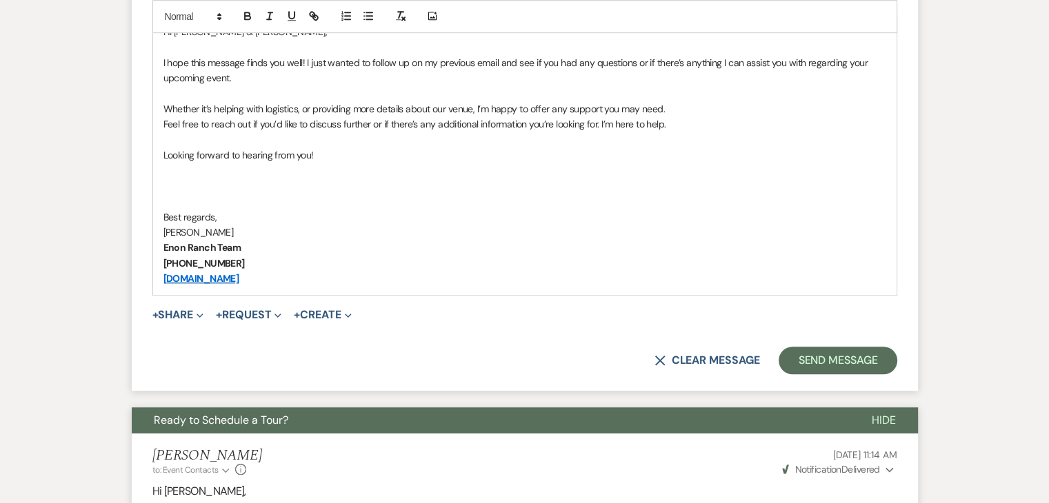
scroll to position [917, 0]
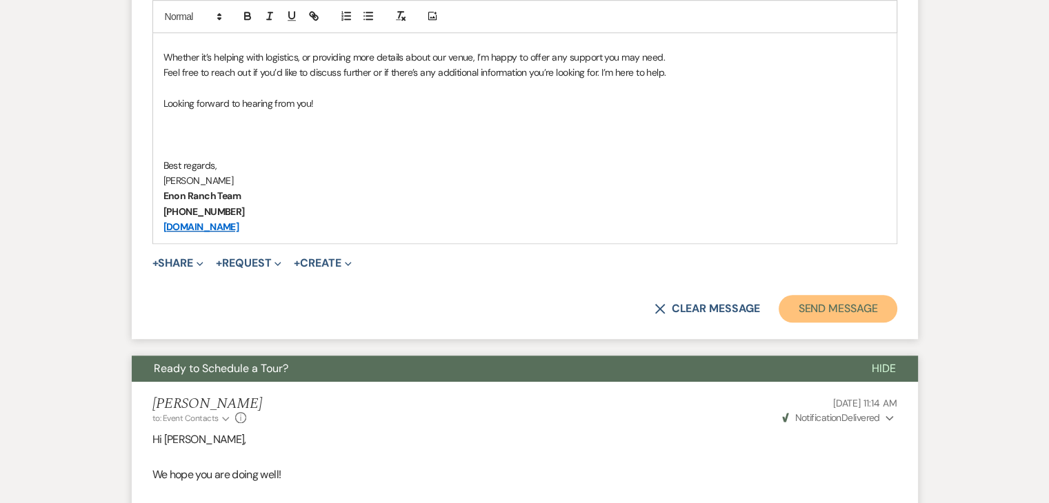
click at [833, 301] on button "Send Message" at bounding box center [837, 309] width 118 height 28
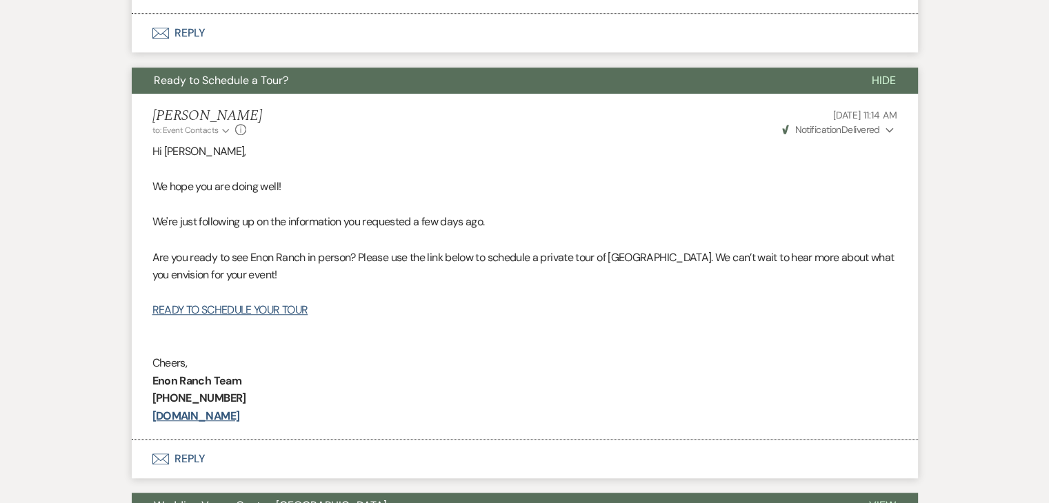
scroll to position [405, 0]
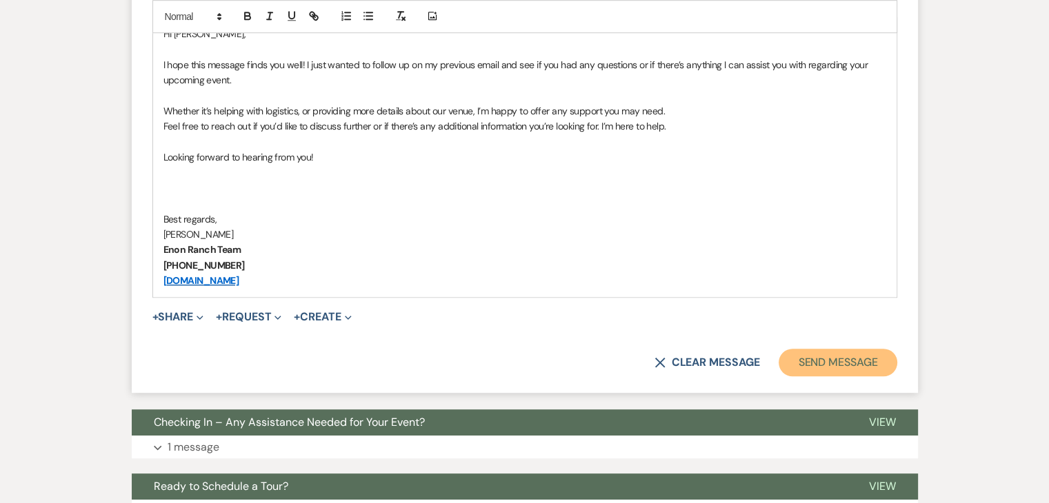
click at [831, 365] on button "Send Message" at bounding box center [837, 363] width 118 height 28
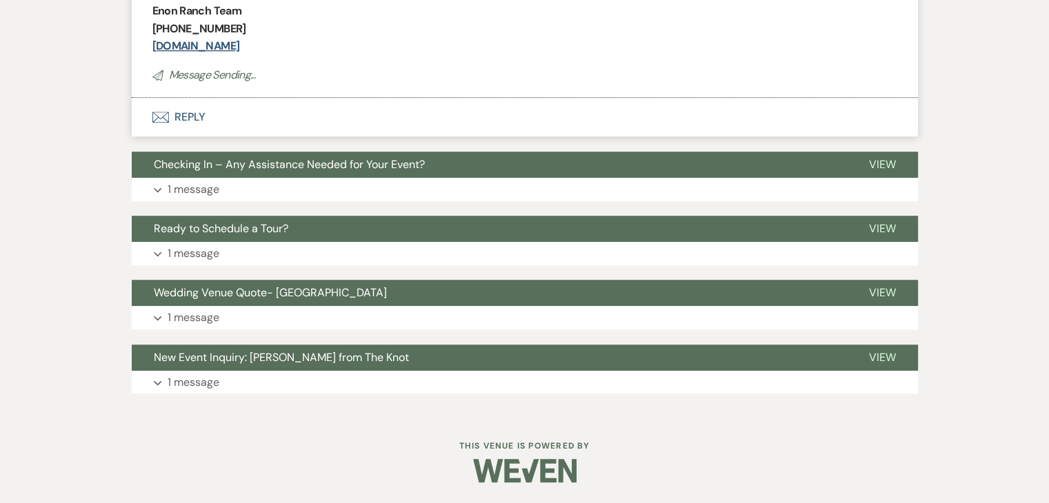
scroll to position [352, 0]
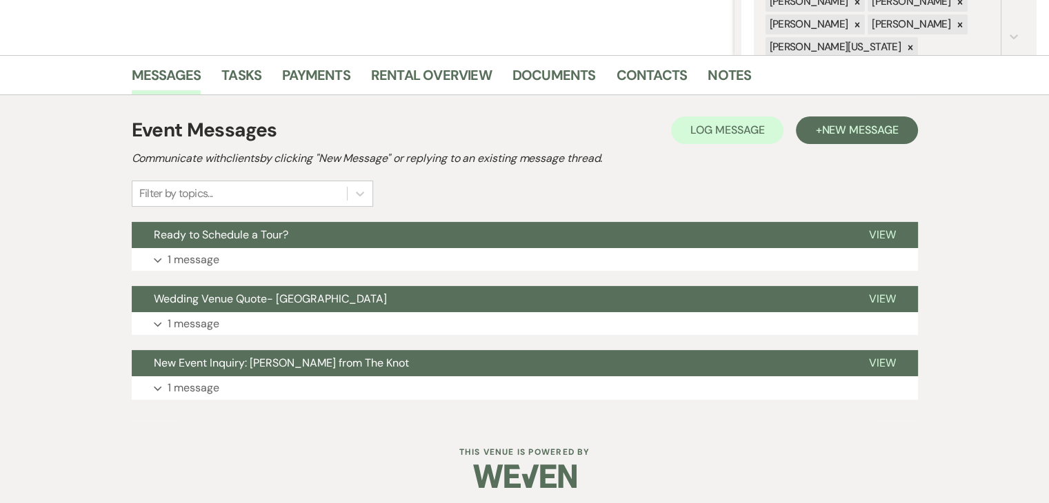
scroll to position [296, 0]
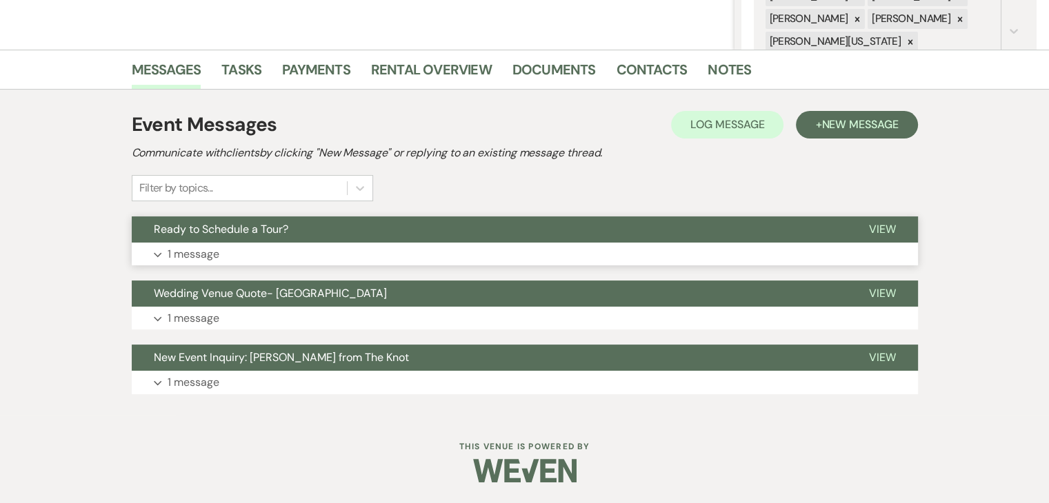
click at [421, 254] on button "Expand 1 message" at bounding box center [525, 254] width 786 height 23
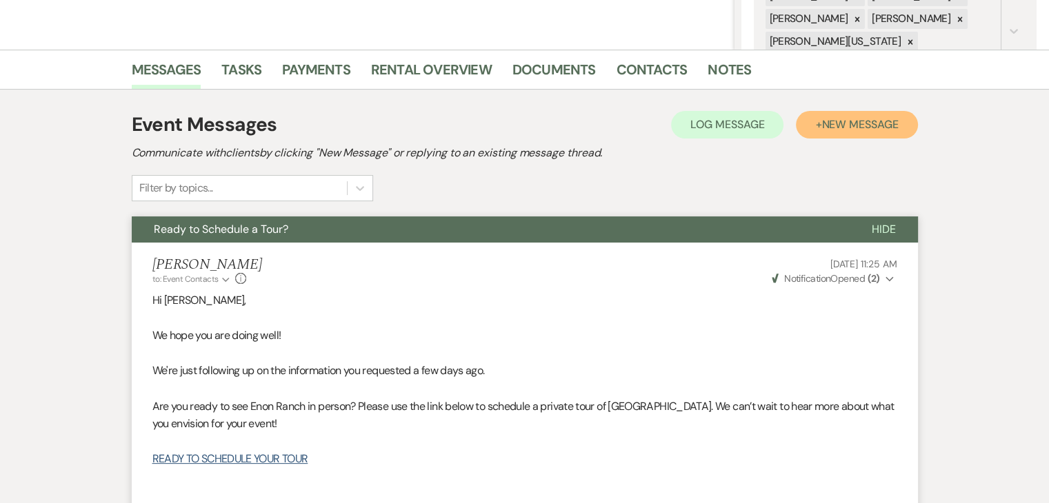
click at [829, 122] on span "New Message" at bounding box center [859, 124] width 77 height 14
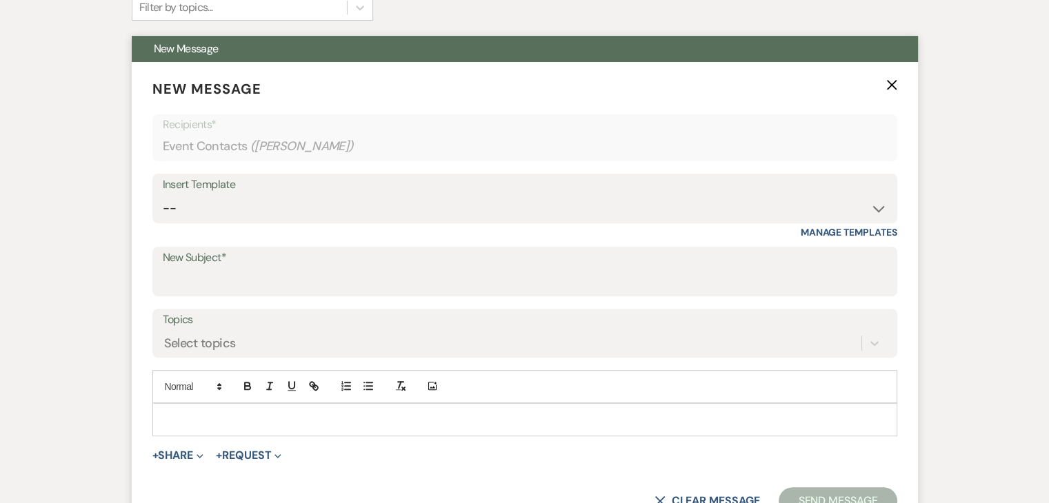
scroll to position [503, 0]
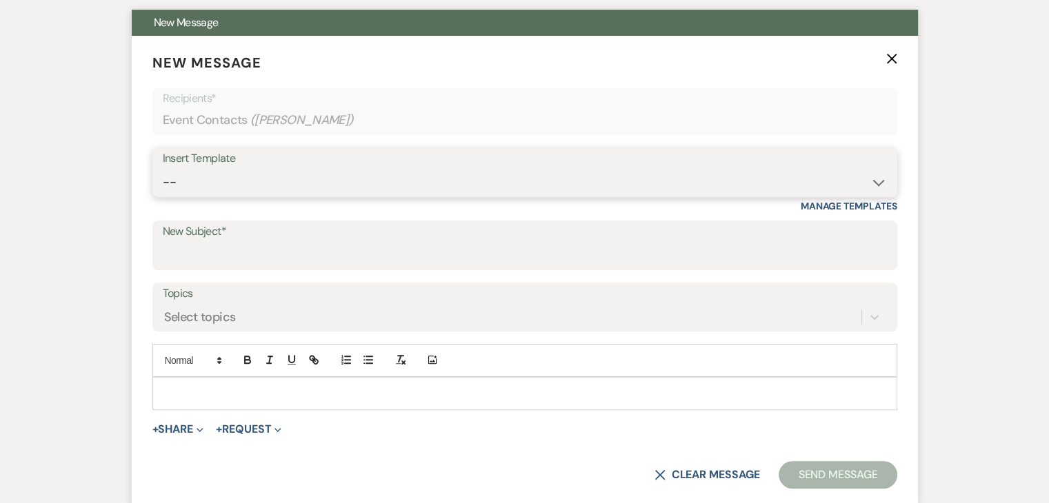
click at [386, 181] on select "-- Inquiry Follow Up Email #2 Contract Sending Template Payment Template Rental…" at bounding box center [525, 182] width 724 height 27
select select "4603"
click at [163, 169] on select "-- Inquiry Follow Up Email #2 Contract Sending Template Payment Template Rental…" at bounding box center [525, 182] width 724 height 27
type input "Checking In – Any Assistance Needed for Your Event?"
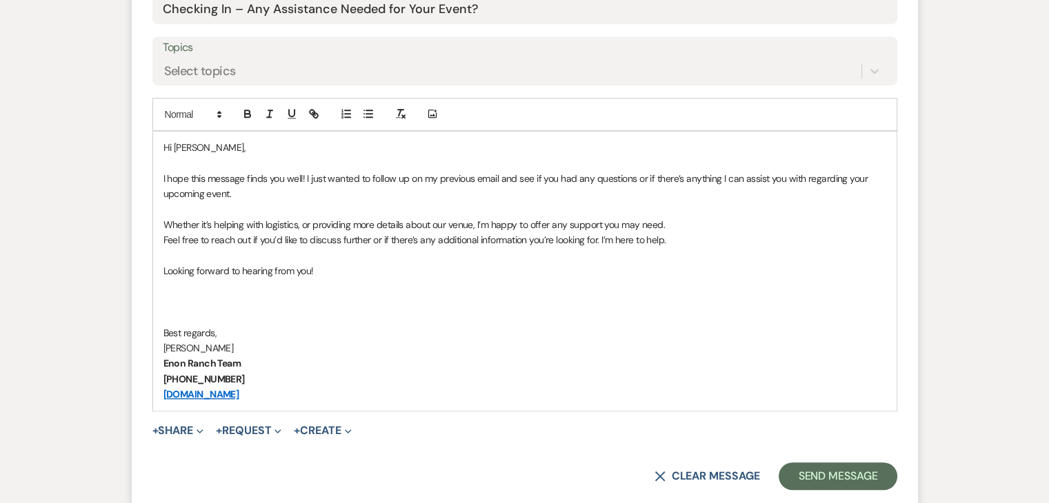
scroll to position [779, 0]
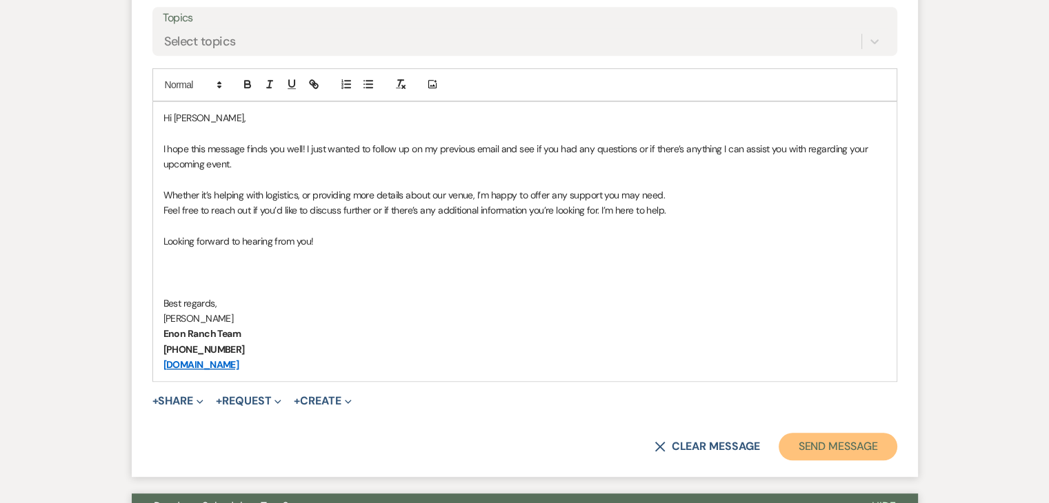
click at [858, 448] on button "Send Message" at bounding box center [837, 447] width 118 height 28
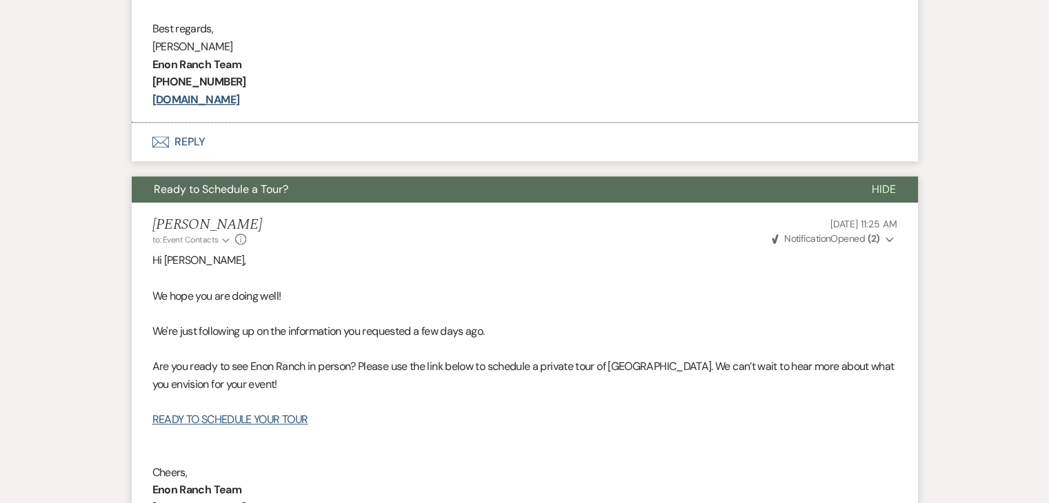
scroll to position [267, 0]
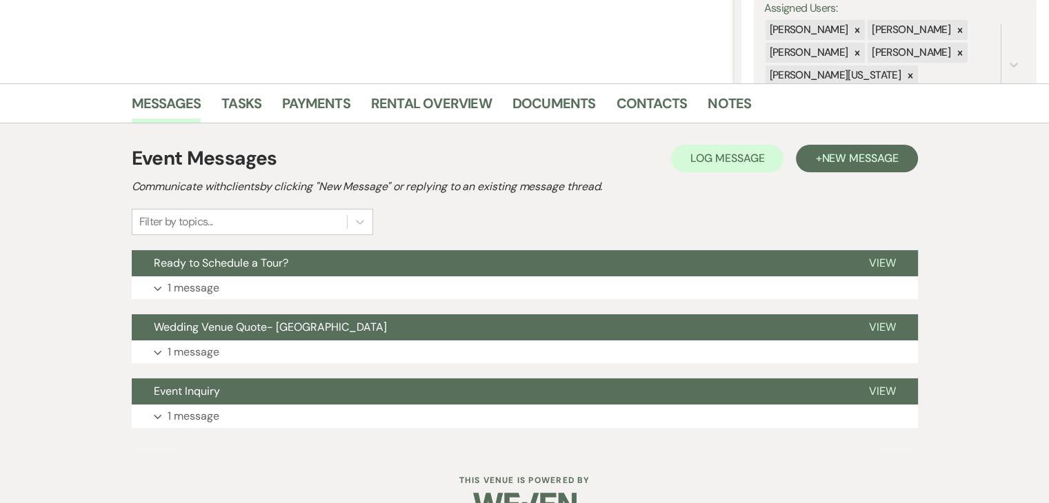
scroll to position [276, 0]
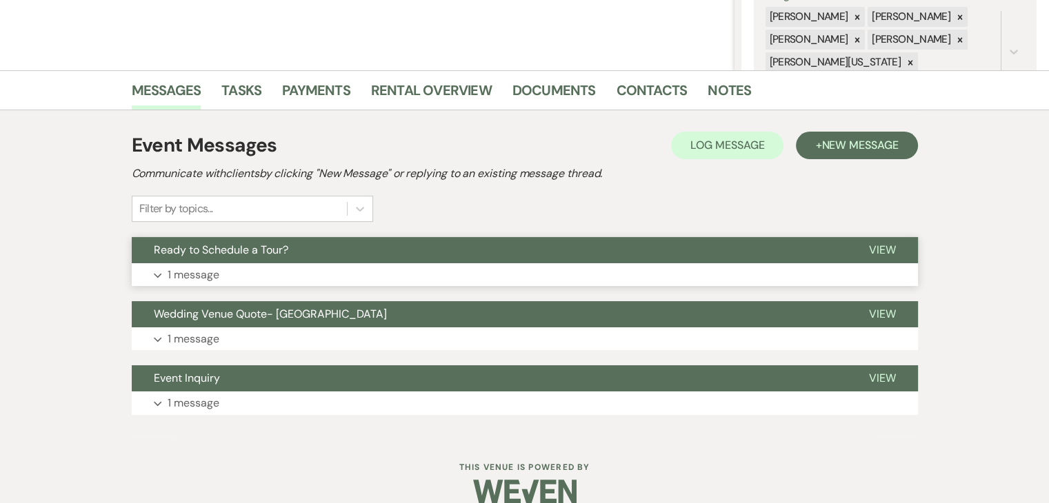
click at [321, 272] on button "Expand 1 message" at bounding box center [525, 274] width 786 height 23
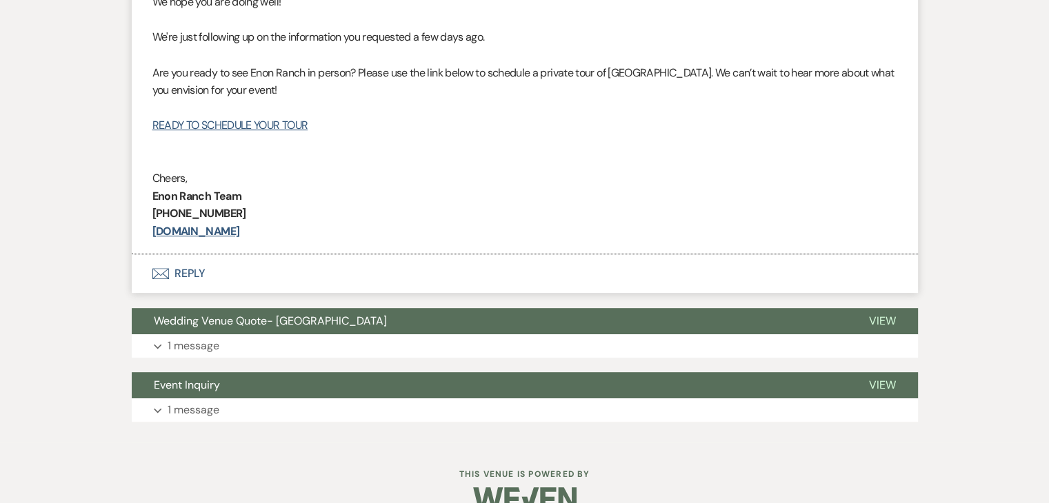
scroll to position [658, 0]
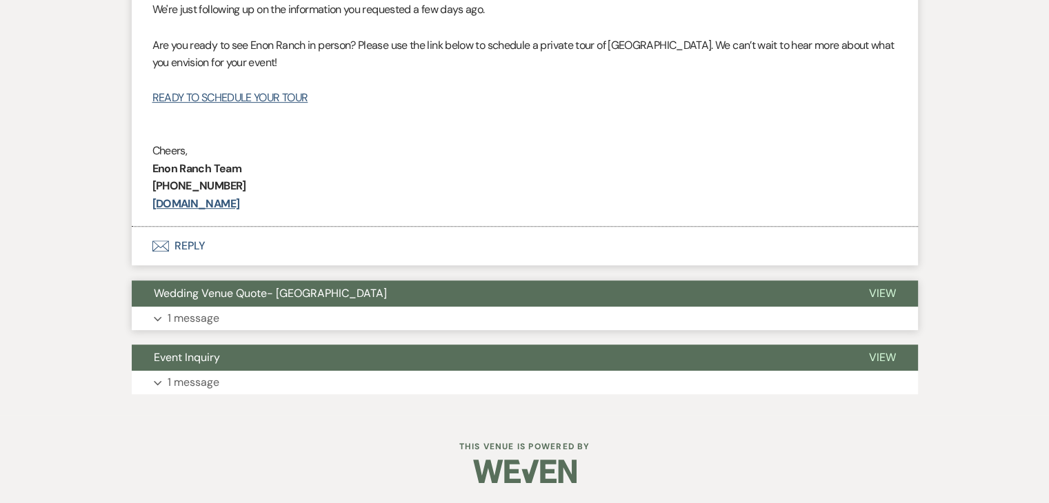
click at [441, 326] on button "Expand 1 message" at bounding box center [525, 318] width 786 height 23
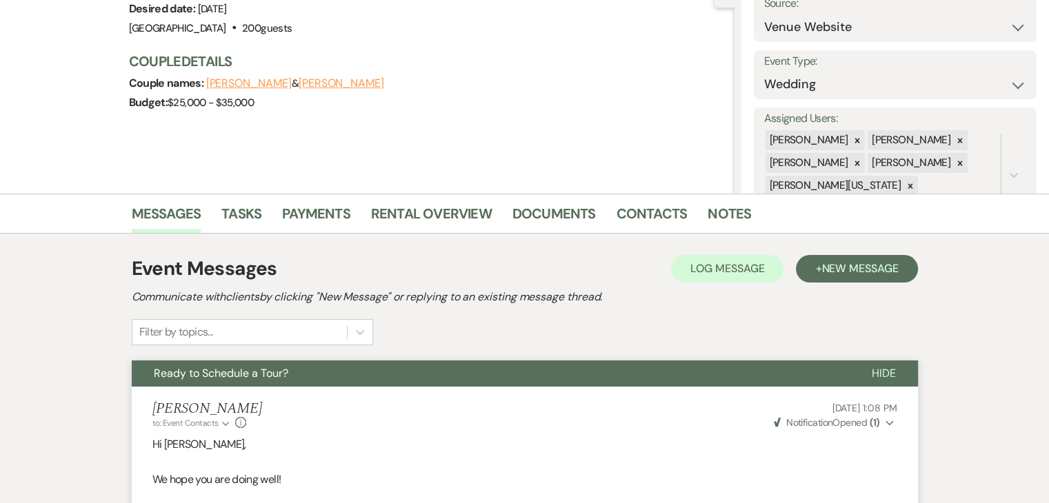
scroll to position [244, 0]
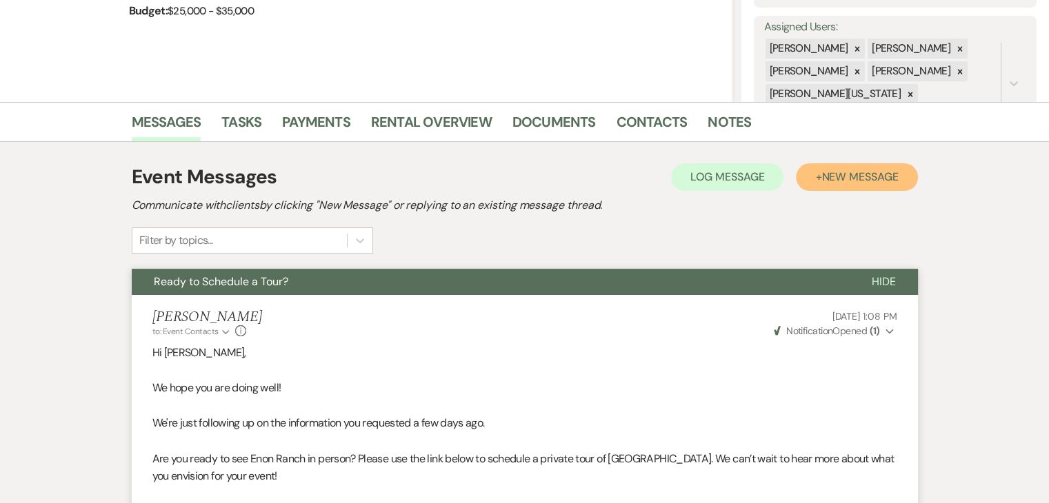
click at [833, 172] on span "New Message" at bounding box center [859, 177] width 77 height 14
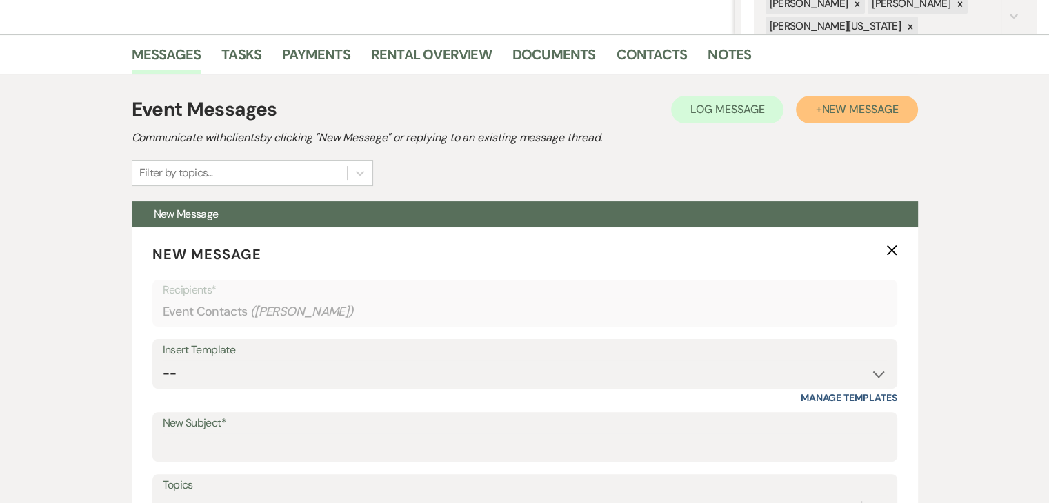
scroll to position [520, 0]
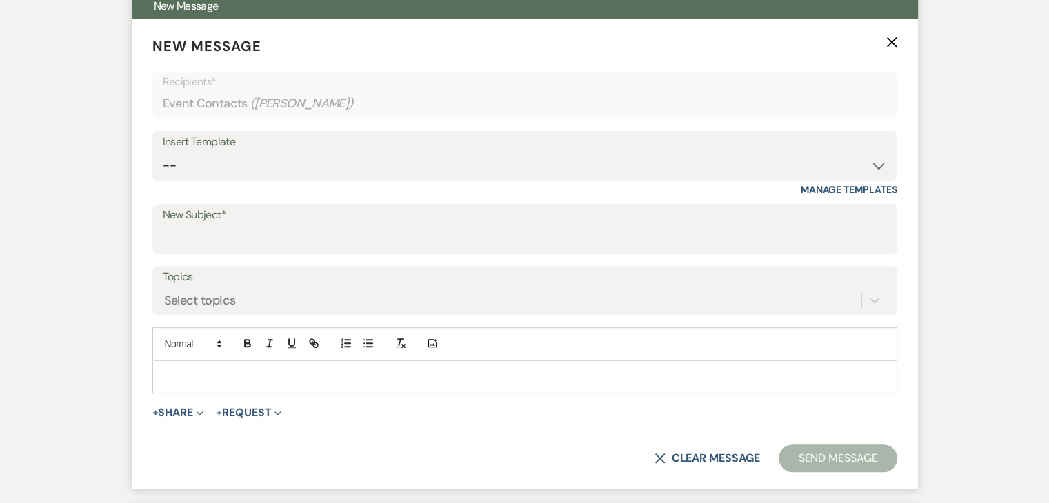
click at [278, 221] on label "New Subject*" at bounding box center [525, 215] width 724 height 20
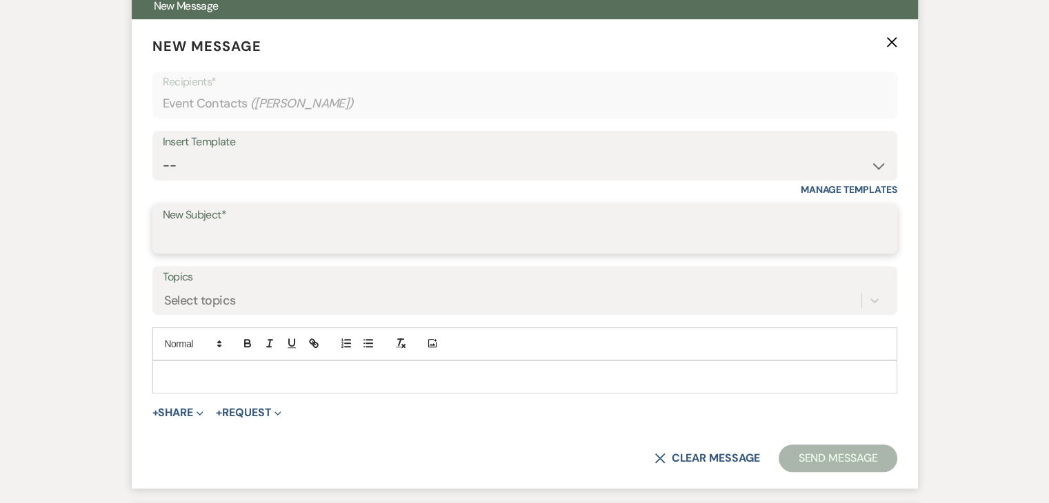
click at [278, 225] on input "New Subject*" at bounding box center [525, 238] width 724 height 27
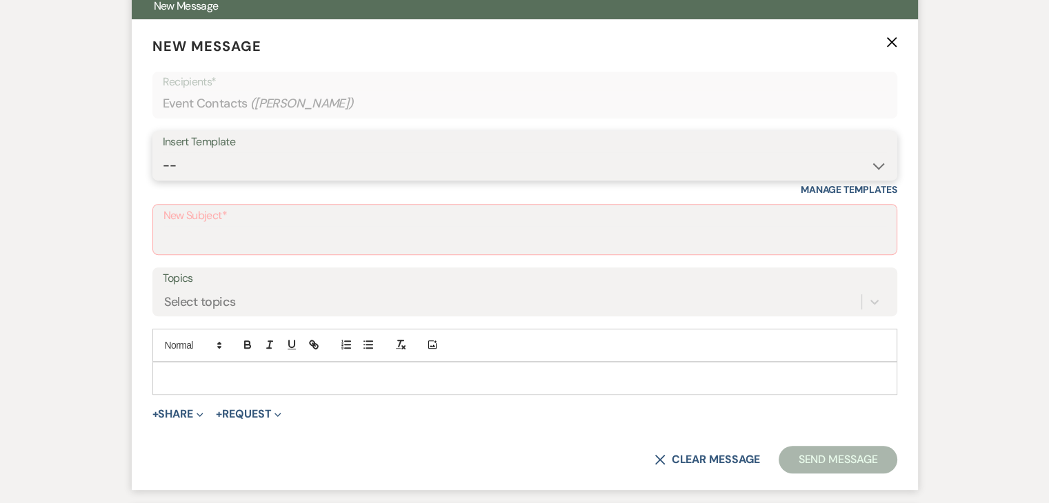
click at [267, 178] on select "-- Inquiry Follow Up Email #2 Contract Sending Template Payment Template Rental…" at bounding box center [525, 165] width 724 height 27
select select "4603"
click at [163, 152] on select "-- Inquiry Follow Up Email #2 Contract Sending Template Payment Template Rental…" at bounding box center [525, 165] width 724 height 27
type input "Checking In – Any Assistance Needed for Your Event?"
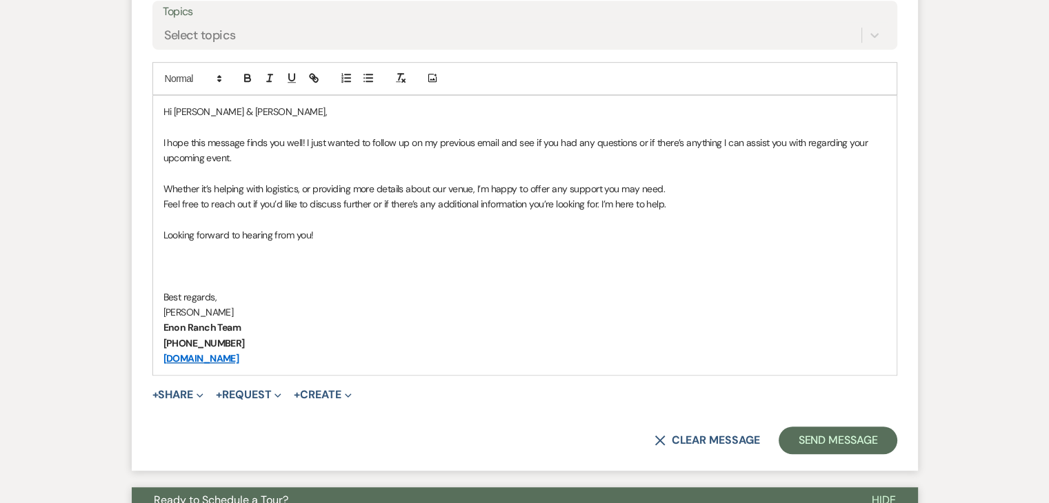
scroll to position [864, 0]
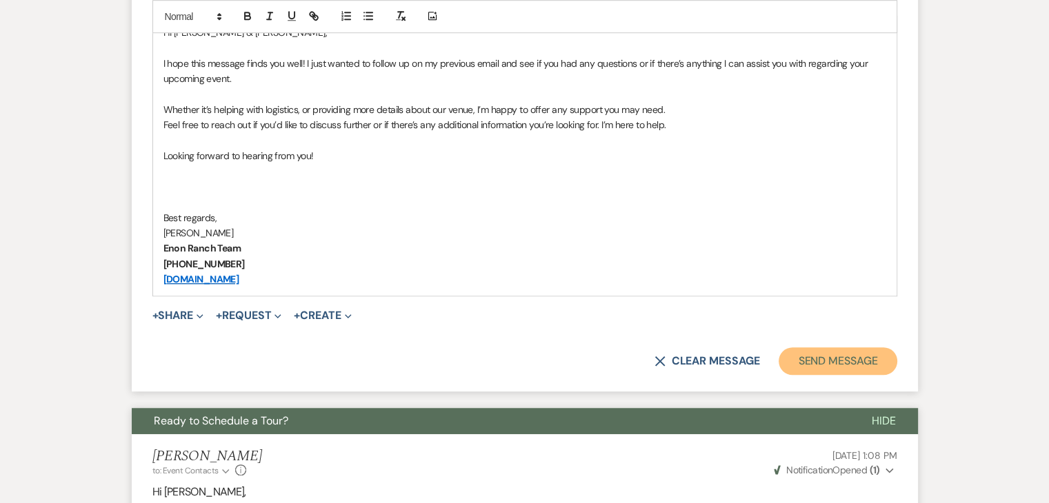
click at [854, 355] on button "Send Message" at bounding box center [837, 361] width 118 height 28
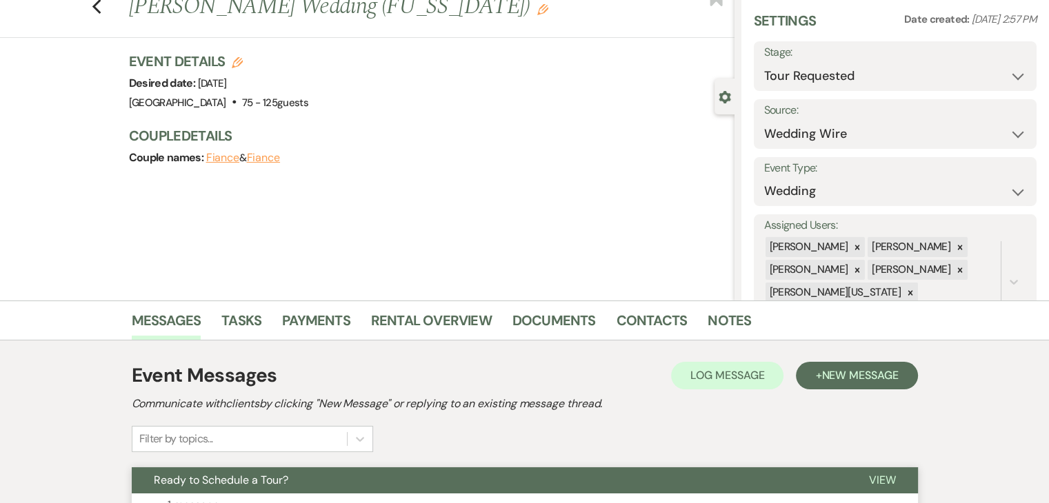
scroll to position [296, 0]
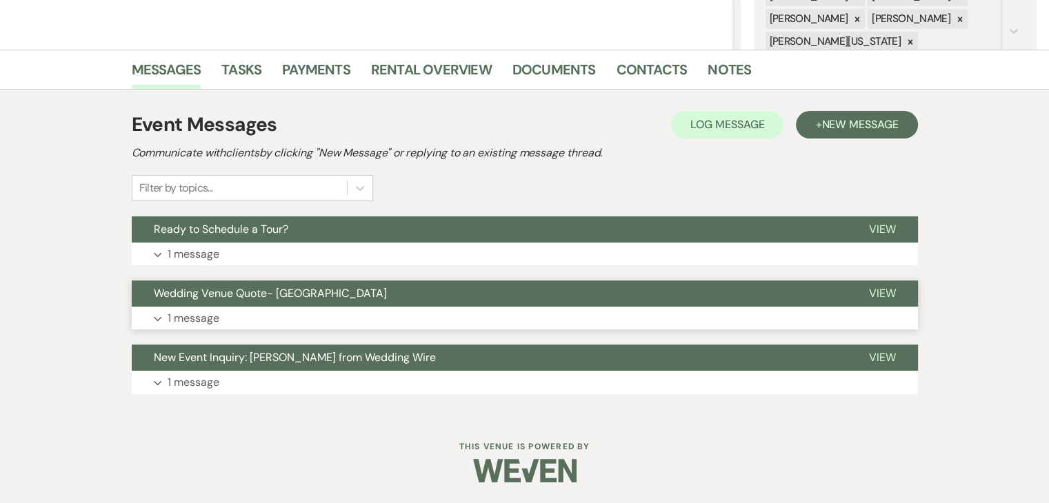
click at [367, 316] on button "Expand 1 message" at bounding box center [525, 318] width 786 height 23
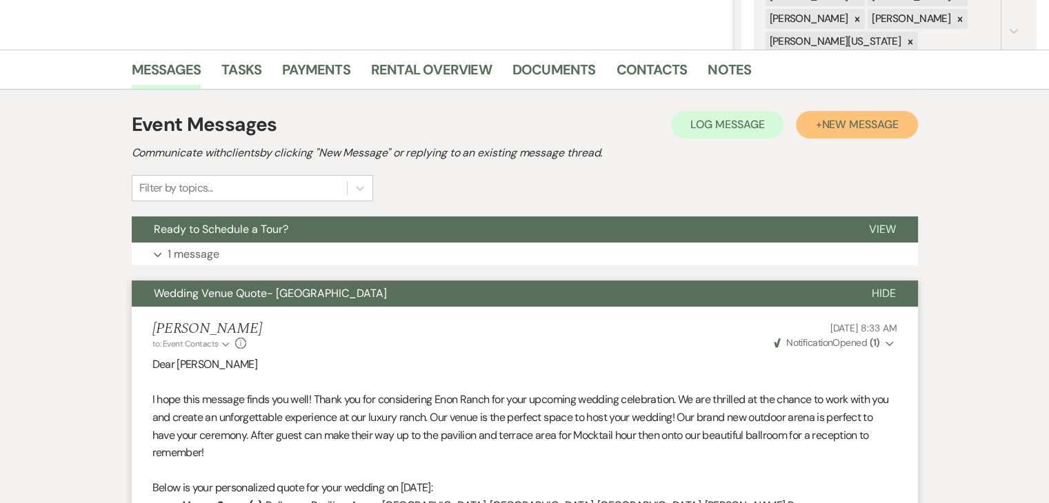
click at [835, 117] on span "New Message" at bounding box center [859, 124] width 77 height 14
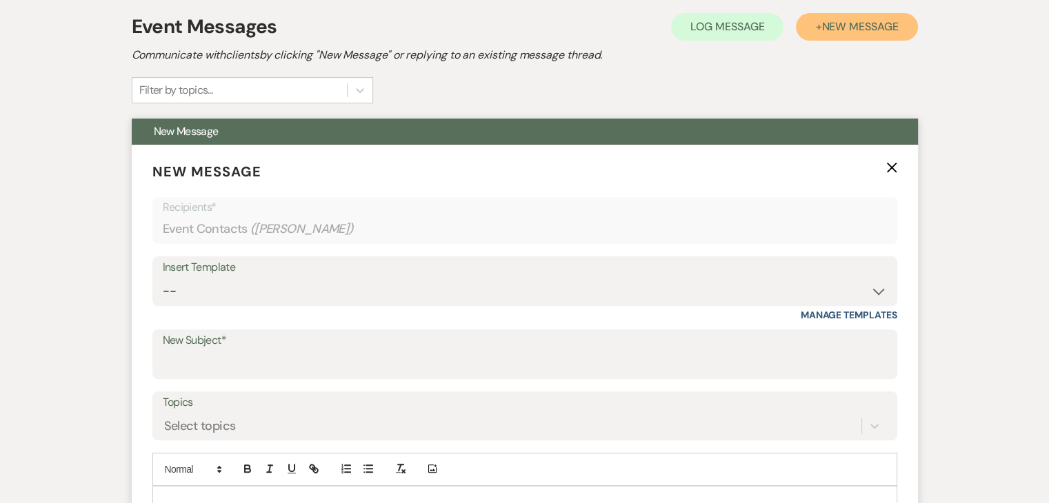
scroll to position [434, 0]
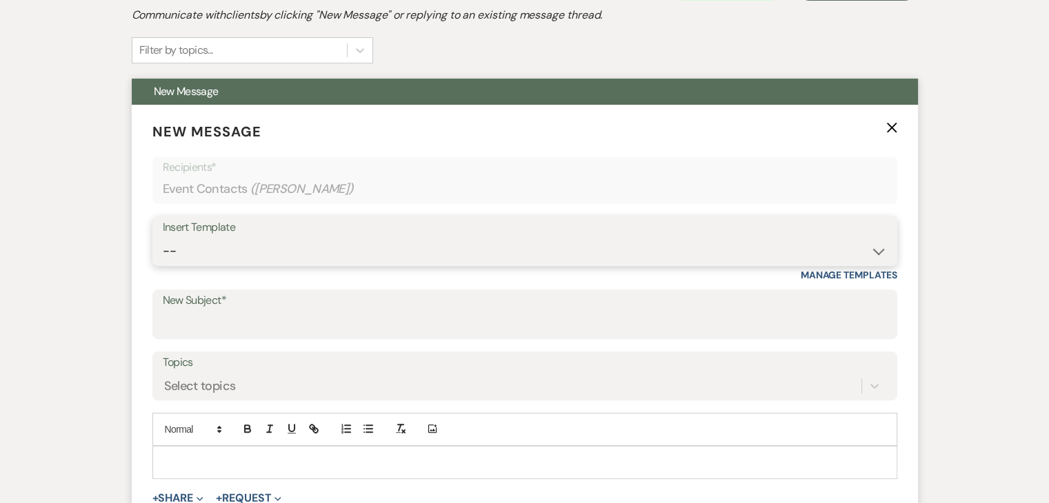
click at [304, 249] on select "-- Inquiry Follow Up Email #2 Contract Sending Template Payment Template Rental…" at bounding box center [525, 251] width 724 height 27
select select "4603"
click at [163, 238] on select "-- Inquiry Follow Up Email #2 Contract Sending Template Payment Template Rental…" at bounding box center [525, 251] width 724 height 27
type input "Checking In – Any Assistance Needed for Your Event?"
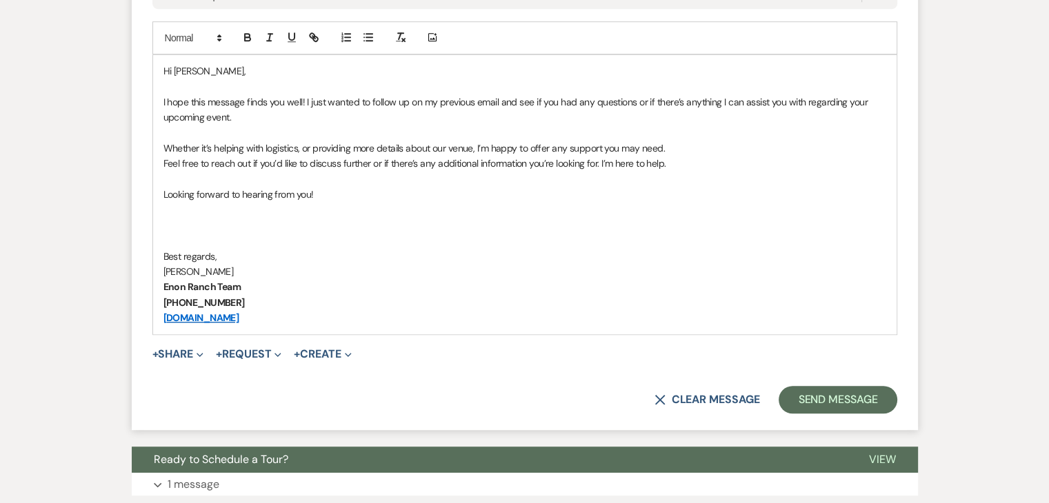
scroll to position [848, 0]
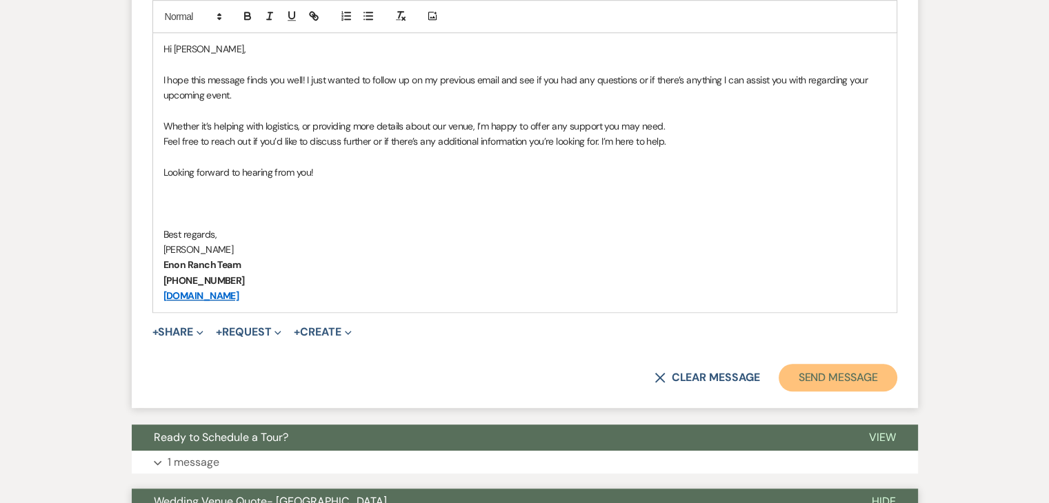
click at [858, 374] on button "Send Message" at bounding box center [837, 378] width 118 height 28
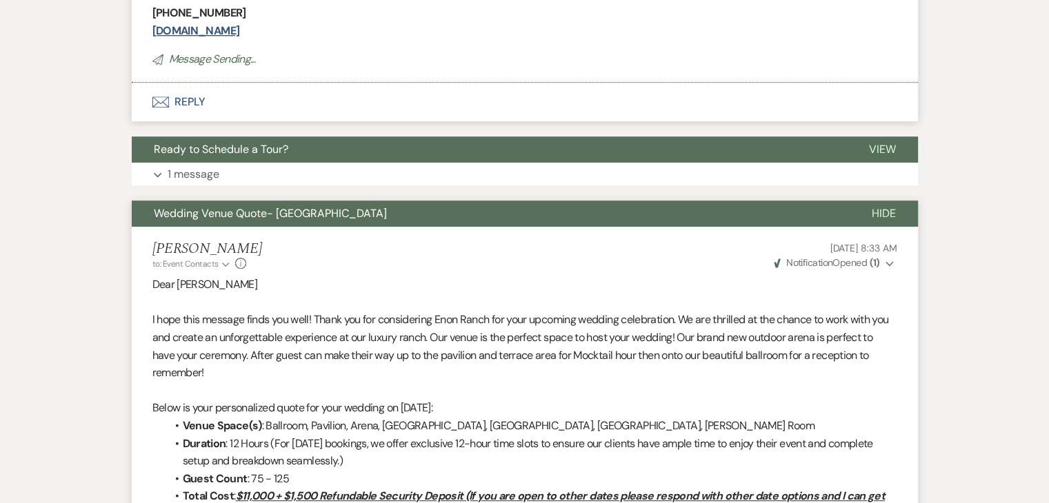
scroll to position [336, 0]
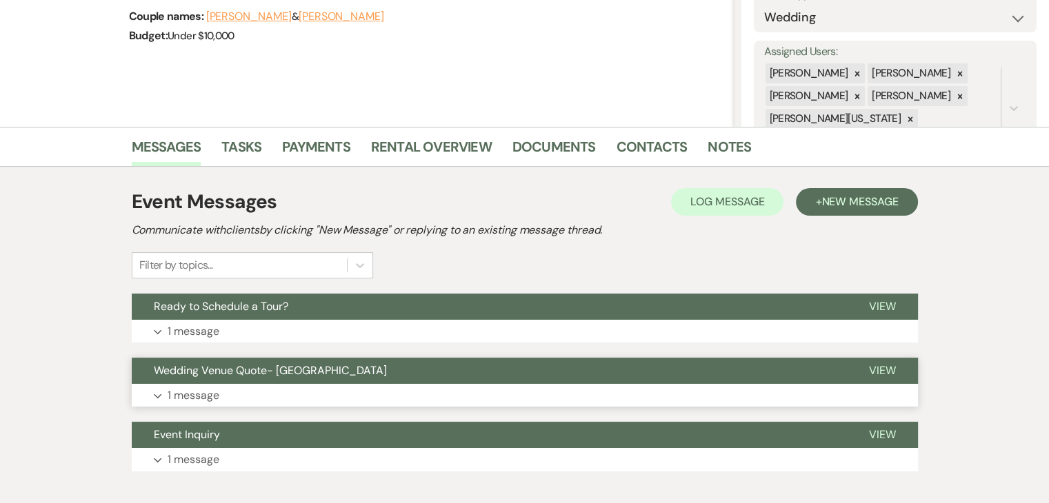
scroll to position [276, 0]
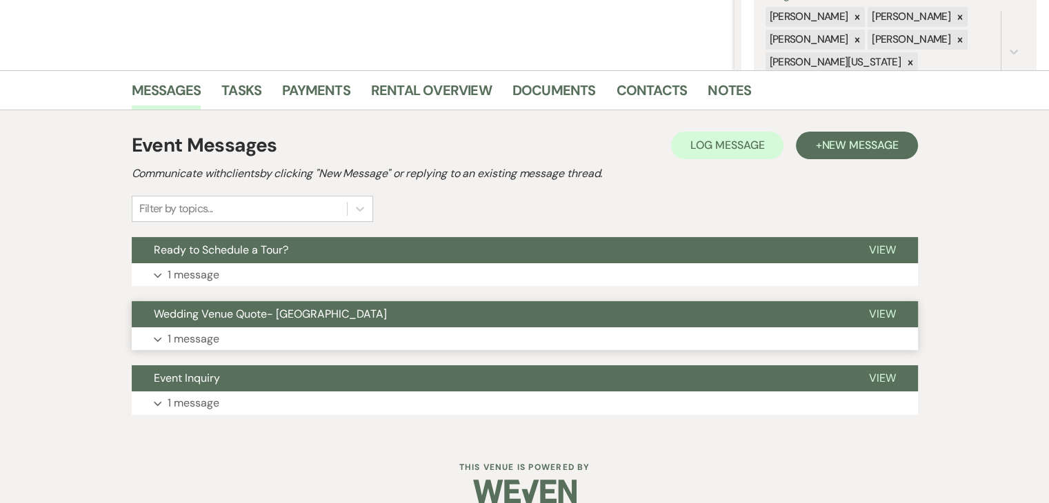
click at [378, 343] on button "Expand 1 message" at bounding box center [525, 338] width 786 height 23
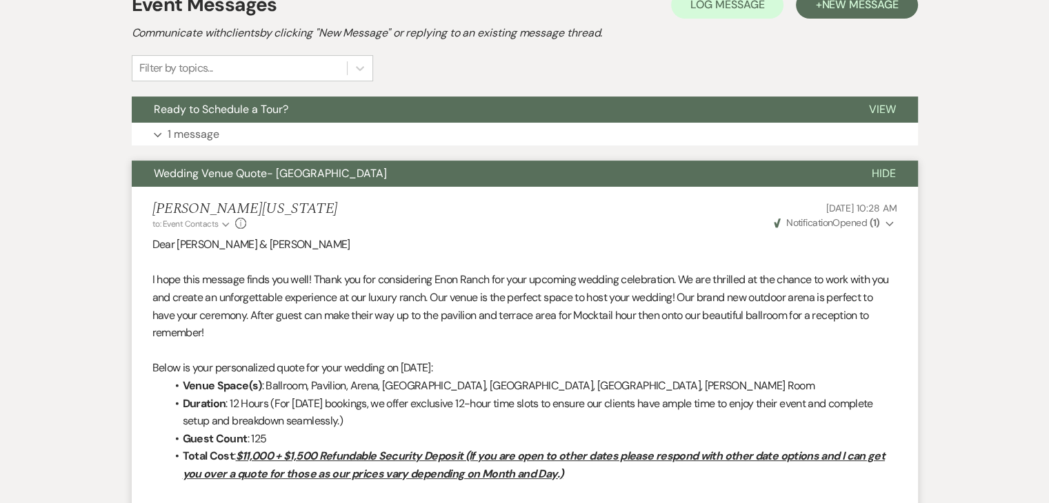
scroll to position [207, 0]
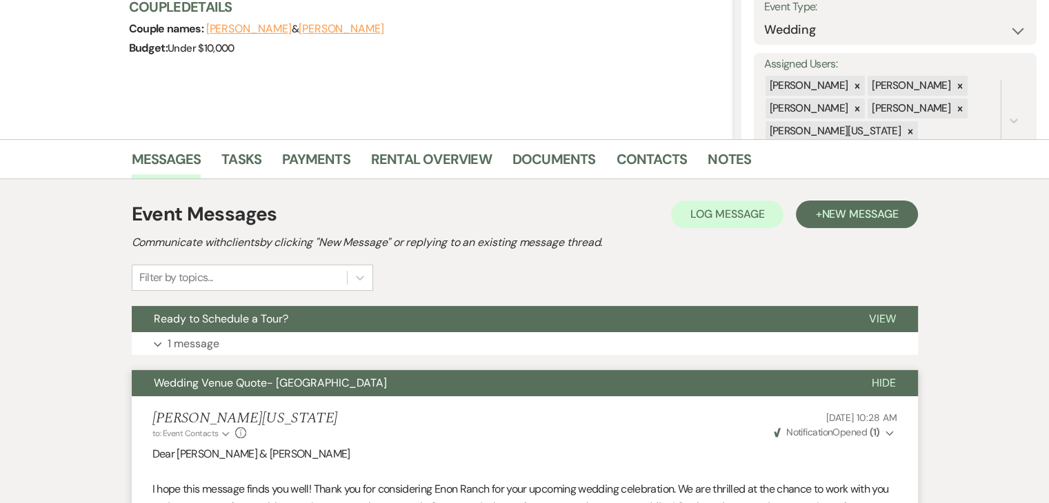
click at [611, 354] on button "Expand 1 message" at bounding box center [525, 343] width 786 height 23
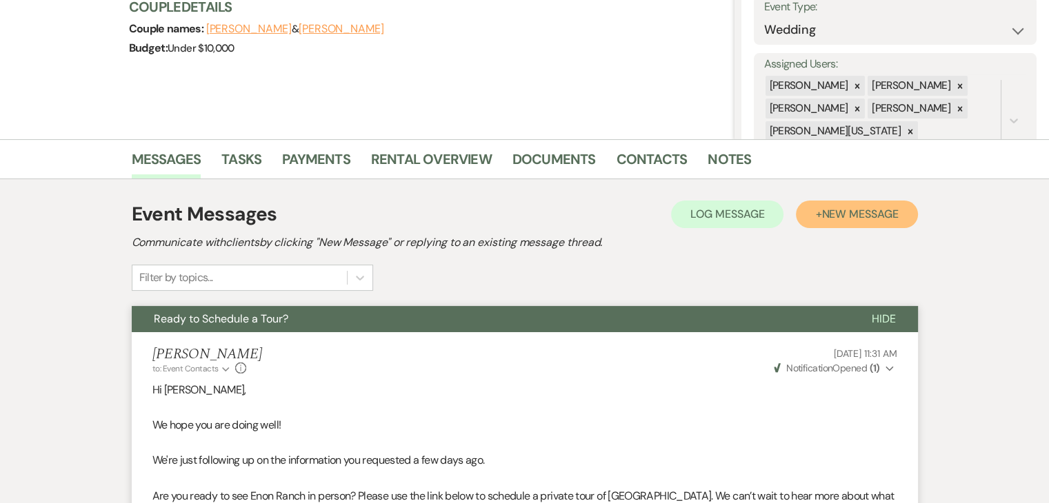
click at [819, 204] on button "+ New Message" at bounding box center [856, 215] width 121 height 28
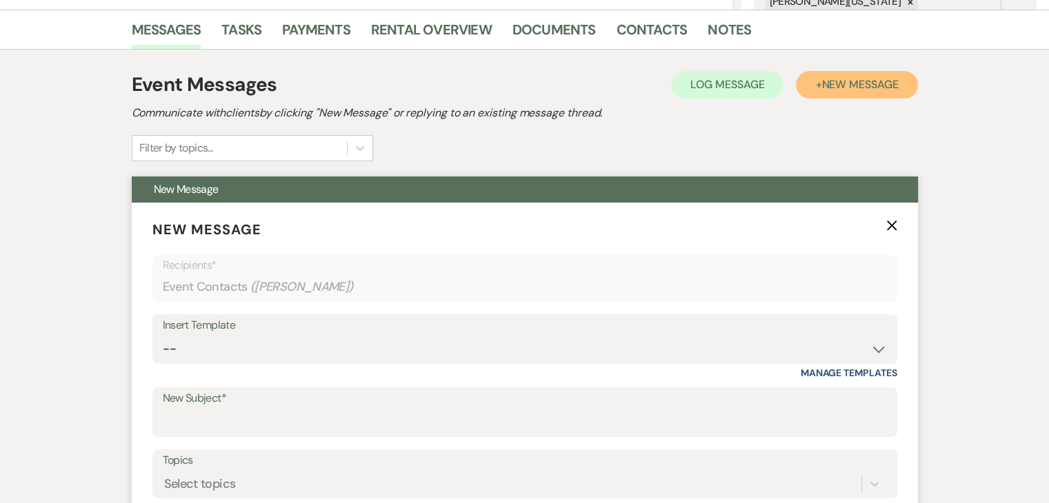
scroll to position [345, 0]
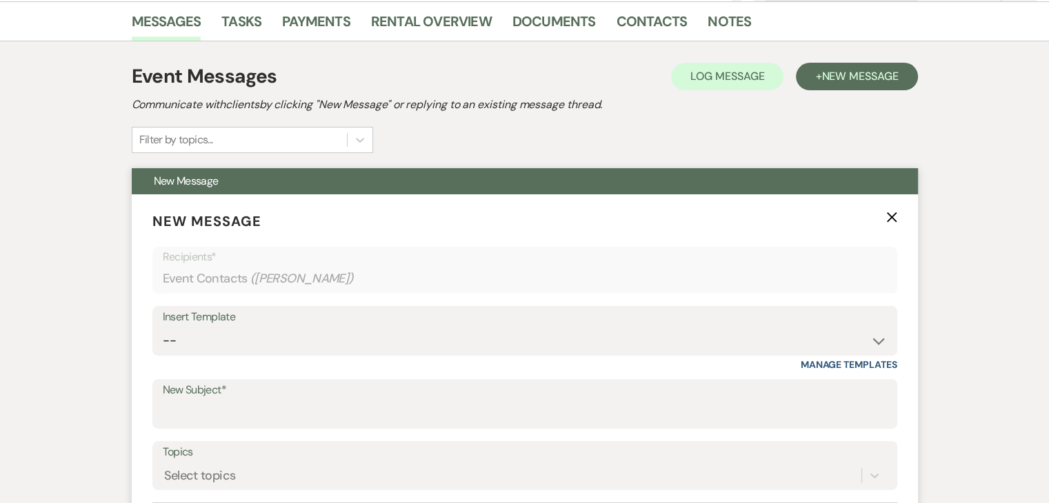
click at [429, 354] on div "Insert Template -- Inquiry Follow Up Email #2 Contract Sending Template Payment…" at bounding box center [524, 331] width 744 height 50
click at [408, 337] on select "-- Inquiry Follow Up Email #2 Contract Sending Template Payment Template Rental…" at bounding box center [525, 340] width 724 height 27
select select "4603"
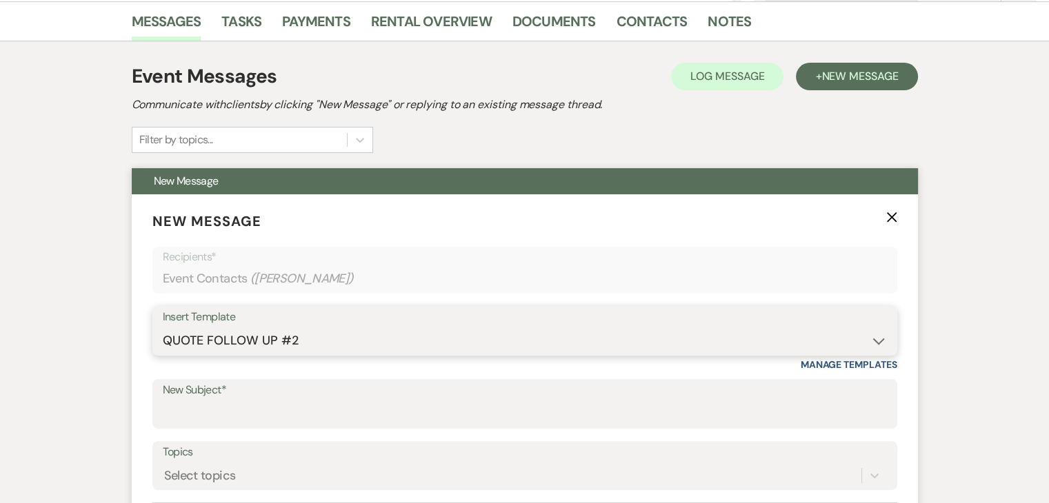
click at [163, 327] on select "-- Inquiry Follow Up Email #2 Contract Sending Template Payment Template Rental…" at bounding box center [525, 340] width 724 height 27
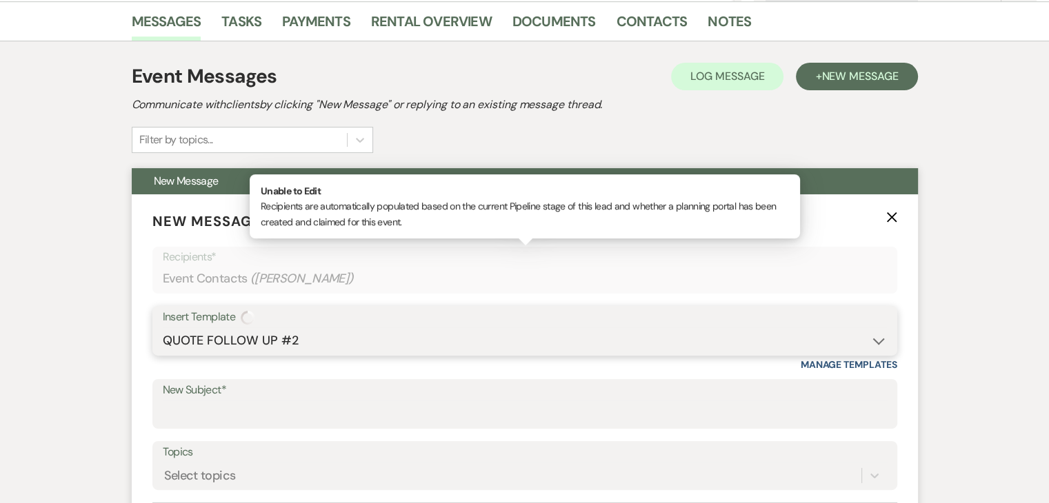
type input "Checking In – Any Assistance Needed for Your Event?"
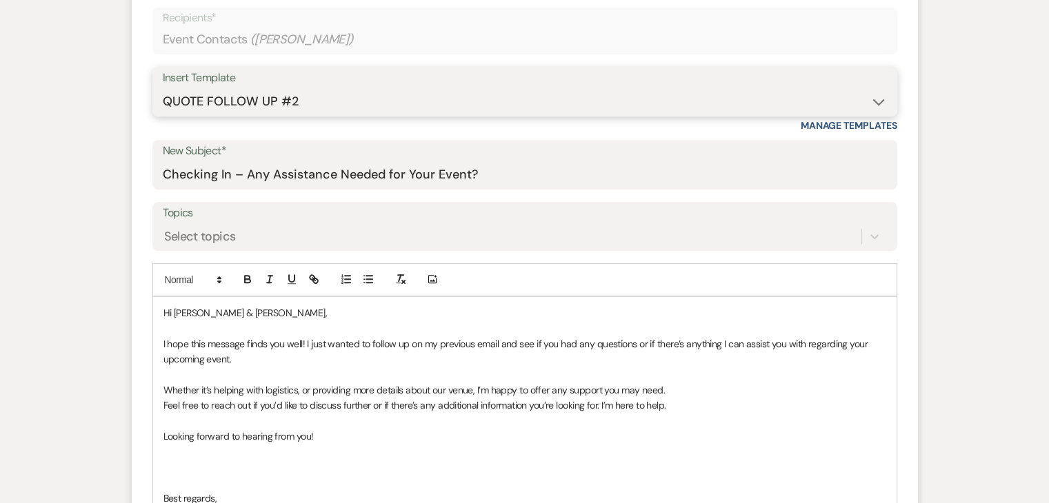
scroll to position [758, 0]
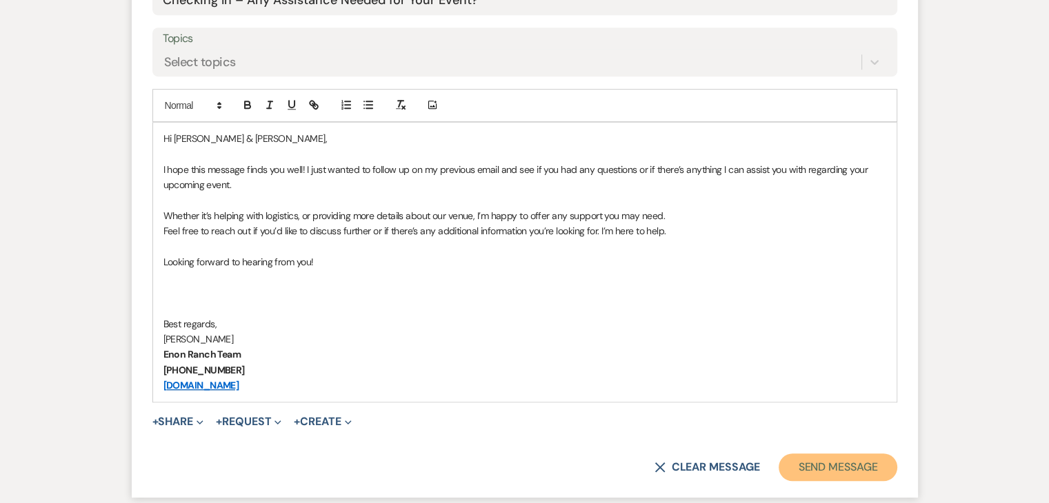
click at [860, 465] on button "Send Message" at bounding box center [837, 468] width 118 height 28
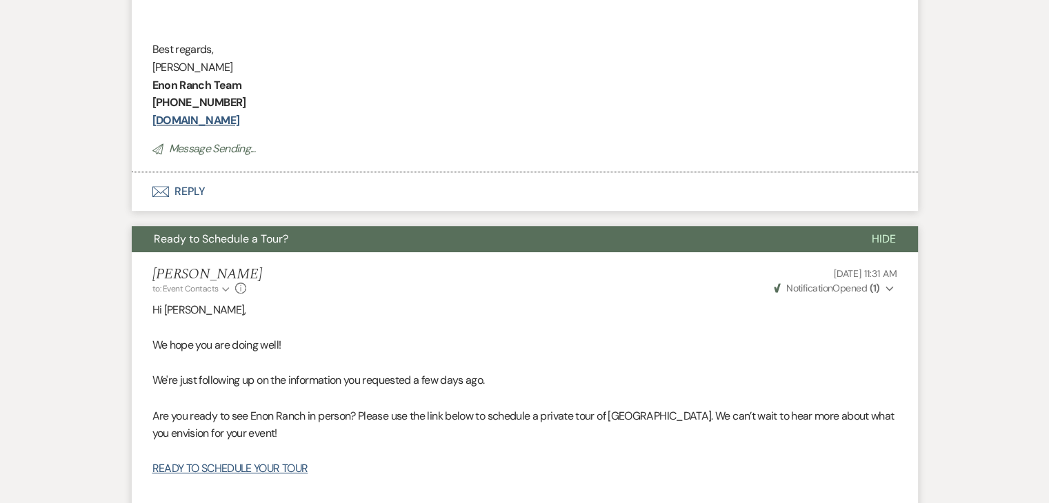
scroll to position [247, 0]
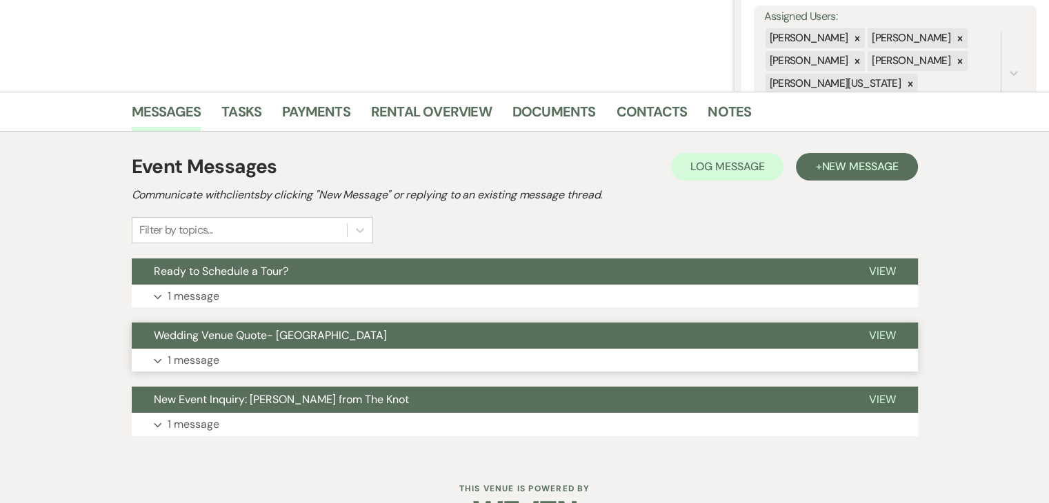
scroll to position [276, 0]
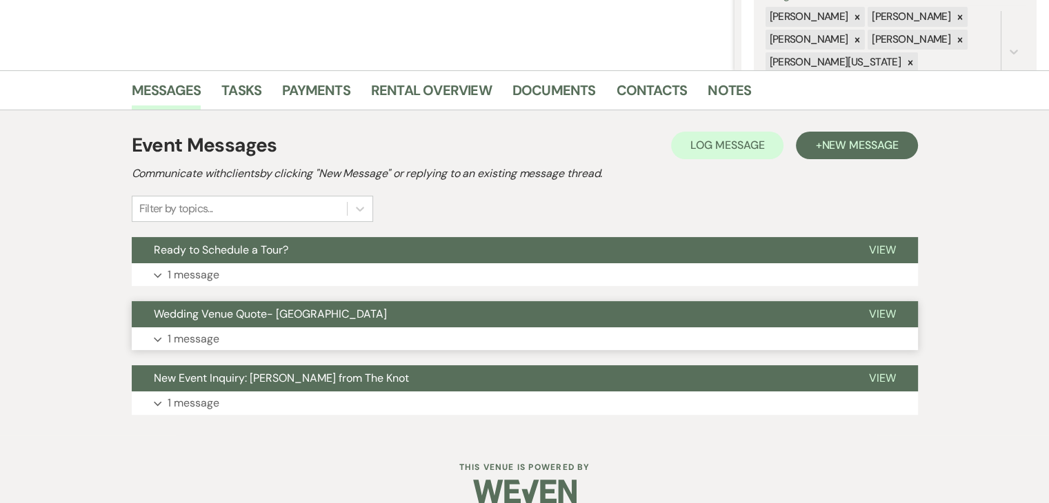
click at [407, 341] on button "Expand 1 message" at bounding box center [525, 338] width 786 height 23
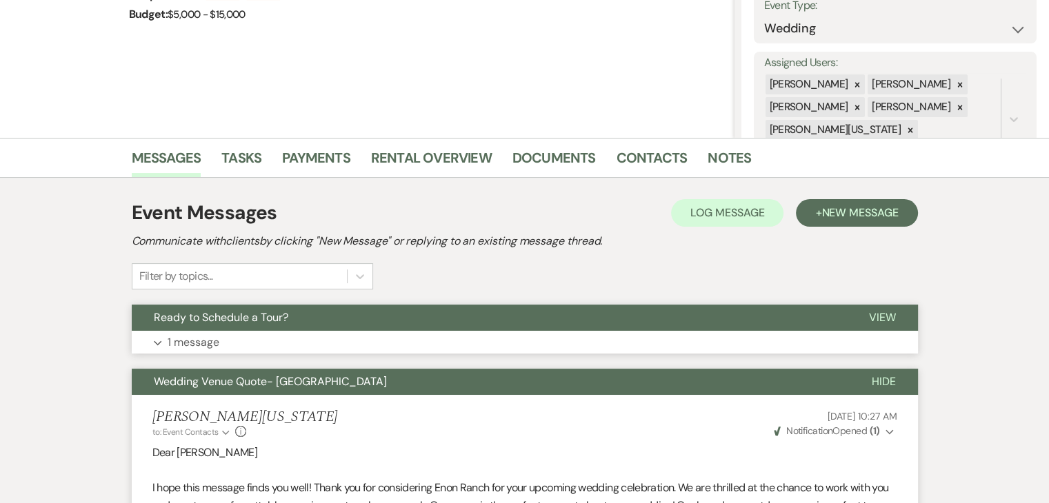
scroll to position [0, 0]
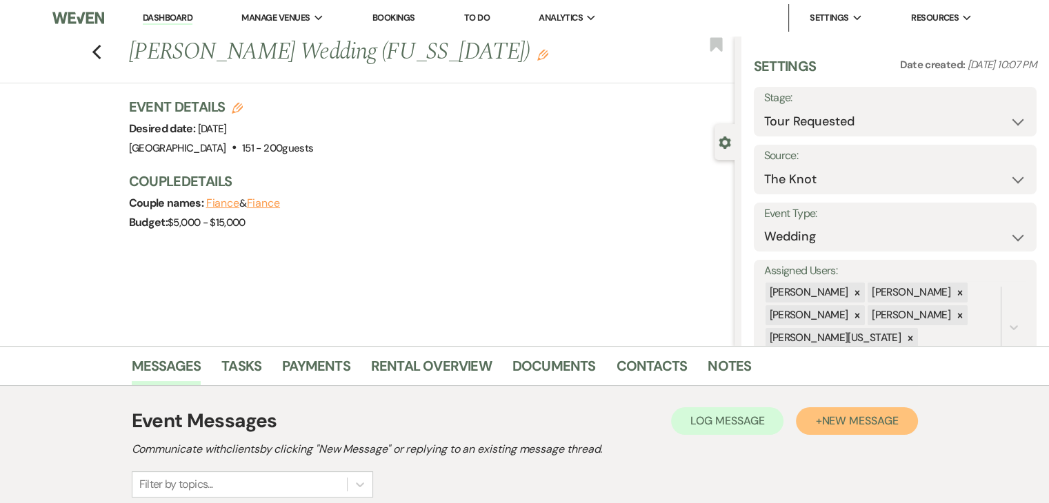
click at [852, 419] on span "New Message" at bounding box center [859, 421] width 77 height 14
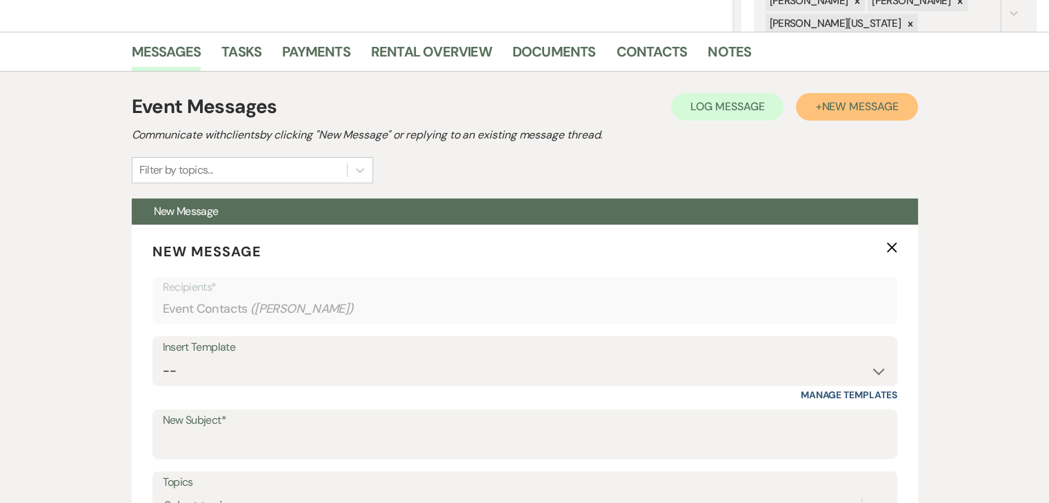
scroll to position [345, 0]
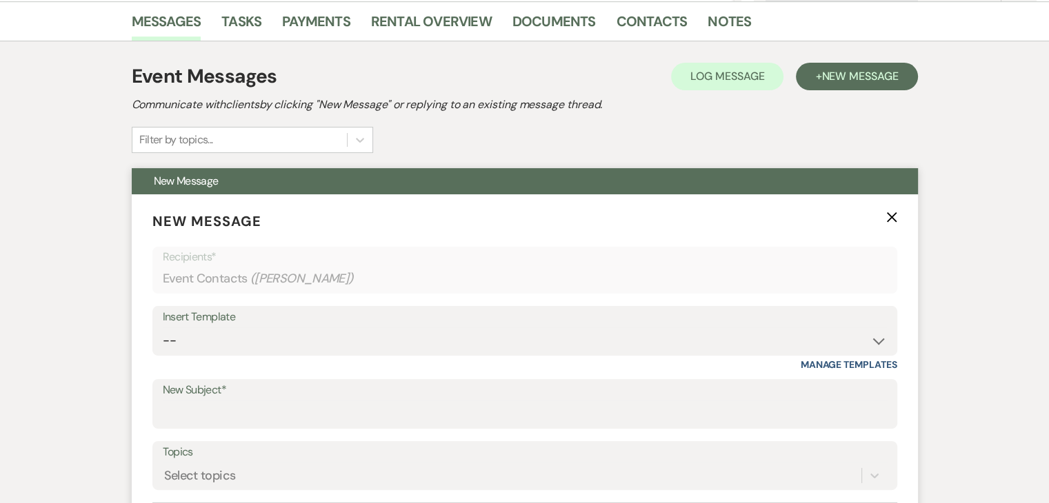
click at [437, 323] on div "Insert Template" at bounding box center [525, 317] width 724 height 20
click at [416, 330] on select "-- Inquiry Follow Up Email #2 Contract Sending Template Payment Template Rental…" at bounding box center [525, 340] width 724 height 27
select select "4603"
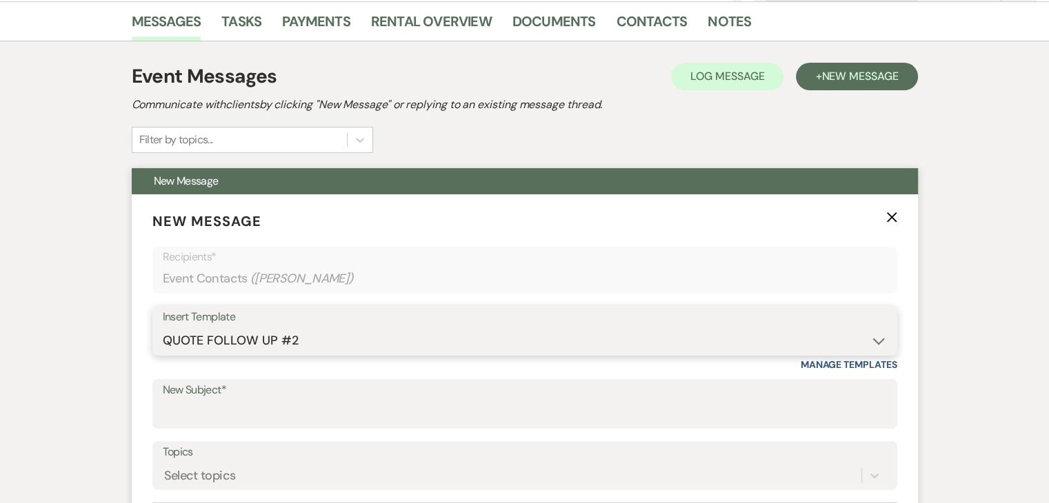
click at [163, 327] on select "-- Inquiry Follow Up Email #2 Contract Sending Template Payment Template Rental…" at bounding box center [525, 340] width 724 height 27
type input "Checking In – Any Assistance Needed for Your Event?"
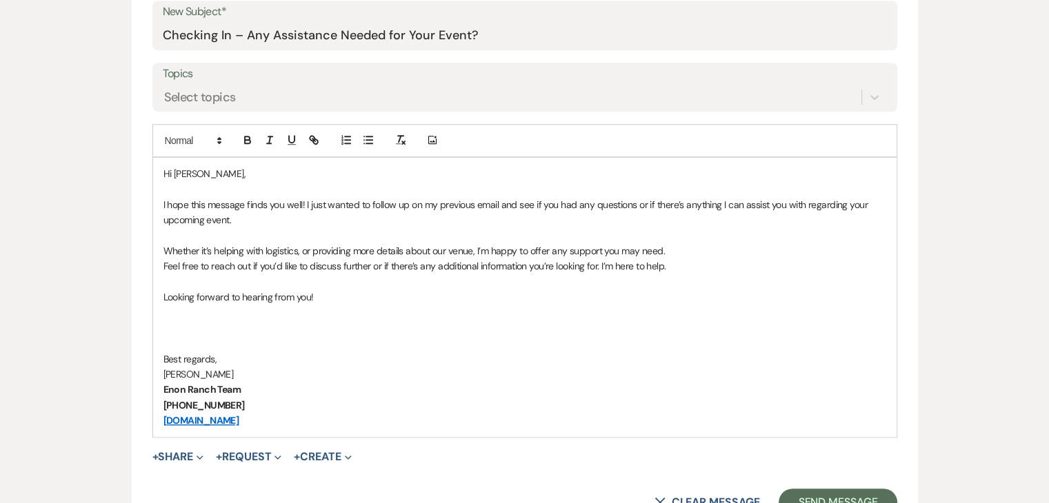
scroll to position [965, 0]
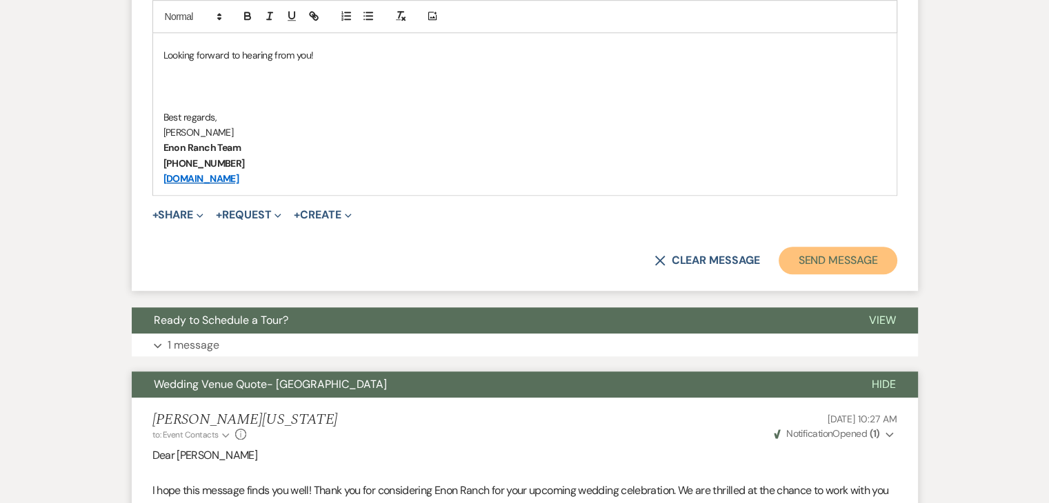
click at [821, 261] on button "Send Message" at bounding box center [837, 261] width 118 height 28
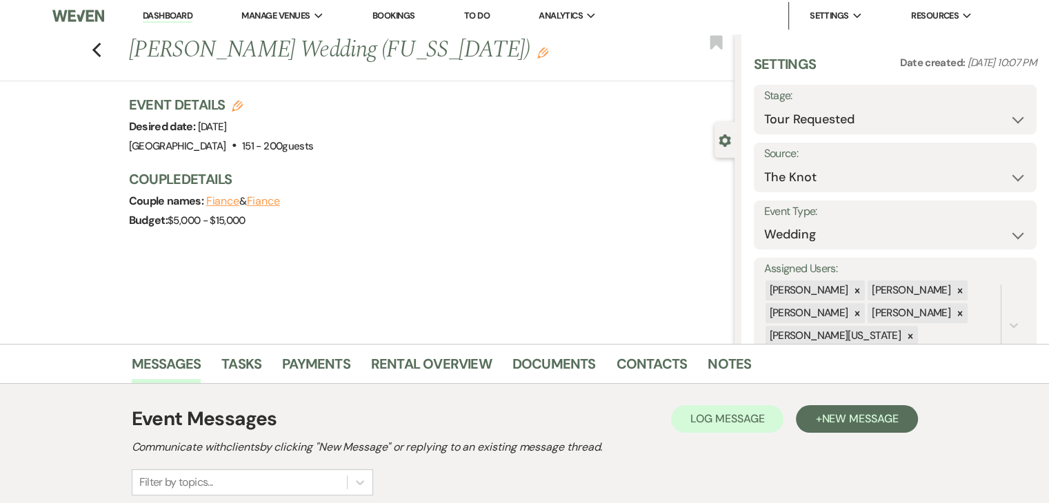
scroll to position [0, 0]
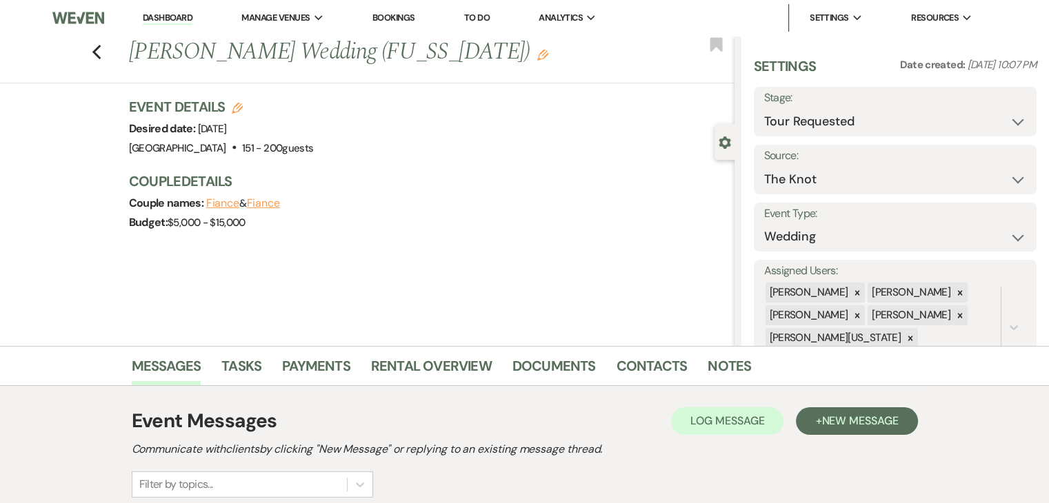
click at [160, 12] on link "Dashboard" at bounding box center [168, 18] width 50 height 13
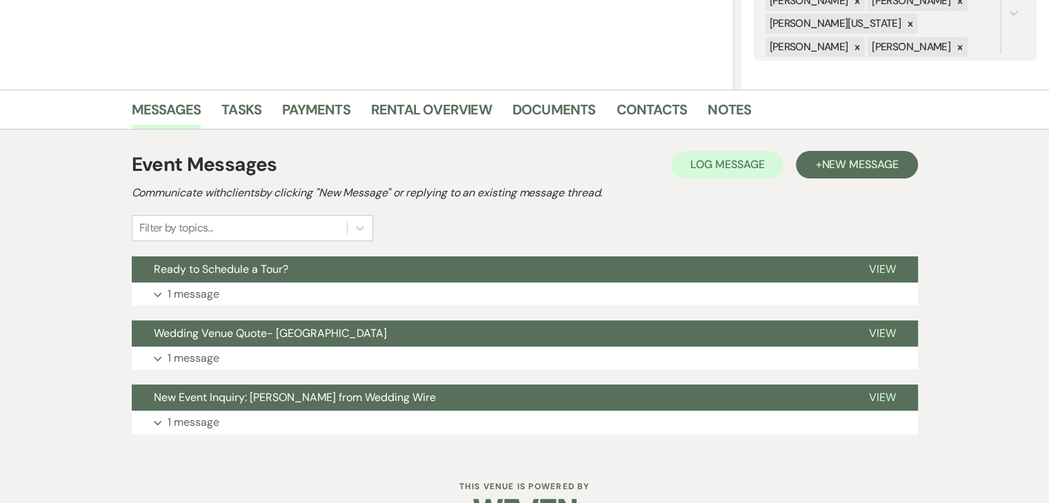
scroll to position [296, 0]
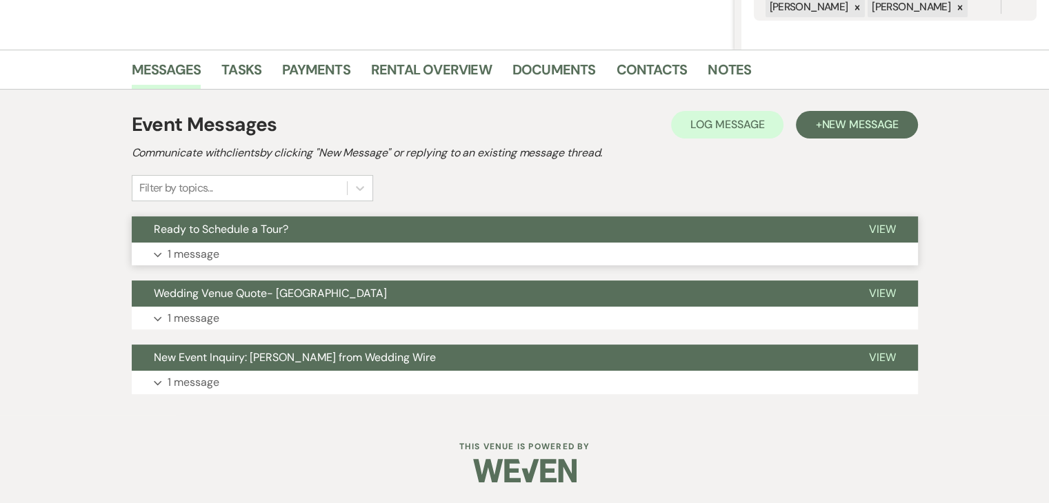
click at [627, 252] on button "Expand 1 message" at bounding box center [525, 254] width 786 height 23
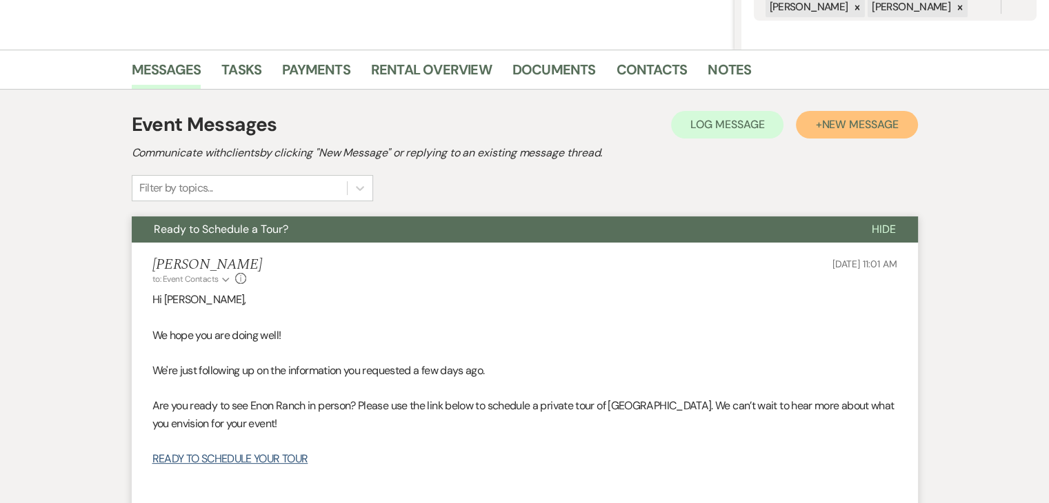
click button "+ New Message"
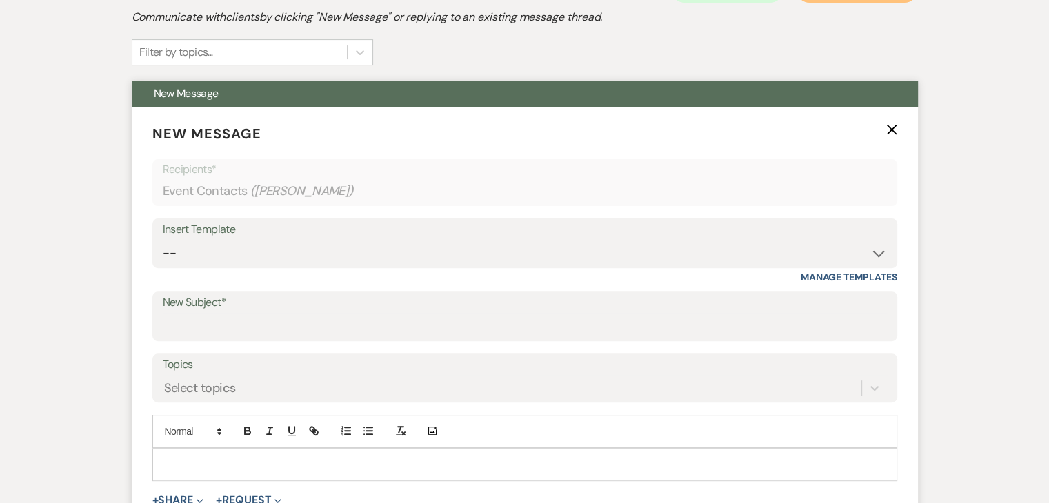
scroll to position [434, 0]
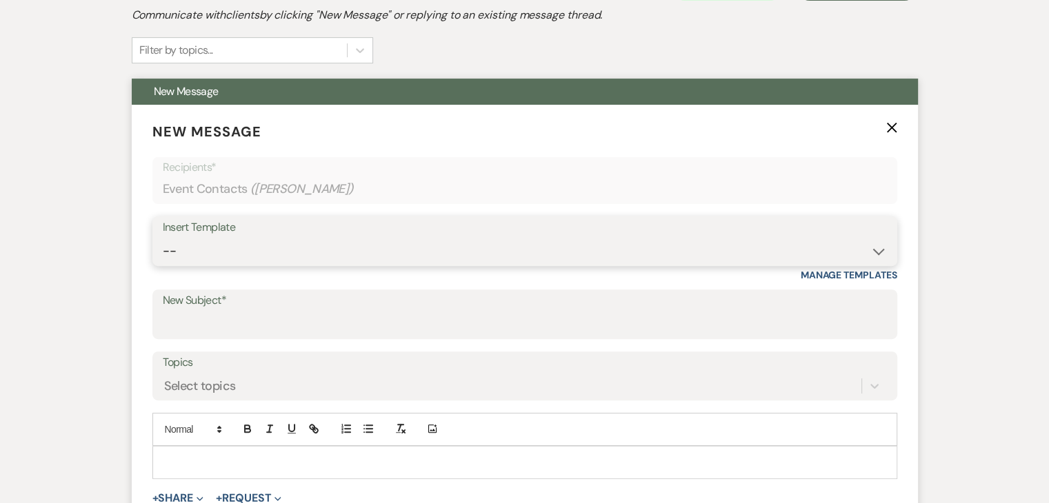
click select "--"
select select "4603"
click select "-- Inquiry Follow Up Email #2 Contract Sending Template Payment Template Rental…"
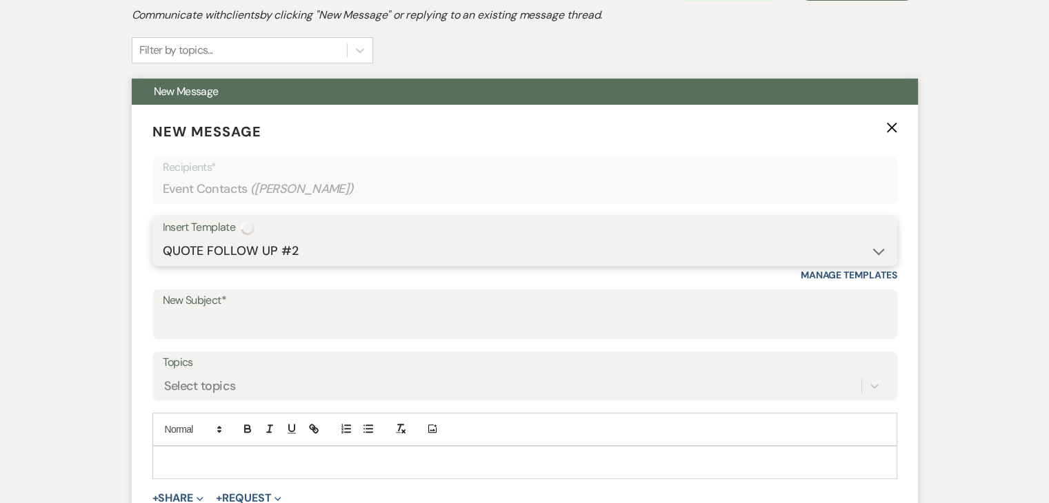
type input "Checking In – Any Assistance Needed for Your Event?"
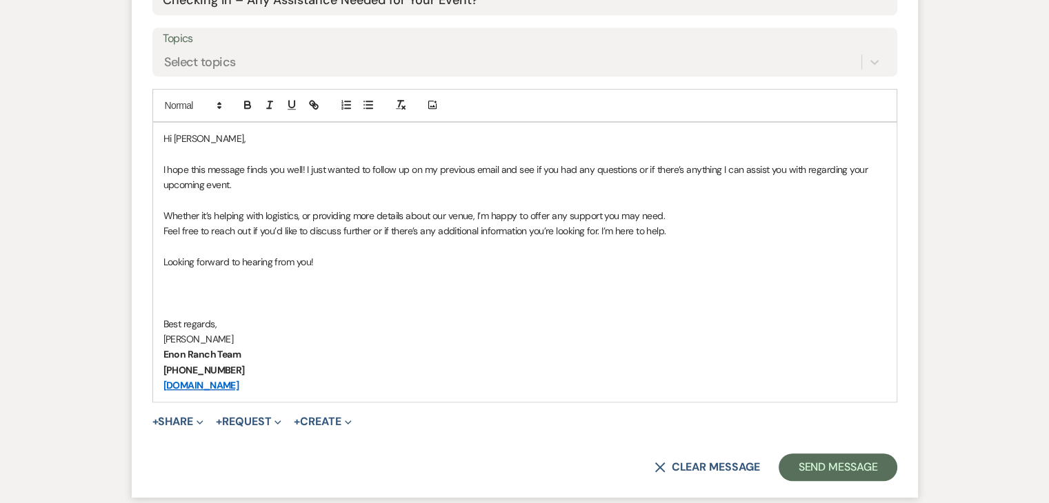
scroll to position [779, 0]
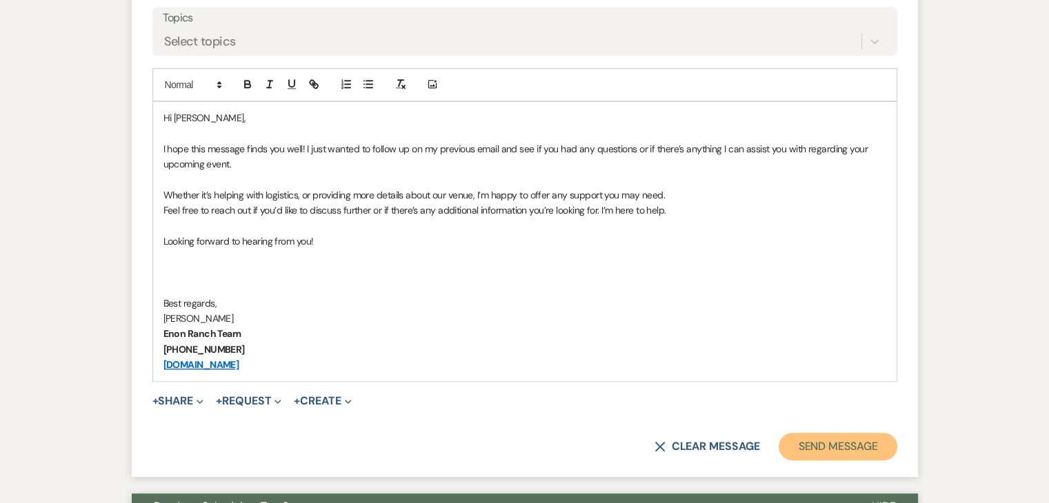
click button "Send Message"
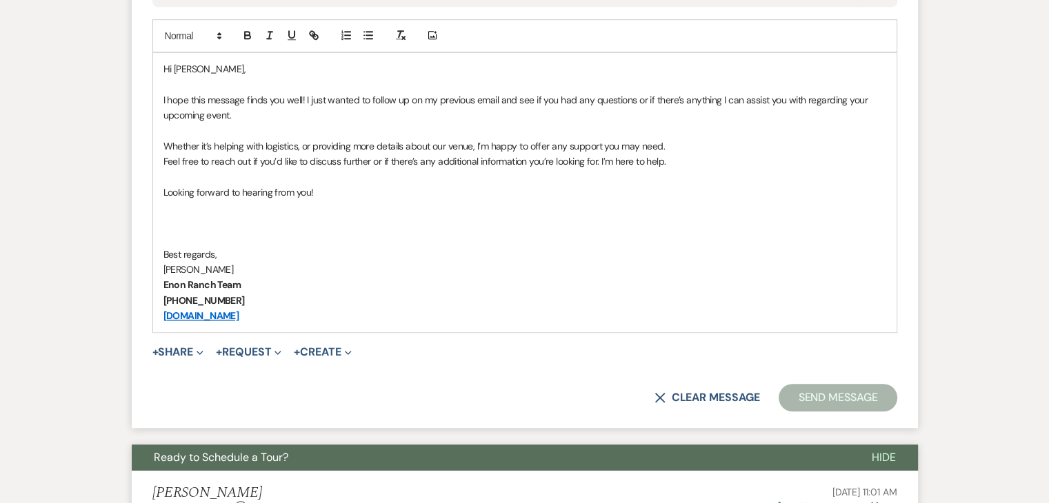
scroll to position [848, 0]
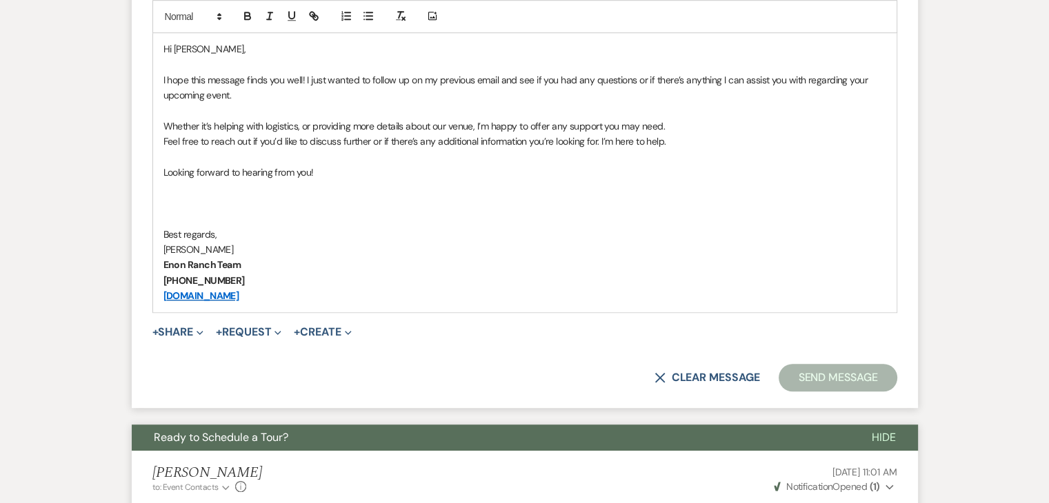
click button "Send Message"
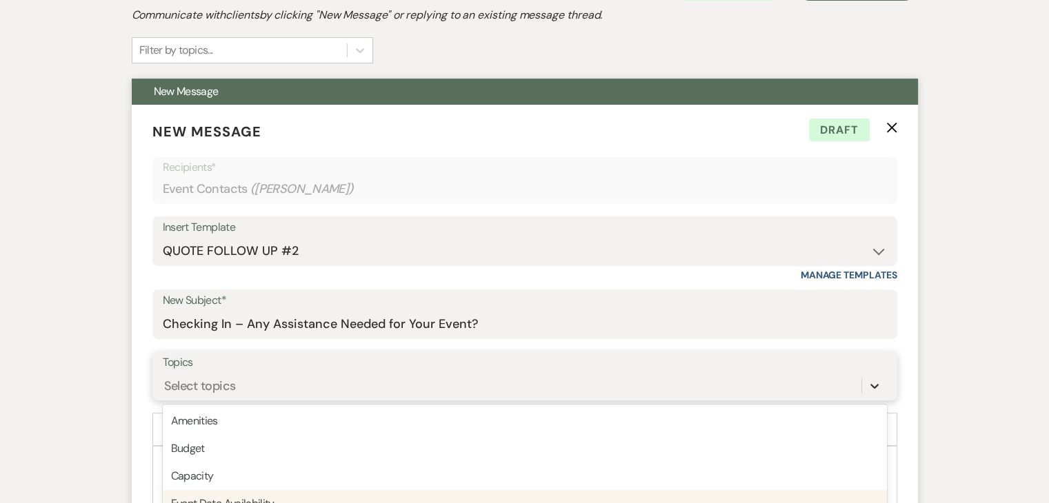
scroll to position [547, 0]
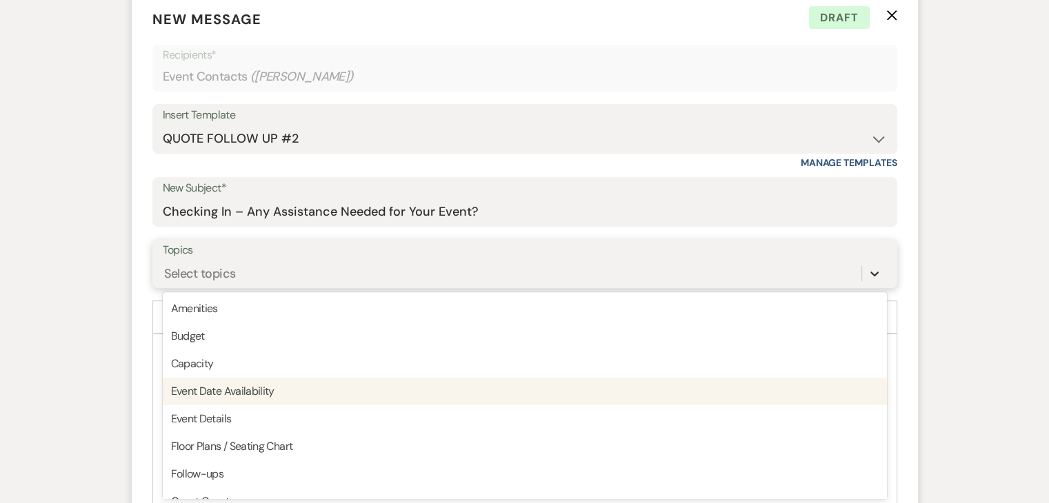
click div "option Event Date Availability focused, 4 of 20. 20 results available. Use Up a…"
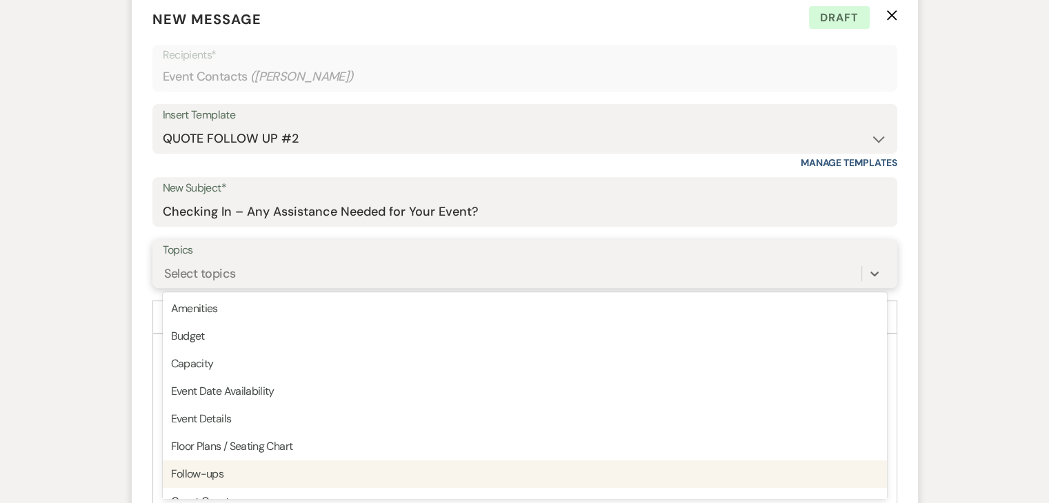
click div "Follow-ups"
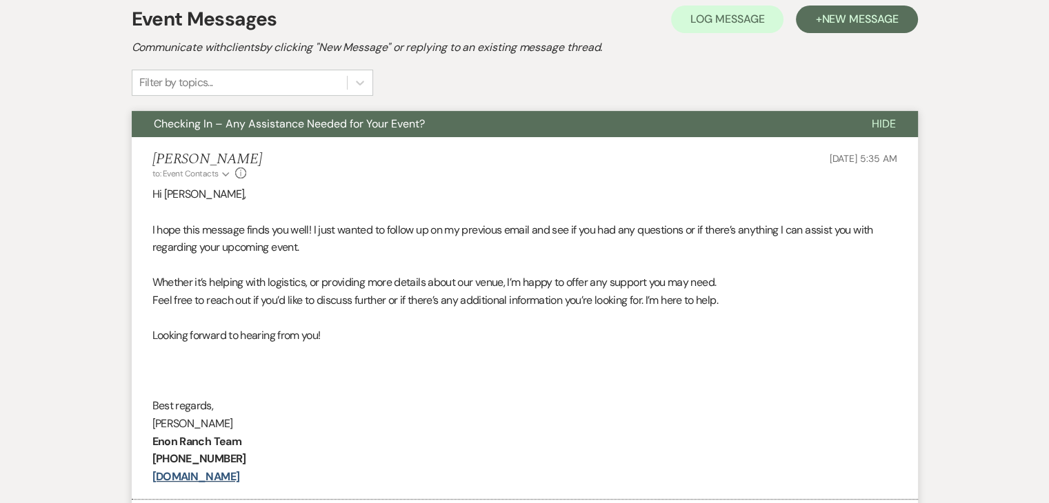
scroll to position [518, 0]
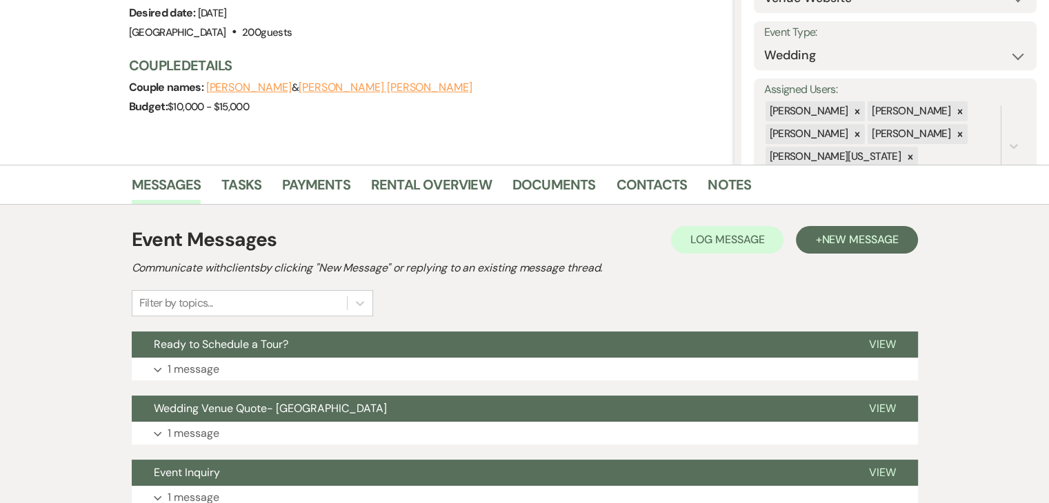
scroll to position [207, 0]
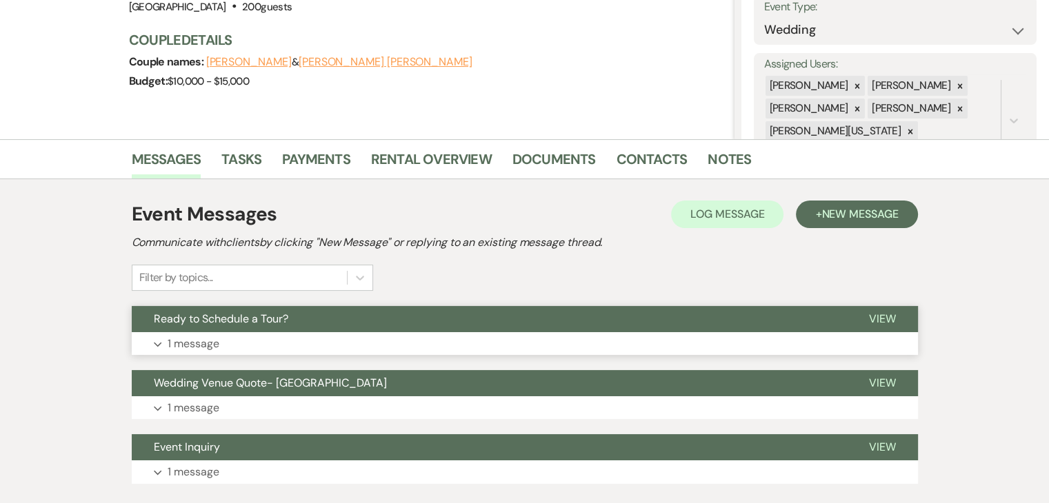
click at [329, 346] on button "Expand 1 message" at bounding box center [525, 343] width 786 height 23
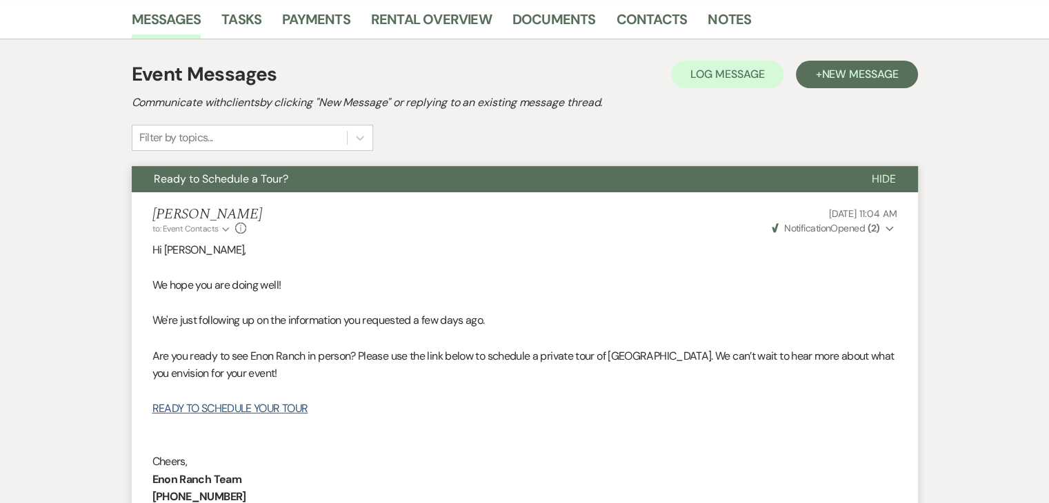
scroll to position [345, 0]
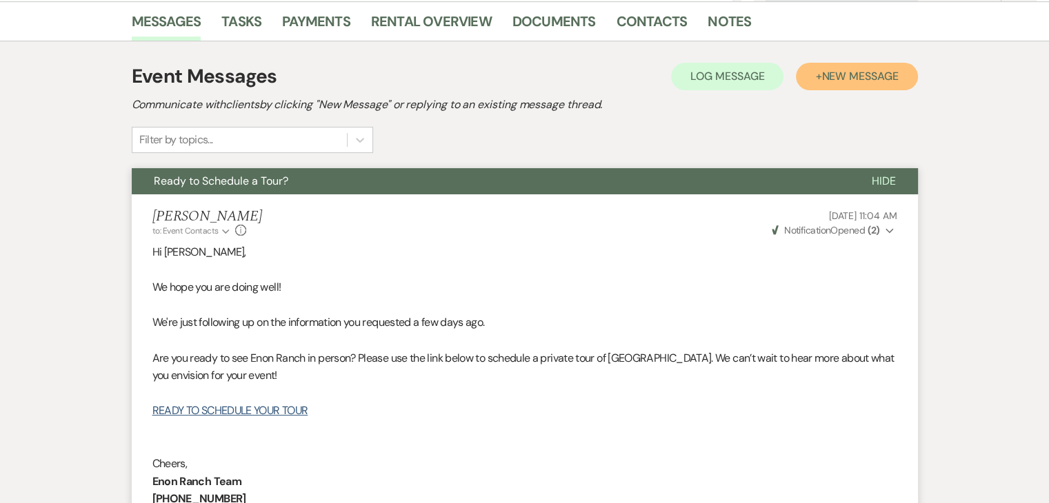
click at [889, 66] on button "+ New Message" at bounding box center [856, 77] width 121 height 28
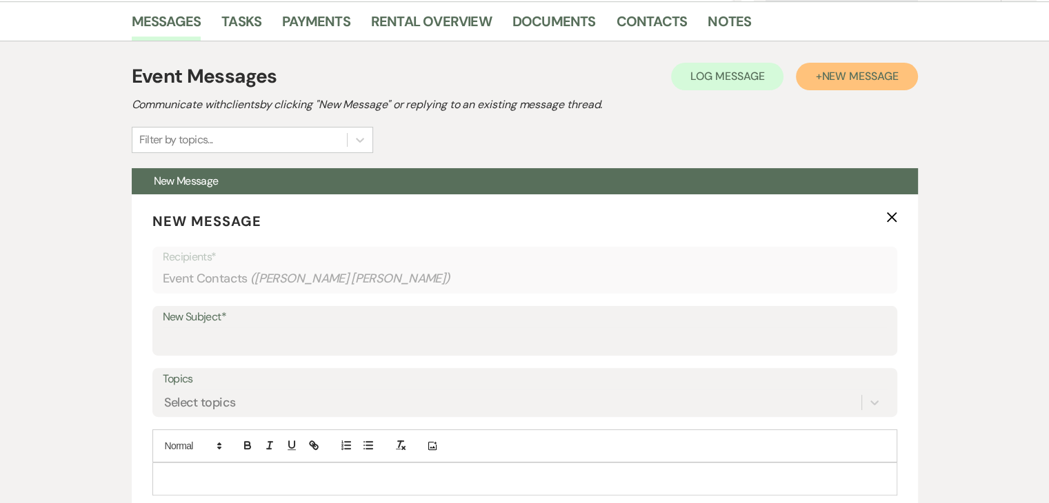
click at [879, 77] on span "New Message" at bounding box center [859, 76] width 77 height 14
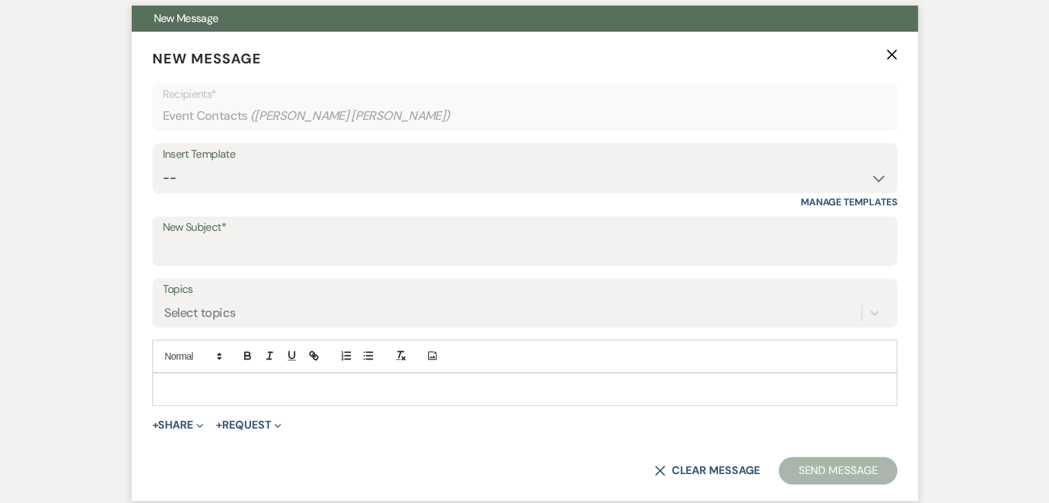
scroll to position [414, 0]
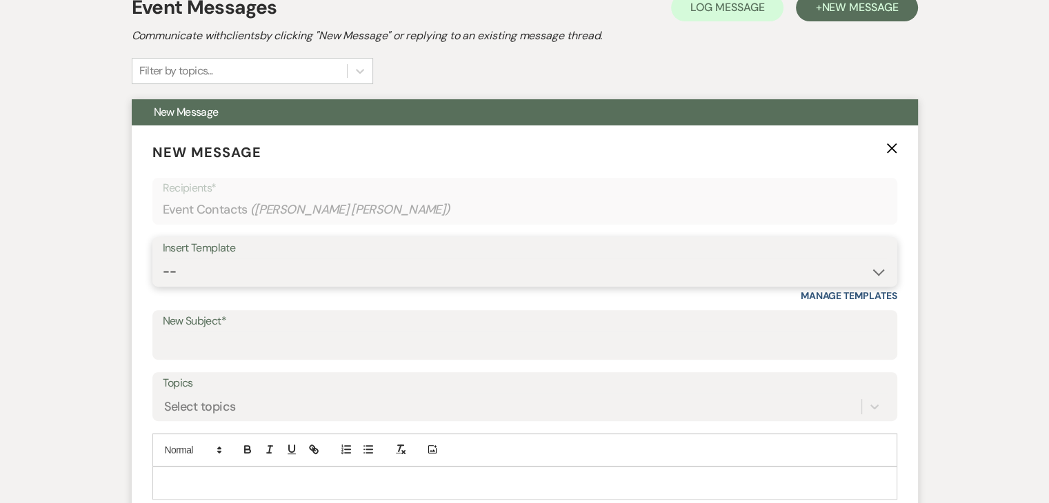
click at [866, 274] on select "-- Inquiry Follow Up Email #2 Contract Sending Template Payment Template Rental…" at bounding box center [525, 272] width 724 height 27
select select "4603"
click at [163, 259] on select "-- Inquiry Follow Up Email #2 Contract Sending Template Payment Template Rental…" at bounding box center [525, 272] width 724 height 27
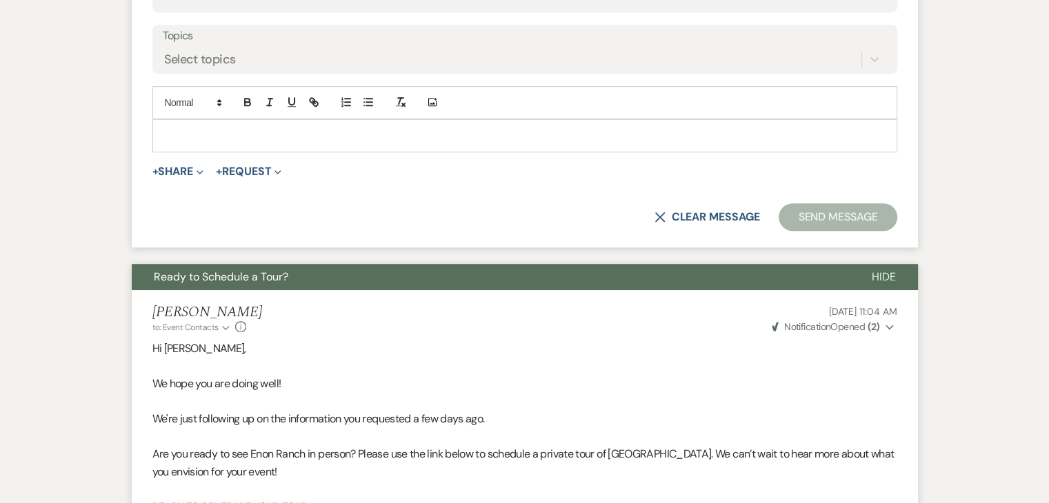
scroll to position [758, 0]
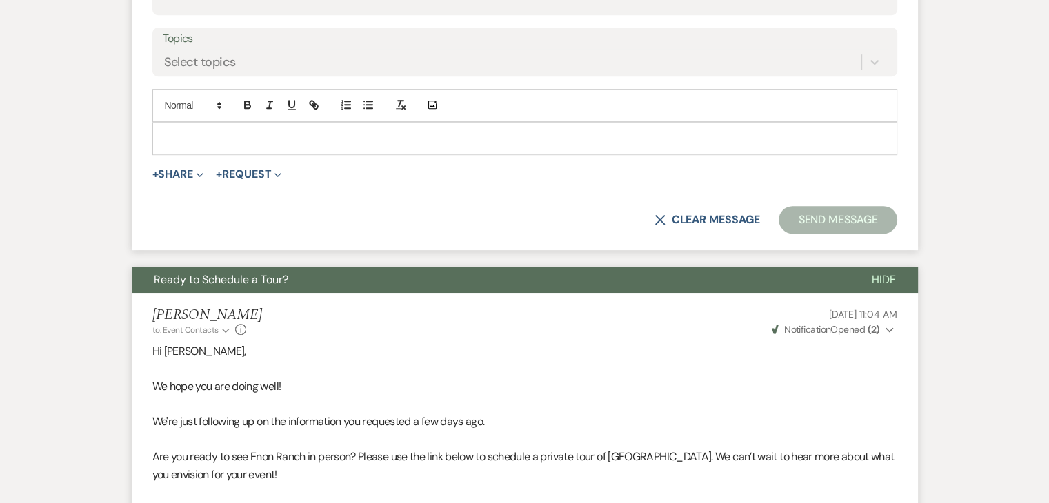
type input "Checking In – Any Assistance Needed for Your Event?"
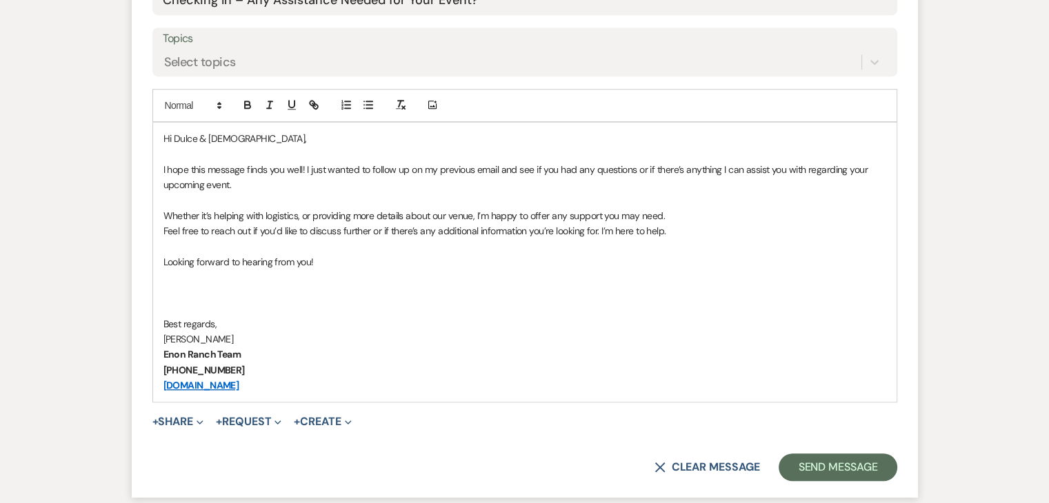
click at [848, 220] on p "Whether it’s helping with logistics, or providing more details about our venue,…" at bounding box center [524, 215] width 722 height 15
click at [794, 463] on button "Send Message" at bounding box center [837, 468] width 118 height 28
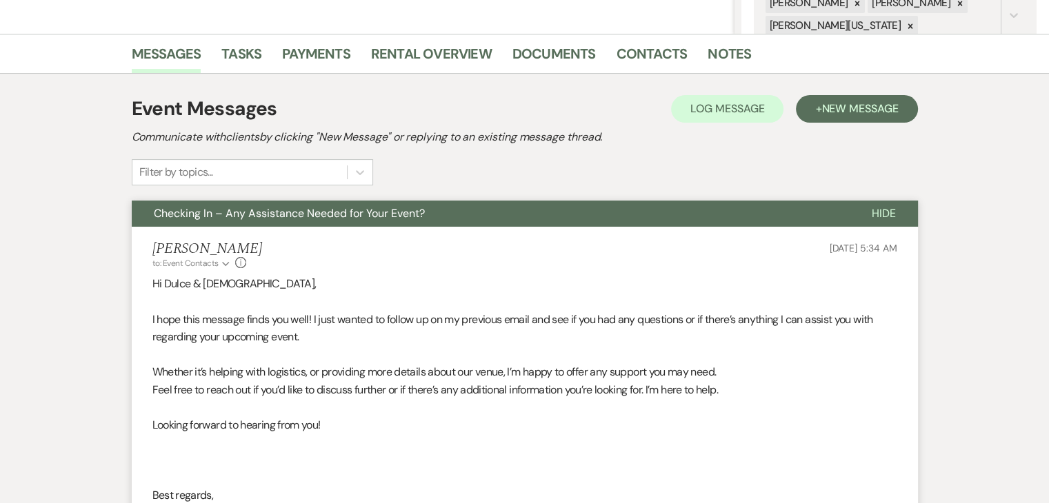
scroll to position [316, 0]
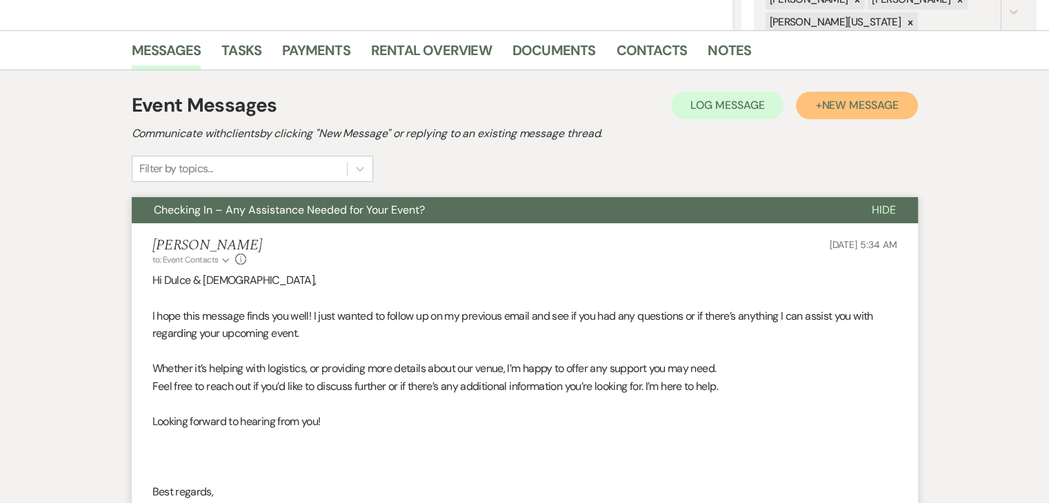
click at [902, 117] on button "+ New Message" at bounding box center [856, 106] width 121 height 28
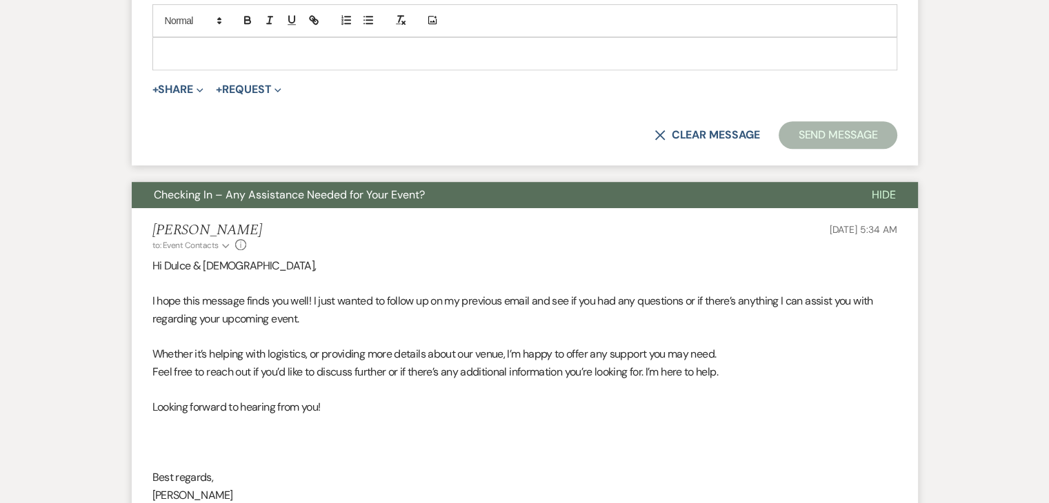
scroll to position [798, 0]
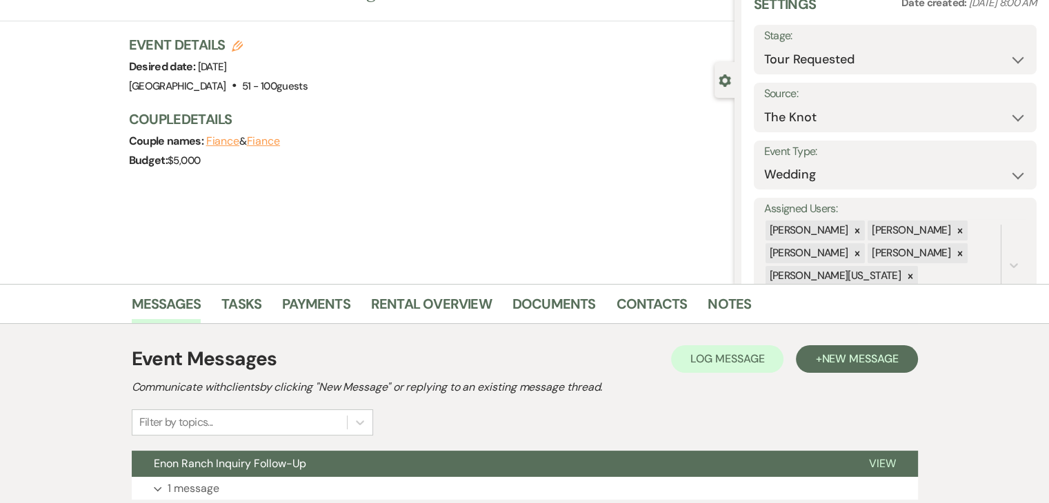
scroll to position [276, 0]
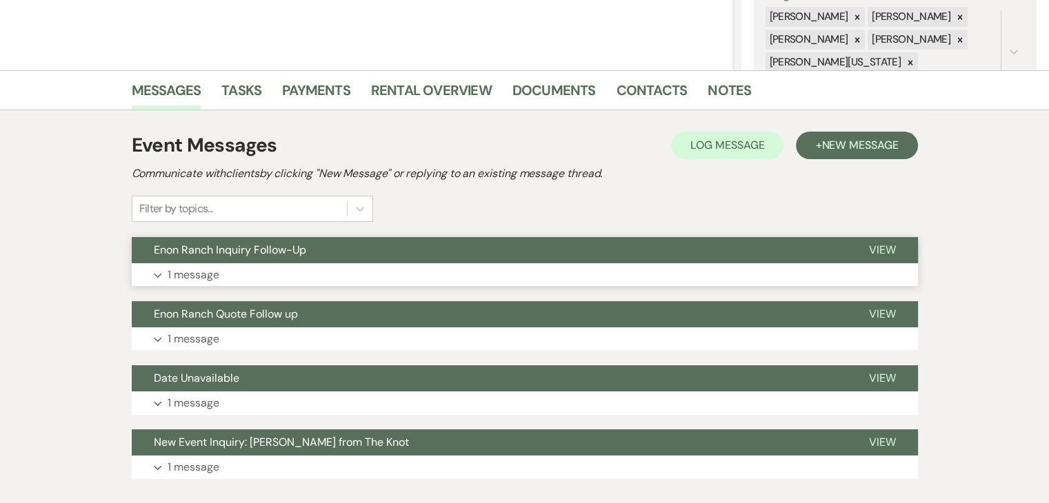
click at [366, 278] on button "Expand 1 message" at bounding box center [525, 274] width 786 height 23
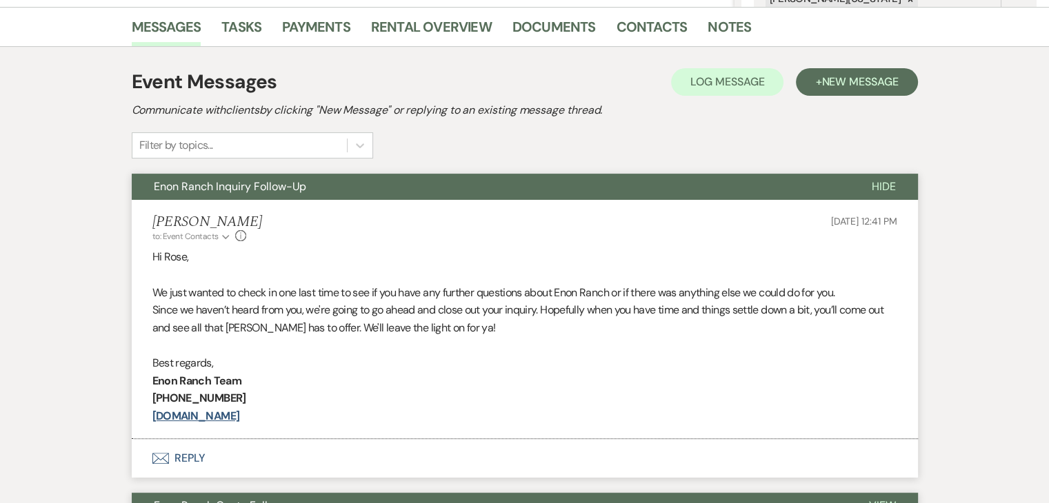
scroll to position [551, 0]
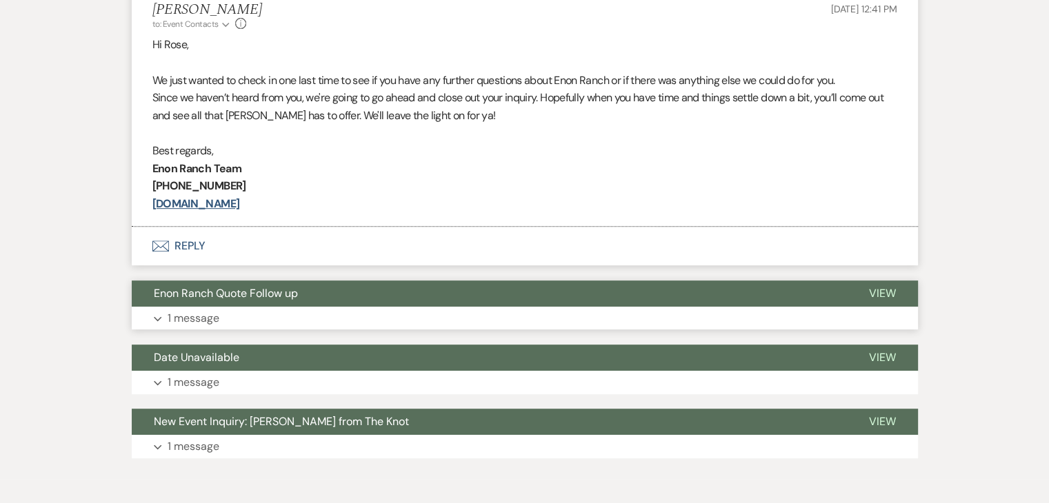
click at [436, 321] on button "Expand 1 message" at bounding box center [525, 318] width 786 height 23
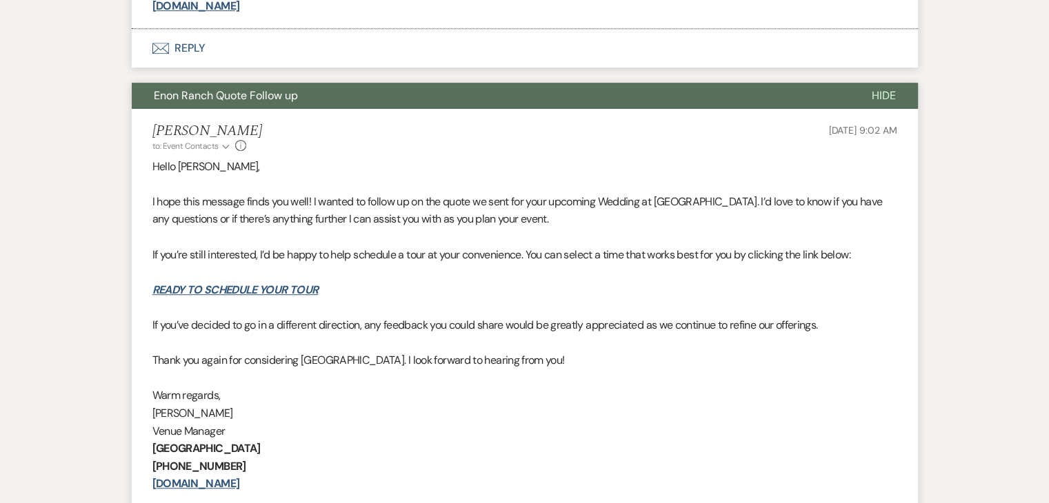
scroll to position [758, 0]
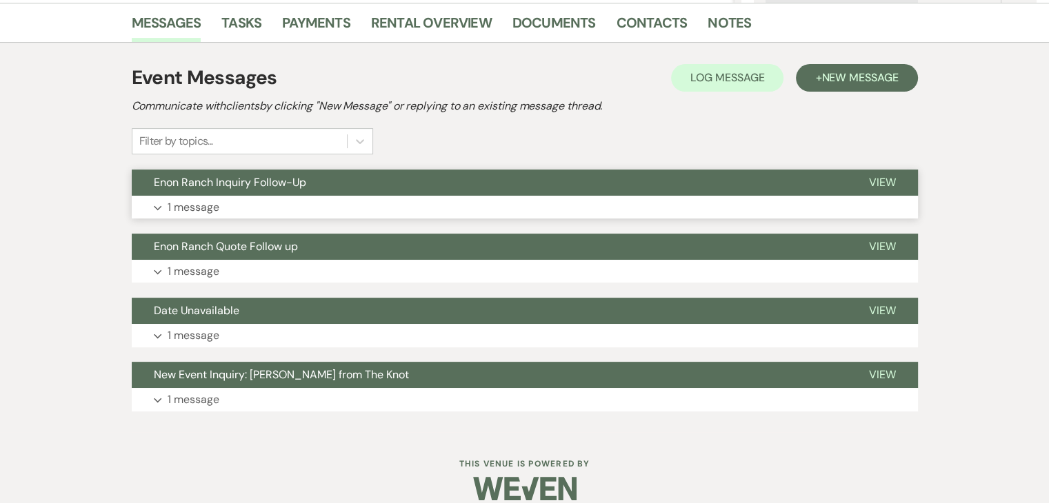
scroll to position [345, 0]
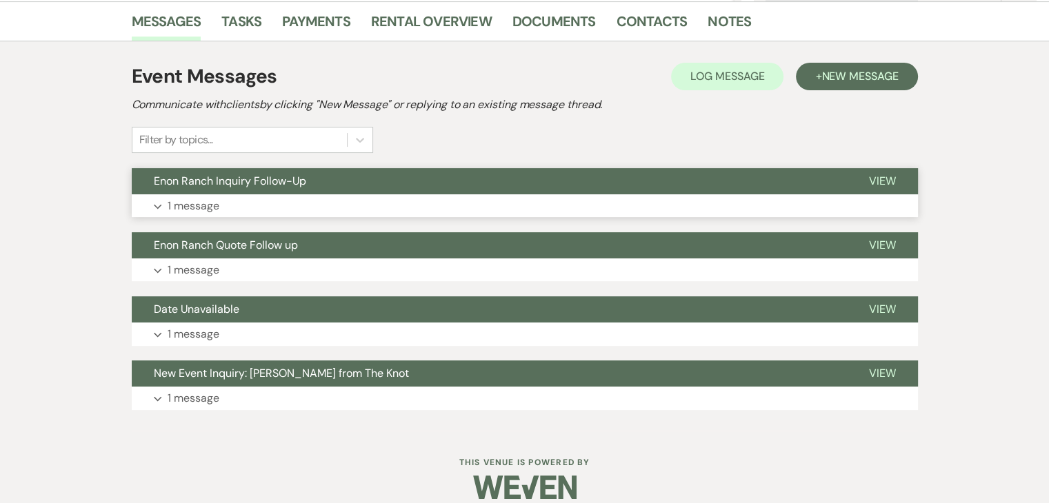
click at [747, 210] on button "Expand 1 message" at bounding box center [525, 205] width 786 height 23
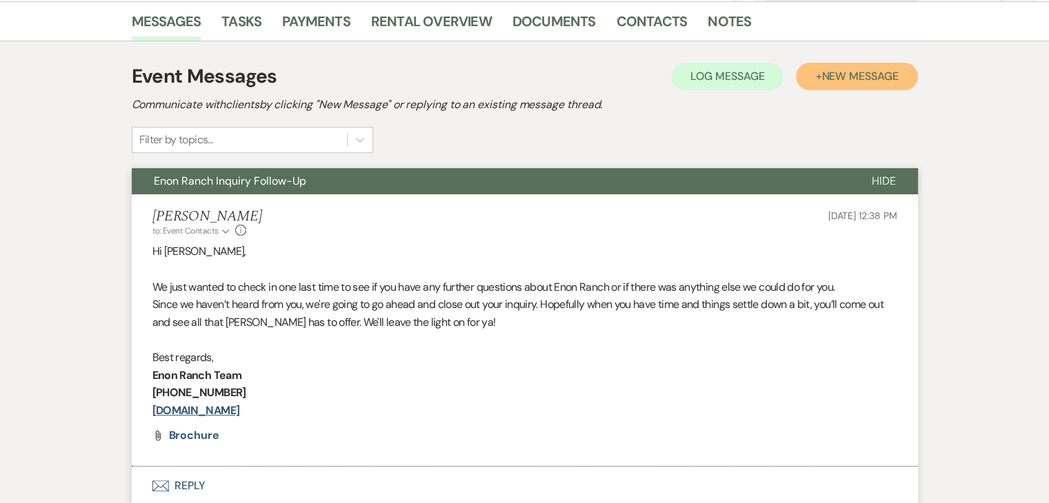
click at [834, 72] on span "New Message" at bounding box center [859, 76] width 77 height 14
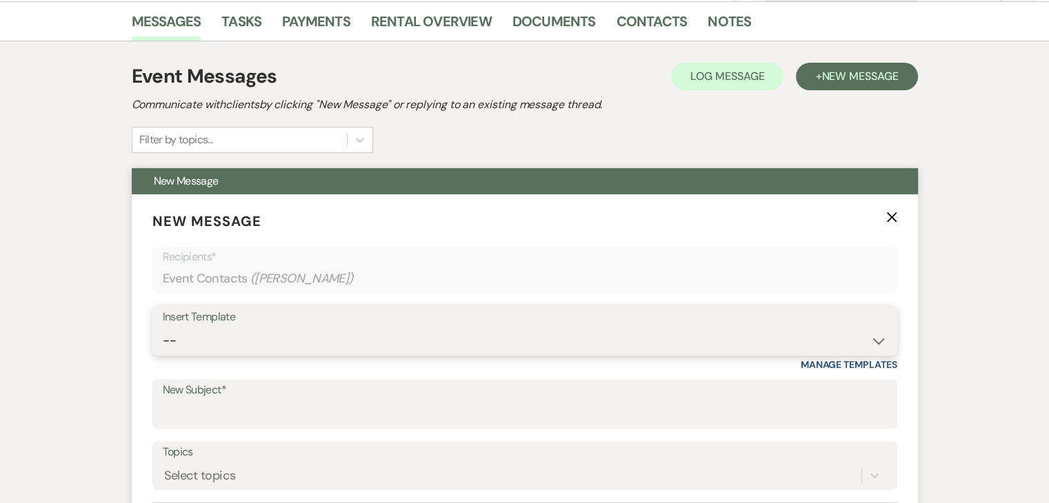
click at [867, 337] on select "--" at bounding box center [525, 340] width 724 height 27
click at [163, 327] on select "--" at bounding box center [525, 340] width 724 height 27
click at [834, 341] on select "--" at bounding box center [525, 340] width 724 height 27
select select "4603"
click at [163, 327] on select "-- Inquiry Follow Up Email #2 Contract Sending Template Payment Template Rental…" at bounding box center [525, 340] width 724 height 27
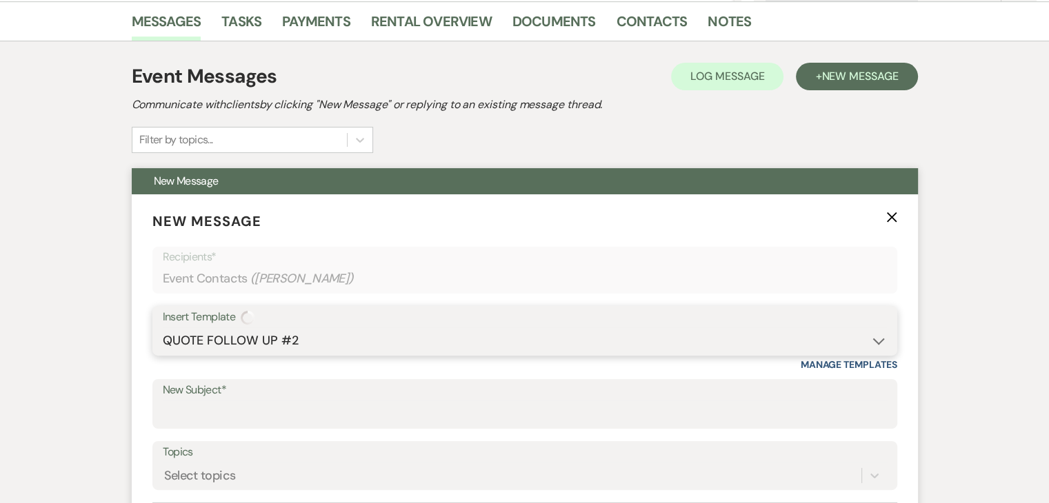
type input "Checking In – Any Assistance Needed for Your Event?"
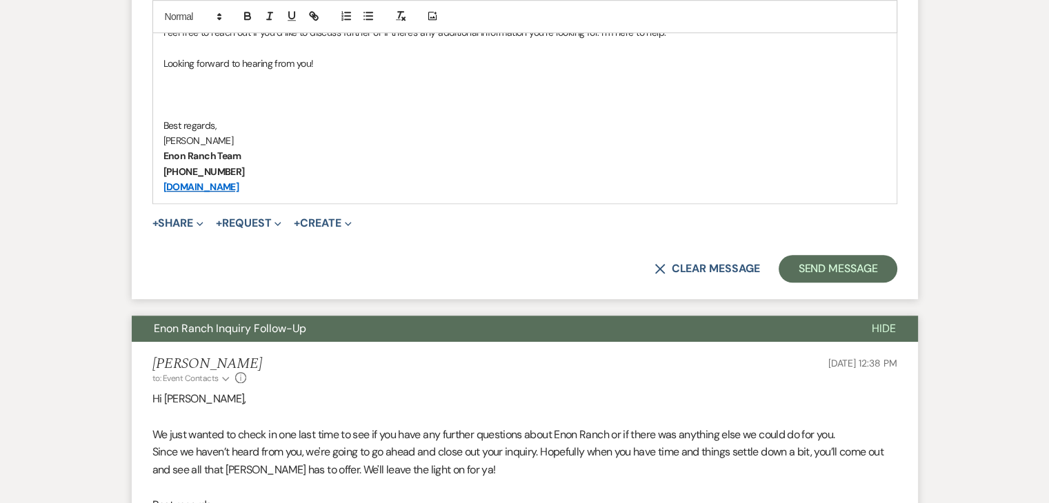
scroll to position [965, 0]
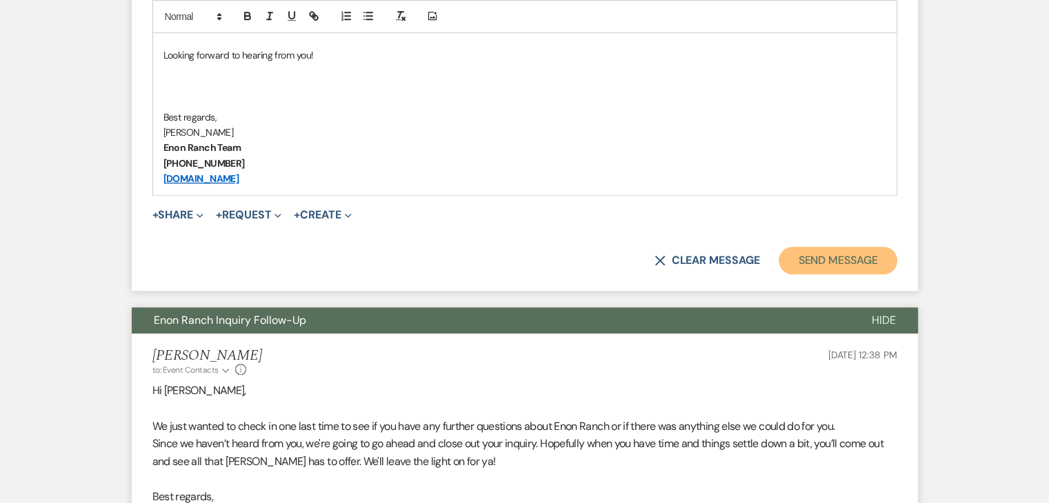
click at [805, 261] on button "Send Message" at bounding box center [837, 261] width 118 height 28
click at [95, 274] on div "Messages Tasks Payments Rental Overview Documents Contacts Notes Event Messages…" at bounding box center [524, 120] width 1049 height 1478
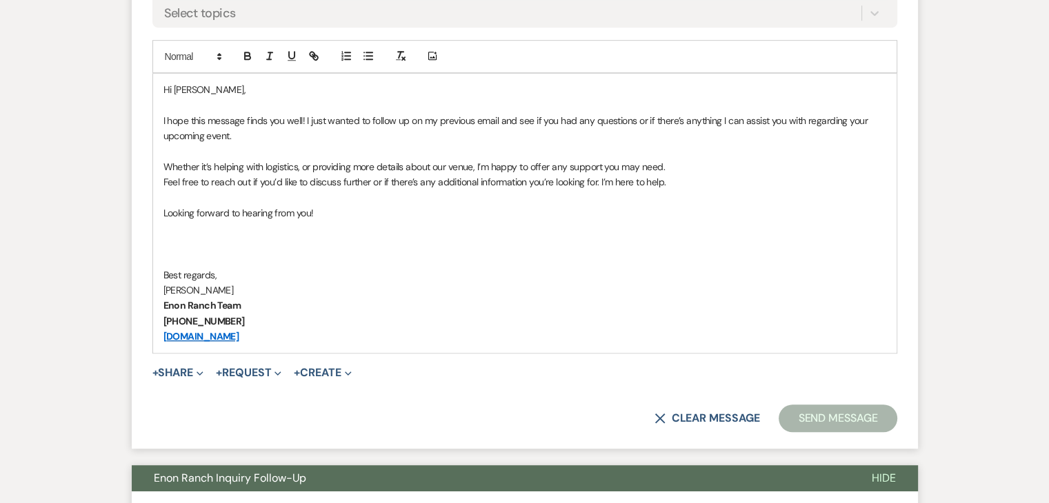
scroll to position [896, 0]
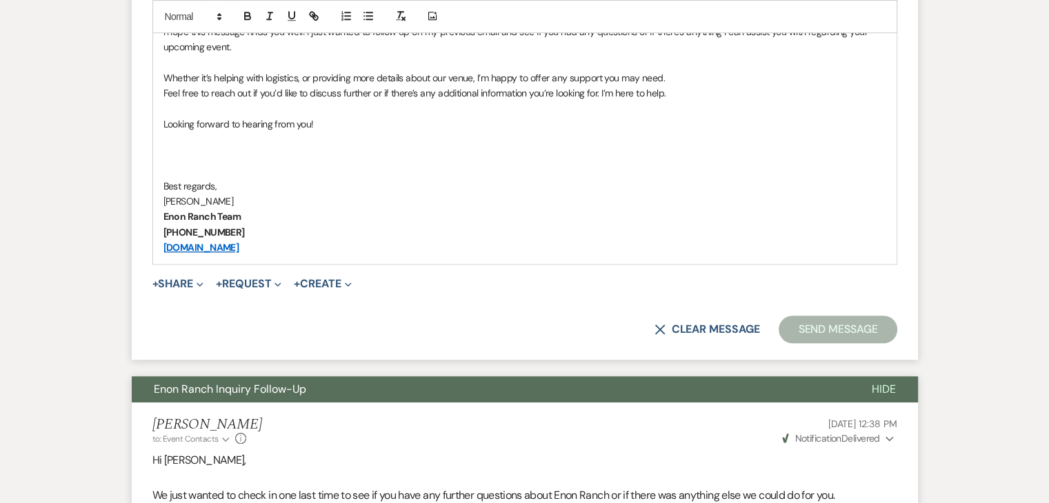
click at [862, 321] on button "Send Message" at bounding box center [837, 330] width 118 height 28
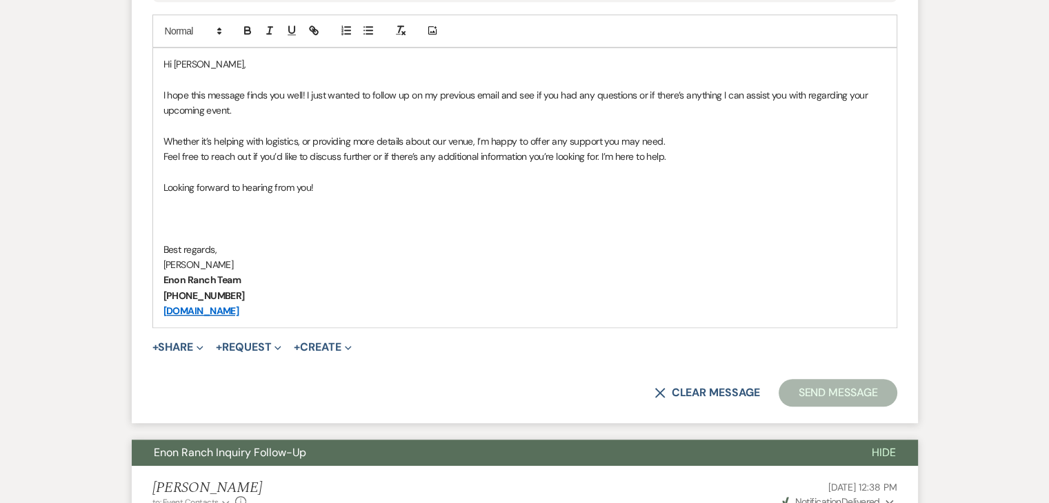
scroll to position [689, 0]
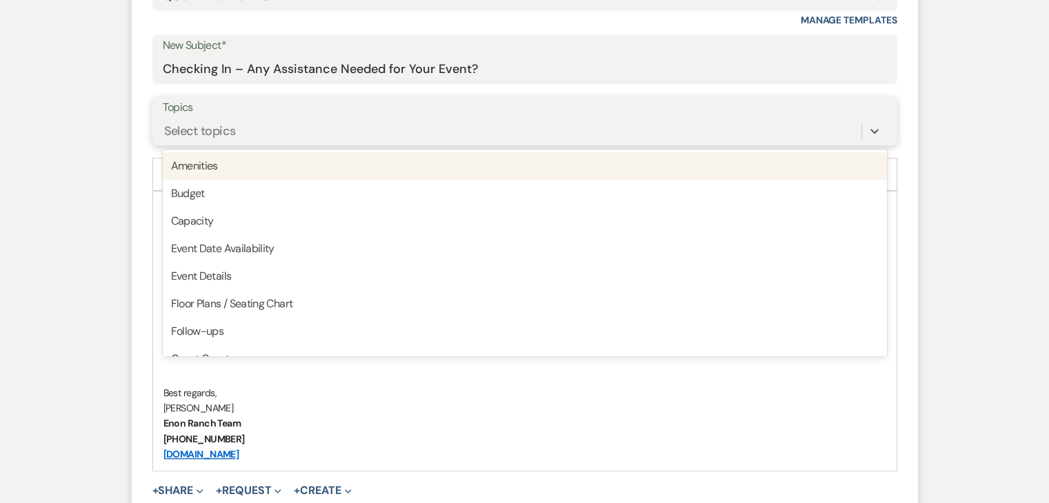
click at [483, 123] on div "Select topics" at bounding box center [512, 131] width 698 height 24
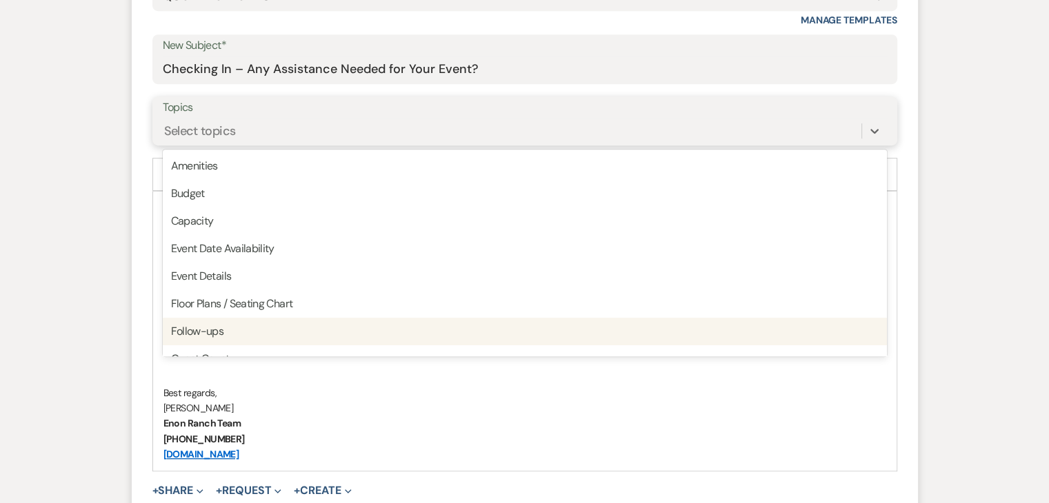
click at [375, 323] on div "Follow-ups" at bounding box center [525, 332] width 724 height 28
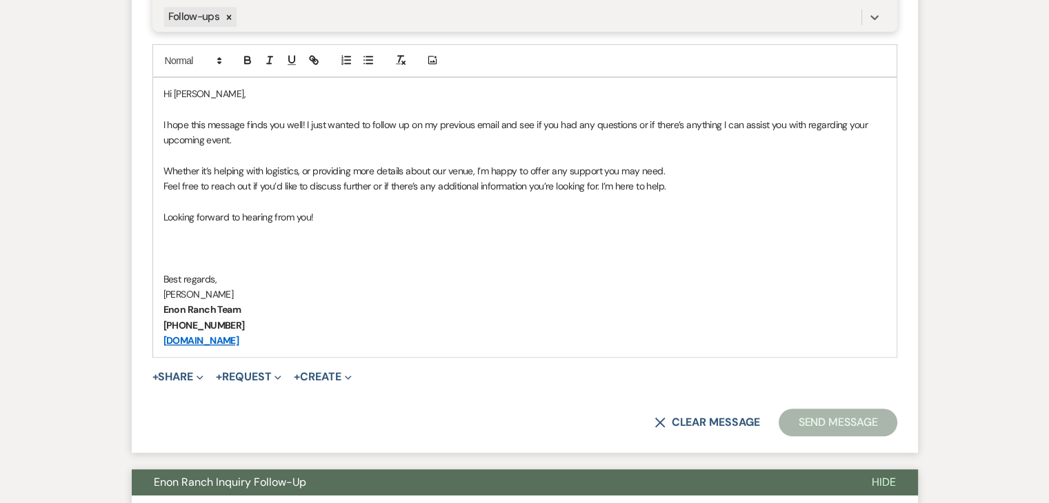
scroll to position [827, 0]
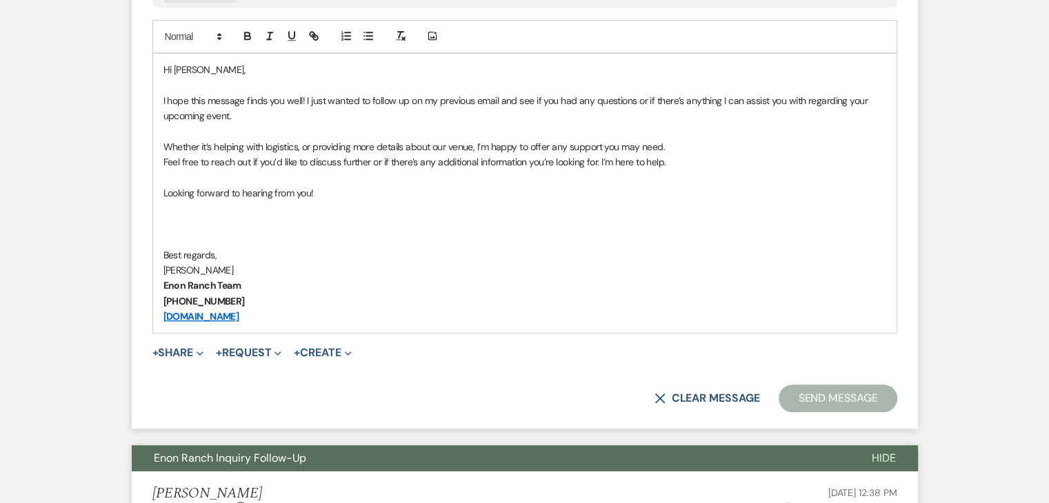
click at [631, 254] on p "Best regards," at bounding box center [524, 254] width 722 height 15
click at [258, 223] on p at bounding box center [524, 223] width 722 height 15
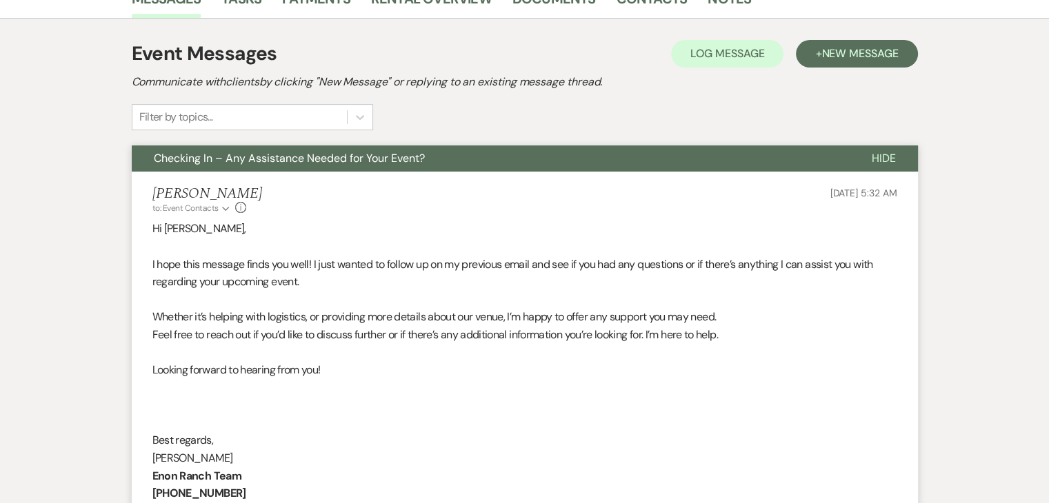
scroll to position [540, 0]
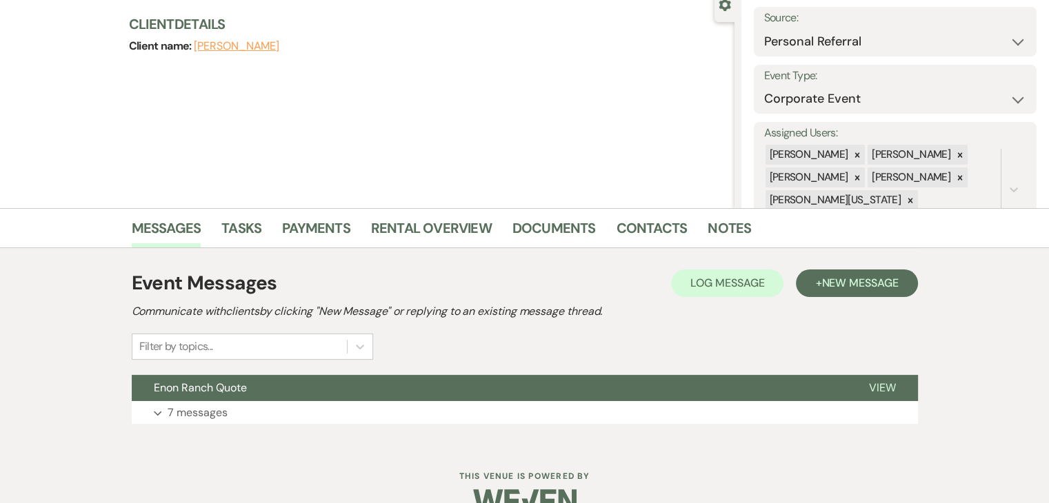
scroll to position [168, 0]
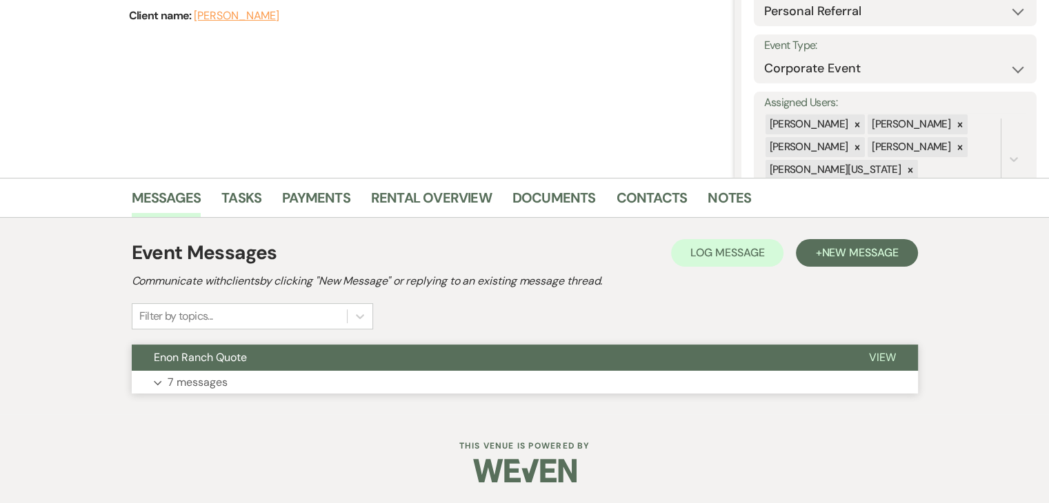
click at [518, 384] on button "Expand 7 messages" at bounding box center [525, 382] width 786 height 23
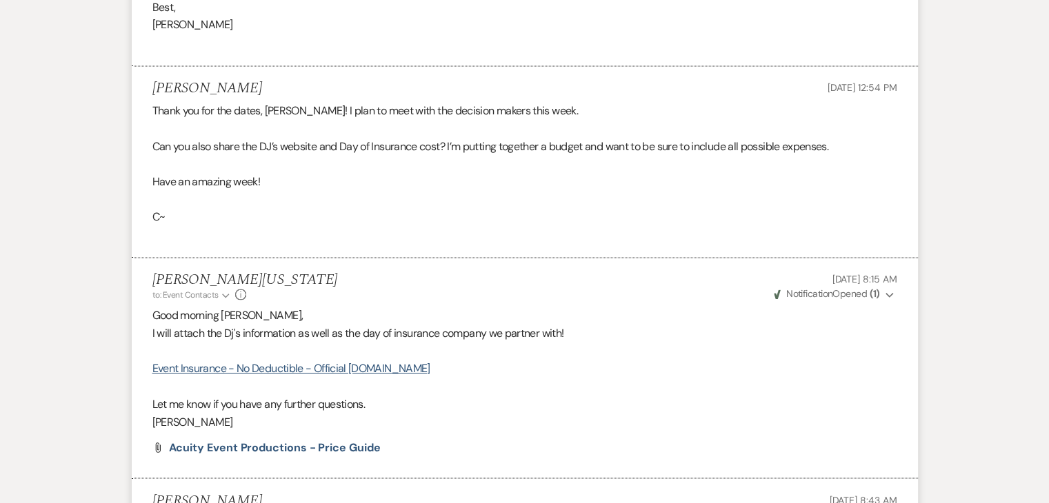
scroll to position [2116, 0]
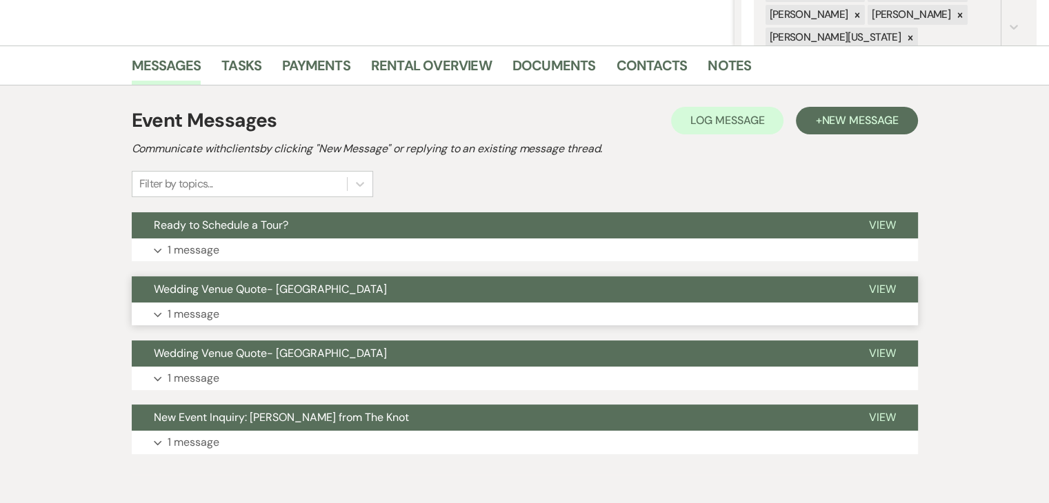
scroll to position [361, 0]
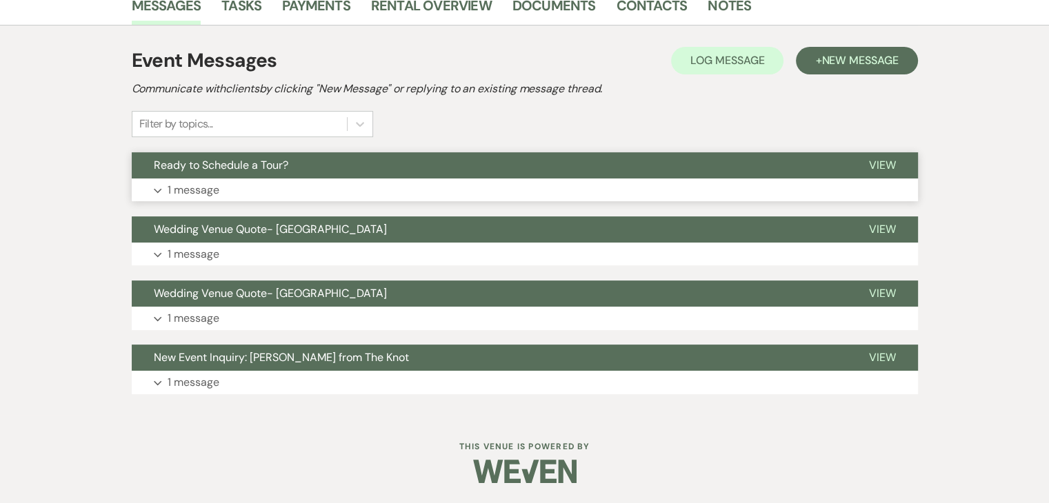
click at [321, 181] on button "Expand 1 message" at bounding box center [525, 190] width 786 height 23
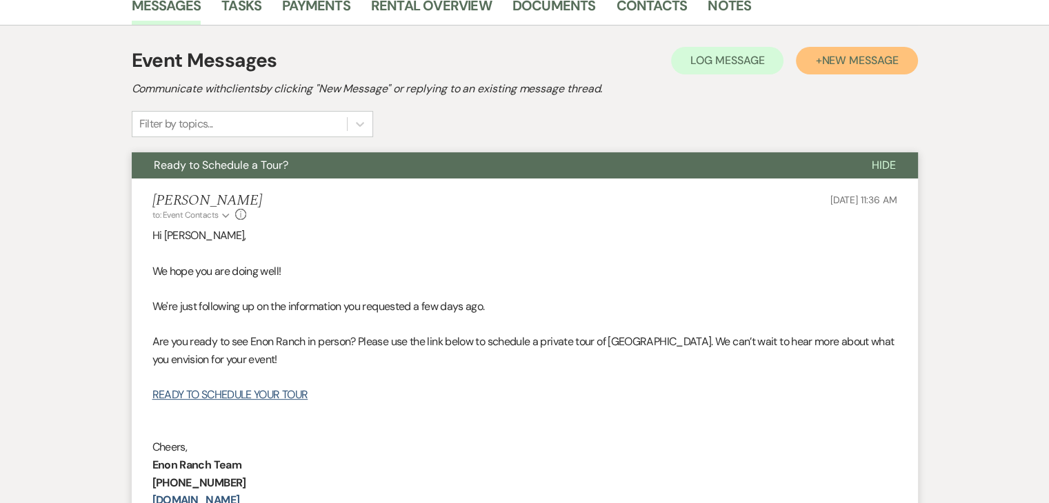
click at [818, 65] on button "+ New Message" at bounding box center [856, 61] width 121 height 28
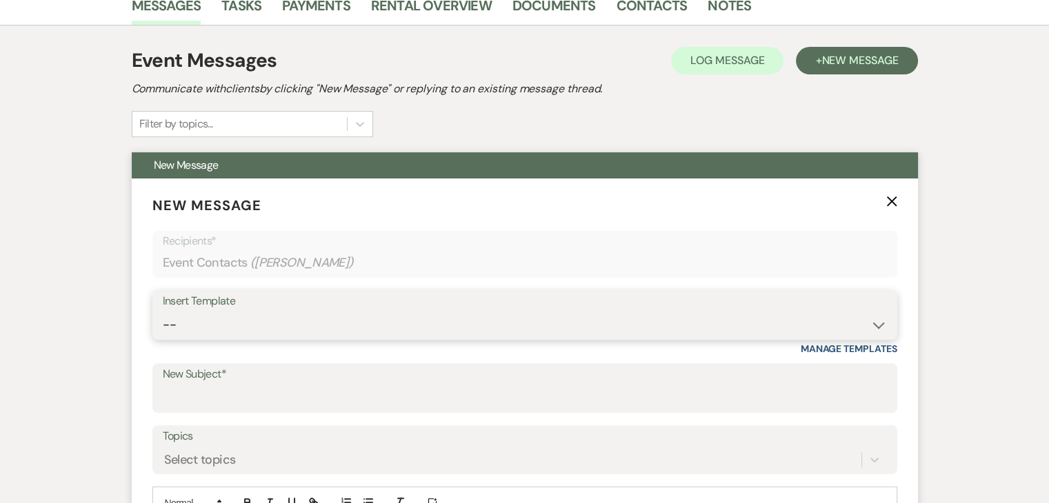
click at [212, 323] on select "--" at bounding box center [525, 325] width 724 height 27
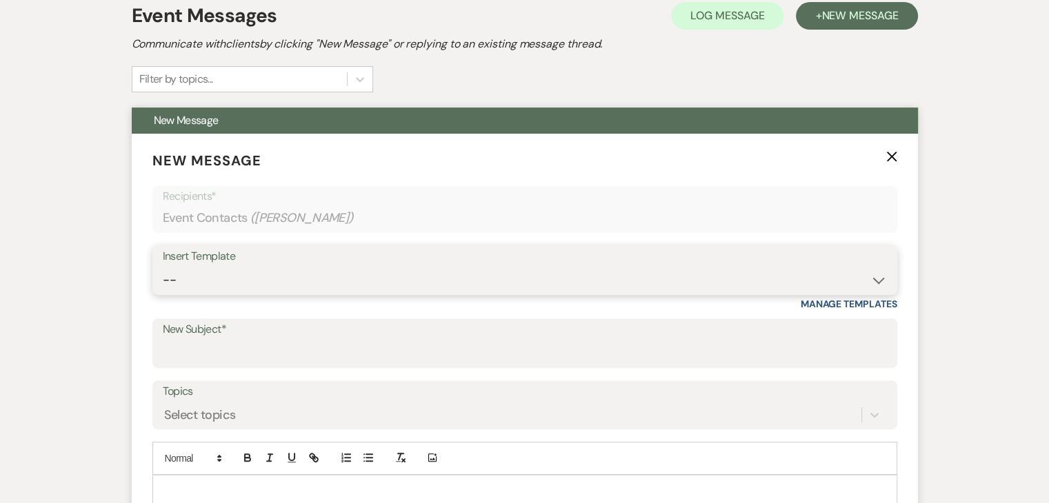
scroll to position [498, 0]
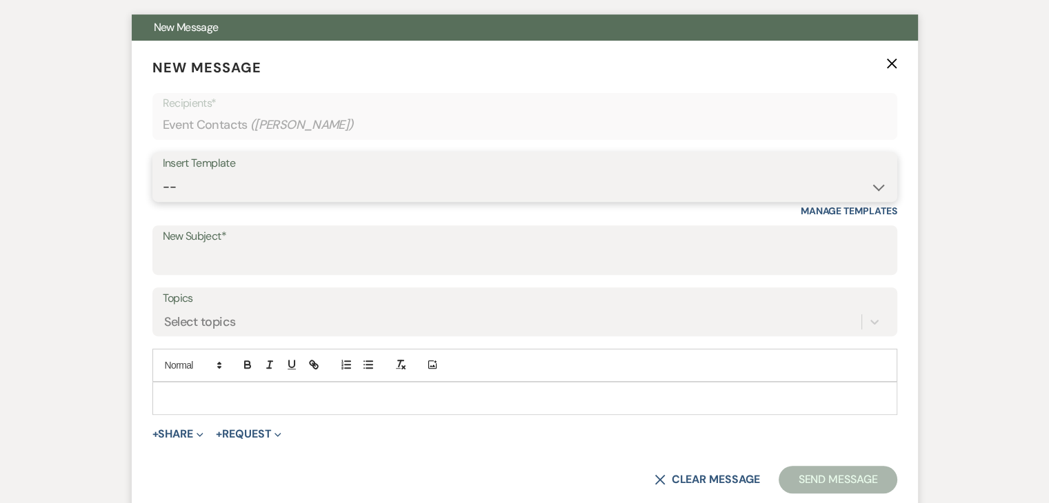
click at [226, 189] on select "--" at bounding box center [525, 187] width 724 height 27
click at [263, 186] on select "--" at bounding box center [525, 187] width 724 height 27
click at [880, 185] on select "--" at bounding box center [525, 187] width 724 height 27
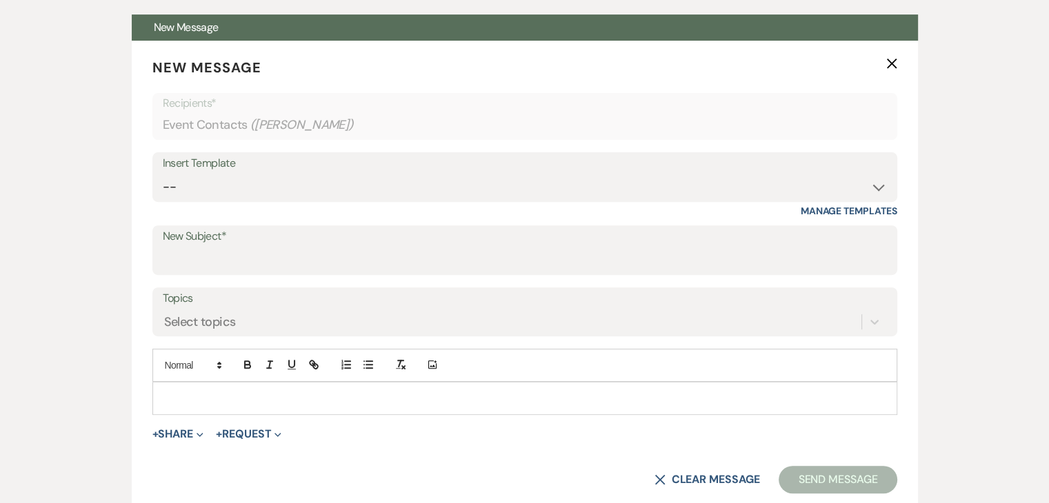
click at [0, 230] on div "Messages Tasks Payments Rental Overview Documents Contacts Notes Event Messages…" at bounding box center [524, 499] width 1049 height 1303
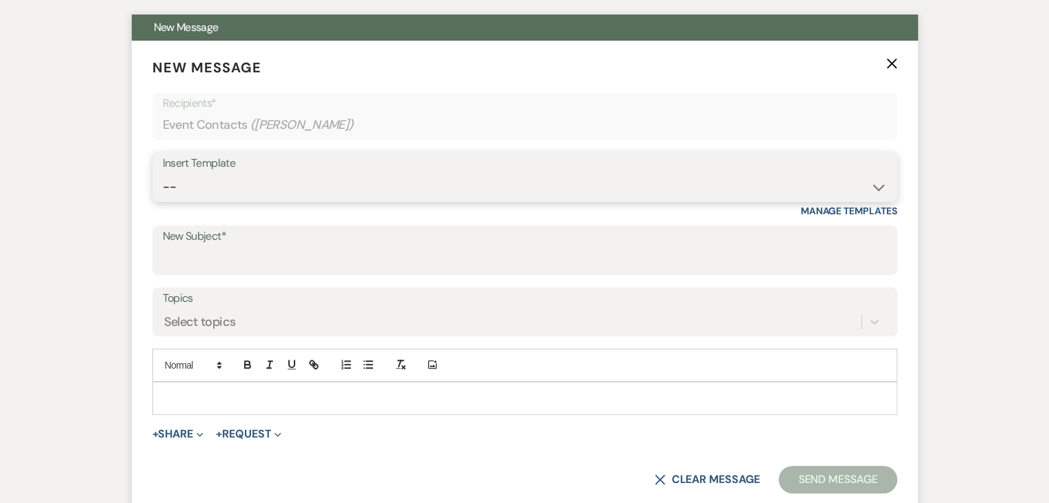
click at [227, 185] on select "--" at bounding box center [525, 187] width 724 height 27
click at [227, 185] on select "-- Inquiry Follow Up Email #2 Contract Sending Template Payment Template Rental…" at bounding box center [525, 187] width 724 height 27
click at [312, 174] on select "-- Inquiry Follow Up Email #2 Contract Sending Template Payment Template Rental…" at bounding box center [525, 187] width 724 height 27
select select "4603"
click at [163, 174] on select "-- Inquiry Follow Up Email #2 Contract Sending Template Payment Template Rental…" at bounding box center [525, 187] width 724 height 27
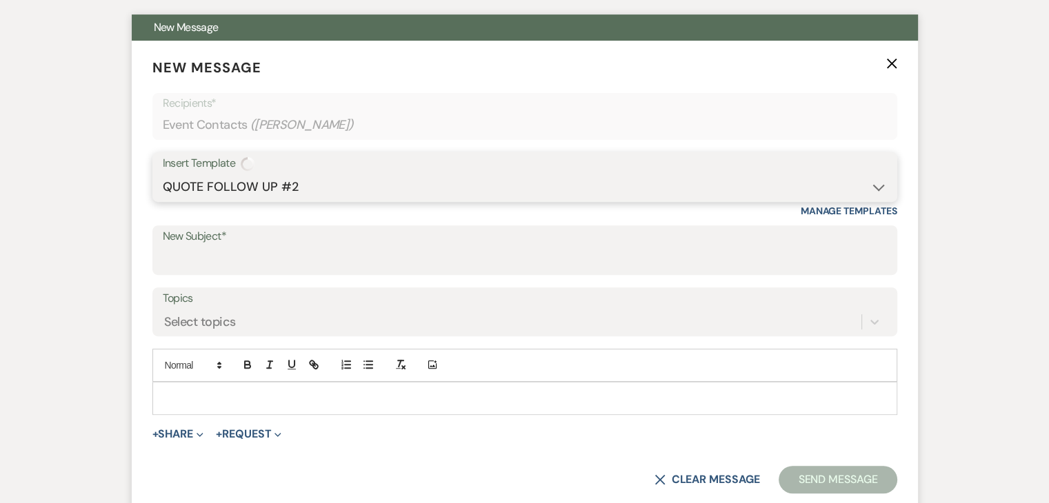
type input "Checking In – Any Assistance Needed for Your Event?"
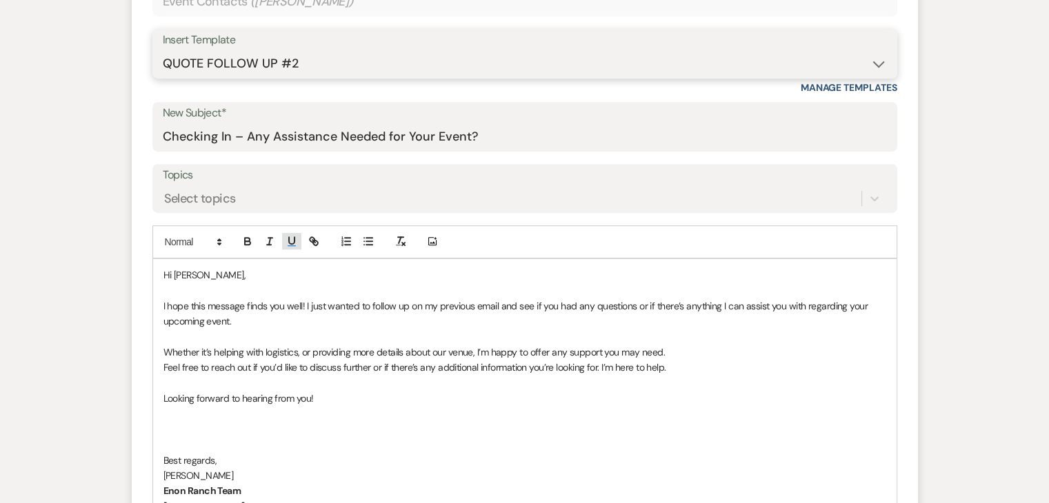
scroll to position [636, 0]
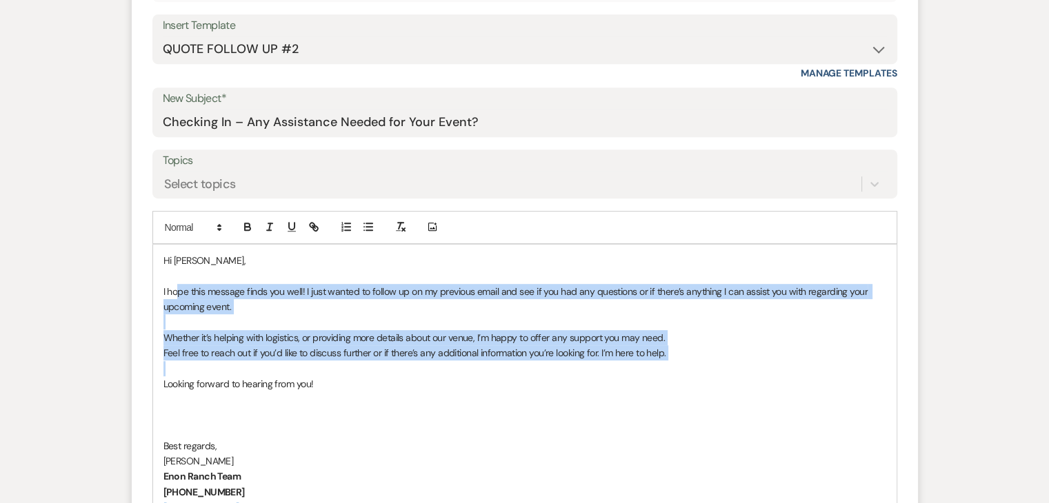
drag, startPoint x: 175, startPoint y: 297, endPoint x: 425, endPoint y: 358, distance: 257.0
click at [414, 361] on div "Hi Daveyonna, I hope this message finds you well! I just wanted to follow up on…" at bounding box center [524, 384] width 743 height 279
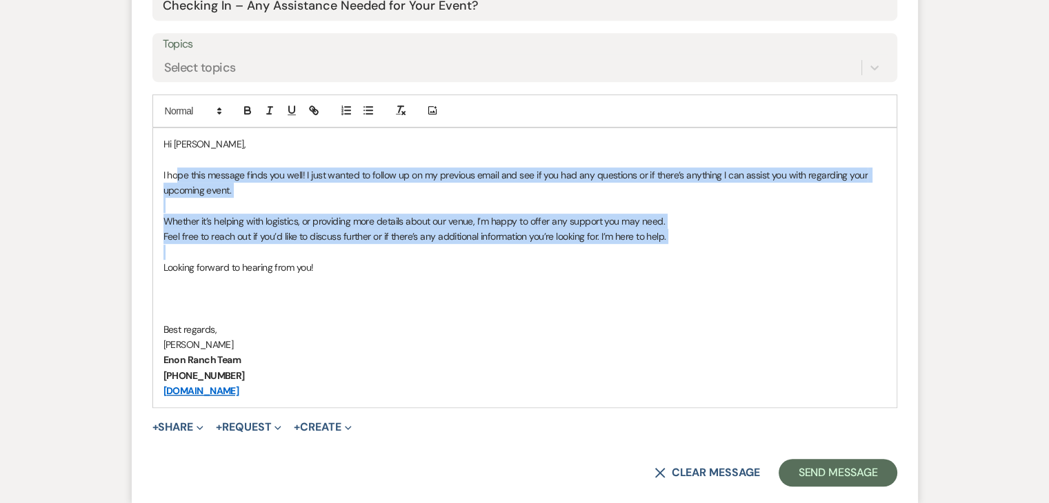
scroll to position [774, 0]
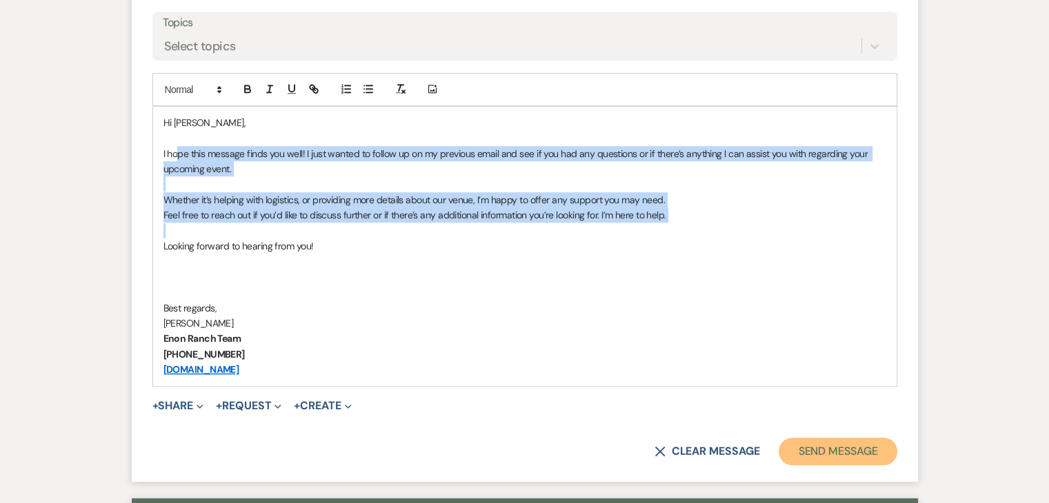
click at [829, 447] on button "Send Message" at bounding box center [837, 452] width 118 height 28
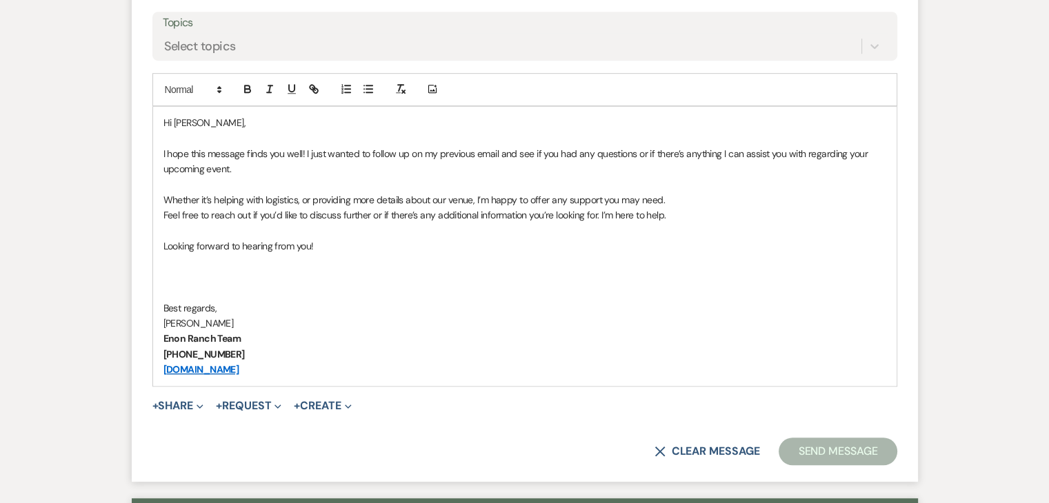
click at [475, 243] on p "Looking forward to hearing from you!" at bounding box center [524, 246] width 722 height 15
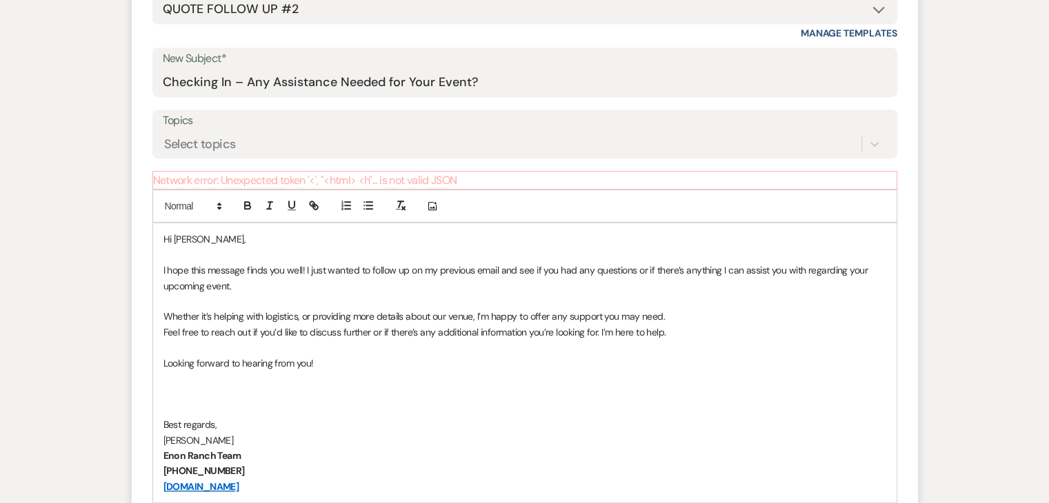
scroll to position [655, 0]
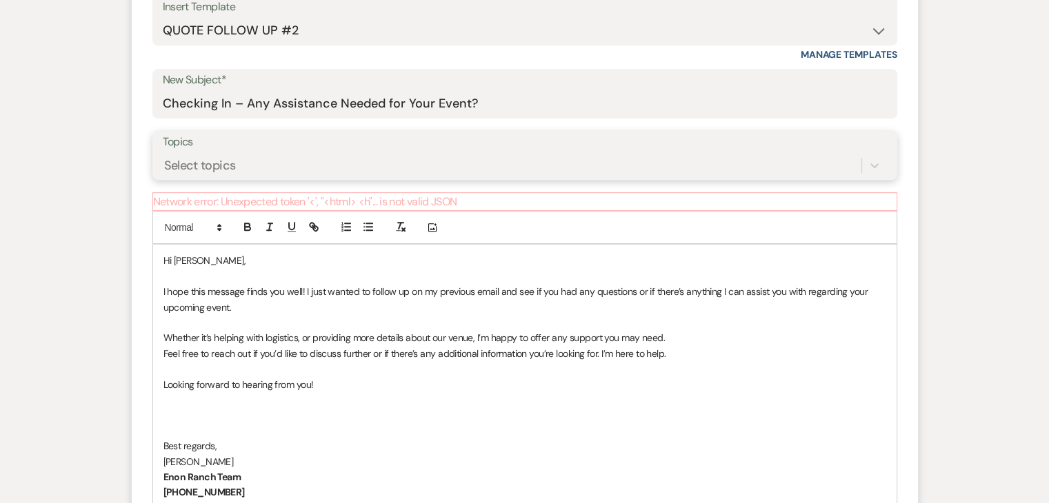
click at [478, 160] on div "Select topics" at bounding box center [512, 165] width 698 height 24
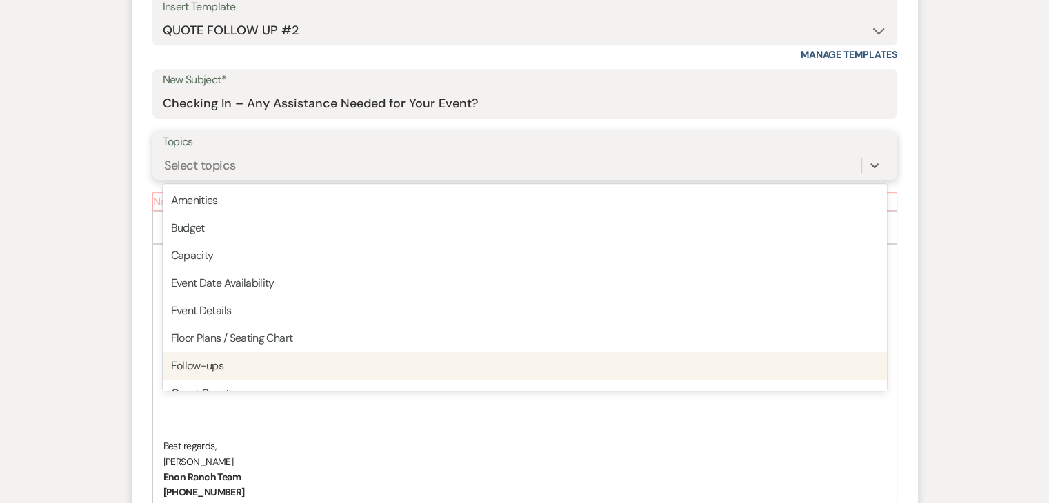
click at [430, 354] on div "Follow-ups" at bounding box center [525, 366] width 724 height 28
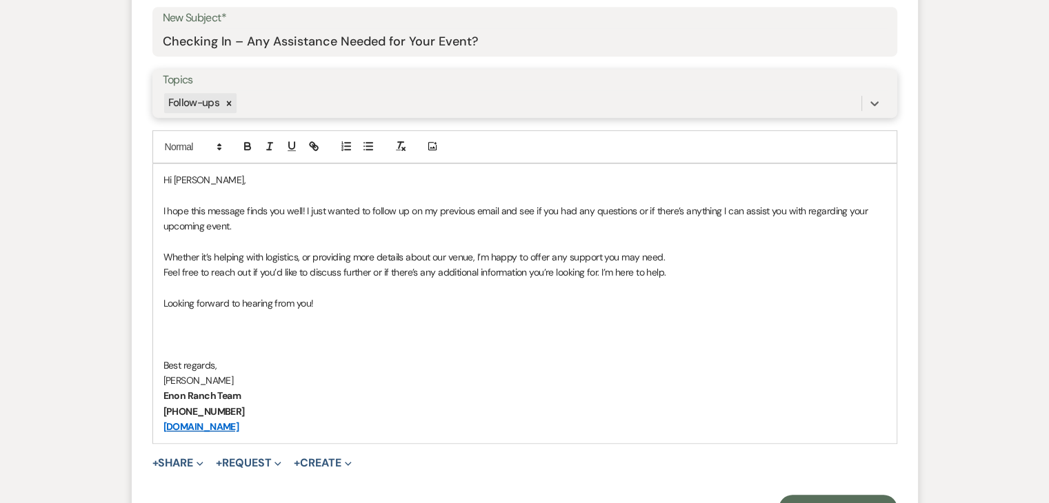
scroll to position [931, 0]
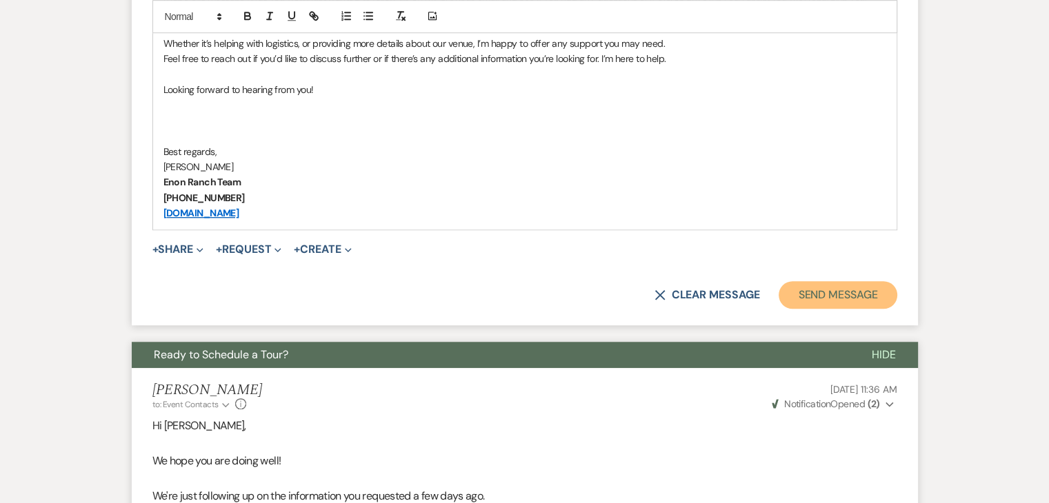
click at [809, 281] on button "Send Message" at bounding box center [837, 295] width 118 height 28
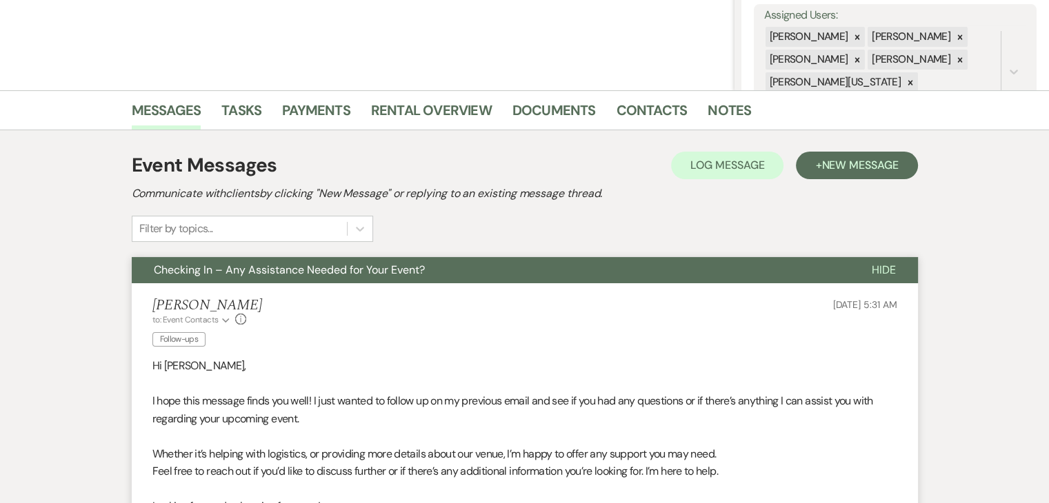
scroll to position [212, 0]
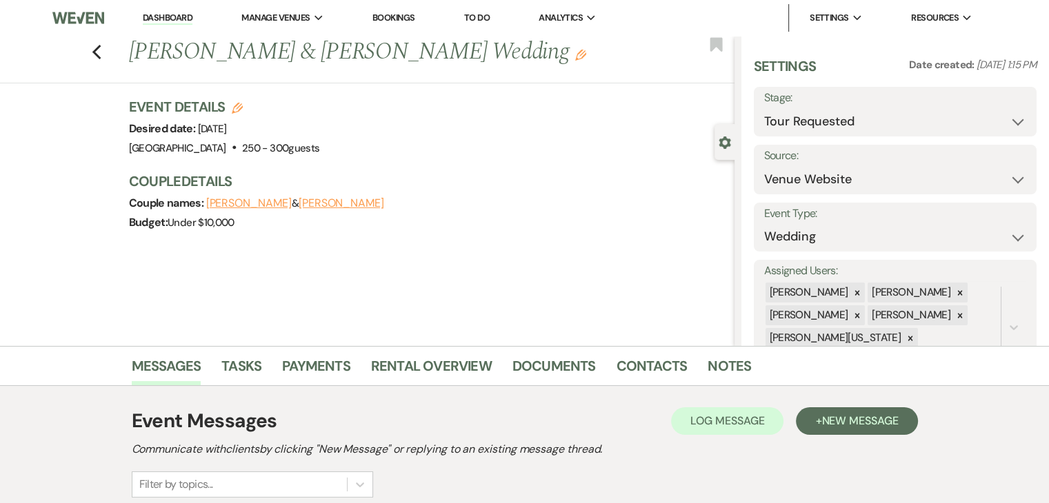
click at [160, 105] on h3 "Event Details Edit" at bounding box center [224, 106] width 191 height 19
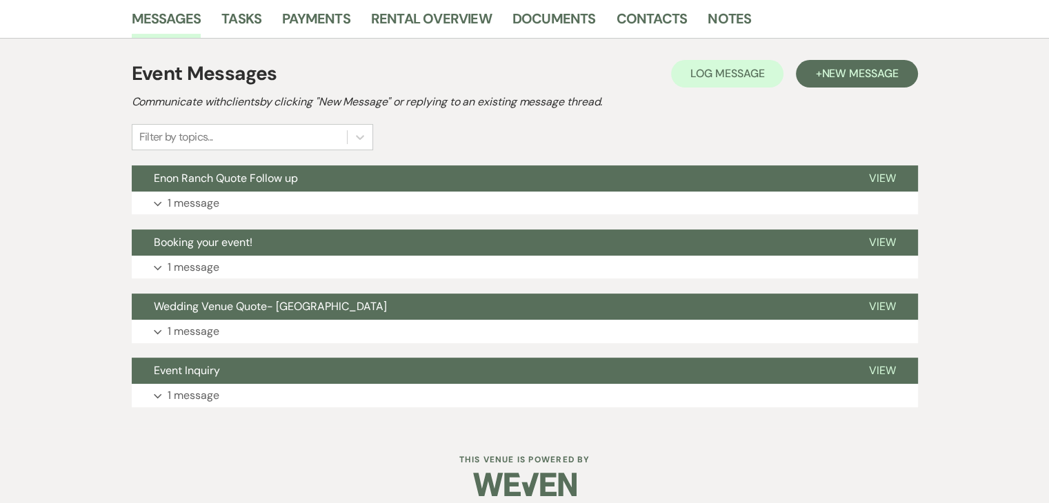
scroll to position [361, 0]
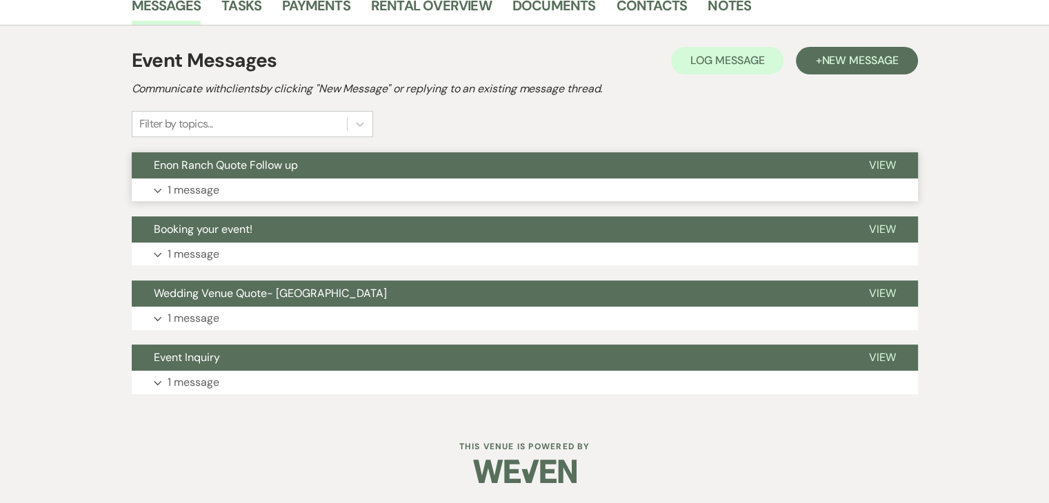
click at [214, 184] on p "1 message" at bounding box center [194, 190] width 52 height 18
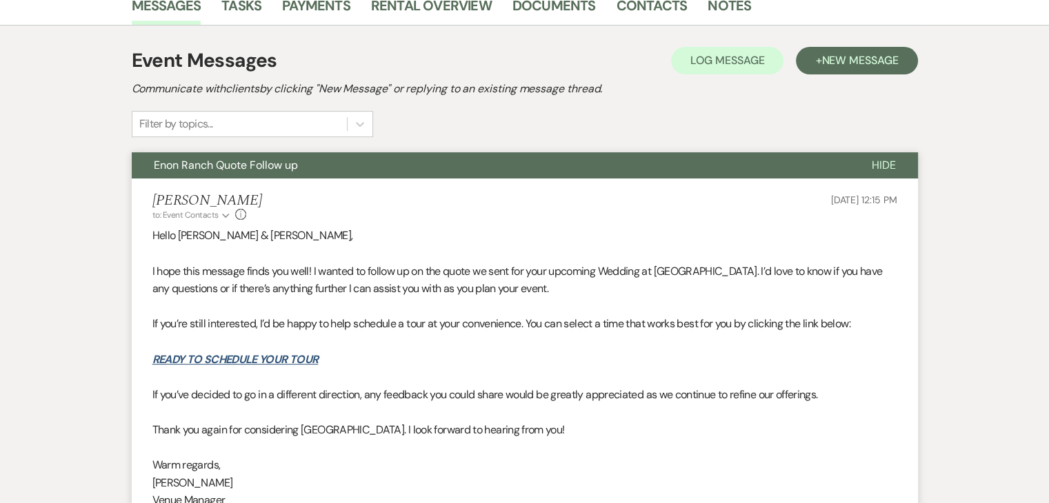
click at [214, 185] on li "Crystal Carroll to: Event Contacts Expand Info Apr 29, 2025, 12:15 PM Hello Kat…" at bounding box center [525, 378] width 786 height 398
click at [218, 165] on span "Enon Ranch Quote Follow up" at bounding box center [226, 165] width 144 height 14
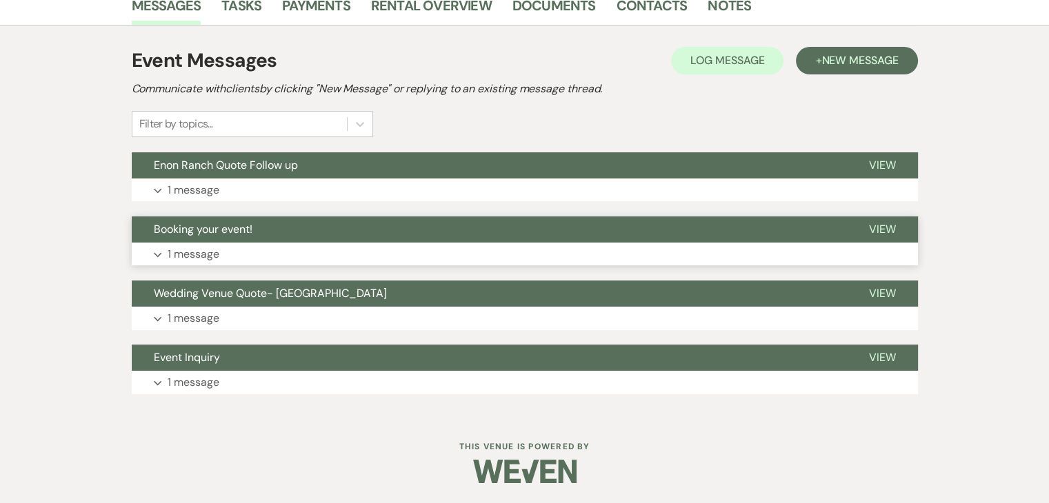
click at [197, 227] on span "Booking your event!" at bounding box center [203, 229] width 99 height 14
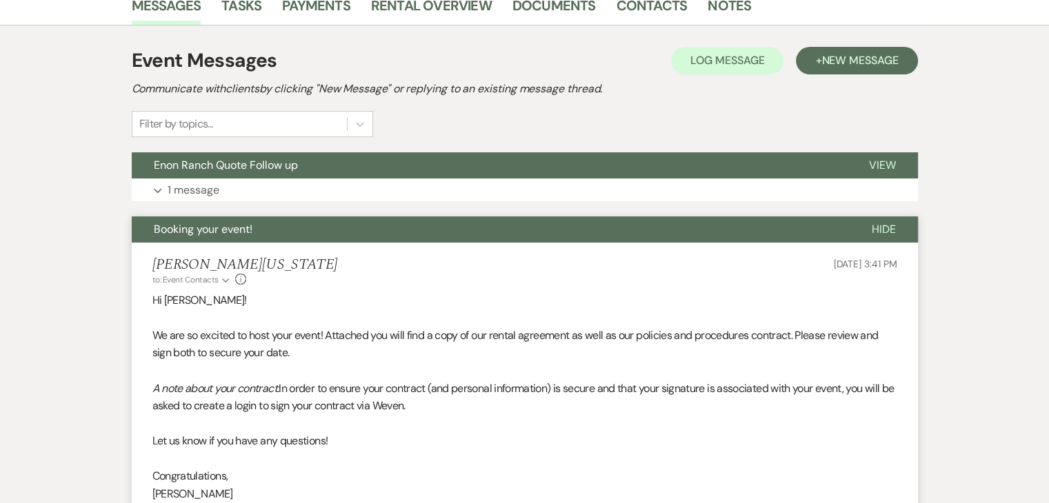
click at [198, 227] on span "Booking your event!" at bounding box center [203, 229] width 99 height 14
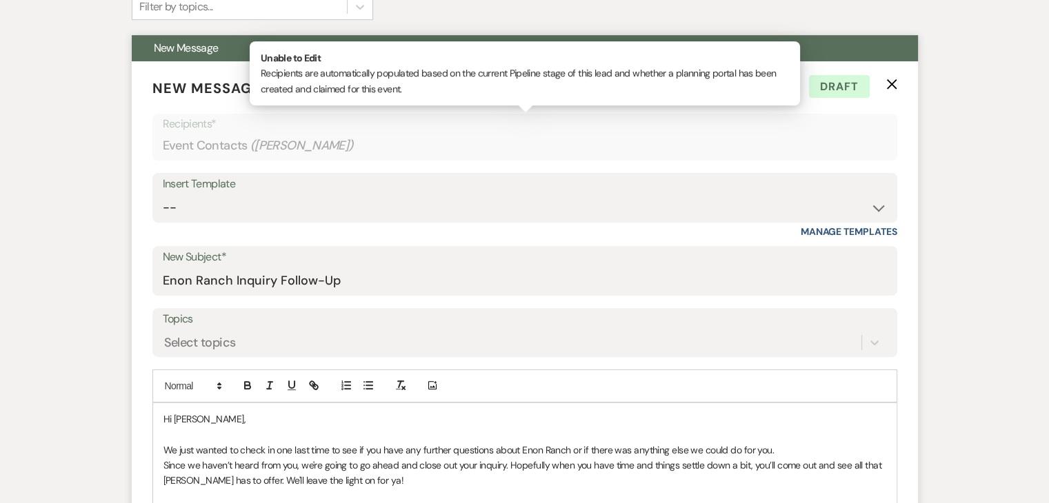
scroll to position [380, 0]
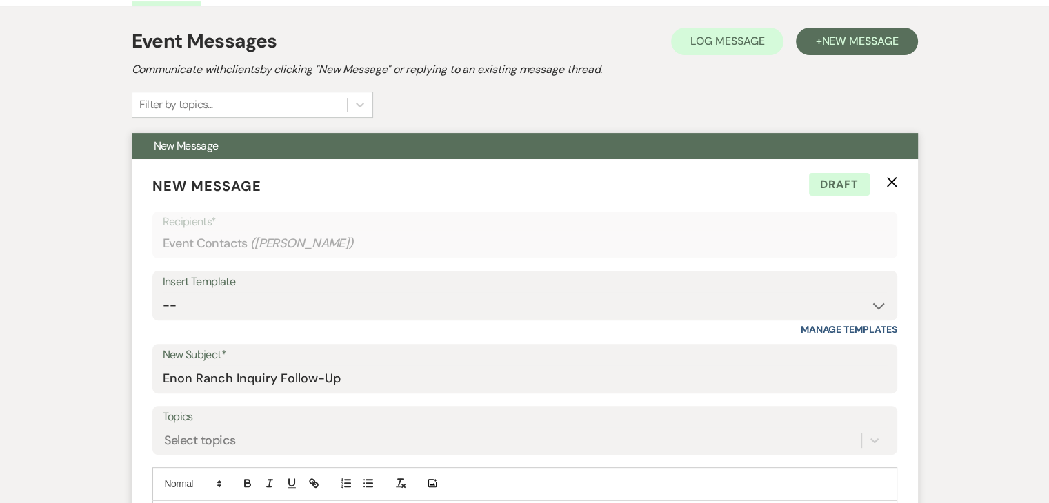
click at [889, 180] on use "button" at bounding box center [891, 181] width 10 height 10
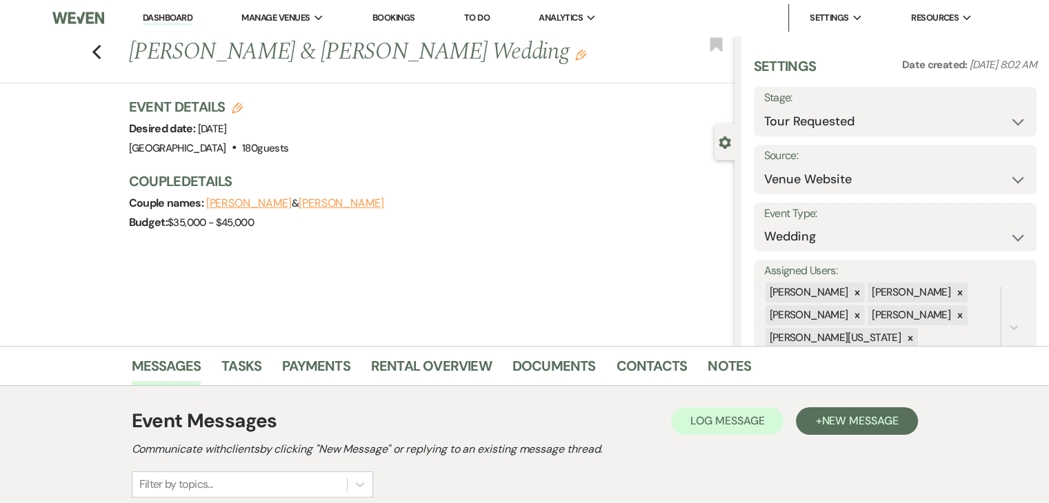
scroll to position [276, 0]
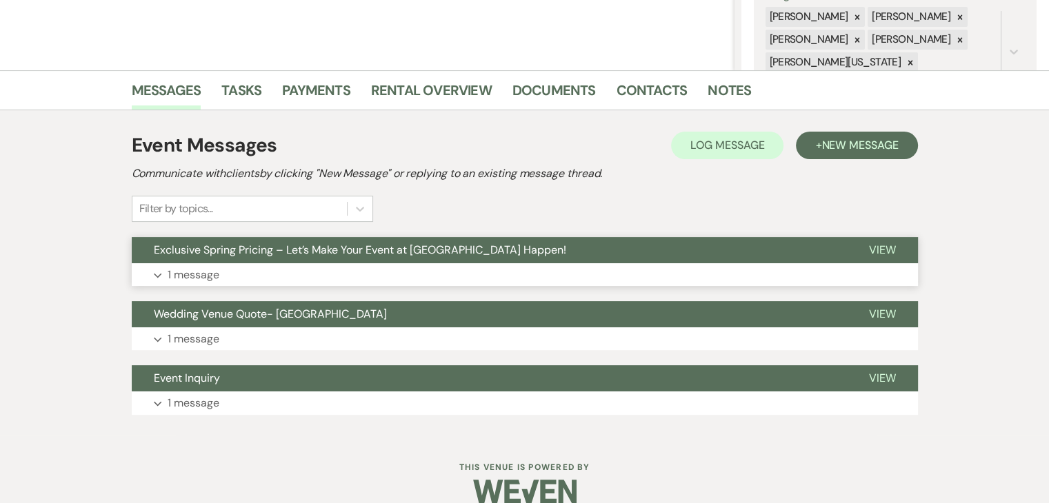
click at [254, 272] on button "Expand 1 message" at bounding box center [525, 274] width 786 height 23
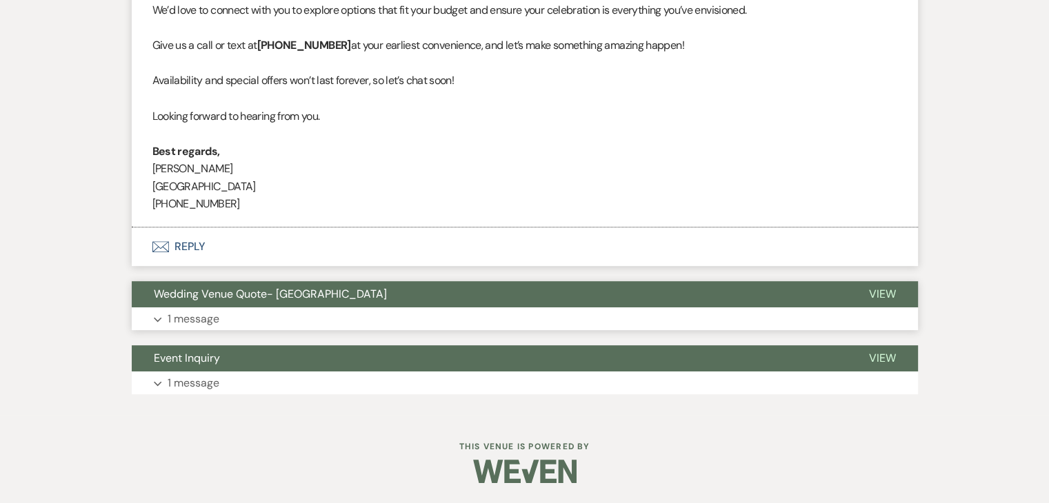
scroll to position [676, 0]
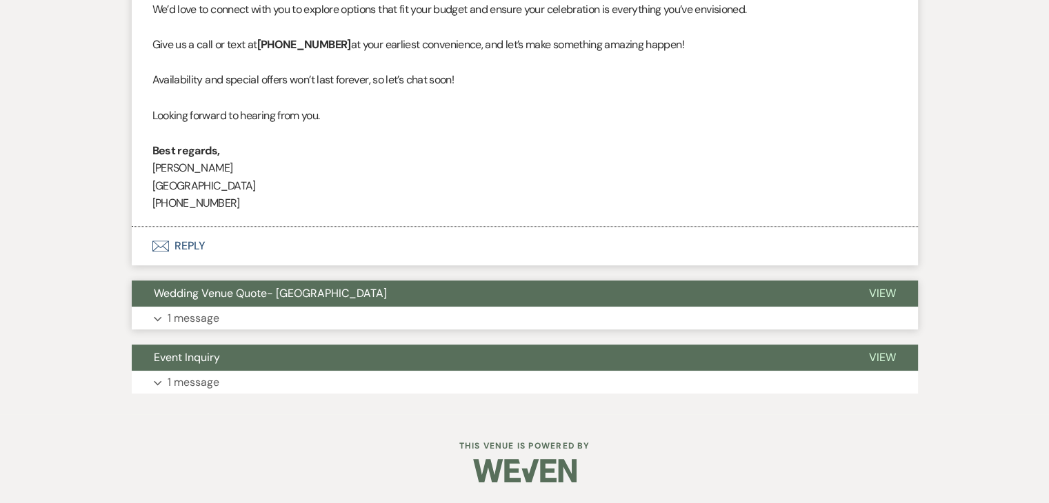
click at [294, 317] on button "Expand 1 message" at bounding box center [525, 318] width 786 height 23
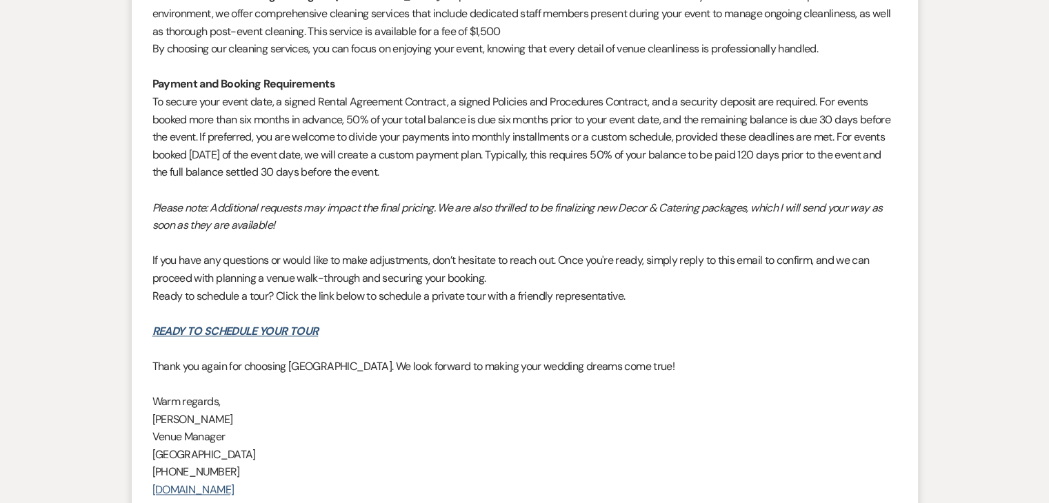
scroll to position [1989, 0]
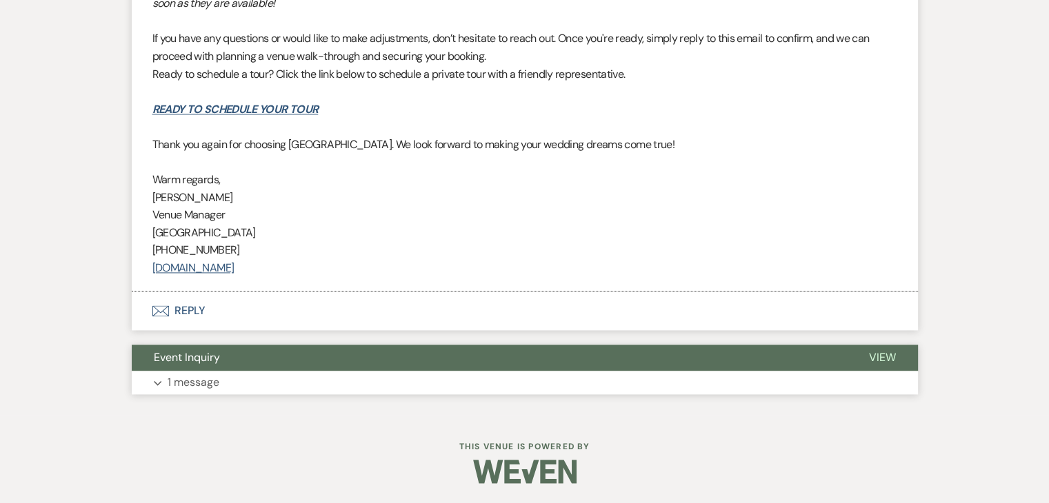
click at [284, 379] on button "Expand 1 message" at bounding box center [525, 382] width 786 height 23
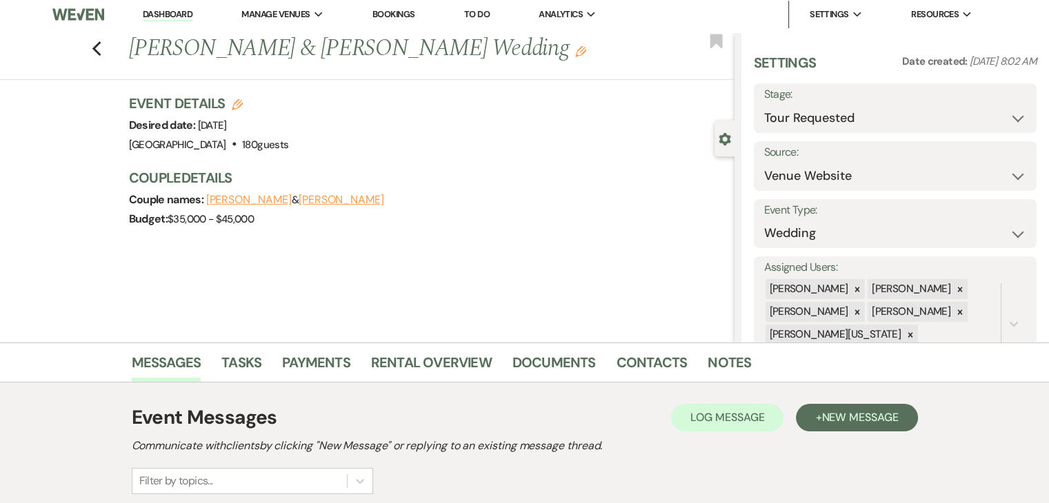
scroll to position [0, 0]
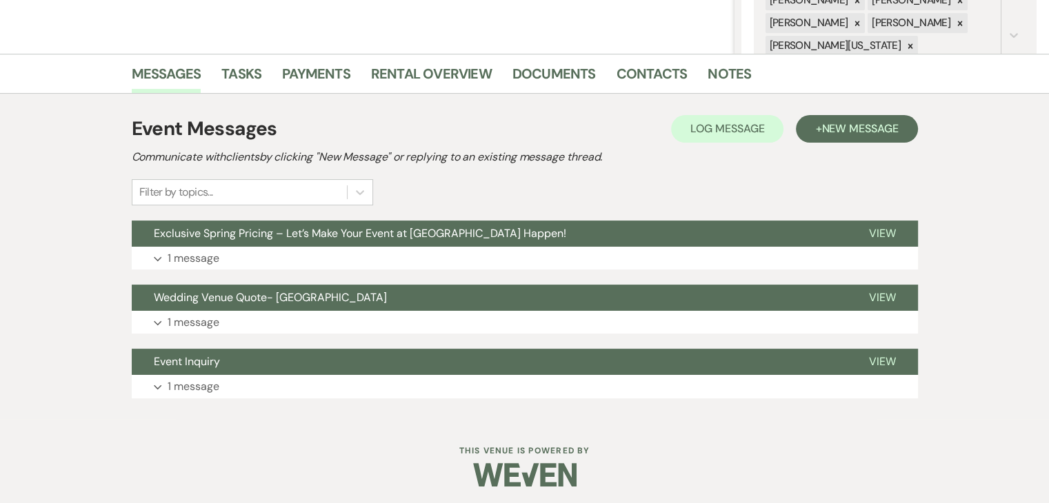
scroll to position [296, 0]
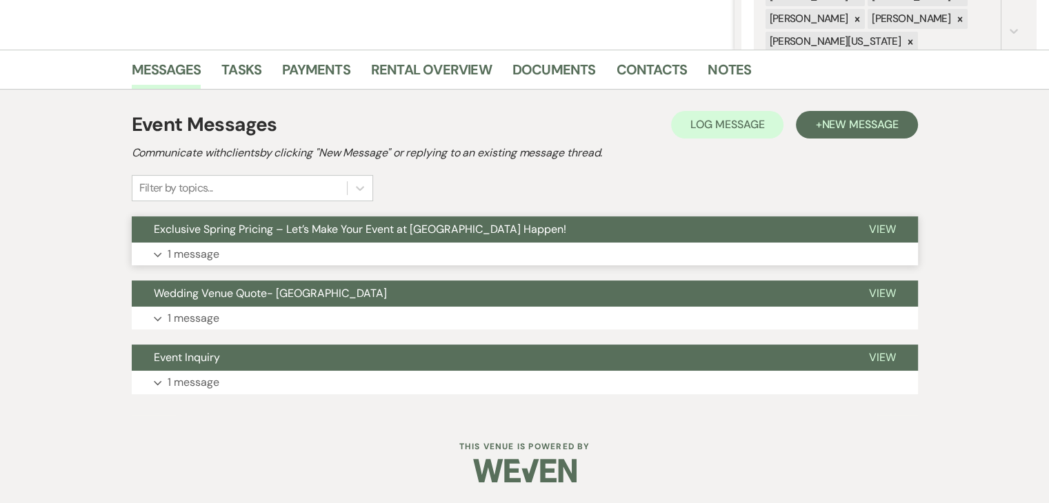
click at [293, 245] on button "Expand 1 message" at bounding box center [525, 254] width 786 height 23
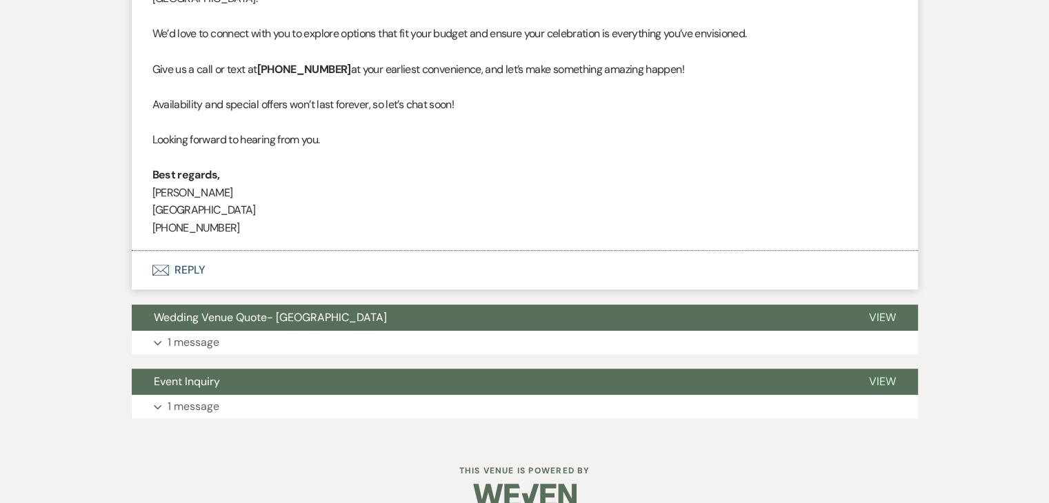
scroll to position [675, 0]
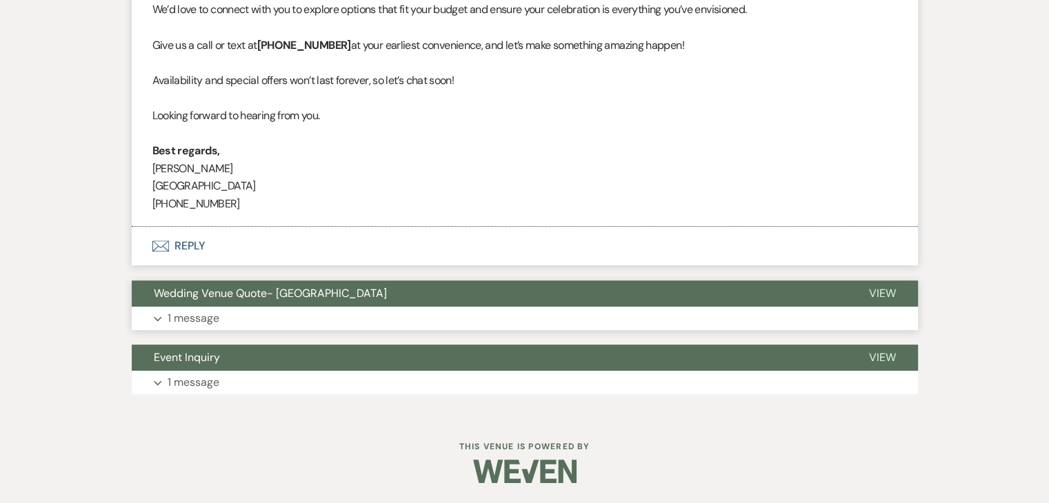
click at [292, 300] on button "Wedding Venue Quote- [GEOGRAPHIC_DATA]" at bounding box center [489, 294] width 715 height 26
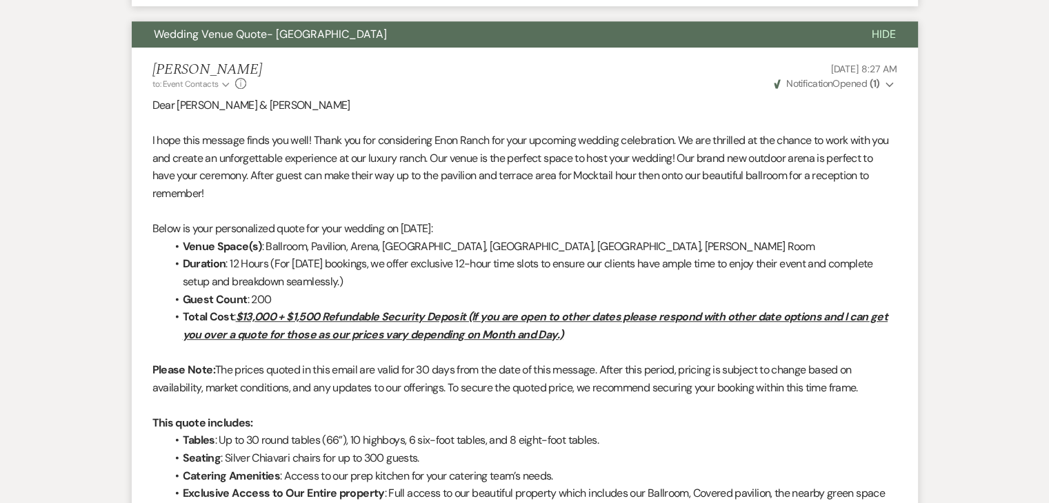
scroll to position [951, 0]
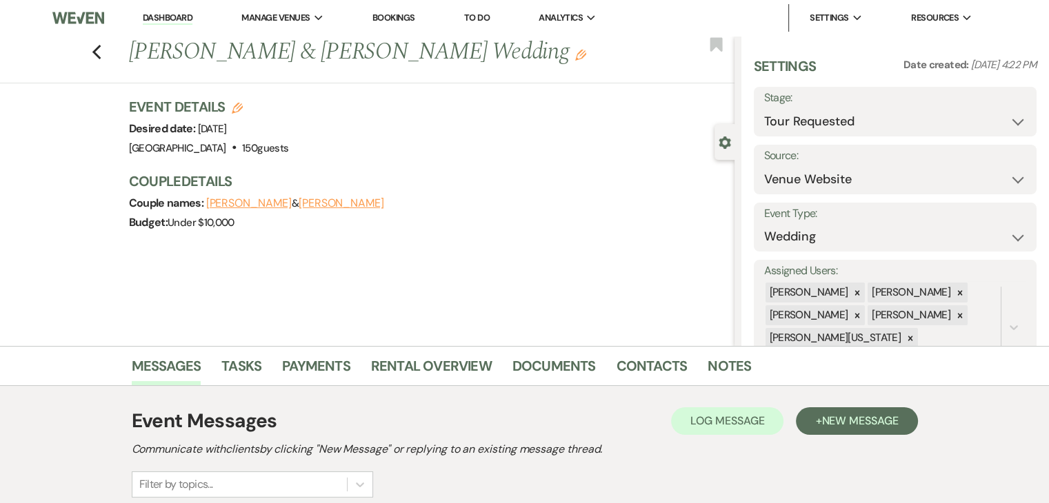
click at [505, 146] on div "Event Details Edit Desired date: [DATE] Venue: [GEOGRAPHIC_DATA] . 150 guests V…" at bounding box center [424, 127] width 591 height 61
click at [530, 295] on div "Previous [PERSON_NAME] & [PERSON_NAME] Wedding Edit Bookmark Gear Settings Sett…" at bounding box center [367, 191] width 734 height 310
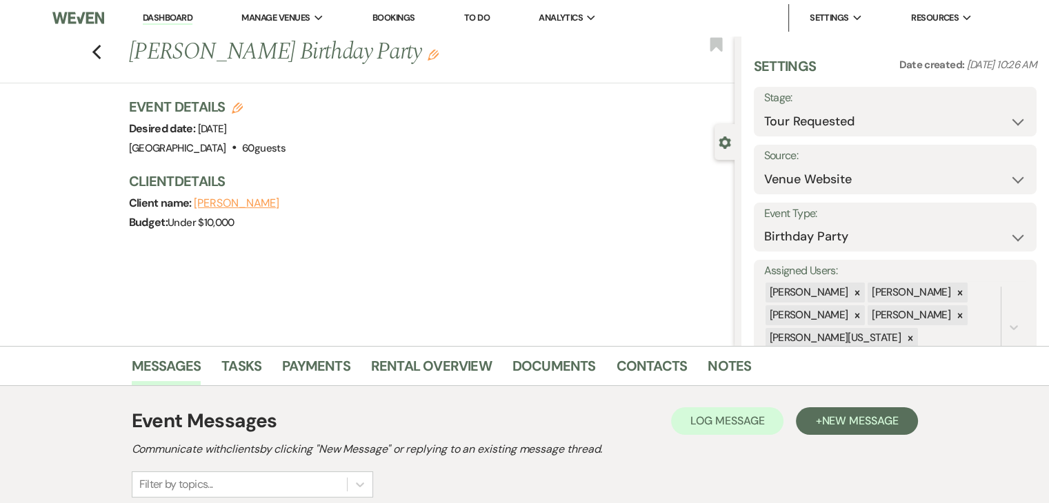
click at [327, 179] on h3 "Client Details" at bounding box center [424, 181] width 591 height 19
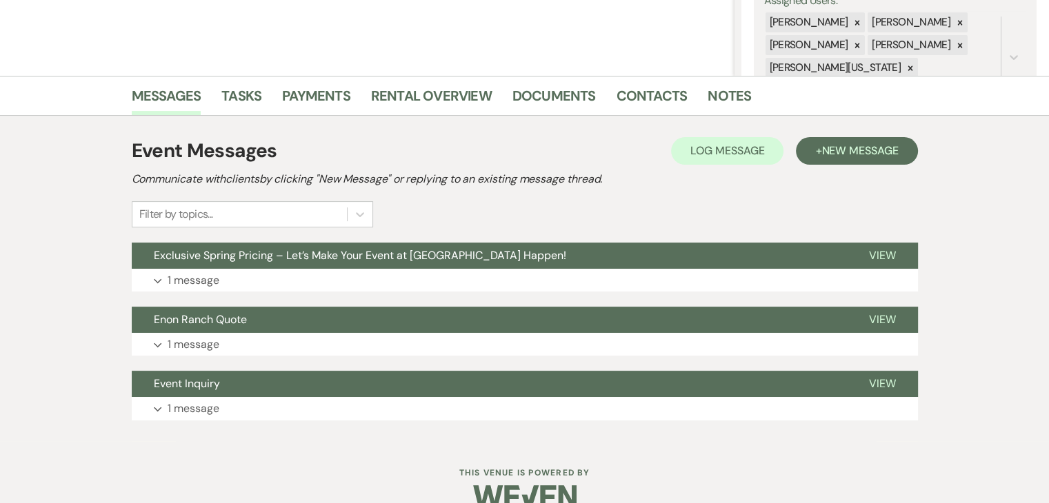
scroll to position [276, 0]
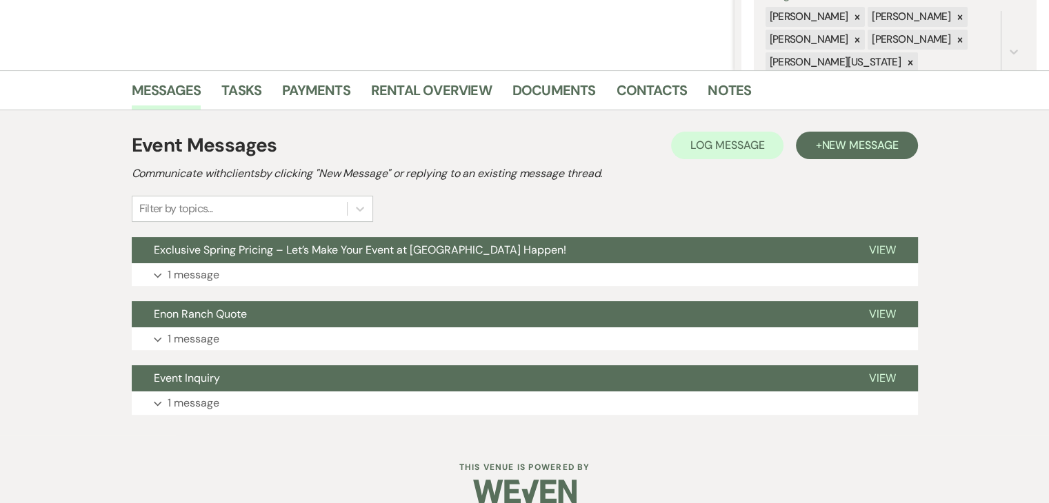
click at [336, 288] on div "Event Messages Log Log Message + New Message Communicate with clients by clicki…" at bounding box center [525, 273] width 786 height 298
click at [328, 269] on button "Expand 1 message" at bounding box center [525, 274] width 786 height 23
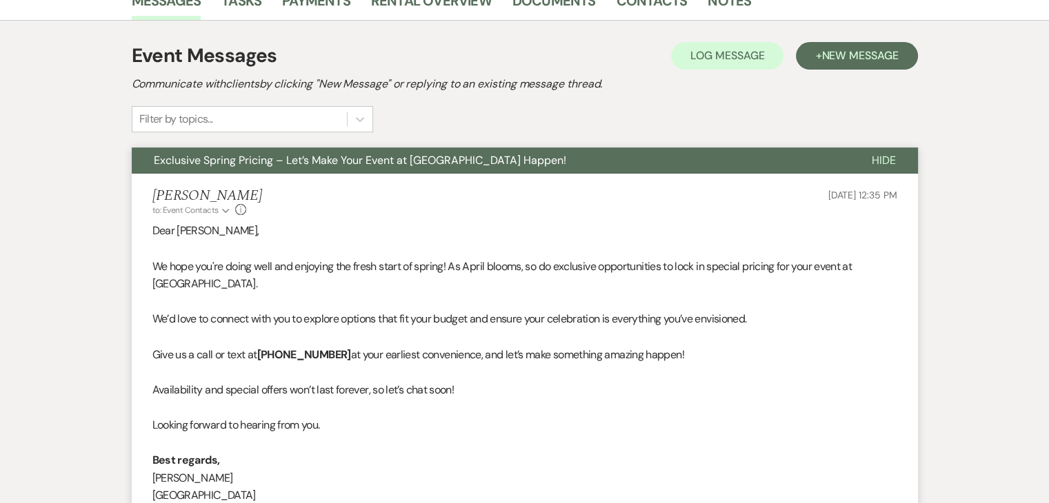
scroll to position [675, 0]
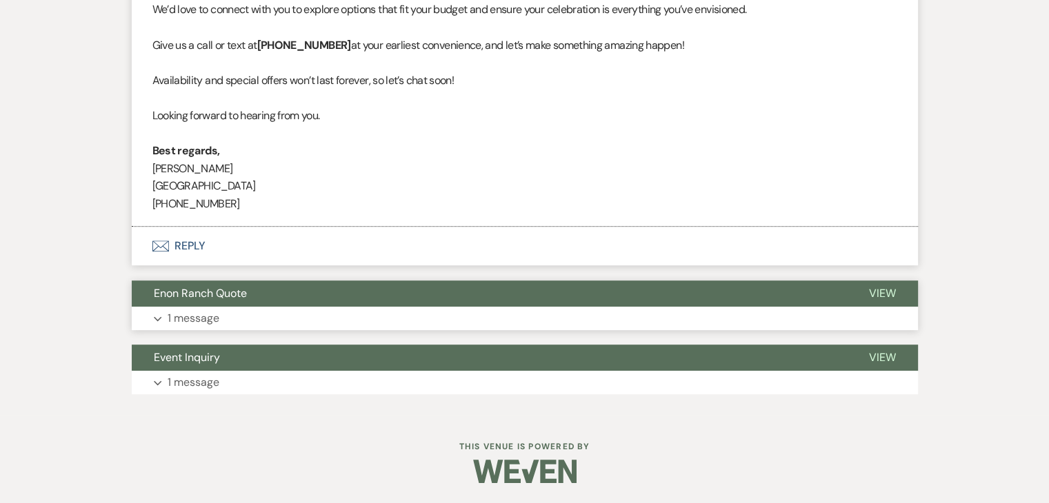
click at [330, 307] on button "Expand 1 message" at bounding box center [525, 318] width 786 height 23
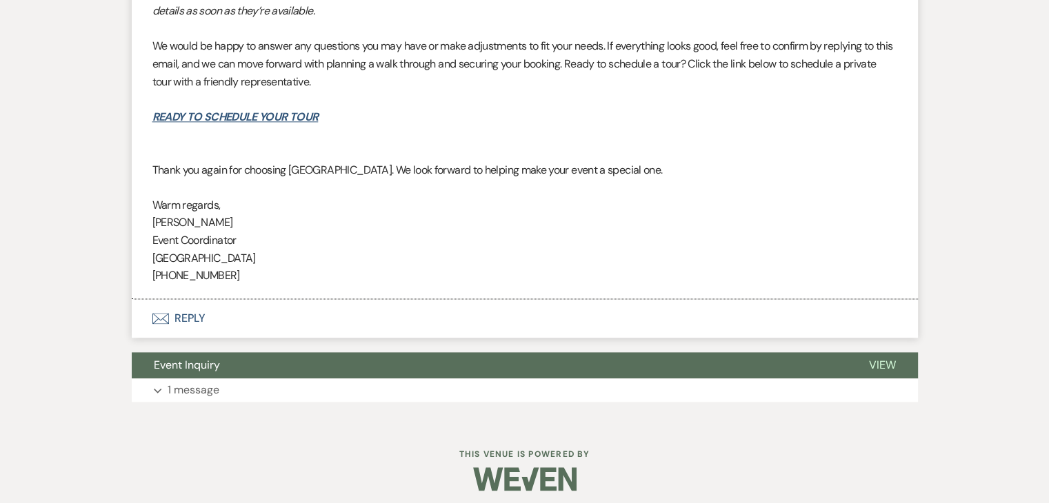
scroll to position [1813, 0]
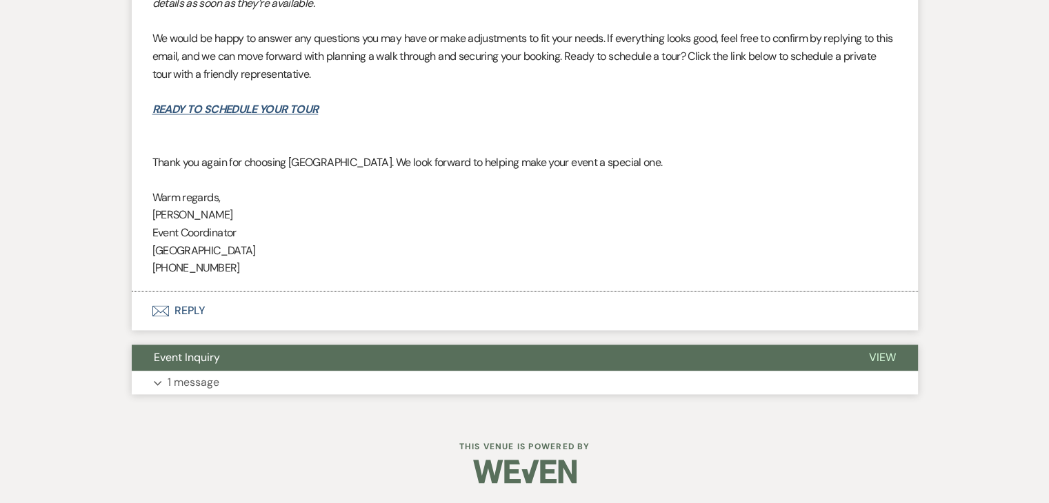
click at [300, 374] on button "Expand 1 message" at bounding box center [525, 382] width 786 height 23
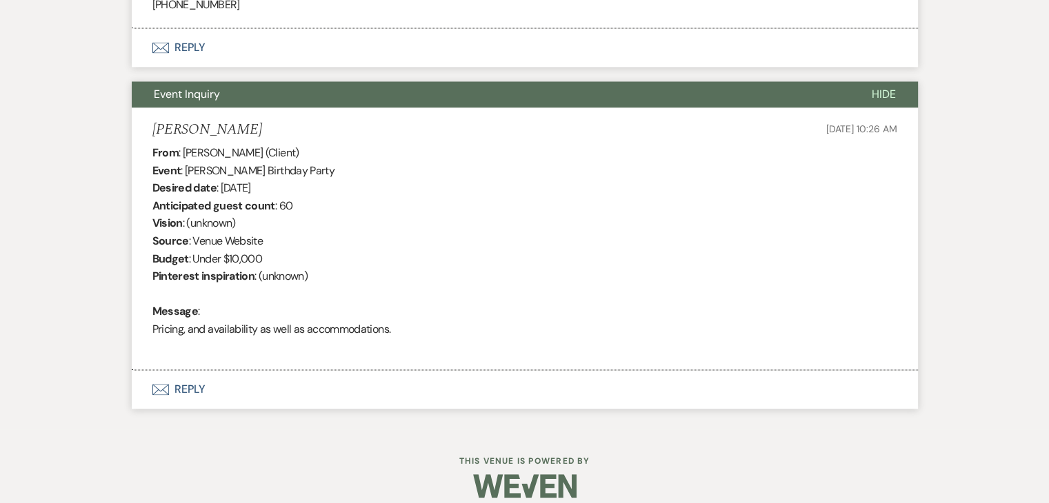
scroll to position [2091, 0]
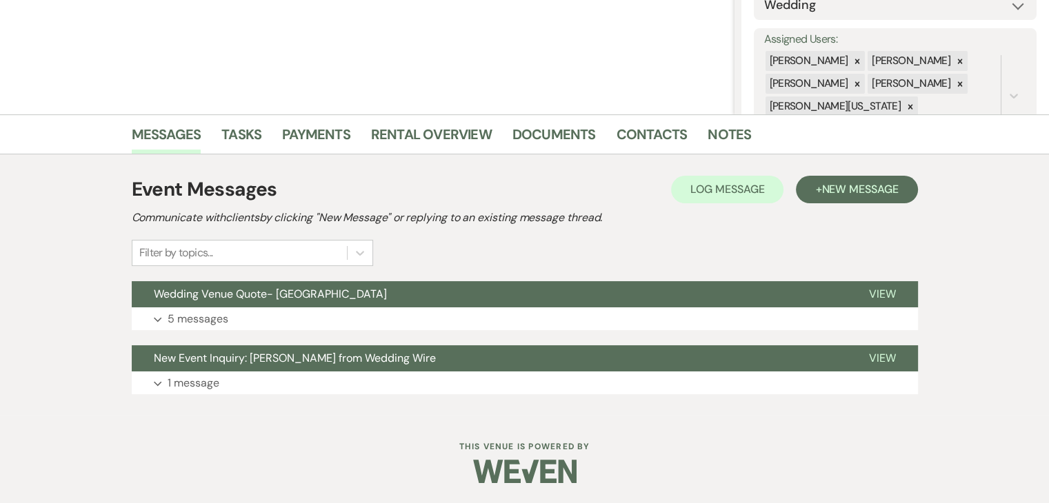
scroll to position [232, 0]
click at [520, 314] on button "Expand 5 messages" at bounding box center [525, 318] width 786 height 23
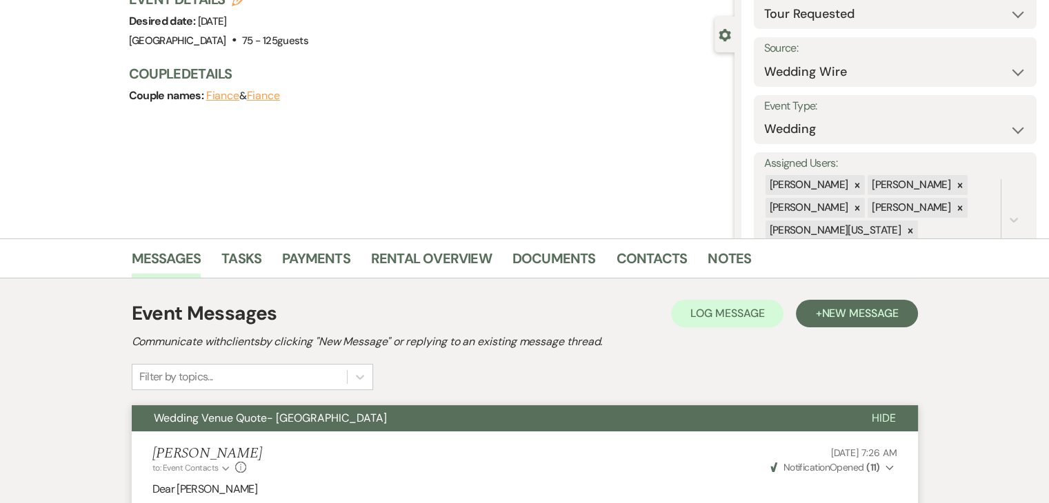
scroll to position [94, 0]
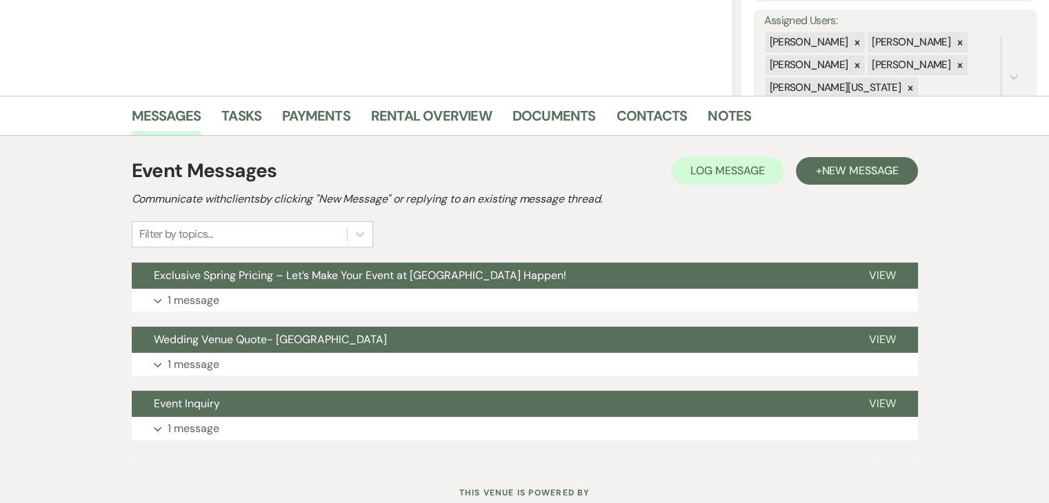
scroll to position [276, 0]
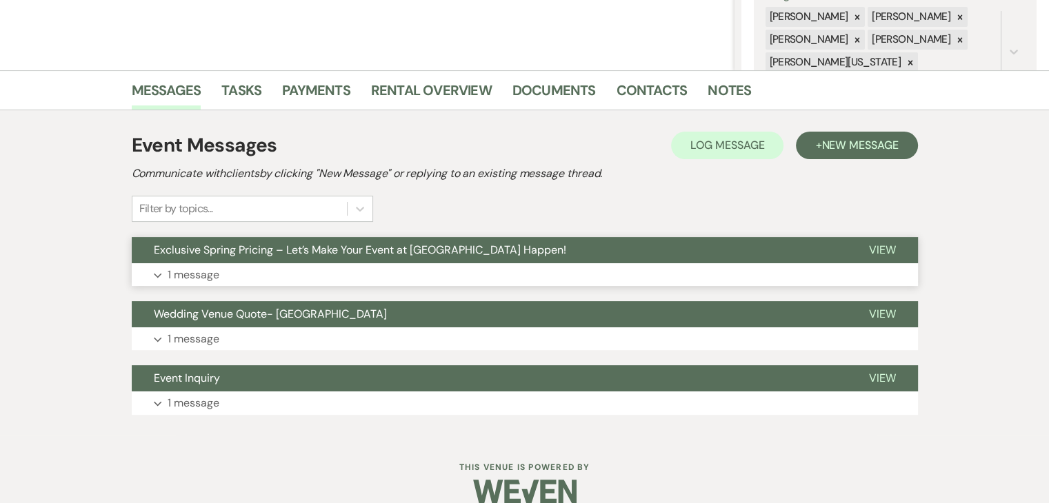
click at [738, 275] on button "Expand 1 message" at bounding box center [525, 274] width 786 height 23
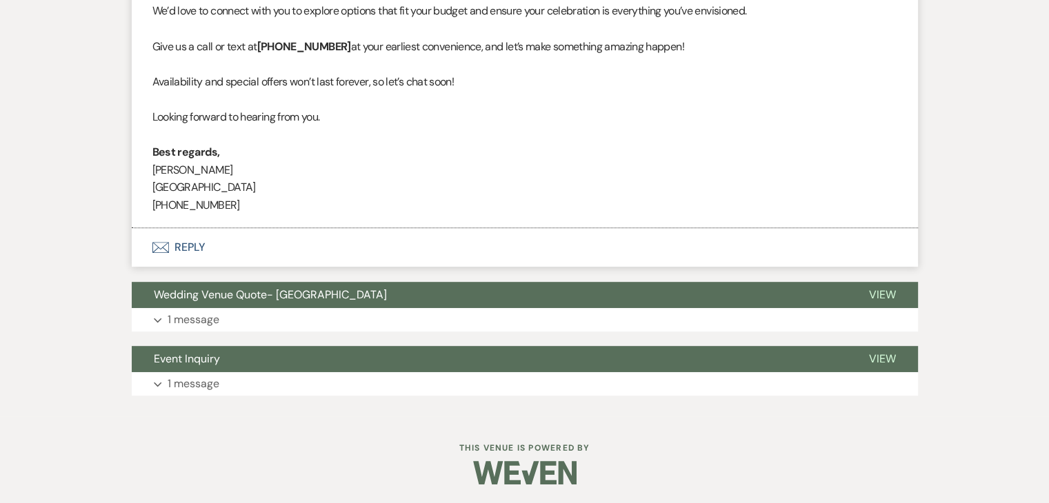
scroll to position [675, 0]
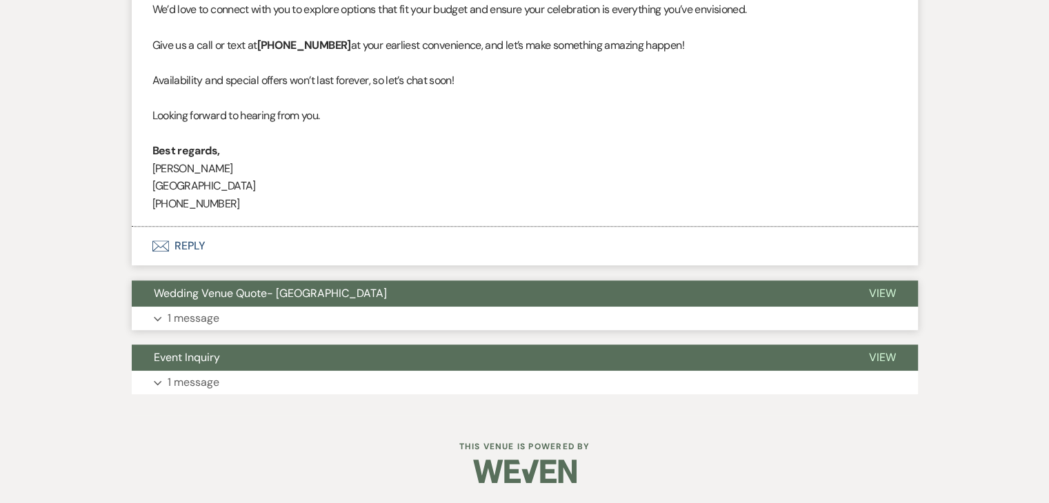
click at [617, 326] on button "Expand 1 message" at bounding box center [525, 318] width 786 height 23
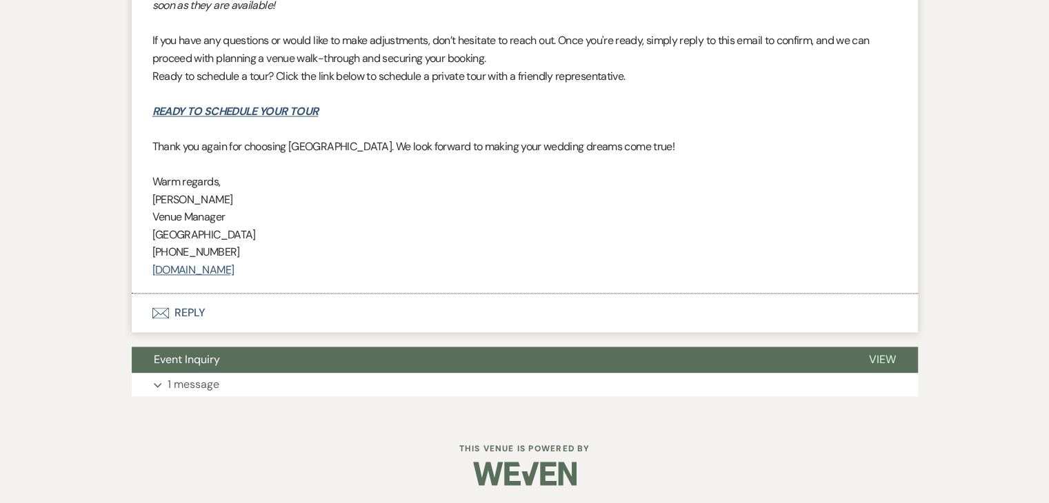
scroll to position [1989, 0]
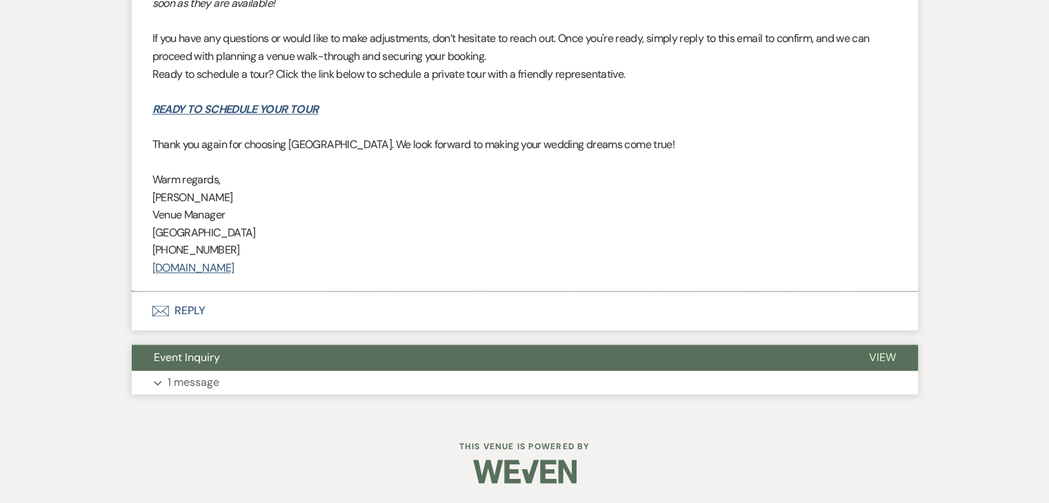
click at [480, 391] on button "Expand 1 message" at bounding box center [525, 382] width 786 height 23
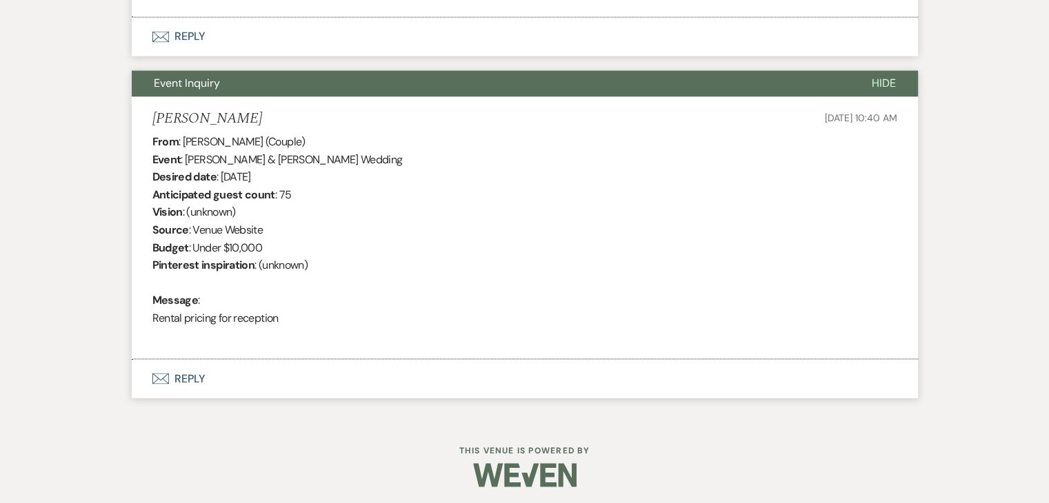
scroll to position [2265, 0]
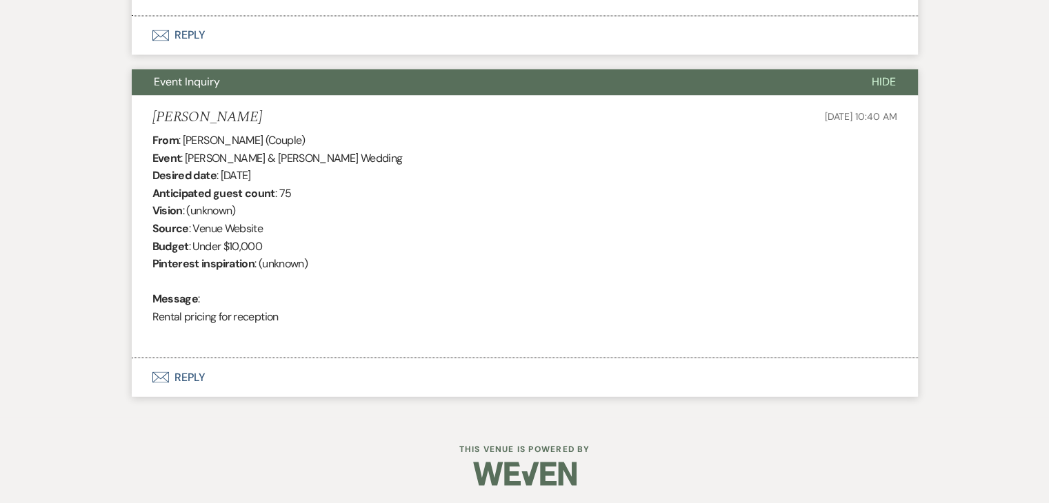
click at [403, 371] on button "Envelope Reply" at bounding box center [525, 377] width 786 height 39
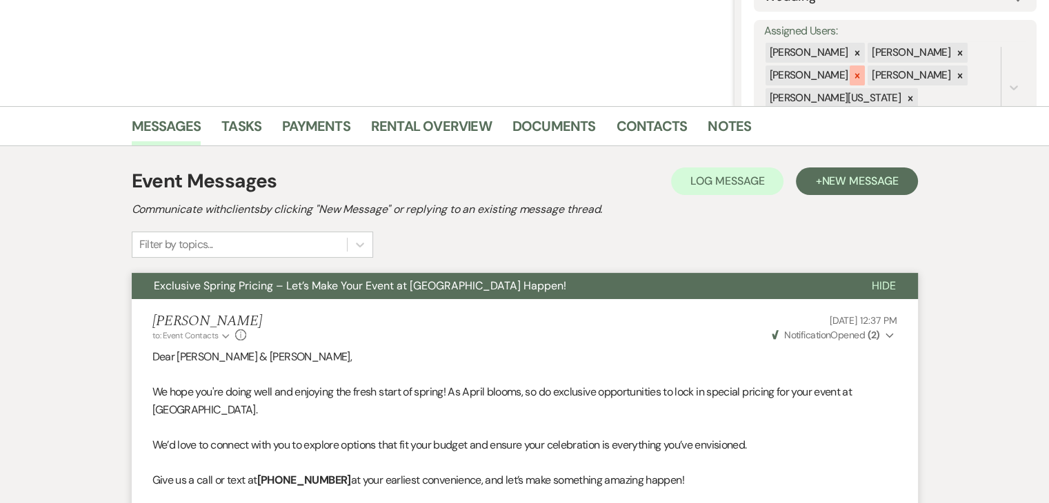
scroll to position [239, 0]
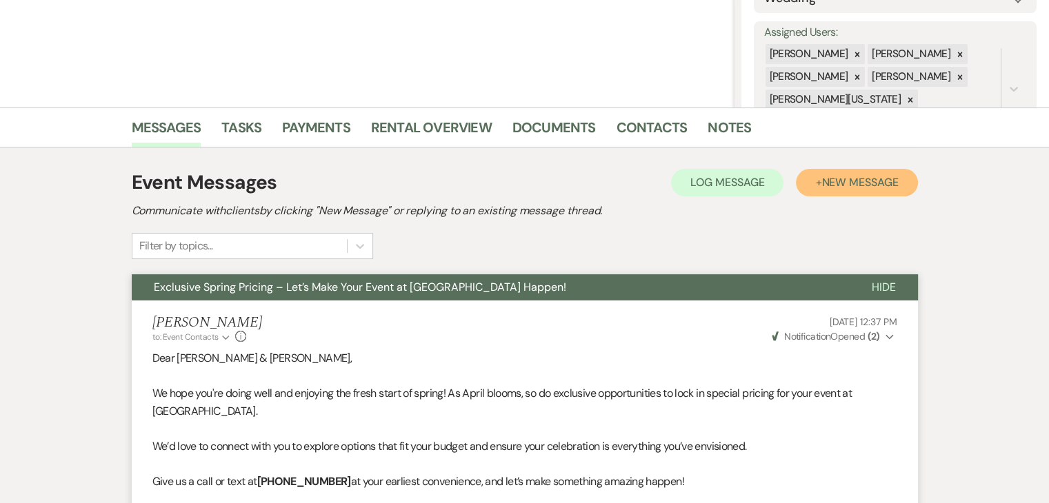
click at [858, 183] on span "New Message" at bounding box center [859, 182] width 77 height 14
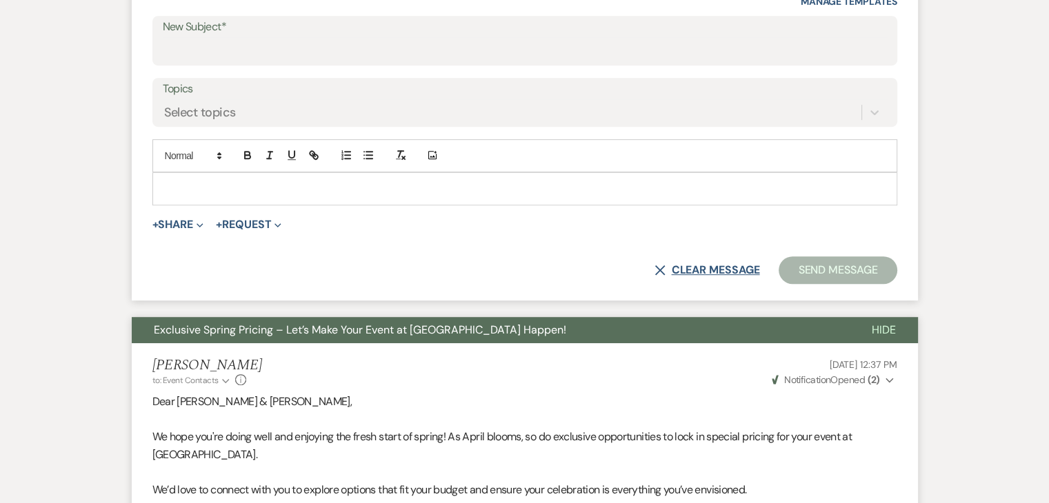
scroll to position [652, 0]
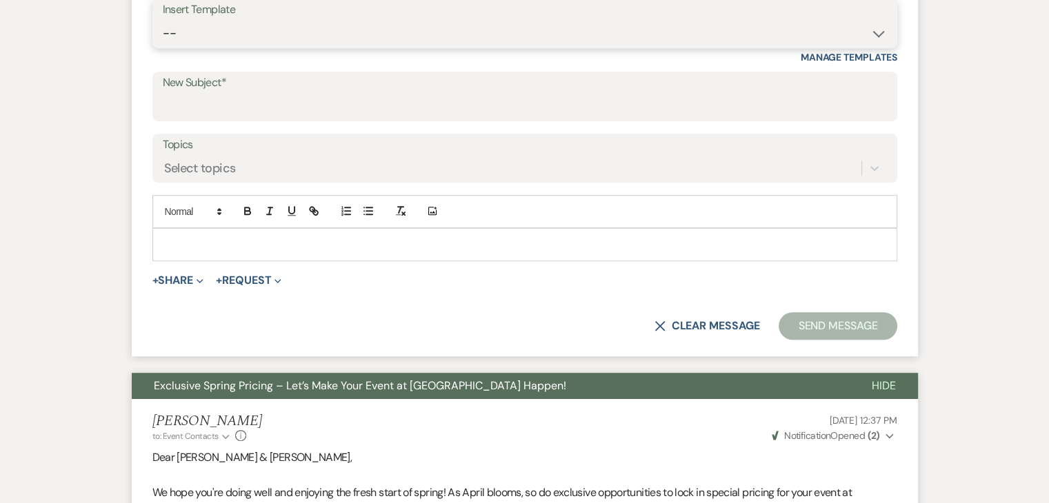
click at [712, 28] on select "-- Inquiry Follow Up Email #2 Contract Sending Template Payment Template Rental…" at bounding box center [525, 33] width 724 height 27
select select "4603"
click at [163, 20] on select "-- Inquiry Follow Up Email #2 Contract Sending Template Payment Template Rental…" at bounding box center [525, 33] width 724 height 27
type input "Checking In – Any Assistance Needed for Your Event?"
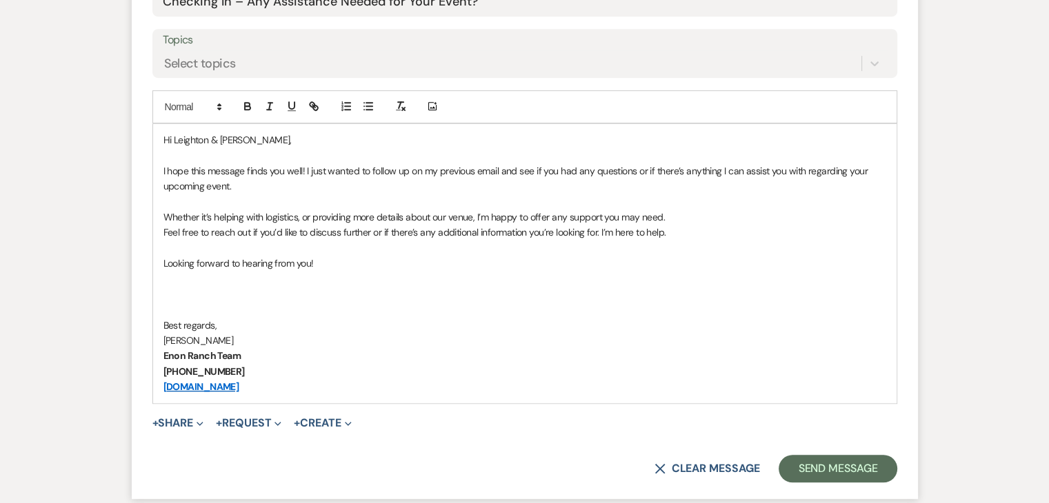
scroll to position [860, 0]
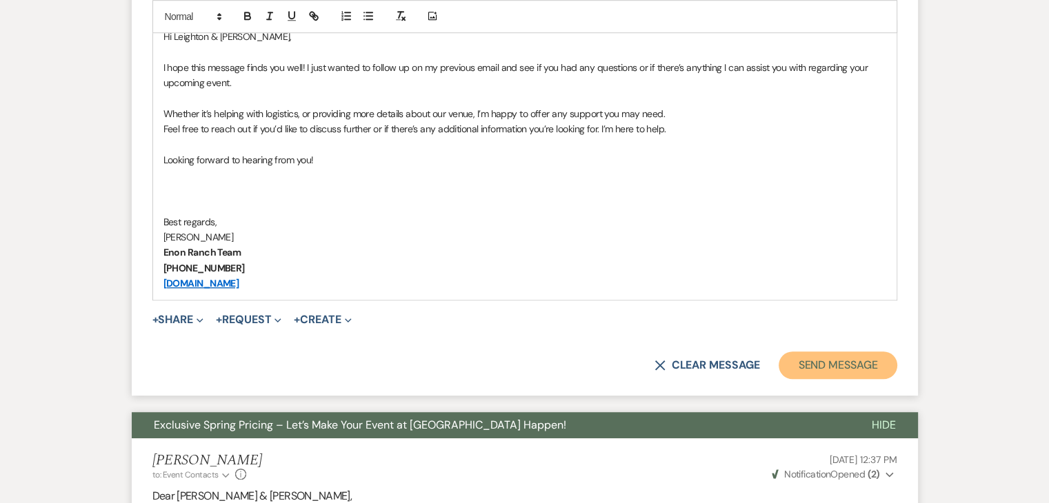
click at [849, 367] on button "Send Message" at bounding box center [837, 366] width 118 height 28
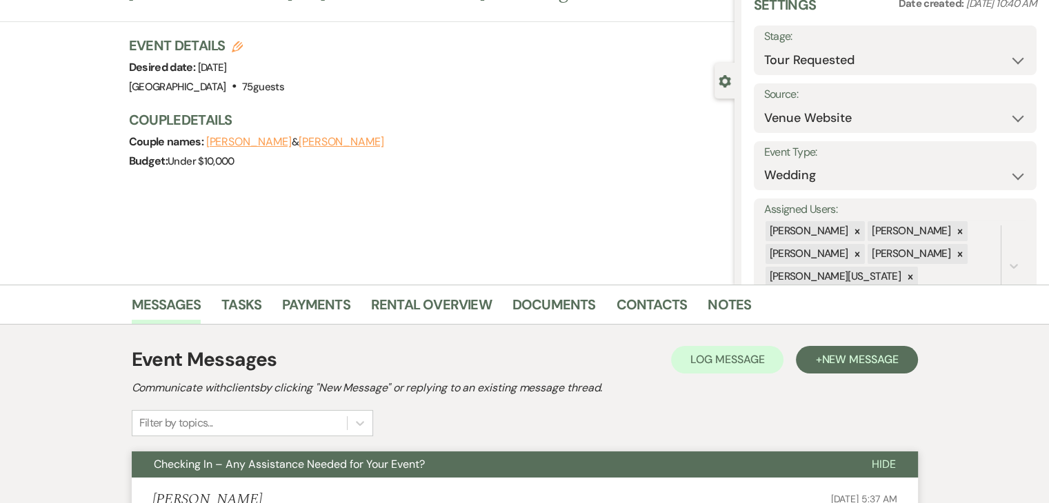
scroll to position [0, 0]
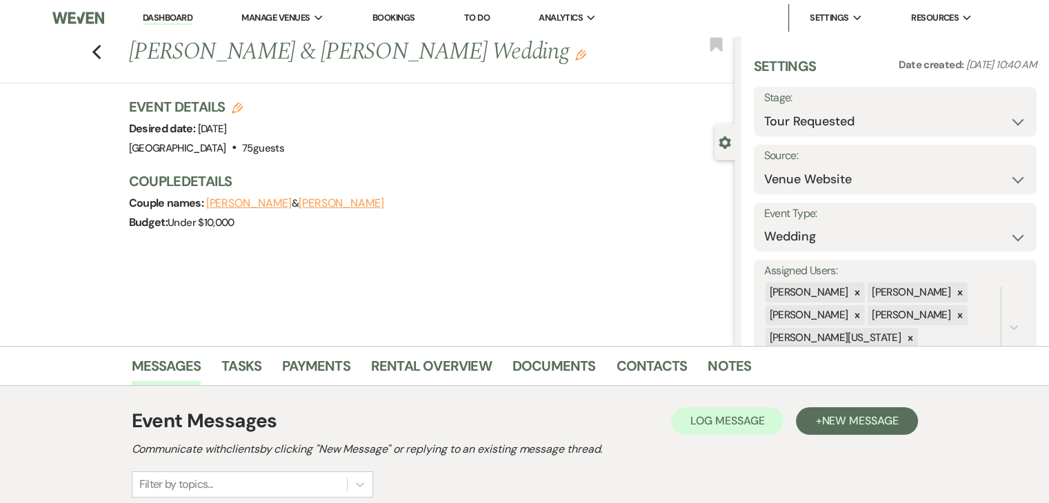
click at [171, 15] on link "Dashboard" at bounding box center [168, 18] width 50 height 13
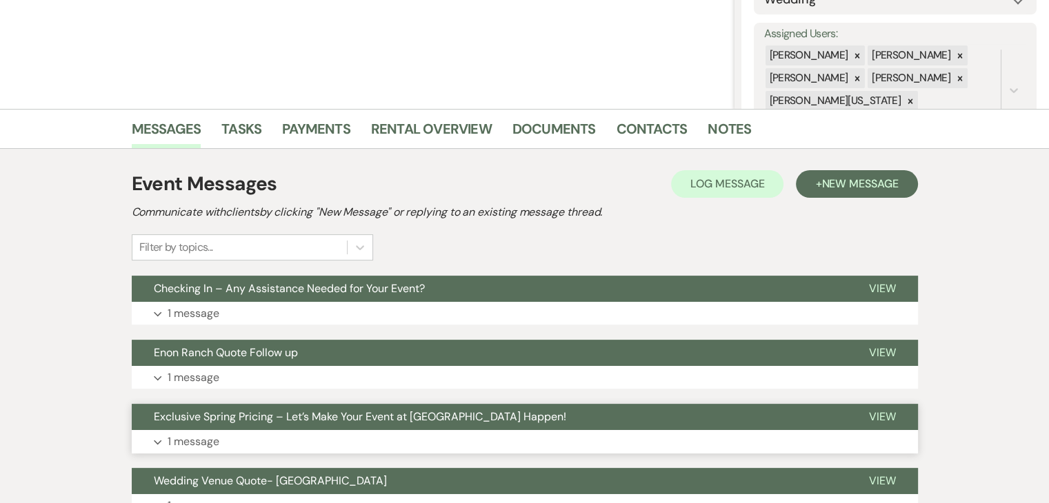
scroll to position [414, 0]
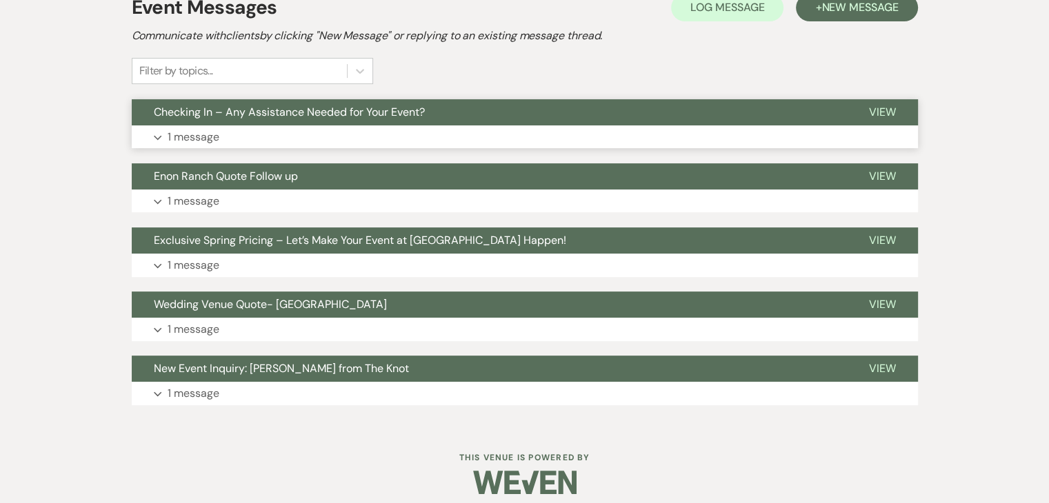
click at [459, 130] on button "Expand 1 message" at bounding box center [525, 136] width 786 height 23
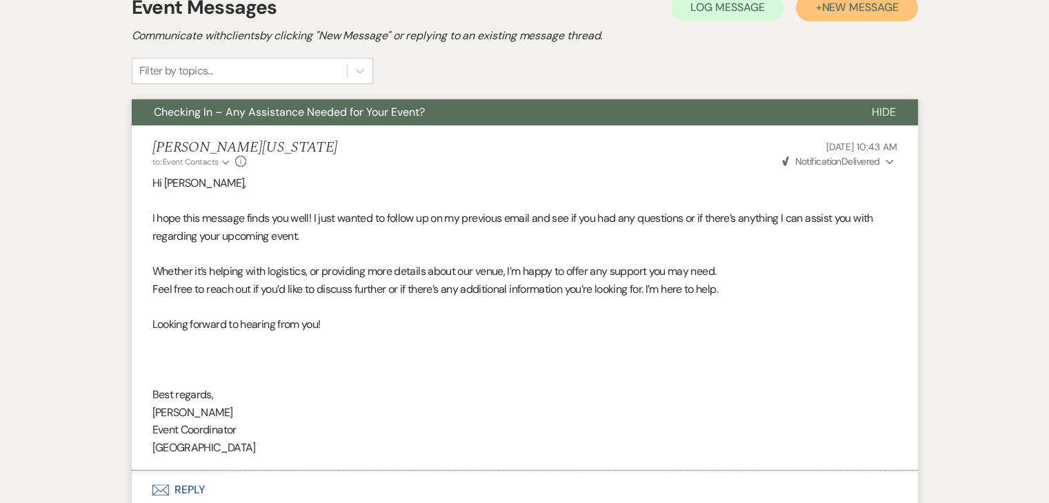
click at [869, 8] on span "New Message" at bounding box center [859, 7] width 77 height 14
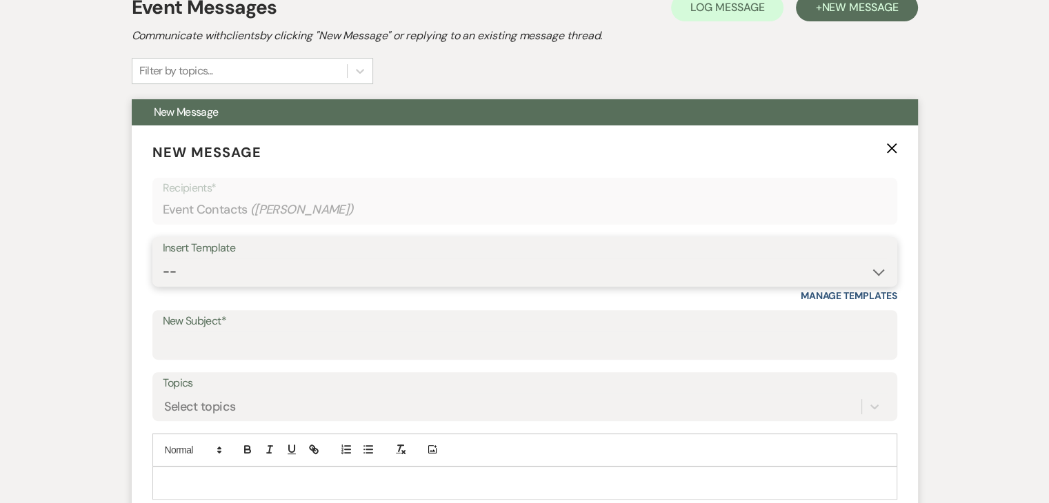
click at [452, 280] on select "-- Inquiry Follow Up Email #2 Contract Sending Template Payment Template Rental…" at bounding box center [525, 272] width 724 height 27
select select "4603"
click at [163, 259] on select "-- Inquiry Follow Up Email #2 Contract Sending Template Payment Template Rental…" at bounding box center [525, 272] width 724 height 27
type input "Checking In – Any Assistance Needed for Your Event?"
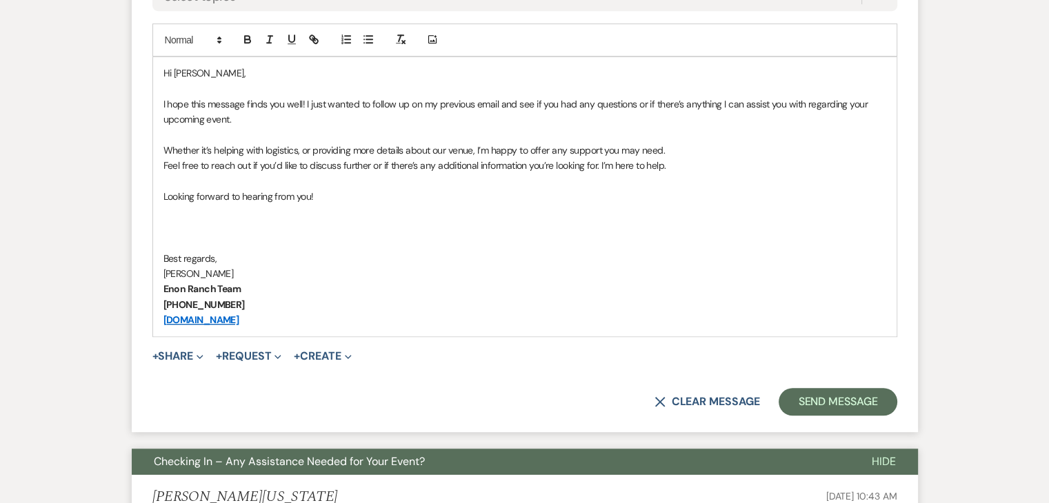
scroll to position [827, 0]
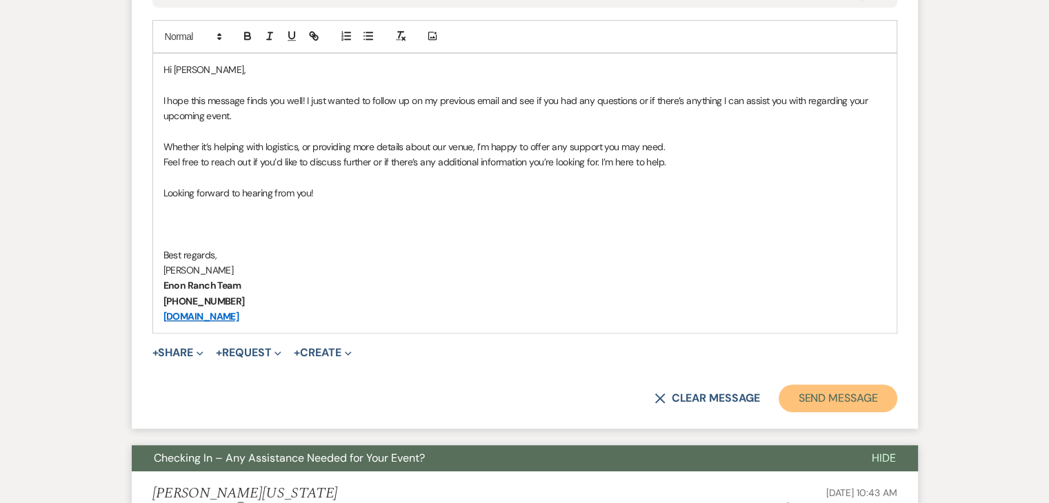
click at [794, 389] on button "Send Message" at bounding box center [837, 399] width 118 height 28
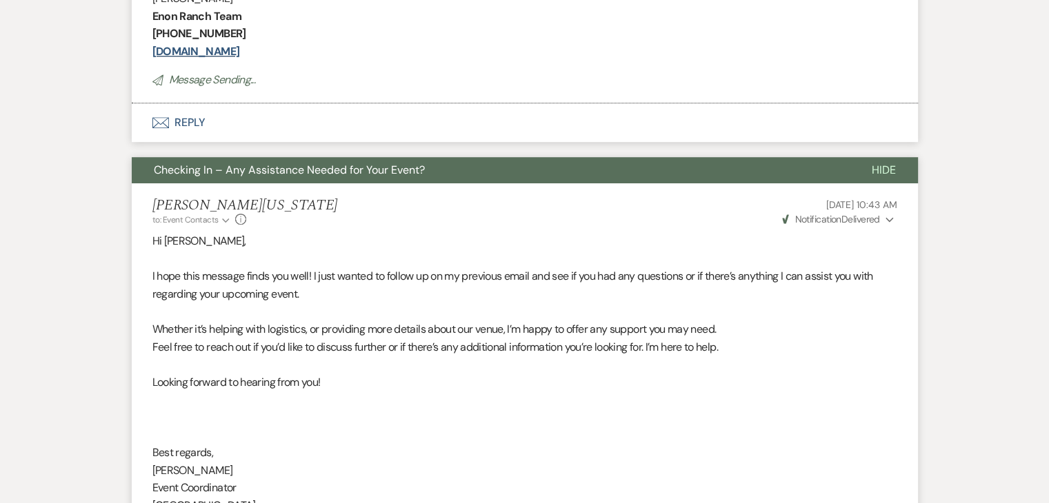
scroll to position [316, 0]
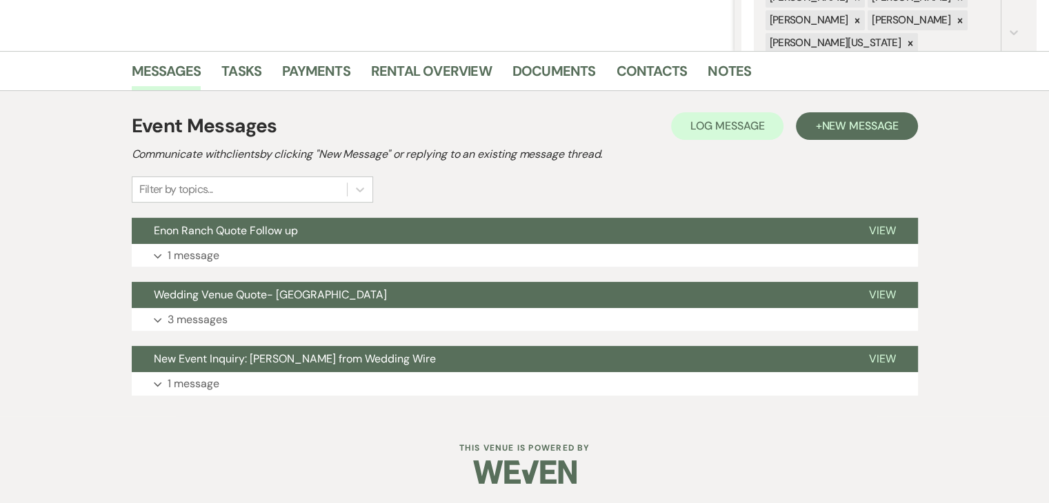
scroll to position [296, 0]
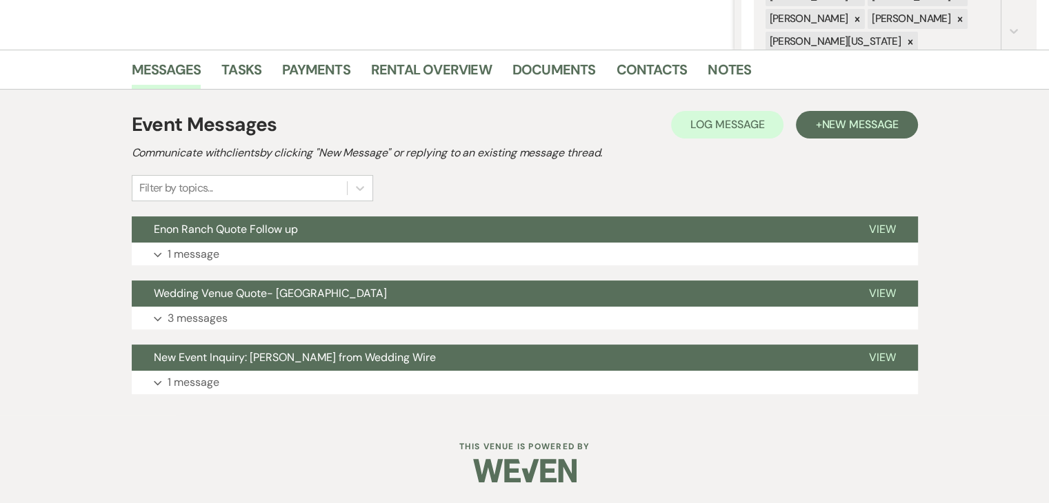
click at [375, 124] on div "Event Messages Log Log Message + New Message" at bounding box center [525, 124] width 786 height 29
click at [68, 128] on div "Messages Tasks Payments Rental Overview Documents Contacts Notes Event Messages…" at bounding box center [524, 232] width 1049 height 365
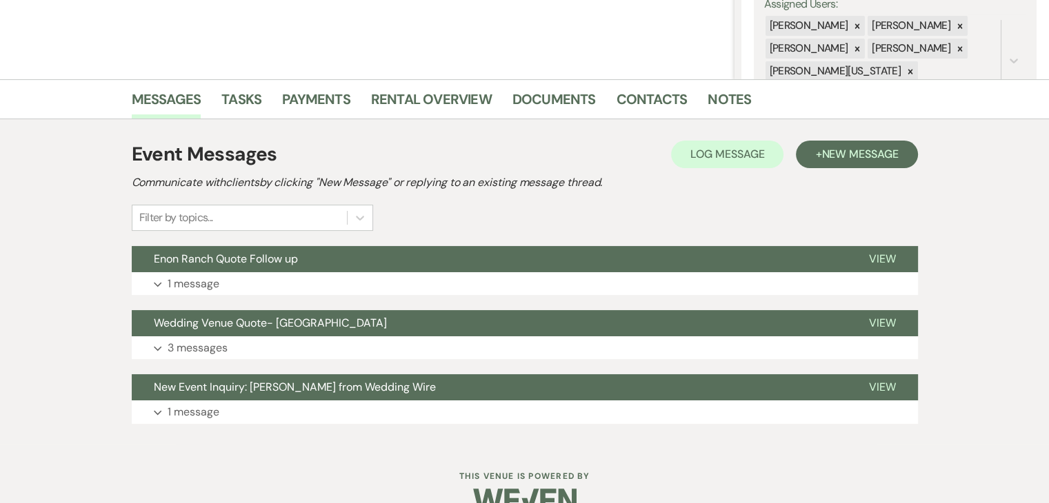
scroll to position [227, 0]
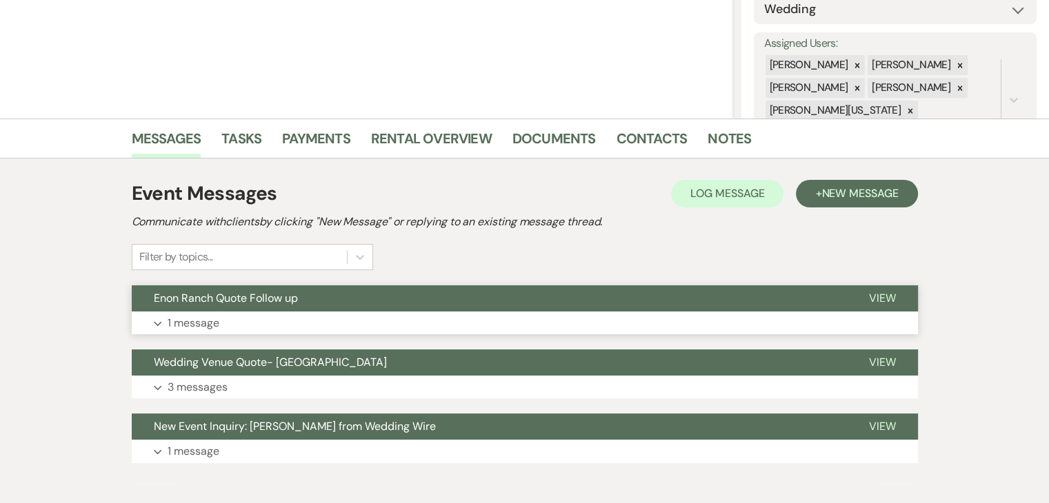
click at [185, 329] on p "1 message" at bounding box center [194, 323] width 52 height 18
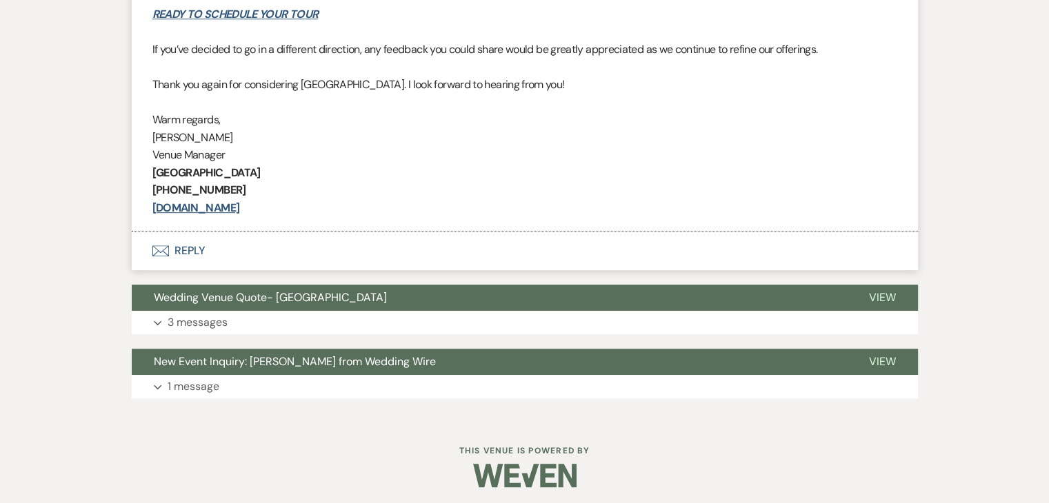
scroll to position [710, 0]
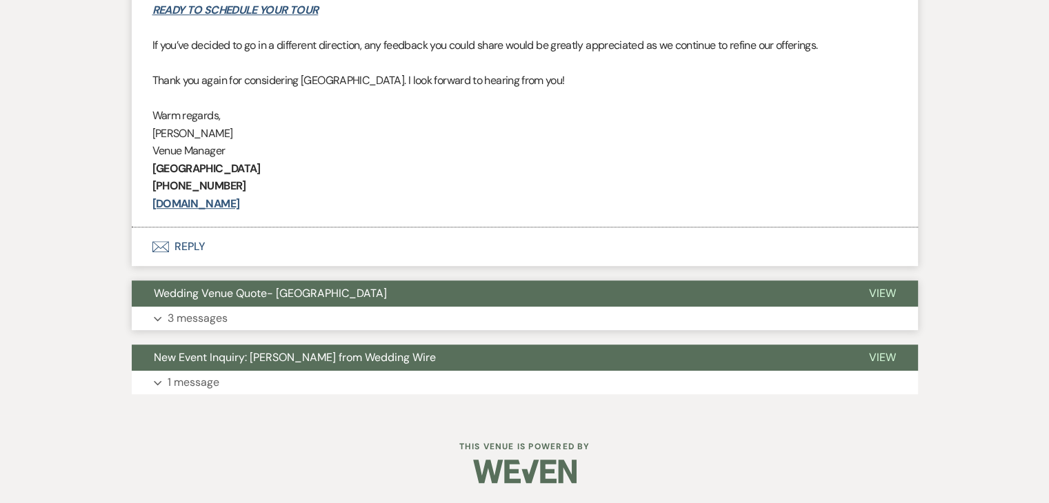
click at [197, 326] on p "3 messages" at bounding box center [198, 319] width 60 height 18
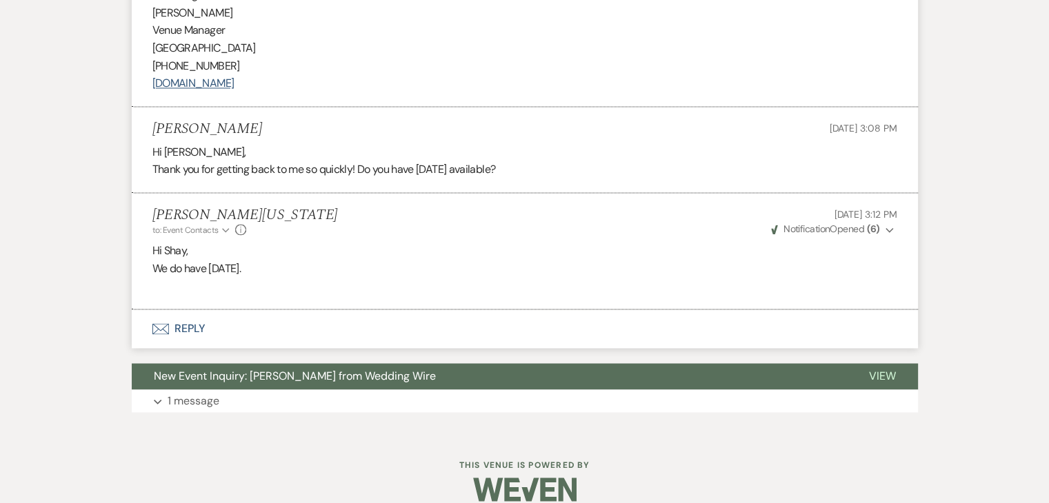
scroll to position [2227, 0]
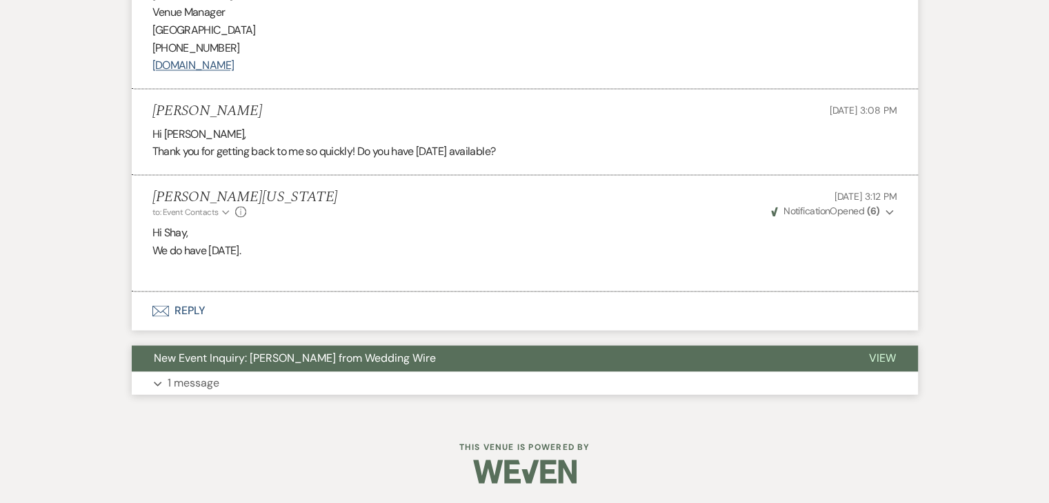
click at [232, 384] on button "Expand 1 message" at bounding box center [525, 383] width 786 height 23
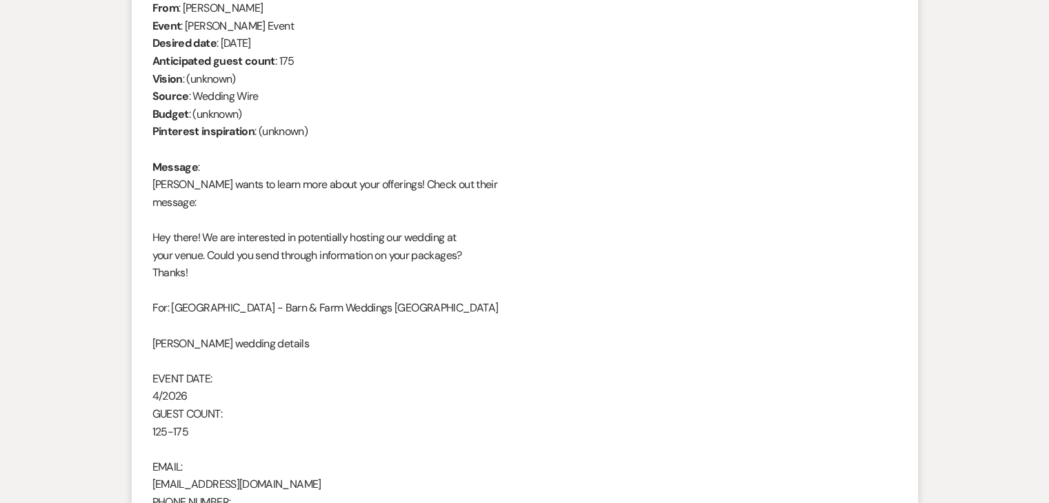
scroll to position [2641, 0]
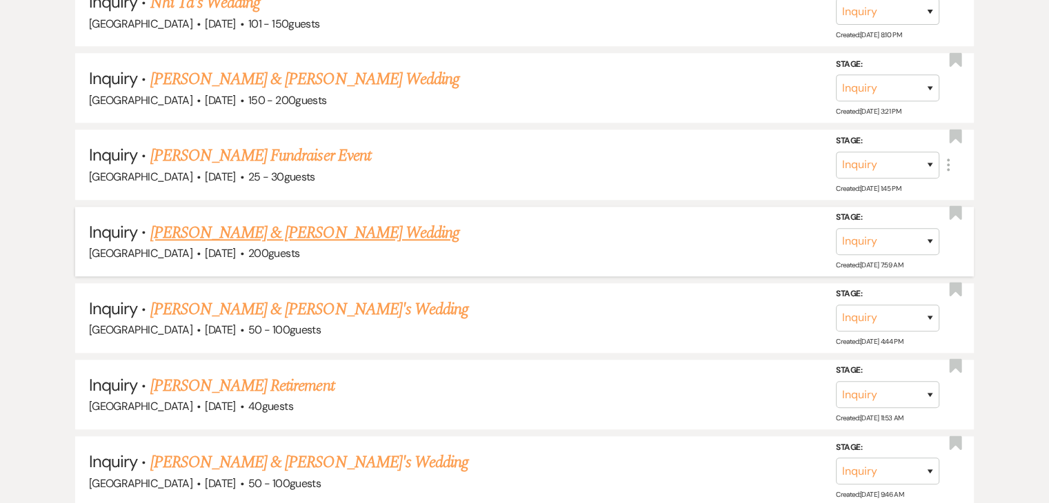
scroll to position [1114, 0]
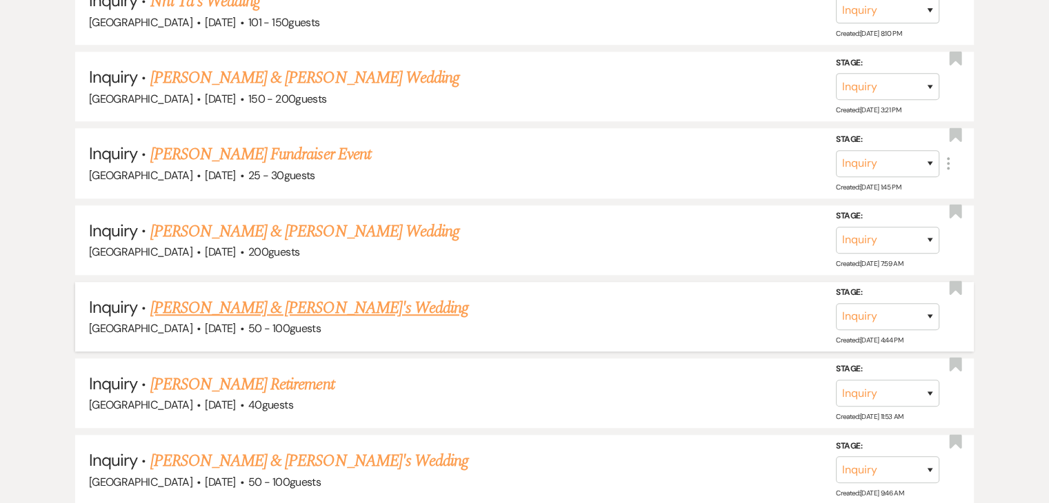
click at [85, 282] on li "Inquiry · Jamal Renfroe & Fiance's Wedding Enon Ranch · Apr 4, 2026 · 50 - 100 …" at bounding box center [524, 317] width 898 height 70
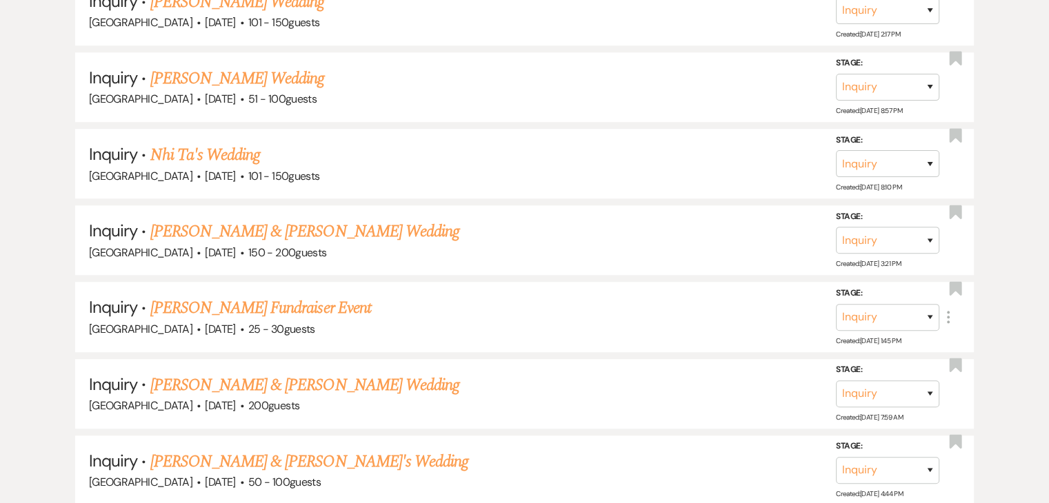
scroll to position [351, 0]
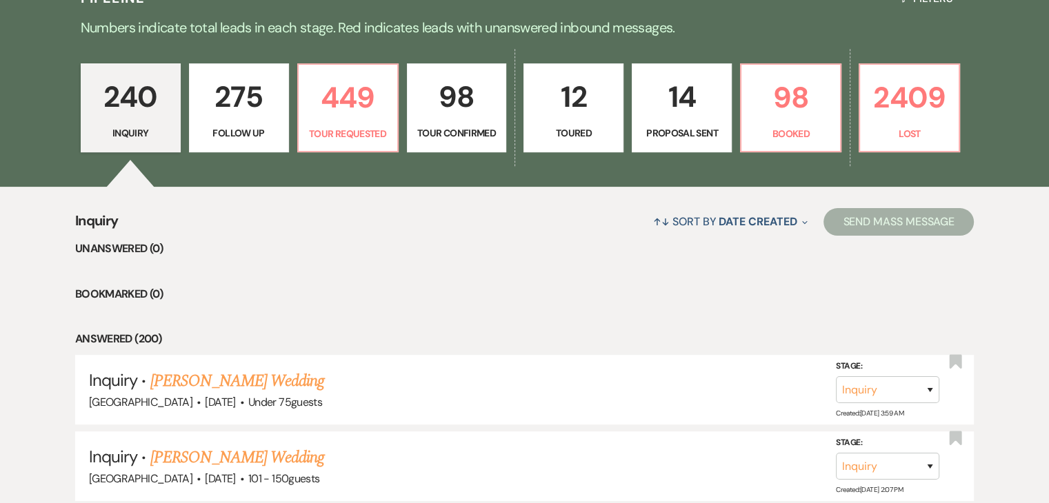
click at [248, 109] on p "275" at bounding box center [239, 97] width 82 height 46
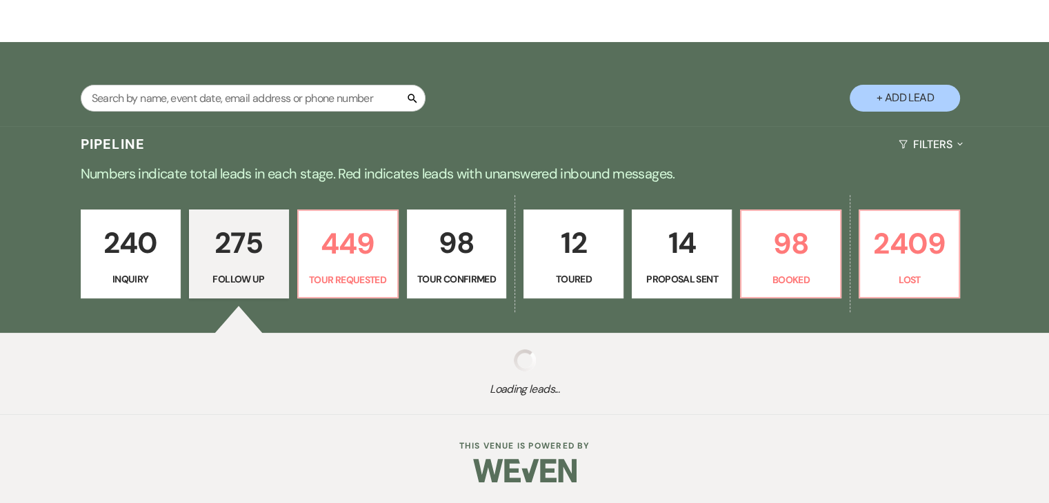
scroll to position [205, 0]
select select "9"
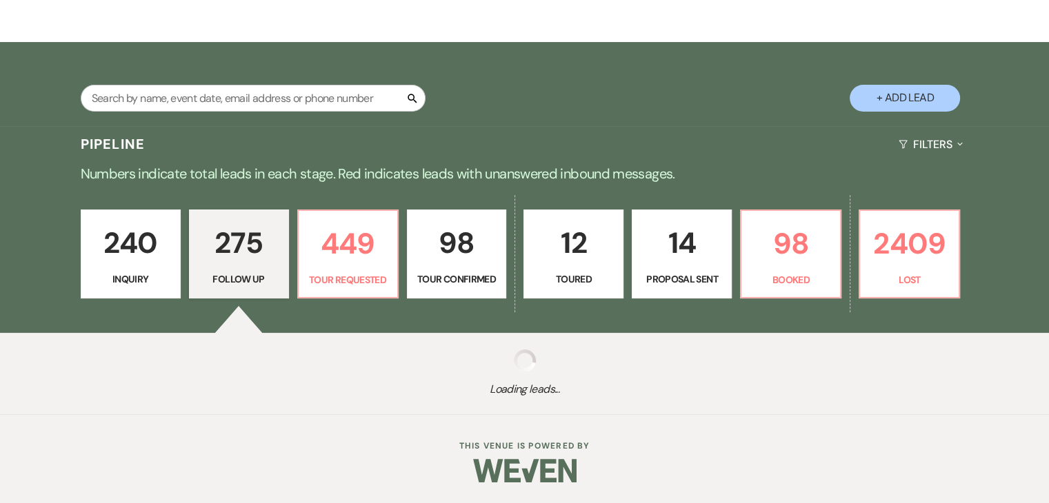
select select "9"
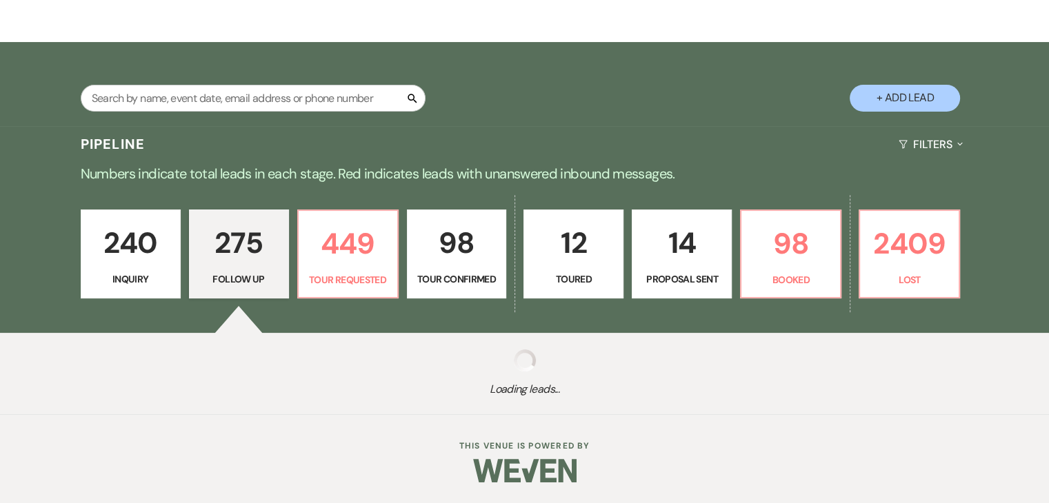
select select "9"
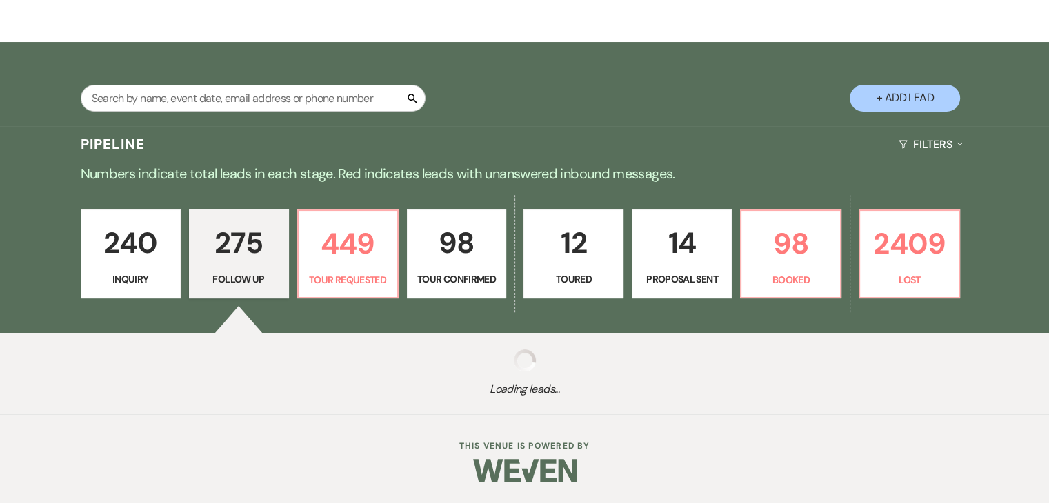
select select "9"
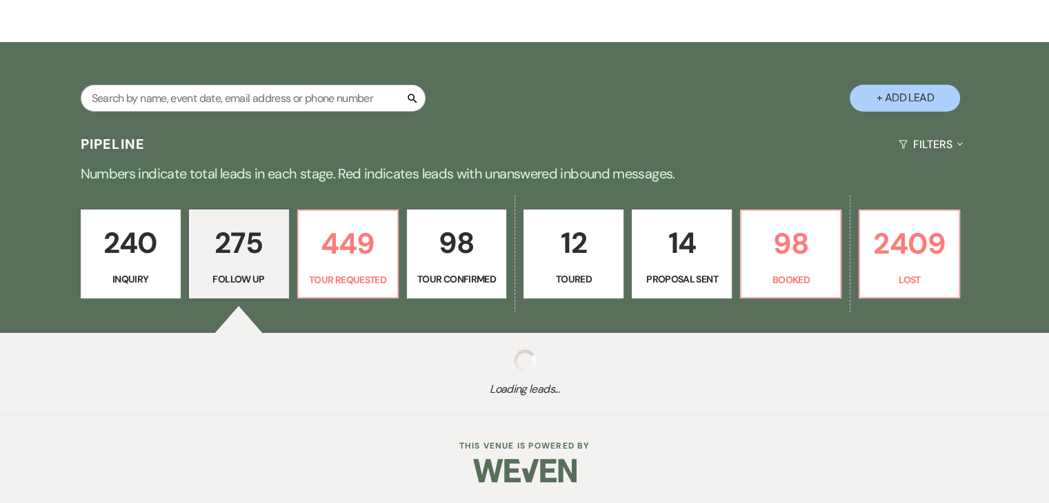
select select "9"
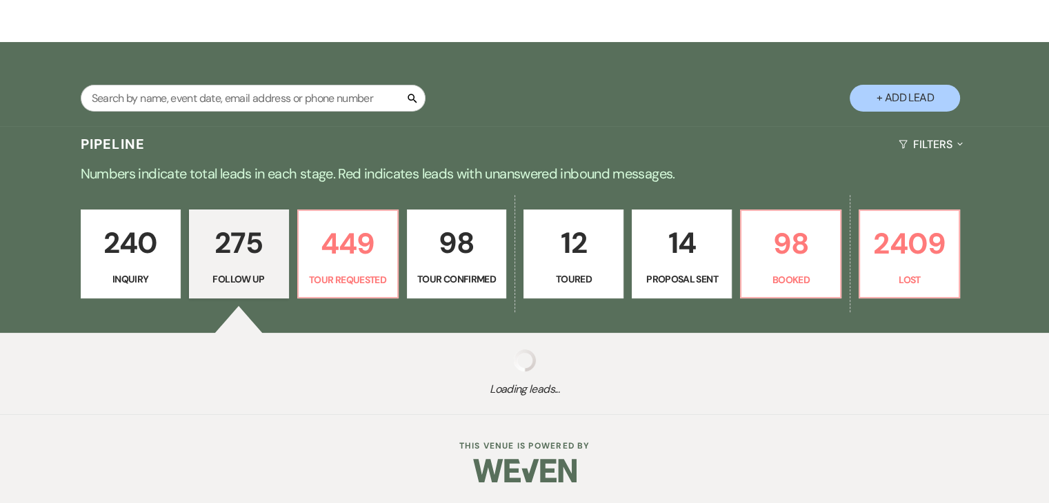
select select "9"
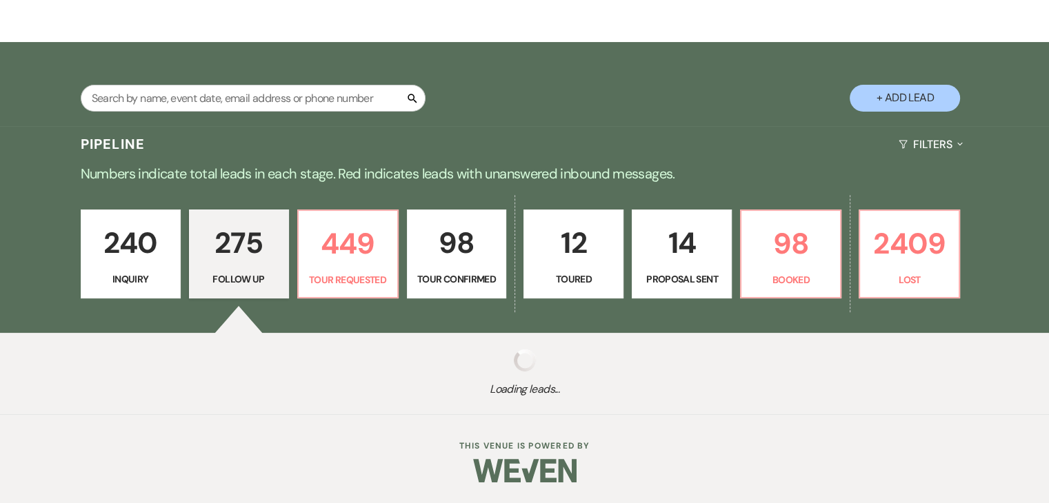
select select "9"
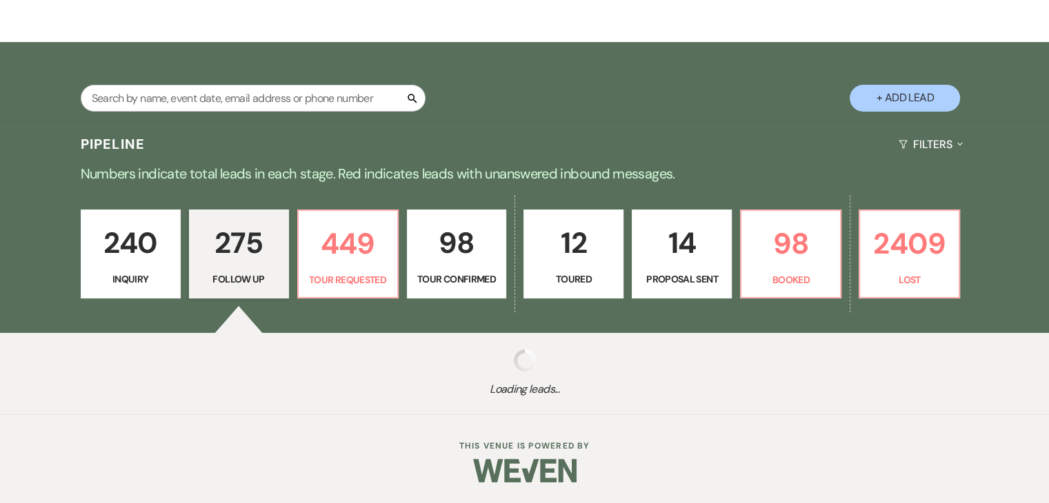
select select "9"
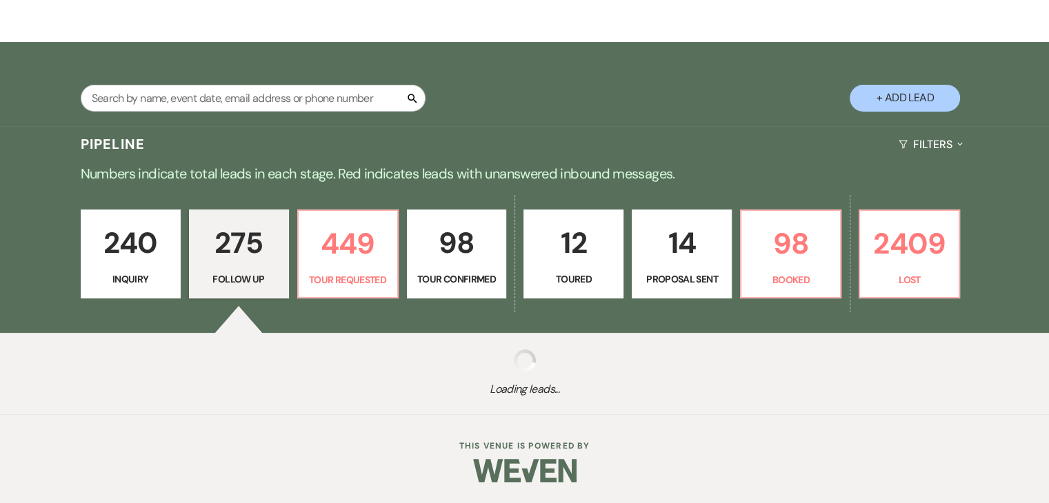
select select "9"
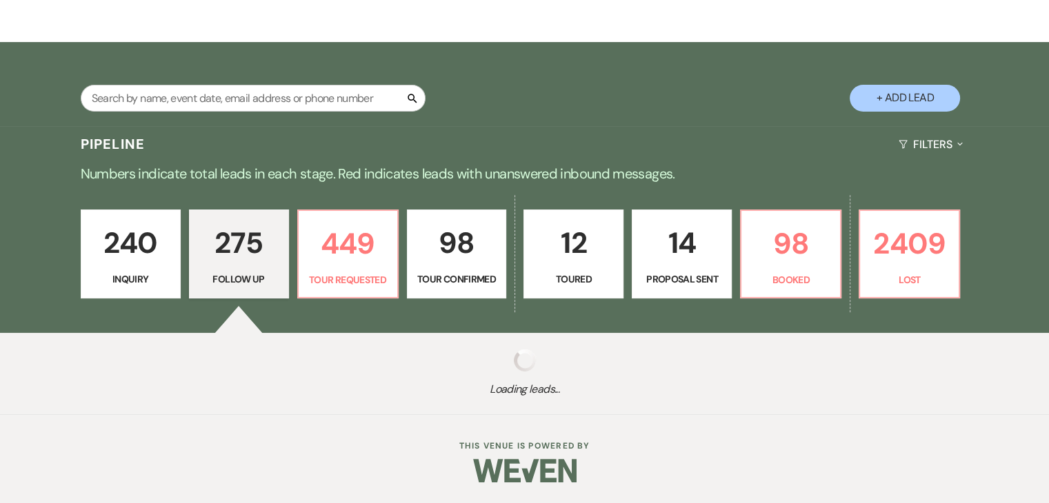
select select "9"
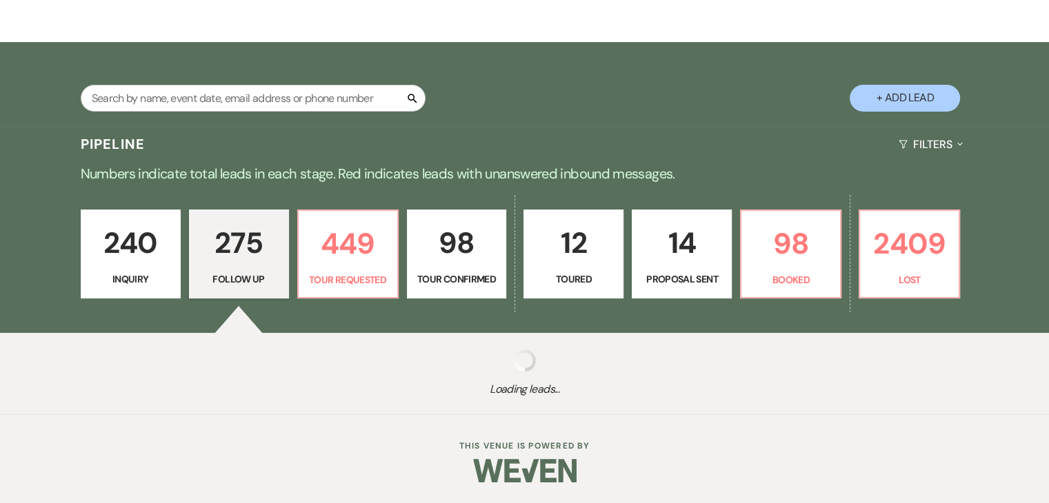
select select "9"
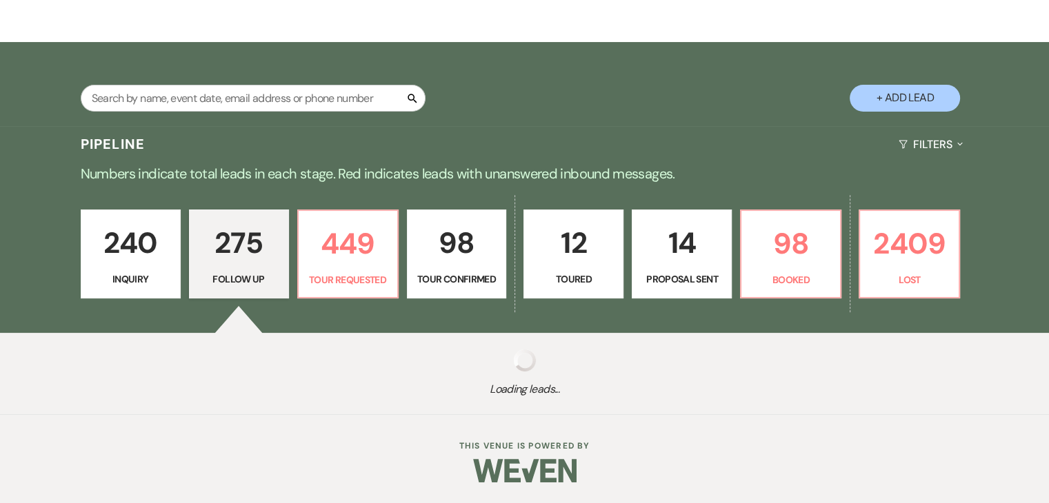
select select "9"
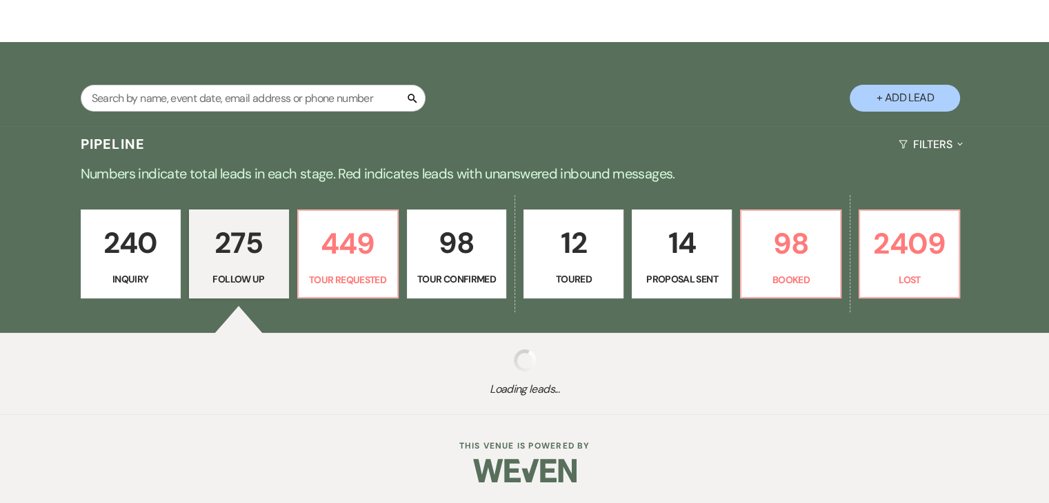
select select "9"
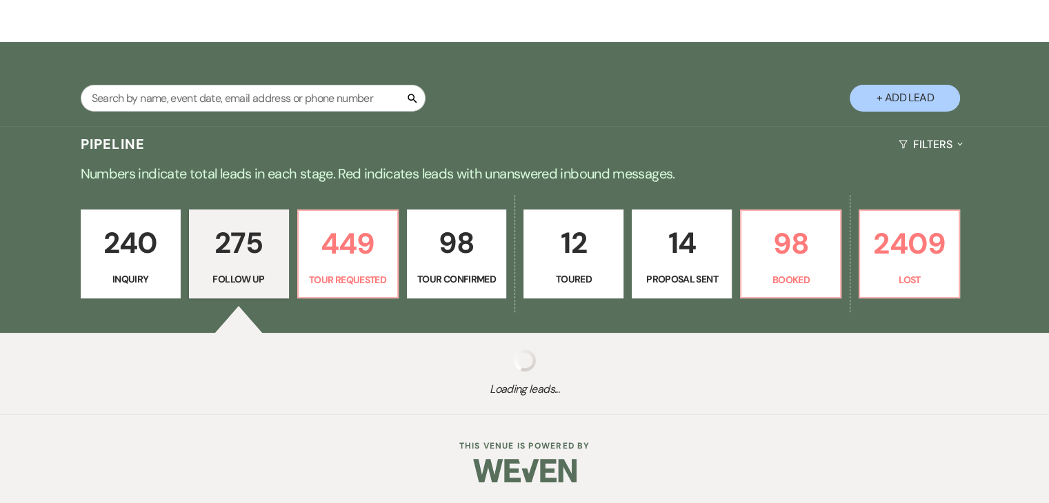
select select "9"
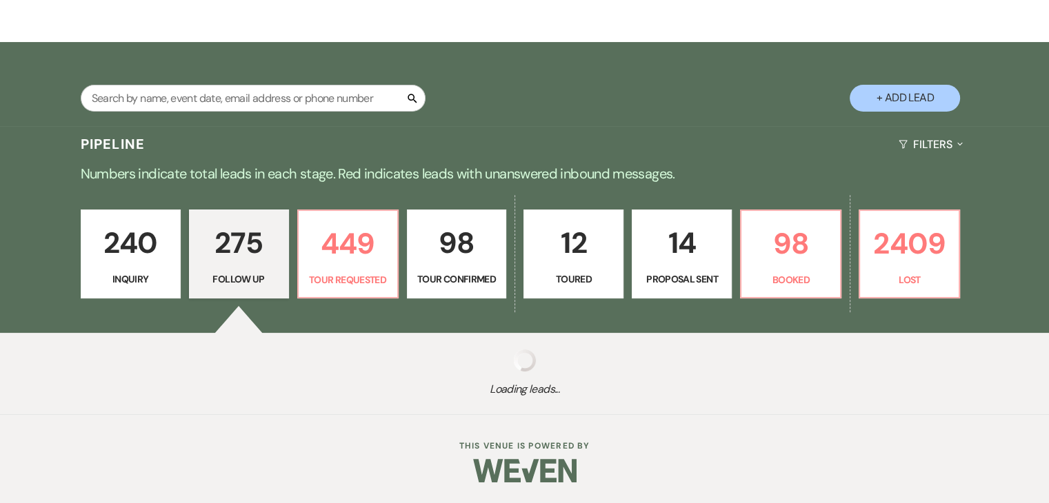
select select "9"
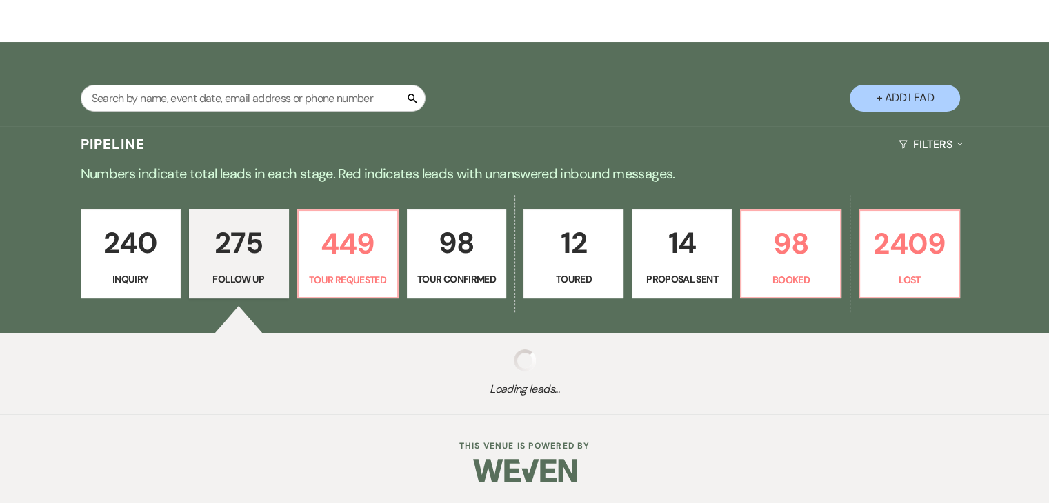
select select "9"
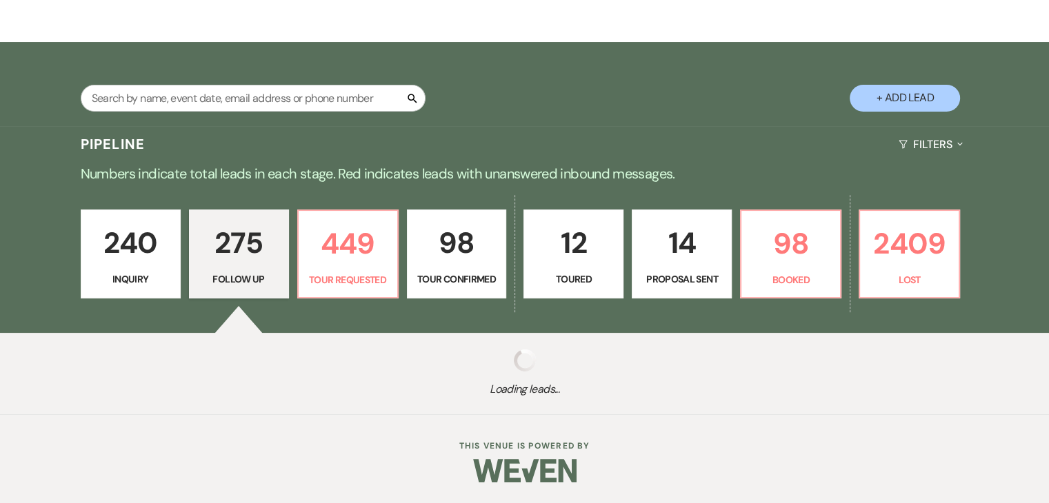
select select "9"
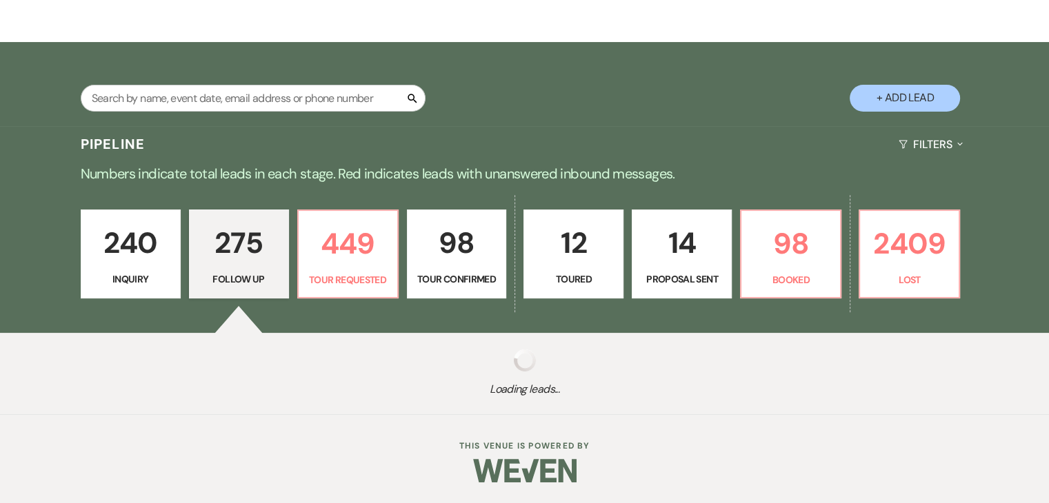
select select "9"
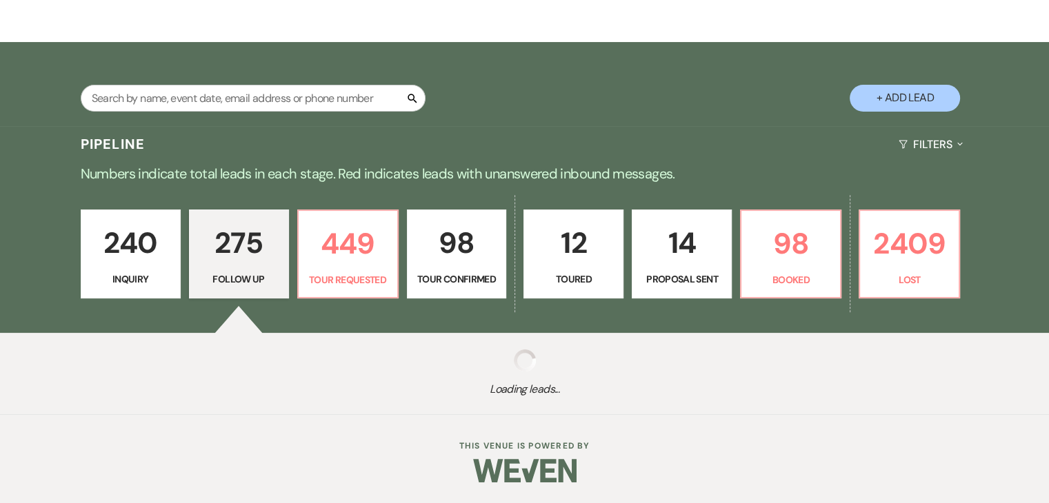
select select "9"
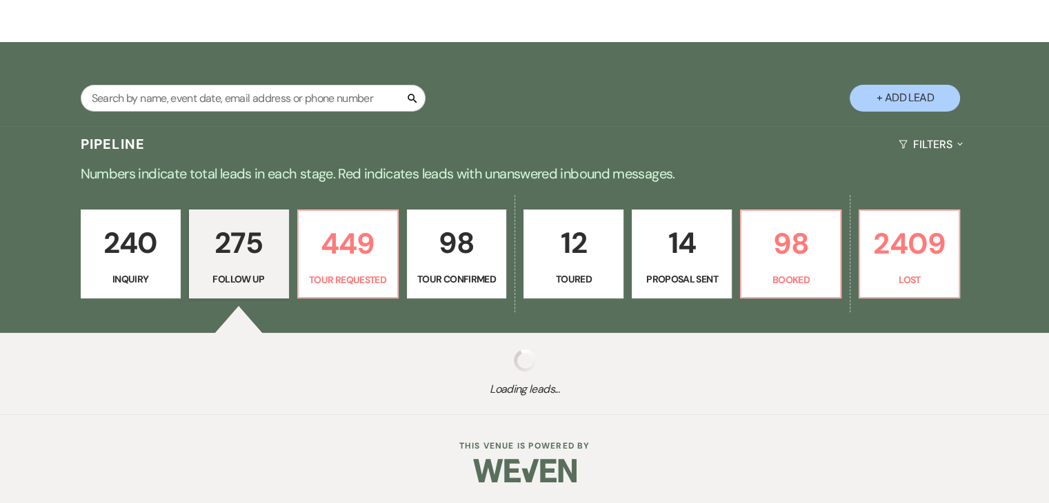
select select "9"
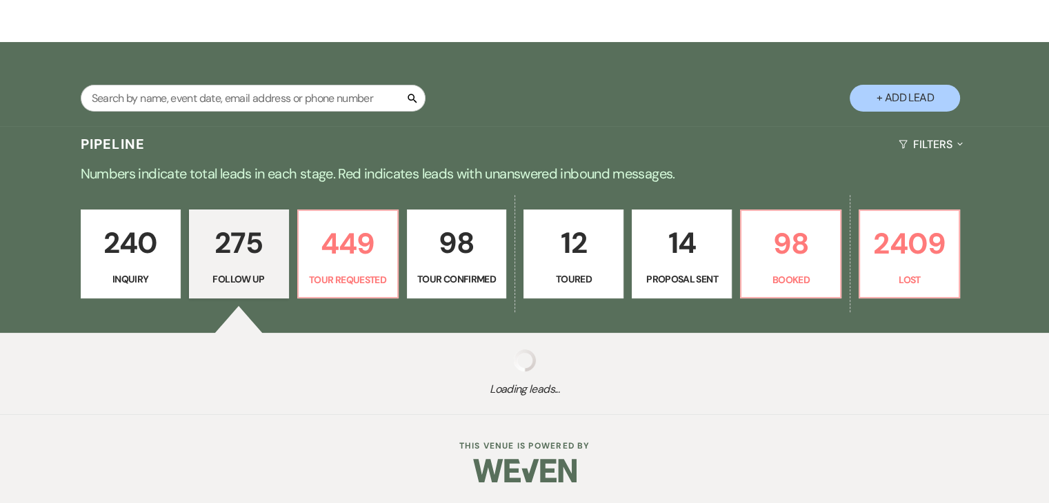
select select "9"
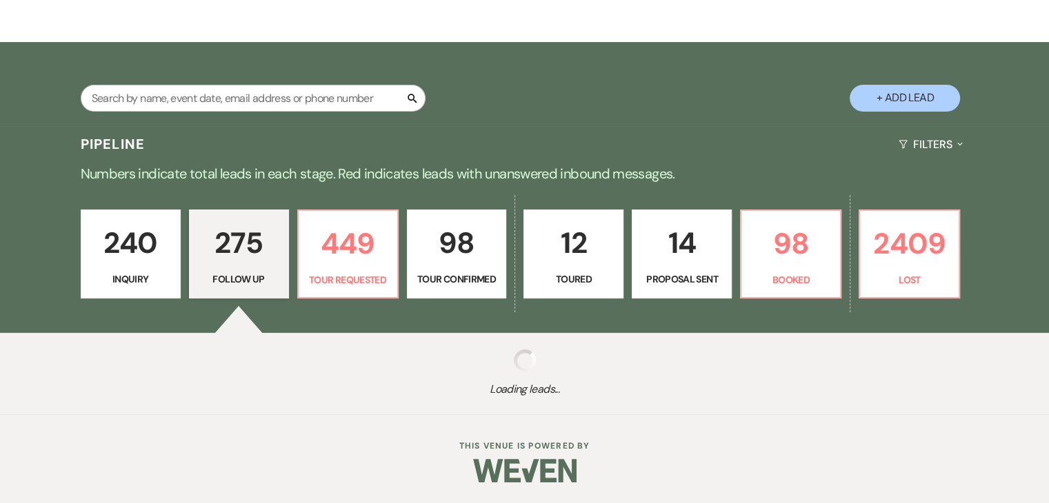
select select "9"
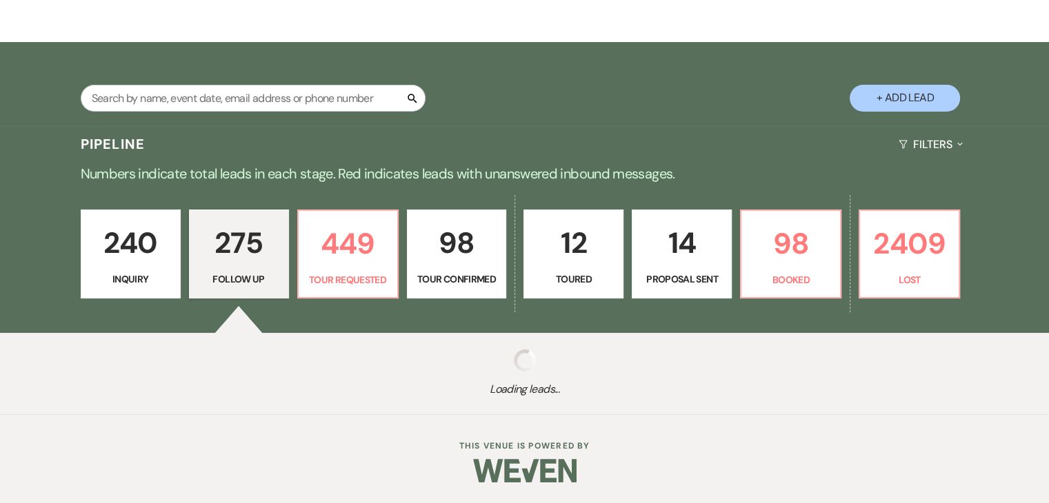
select select "9"
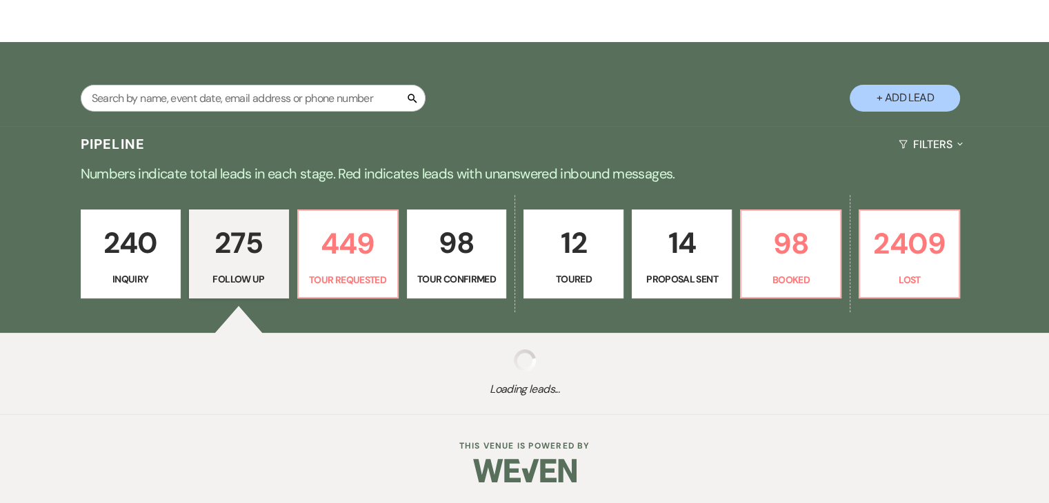
select select "9"
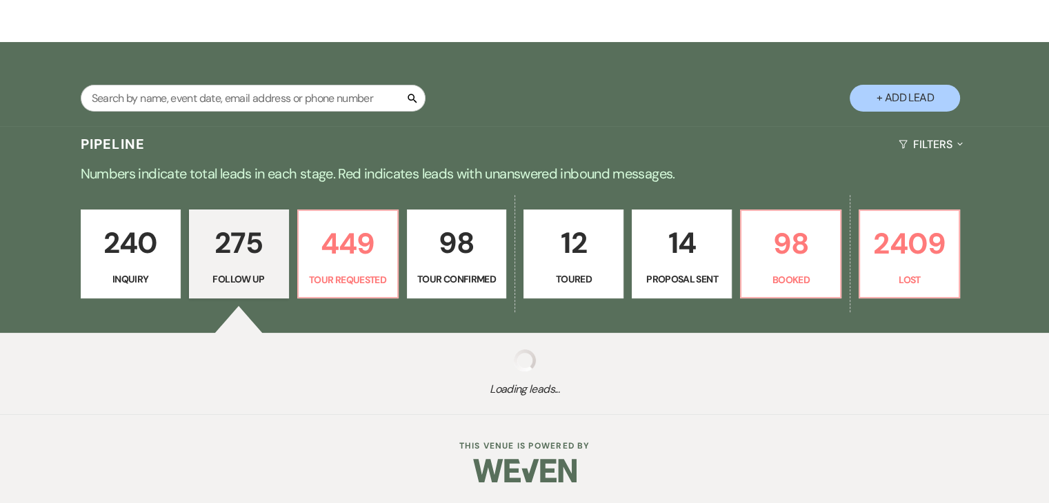
select select "9"
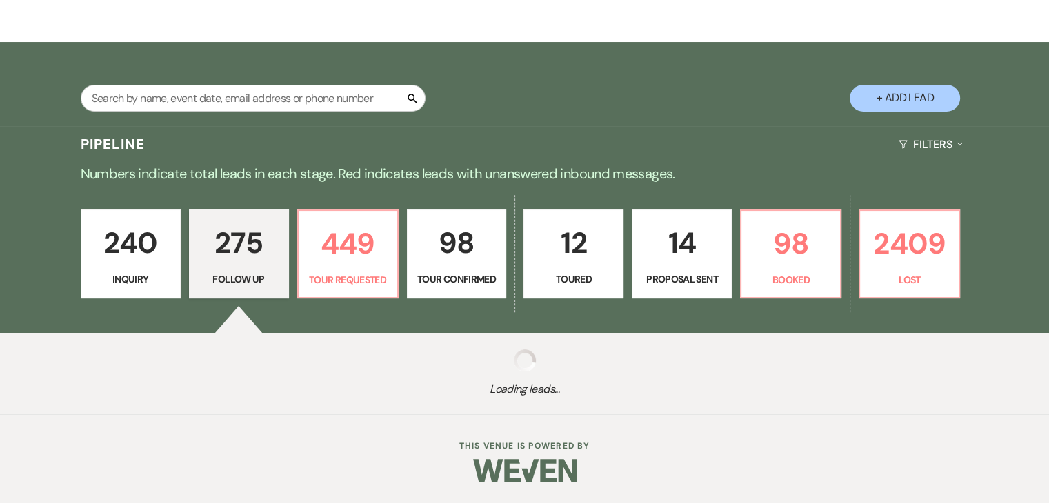
select select "9"
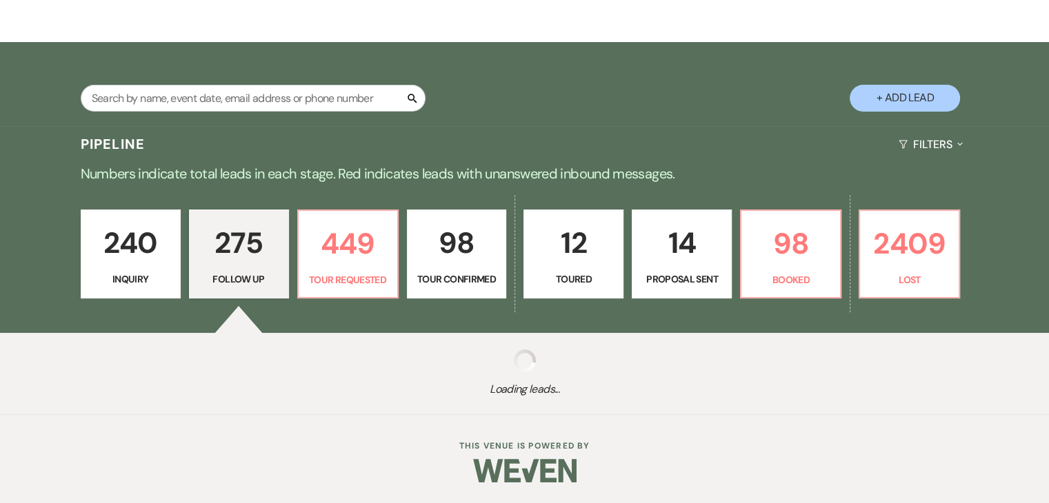
select select "9"
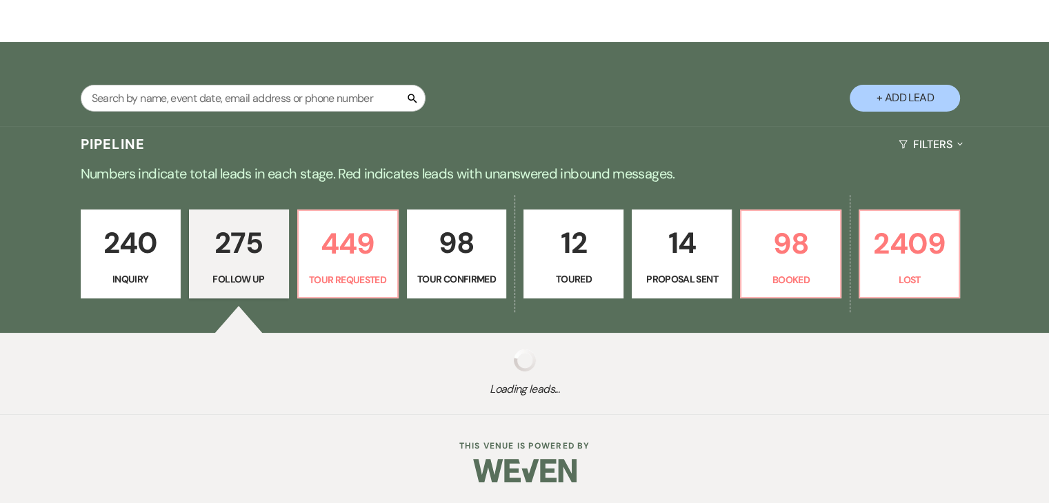
select select "9"
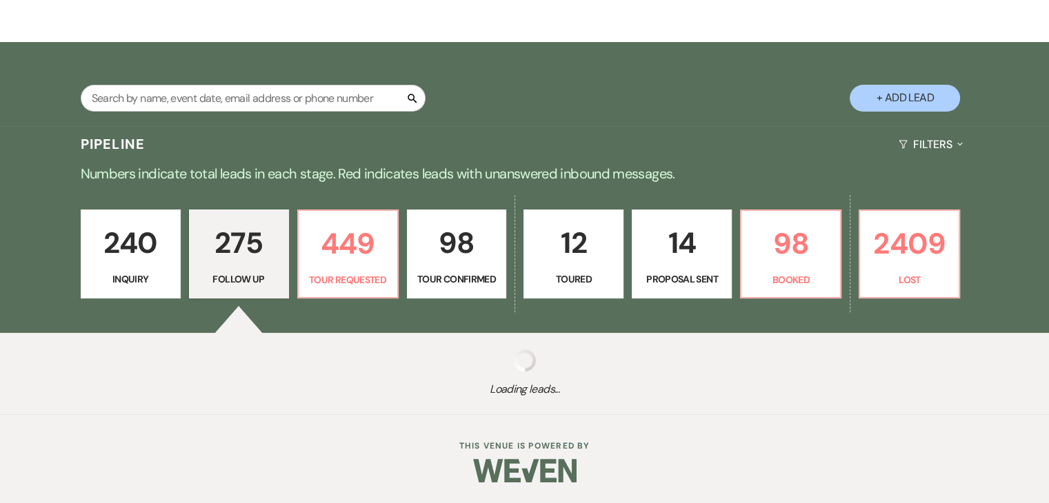
select select "9"
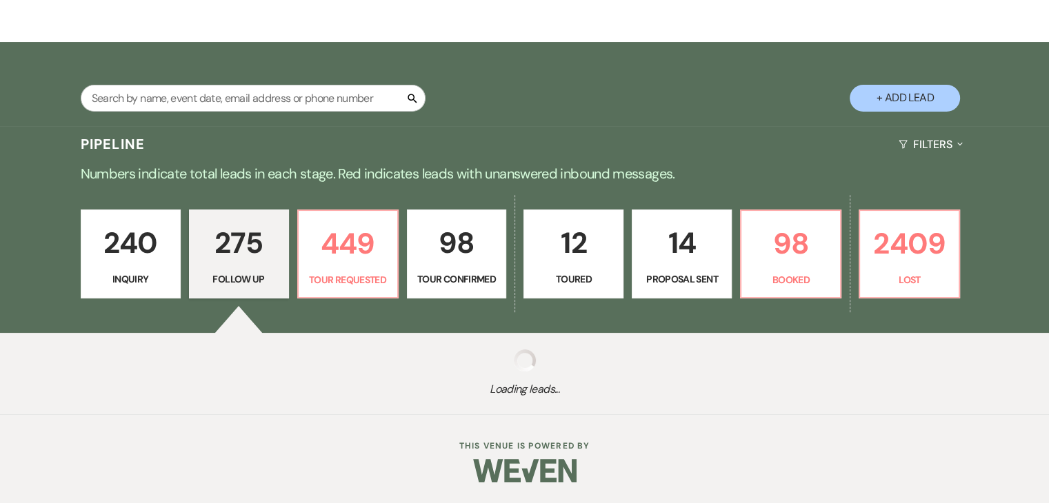
select select "9"
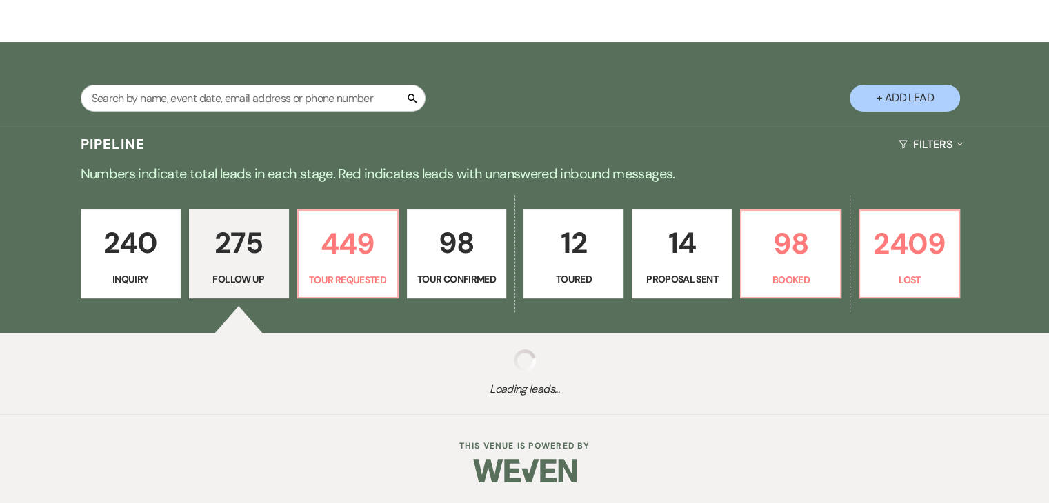
select select "9"
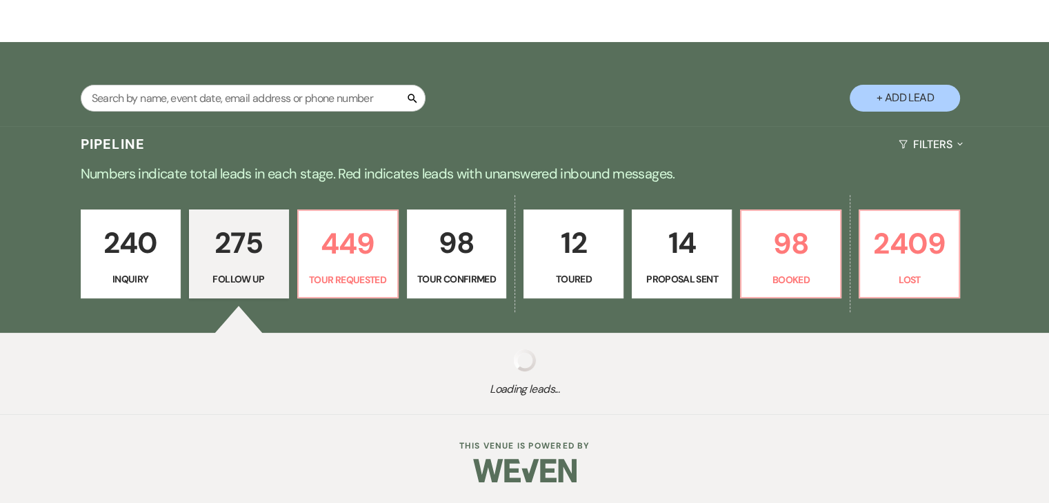
select select "9"
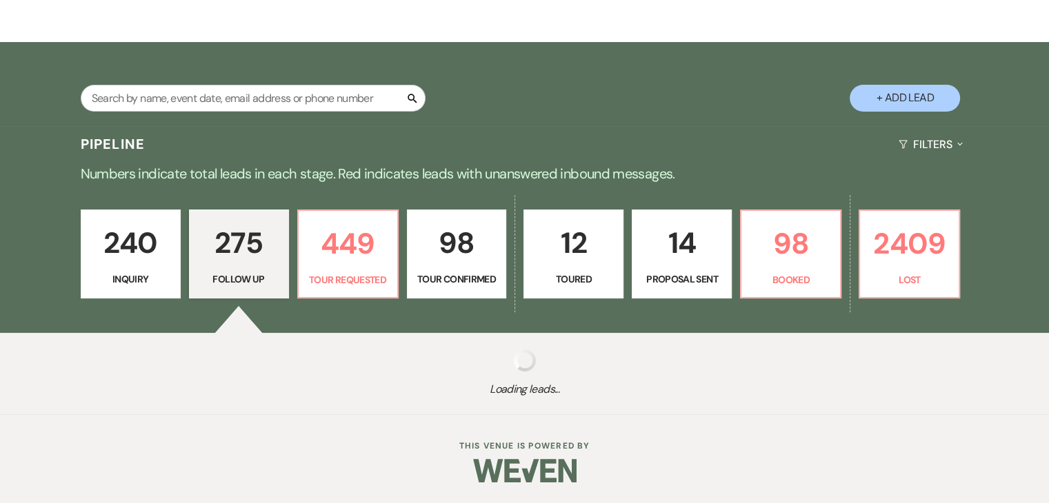
select select "9"
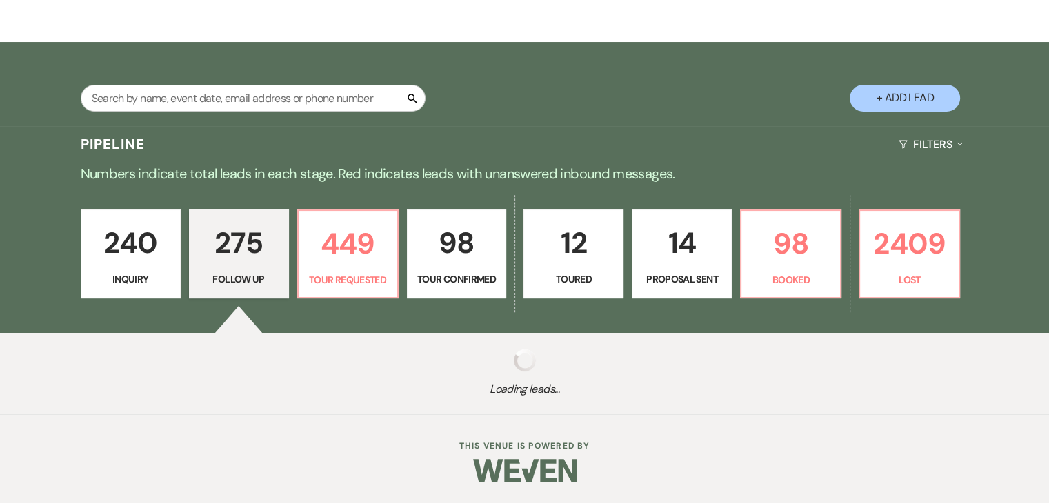
select select "9"
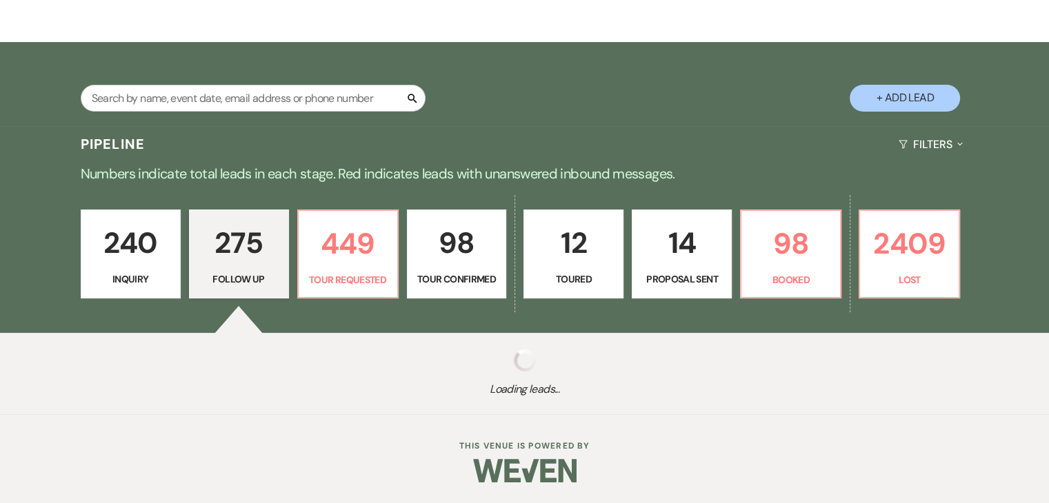
select select "9"
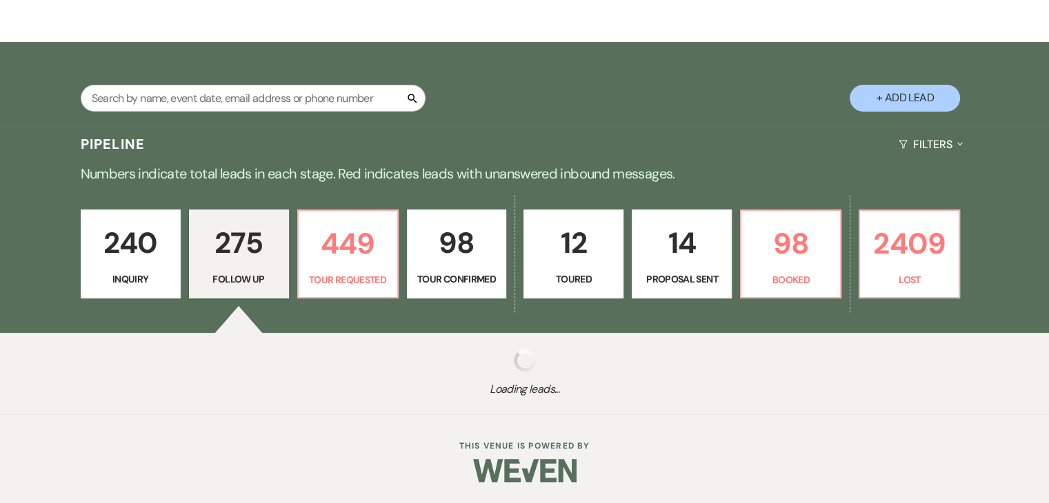
select select "9"
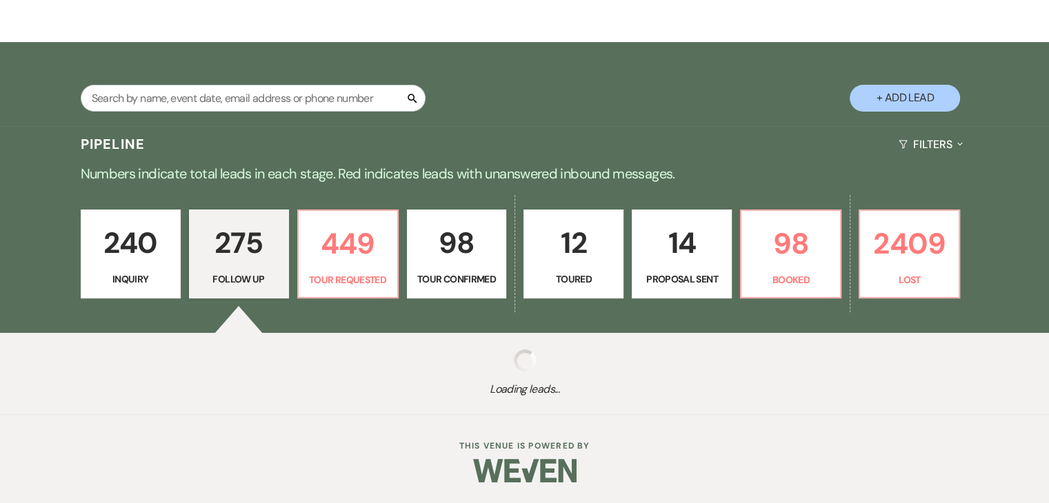
select select "9"
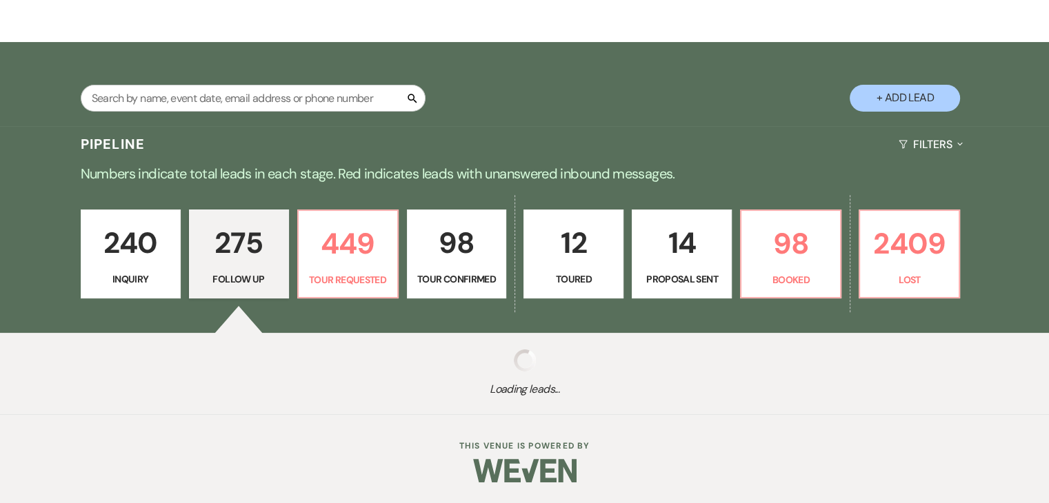
select select "9"
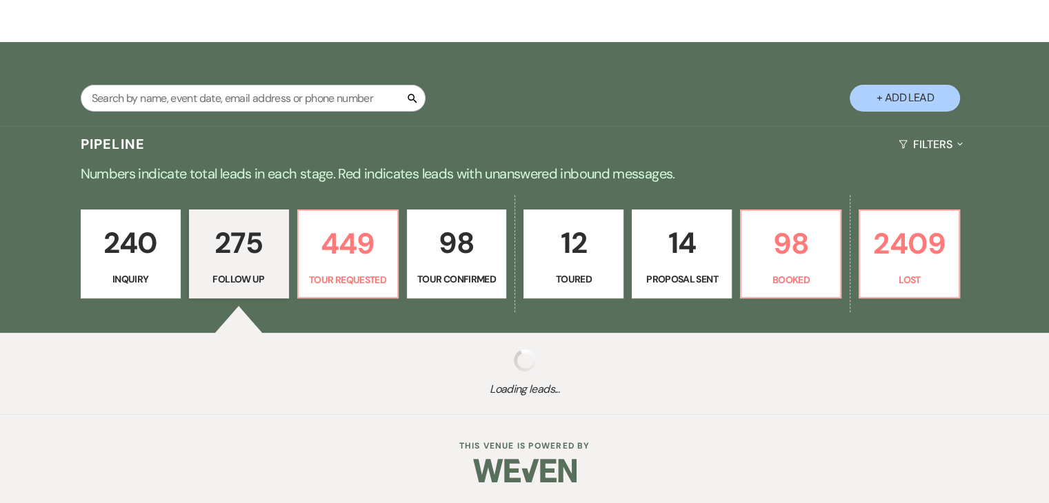
select select "9"
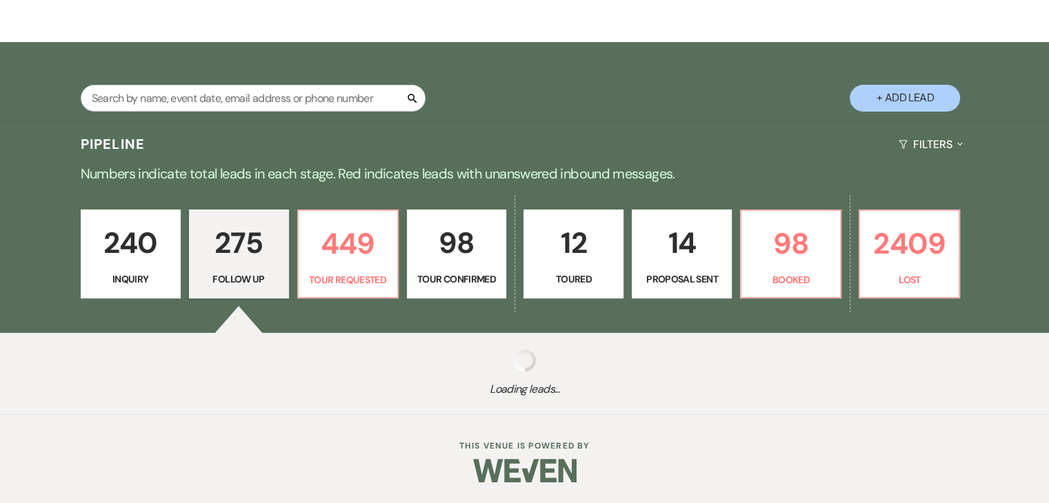
select select "9"
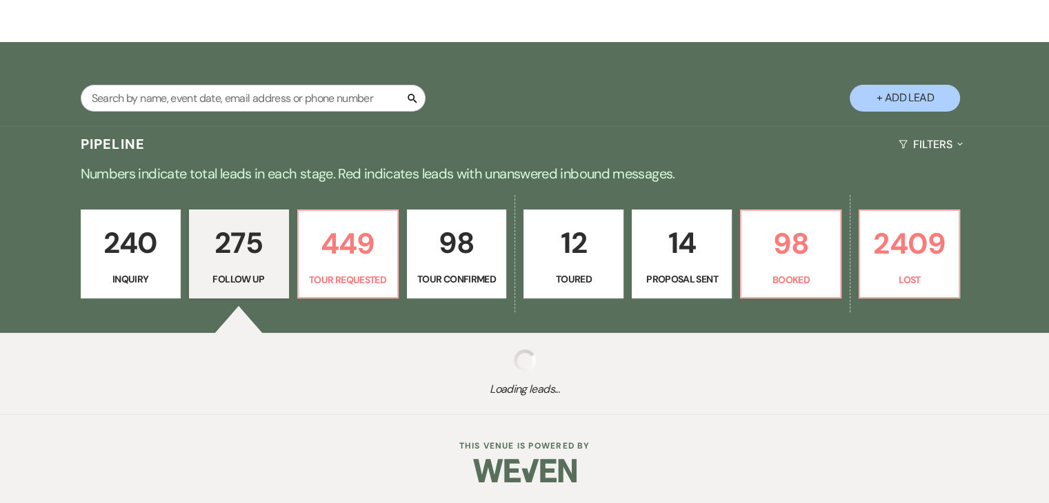
select select "9"
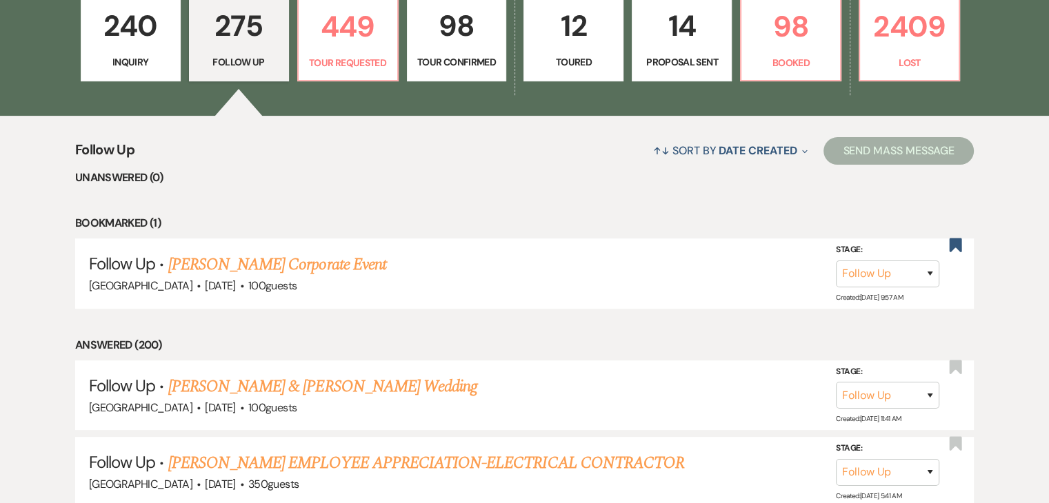
scroll to position [420, 0]
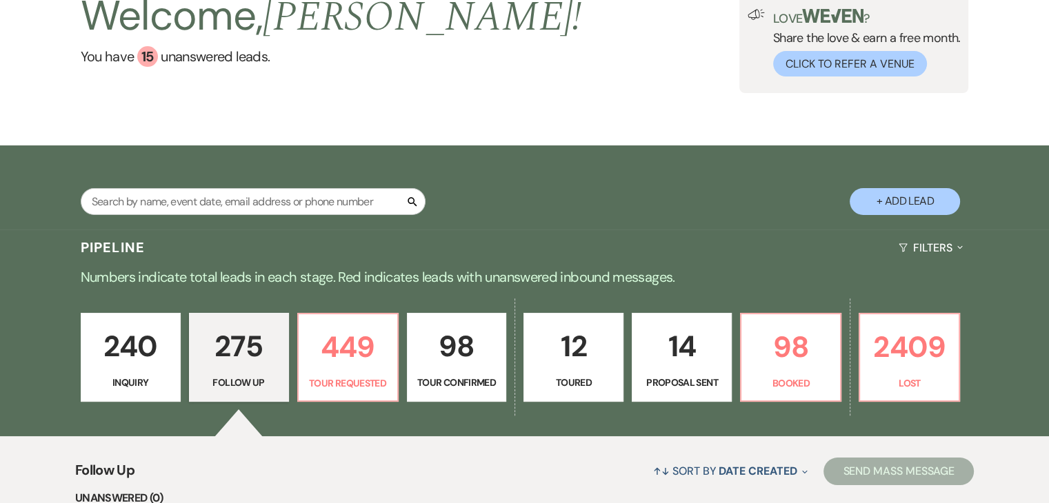
scroll to position [0, 0]
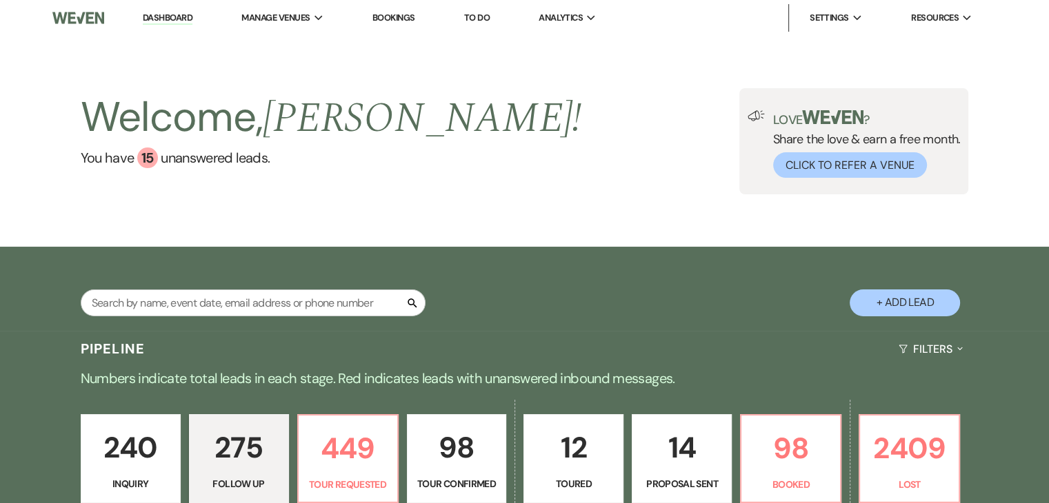
click at [74, 17] on img at bounding box center [78, 17] width 52 height 29
click at [150, 23] on link "Dashboard" at bounding box center [168, 18] width 50 height 13
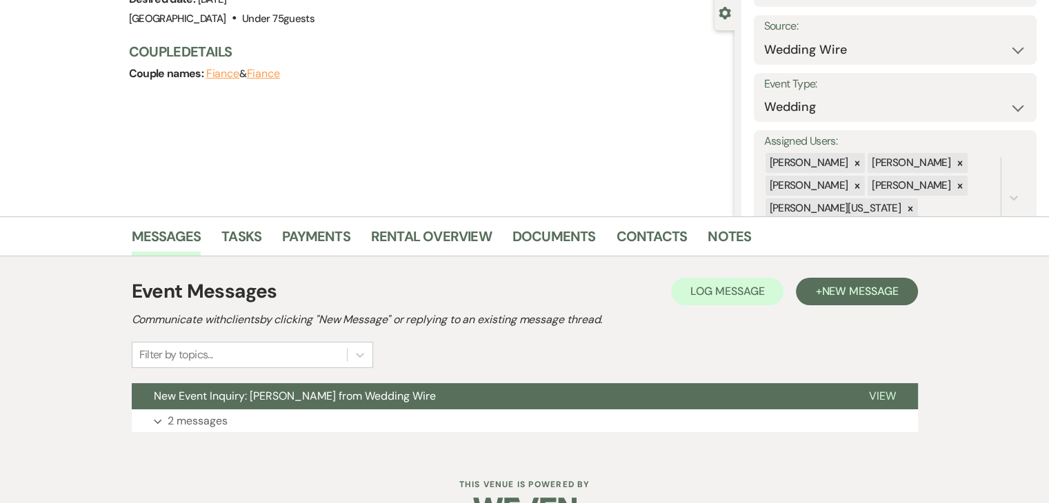
scroll to position [168, 0]
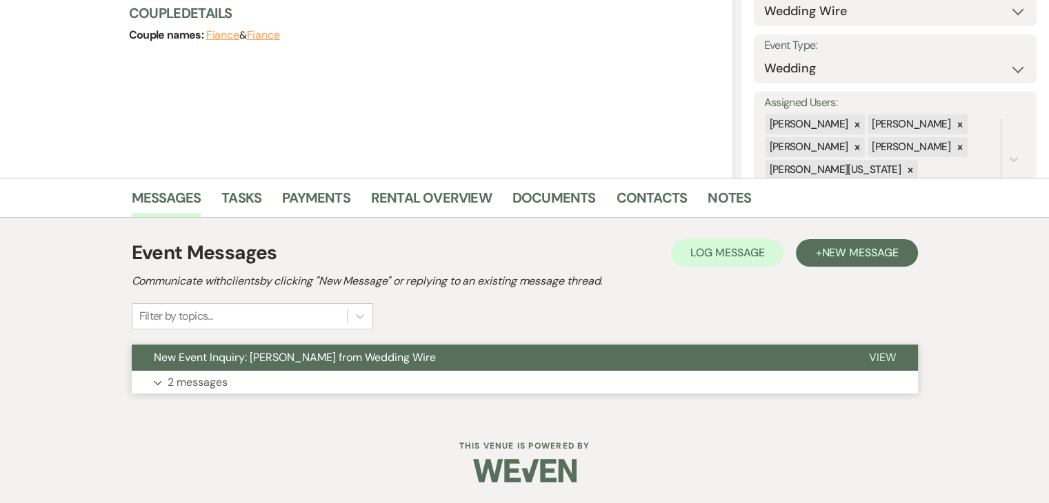
click at [148, 356] on button "New Event Inquiry: [PERSON_NAME] from Wedding Wire" at bounding box center [489, 358] width 715 height 26
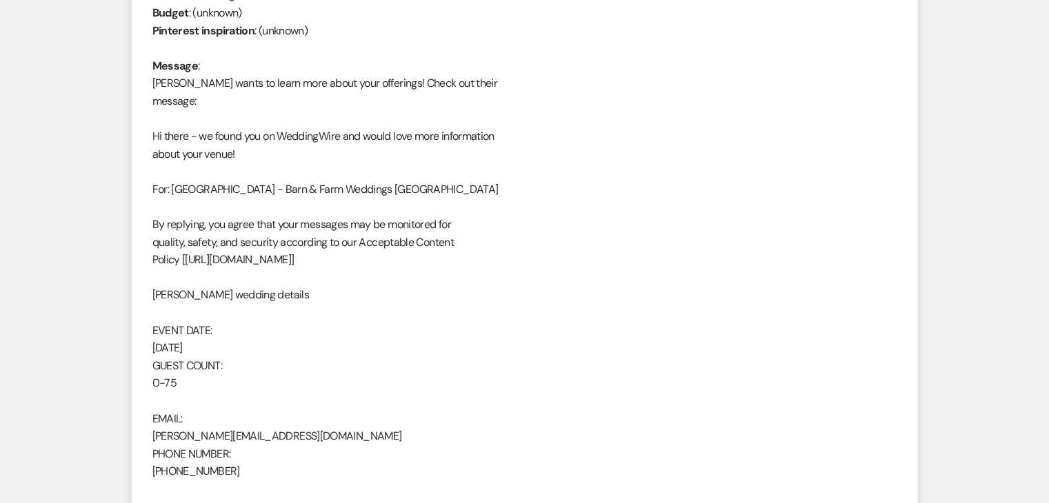
scroll to position [332, 0]
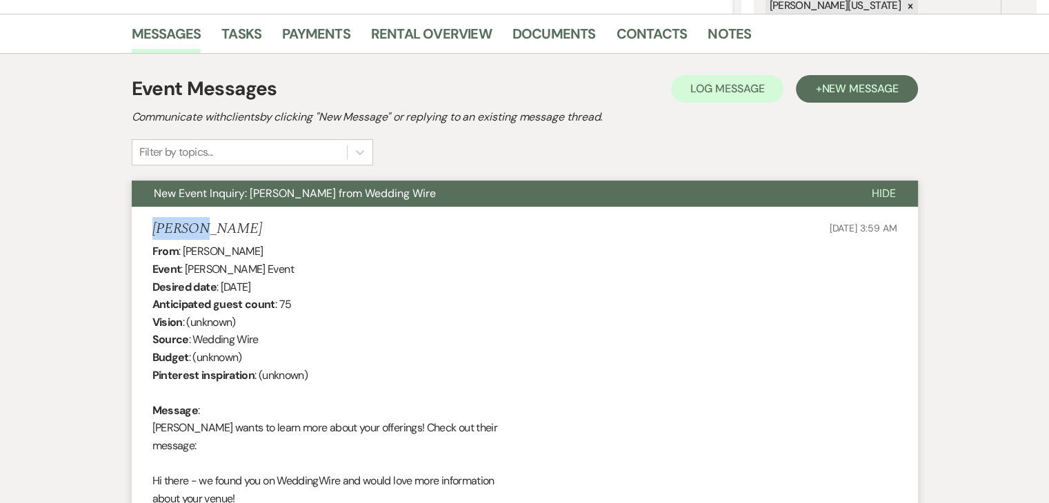
drag, startPoint x: 219, startPoint y: 224, endPoint x: 111, endPoint y: 224, distance: 108.2
copy h5 "[PERSON_NAME]"
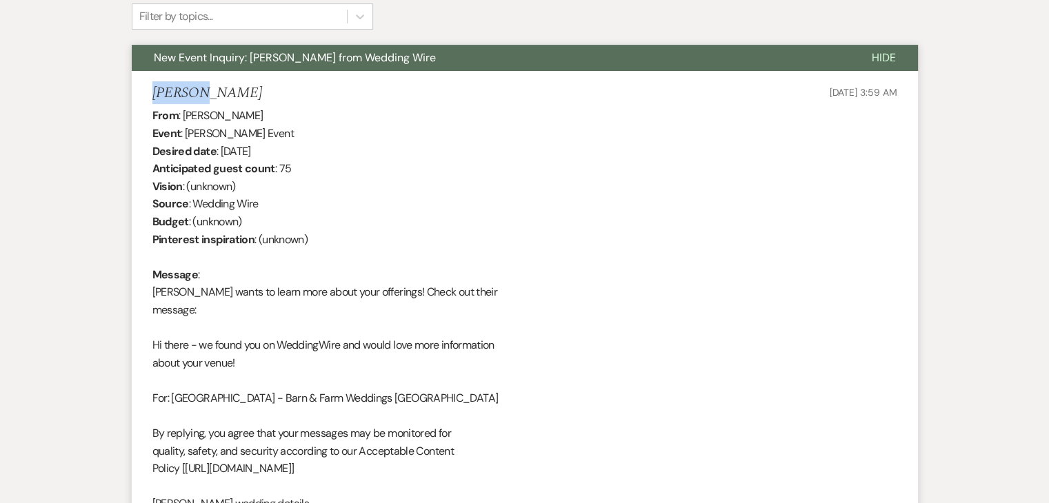
scroll to position [470, 0]
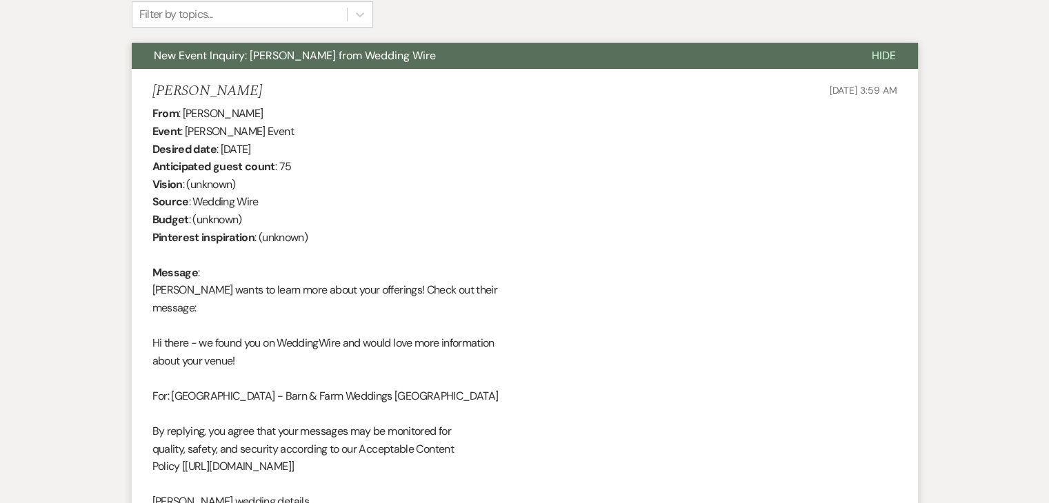
click at [248, 291] on div "From : [PERSON_NAME] Event : [PERSON_NAME] Event Desired date : [DATE] Anticipa…" at bounding box center [524, 405] width 744 height 600
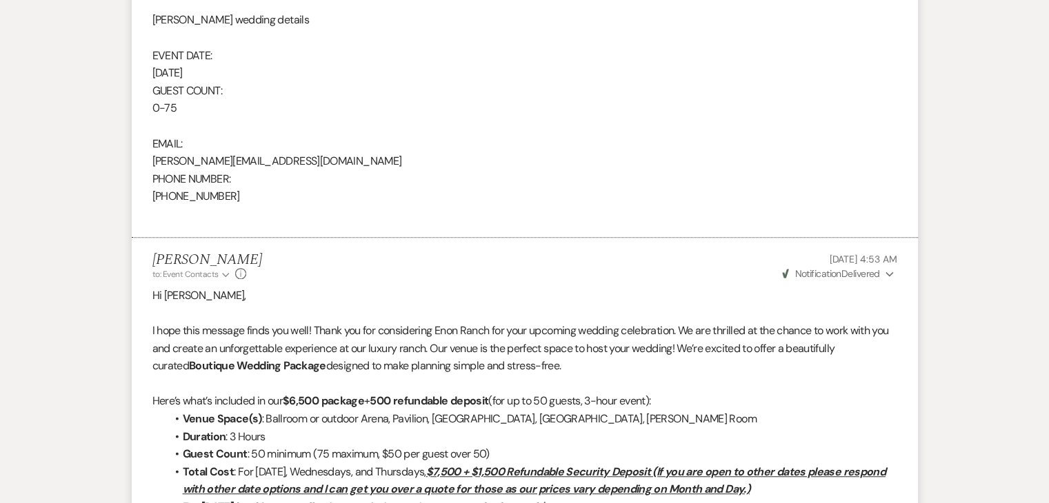
scroll to position [953, 0]
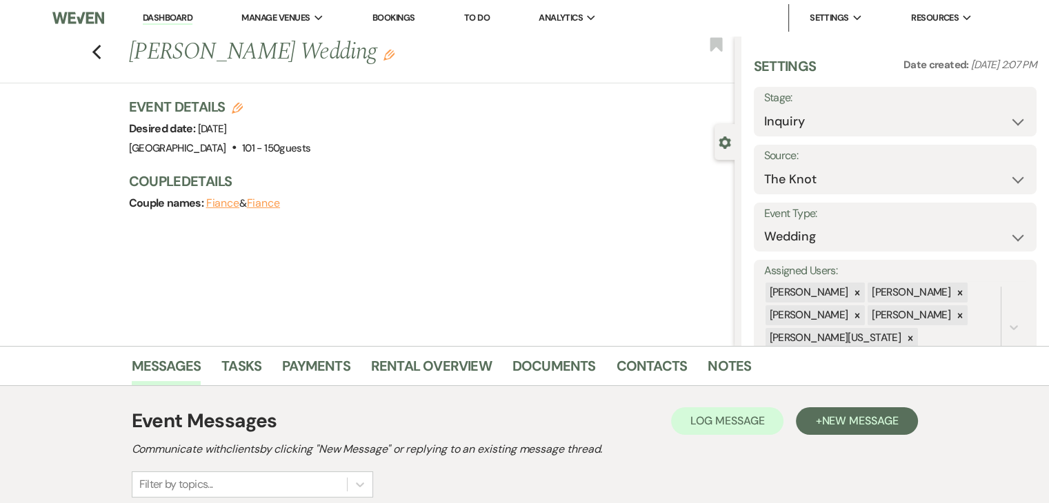
click at [444, 255] on div "Previous [PERSON_NAME] Wedding Edit Bookmark Gear Settings Settings Date create…" at bounding box center [367, 191] width 734 height 310
click at [273, 194] on div "Couple names: Fiance & [PERSON_NAME]" at bounding box center [424, 203] width 591 height 19
click at [260, 182] on h3 "Couple Details" at bounding box center [424, 181] width 591 height 19
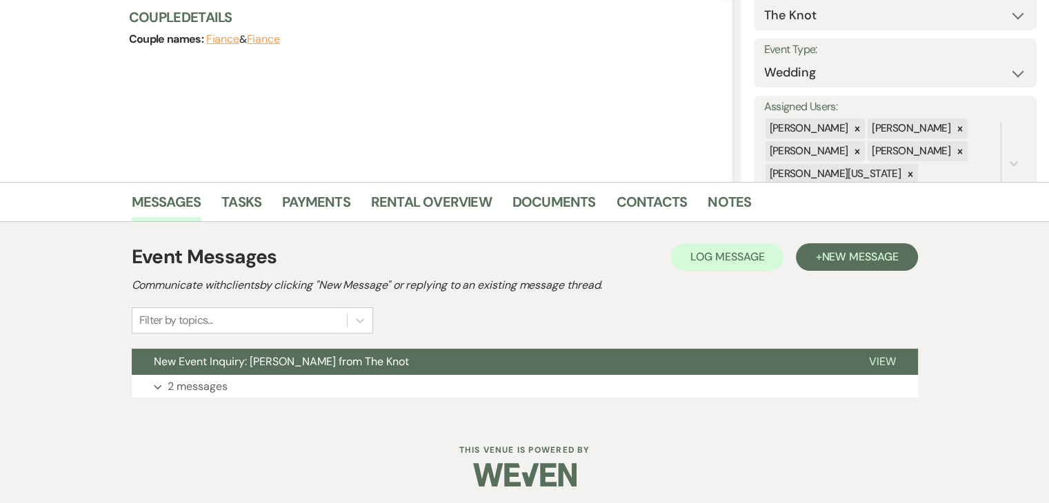
scroll to position [168, 0]
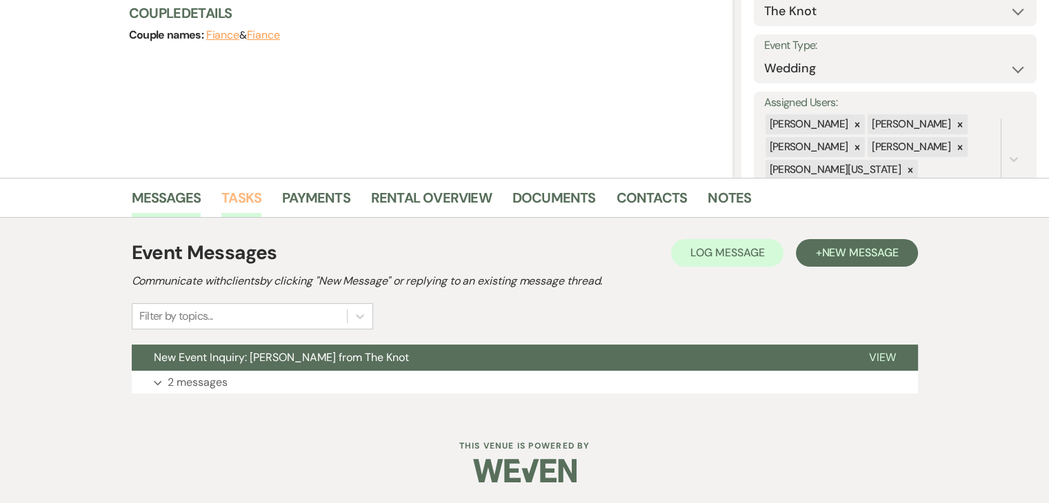
click at [256, 203] on link "Tasks" at bounding box center [241, 202] width 40 height 30
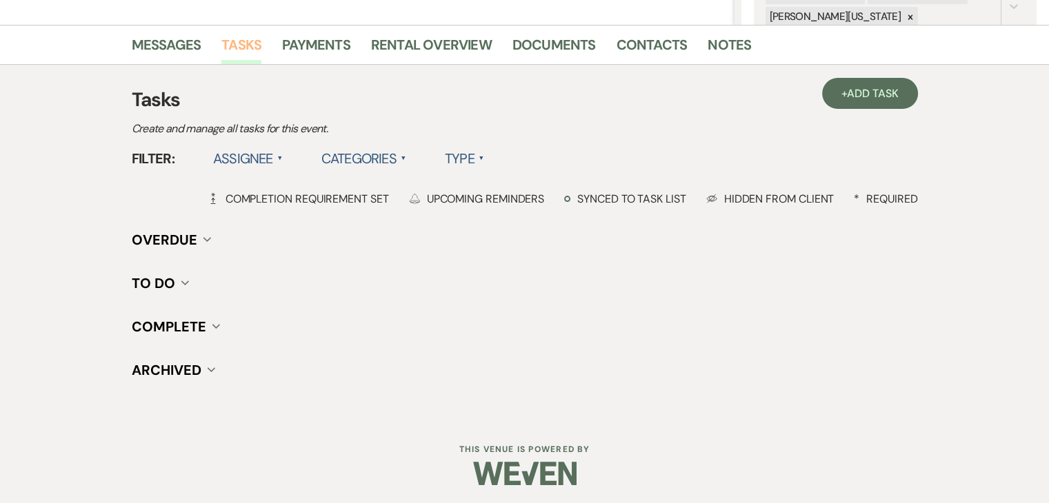
scroll to position [323, 0]
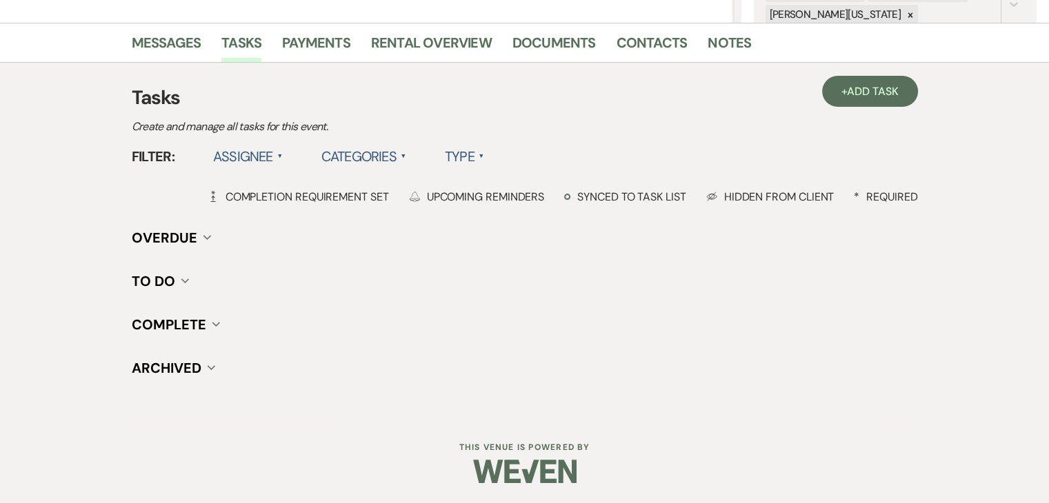
click at [201, 239] on button "Overdue Collapse" at bounding box center [171, 238] width 79 height 14
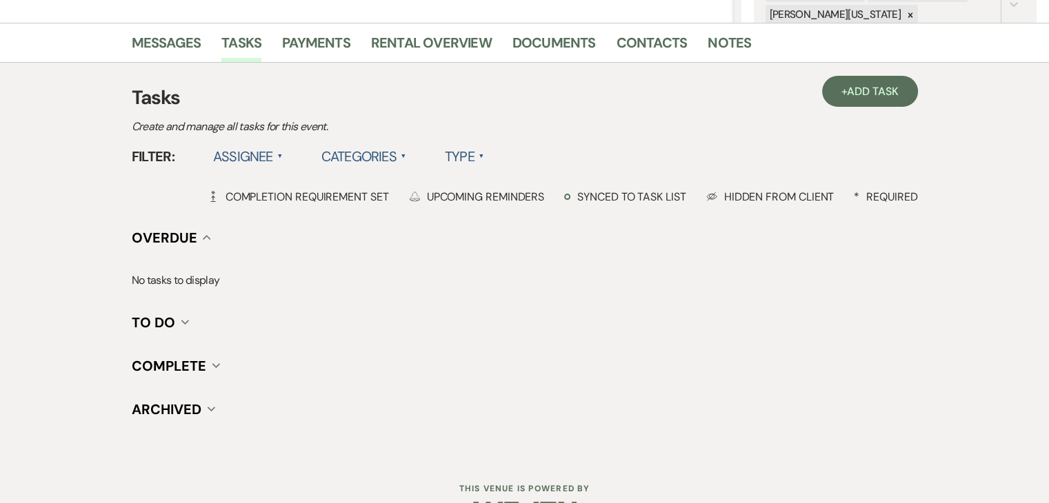
click at [201, 239] on button "Overdue Collapse" at bounding box center [171, 238] width 79 height 14
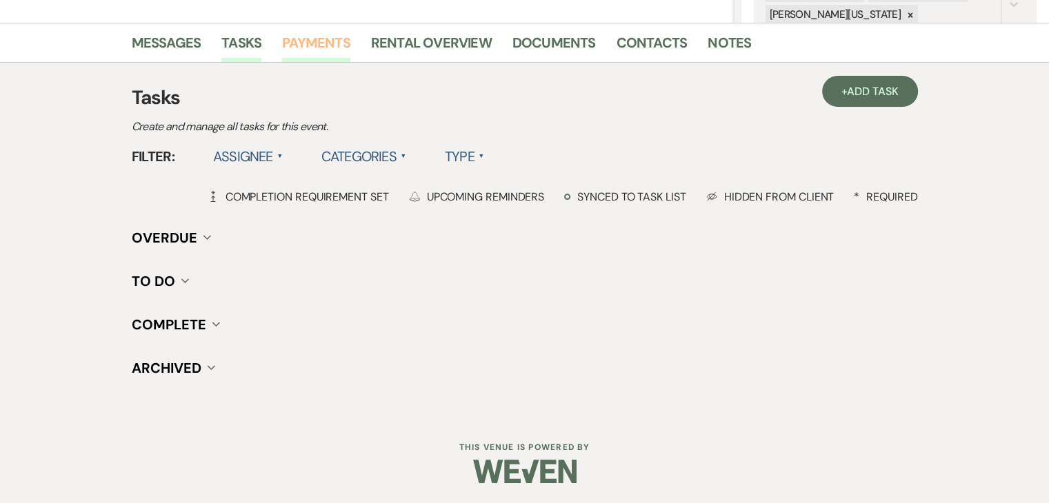
click at [283, 41] on link "Payments" at bounding box center [316, 47] width 68 height 30
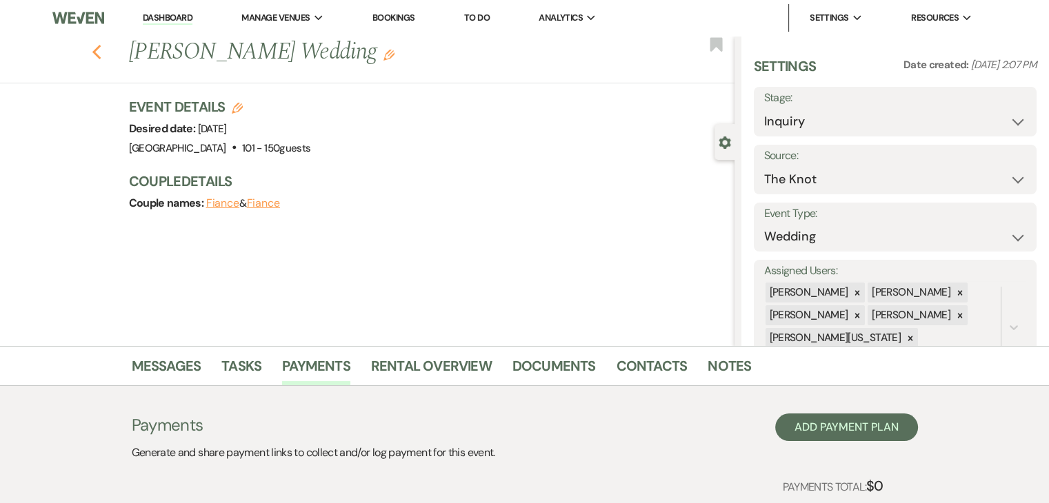
click at [100, 55] on use "button" at bounding box center [96, 52] width 9 height 15
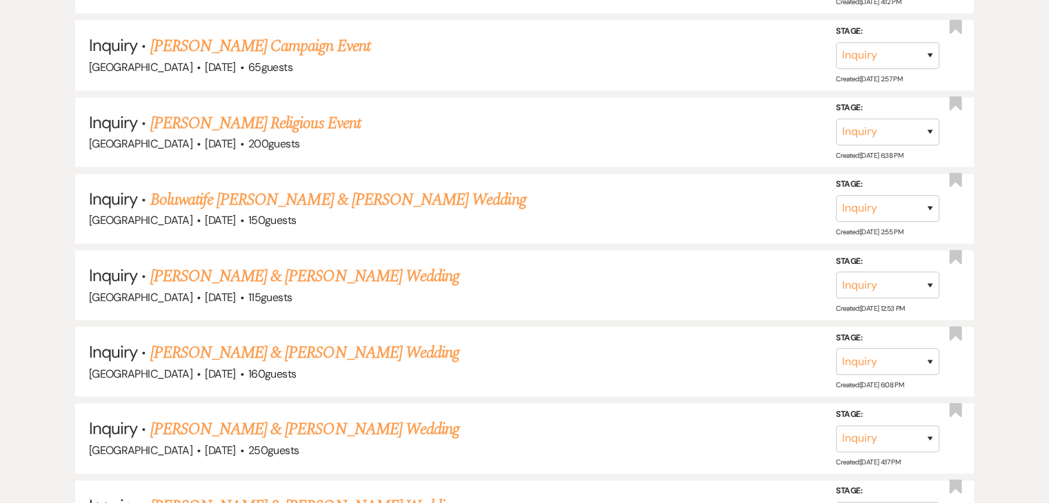
scroll to position [2135, 0]
